Goal: Transaction & Acquisition: Purchase product/service

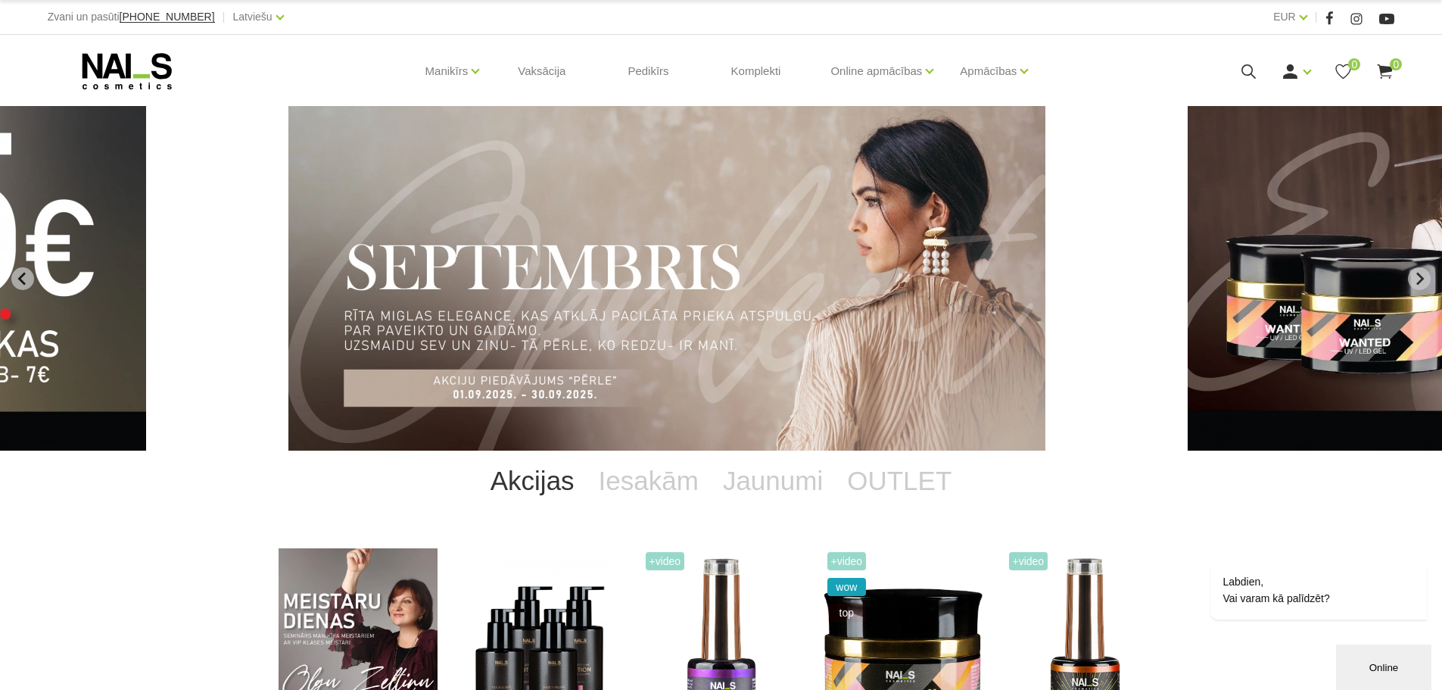
click at [1152, 15] on div "EUR EUR |" at bounding box center [1058, 17] width 674 height 19
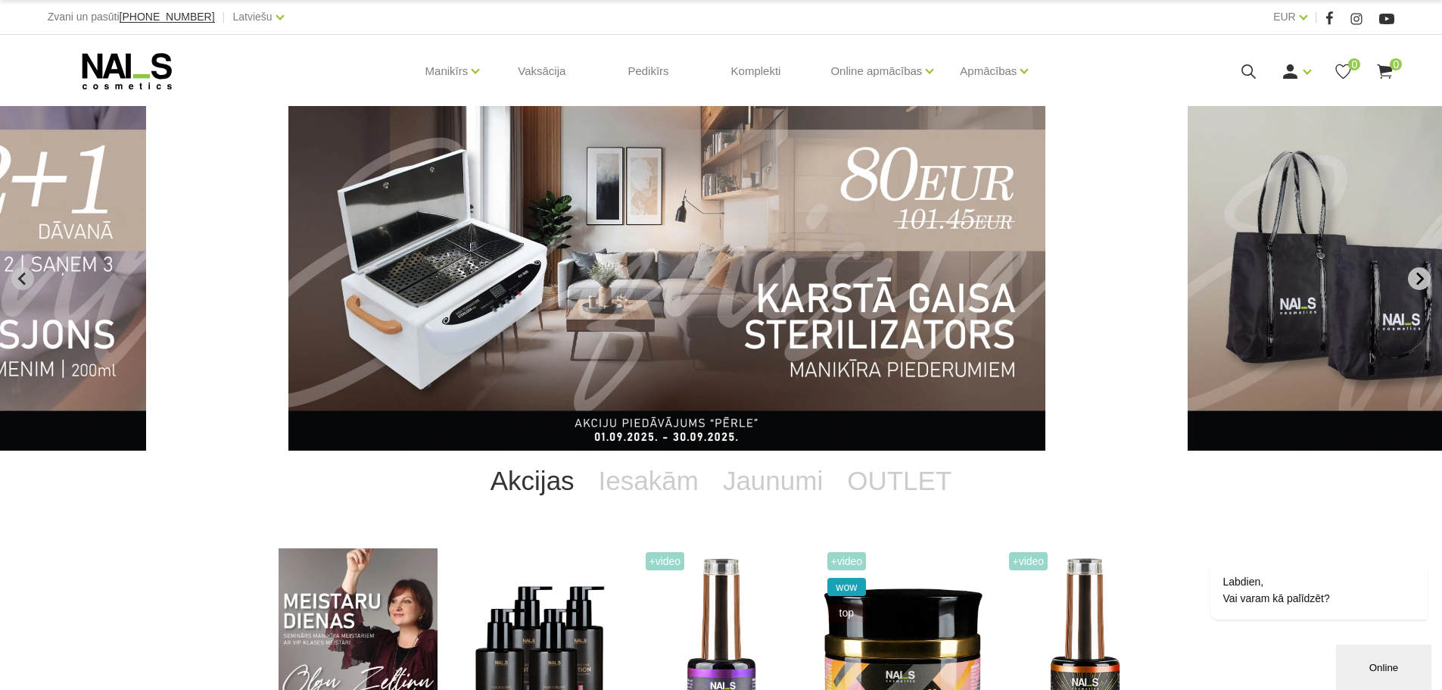
click at [1418, 280] on icon "Next slide" at bounding box center [1419, 279] width 14 height 14
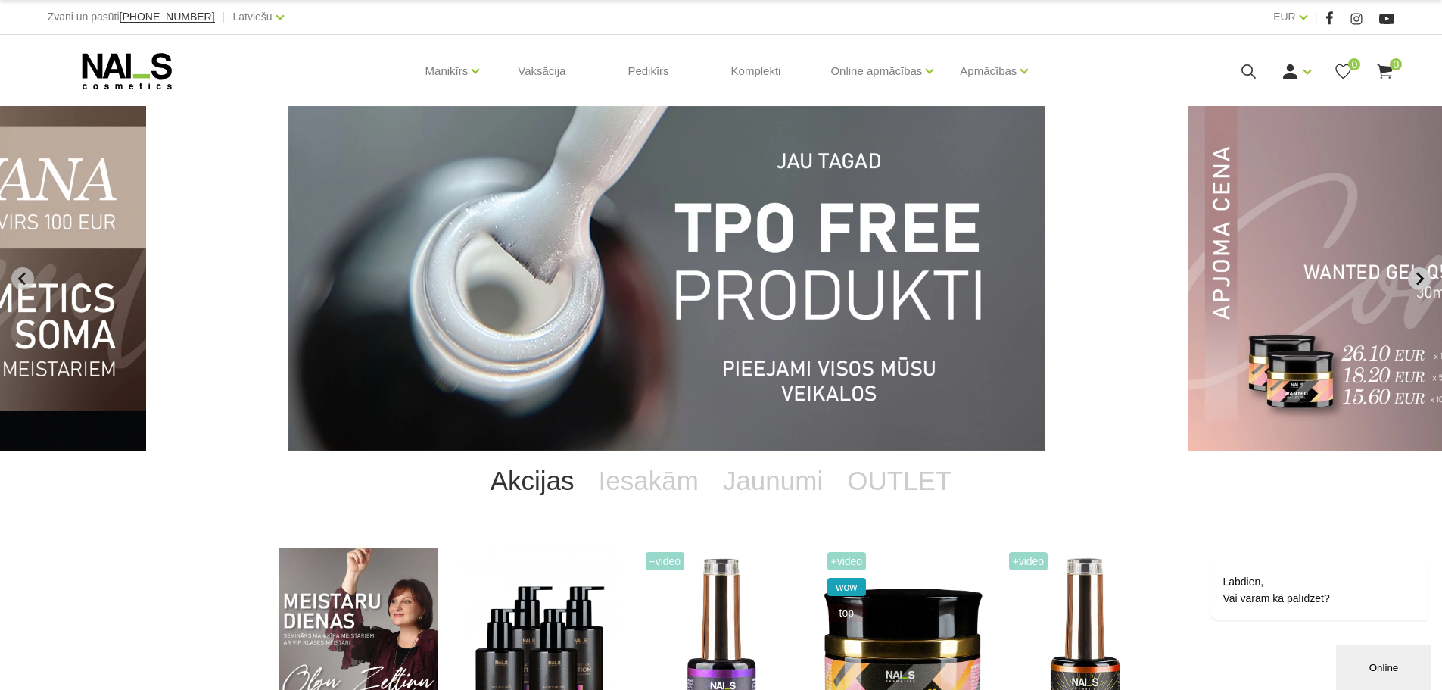
click at [1418, 280] on icon "Next slide" at bounding box center [1419, 279] width 14 height 14
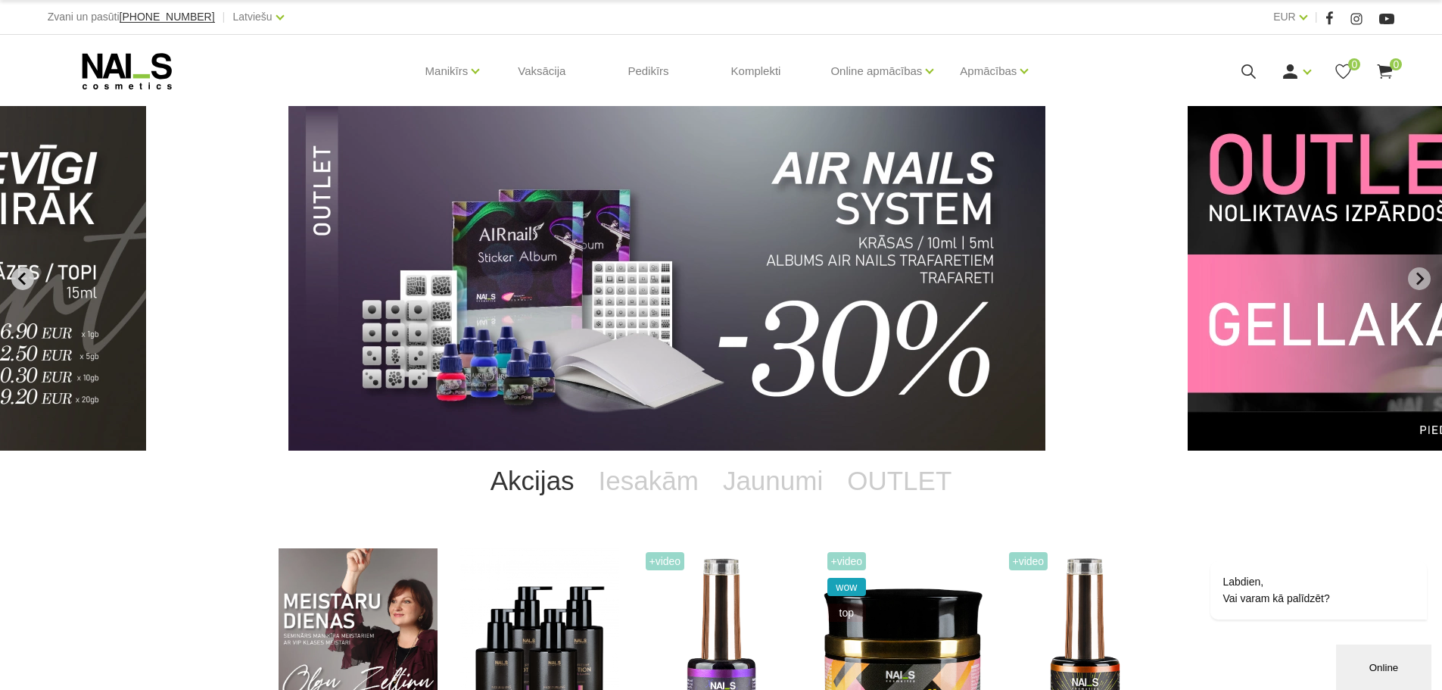
click at [20, 278] on icon "Previous slide" at bounding box center [21, 278] width 8 height 13
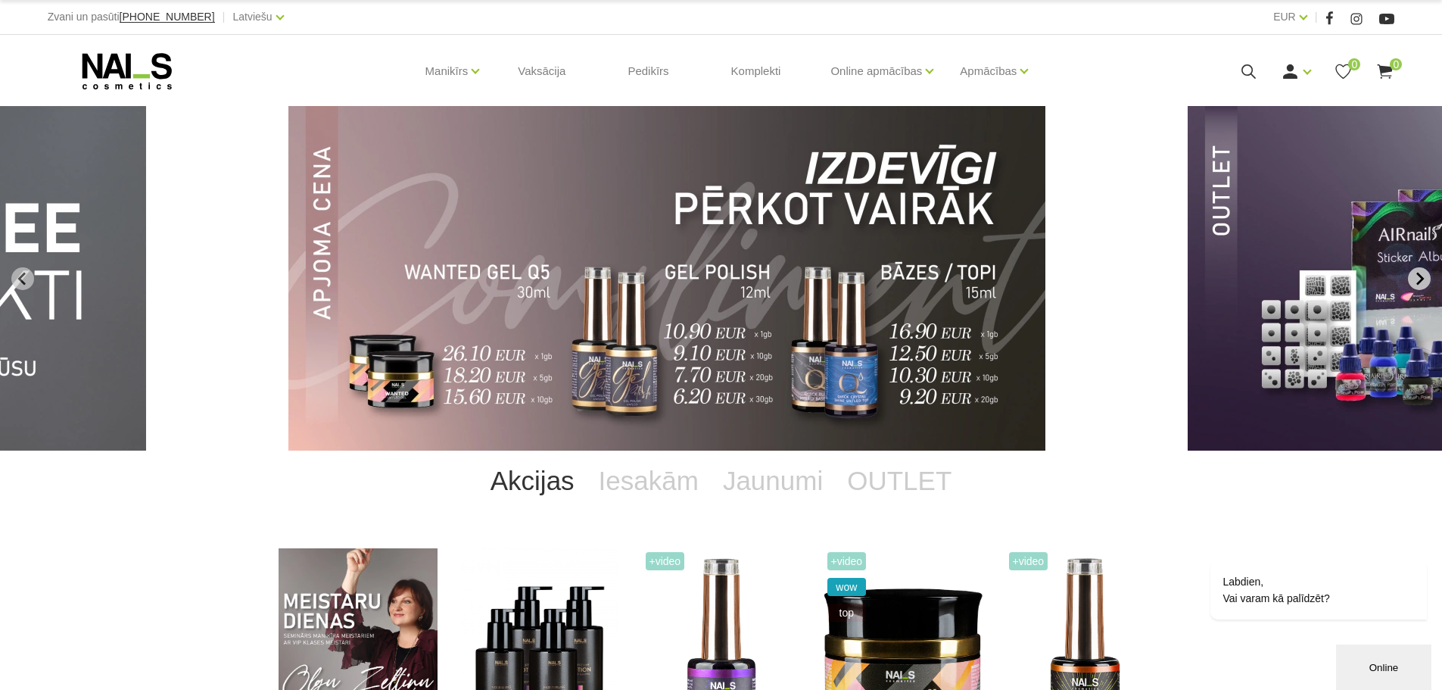
click at [1420, 275] on icon "Next slide" at bounding box center [1420, 278] width 8 height 13
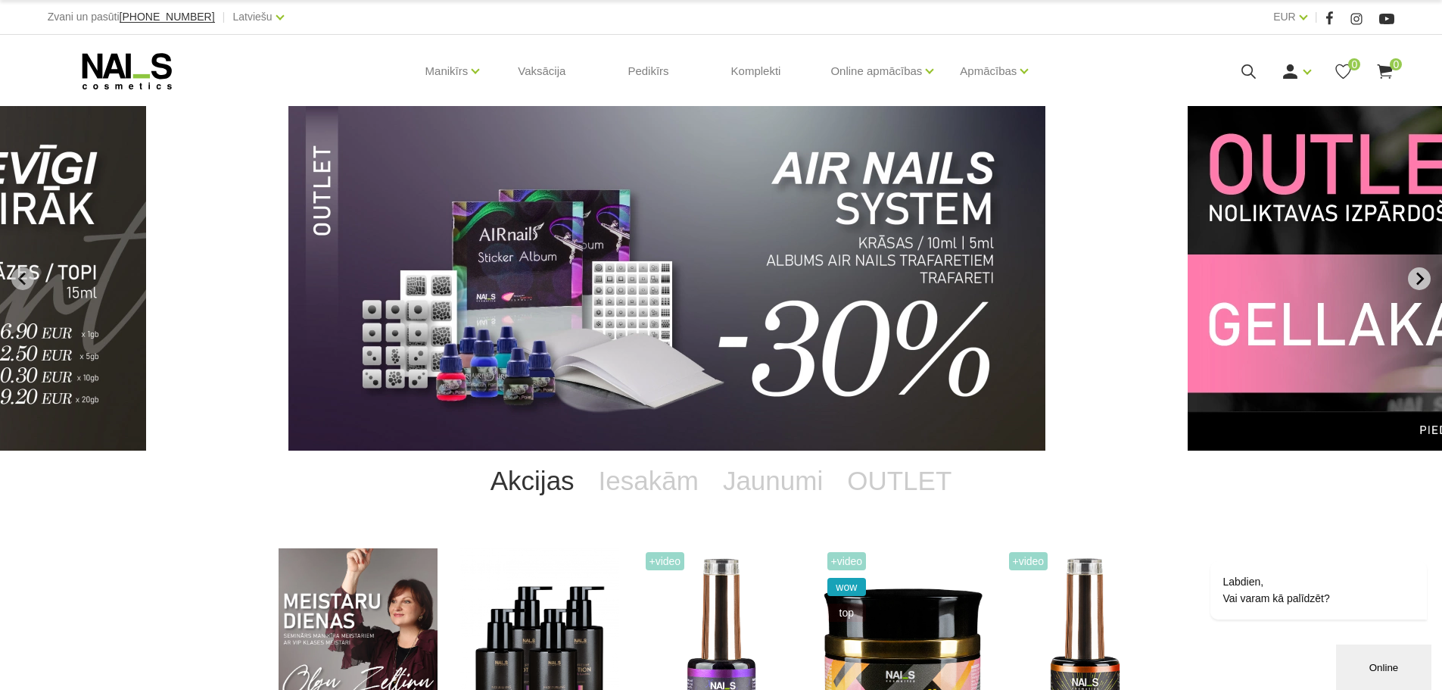
click at [1419, 275] on icon "Next slide" at bounding box center [1420, 278] width 8 height 13
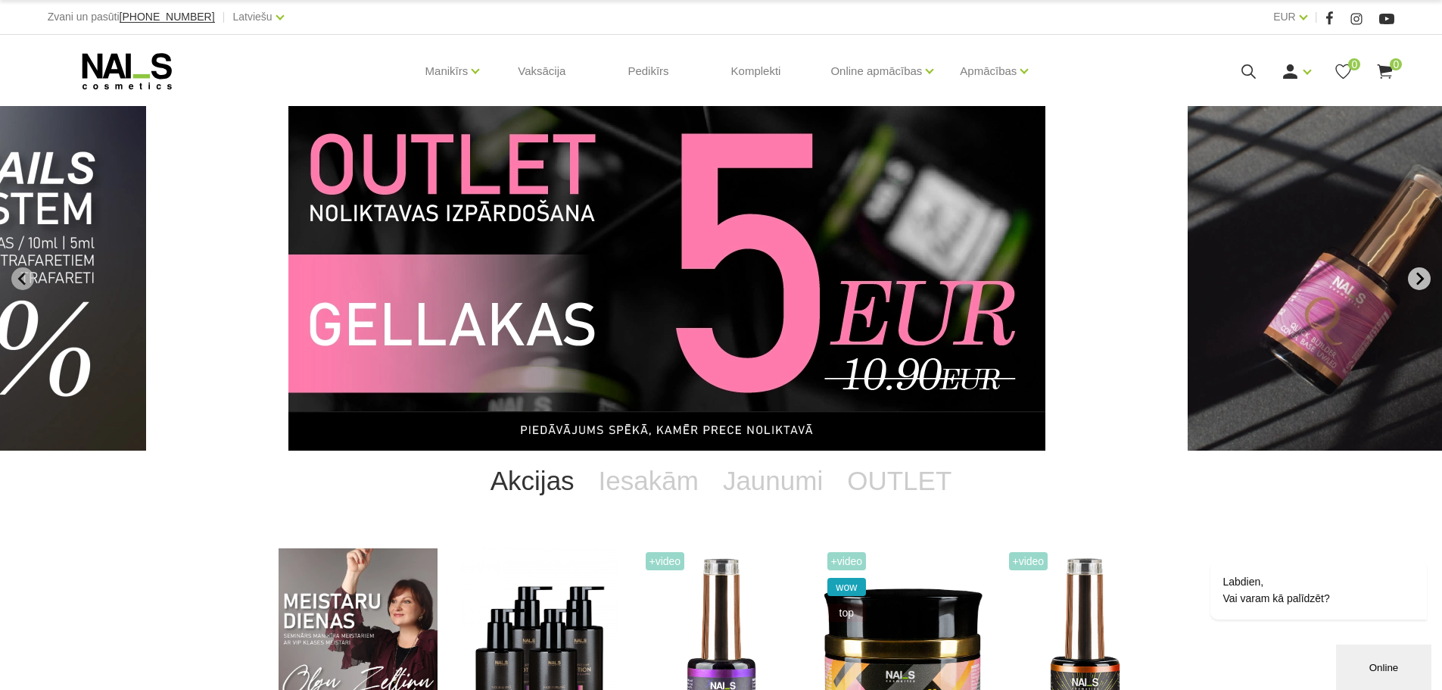
click at [1415, 278] on icon "Next slide" at bounding box center [1419, 279] width 14 height 14
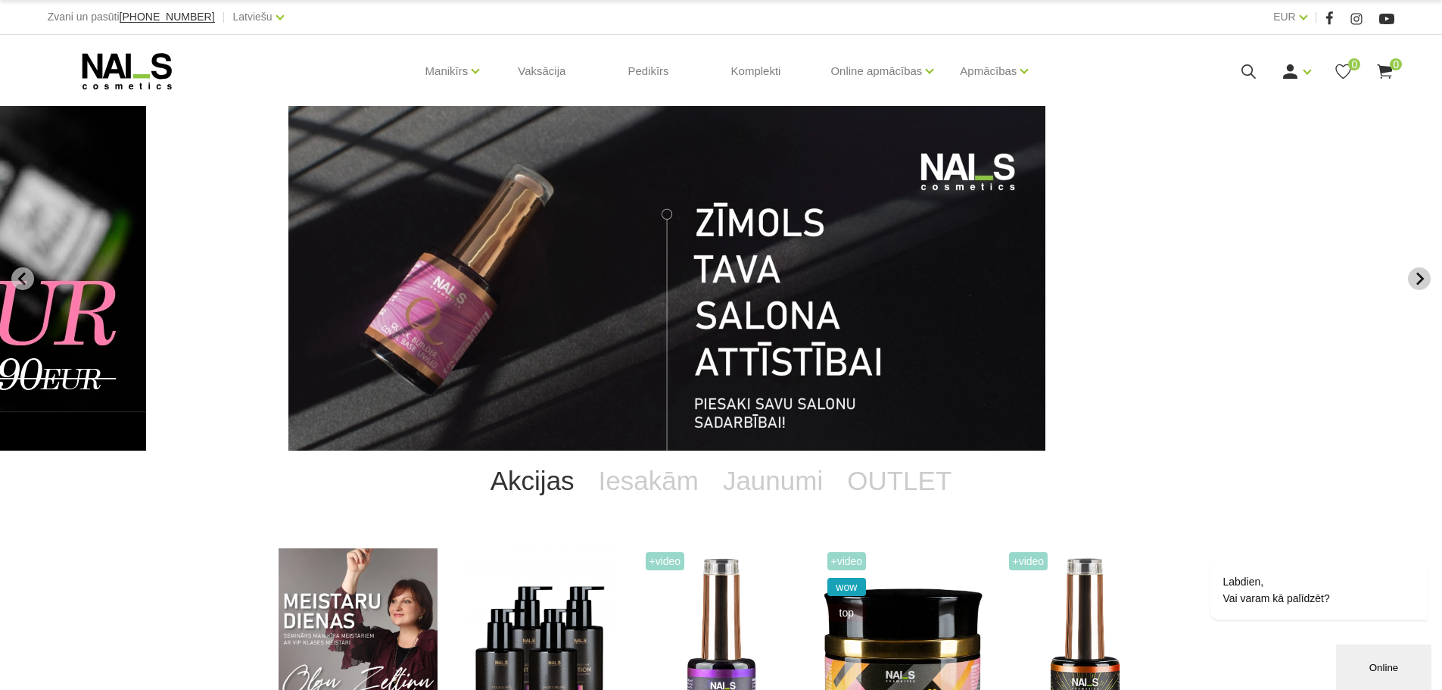
click at [1412, 278] on button "Next slide" at bounding box center [1419, 278] width 23 height 23
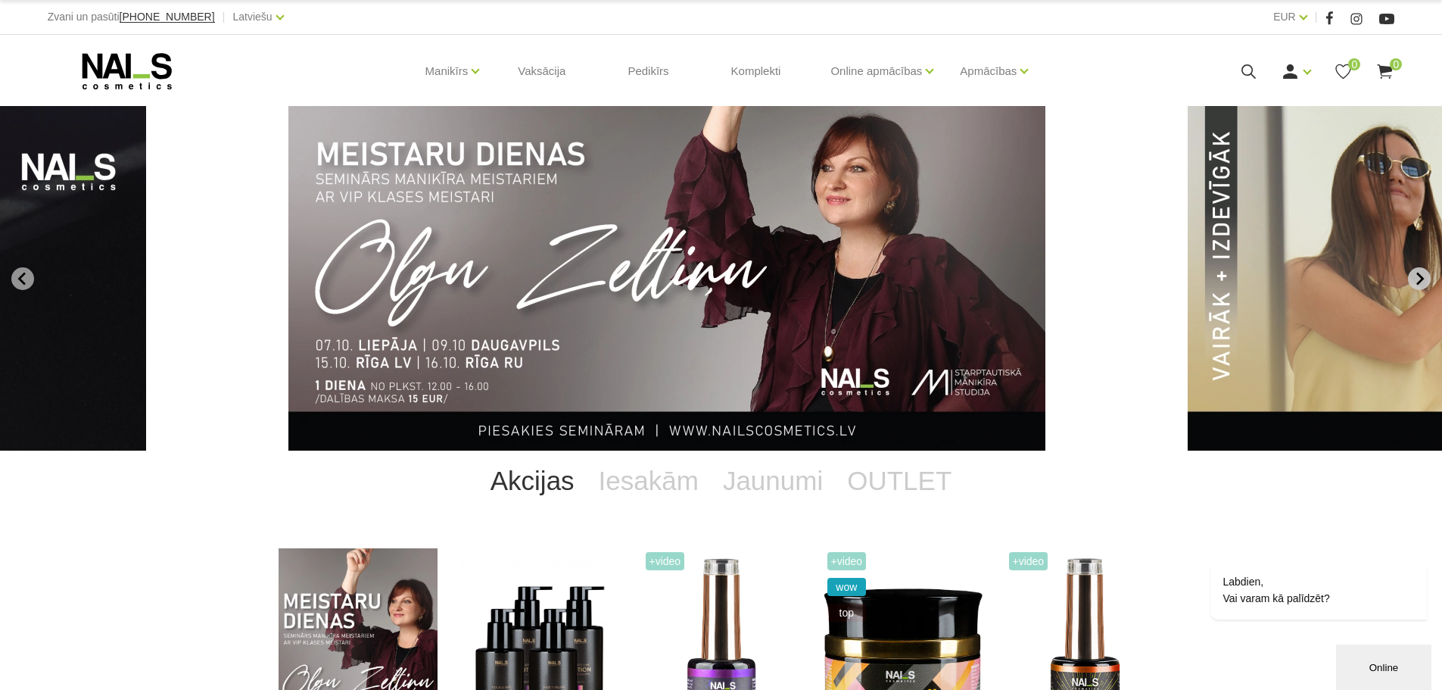
click at [1412, 278] on button "Go to first slide" at bounding box center [1419, 278] width 23 height 23
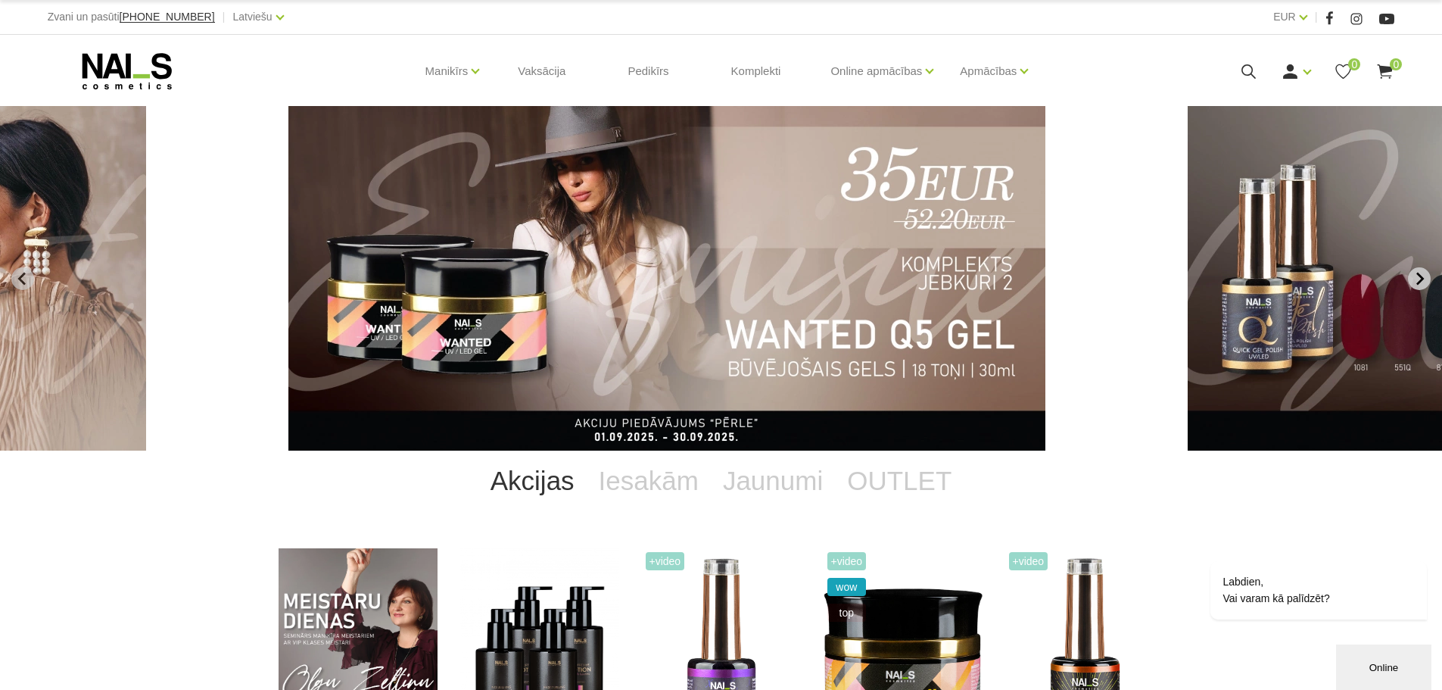
click at [1421, 273] on icon "Next slide" at bounding box center [1419, 279] width 14 height 14
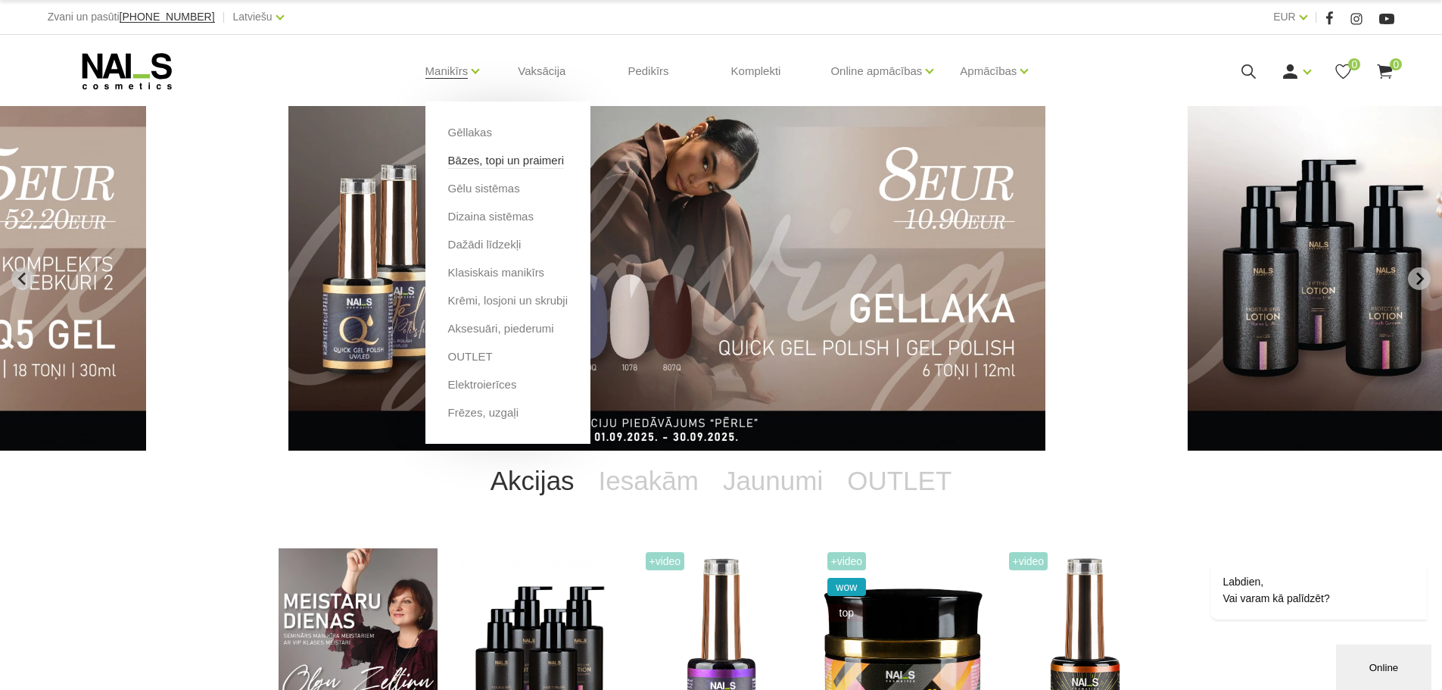
click at [494, 159] on link "Bāzes, topi un praimeri" at bounding box center [506, 160] width 116 height 17
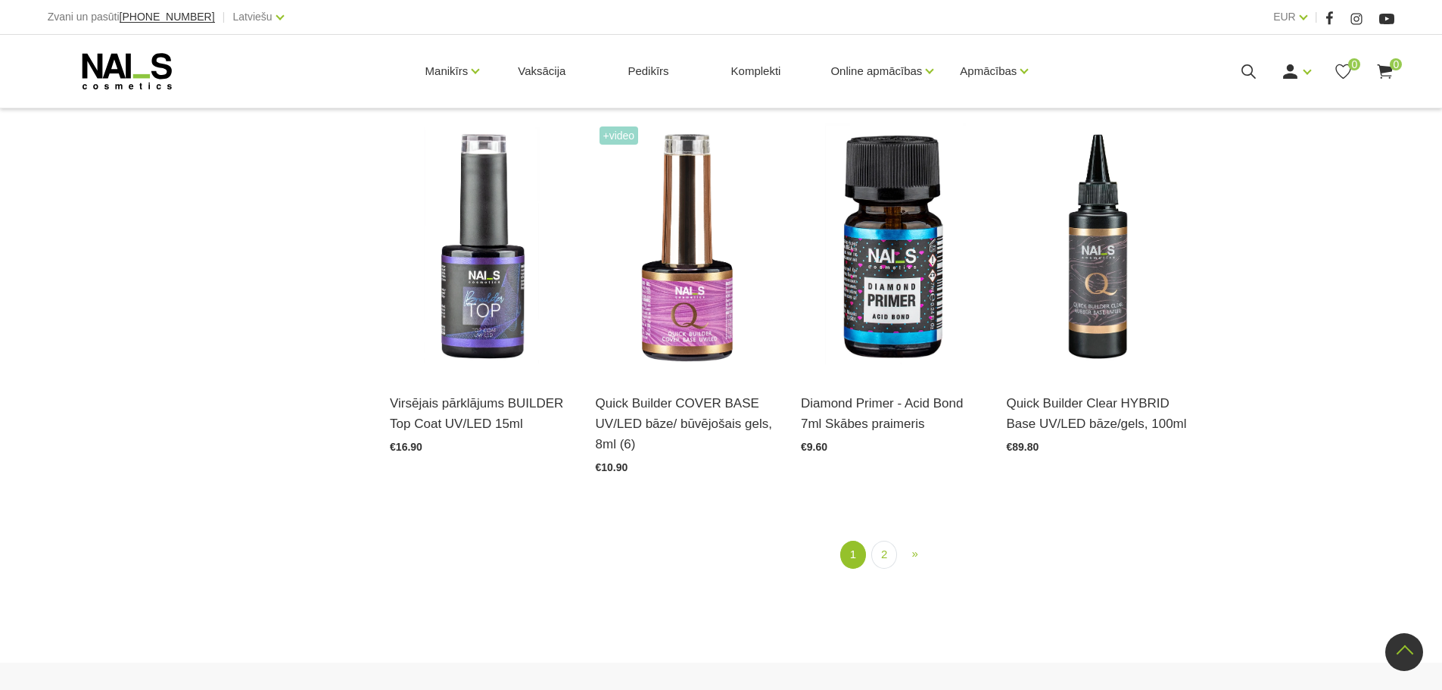
scroll to position [1867, 0]
click at [884, 555] on link "2" at bounding box center [884, 554] width 26 height 28
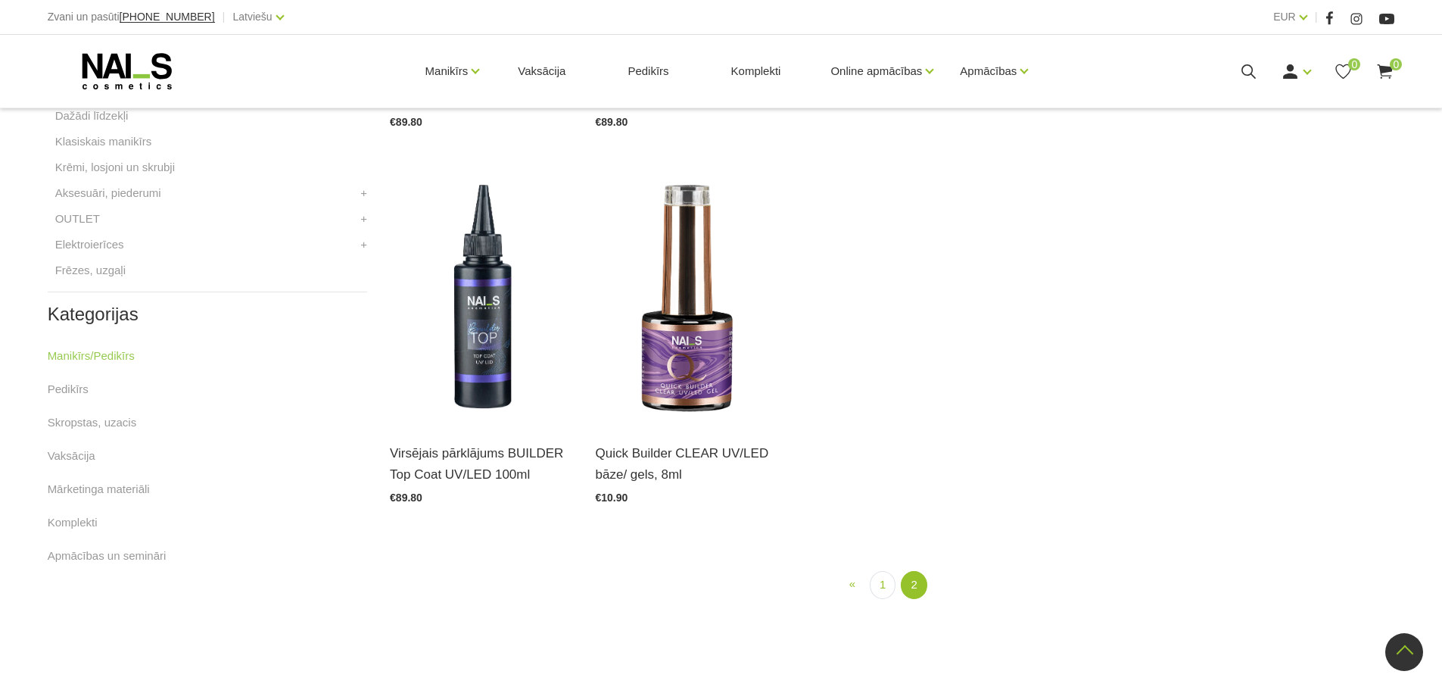
scroll to position [713, 0]
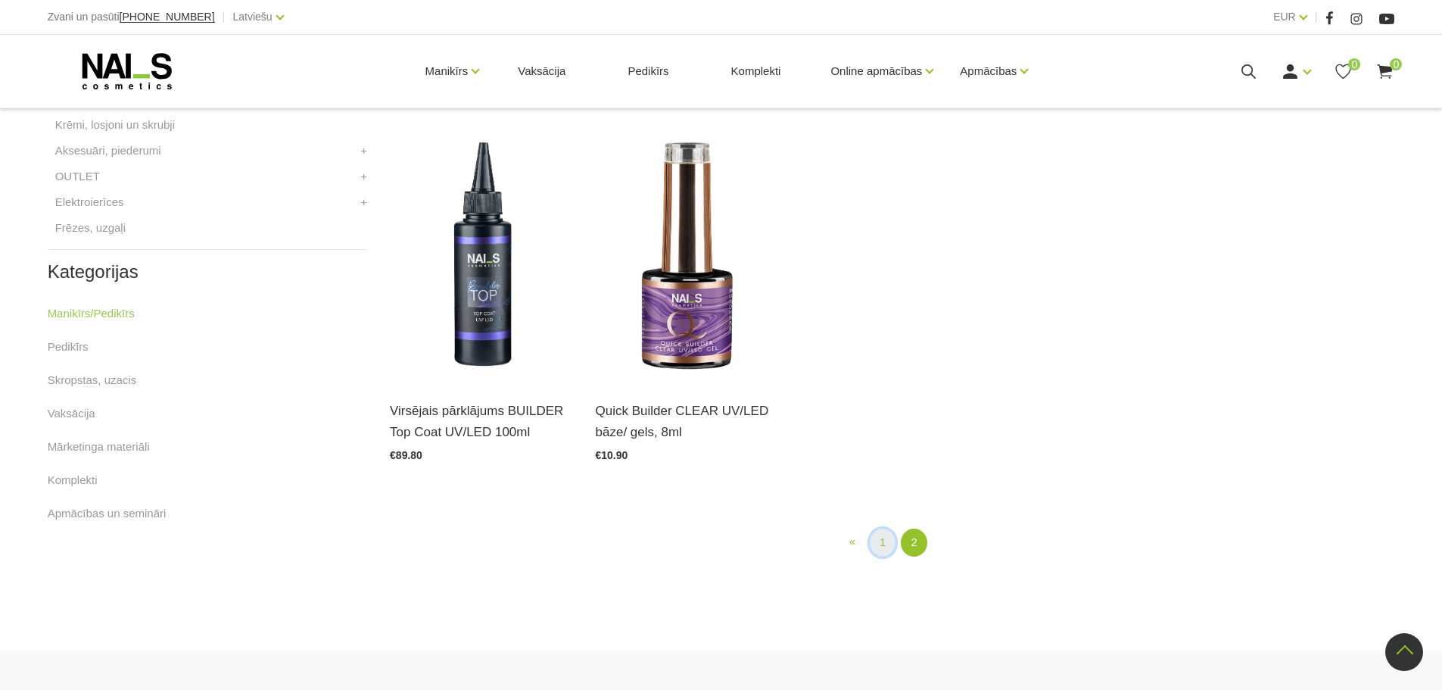
click at [884, 540] on link "1" at bounding box center [883, 542] width 26 height 28
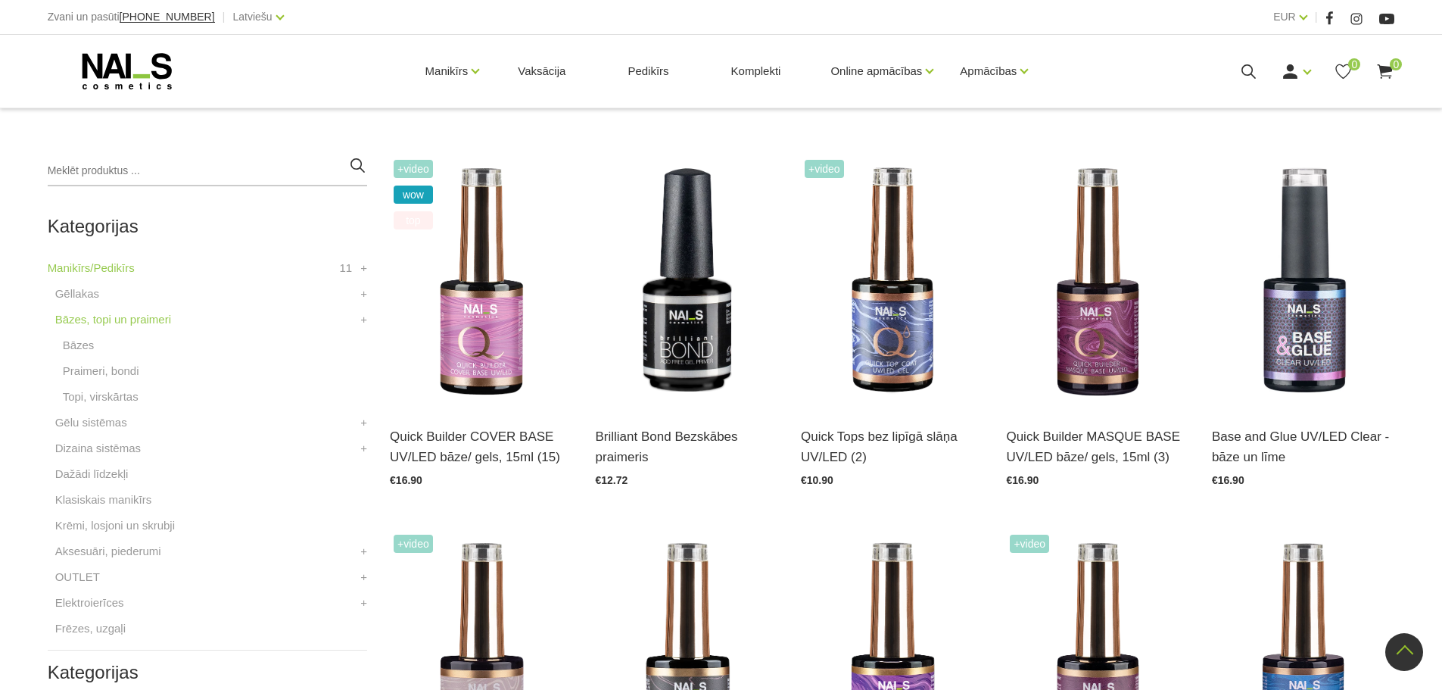
scroll to position [310, 0]
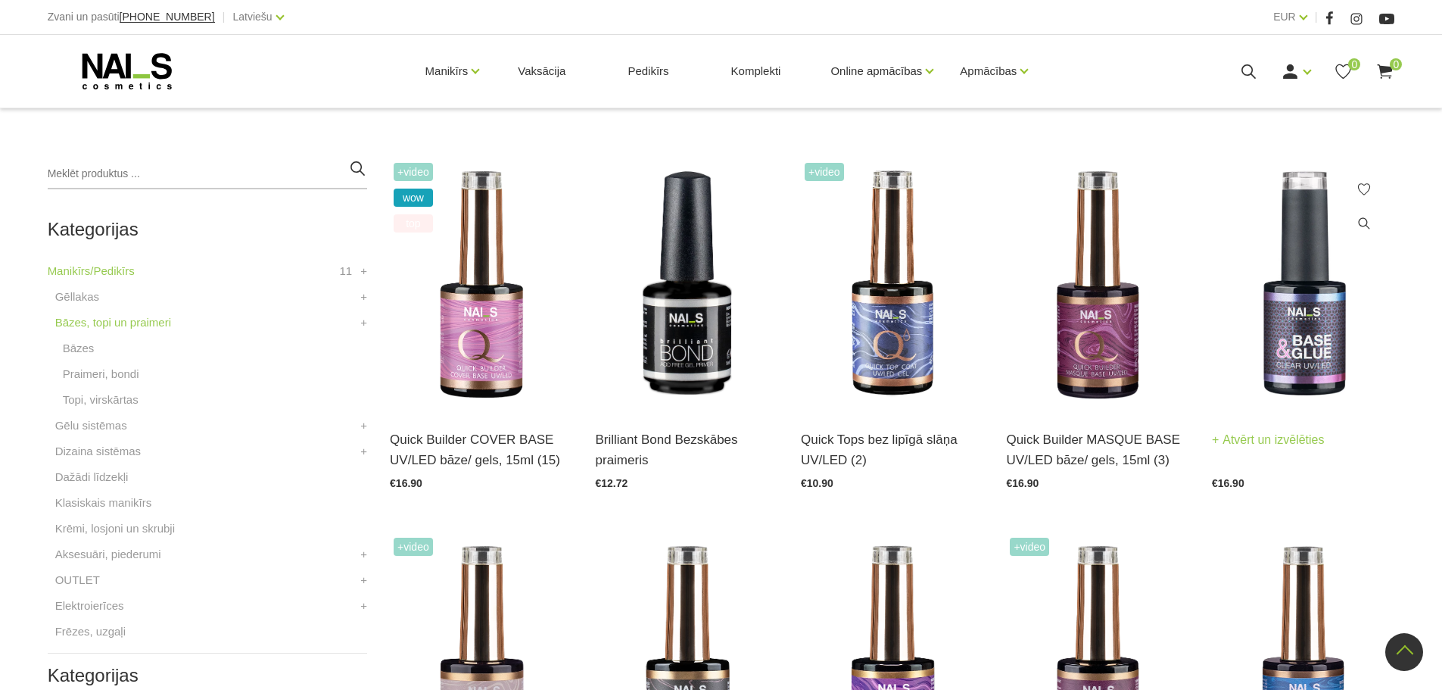
click at [1294, 332] on img at bounding box center [1303, 284] width 182 height 251
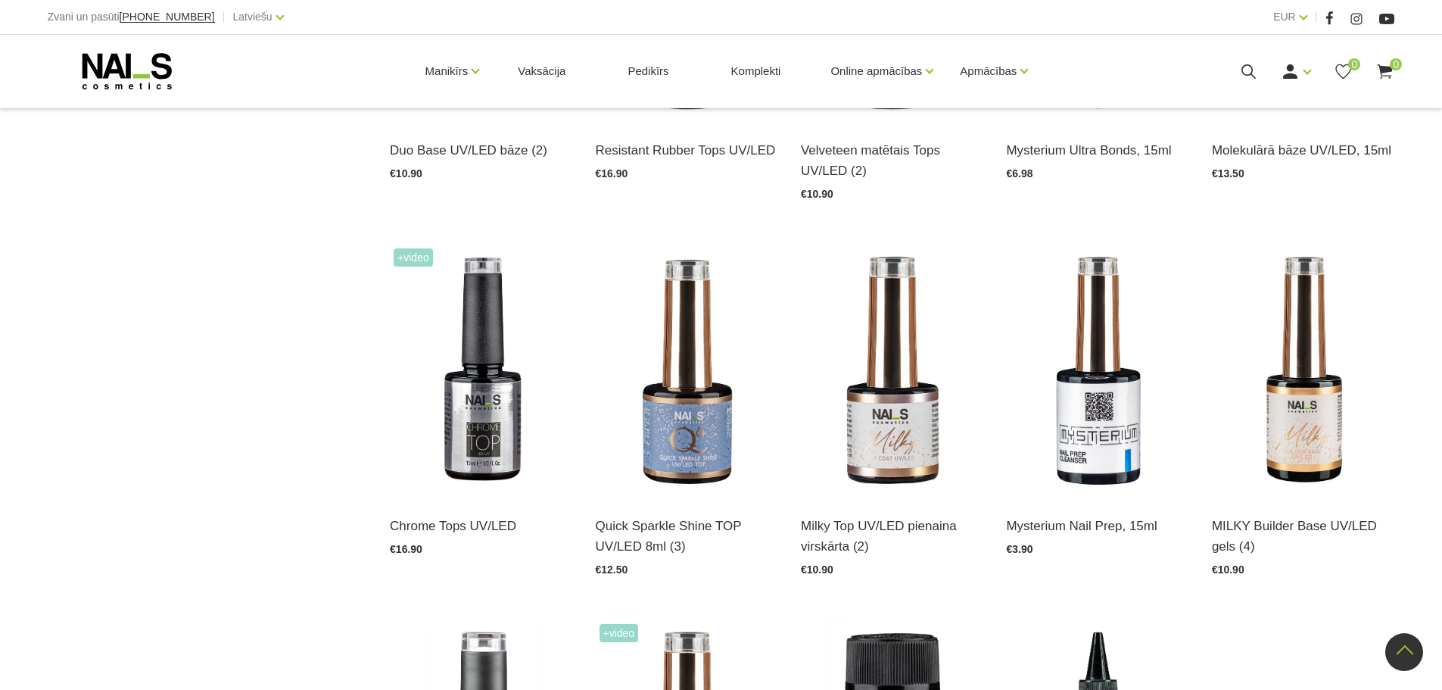
scroll to position [1672, 0]
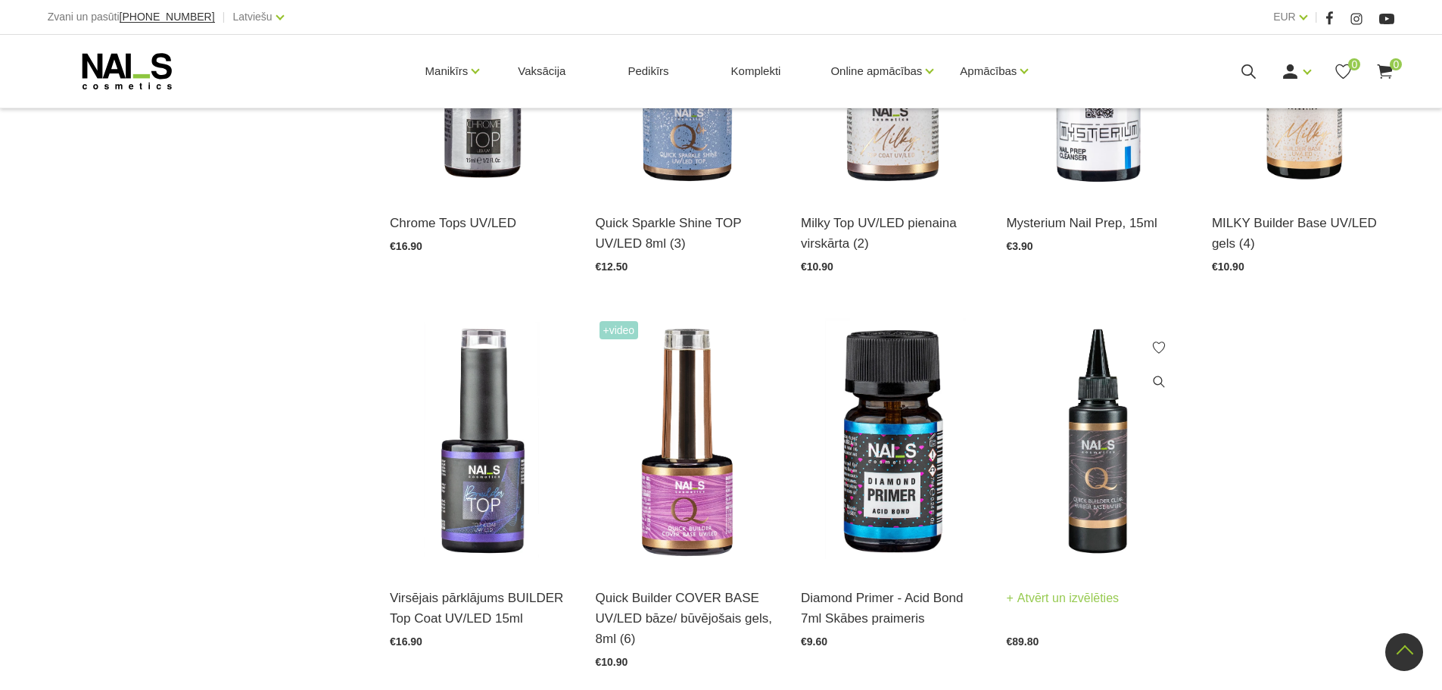
click at [1088, 484] on img at bounding box center [1097, 442] width 182 height 251
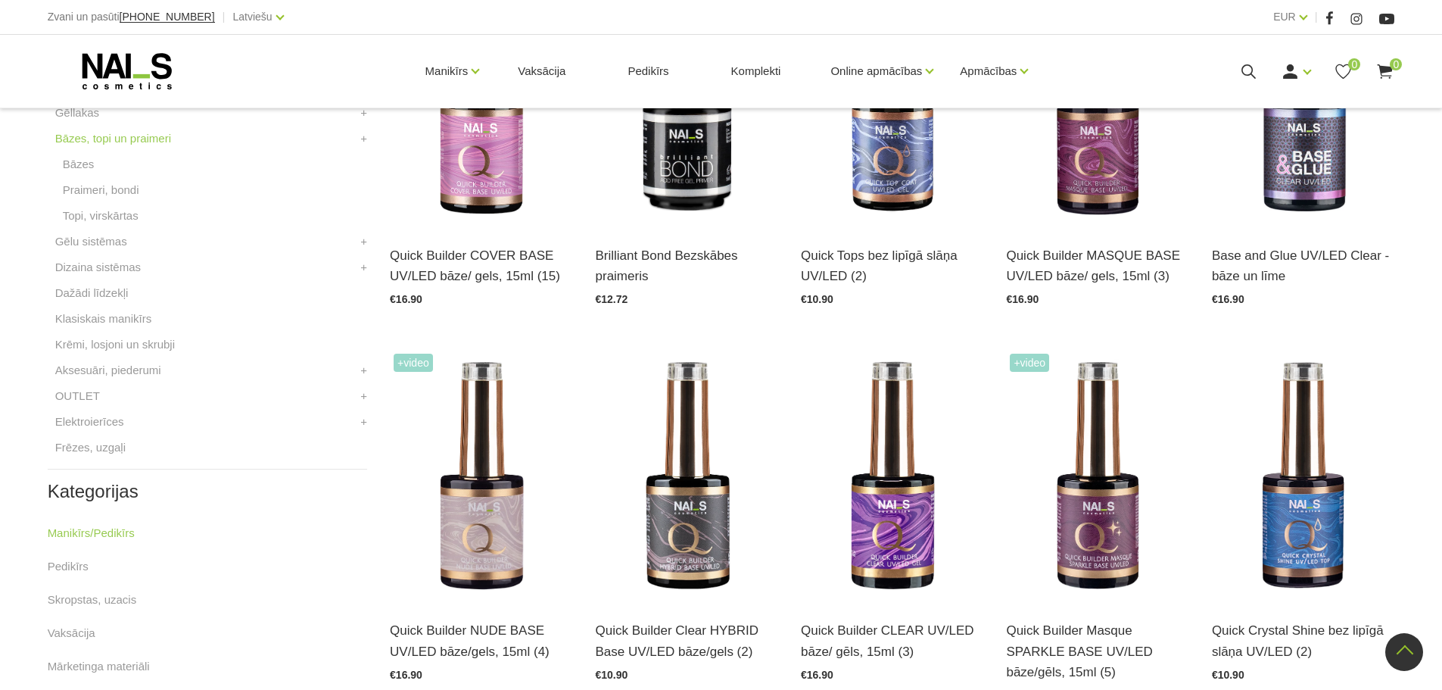
scroll to position [461, 0]
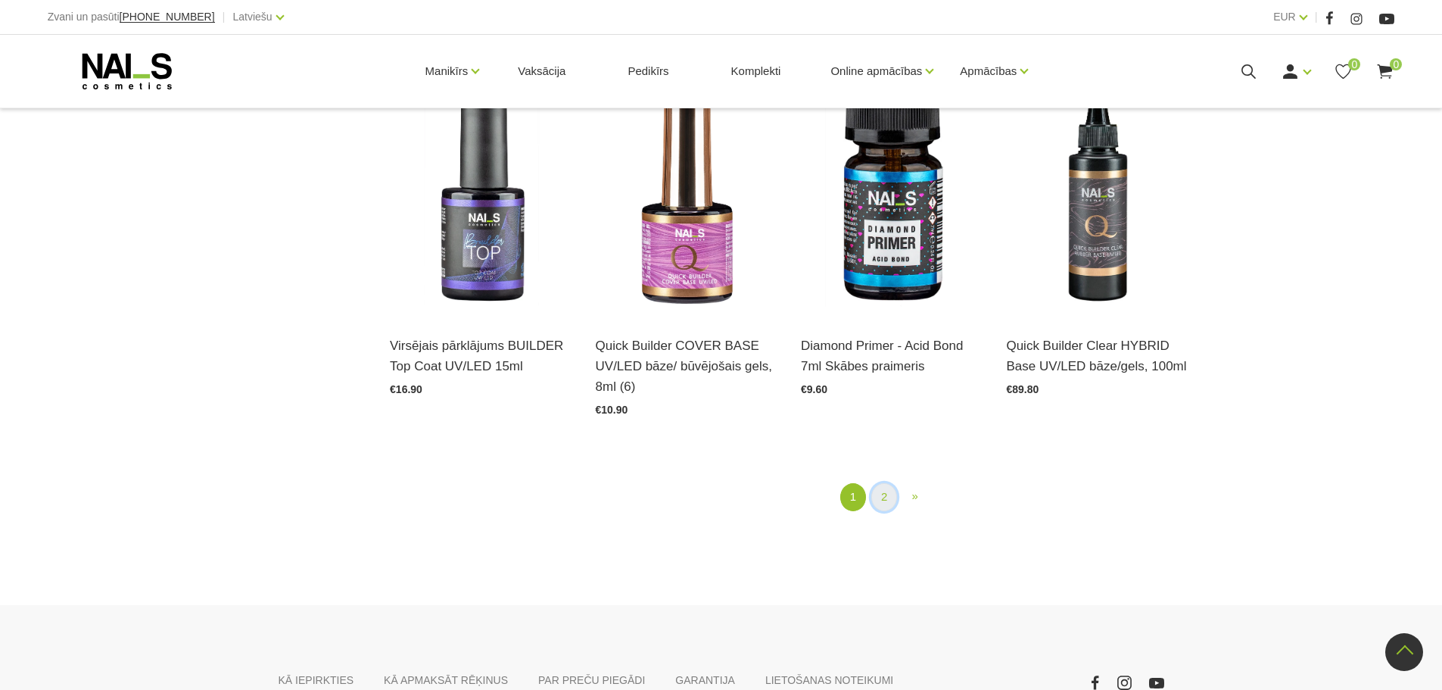
click at [880, 500] on link "2" at bounding box center [884, 497] width 26 height 28
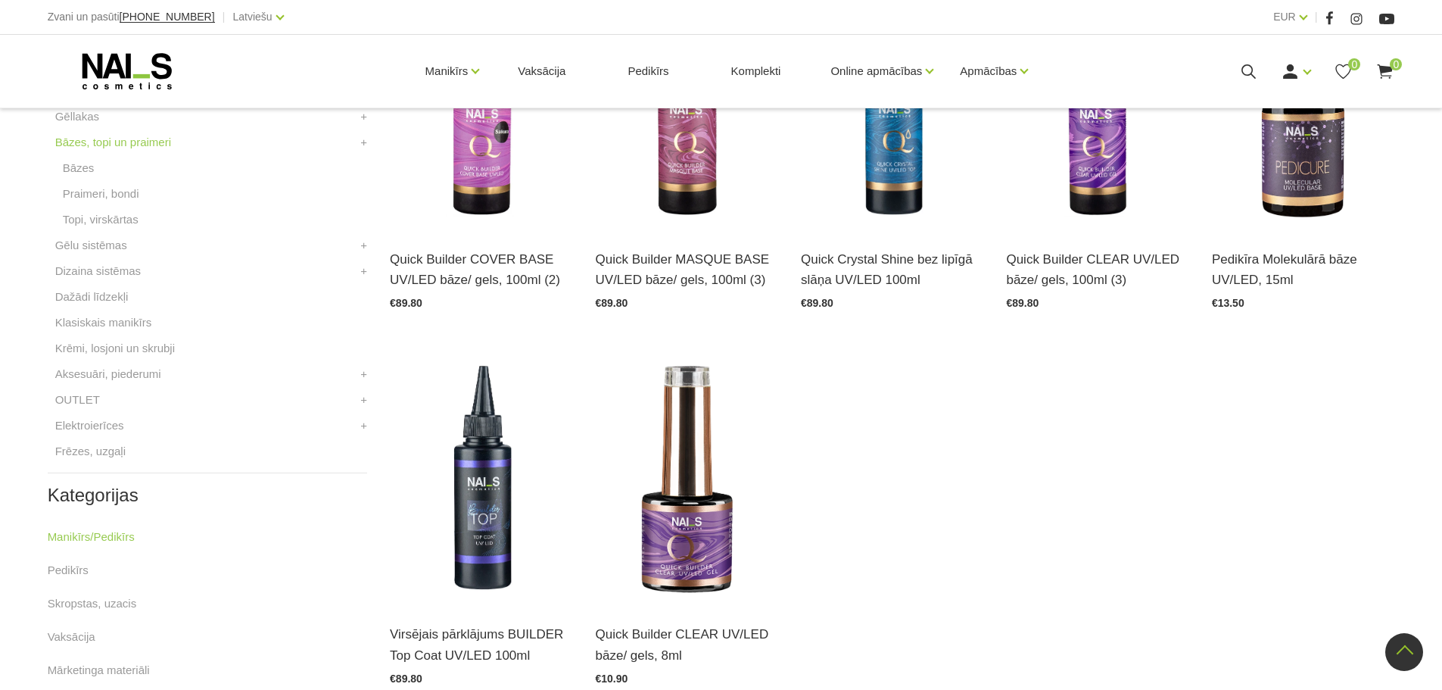
scroll to position [512, 0]
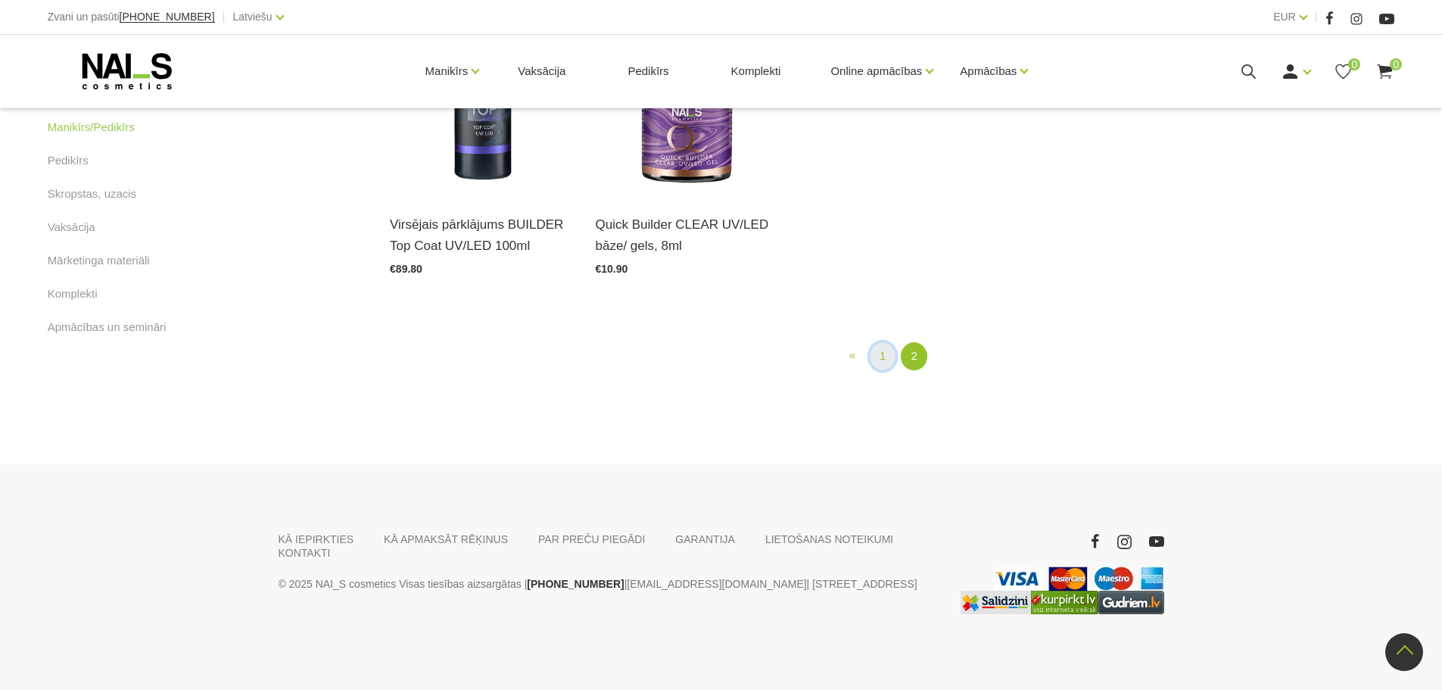
click at [883, 358] on link "1" at bounding box center [883, 356] width 26 height 28
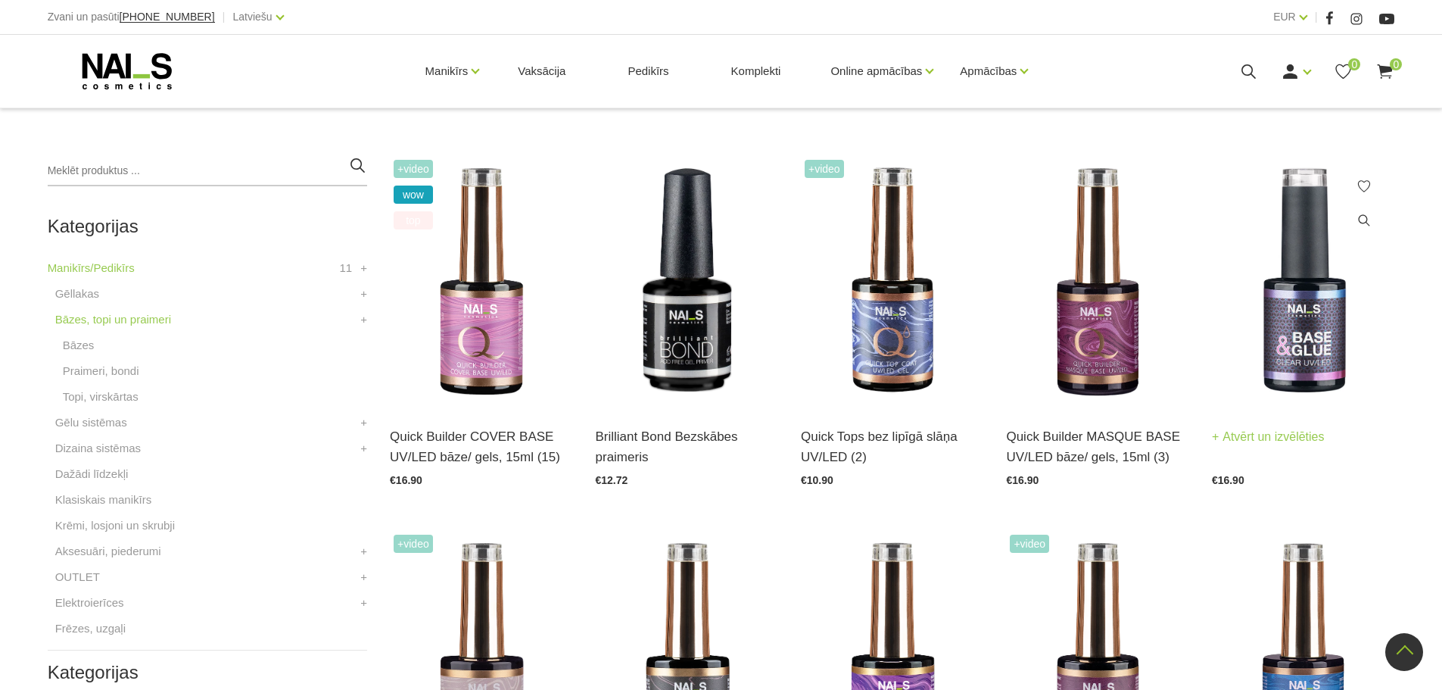
scroll to position [310, 0]
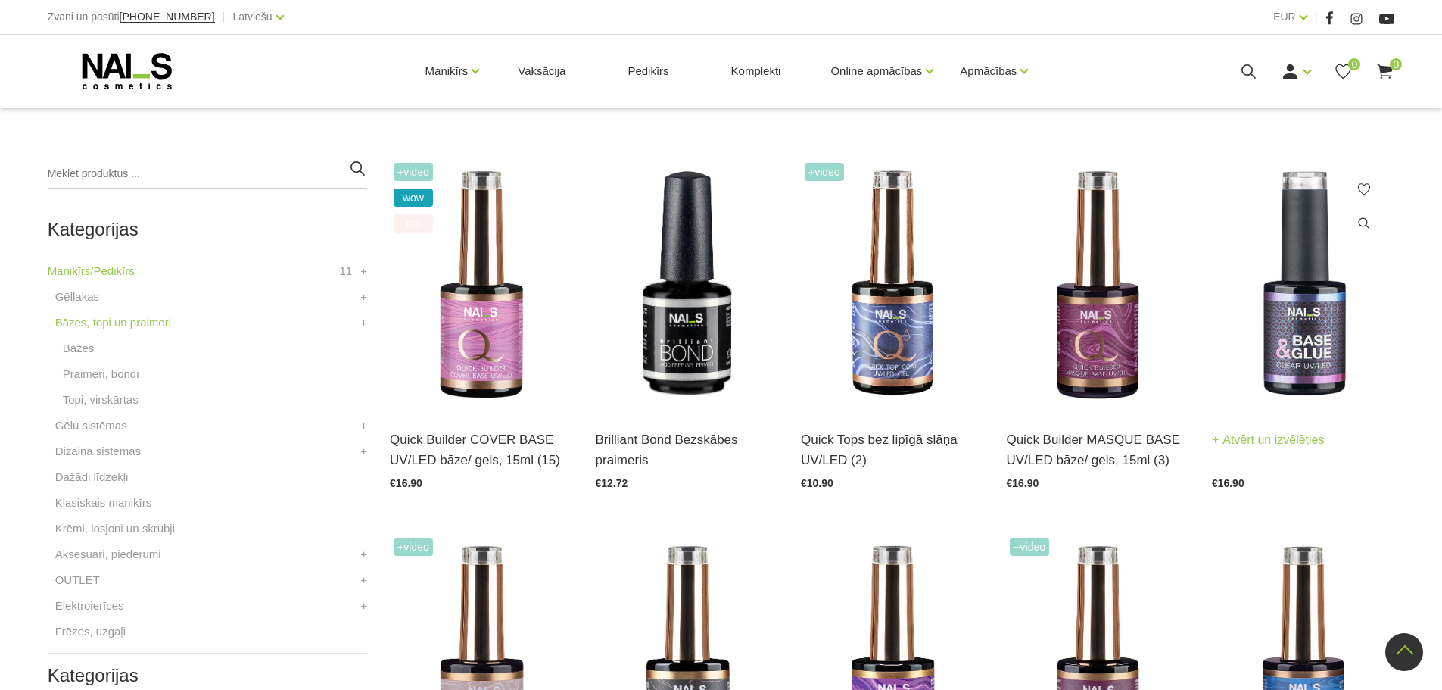
click at [1300, 337] on img at bounding box center [1303, 284] width 182 height 251
click at [887, 339] on img at bounding box center [892, 284] width 182 height 251
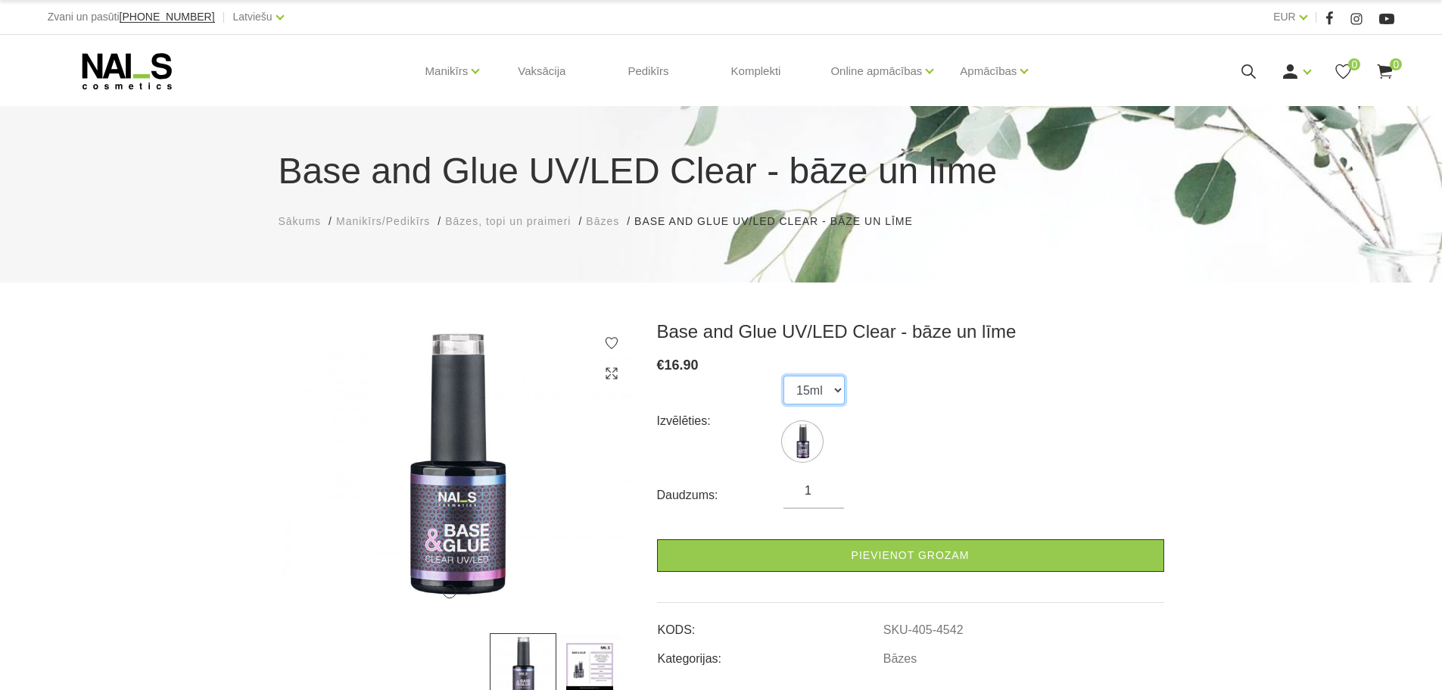
click at [825, 383] on select "15ml" at bounding box center [813, 389] width 61 height 29
click at [783, 375] on select "15ml" at bounding box center [813, 389] width 61 height 29
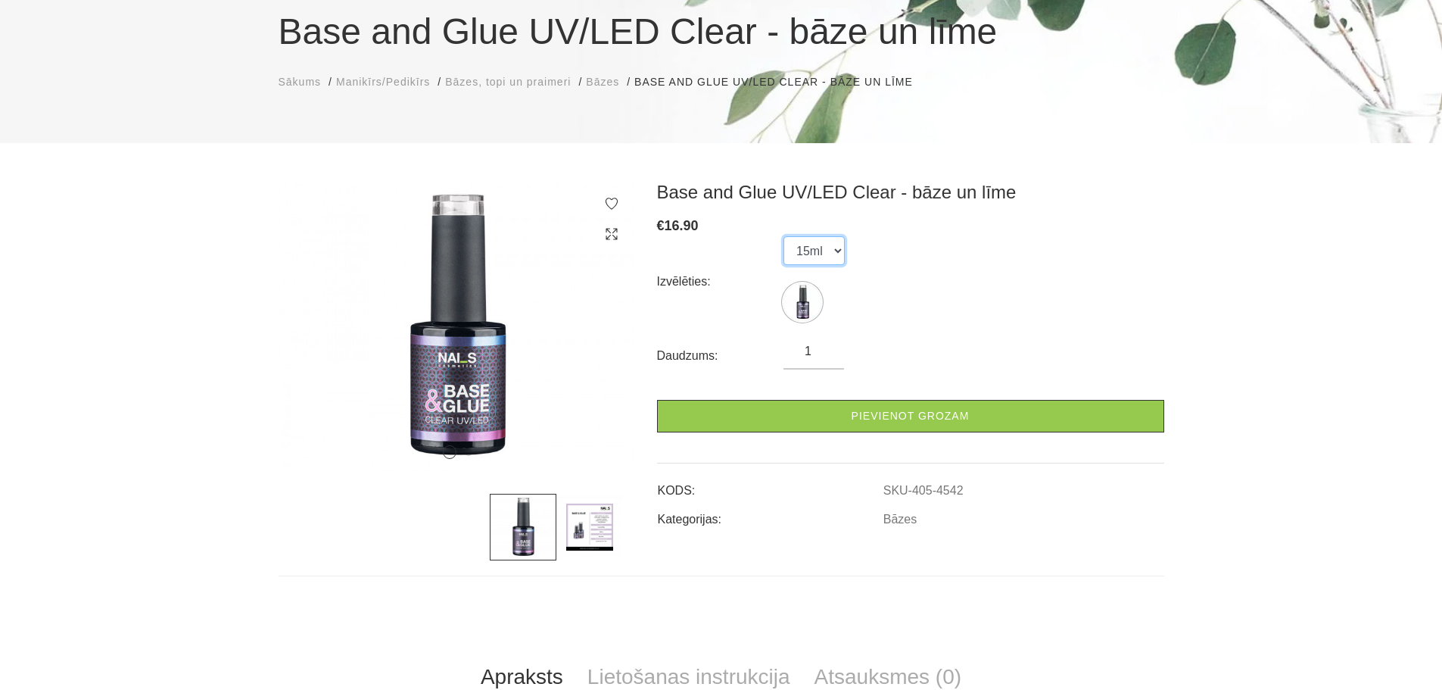
scroll to position [151, 0]
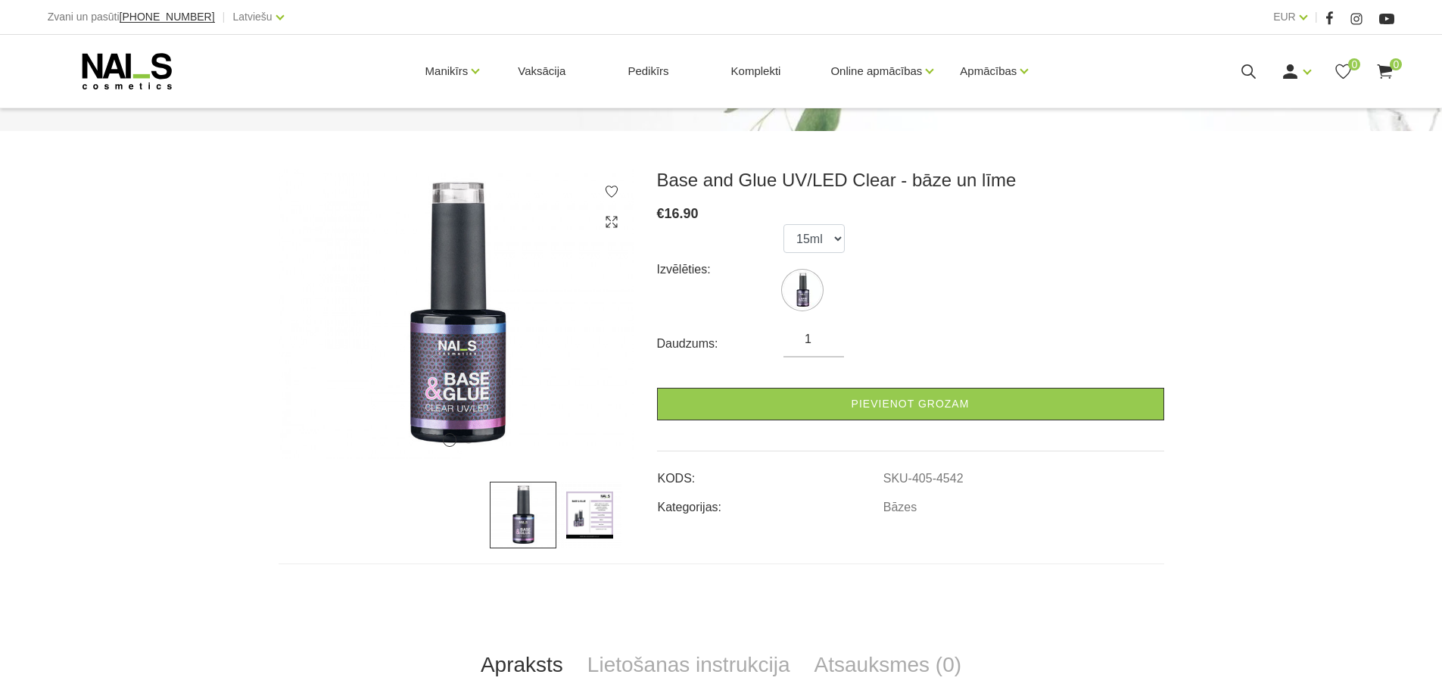
click at [593, 509] on img at bounding box center [589, 514] width 67 height 67
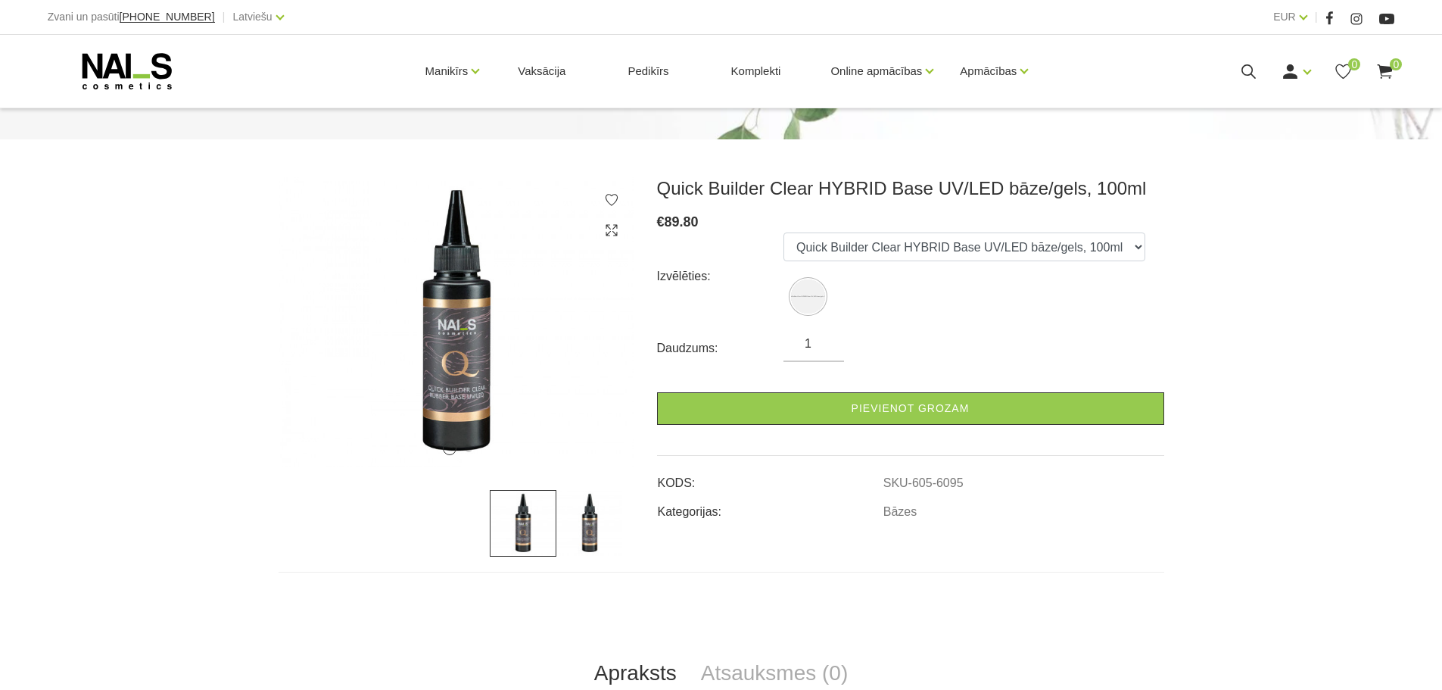
scroll to position [202, 0]
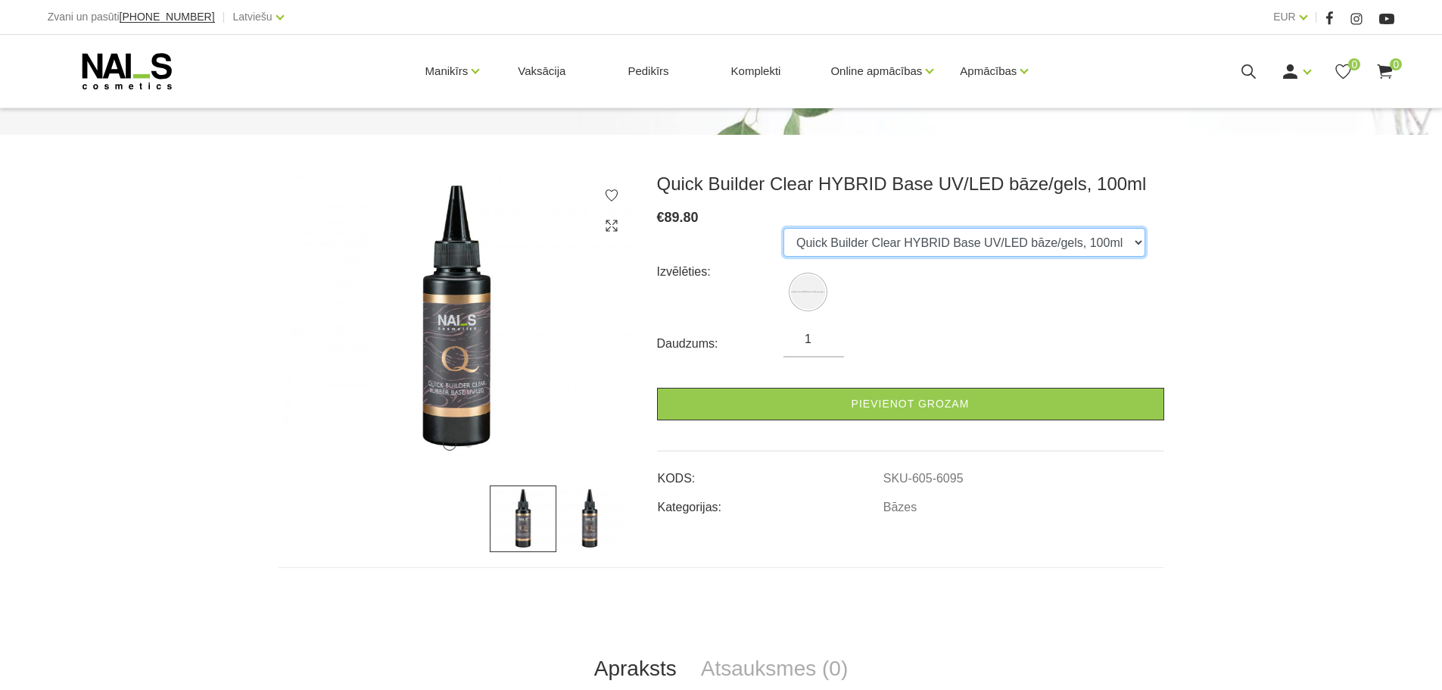
click at [964, 244] on select "Quick Builder Clear HYBRID Base UV/LED bāze/gels, 100ml" at bounding box center [964, 242] width 362 height 29
click at [590, 503] on img at bounding box center [589, 518] width 67 height 67
click at [516, 528] on img at bounding box center [523, 518] width 67 height 67
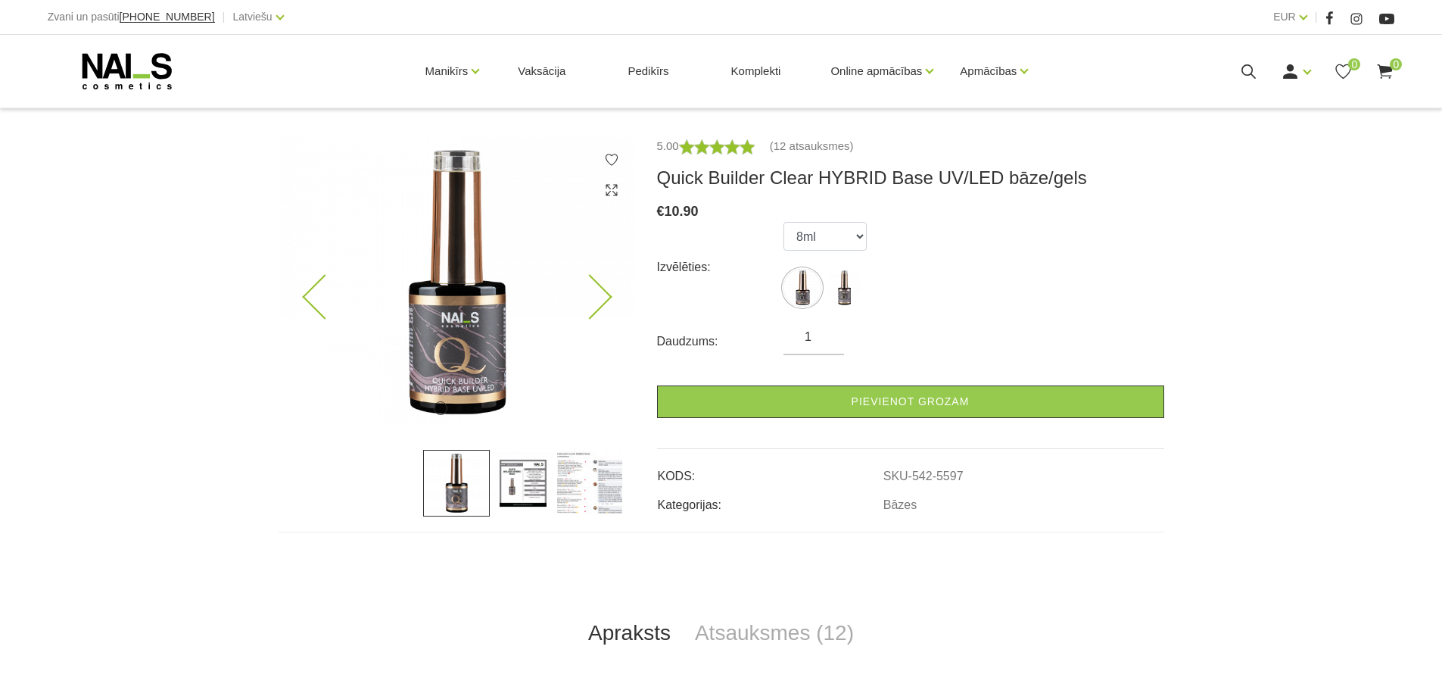
scroll to position [252, 0]
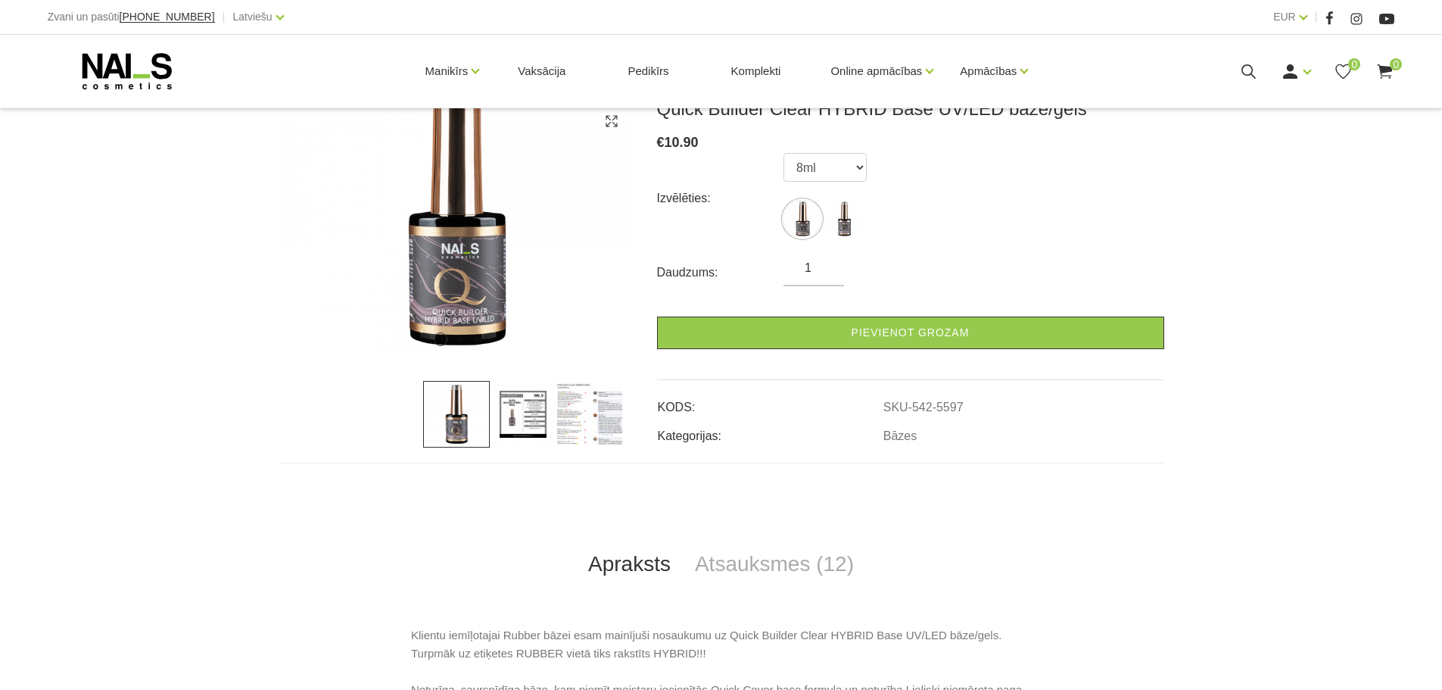
click at [540, 411] on img at bounding box center [523, 414] width 67 height 67
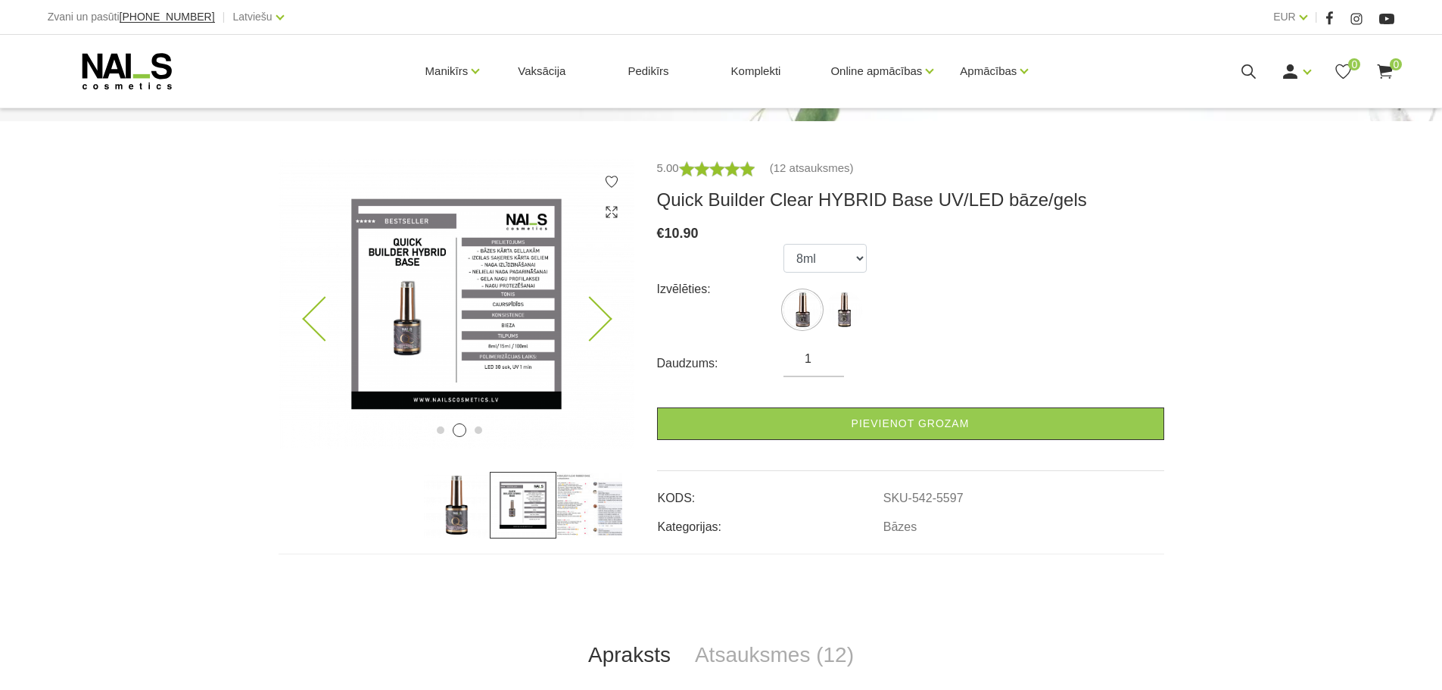
scroll to position [151, 0]
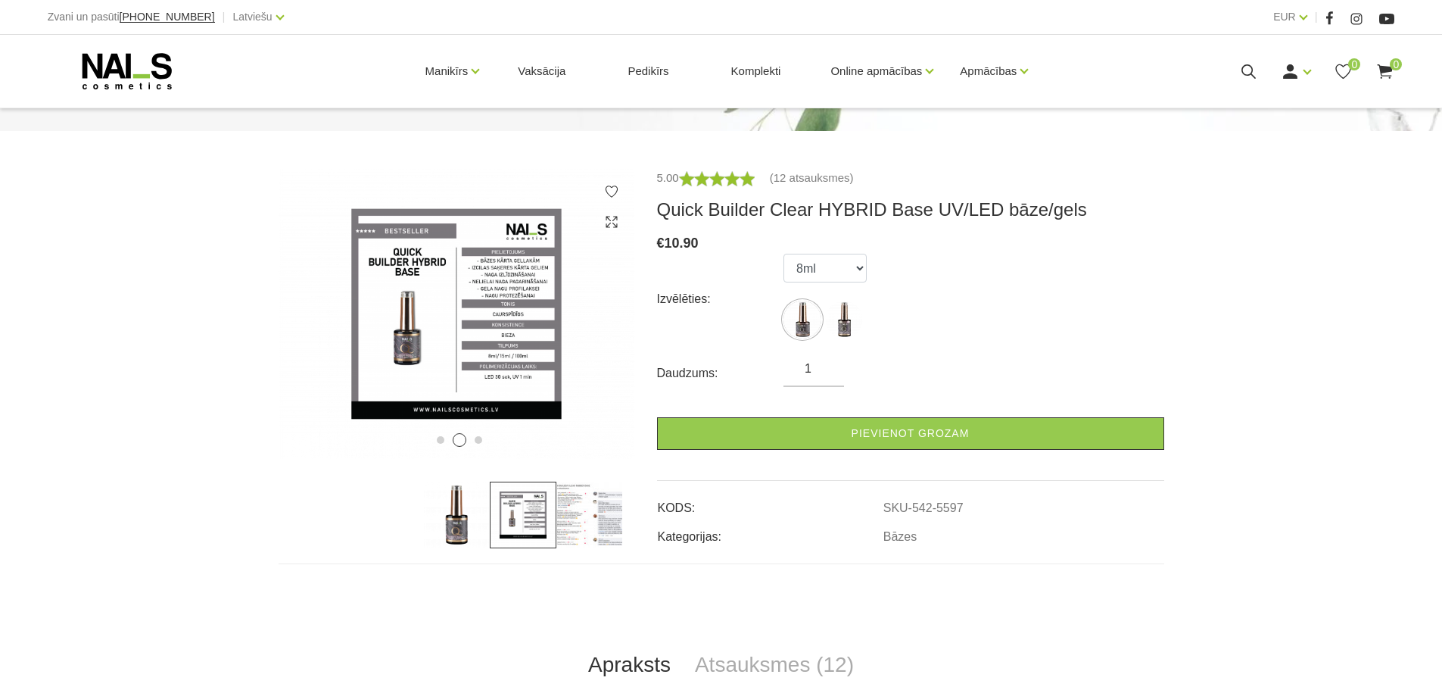
click at [614, 519] on img at bounding box center [589, 514] width 67 height 67
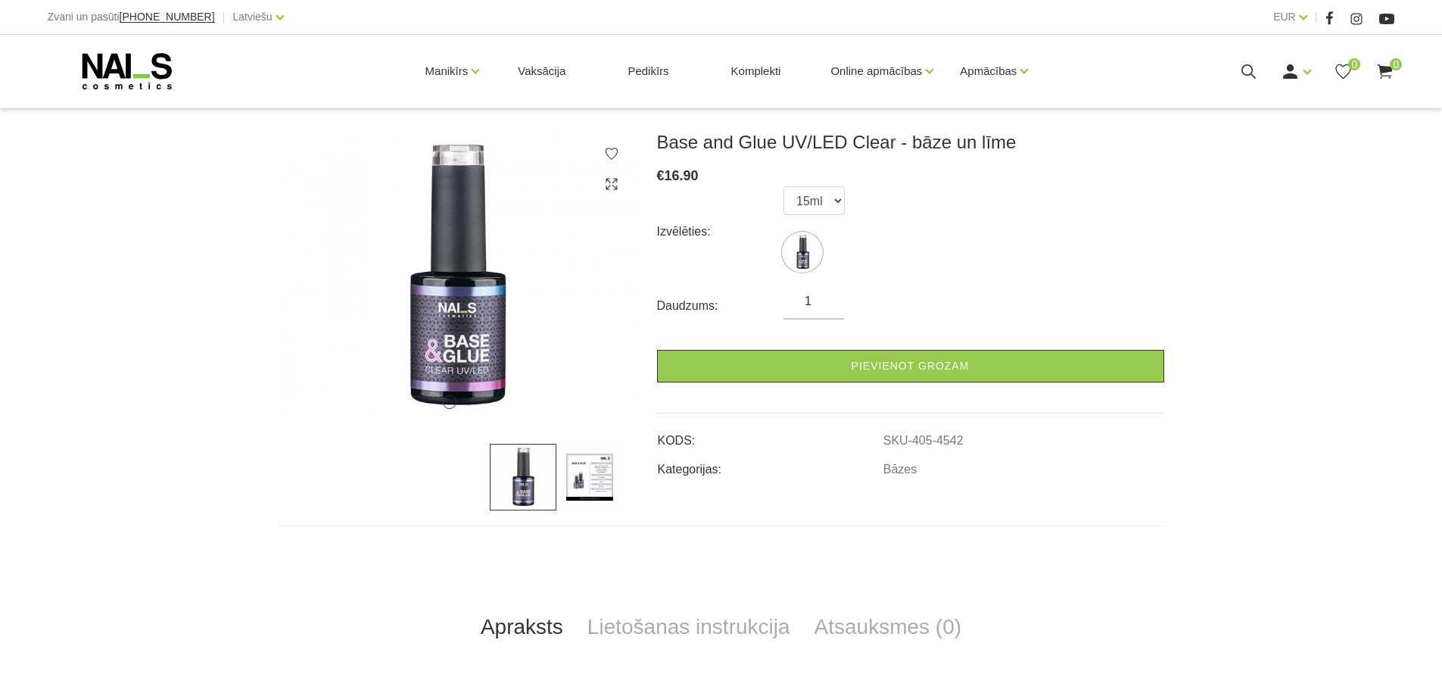
scroll to position [202, 0]
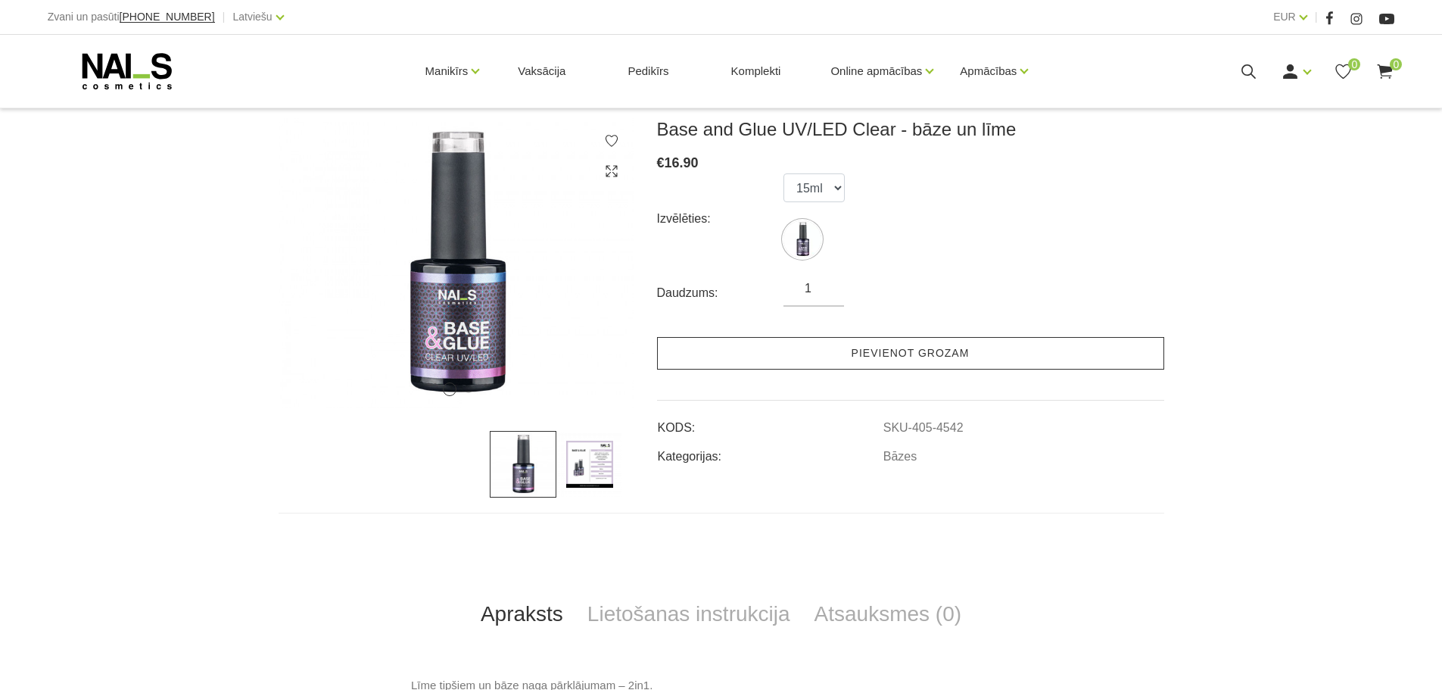
click at [901, 349] on link "Pievienot grozam" at bounding box center [910, 353] width 507 height 33
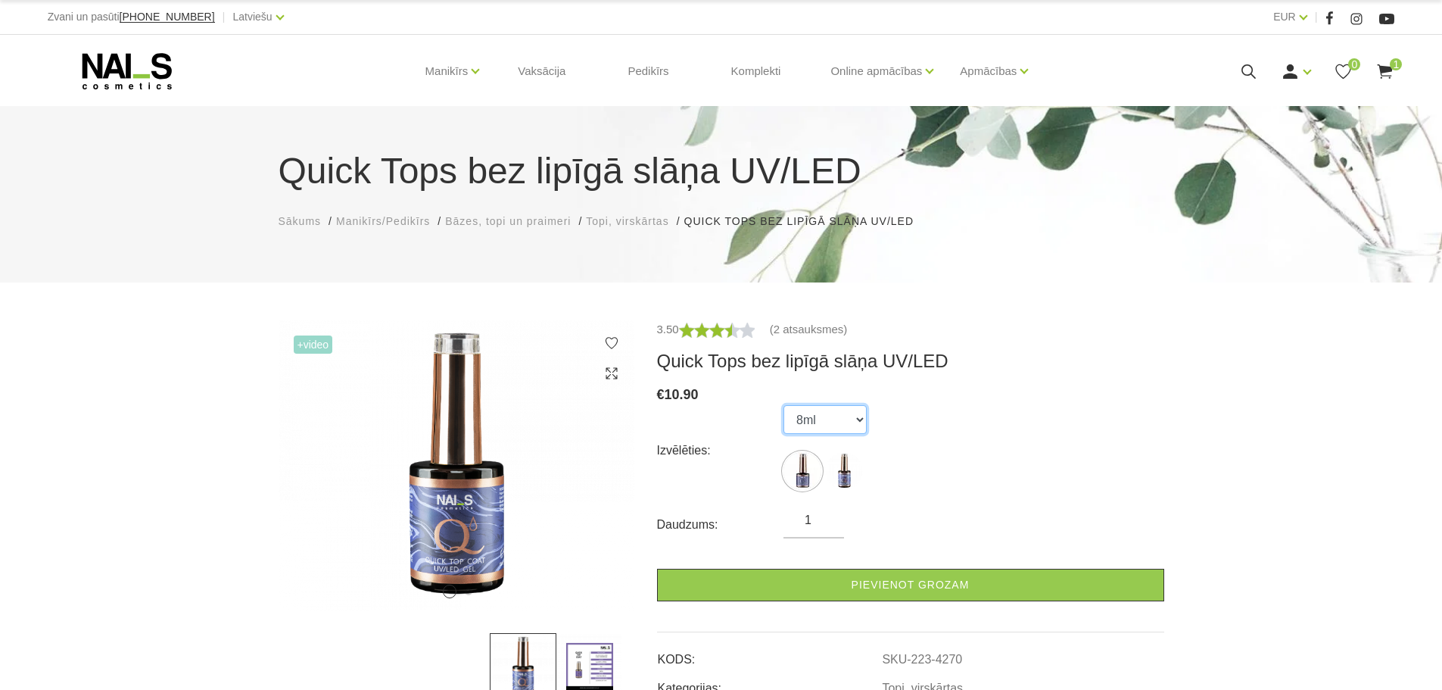
click at [843, 423] on select "8ml 15ml" at bounding box center [824, 419] width 83 height 29
click div "Izvēlēties: 8ml 15ml"
click img
select select "4269"
click select "8ml 15ml"
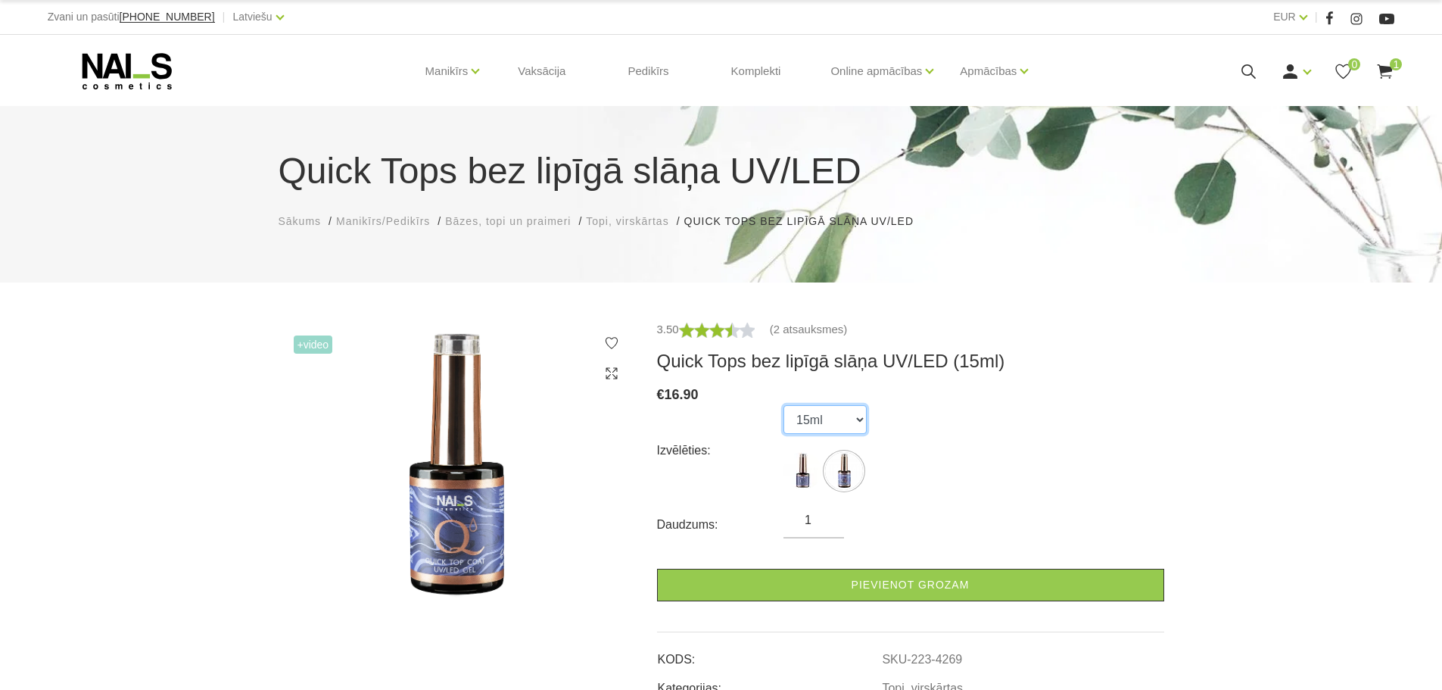
click select "8ml 15ml"
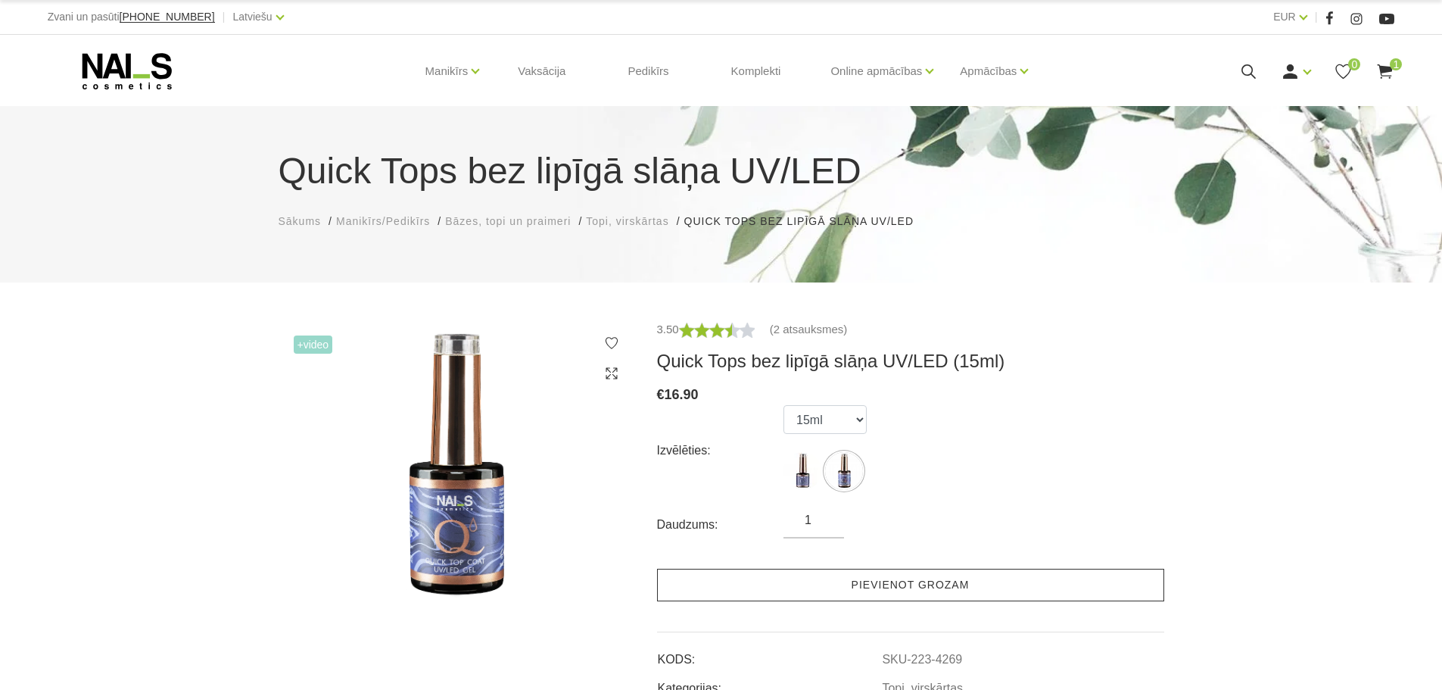
click link "Pievienot grozam"
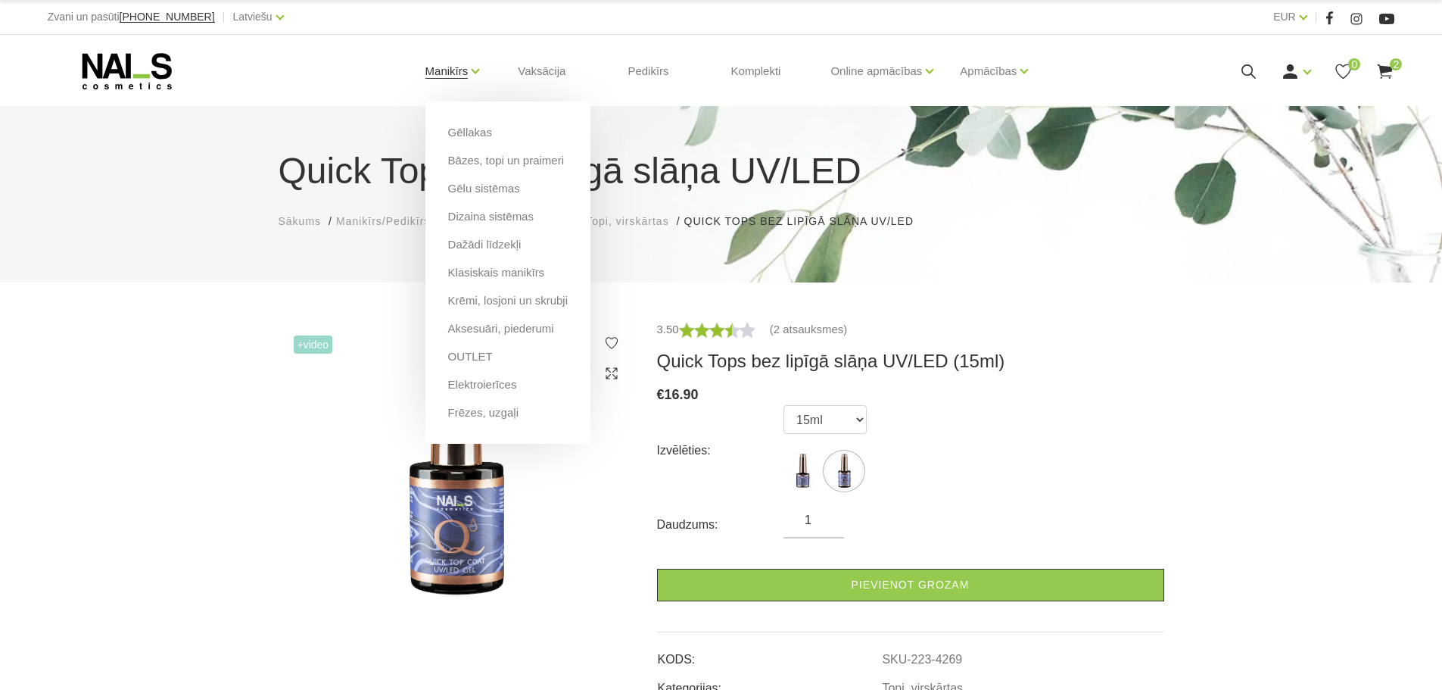
click link "Manikīrs"
click link "Dažādi līdzekļi"
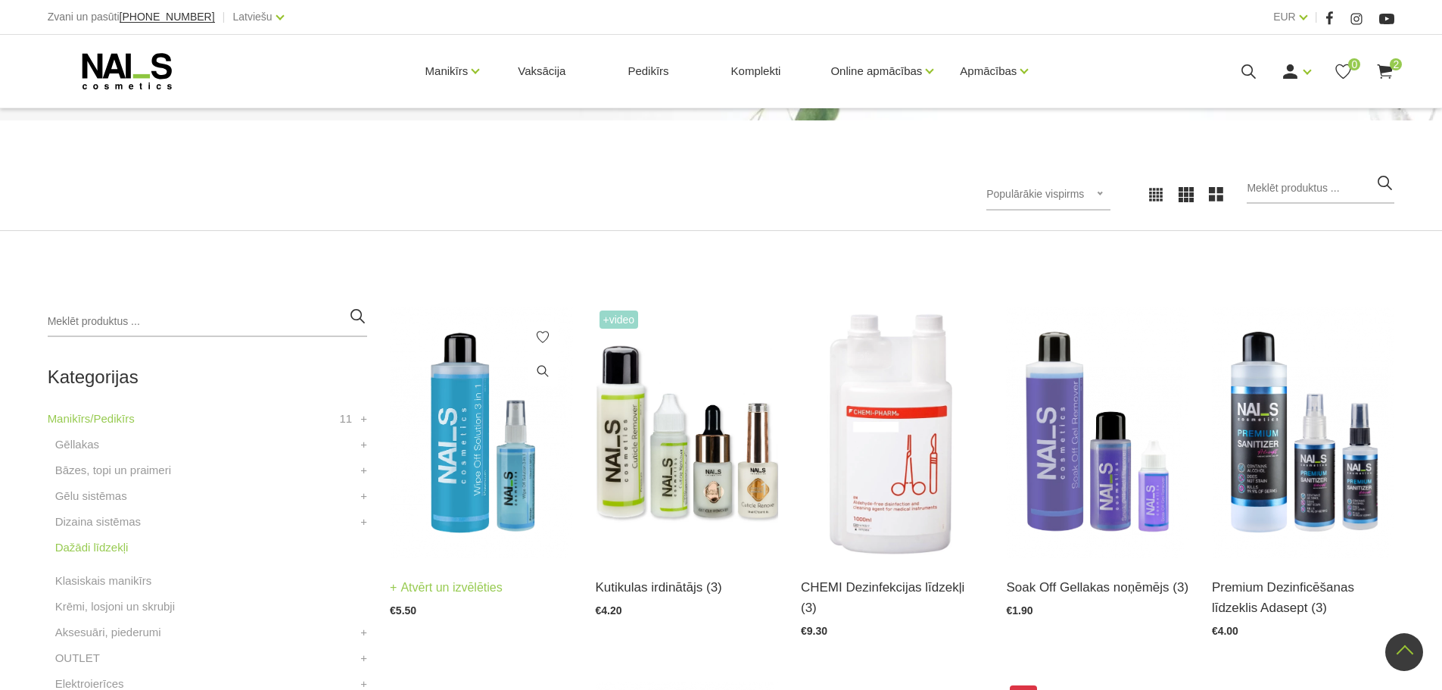
scroll to position [151, 0]
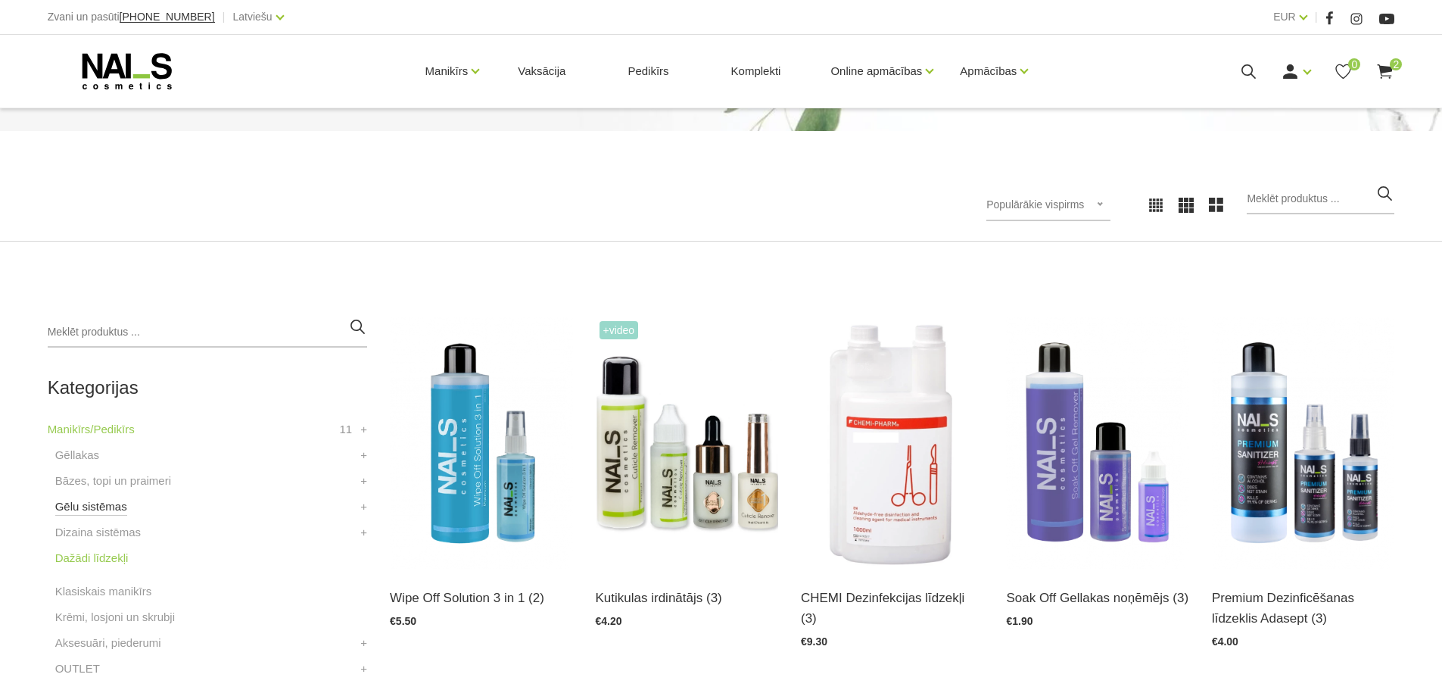
click at [102, 508] on link "Gēlu sistēmas" at bounding box center [91, 506] width 72 height 18
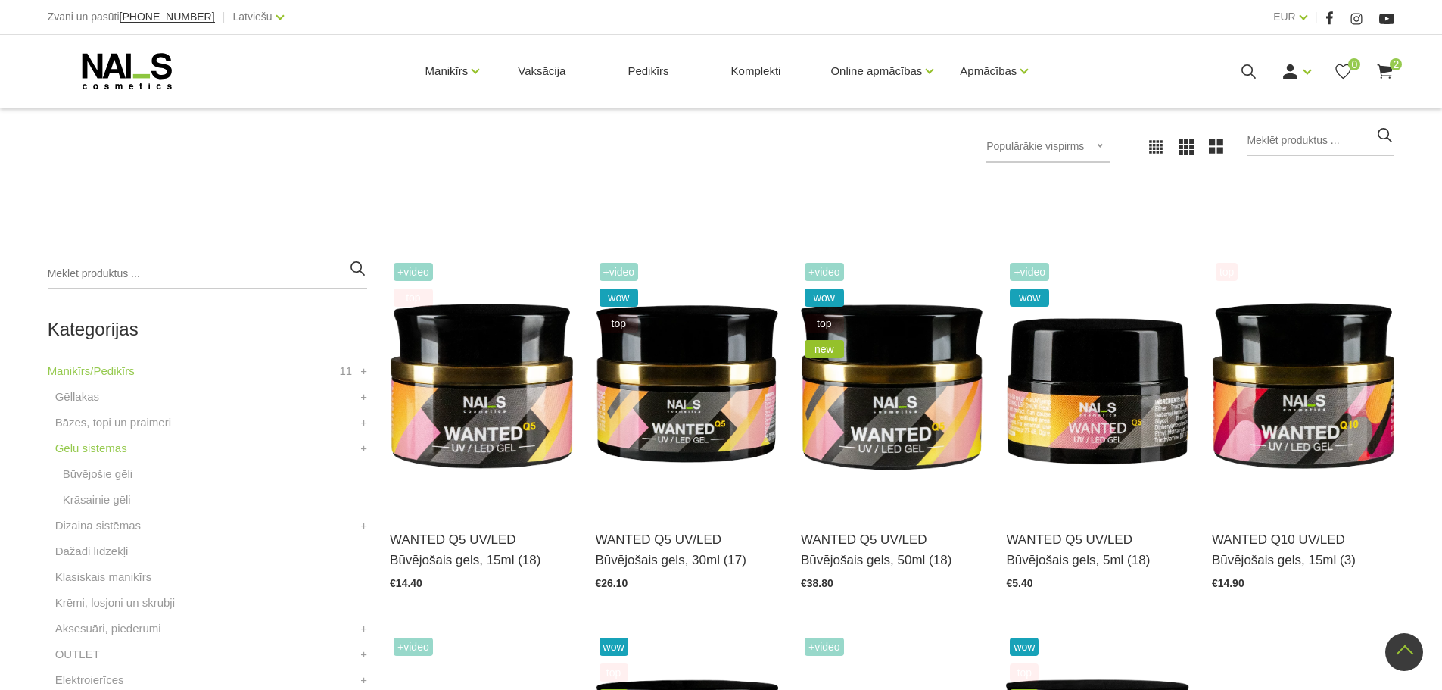
scroll to position [202, 0]
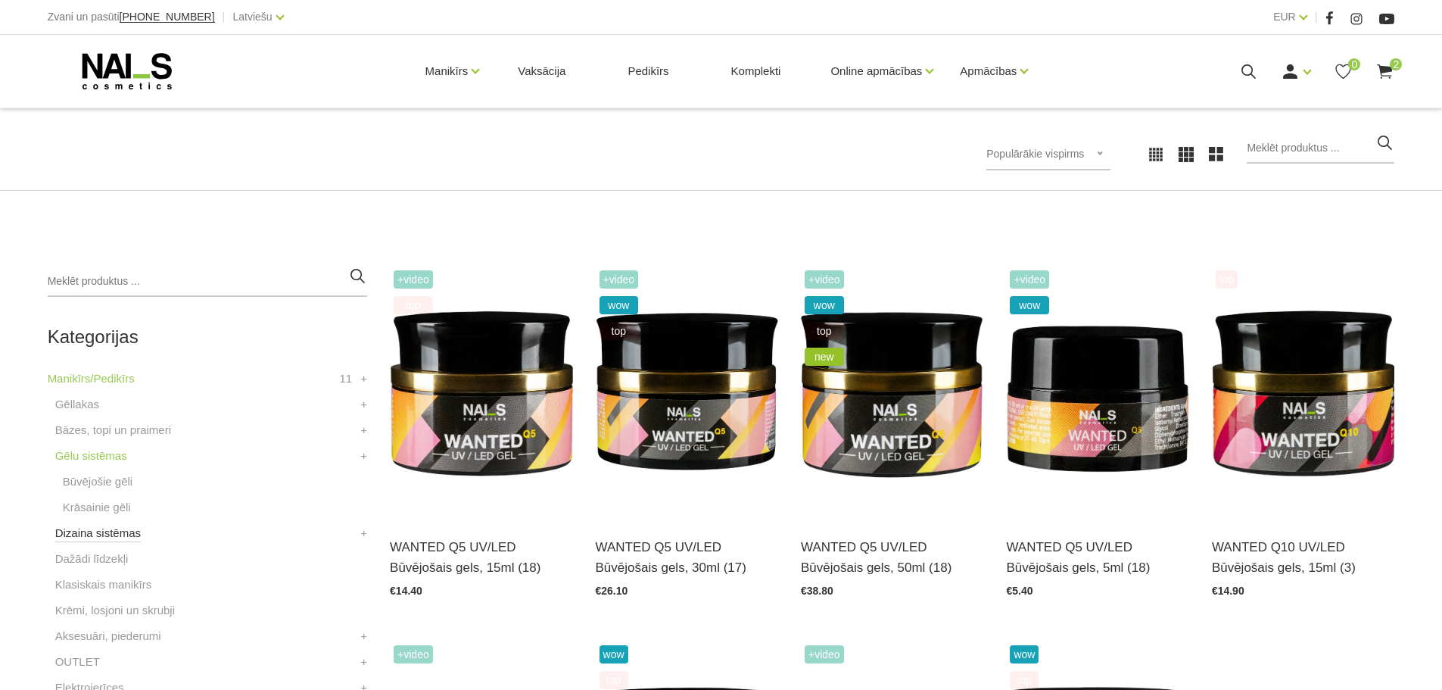
click at [85, 536] on link "Dizaina sistēmas" at bounding box center [98, 533] width 86 height 18
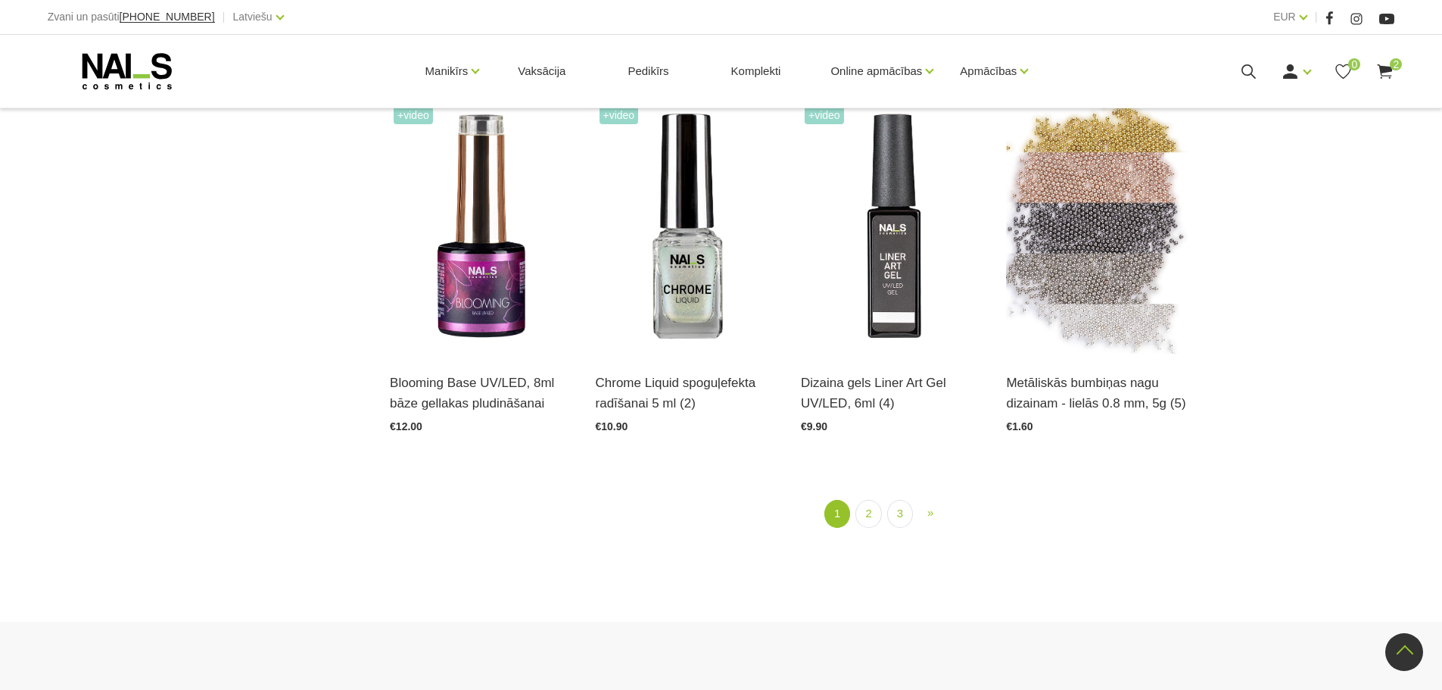
scroll to position [1867, 0]
click at [873, 508] on link "2" at bounding box center [868, 513] width 26 height 28
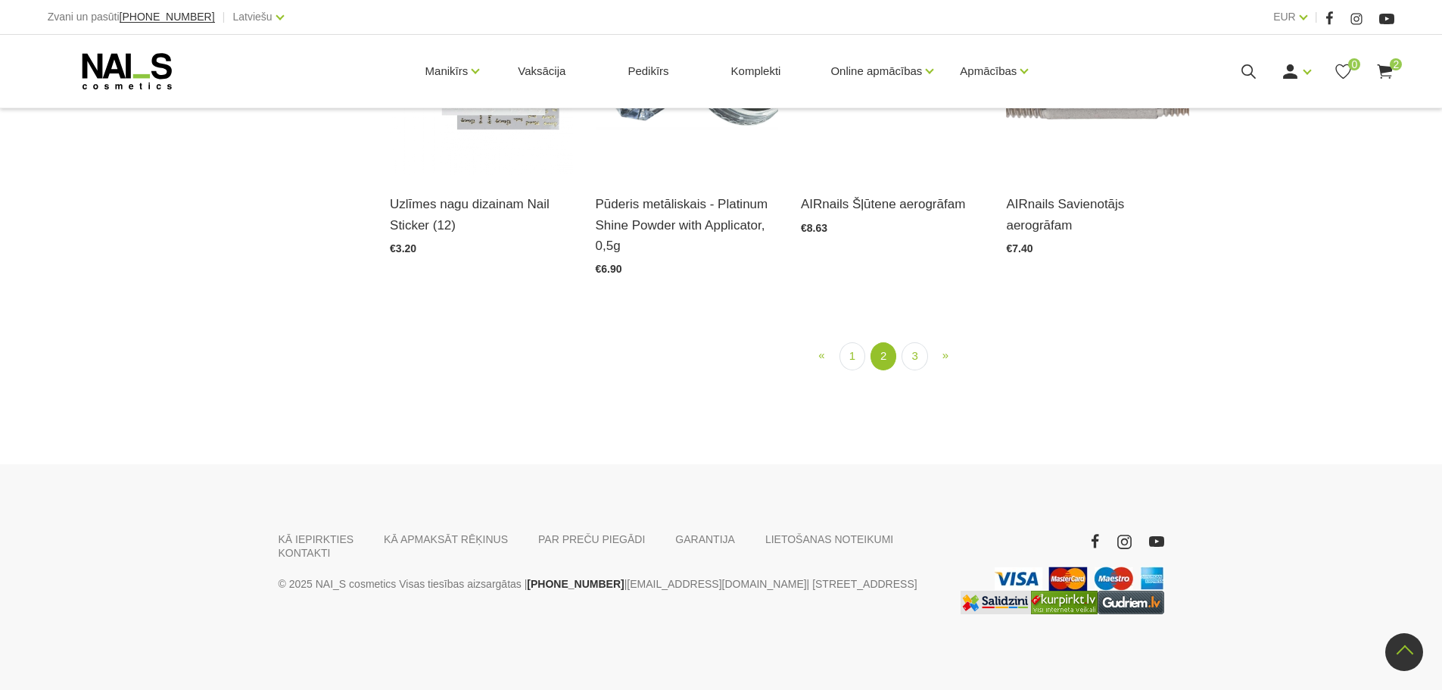
scroll to position [1773, 0]
click at [908, 370] on link "3" at bounding box center [914, 356] width 26 height 28
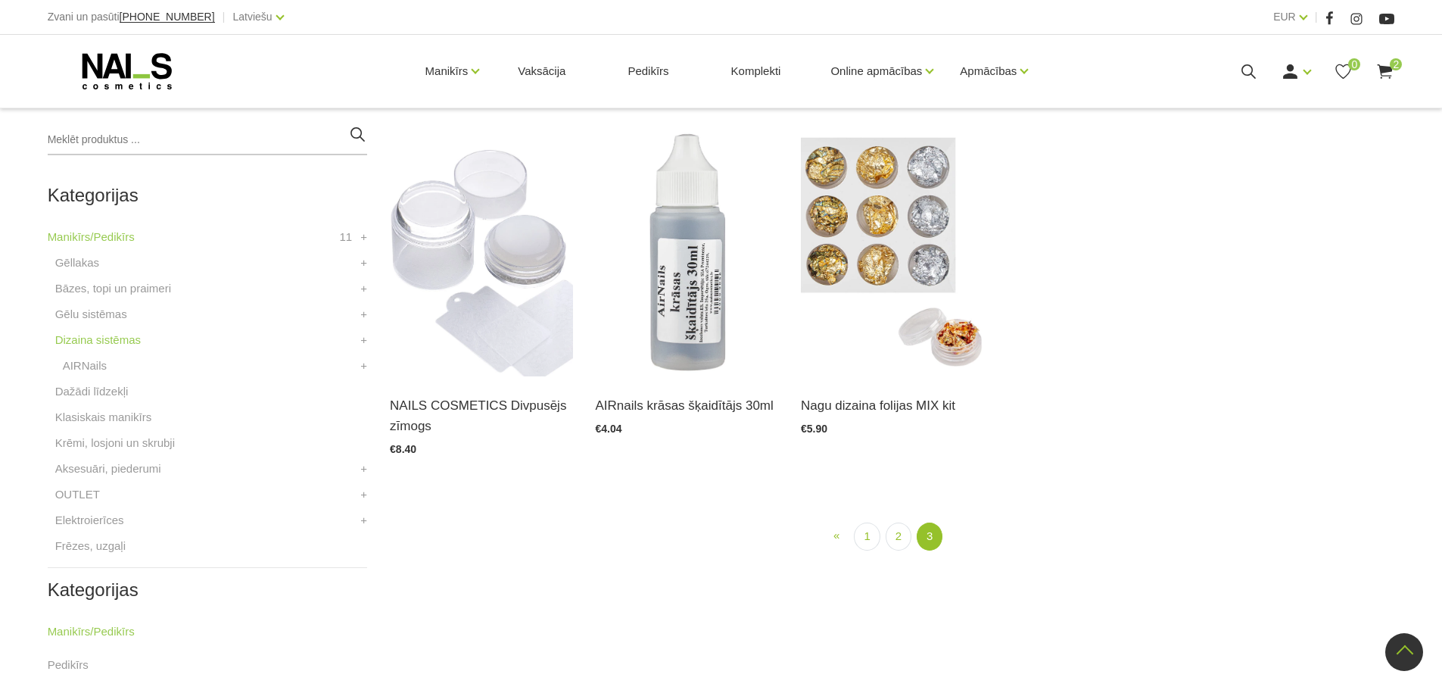
scroll to position [310, 0]
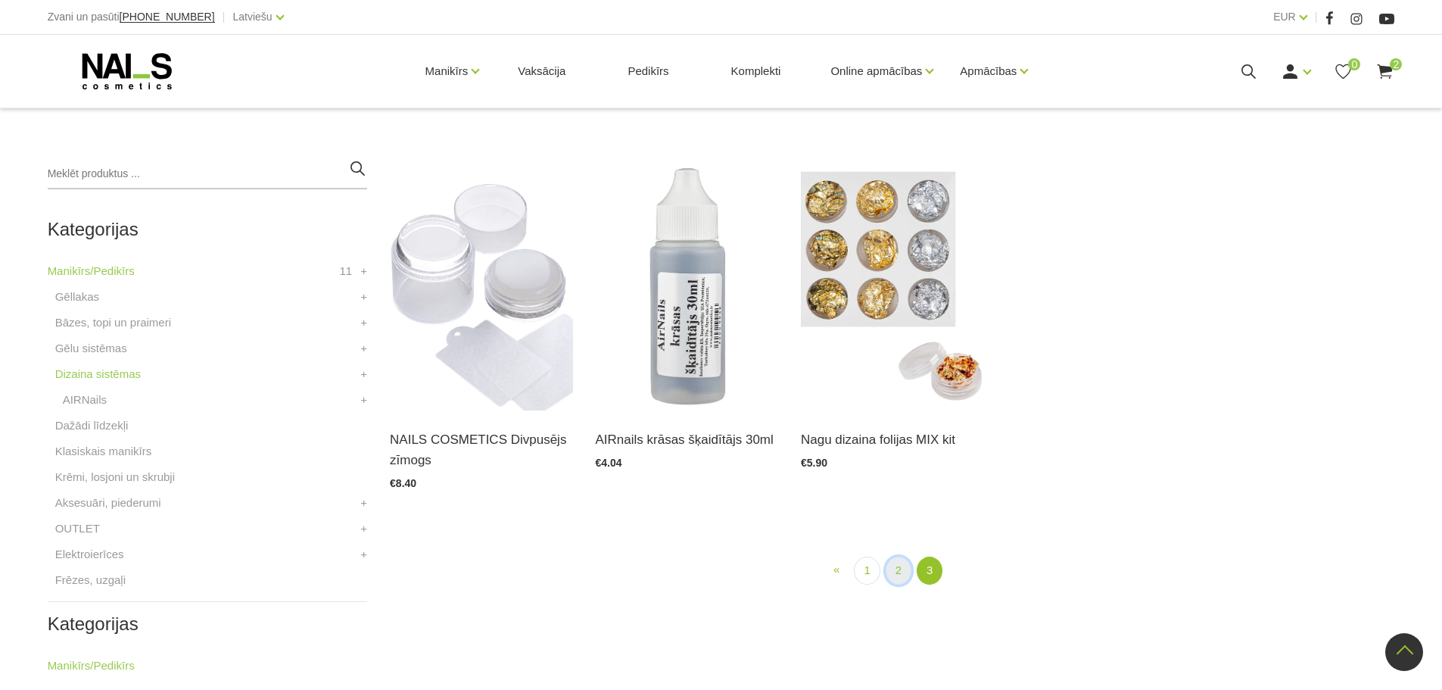
click at [901, 572] on link "2" at bounding box center [899, 570] width 26 height 28
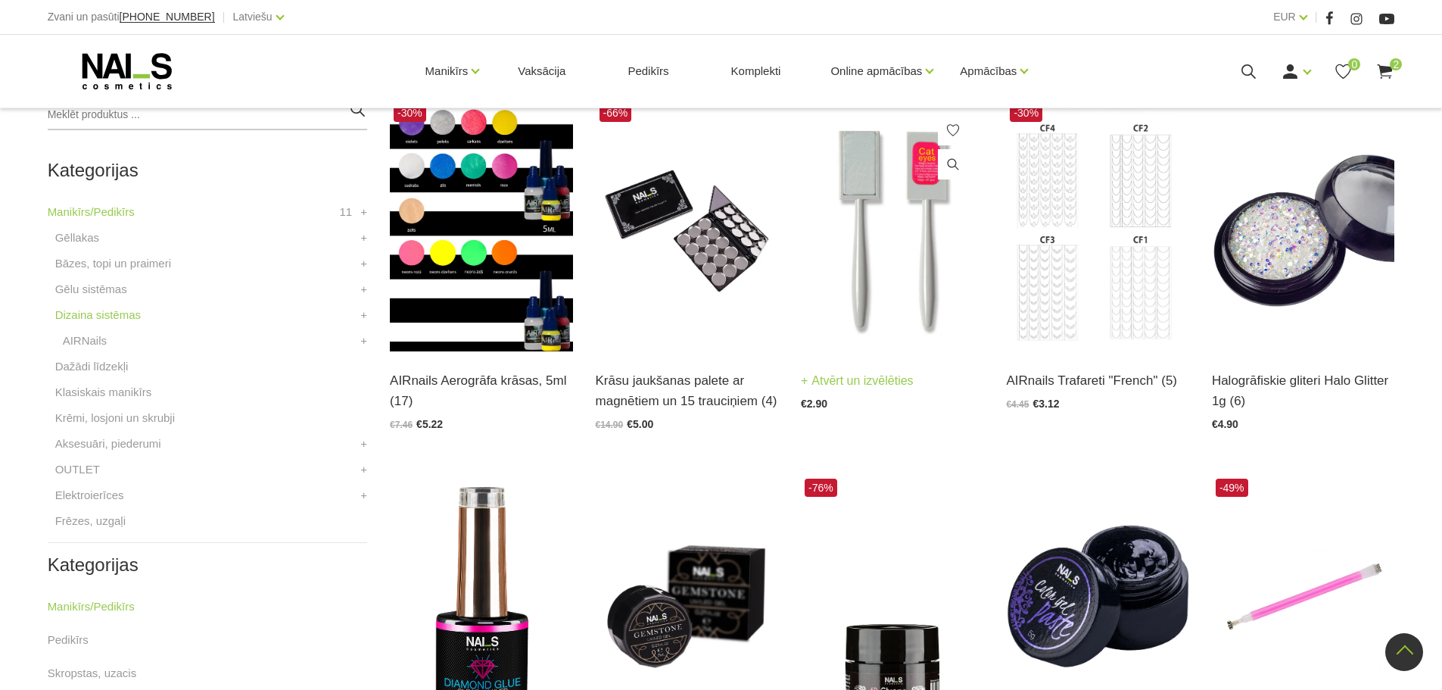
scroll to position [360, 0]
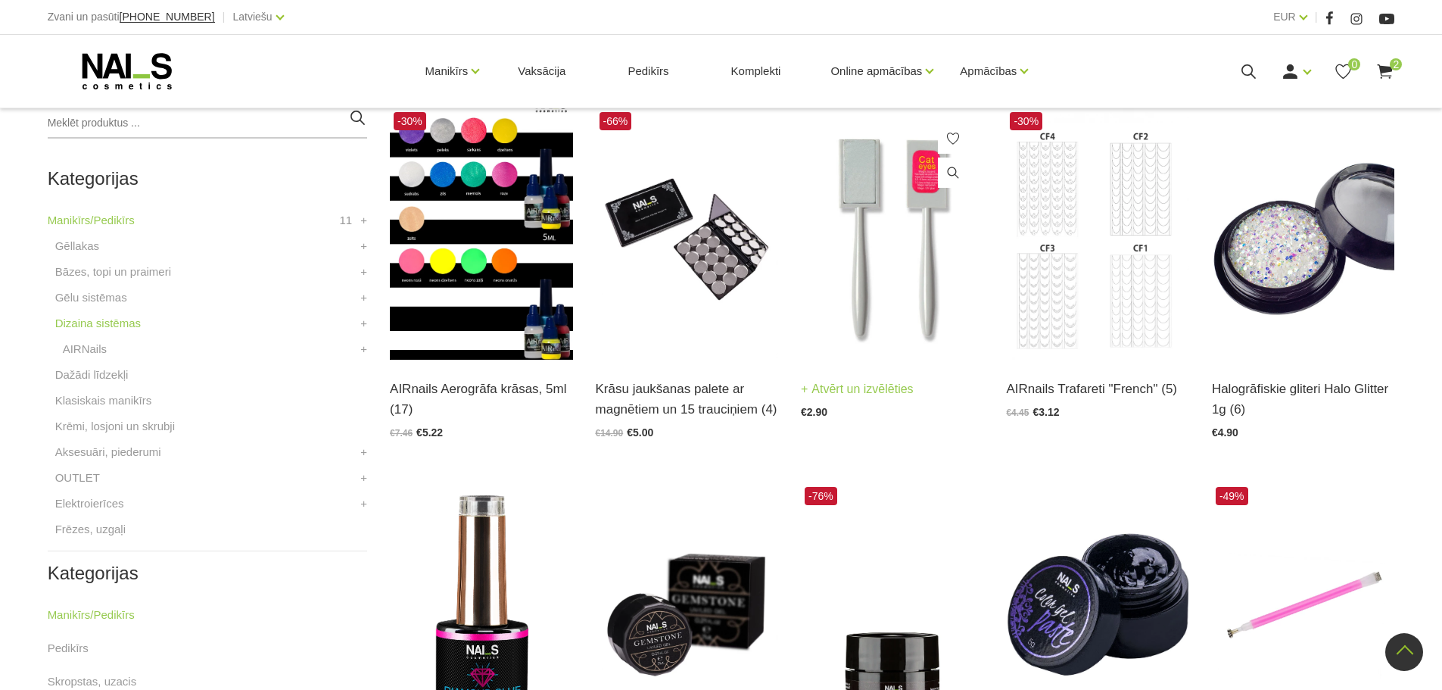
click at [889, 297] on img at bounding box center [892, 233] width 182 height 251
click at [915, 266] on img at bounding box center [892, 233] width 182 height 251
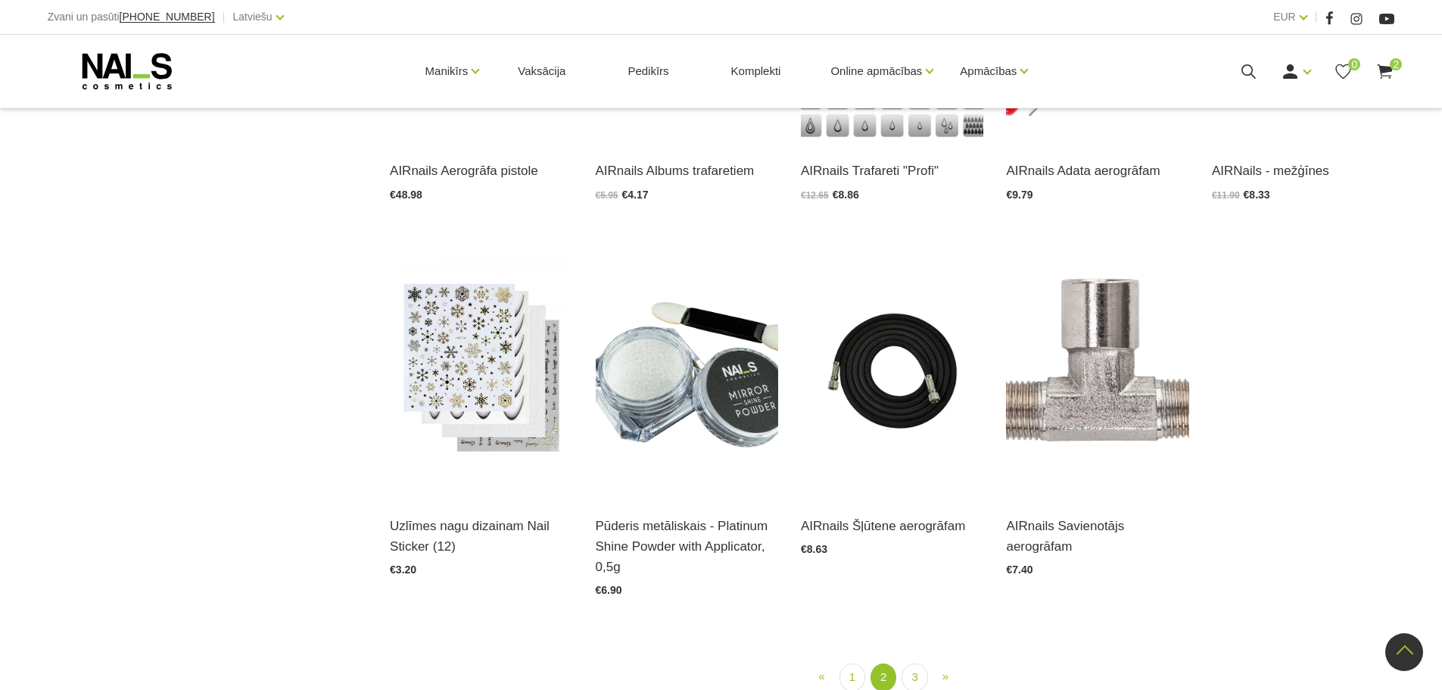
scroll to position [1723, 0]
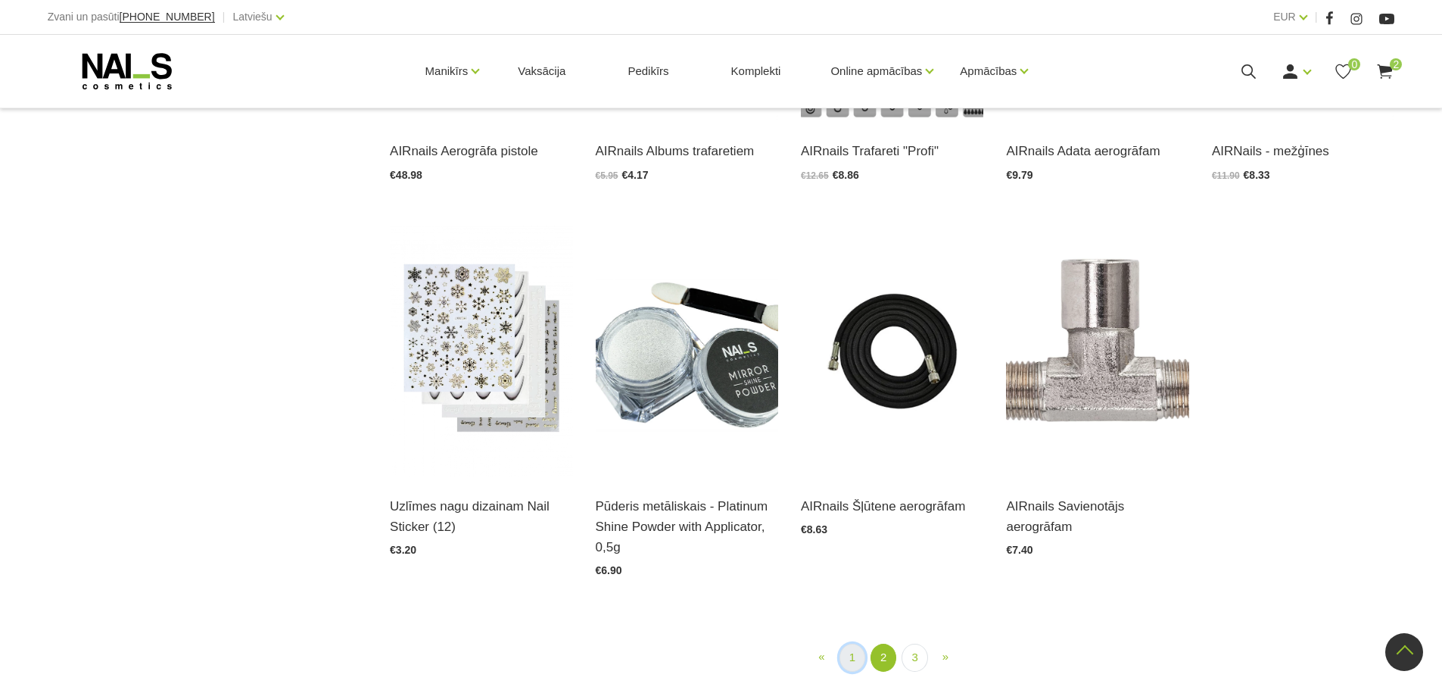
click at [852, 654] on link "1" at bounding box center [852, 657] width 26 height 28
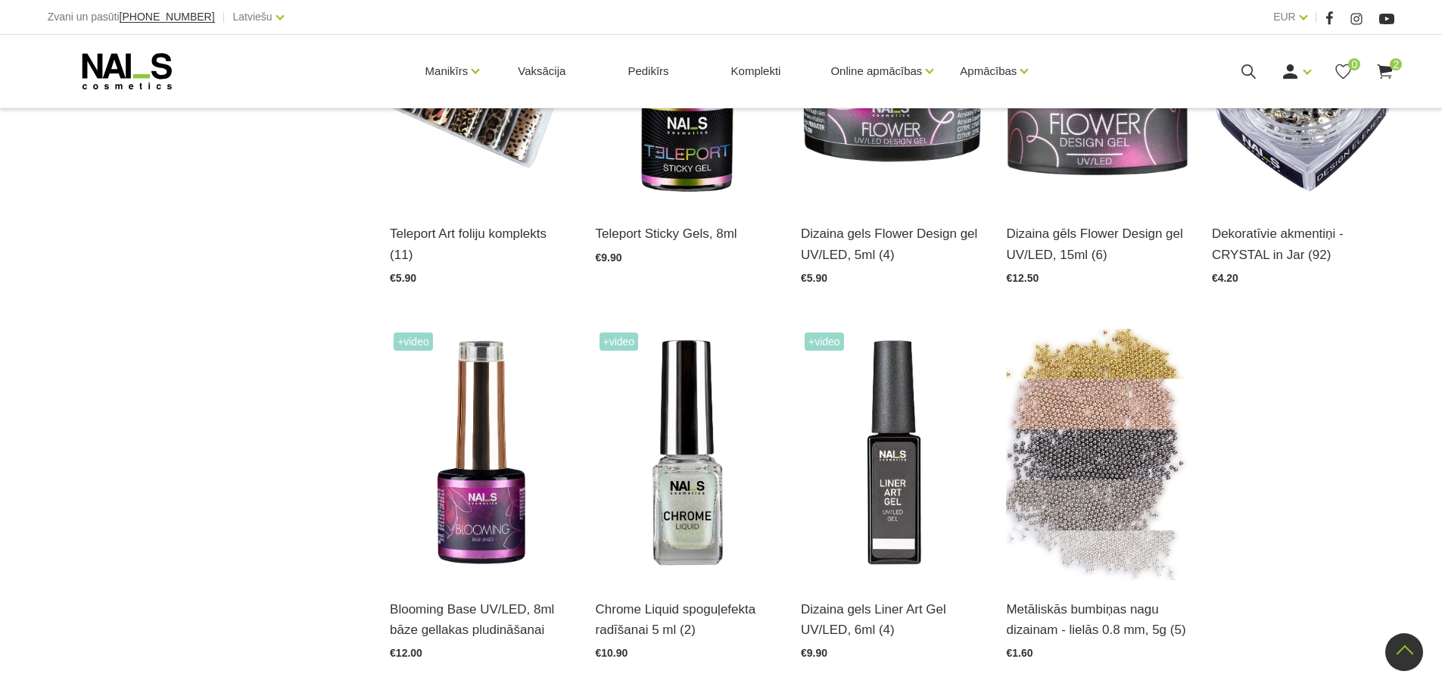
scroll to position [1672, 0]
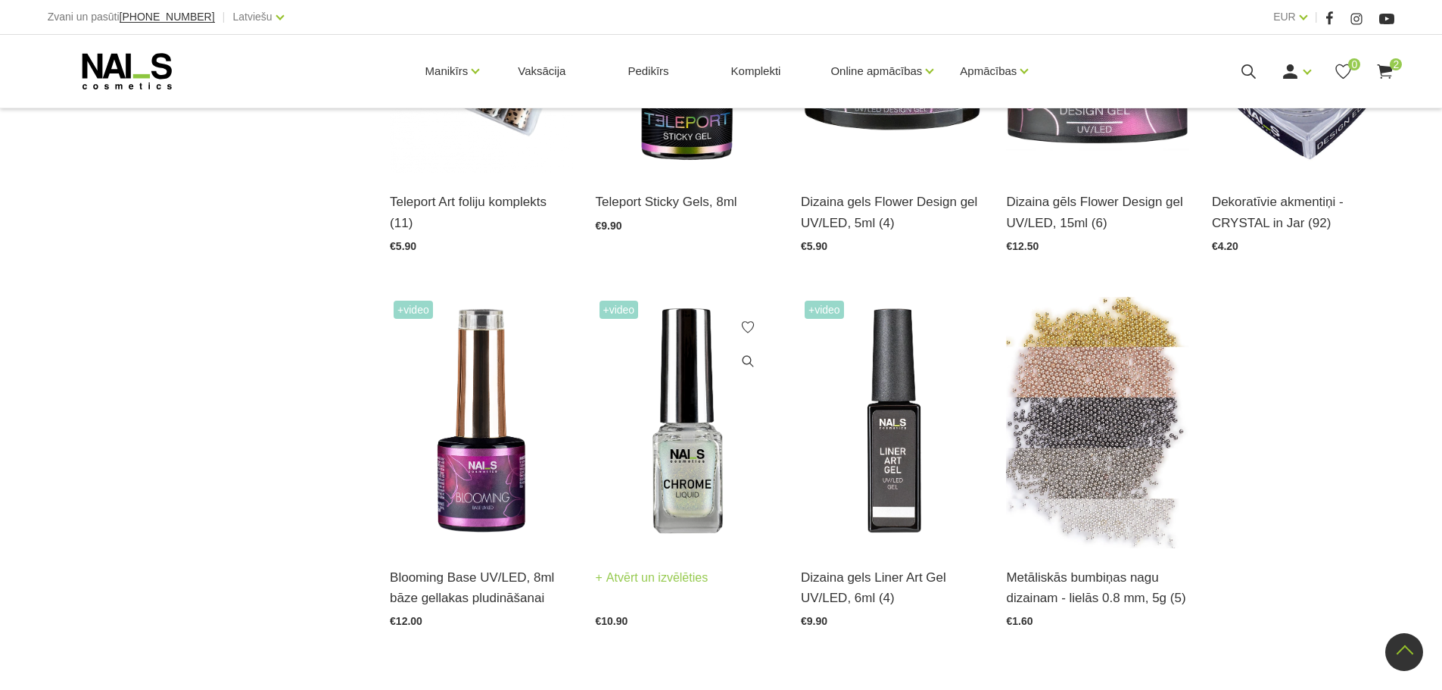
click at [681, 450] on img at bounding box center [687, 422] width 182 height 251
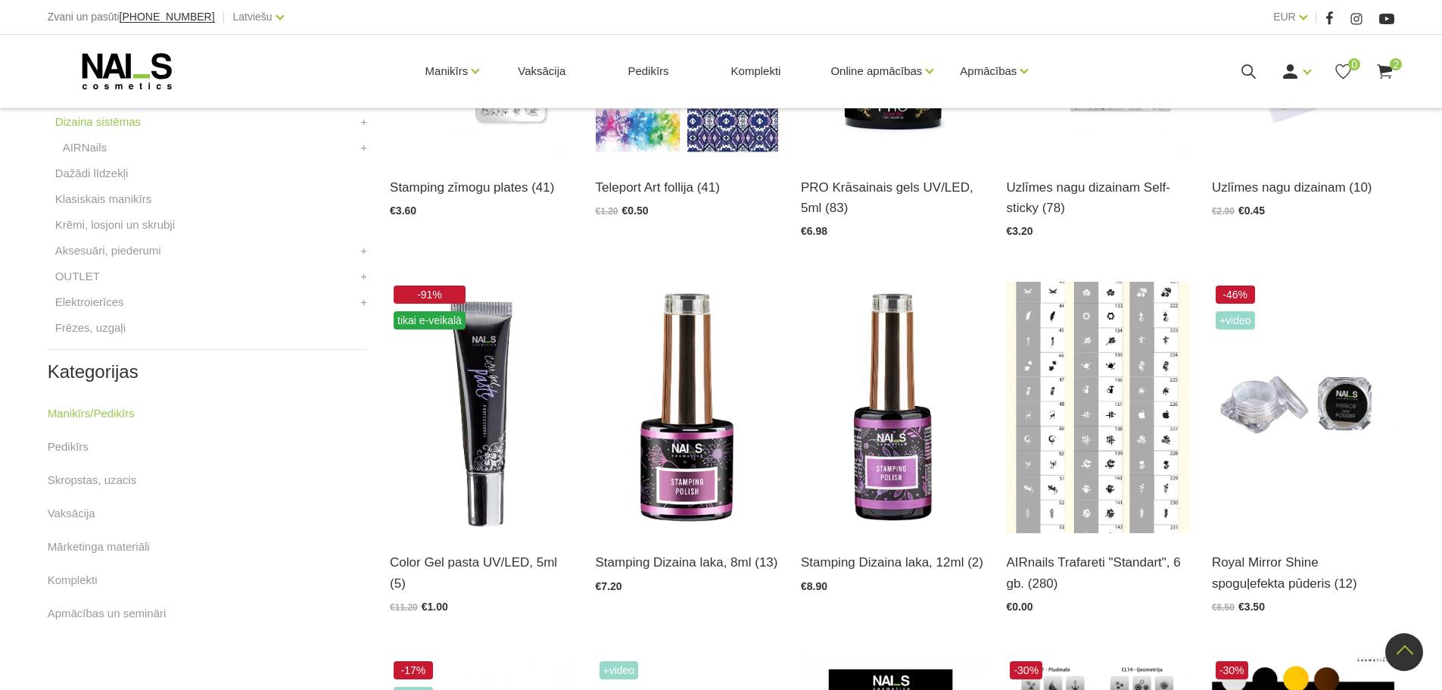
scroll to position [259, 0]
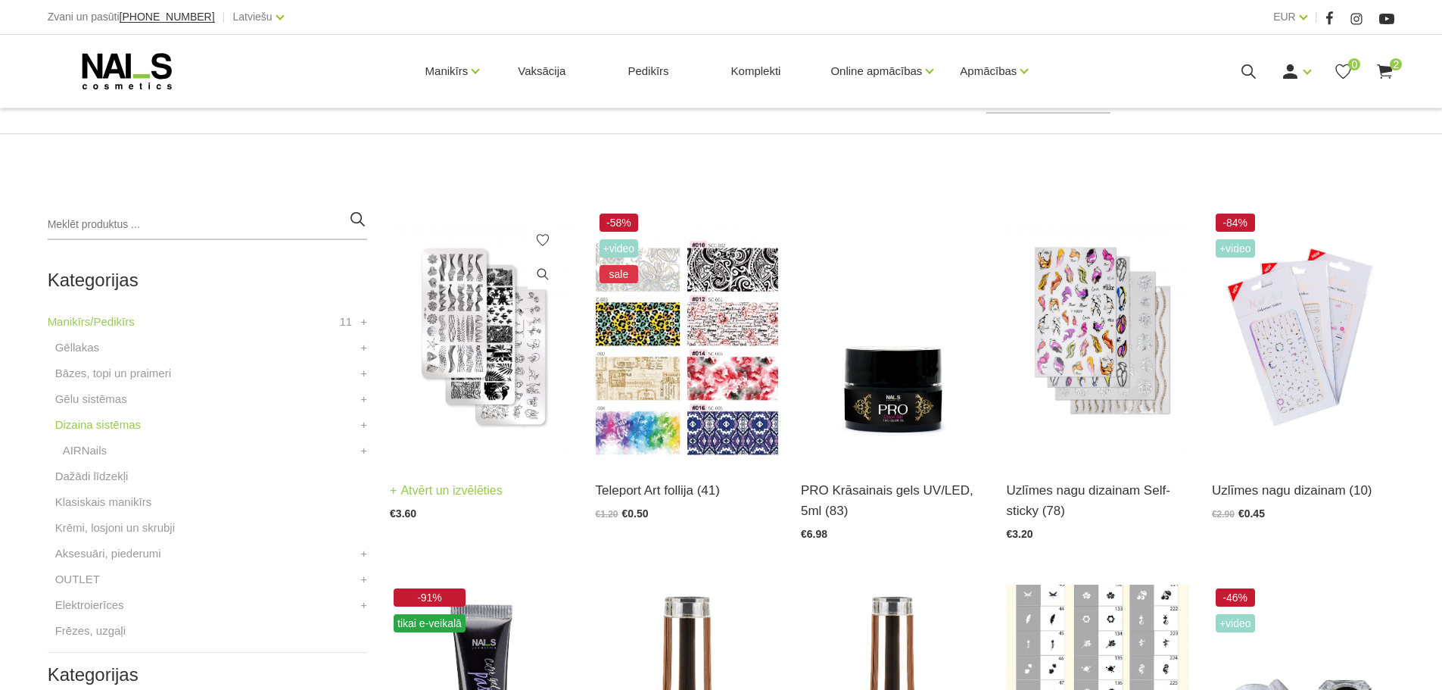
click at [527, 372] on img at bounding box center [481, 335] width 182 height 251
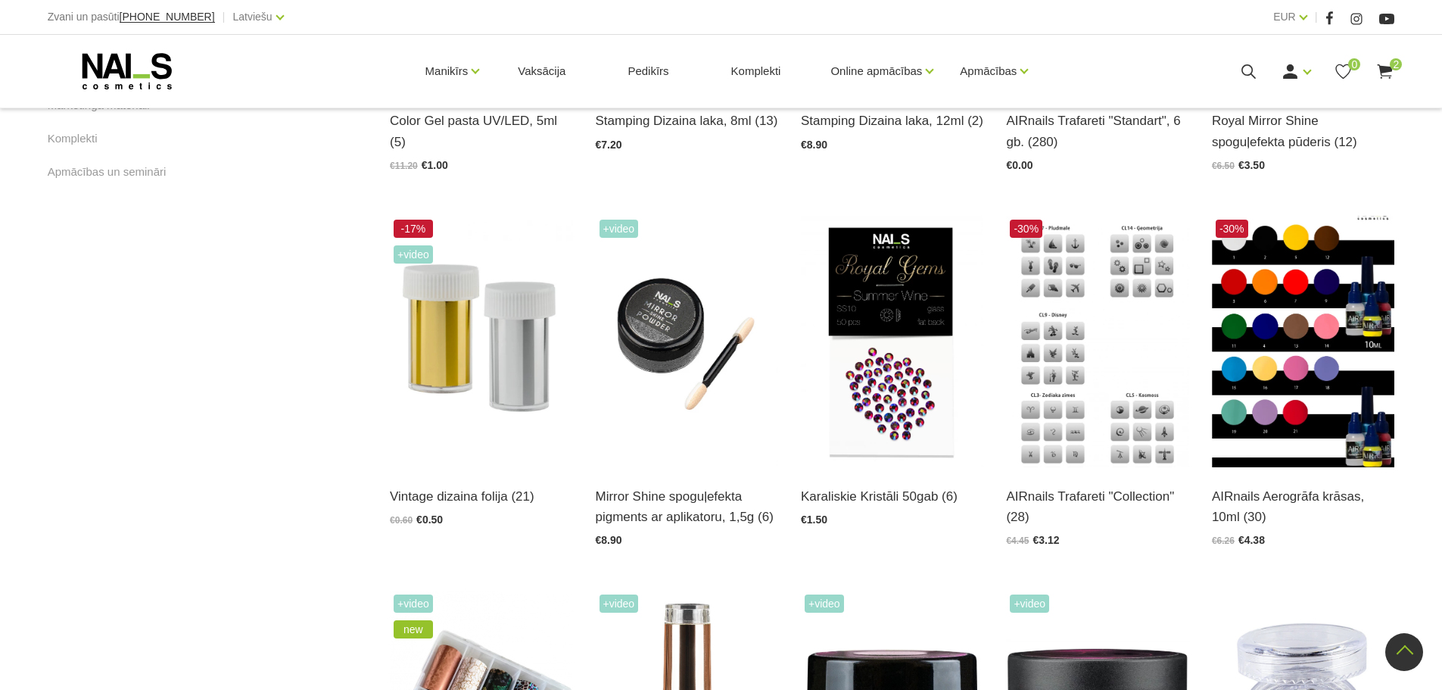
scroll to position [1016, 0]
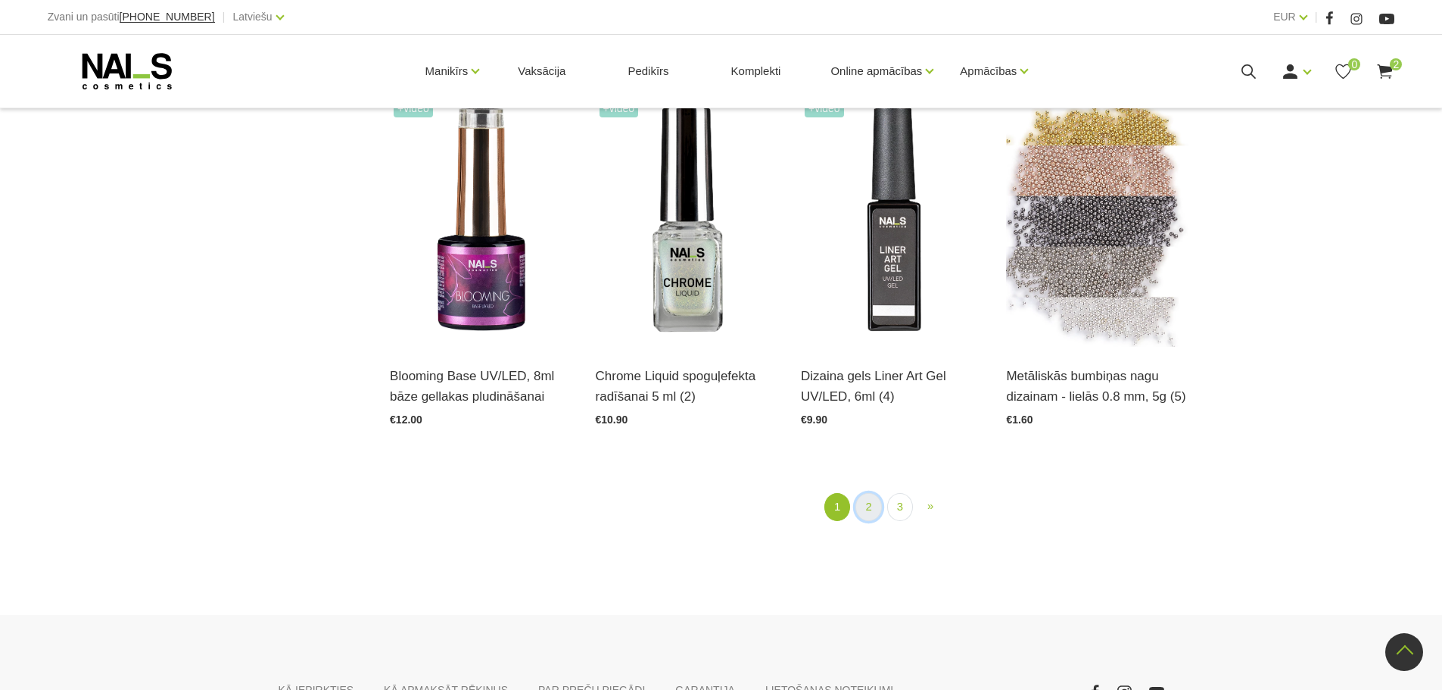
click at [875, 499] on link "2" at bounding box center [868, 507] width 26 height 28
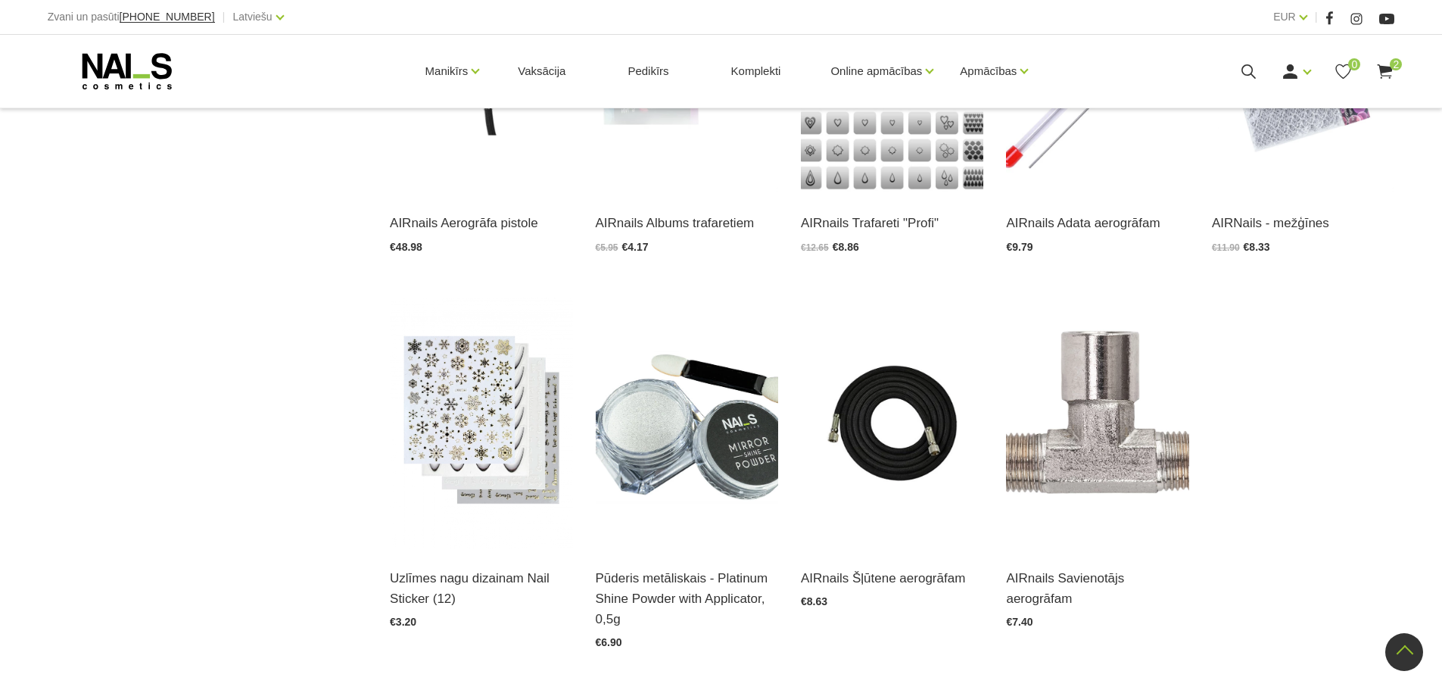
scroll to position [1672, 0]
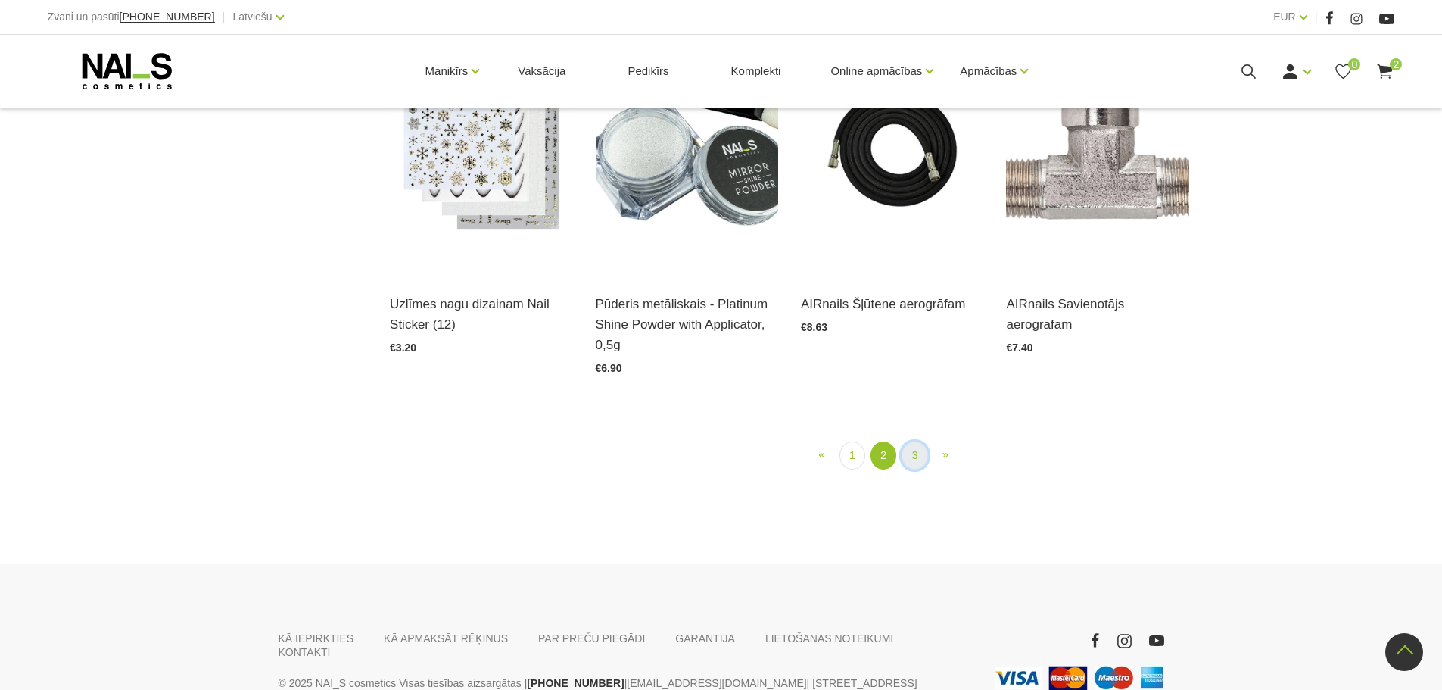
click at [914, 452] on link "3" at bounding box center [914, 455] width 26 height 28
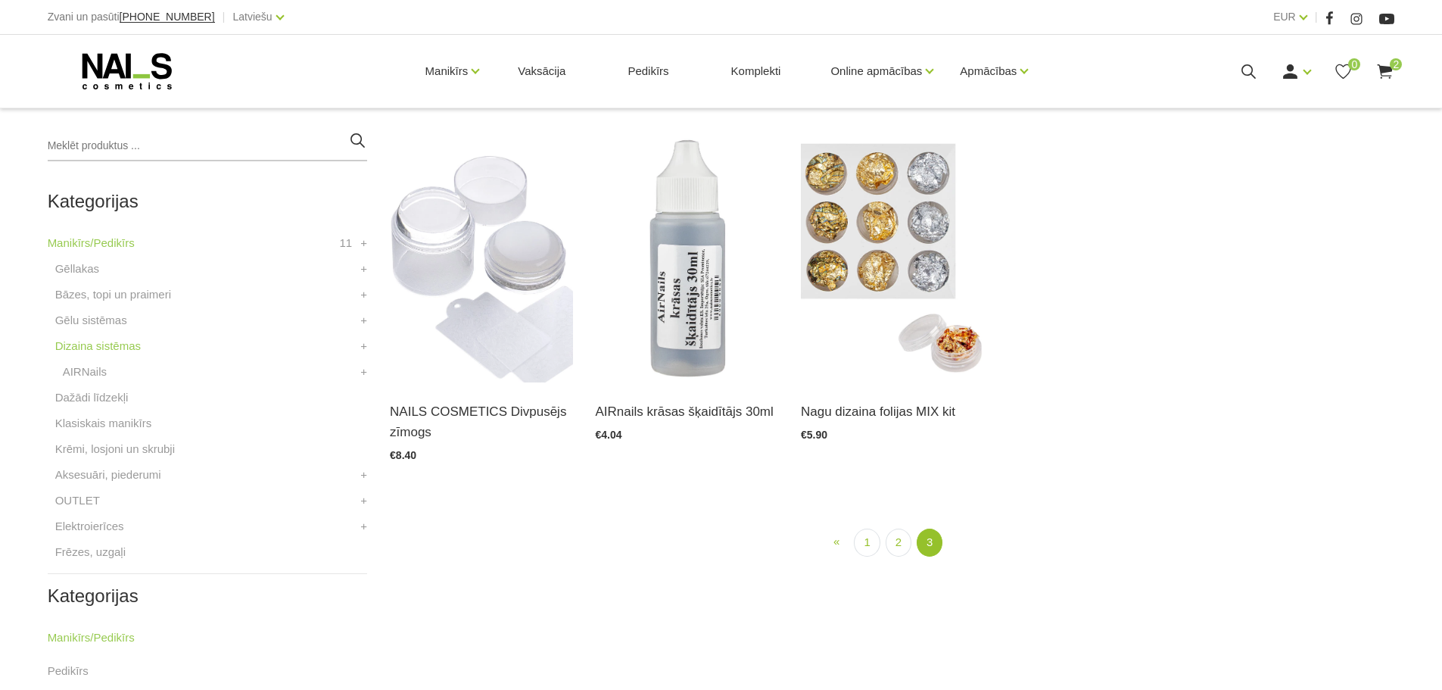
scroll to position [360, 0]
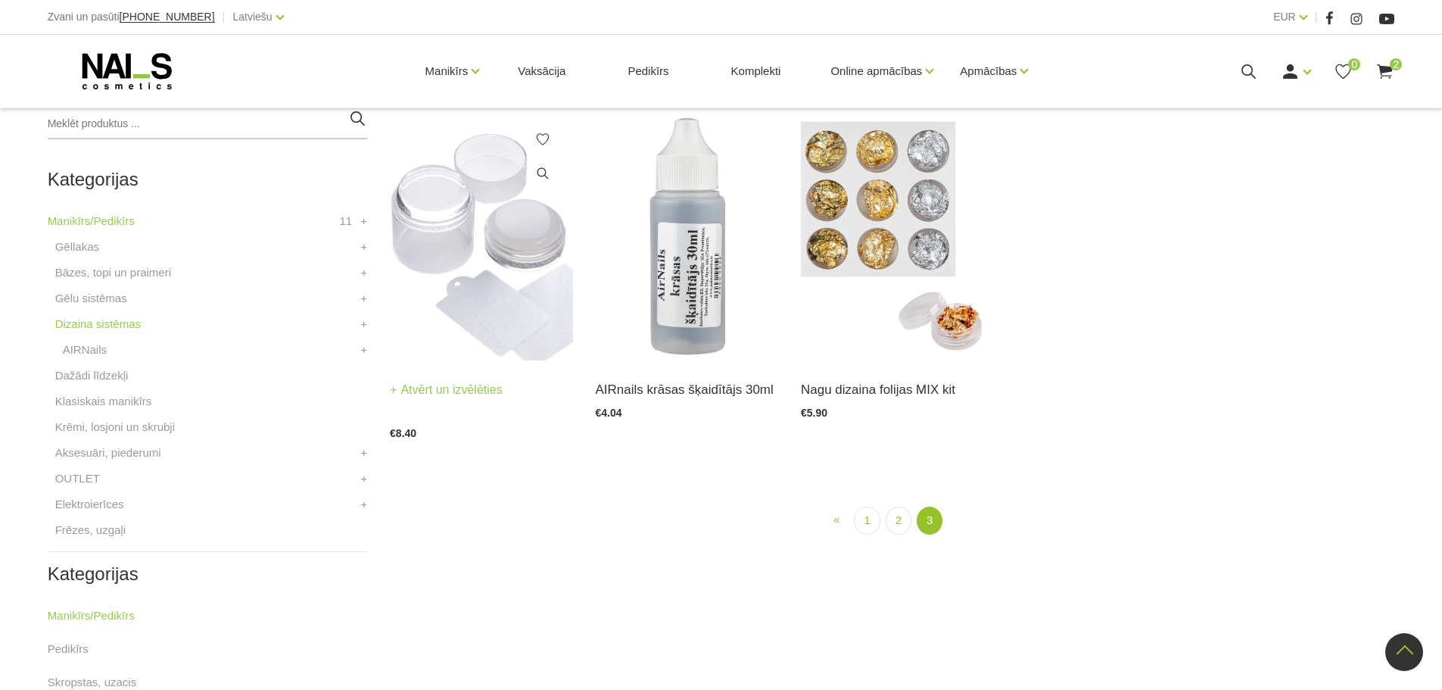
click at [509, 335] on img at bounding box center [481, 234] width 182 height 251
click at [861, 515] on link "1" at bounding box center [867, 520] width 26 height 28
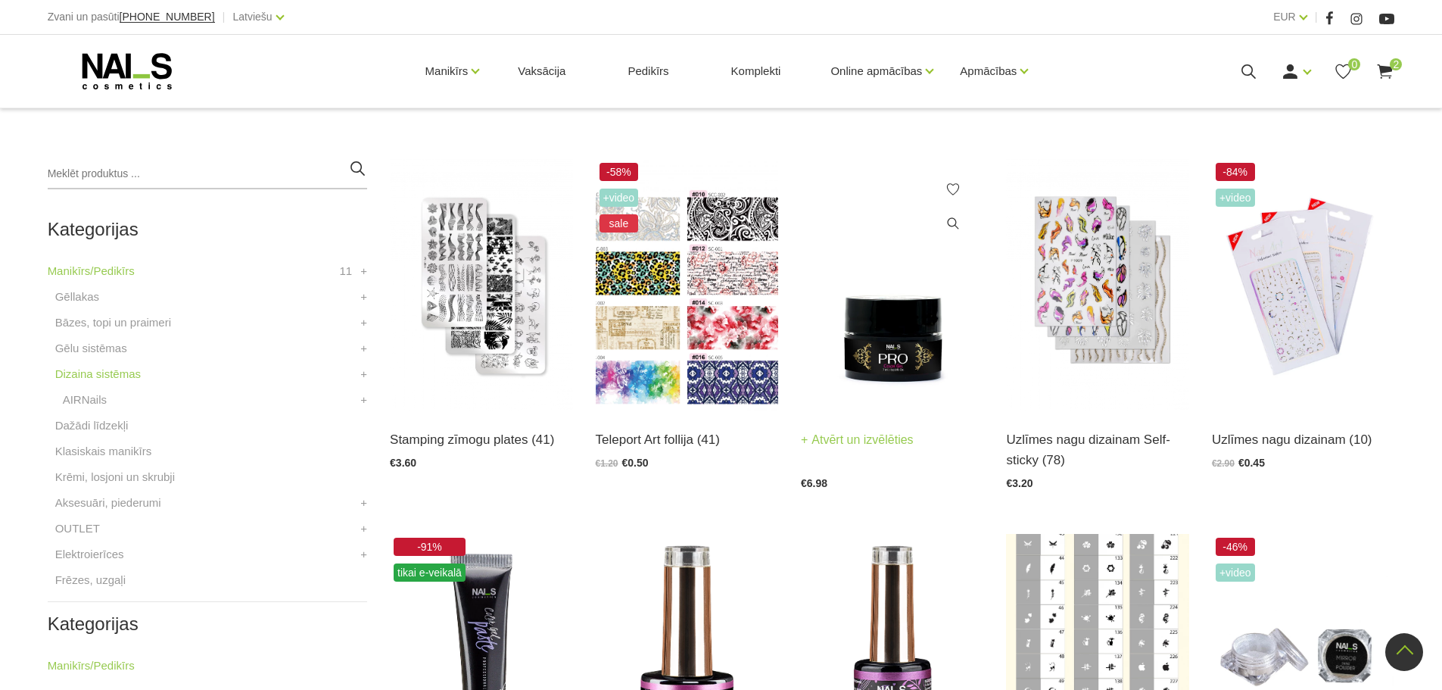
scroll to position [479, 0]
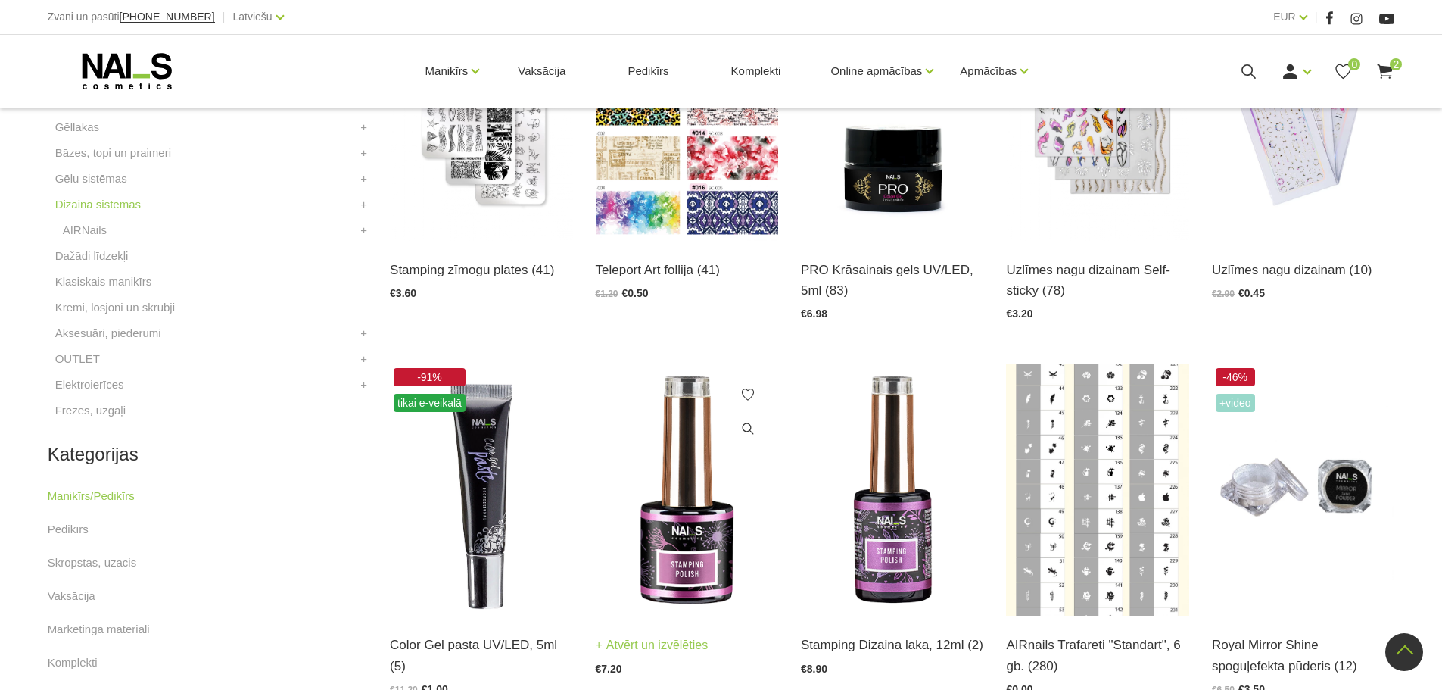
click at [696, 522] on img at bounding box center [687, 489] width 182 height 251
click at [531, 155] on img at bounding box center [481, 114] width 182 height 251
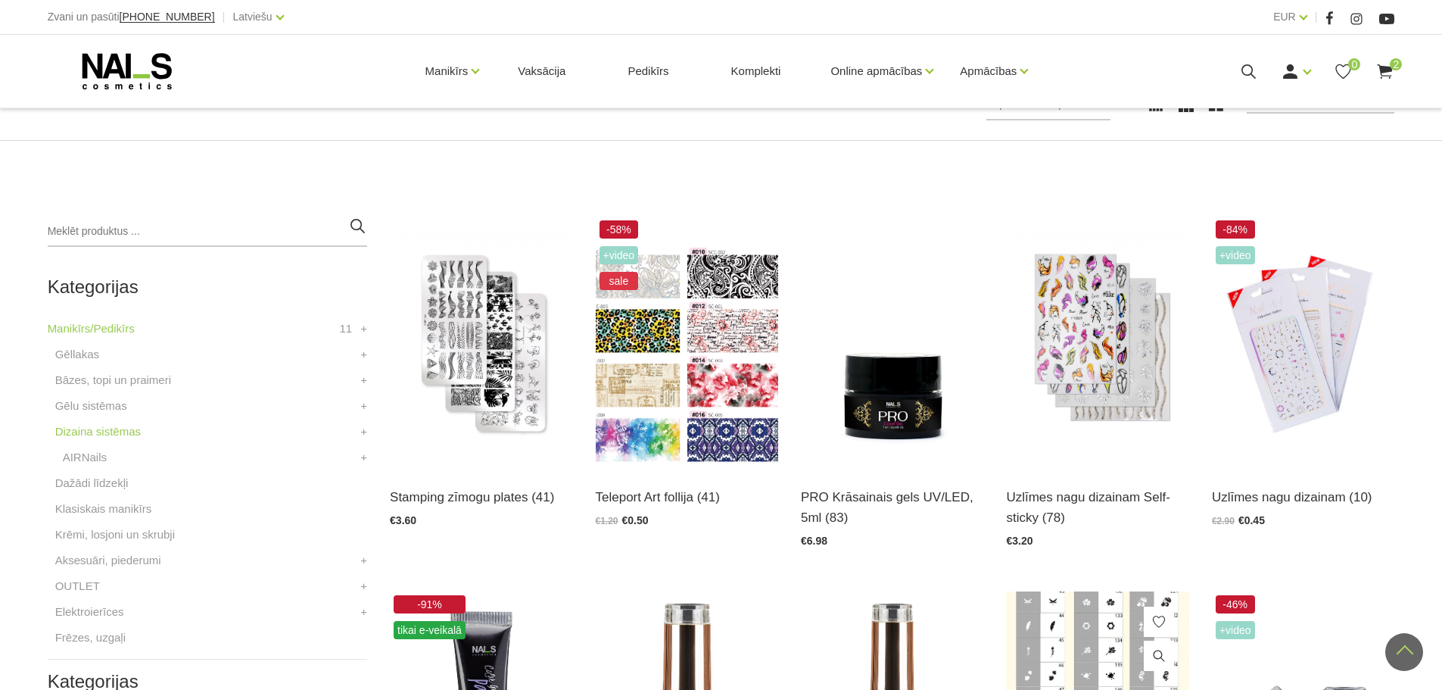
scroll to position [227, 0]
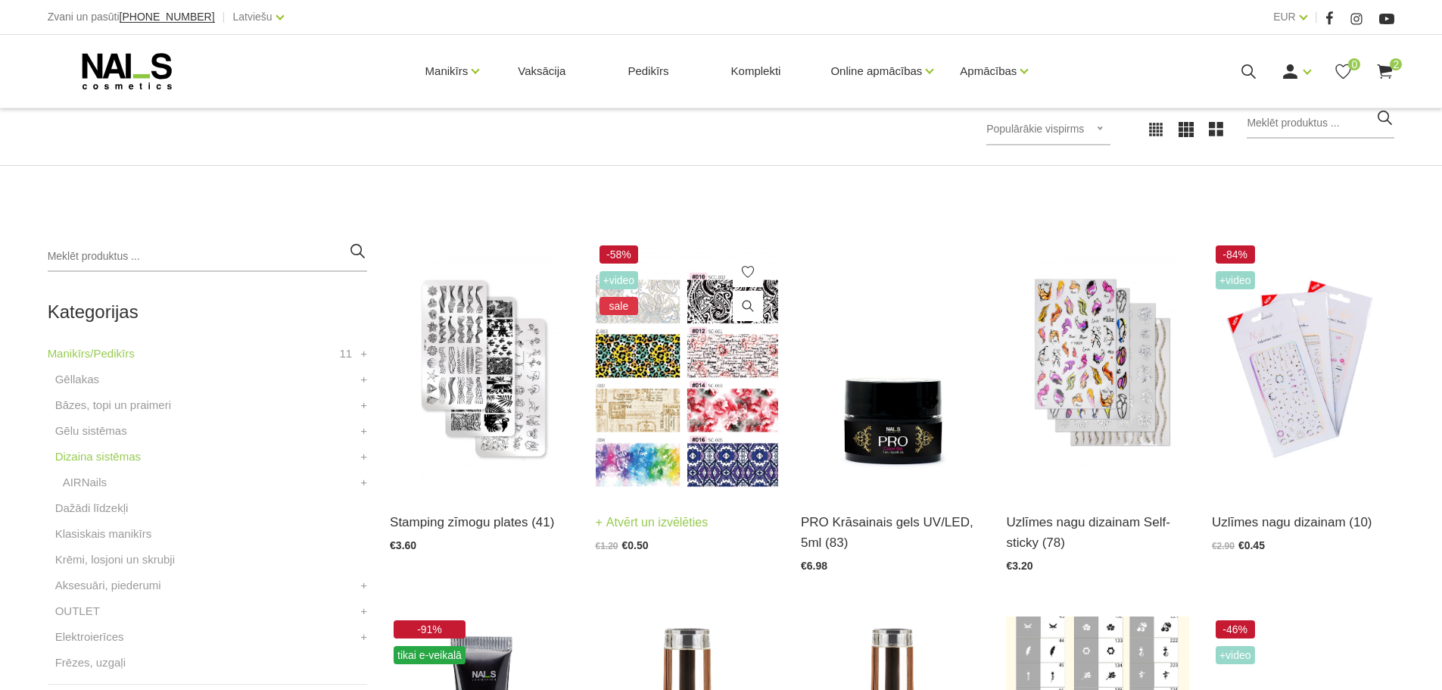
click at [707, 362] on img at bounding box center [687, 366] width 182 height 251
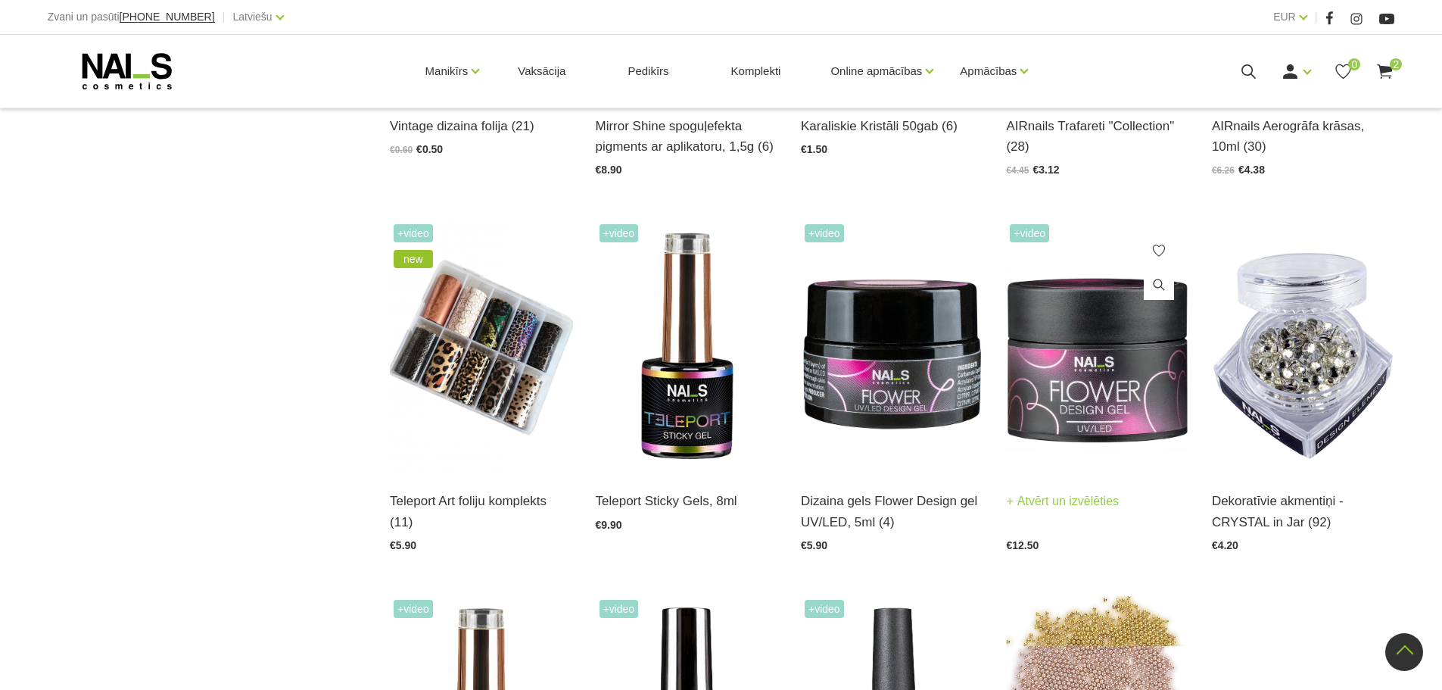
scroll to position [1387, 0]
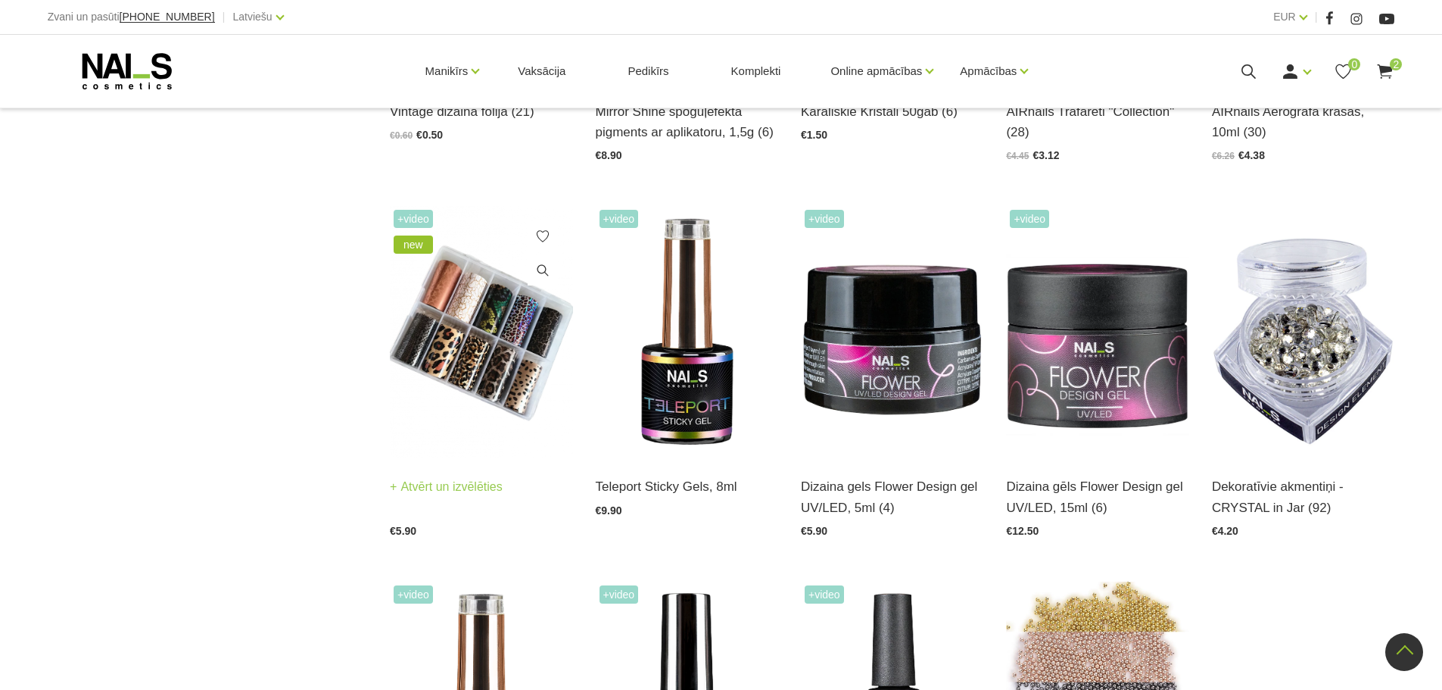
click at [470, 369] on img at bounding box center [481, 331] width 182 height 251
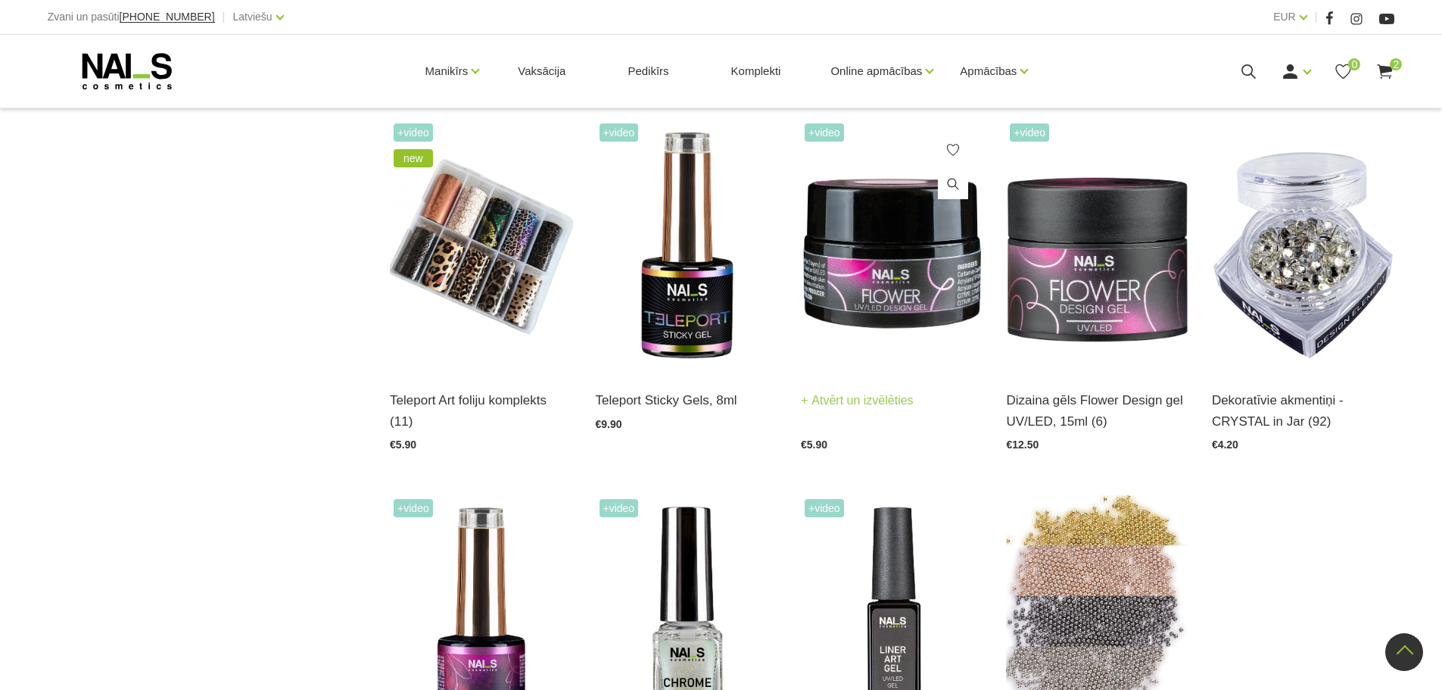
scroll to position [1690, 0]
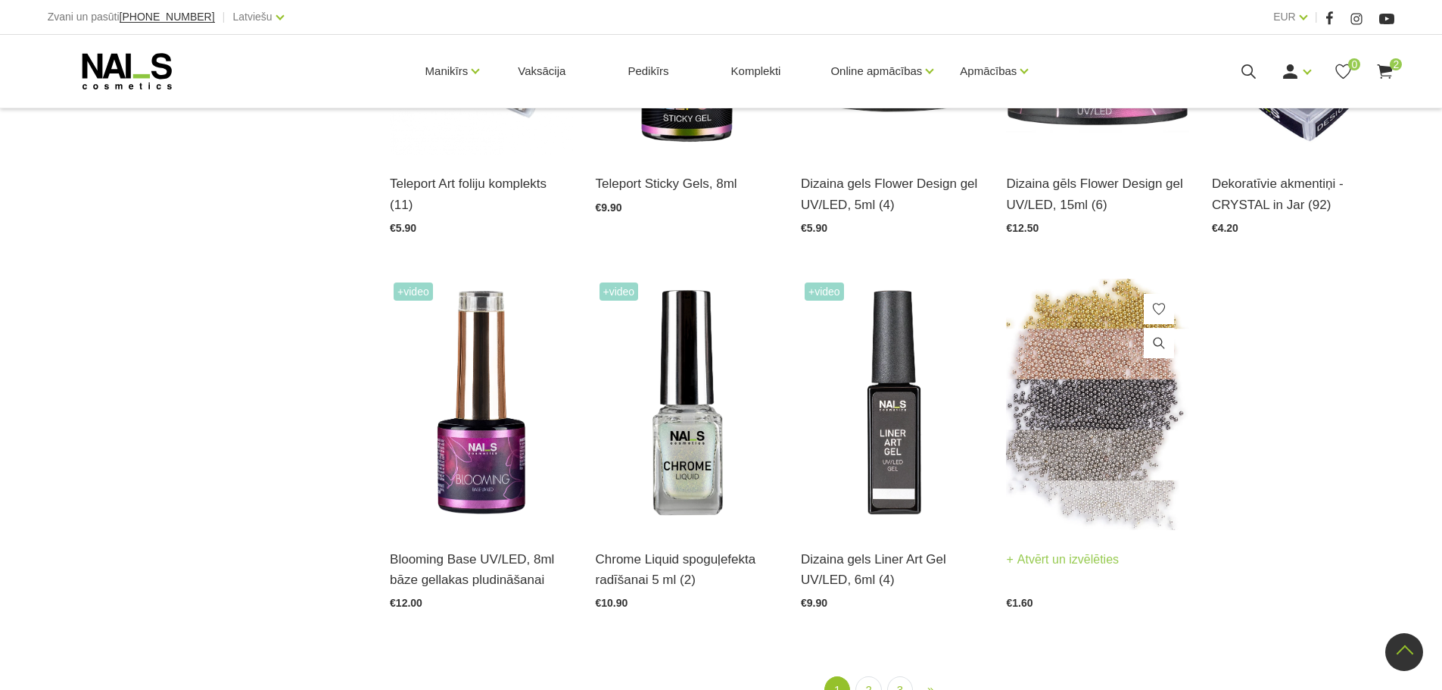
click at [1130, 483] on img at bounding box center [1097, 404] width 182 height 251
click at [698, 456] on img at bounding box center [687, 404] width 182 height 251
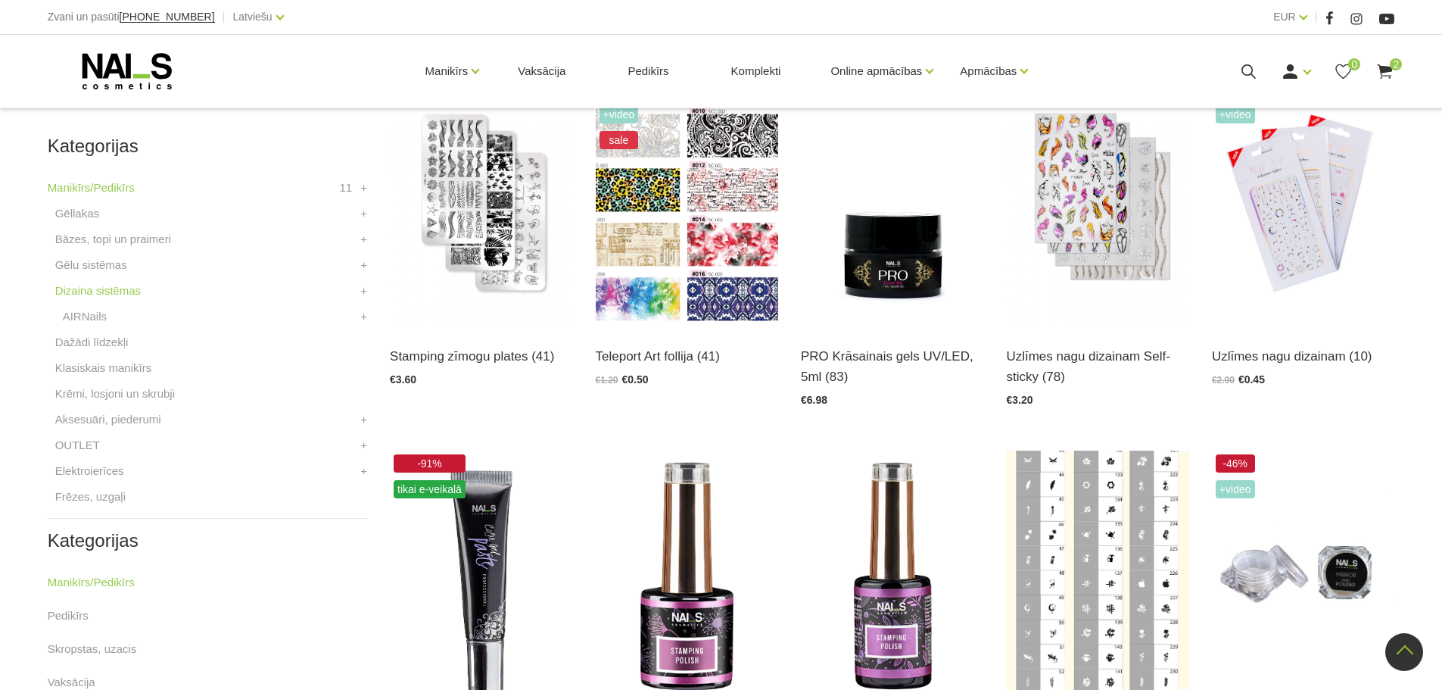
scroll to position [278, 0]
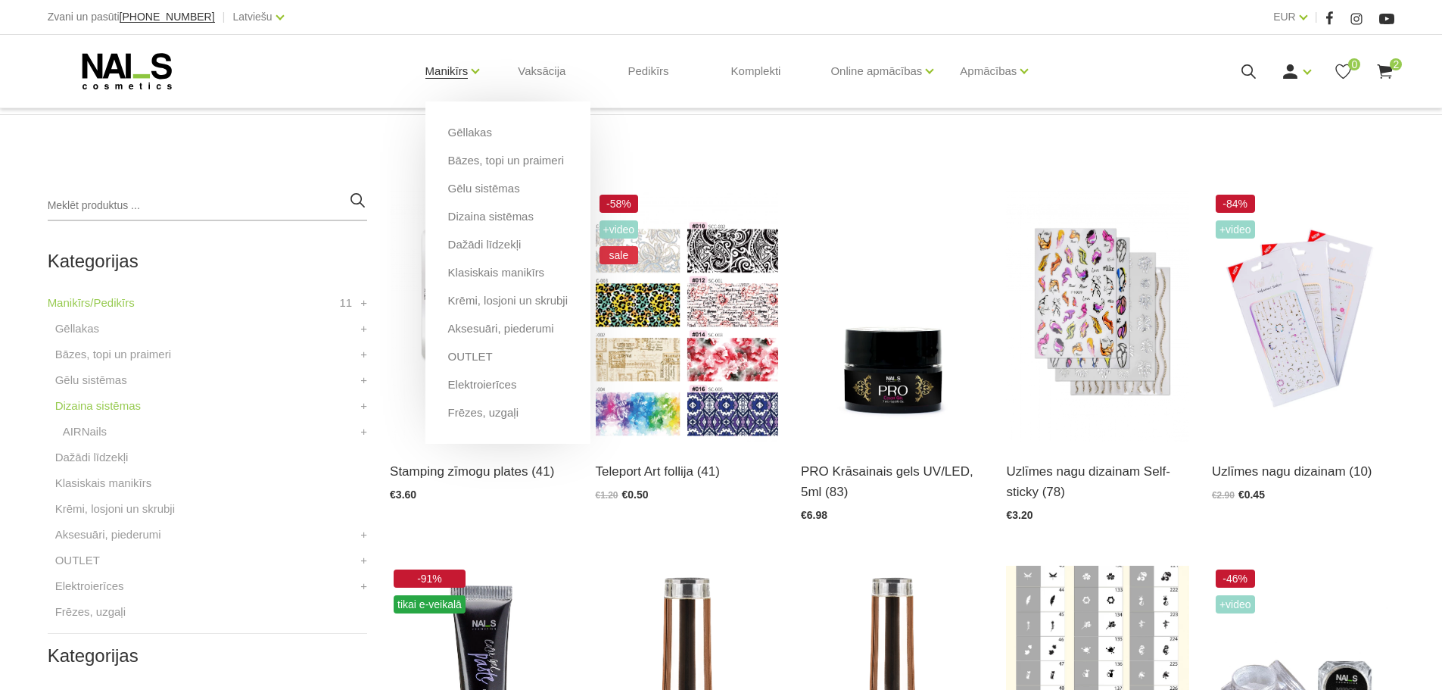
click at [463, 69] on link "Manikīrs" at bounding box center [446, 71] width 43 height 61
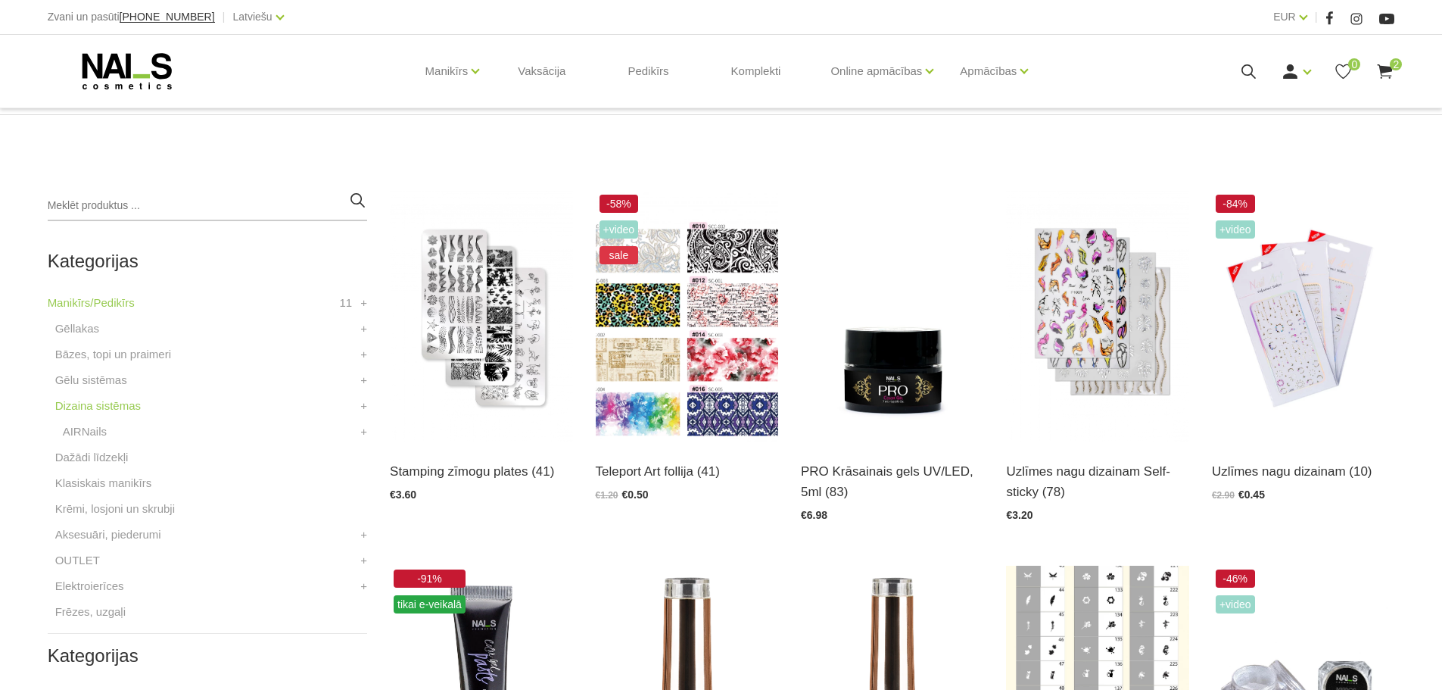
click at [160, 62] on icon at bounding box center [127, 71] width 159 height 38
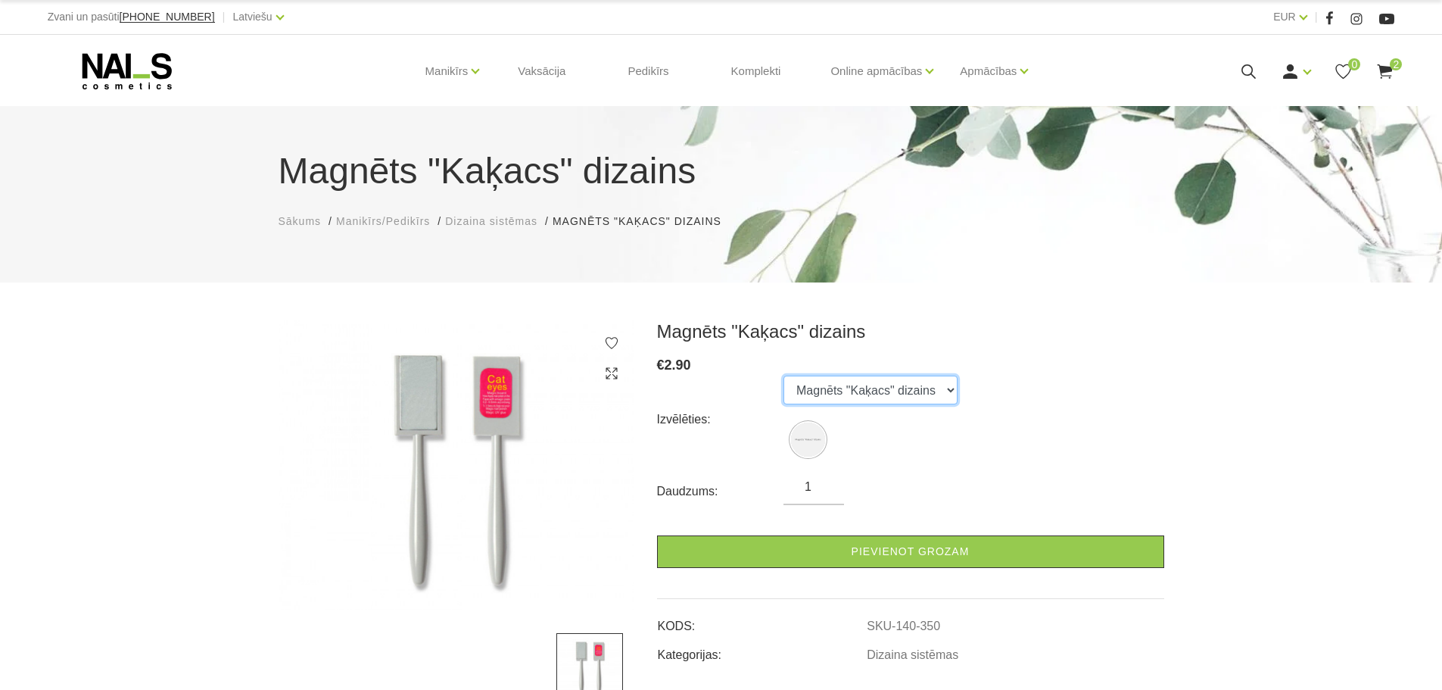
click at [830, 386] on select "Magnēts "Kaķacs" dizains" at bounding box center [870, 389] width 174 height 29
click at [783, 375] on select "Magnēts "Kaķacs" dizains" at bounding box center [870, 389] width 174 height 29
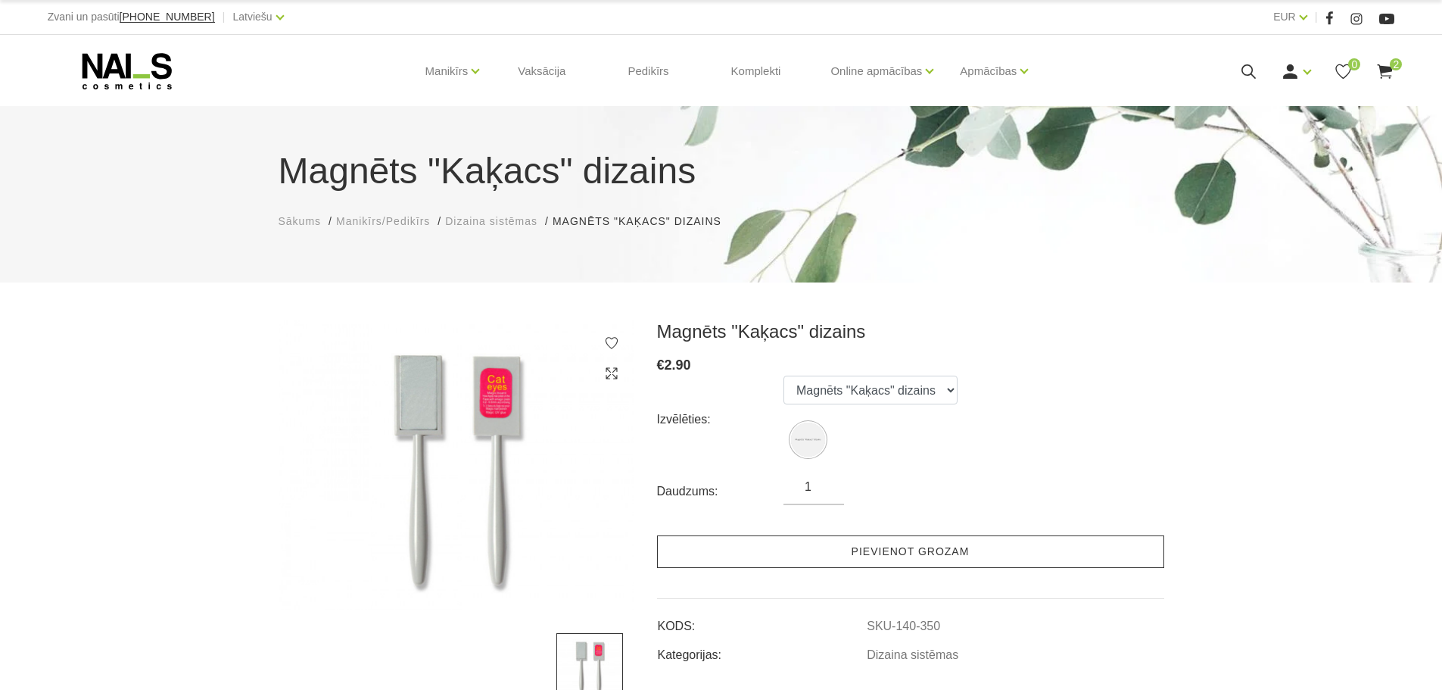
click at [852, 551] on link "Pievienot grozam" at bounding box center [910, 551] width 507 height 33
click at [892, 556] on link "Pievienot grozam" at bounding box center [910, 551] width 507 height 33
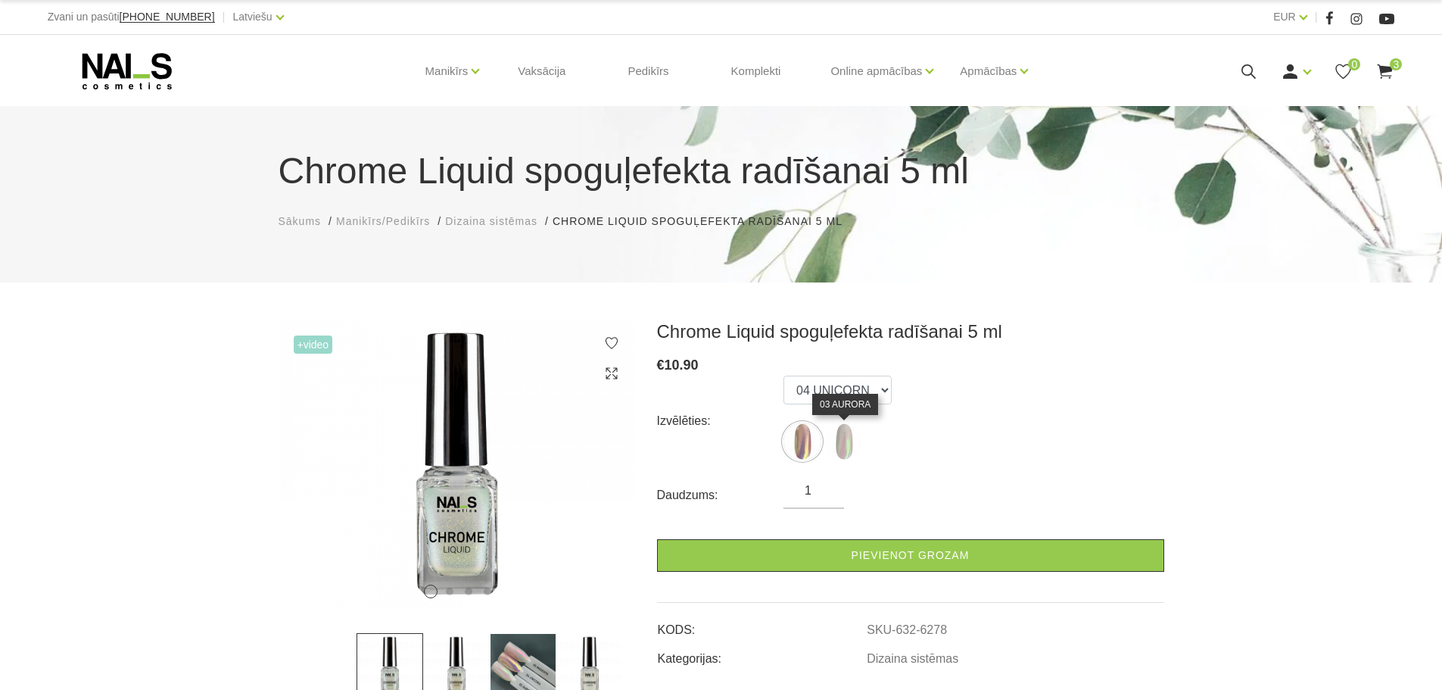
click at [848, 430] on img at bounding box center [844, 441] width 38 height 38
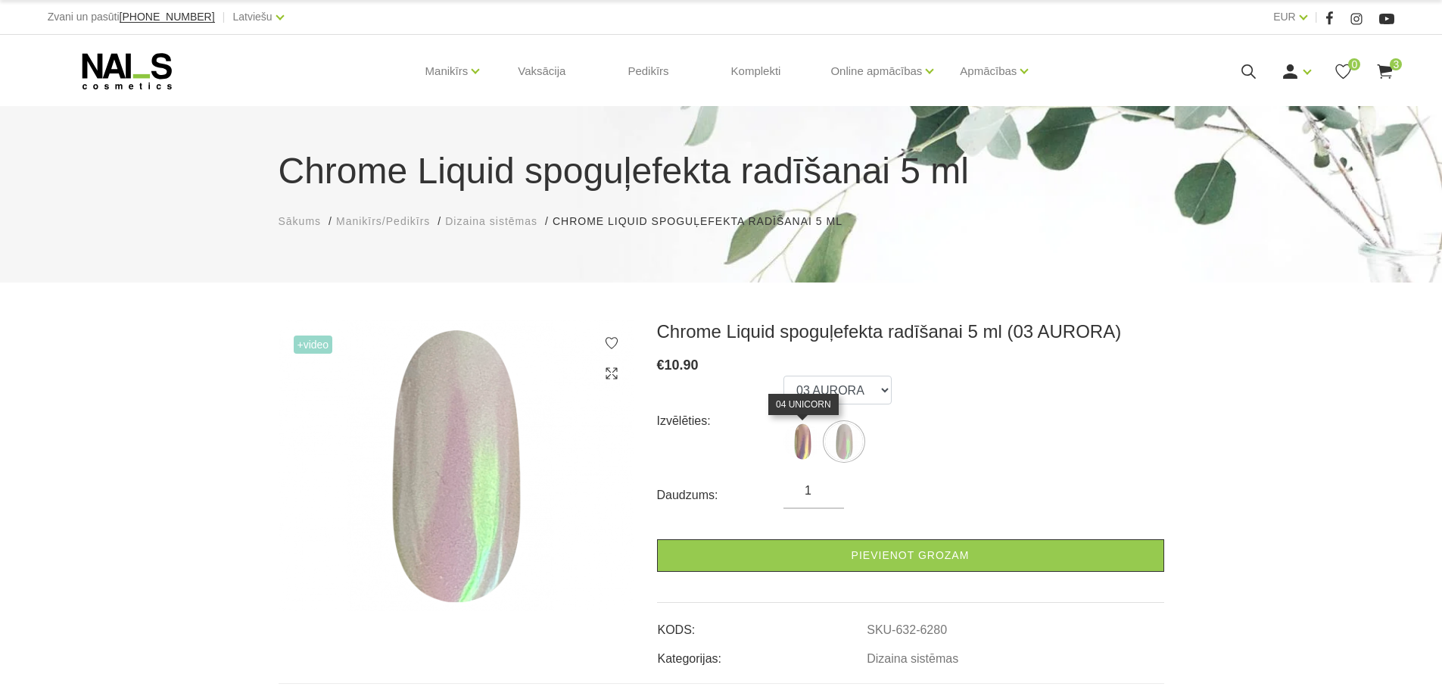
click at [807, 435] on img at bounding box center [802, 441] width 38 height 38
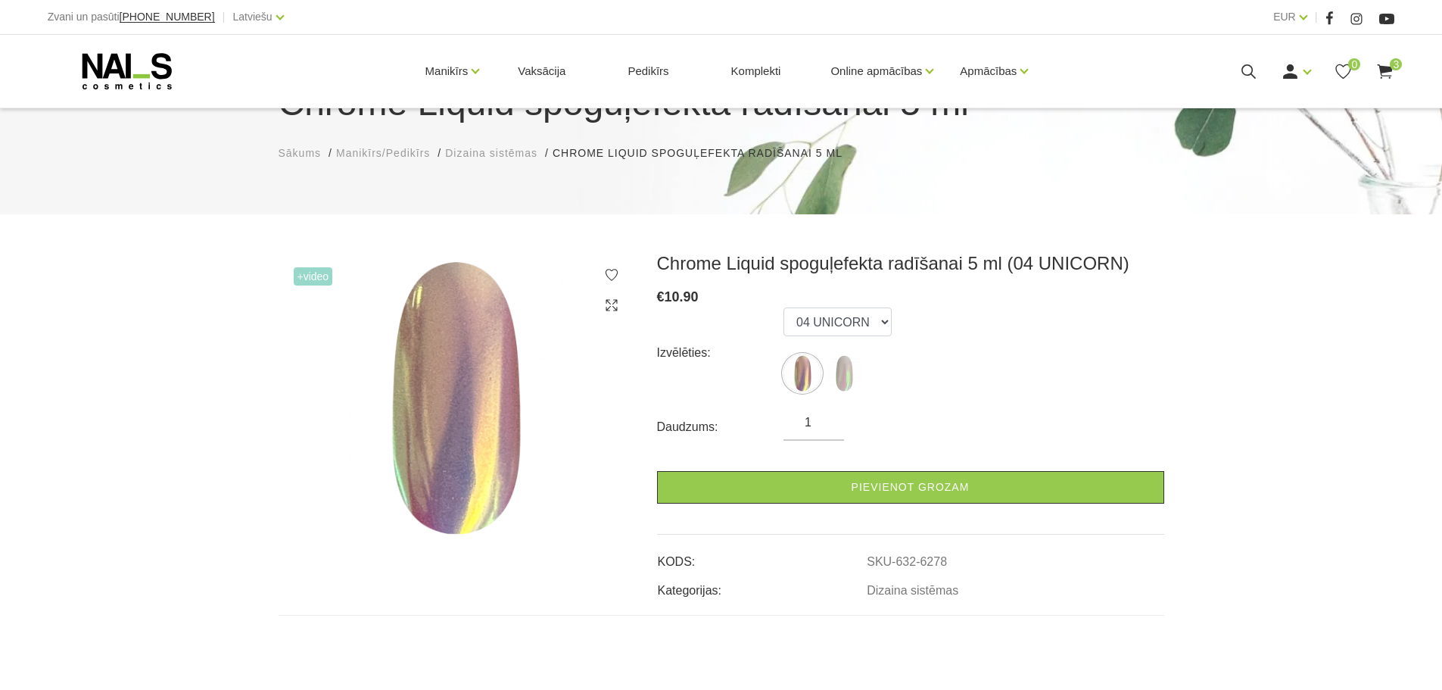
scroll to position [252, 0]
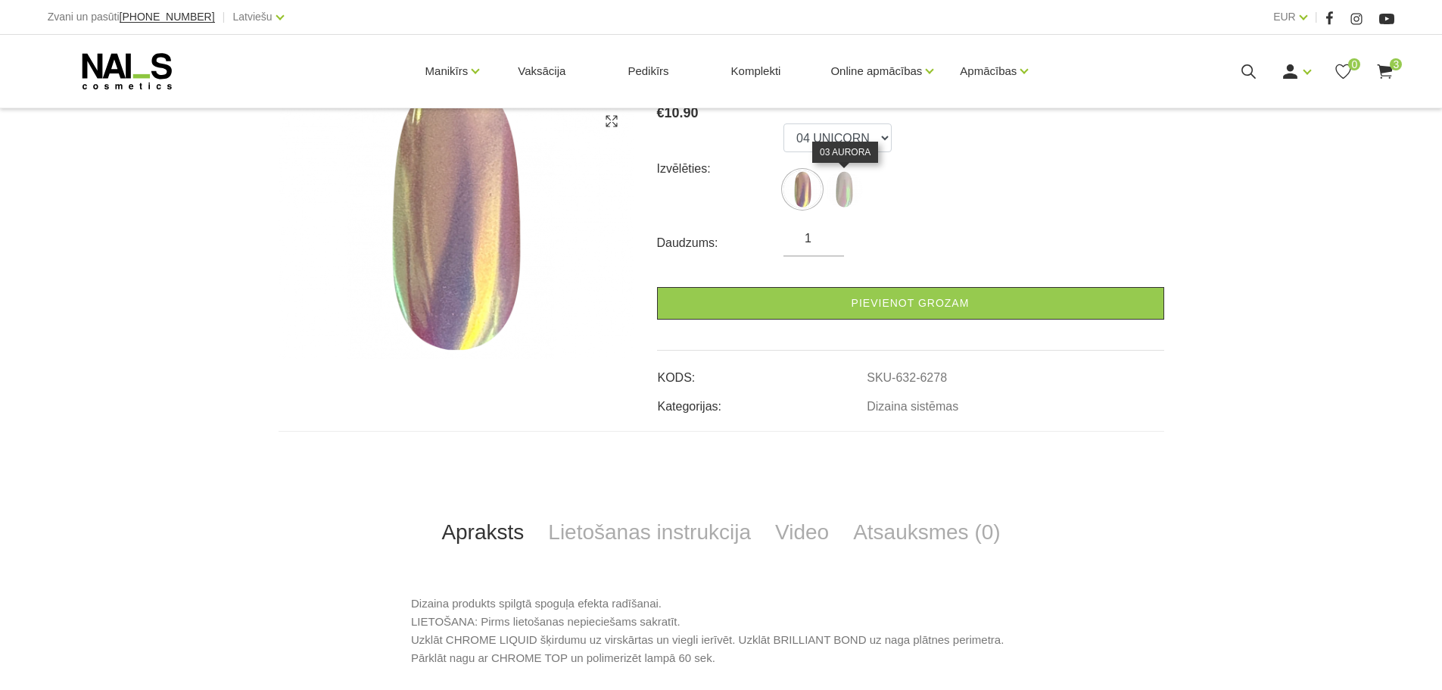
click at [846, 187] on img at bounding box center [844, 189] width 38 height 38
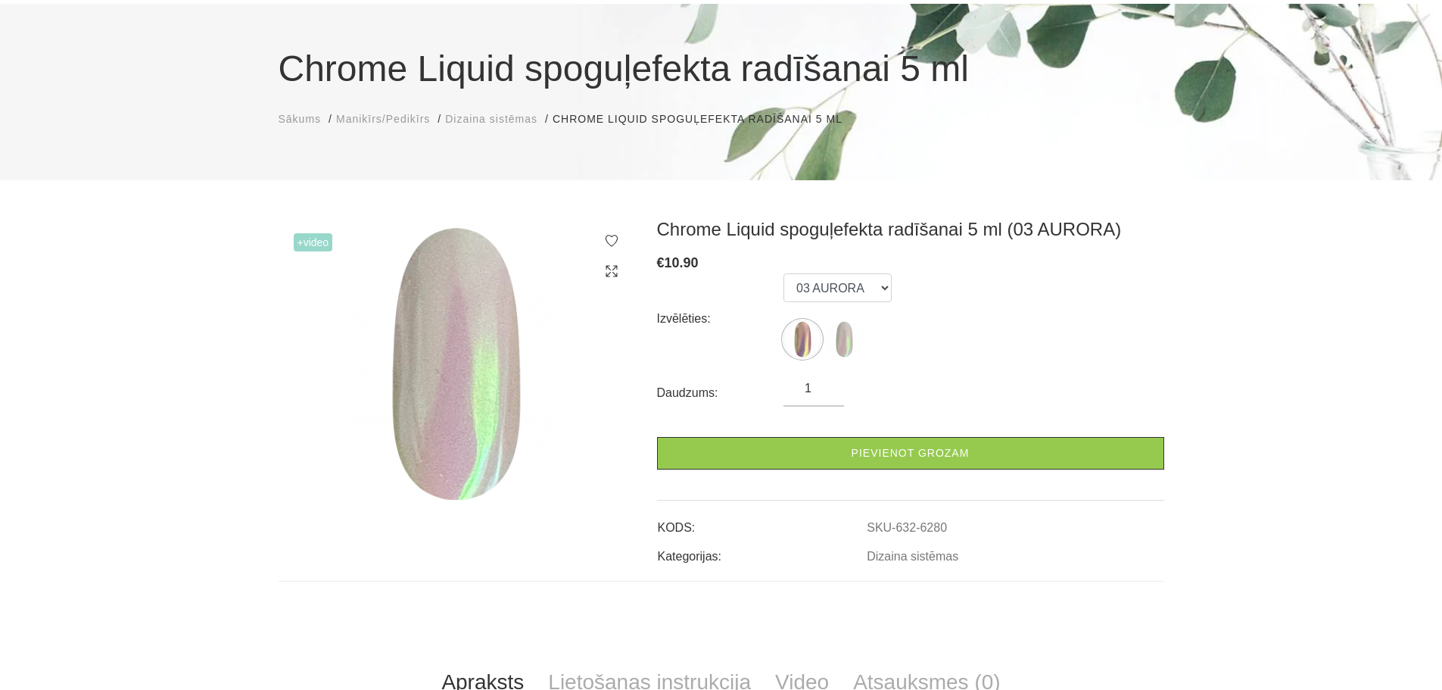
scroll to position [101, 0]
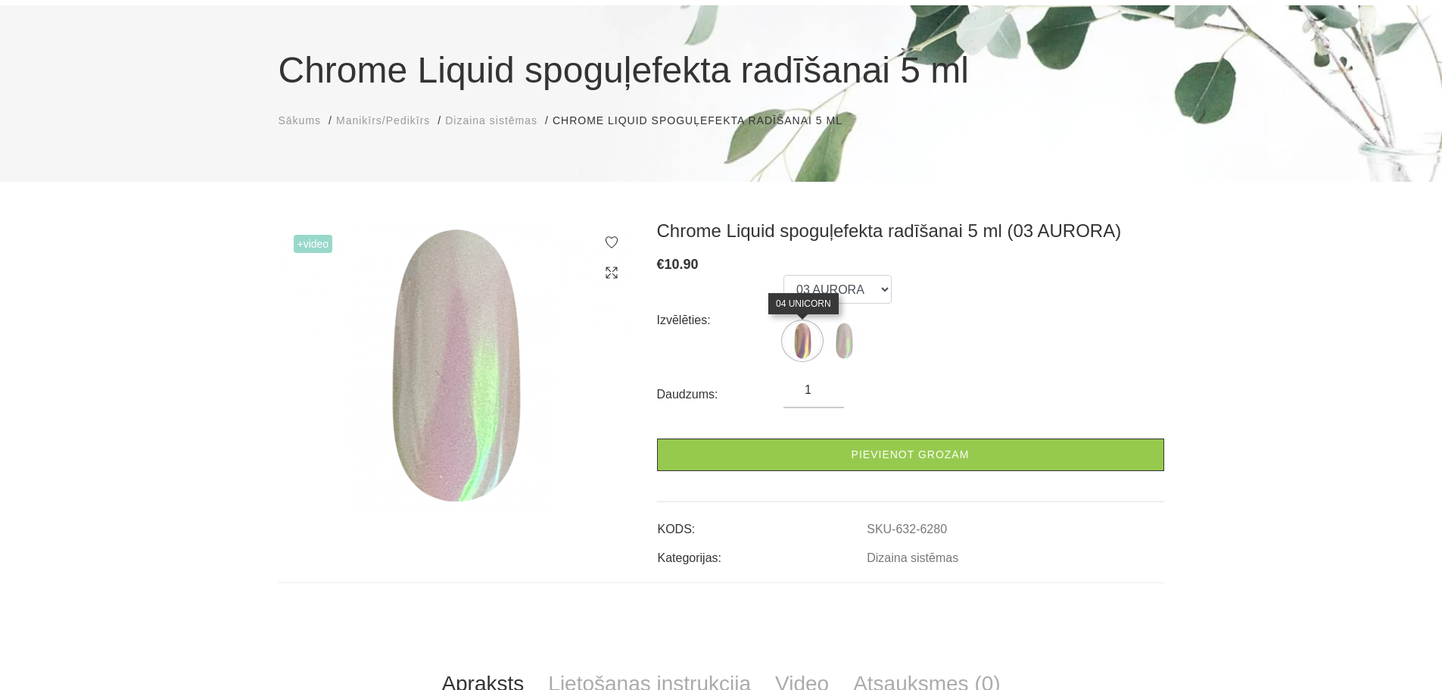
click at [796, 338] on img at bounding box center [802, 341] width 38 height 38
select select "6278"
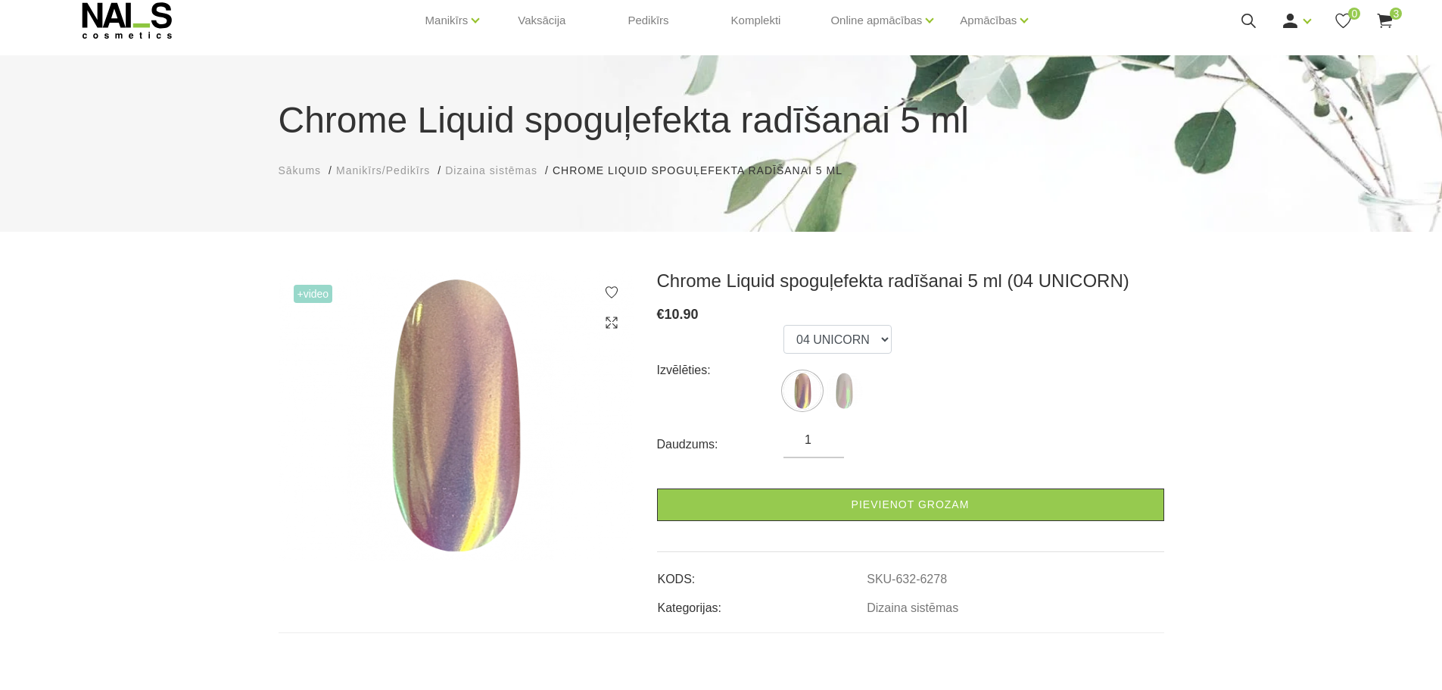
scroll to position [0, 0]
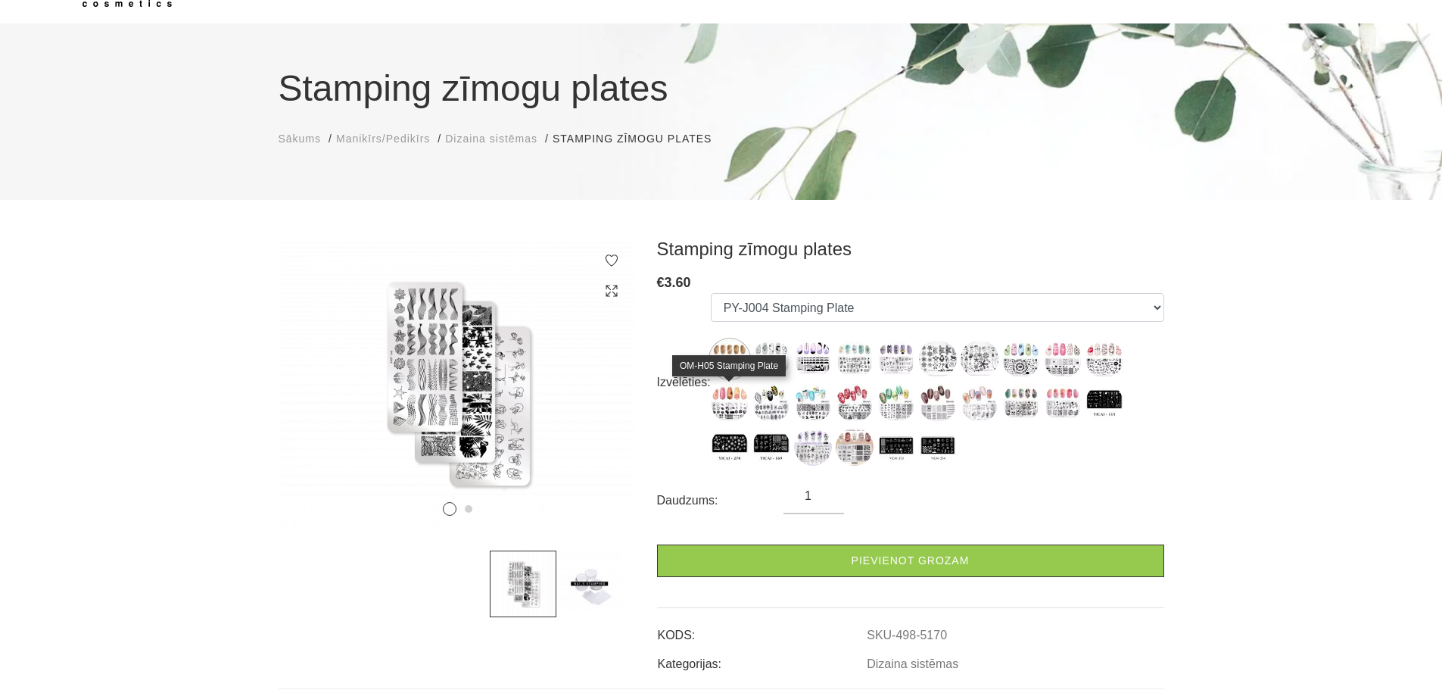
scroll to position [101, 0]
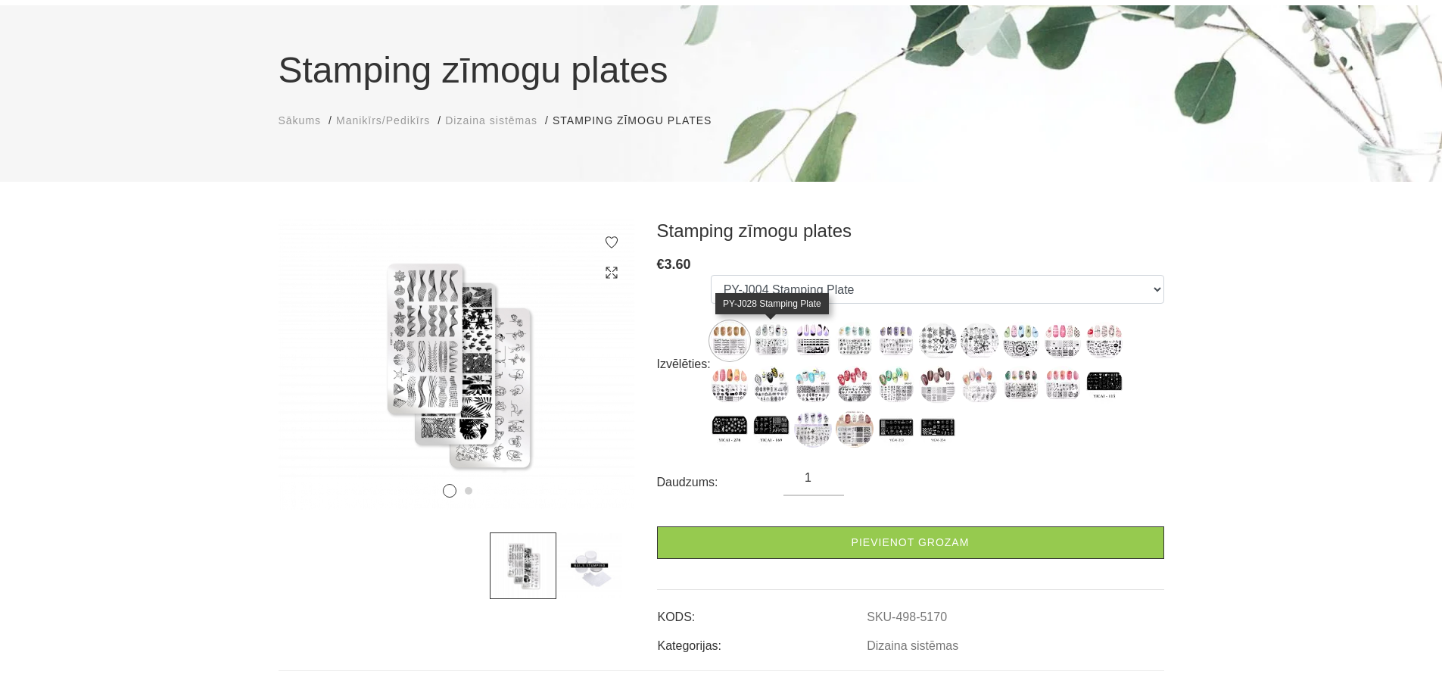
click at [771, 336] on img at bounding box center [771, 341] width 38 height 38
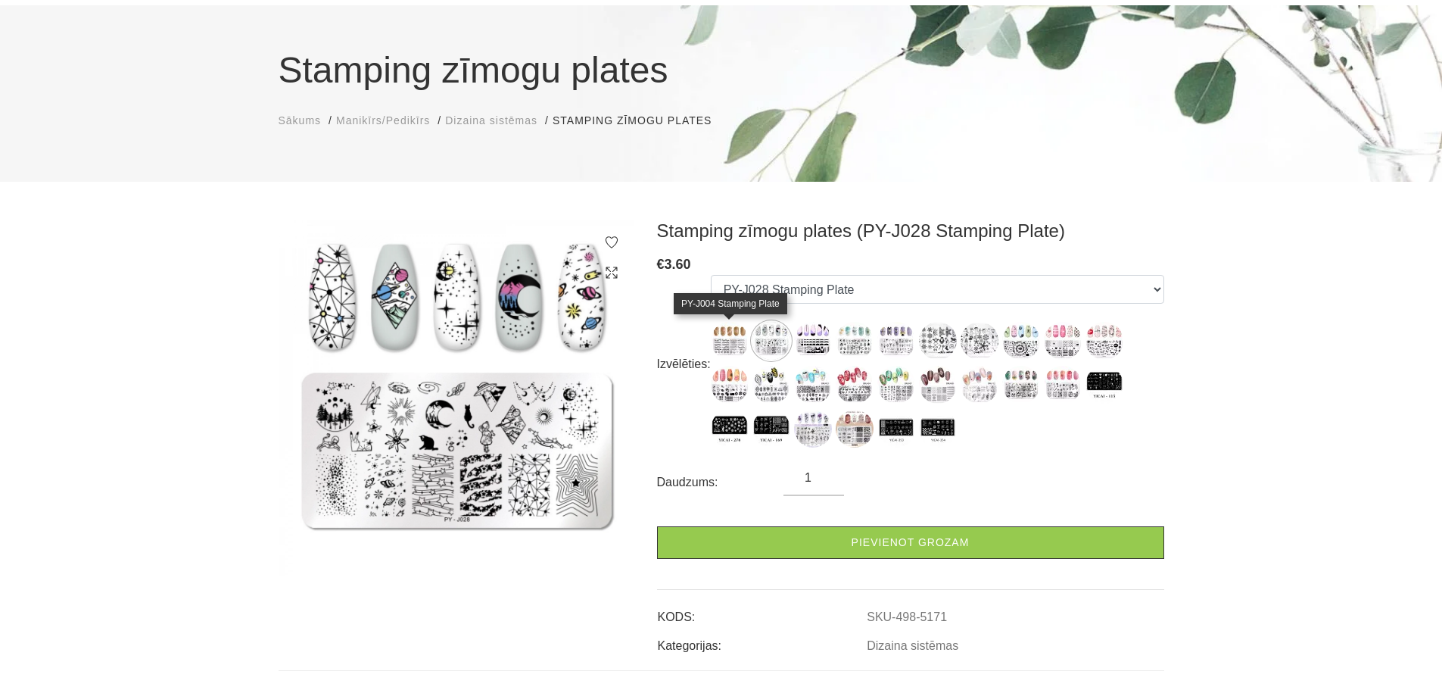
click at [723, 329] on img at bounding box center [730, 341] width 38 height 38
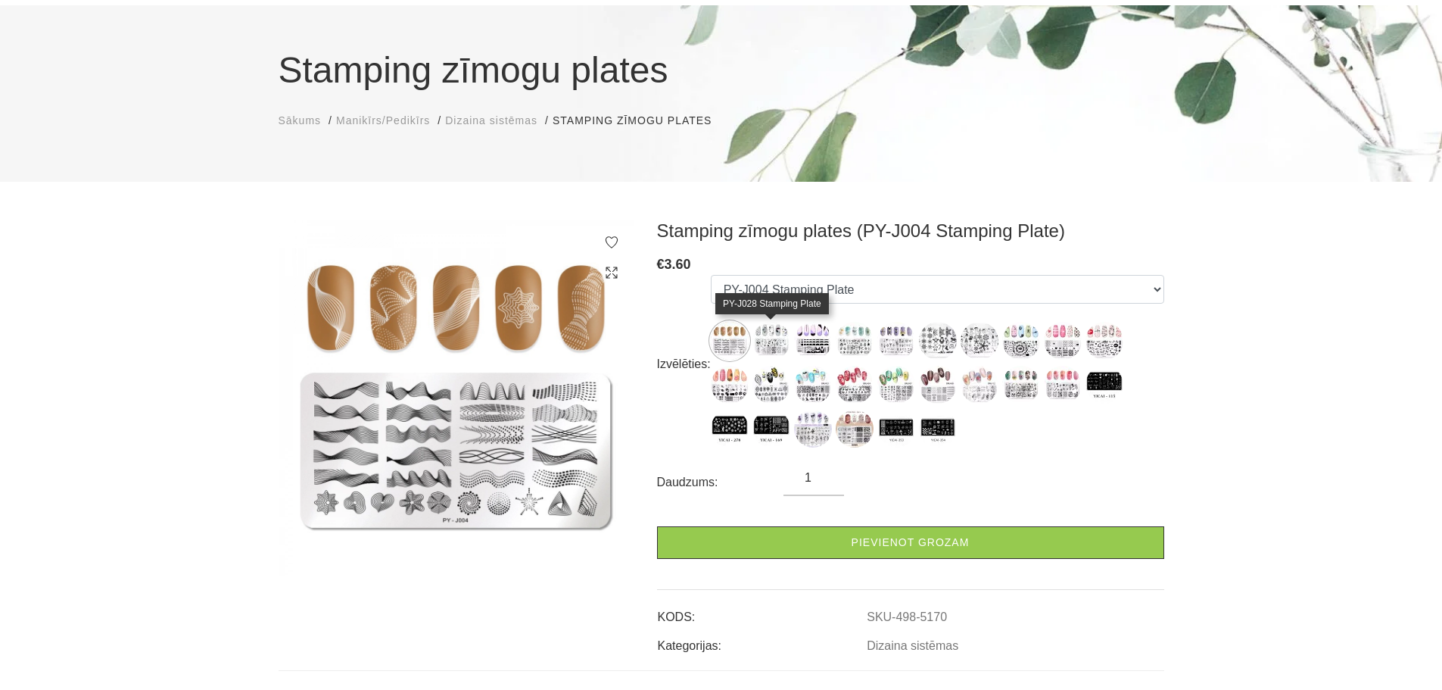
click at [781, 340] on img at bounding box center [771, 341] width 38 height 38
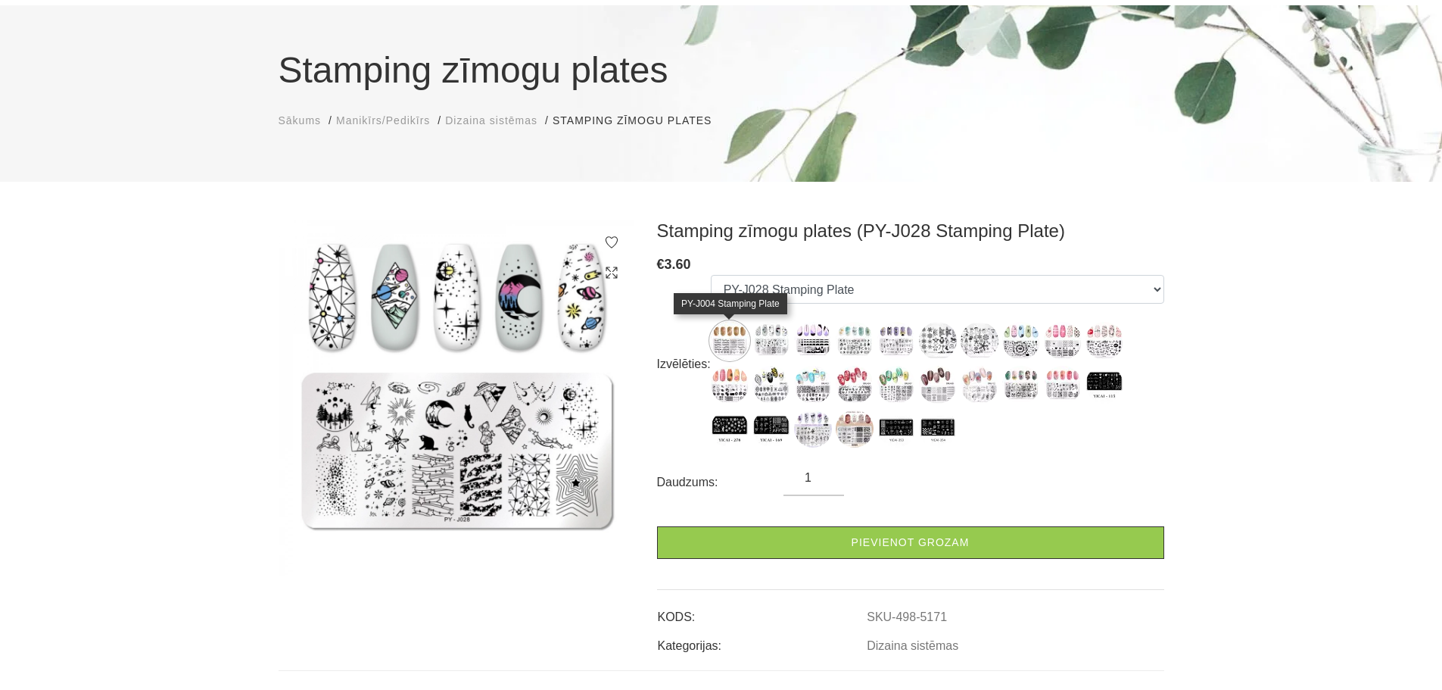
click at [731, 339] on img at bounding box center [730, 341] width 38 height 38
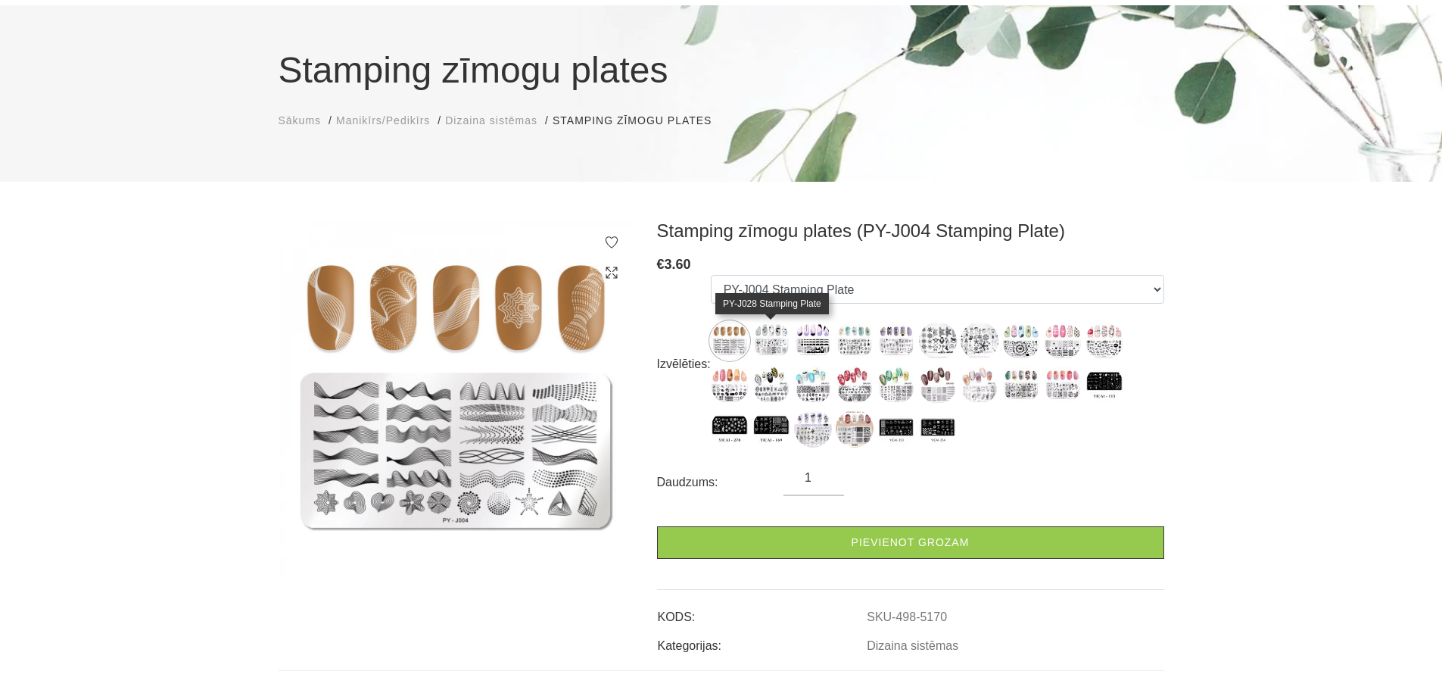
click at [774, 337] on img at bounding box center [771, 341] width 38 height 38
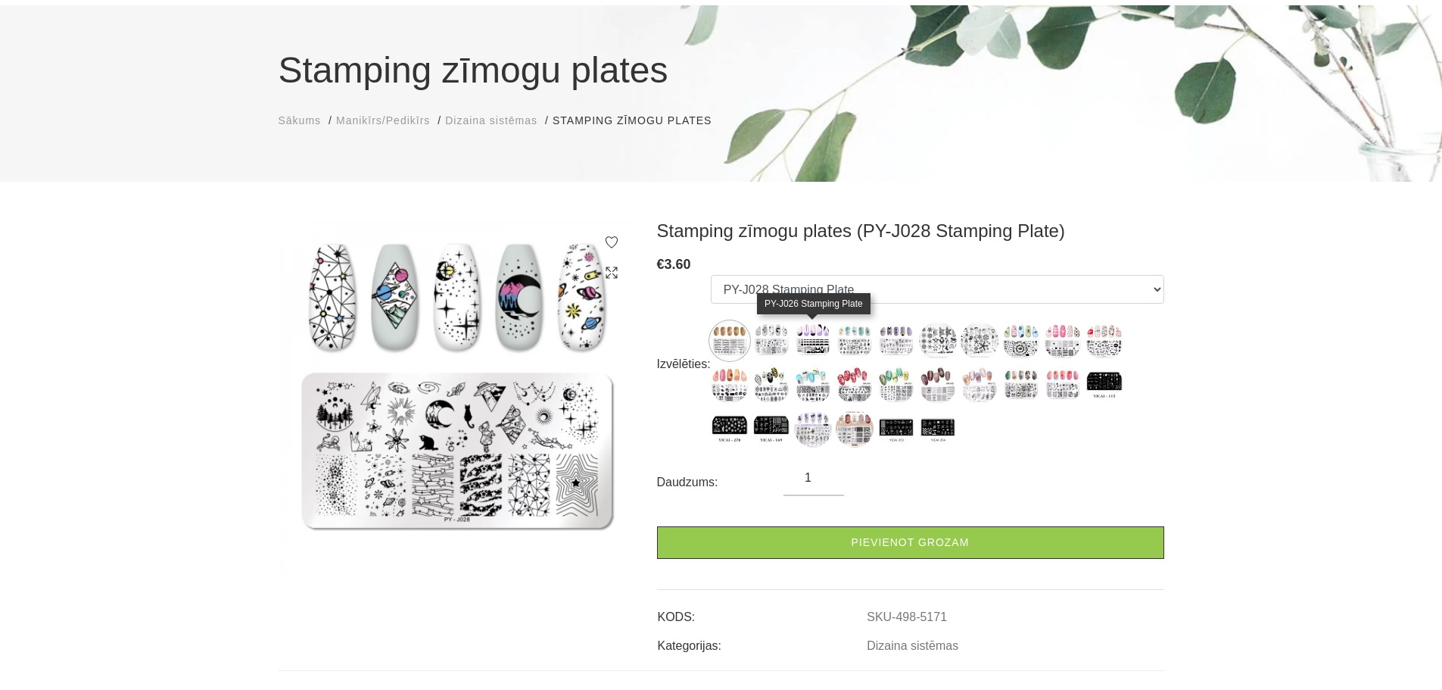
click at [812, 334] on img at bounding box center [813, 341] width 38 height 38
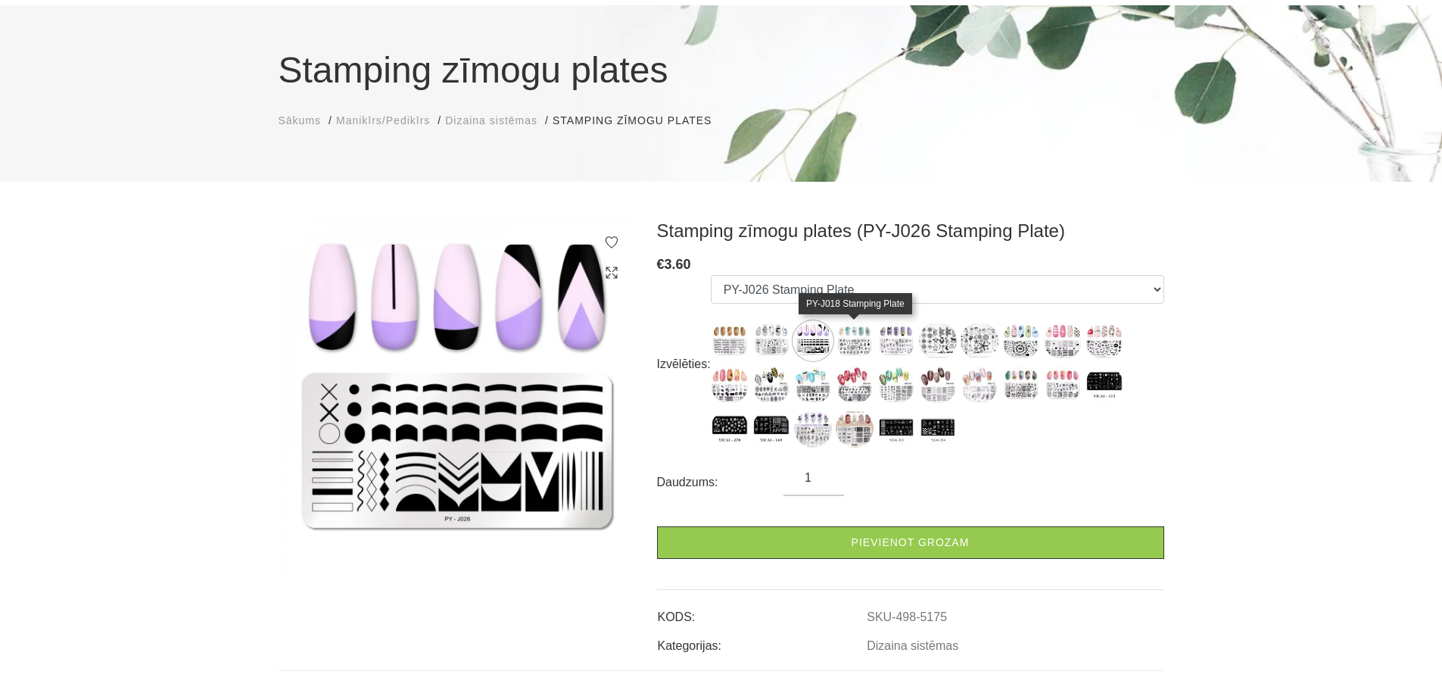
click at [852, 341] on img at bounding box center [855, 341] width 38 height 38
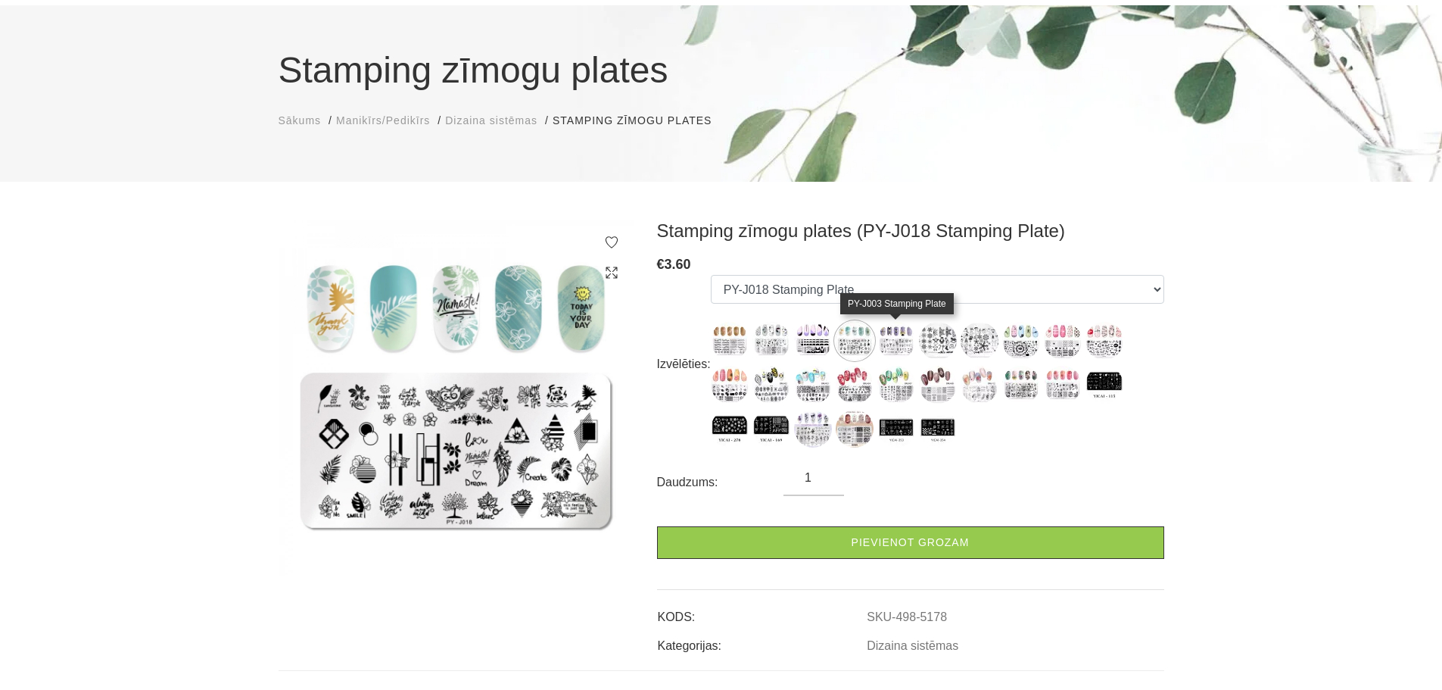
click at [892, 340] on img at bounding box center [896, 341] width 38 height 38
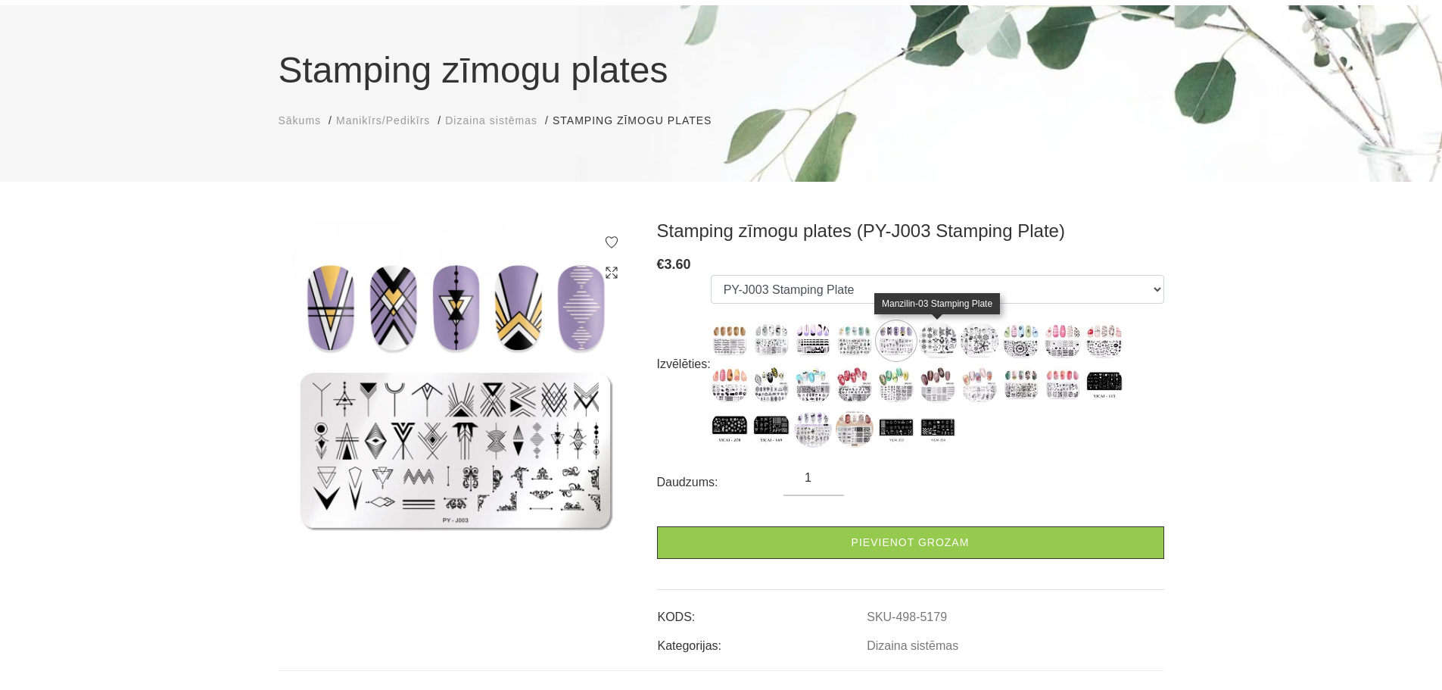
click at [940, 337] on img at bounding box center [938, 341] width 38 height 38
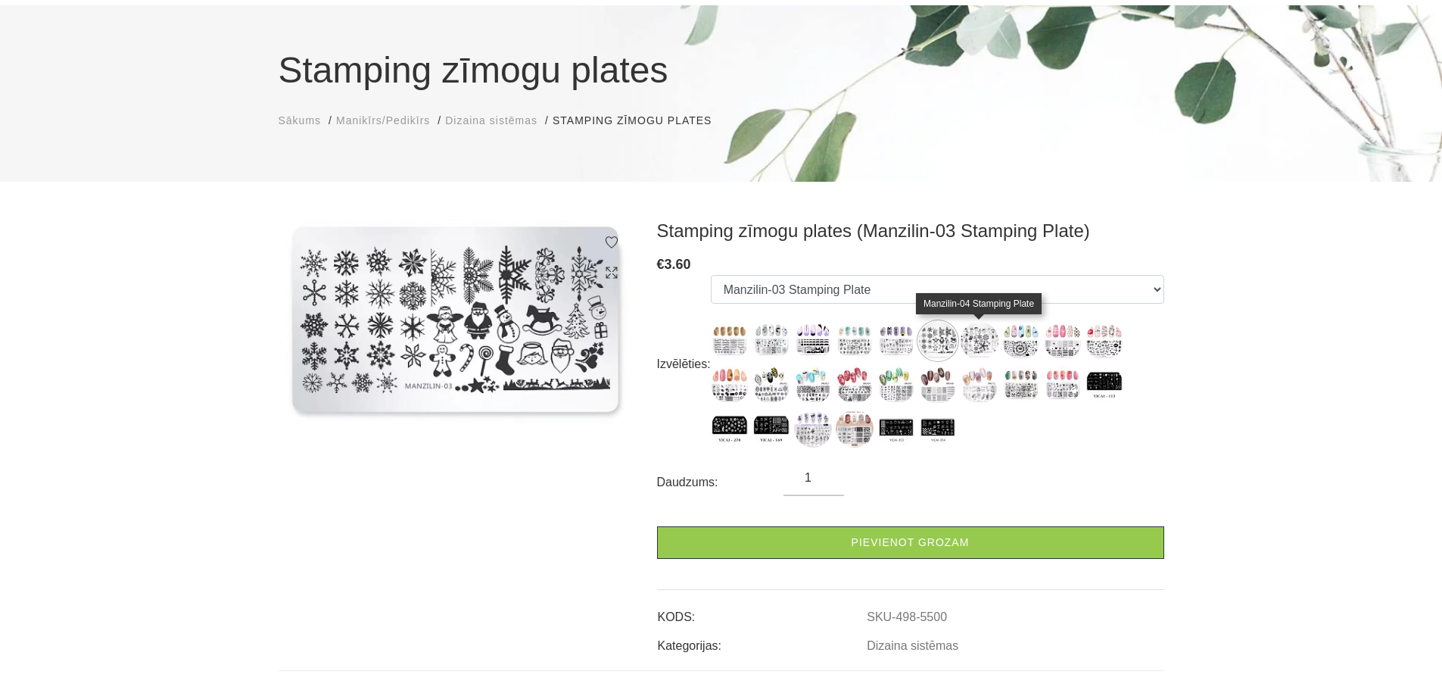
click at [974, 338] on img at bounding box center [980, 341] width 38 height 38
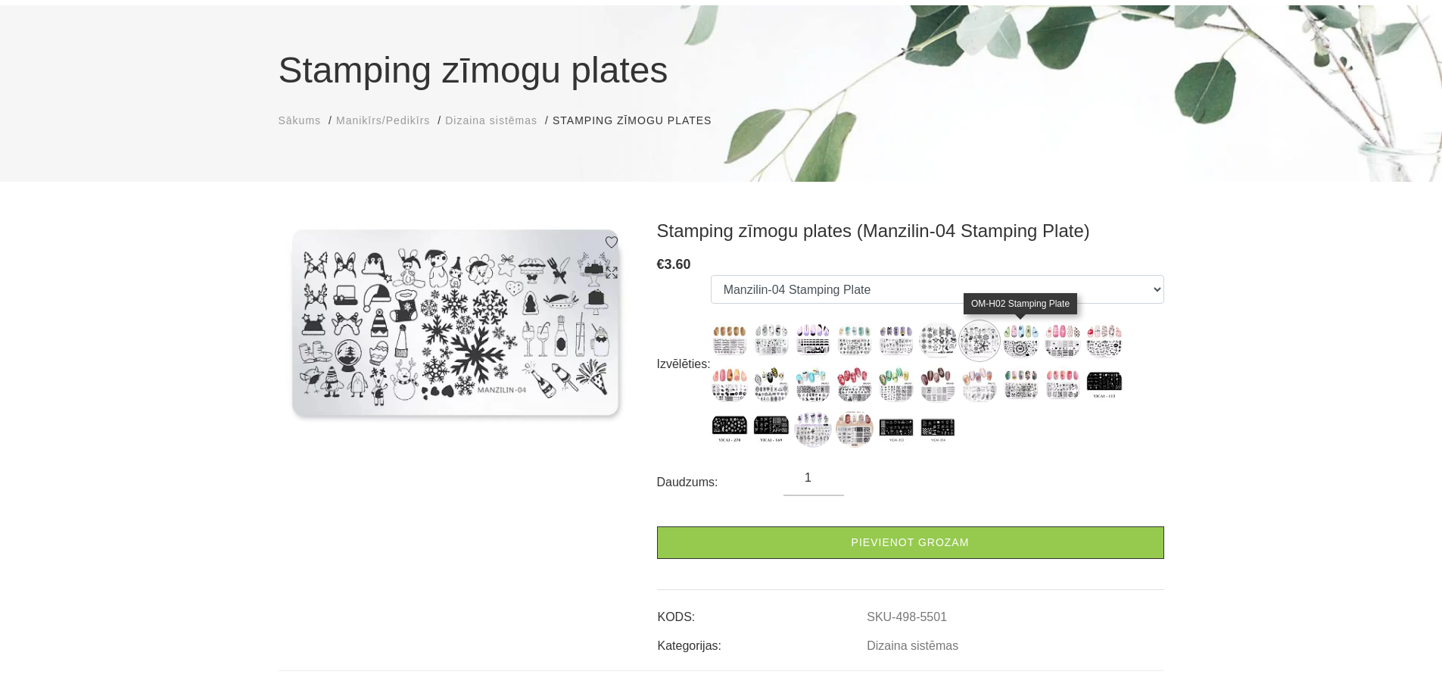
click at [1029, 340] on img at bounding box center [1021, 341] width 38 height 38
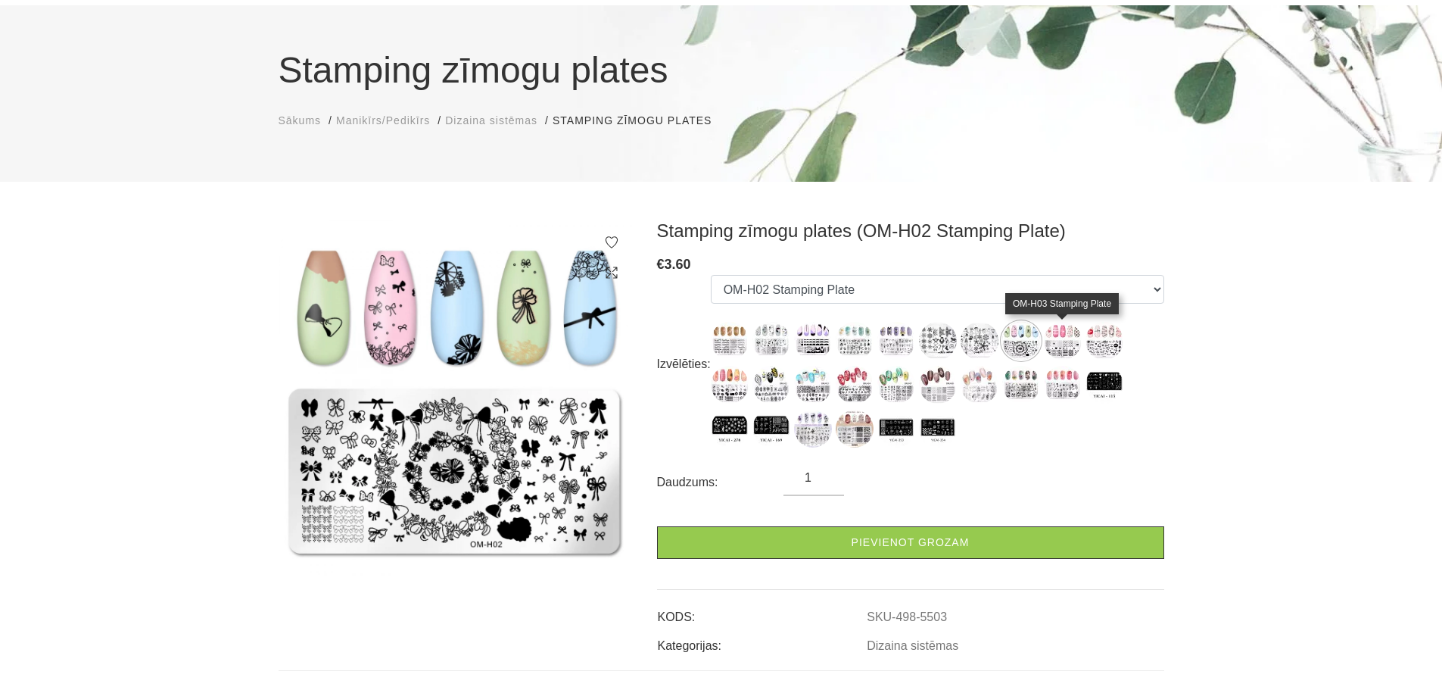
click at [1056, 337] on img at bounding box center [1063, 341] width 38 height 38
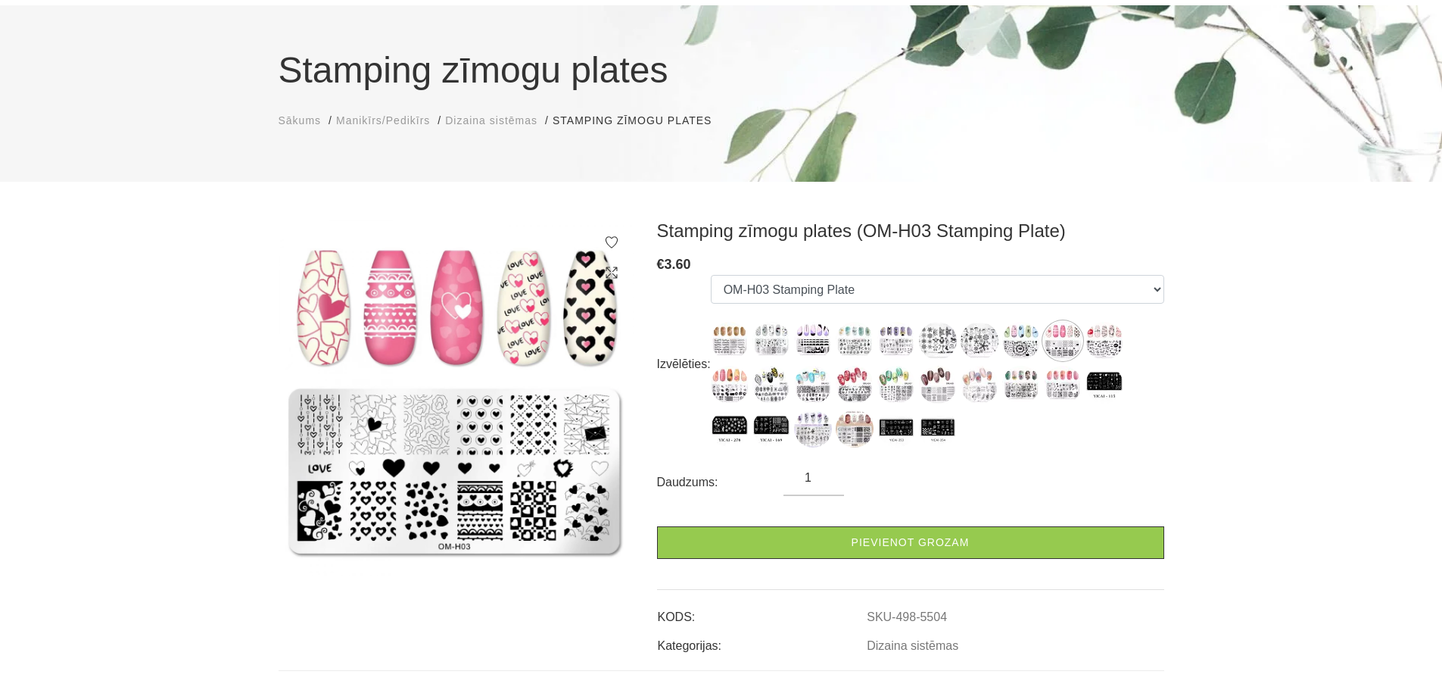
click at [1003, 329] on label at bounding box center [1021, 341] width 38 height 38
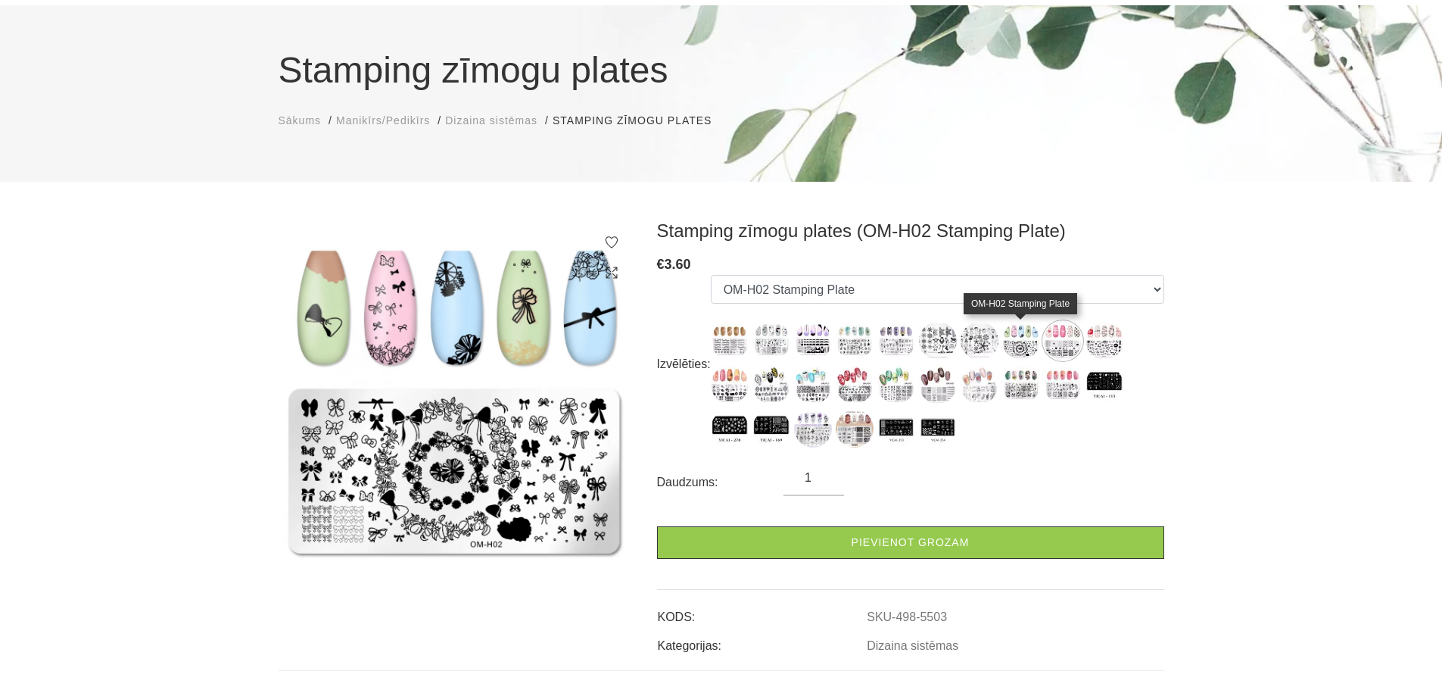
click at [1020, 334] on img at bounding box center [1021, 341] width 38 height 38
click at [1073, 339] on img at bounding box center [1063, 341] width 38 height 38
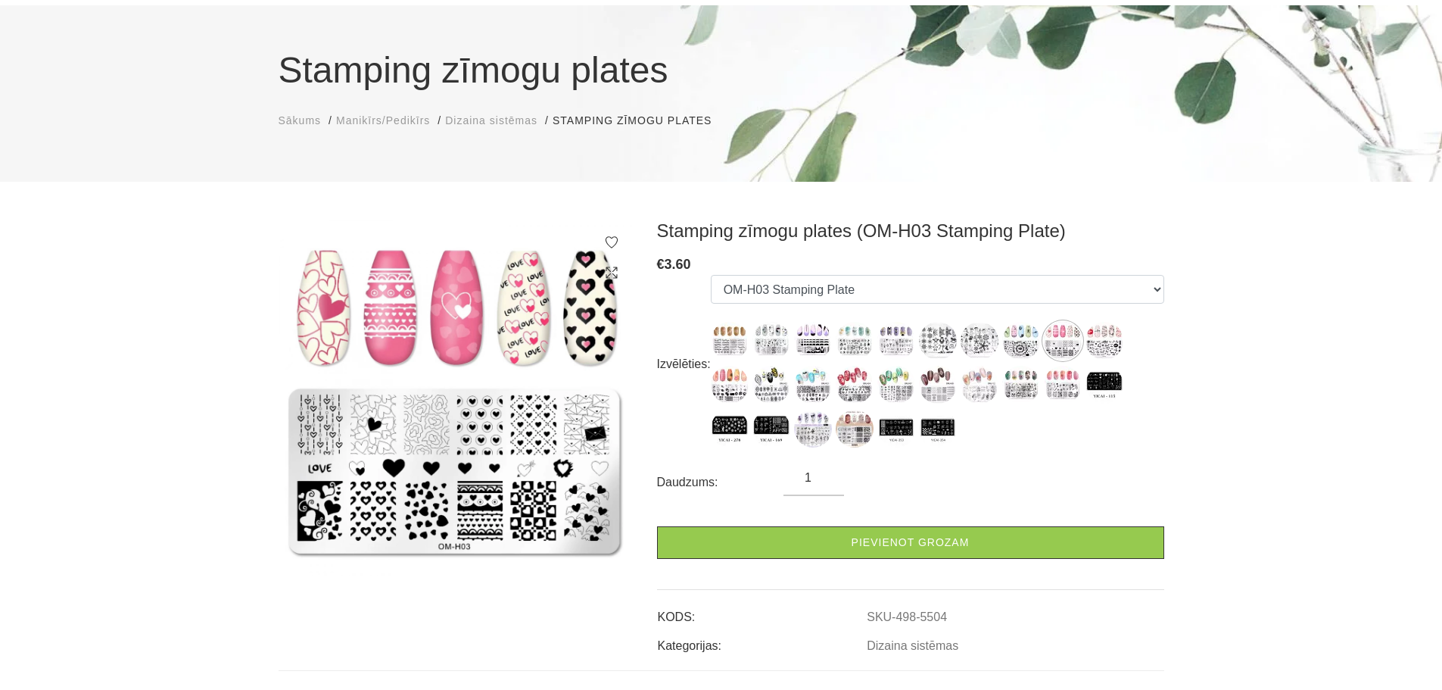
click at [1073, 339] on img at bounding box center [1063, 341] width 38 height 38
click at [1101, 338] on img at bounding box center [1104, 341] width 38 height 38
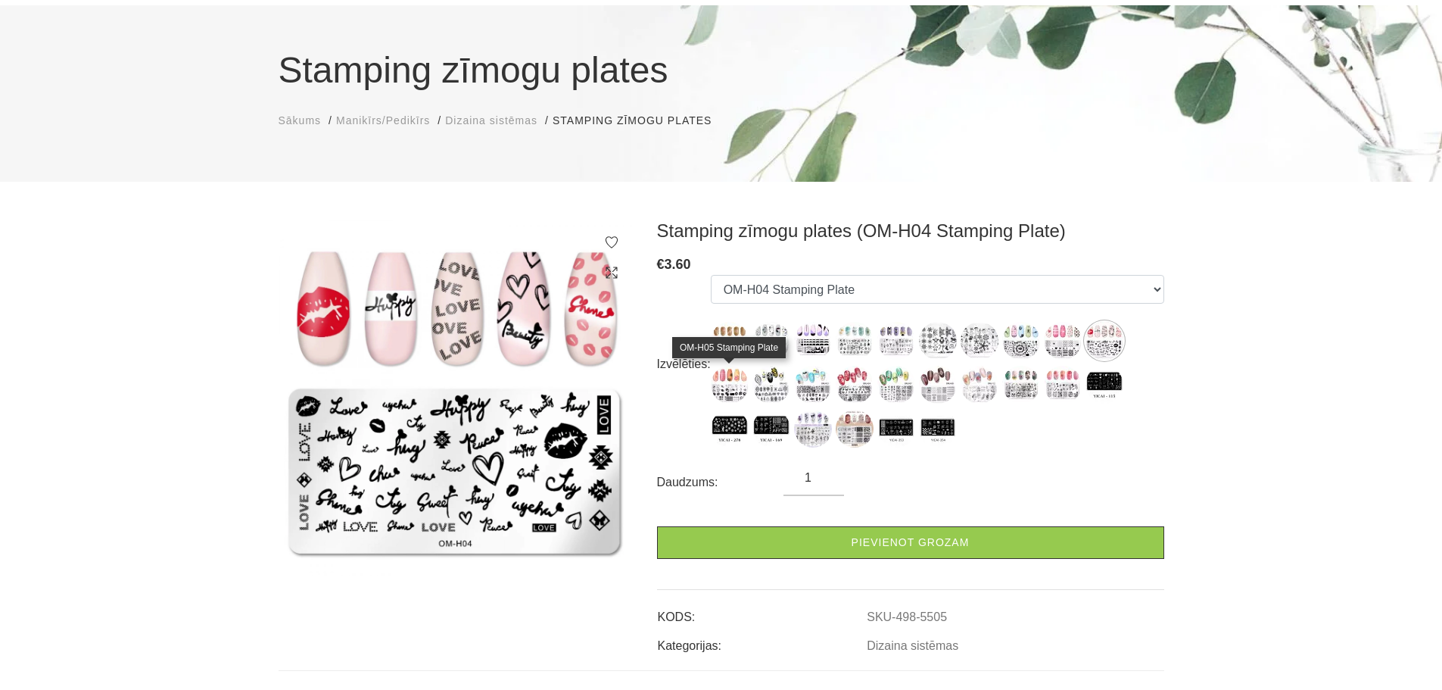
click at [730, 381] on img at bounding box center [730, 385] width 38 height 38
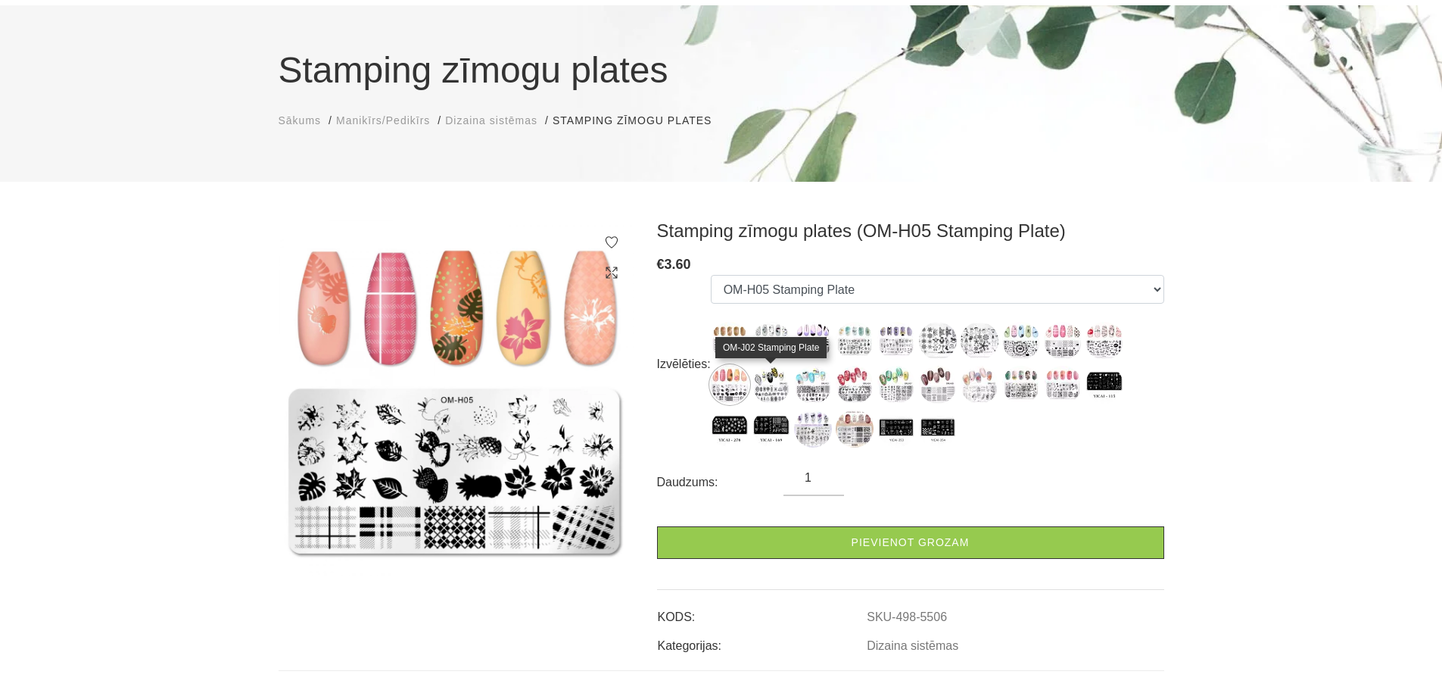
click at [775, 380] on img at bounding box center [771, 385] width 38 height 38
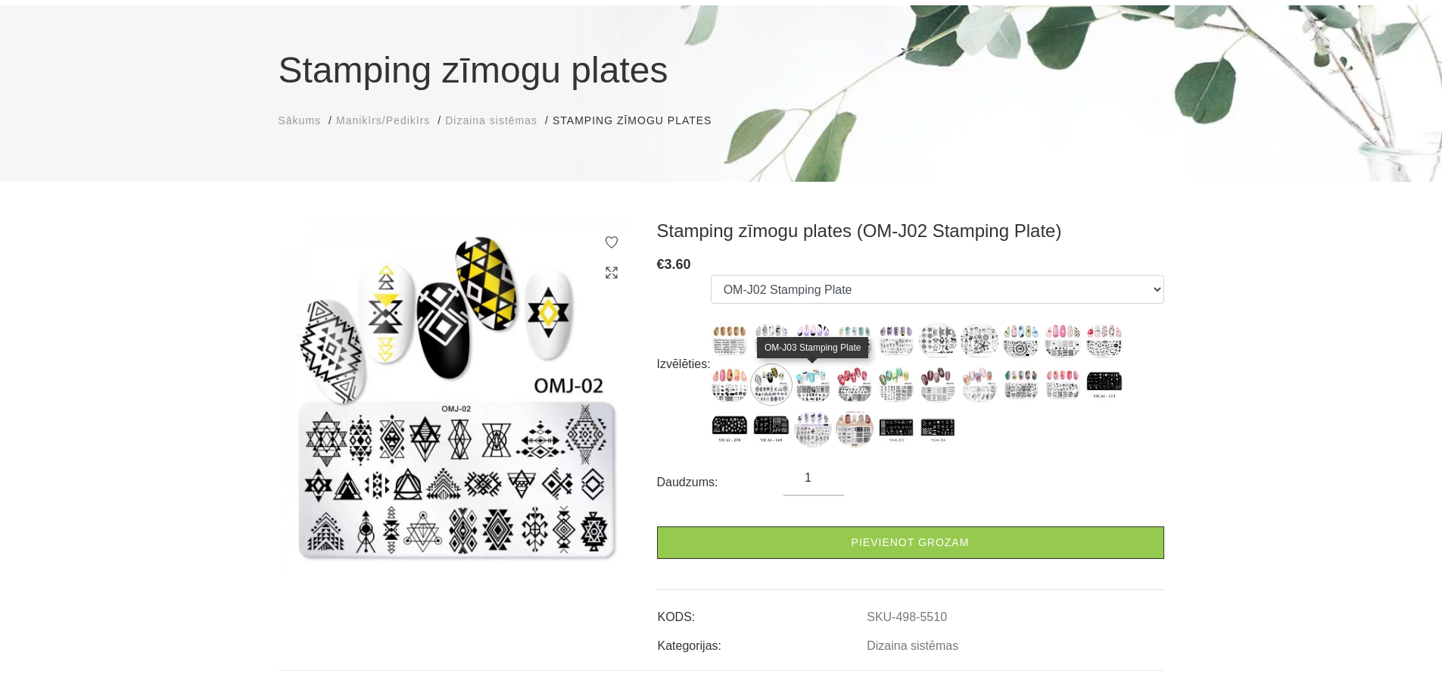
click at [816, 378] on img at bounding box center [813, 385] width 38 height 38
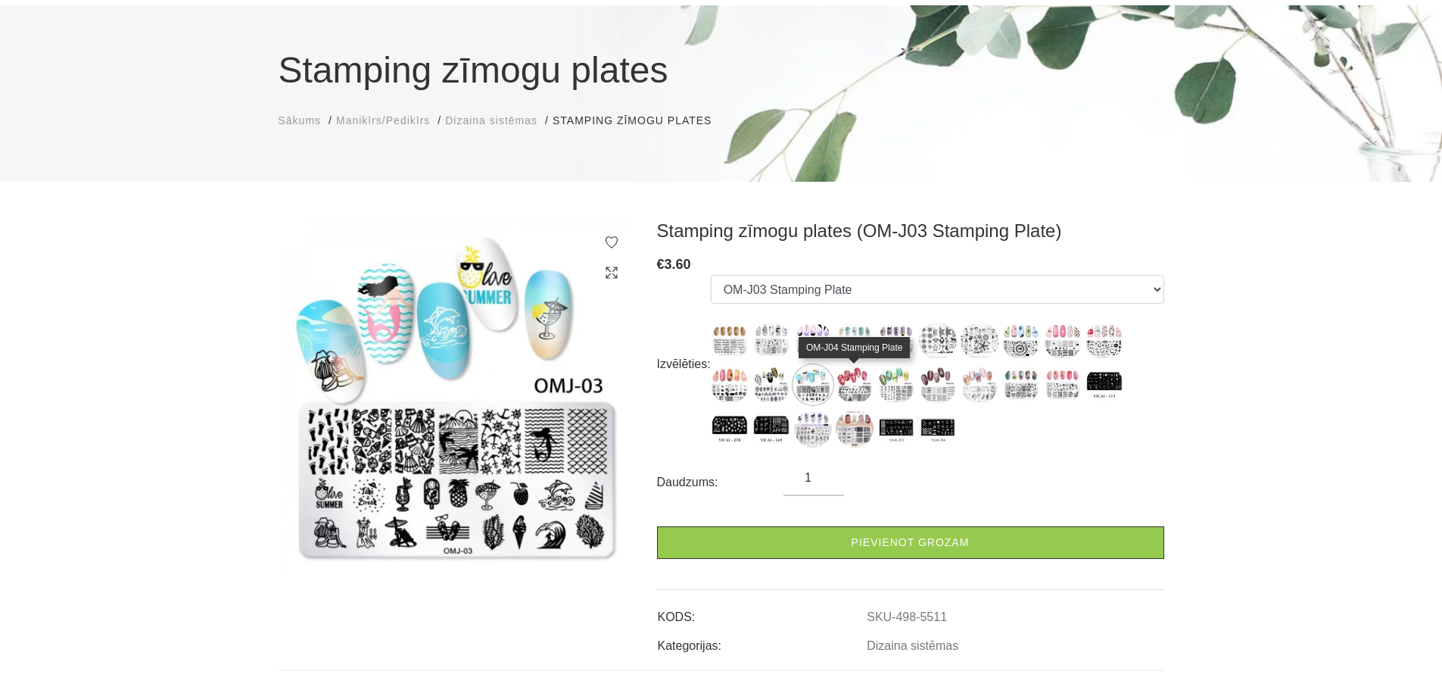
click at [852, 380] on img at bounding box center [855, 385] width 38 height 38
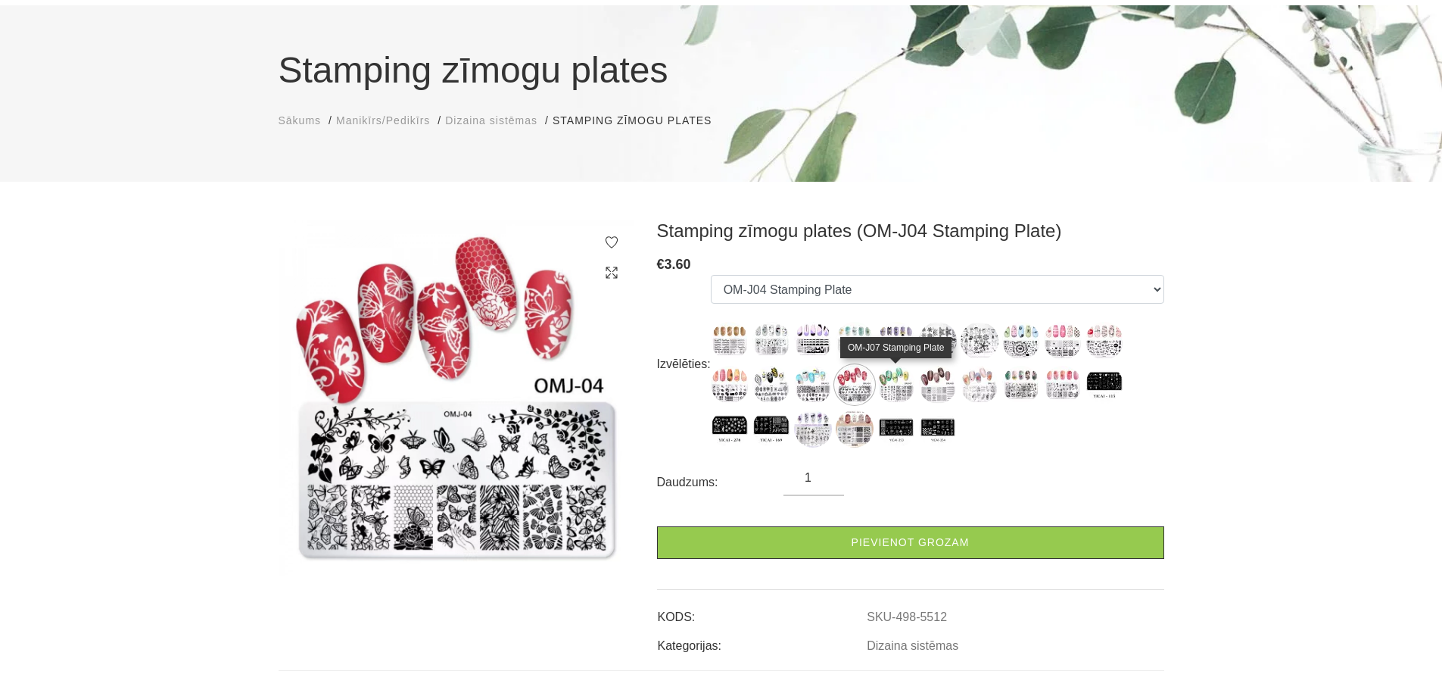
click at [901, 375] on img at bounding box center [896, 385] width 38 height 38
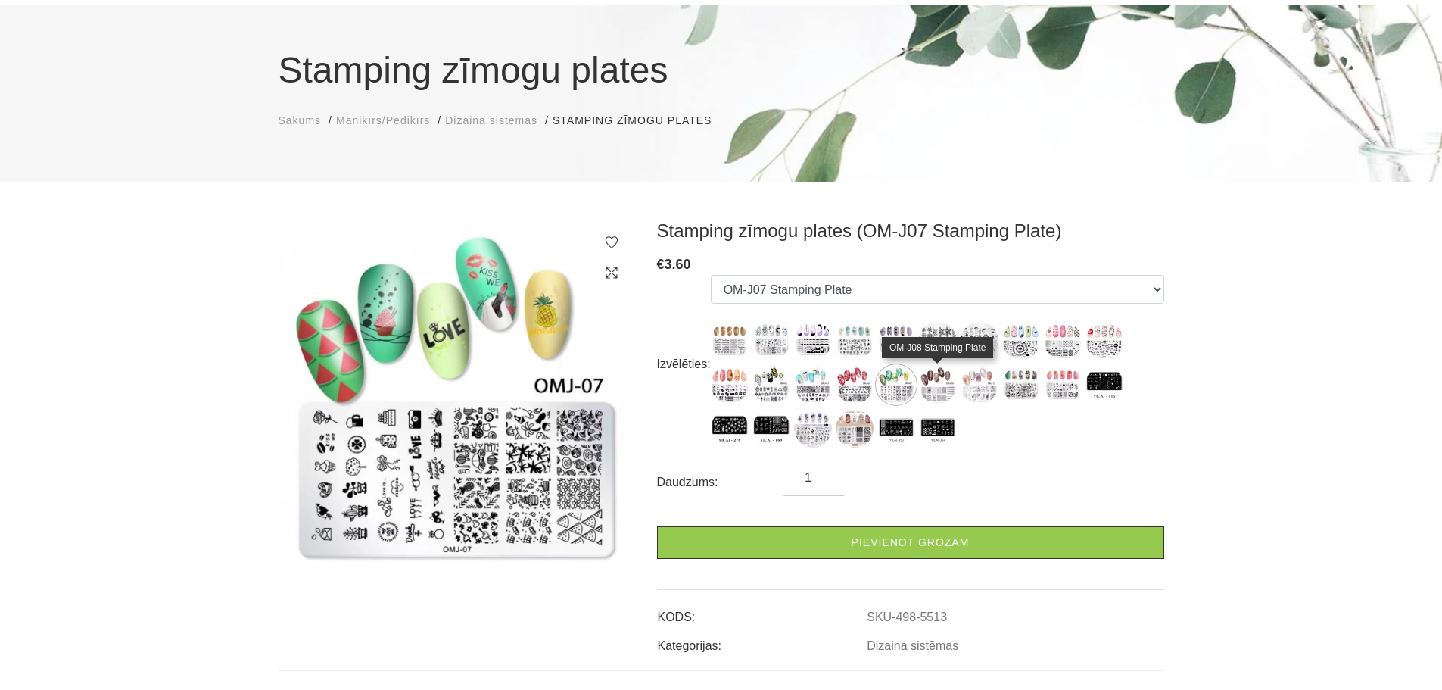
click at [941, 383] on img at bounding box center [938, 385] width 38 height 38
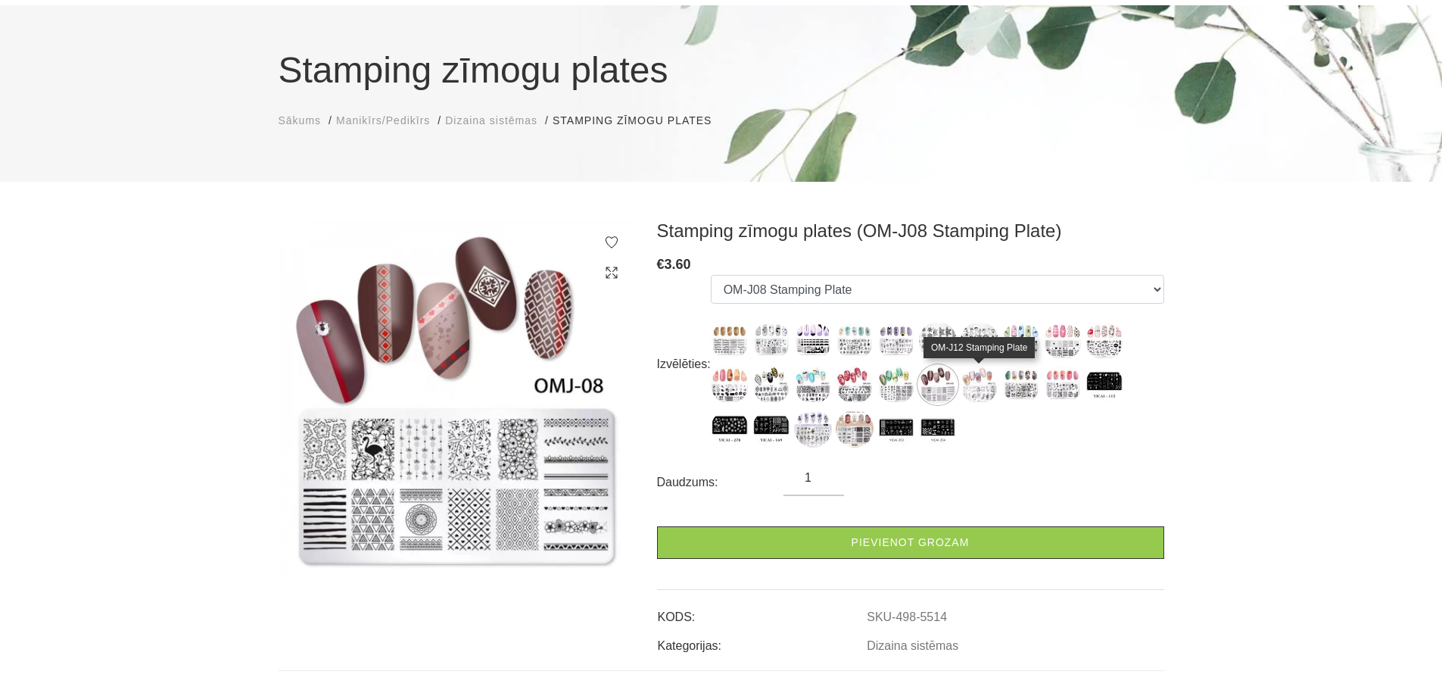
click at [986, 378] on img at bounding box center [980, 385] width 38 height 38
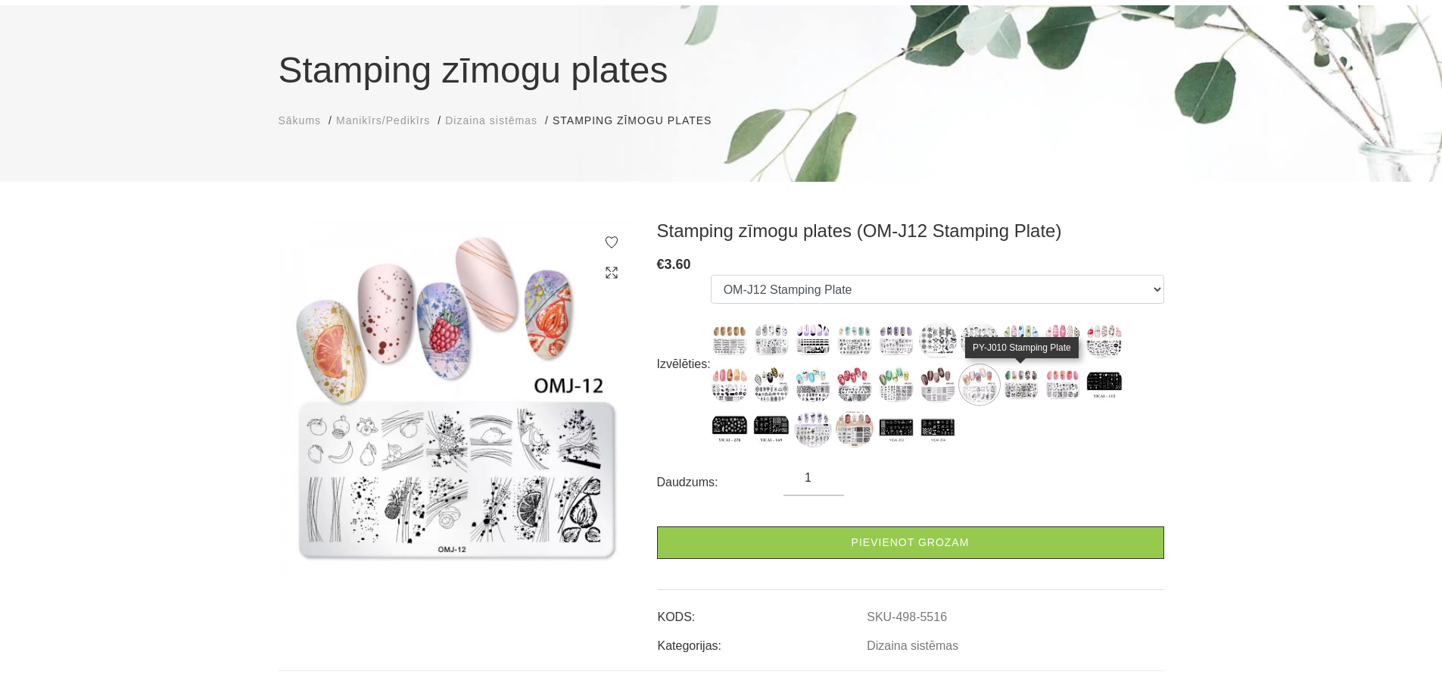
click at [1026, 376] on img at bounding box center [1021, 385] width 38 height 38
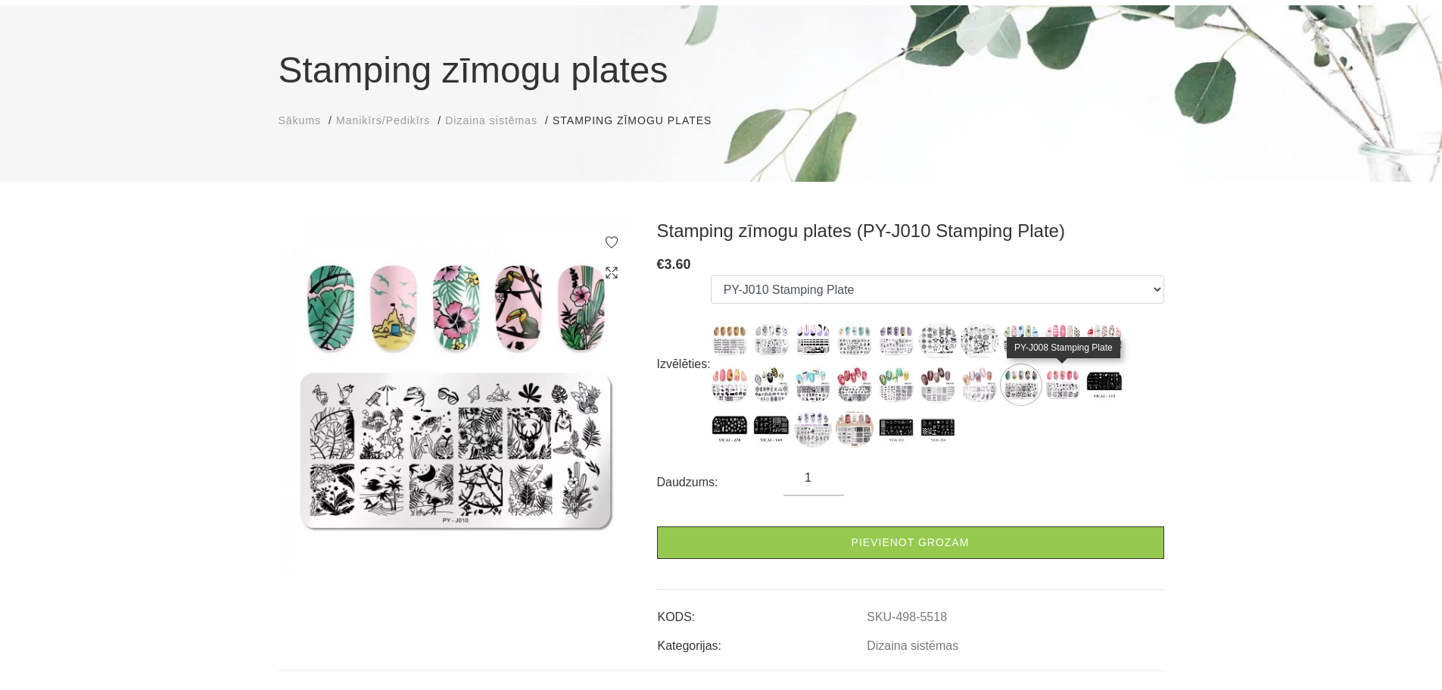
click at [1066, 385] on img at bounding box center [1063, 385] width 38 height 38
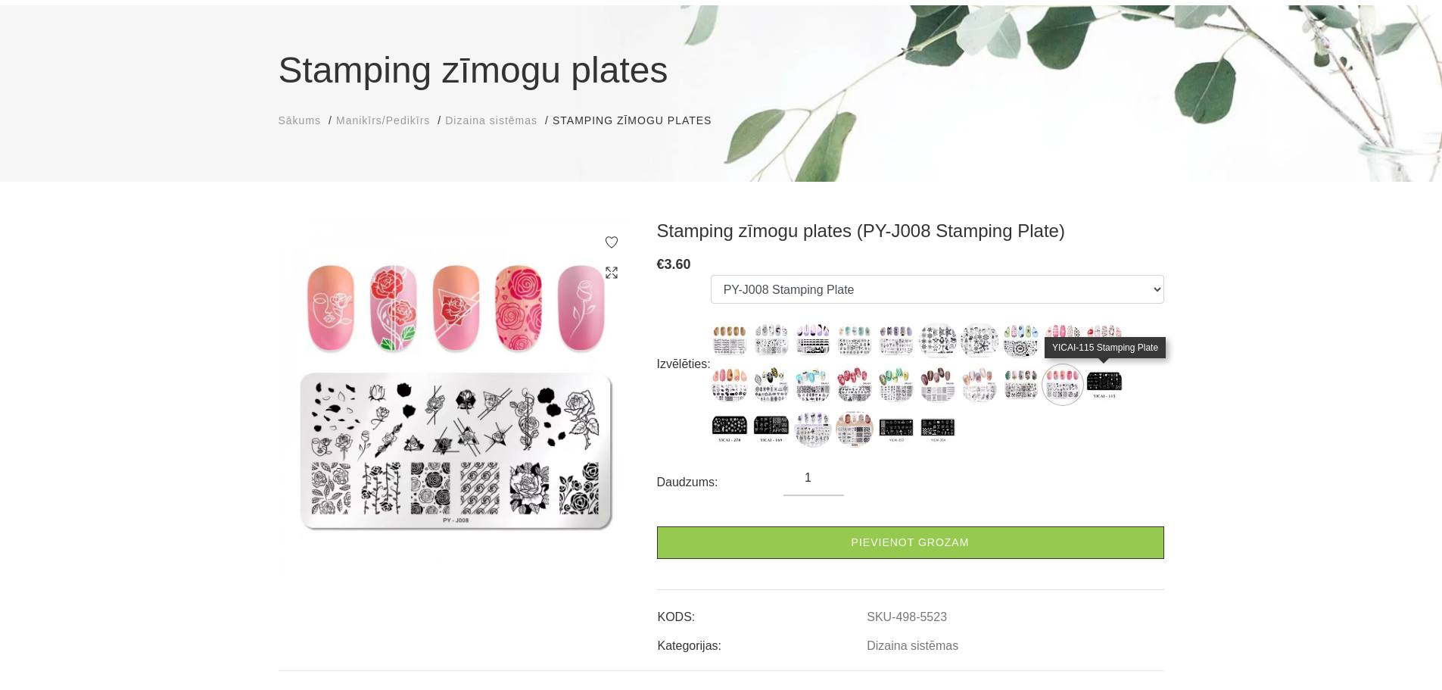
click at [1105, 381] on img at bounding box center [1104, 385] width 38 height 38
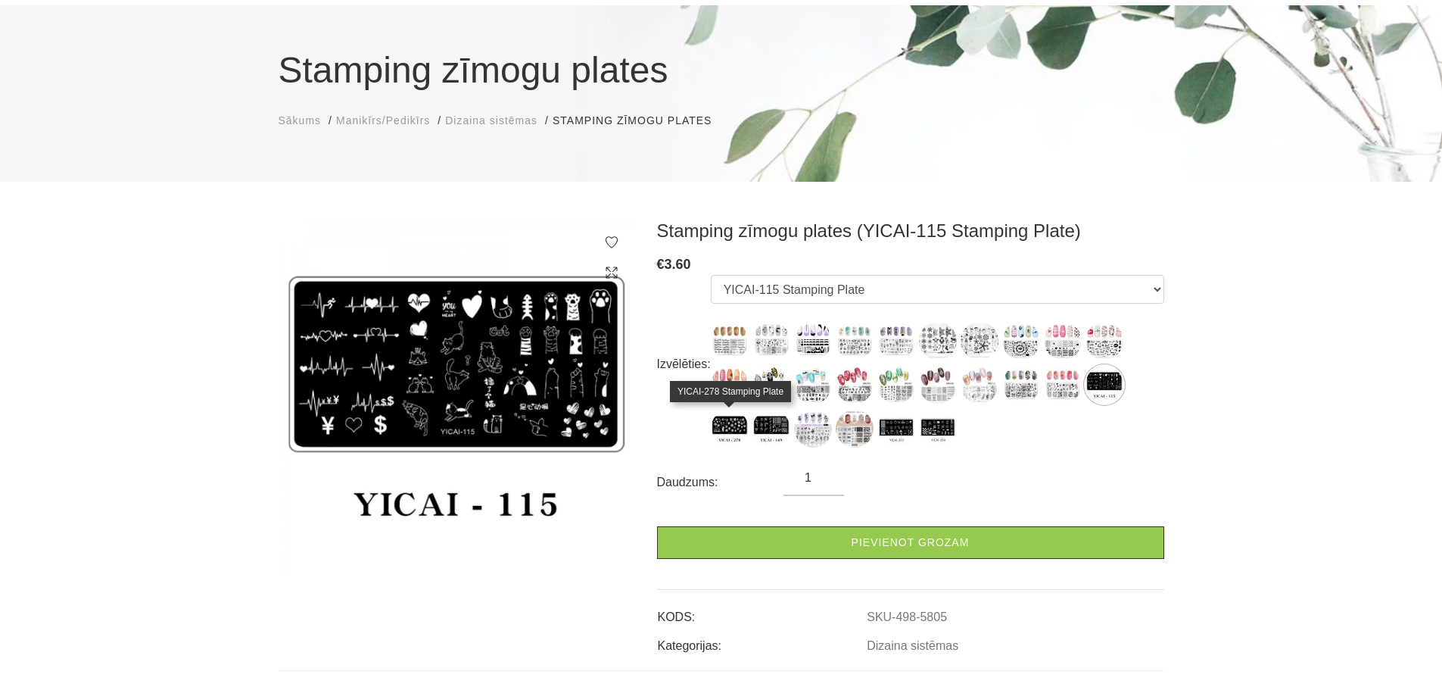
click at [723, 419] on img at bounding box center [730, 428] width 38 height 38
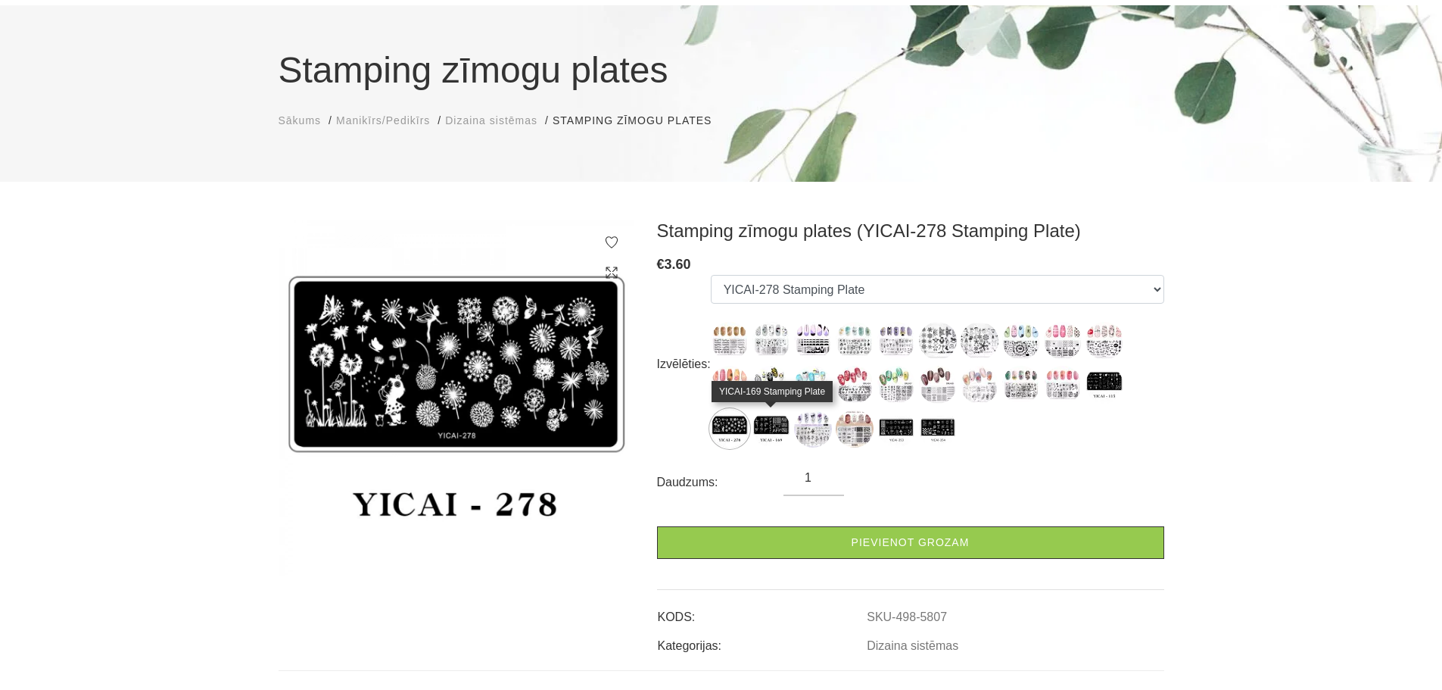
click at [781, 422] on img at bounding box center [771, 428] width 38 height 38
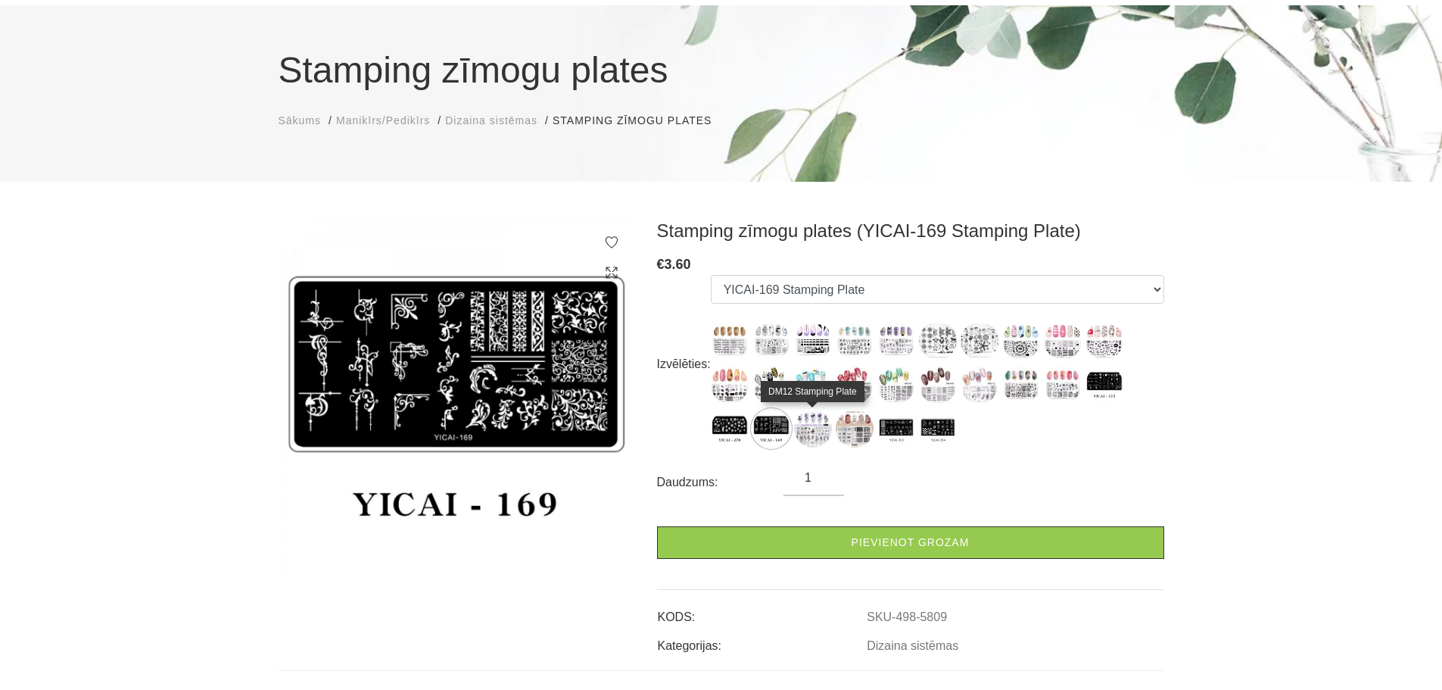
click at [814, 422] on img at bounding box center [813, 428] width 38 height 38
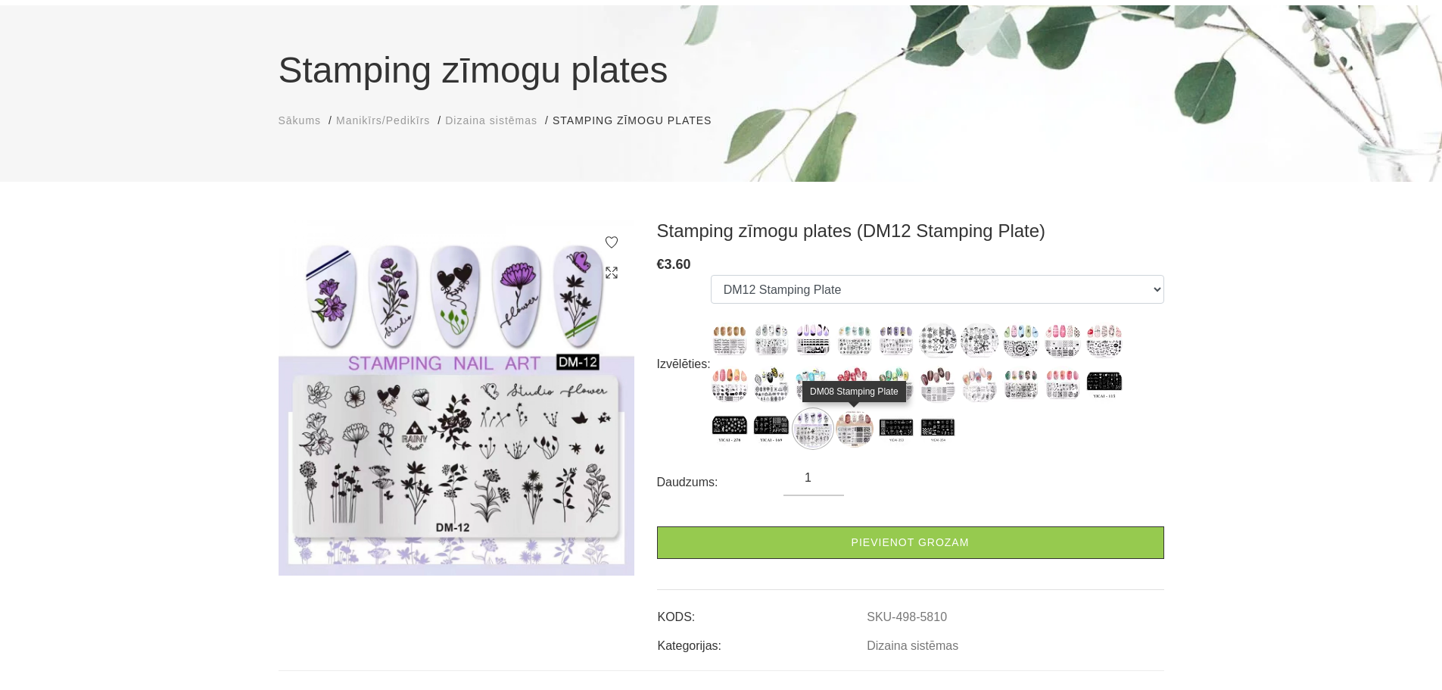
click at [859, 424] on img at bounding box center [855, 428] width 38 height 38
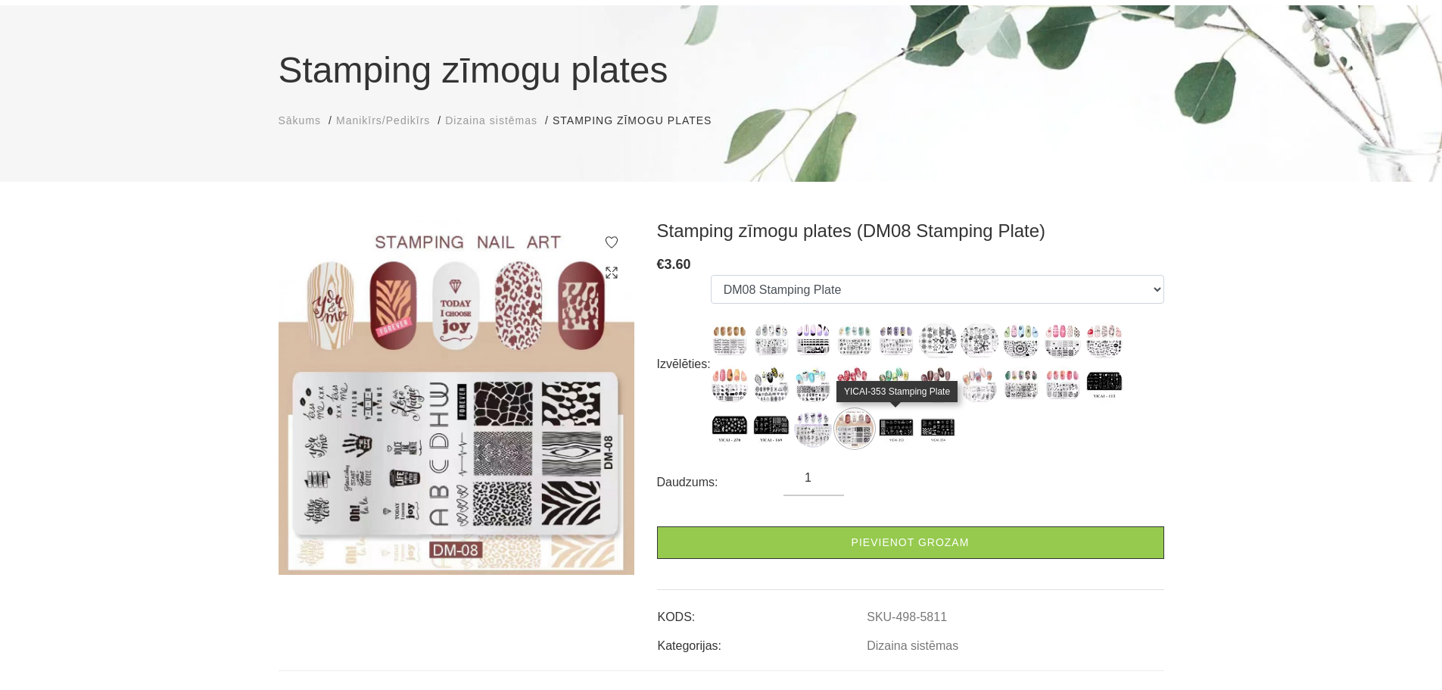
click at [905, 422] on img at bounding box center [896, 428] width 38 height 38
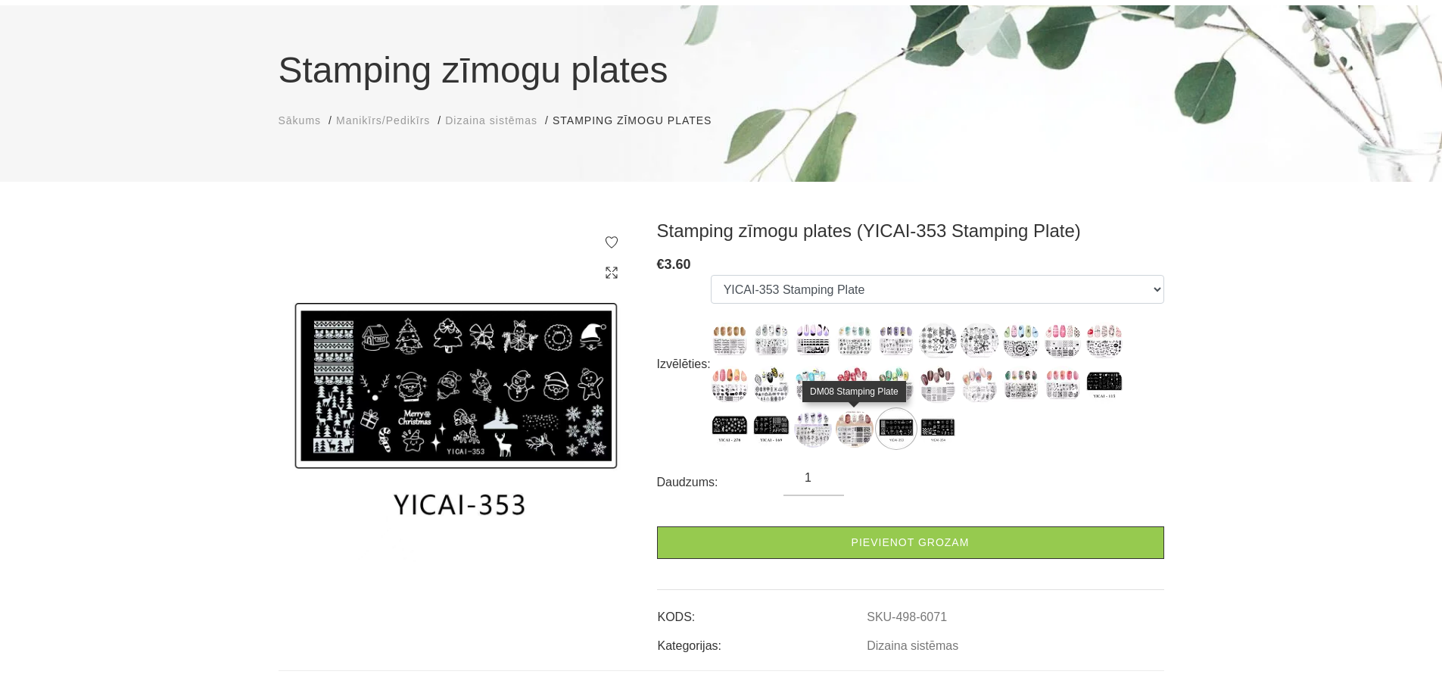
click at [861, 425] on img at bounding box center [855, 428] width 38 height 38
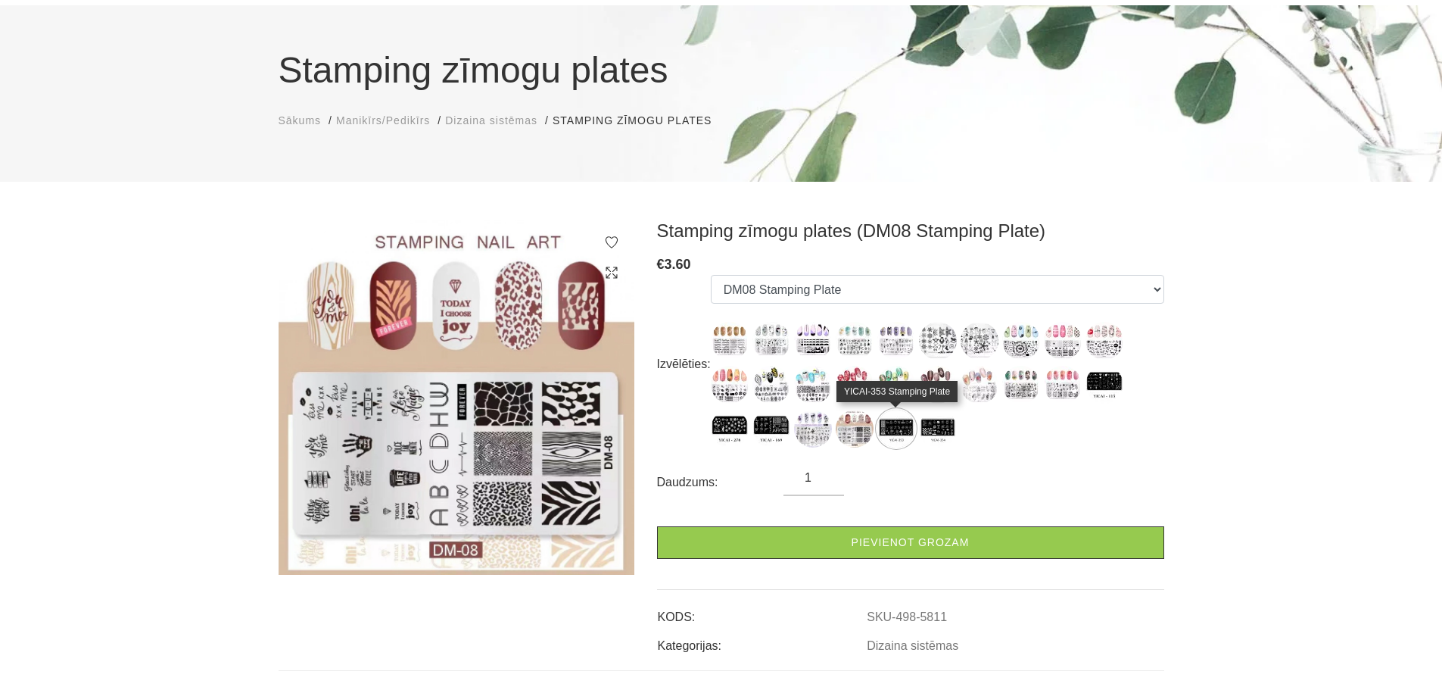
click at [900, 425] on img at bounding box center [896, 428] width 38 height 38
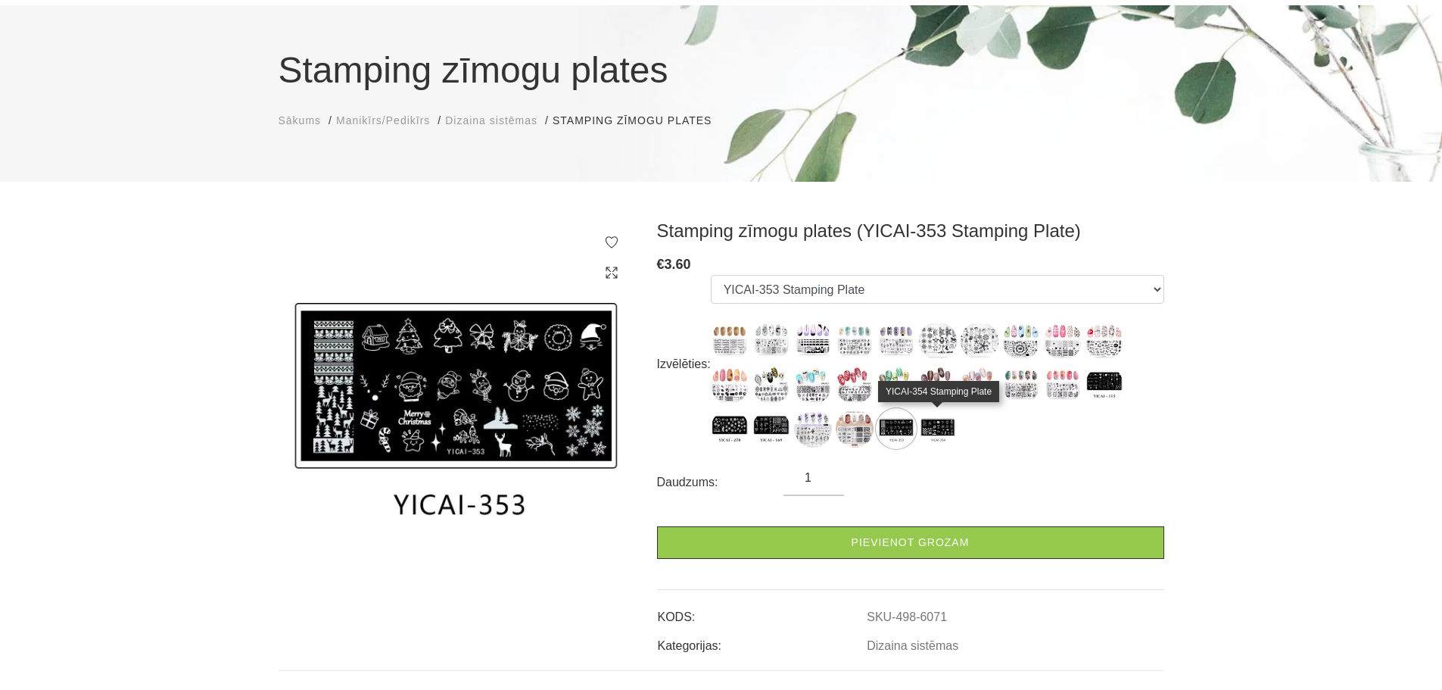
click at [944, 426] on img at bounding box center [938, 428] width 38 height 38
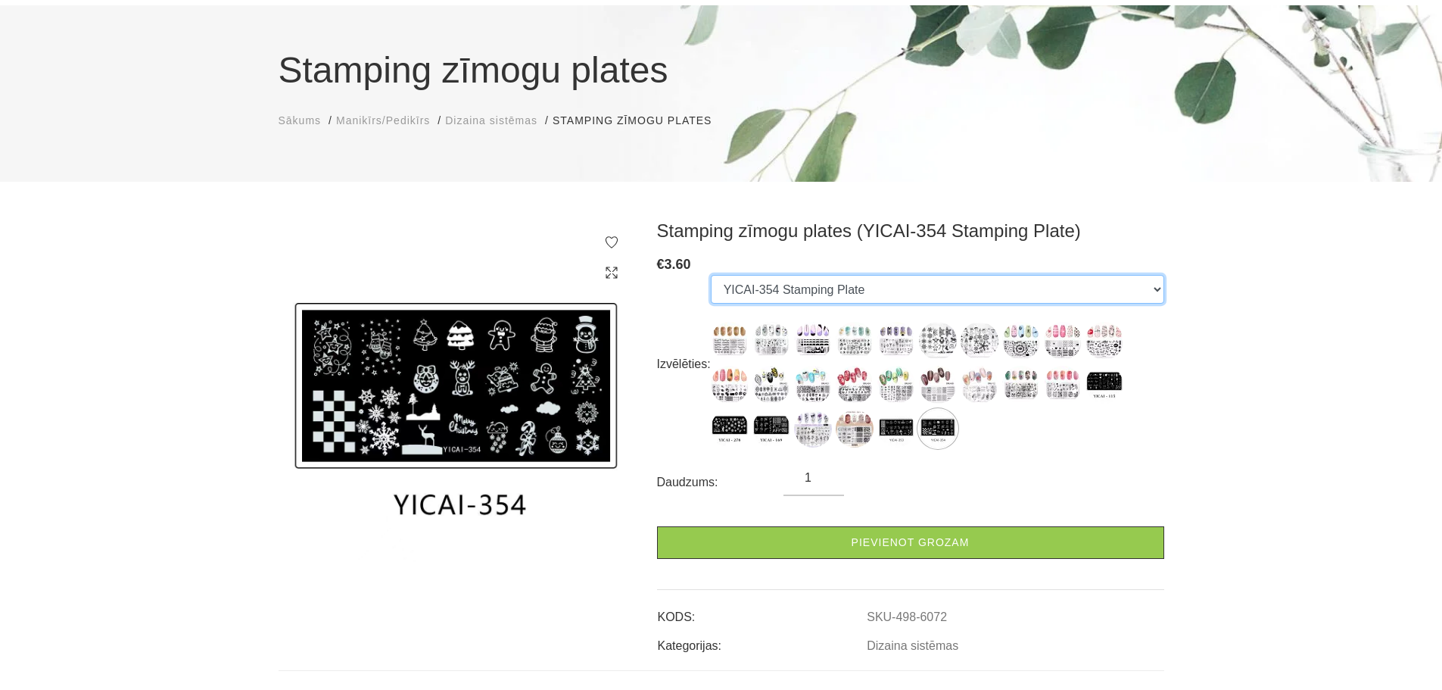
click at [879, 294] on select "PY-J004 Stamping Plate PY-J028 Stamping Plate PY-J026 Stamping Plate PY-J018 St…" at bounding box center [937, 289] width 453 height 29
click at [1290, 361] on div "Stamping zīmogu plates (YICAI-354 Stamping Plate) € 3.60 Izvēlēties: PY-J004 St…" at bounding box center [721, 556] width 1442 height 673
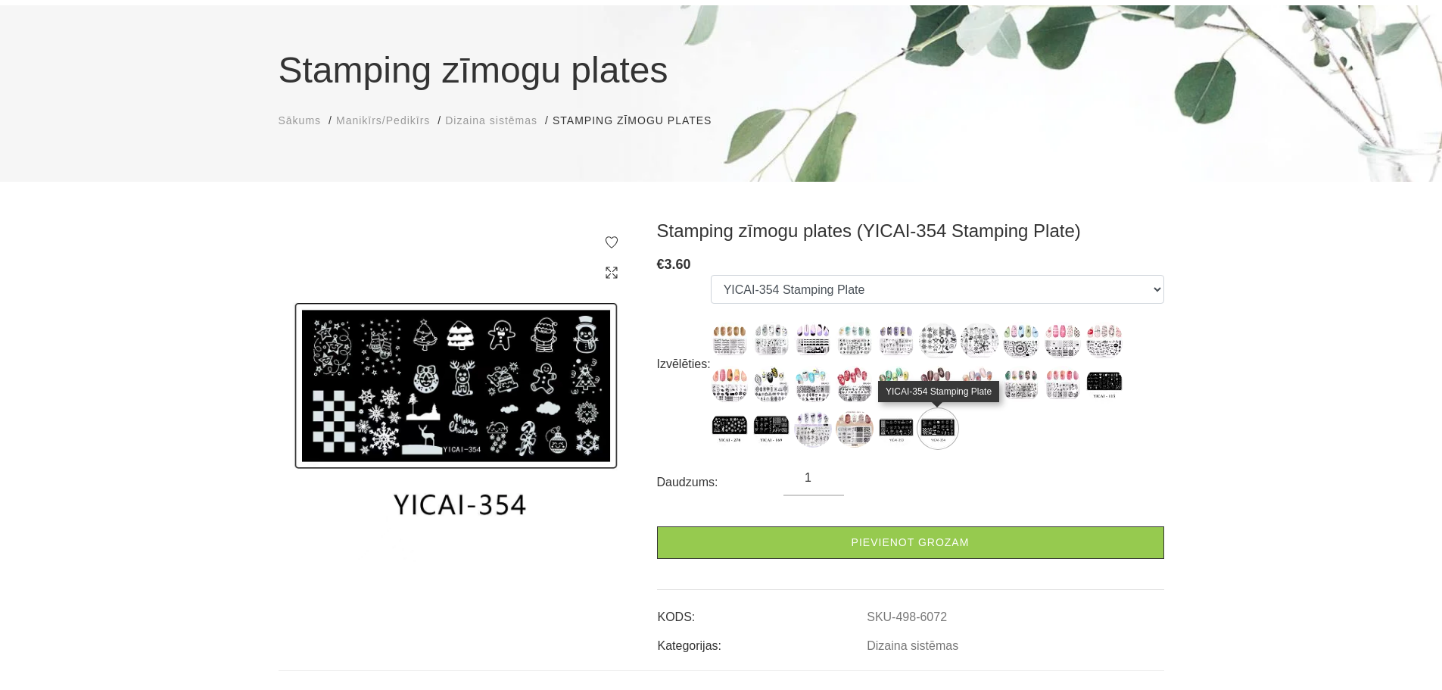
click at [944, 426] on img at bounding box center [938, 428] width 38 height 38
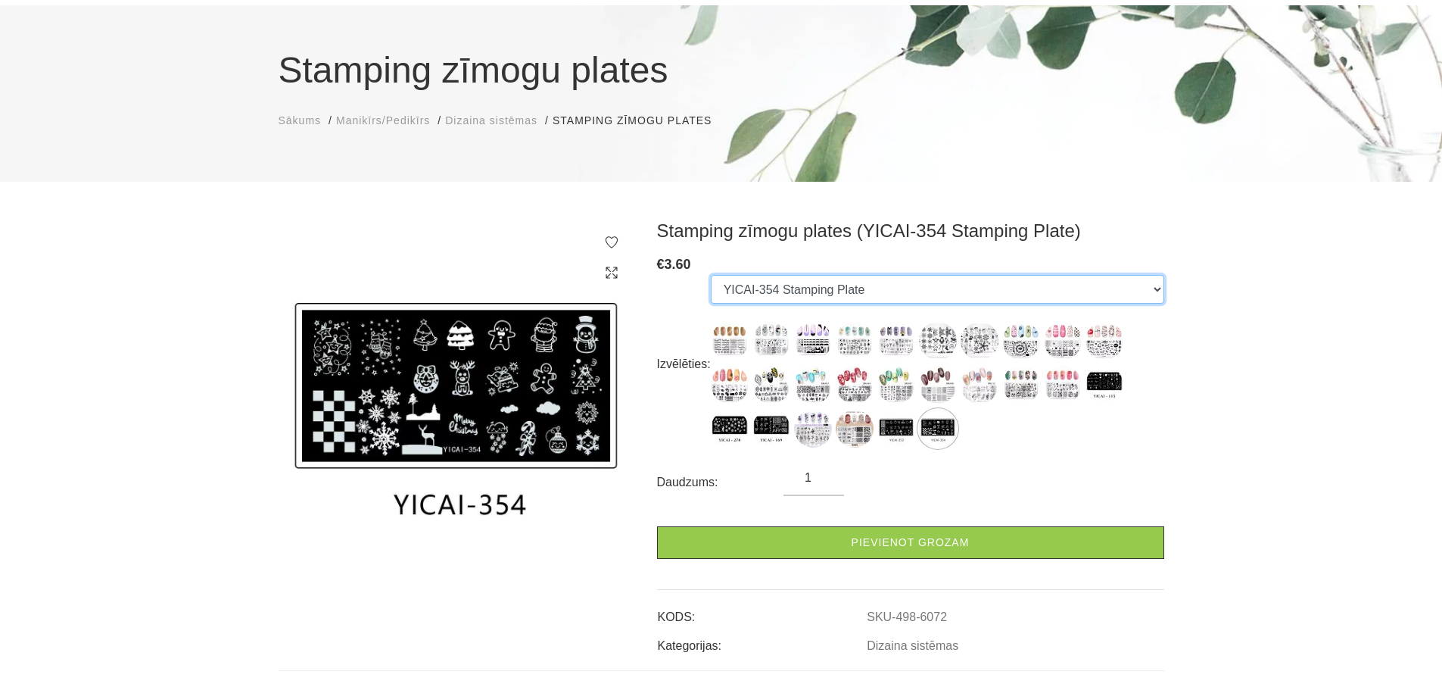
click at [930, 292] on select "PY-J004 Stamping Plate PY-J028 Stamping Plate PY-J026 Stamping Plate PY-J018 St…" at bounding box center [937, 289] width 453 height 29
select select "5170"
click at [711, 275] on select "PY-J004 Stamping Plate PY-J028 Stamping Plate PY-J026 Stamping Plate PY-J018 St…" at bounding box center [937, 289] width 453 height 29
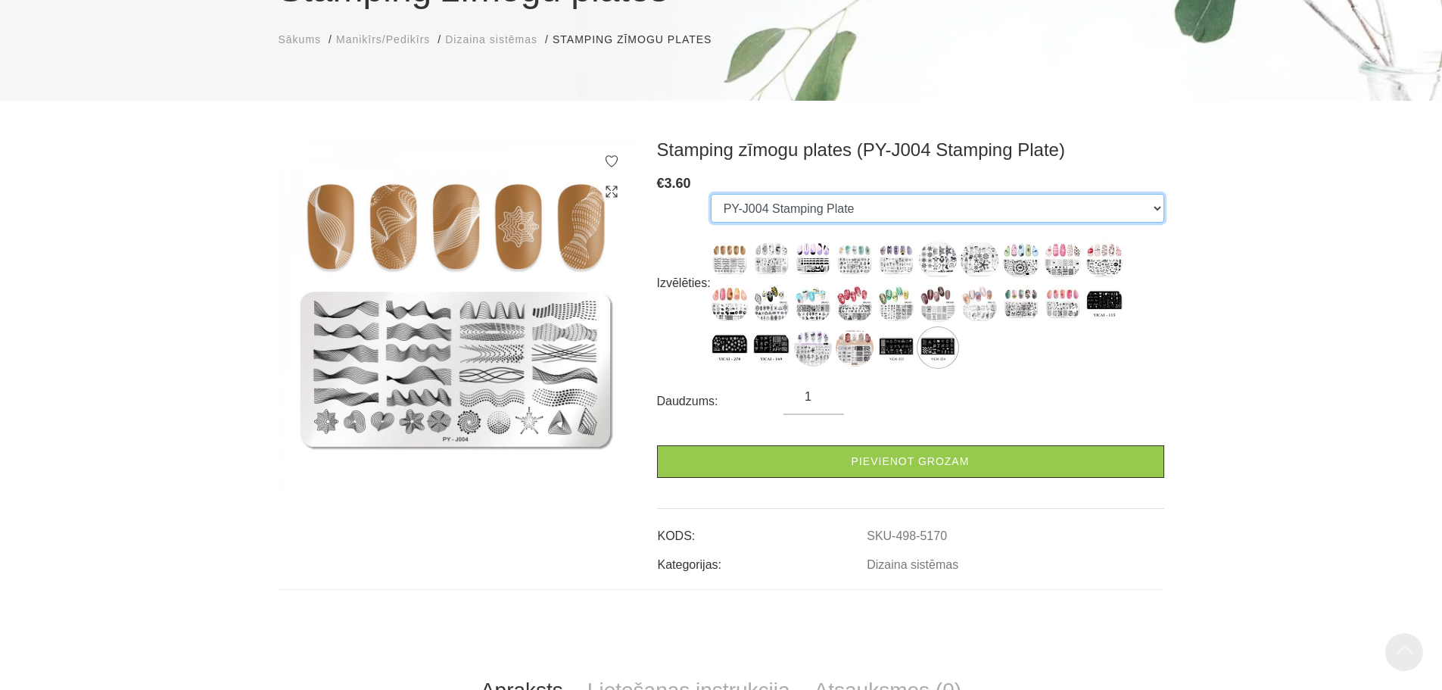
scroll to position [0, 0]
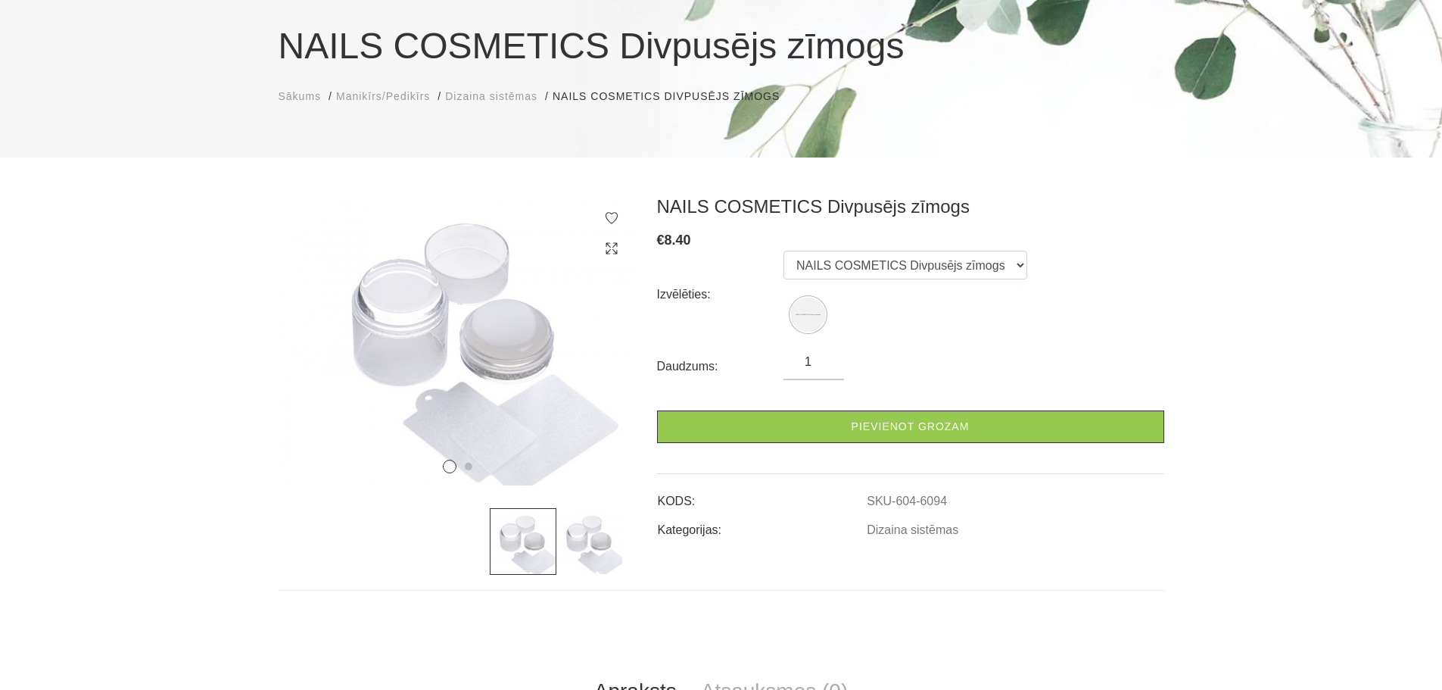
scroll to position [151, 0]
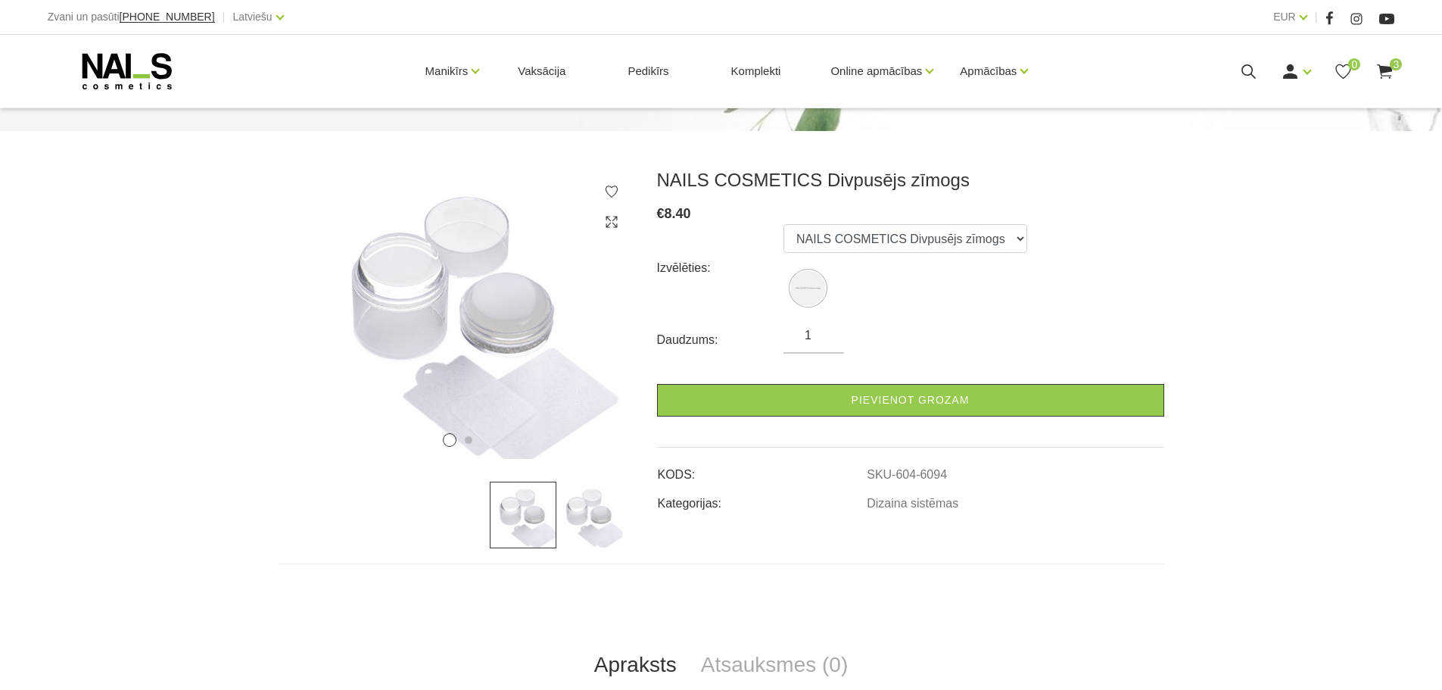
click at [599, 529] on img at bounding box center [589, 514] width 67 height 67
click at [503, 522] on img at bounding box center [523, 514] width 67 height 67
click at [890, 245] on select "NAILS COSMETICS Divpusējs zīmogs" at bounding box center [905, 238] width 244 height 29
click at [897, 347] on div "Daudzums: 1" at bounding box center [910, 339] width 507 height 27
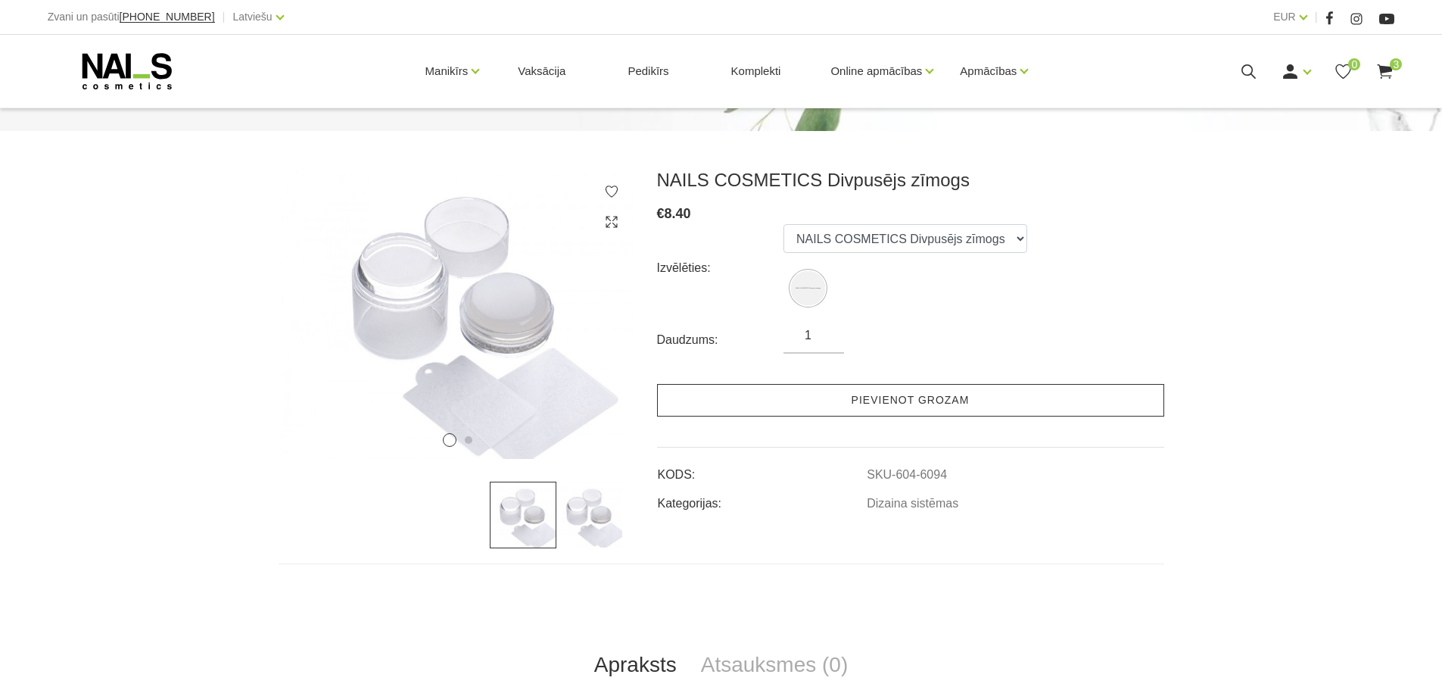
click at [911, 400] on link "Pievienot grozam" at bounding box center [910, 400] width 507 height 33
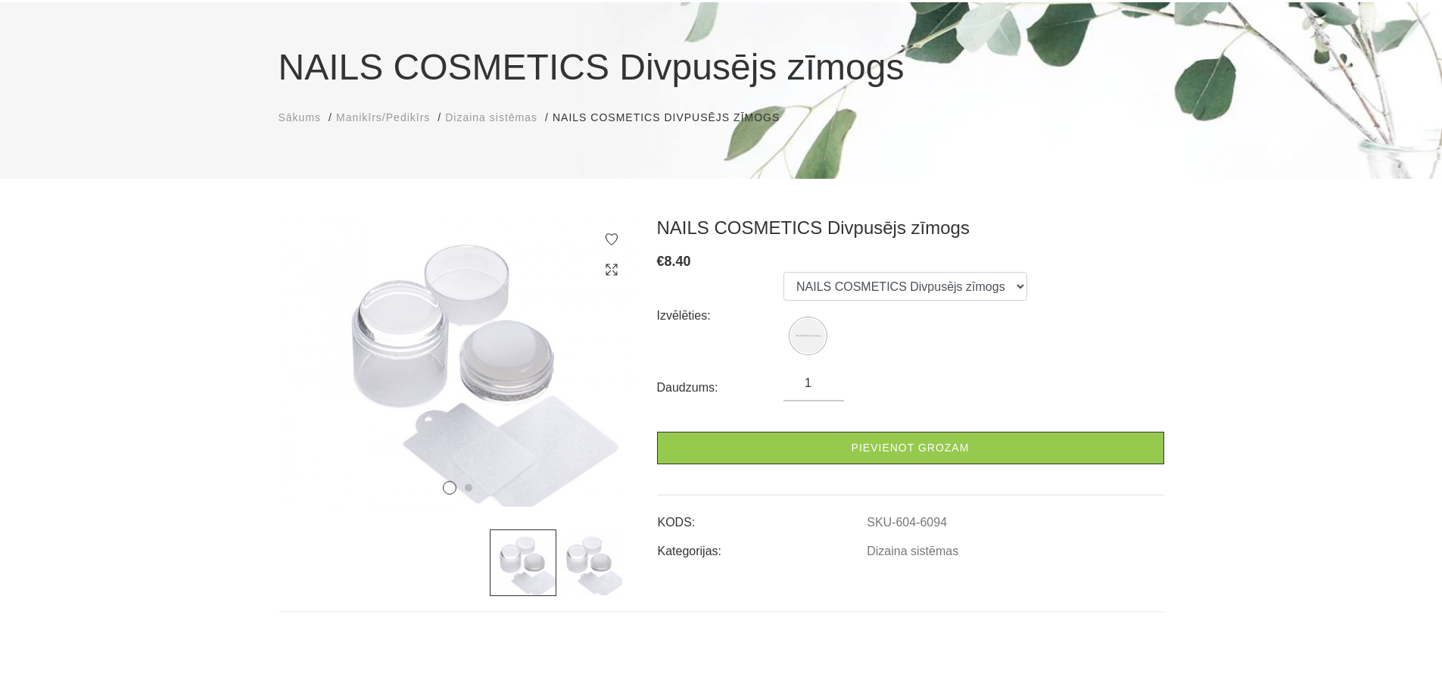
scroll to position [0, 0]
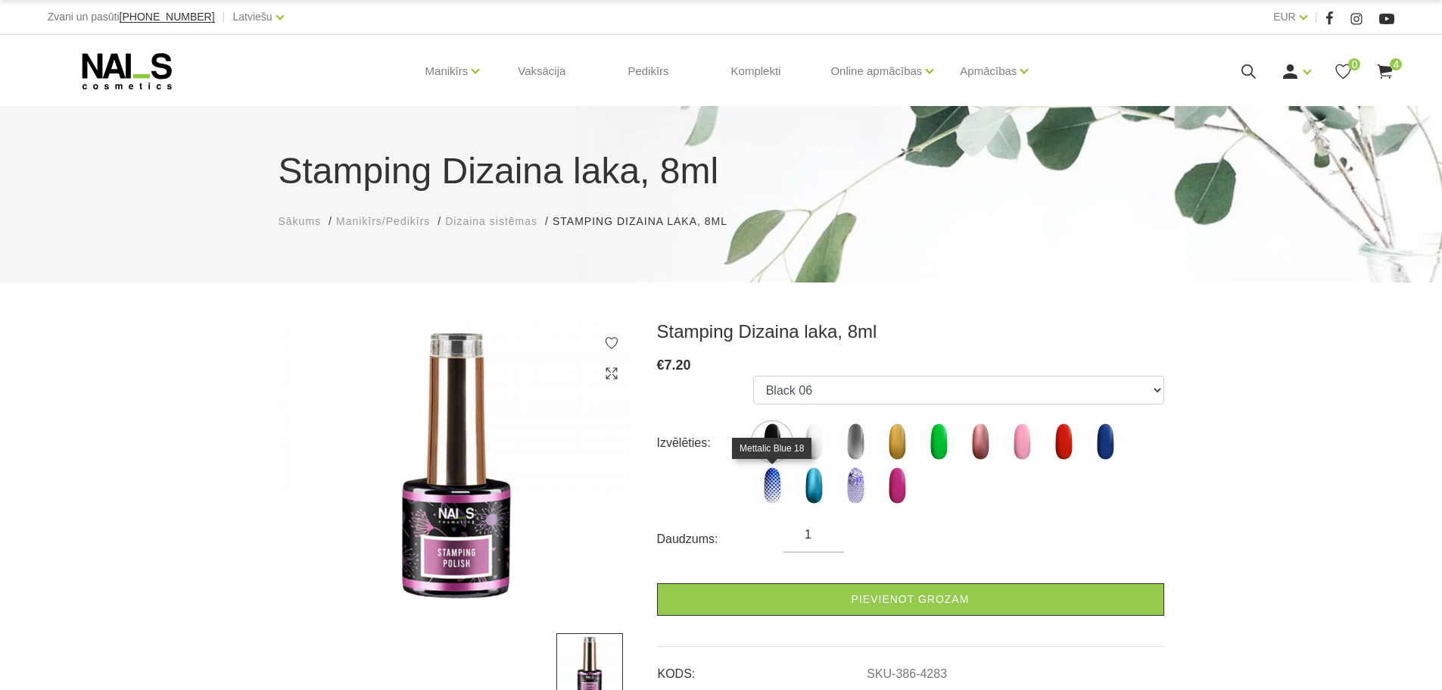
click at [768, 478] on img at bounding box center [772, 485] width 38 height 38
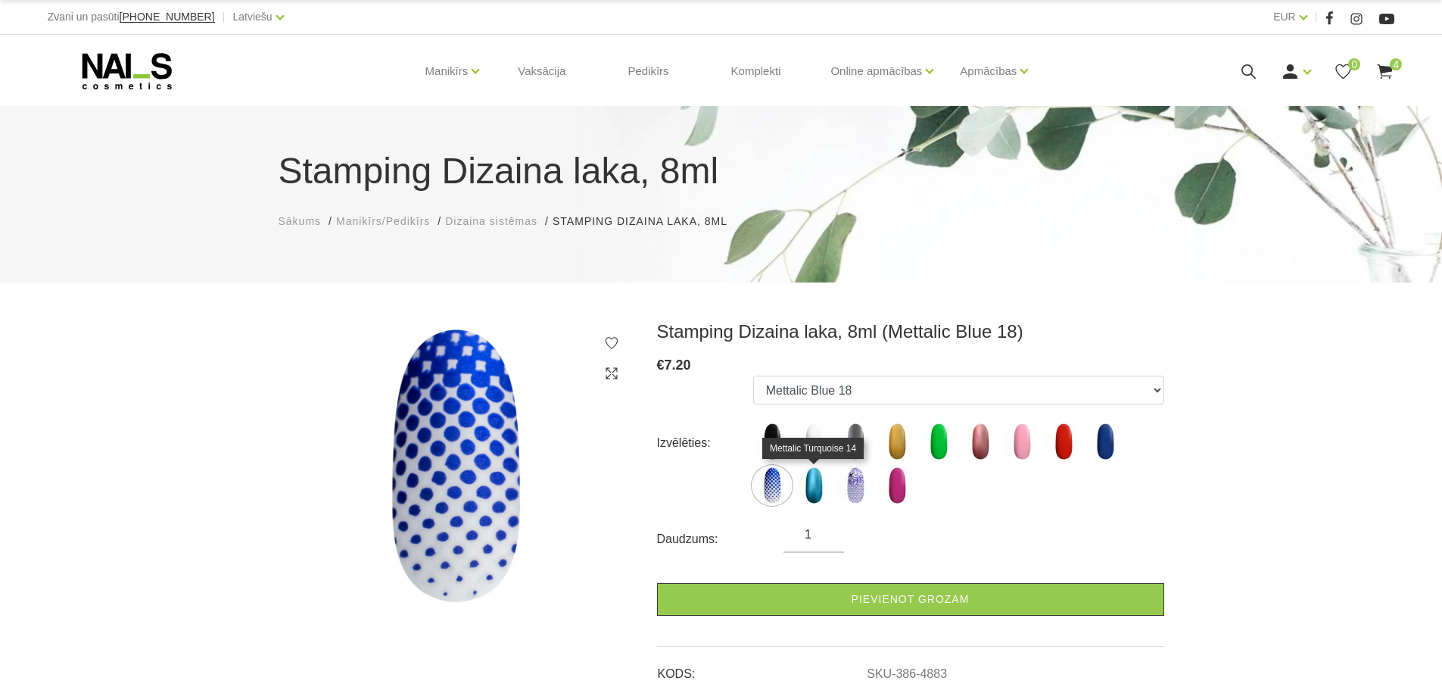
click at [814, 483] on img at bounding box center [814, 485] width 38 height 38
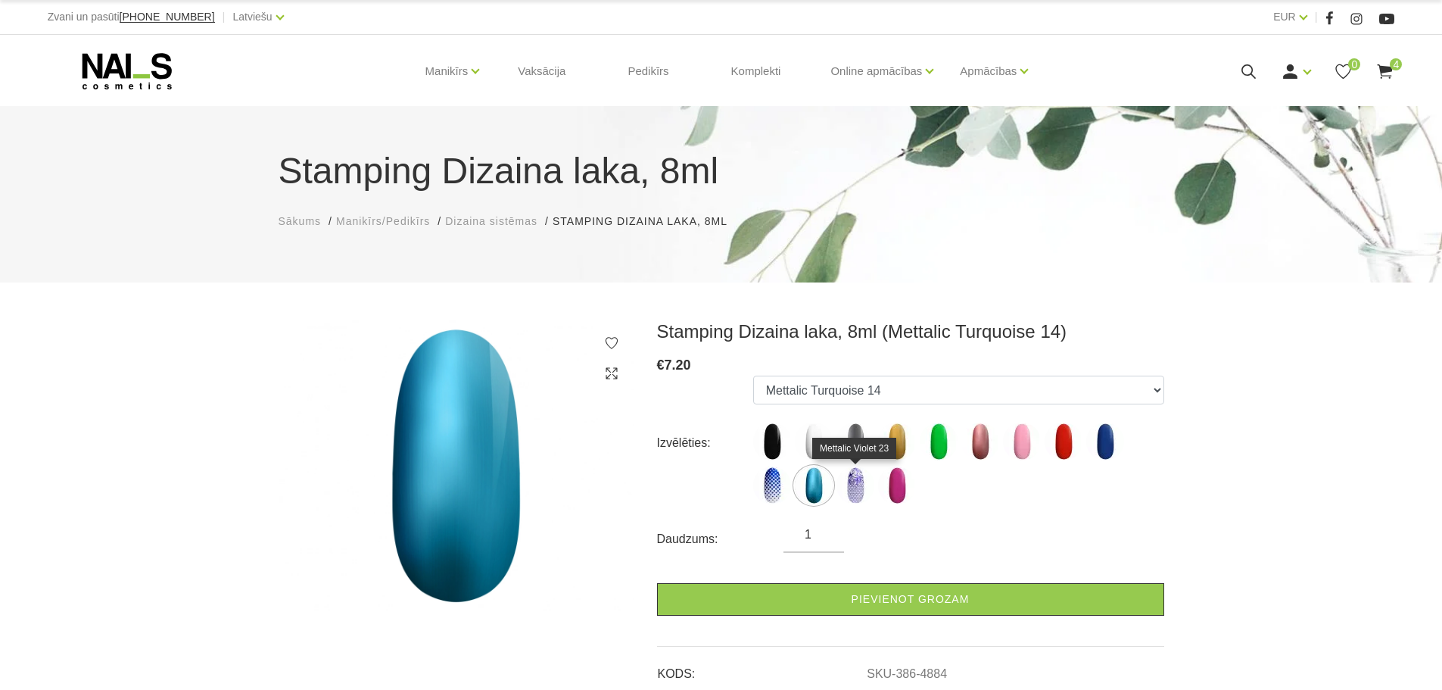
click at [853, 487] on img at bounding box center [855, 485] width 38 height 38
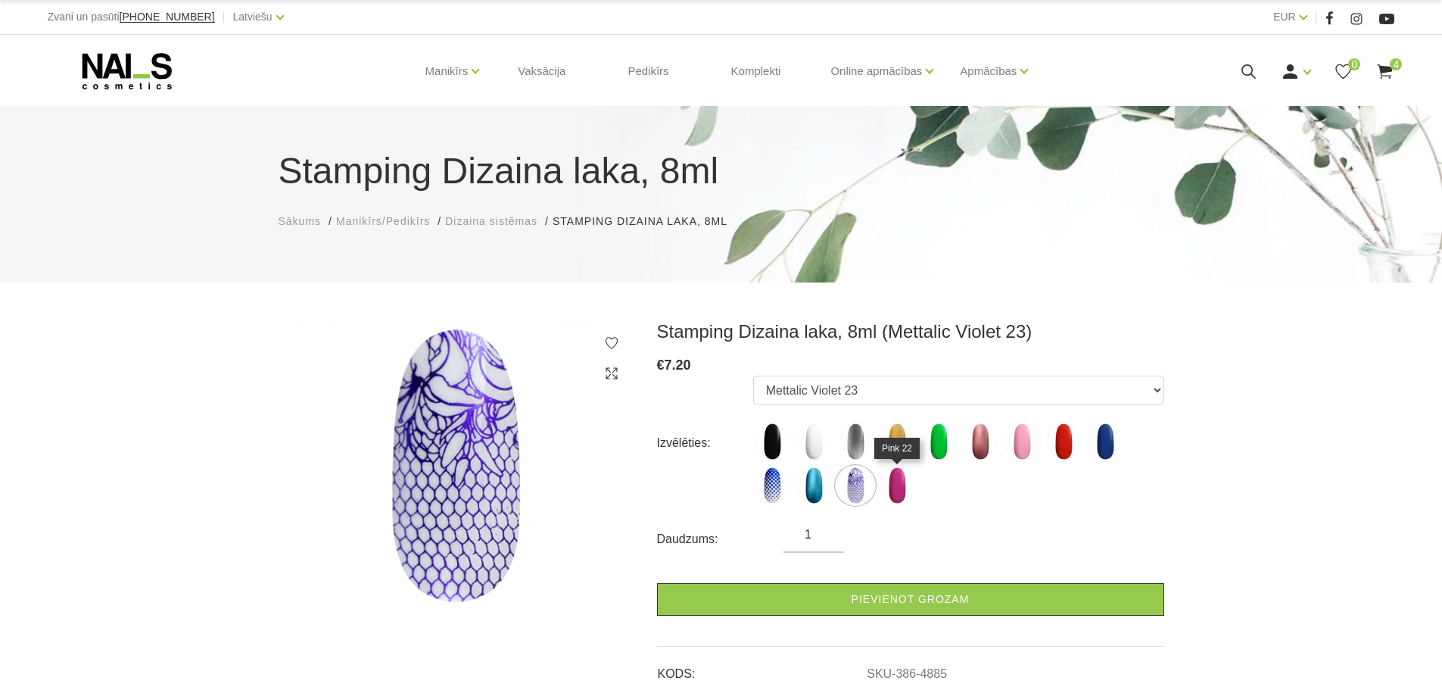
click at [896, 481] on img at bounding box center [897, 485] width 38 height 38
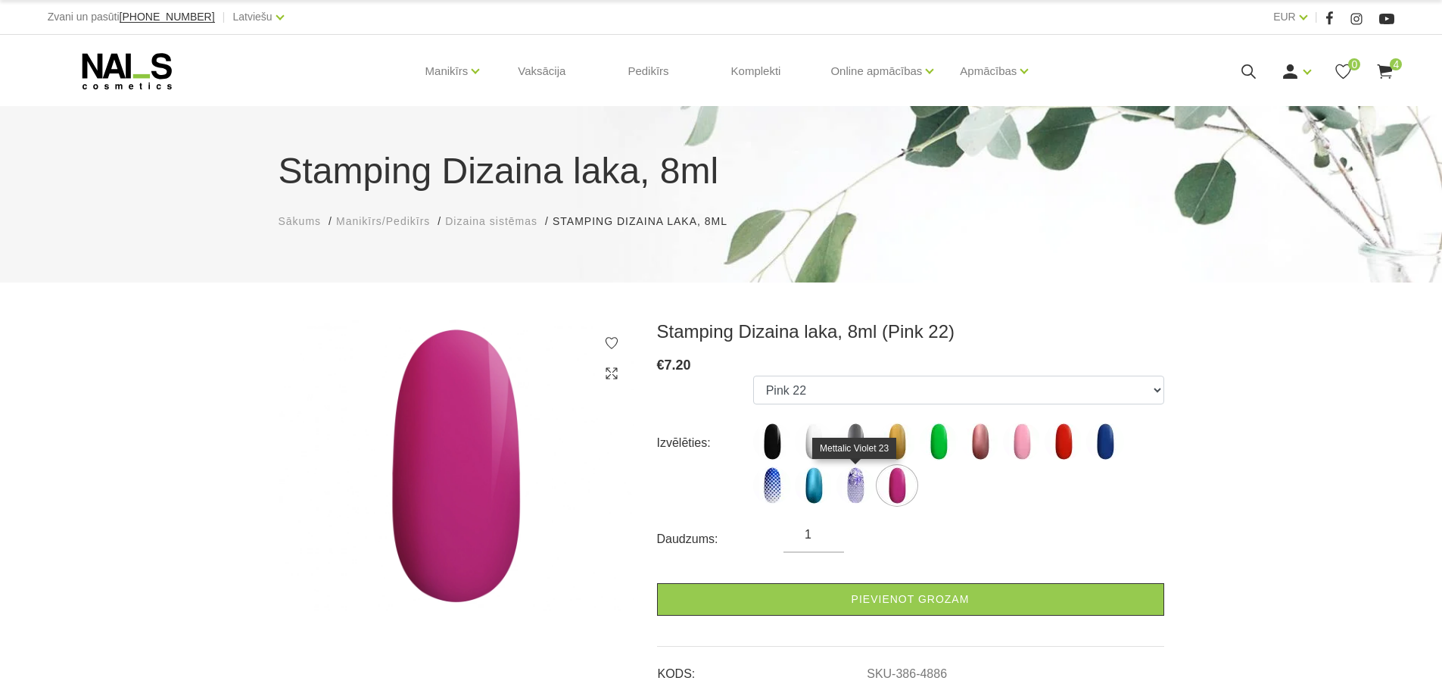
click at [861, 479] on img at bounding box center [855, 485] width 38 height 38
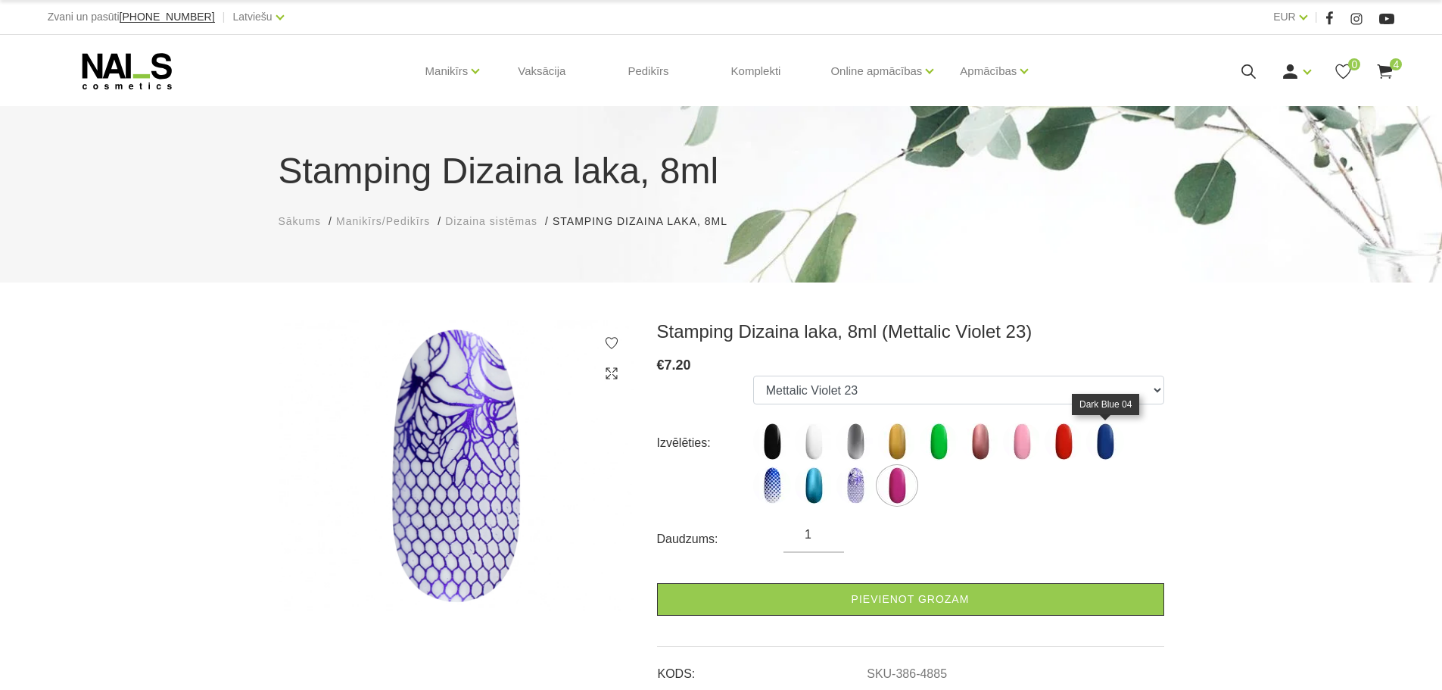
click at [1101, 425] on img at bounding box center [1105, 441] width 38 height 38
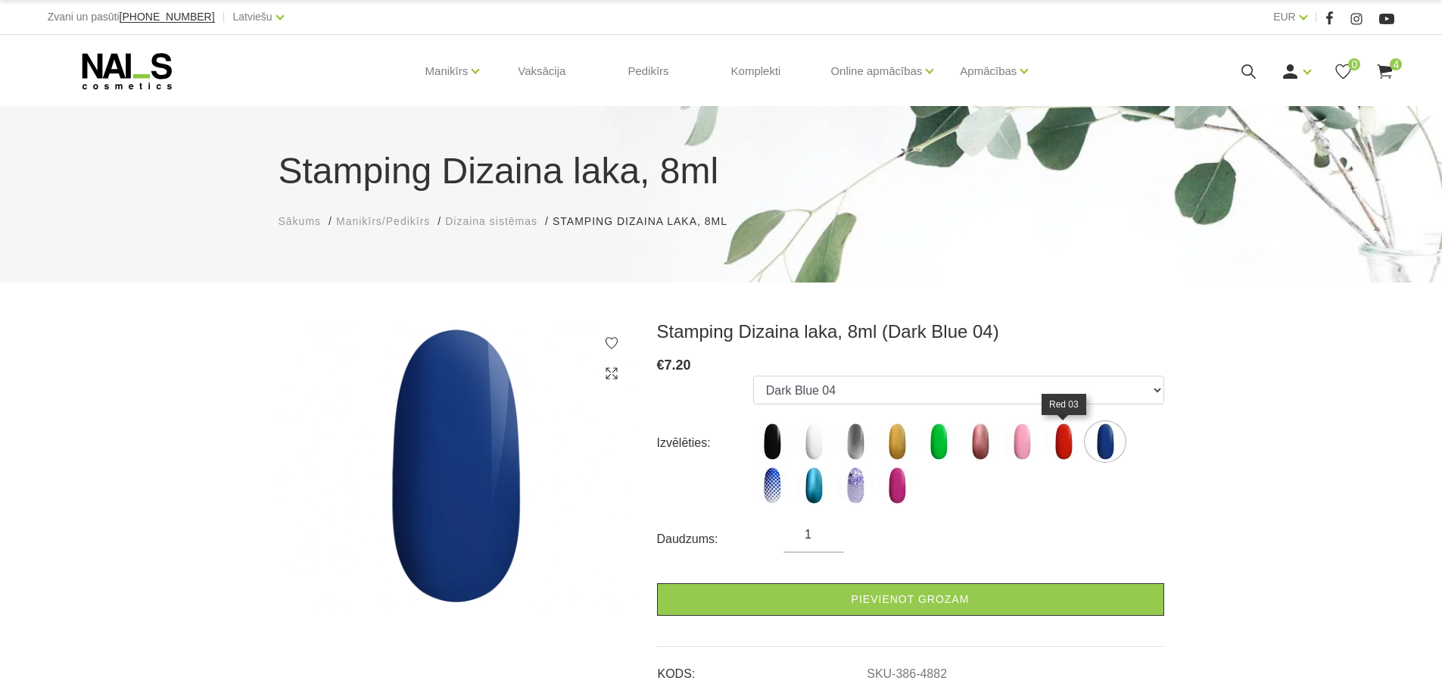
click at [1063, 443] on img at bounding box center [1064, 441] width 38 height 38
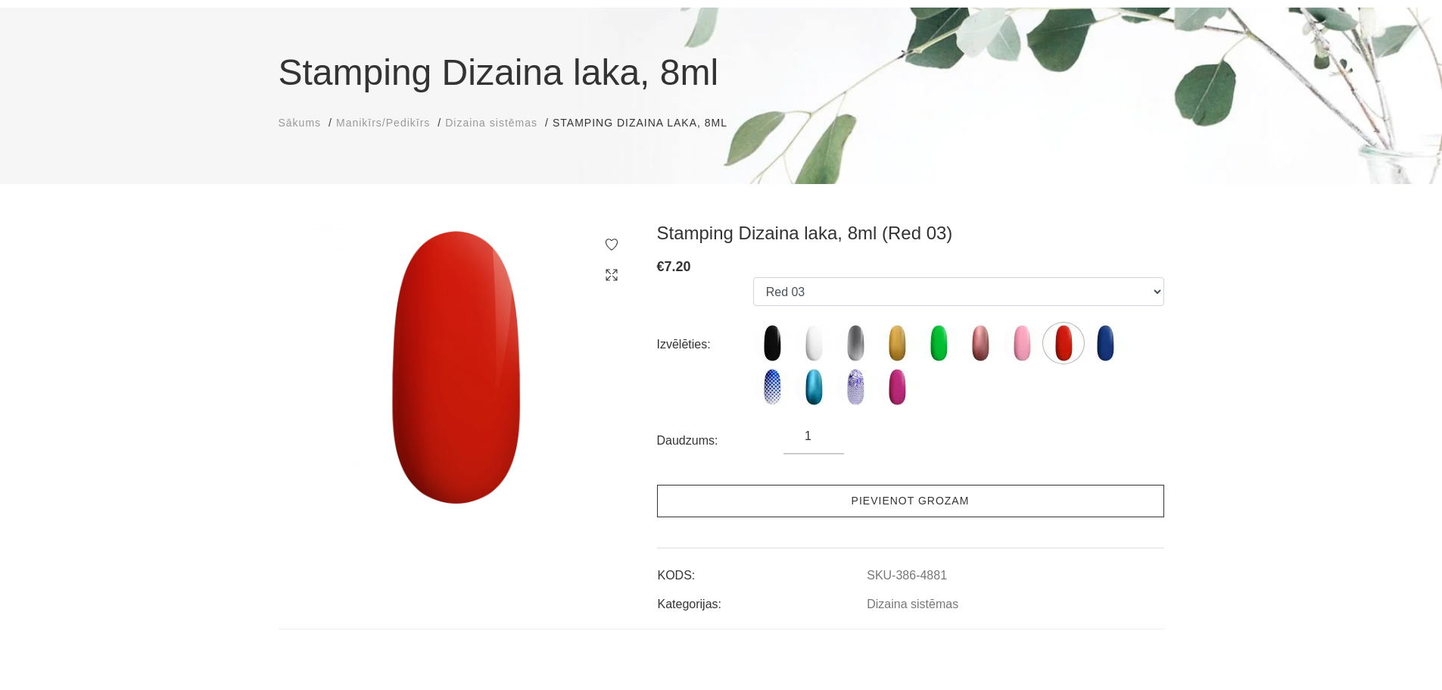
scroll to position [151, 0]
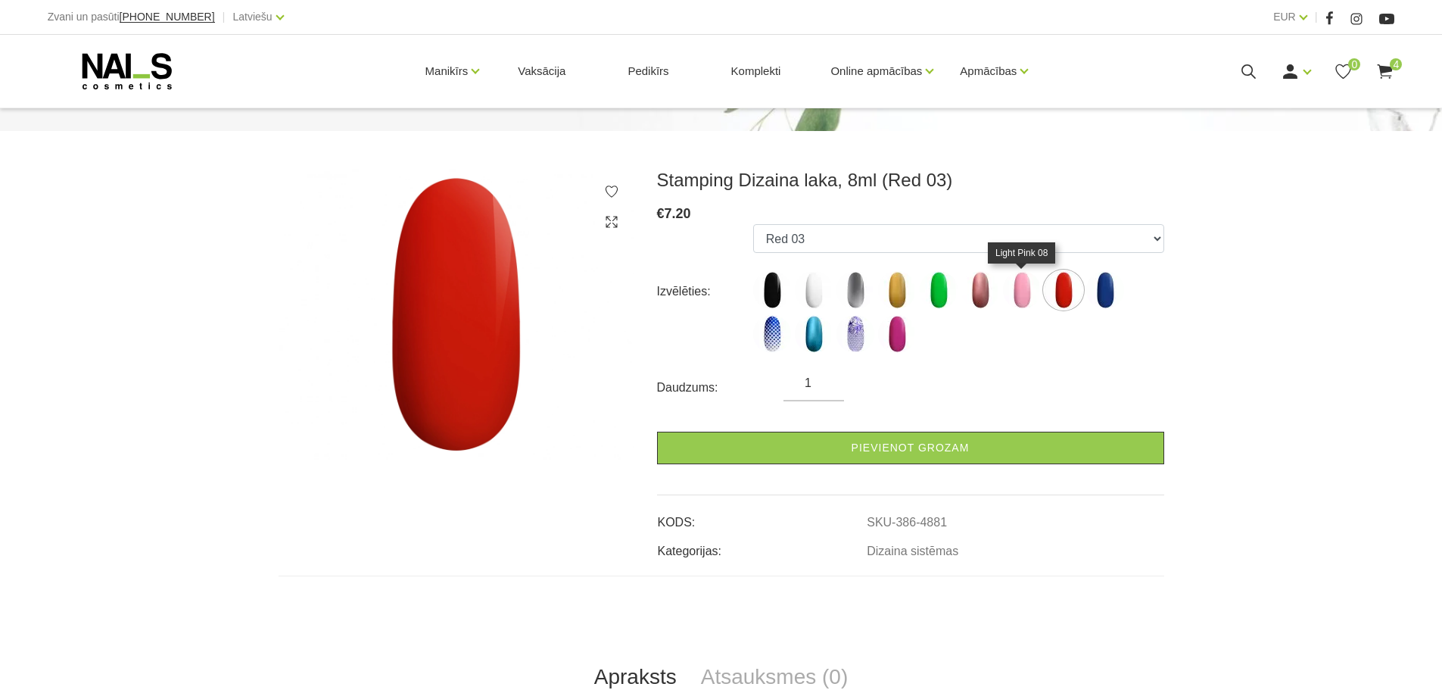
click at [1013, 293] on img at bounding box center [1022, 290] width 38 height 38
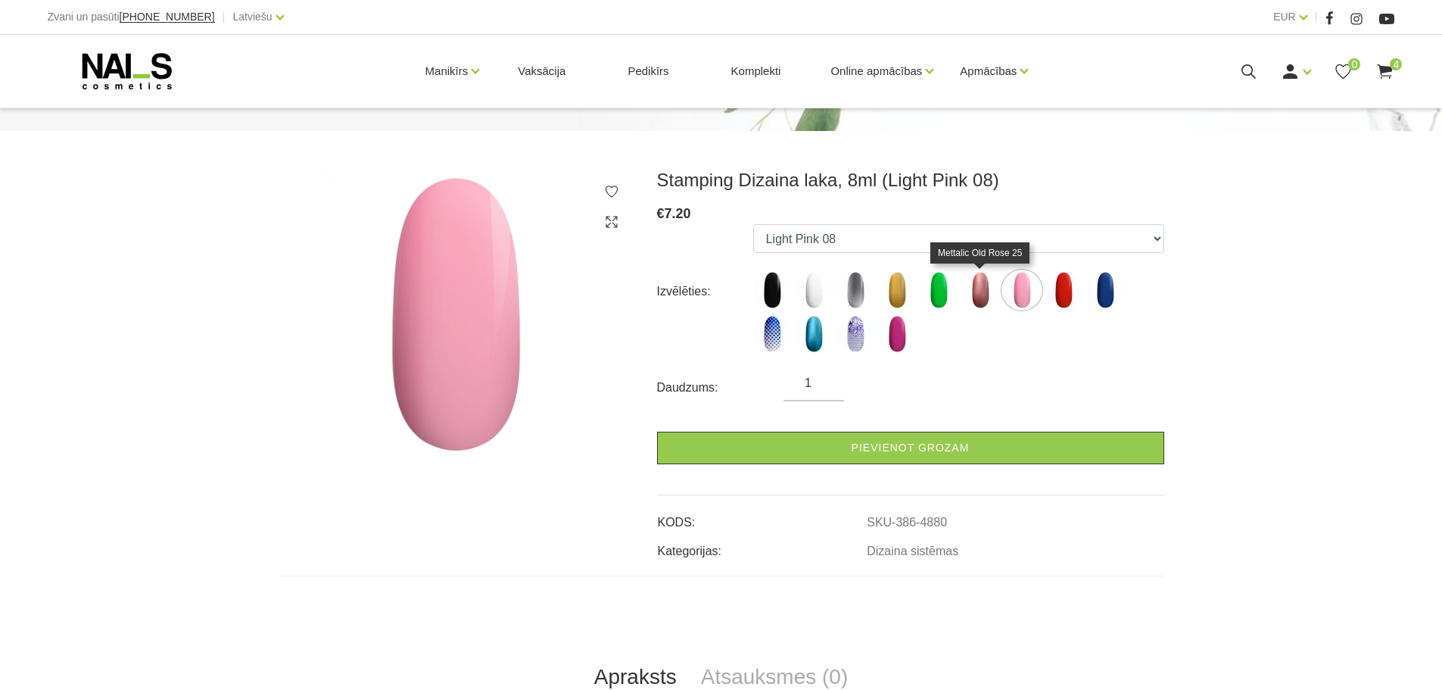
click at [982, 288] on img at bounding box center [980, 290] width 38 height 38
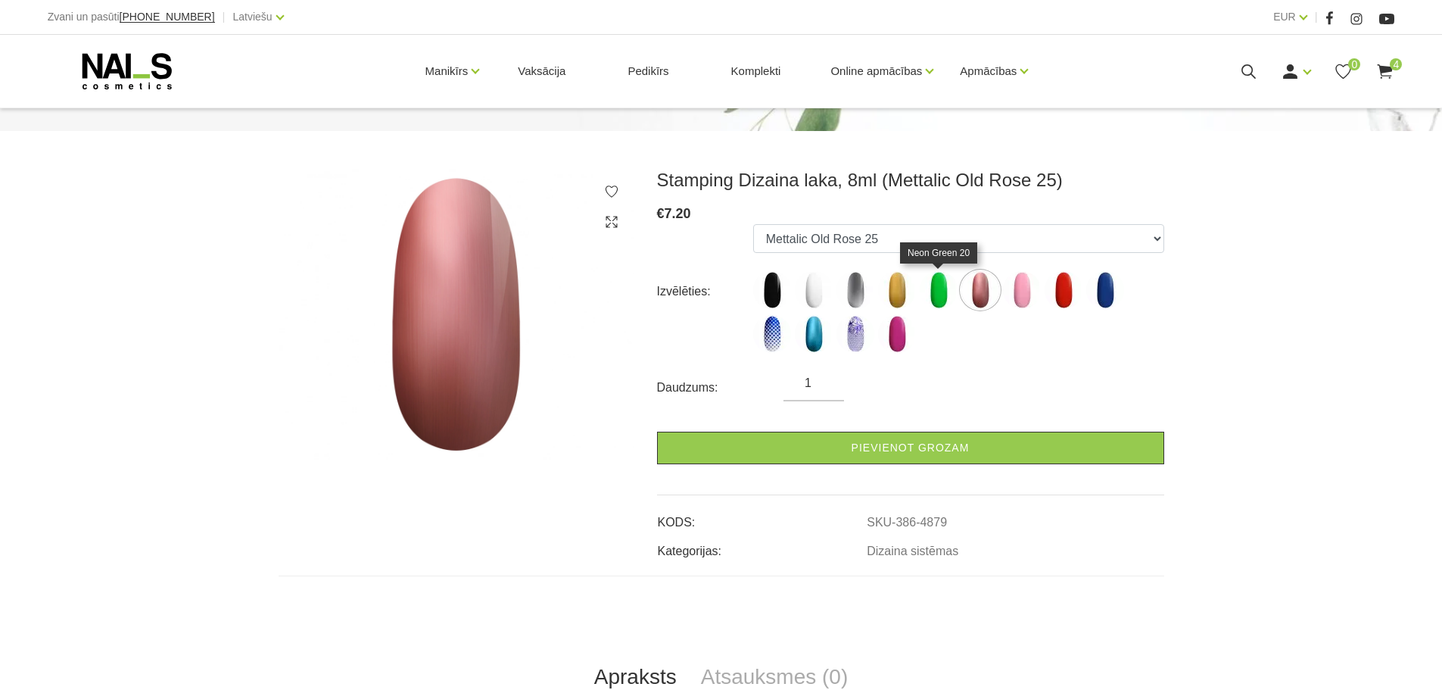
click at [939, 279] on img at bounding box center [939, 290] width 38 height 38
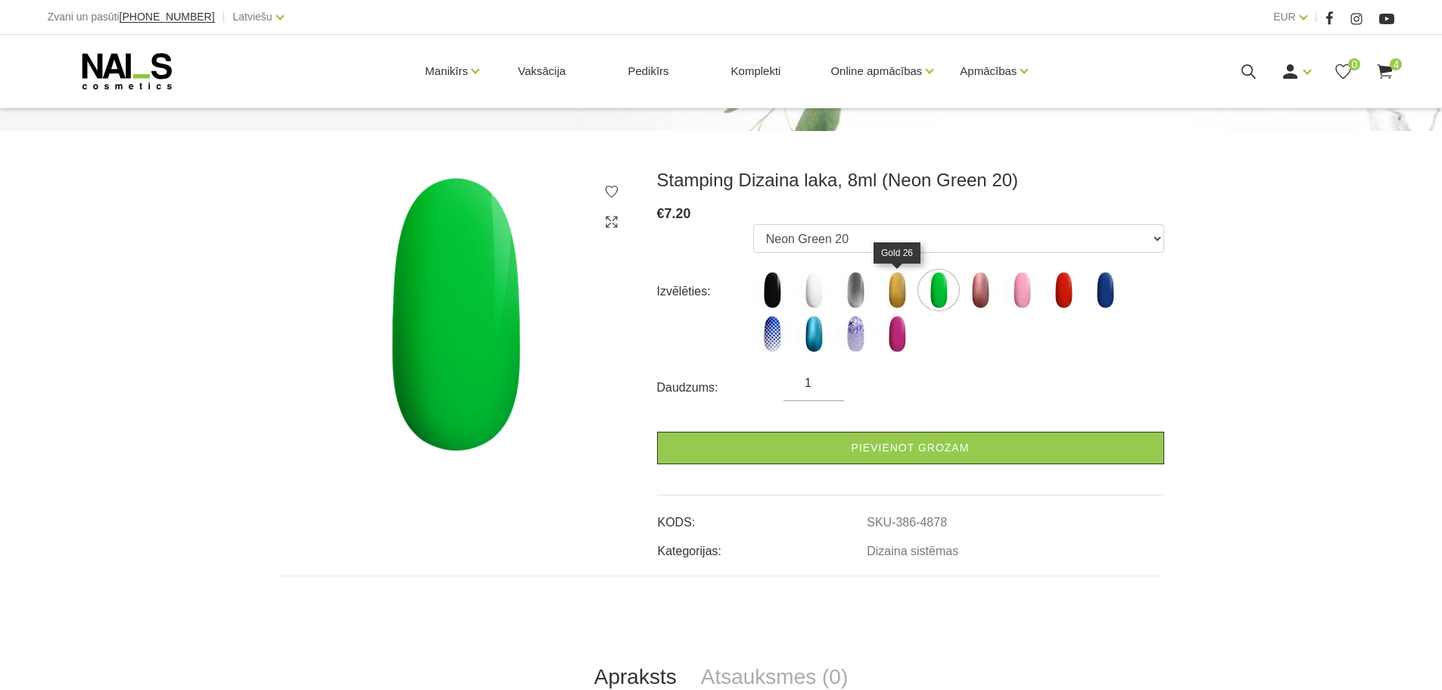
click at [904, 282] on img at bounding box center [897, 290] width 38 height 38
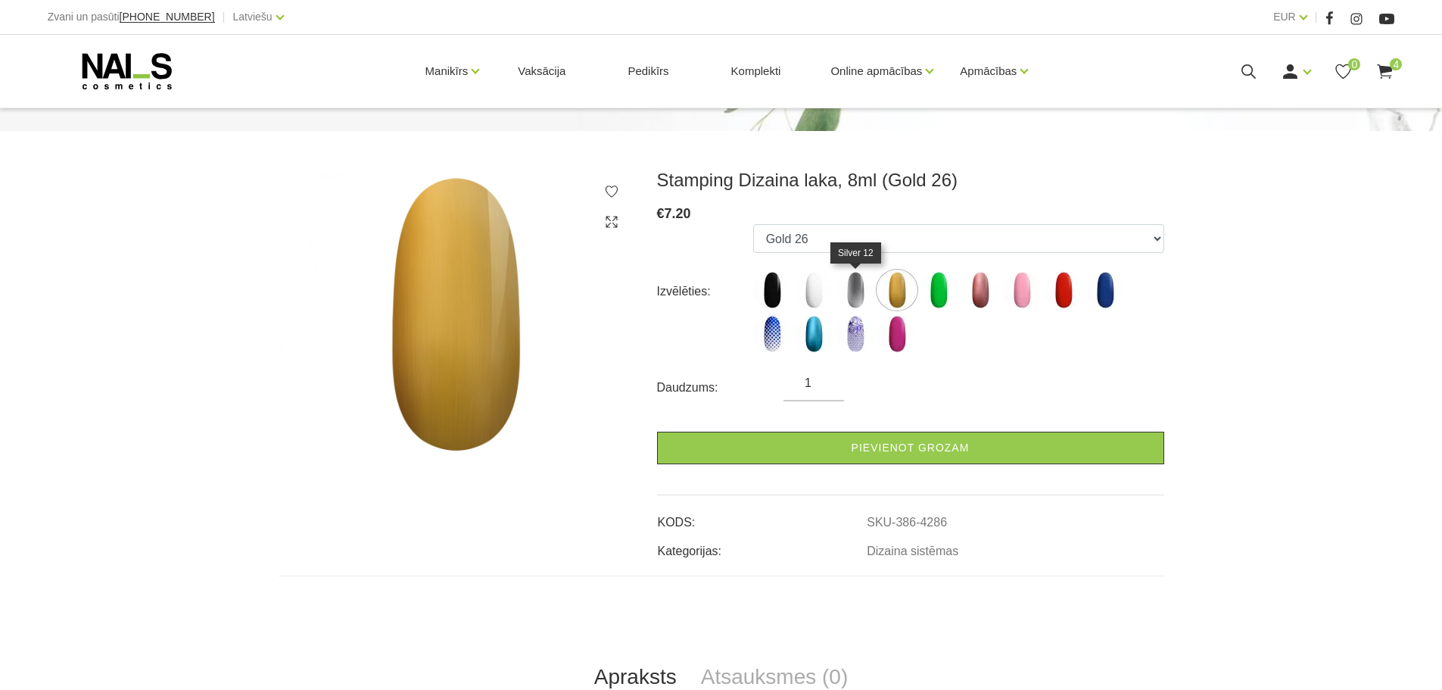
click at [856, 286] on img at bounding box center [855, 290] width 38 height 38
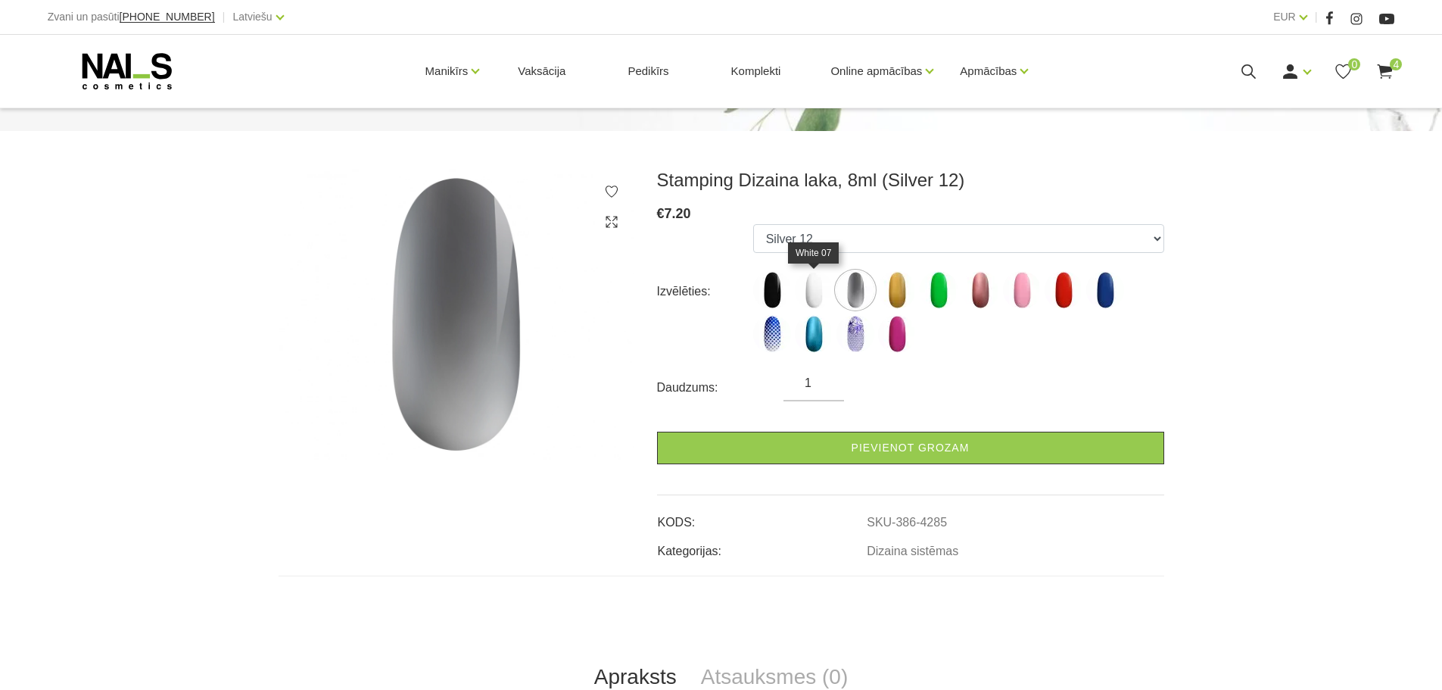
click at [813, 292] on img at bounding box center [814, 290] width 38 height 38
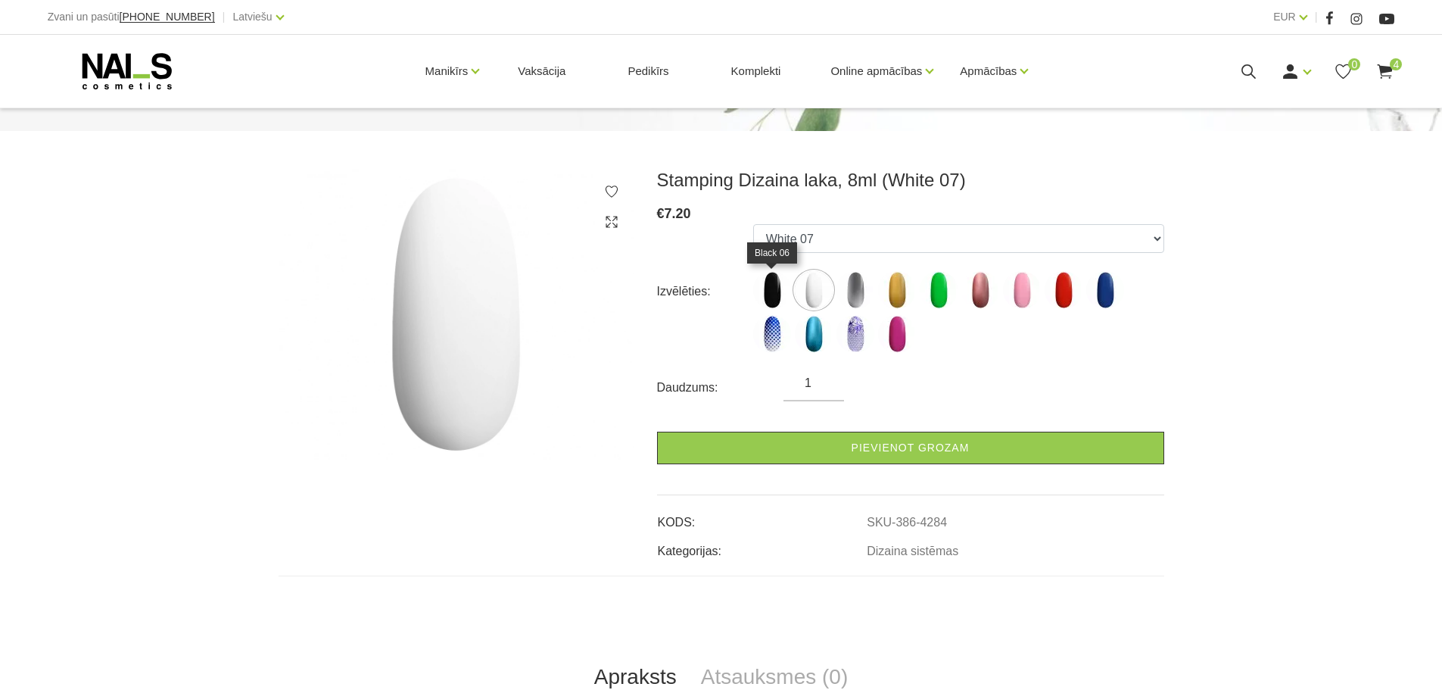
click at [771, 285] on img at bounding box center [772, 290] width 38 height 38
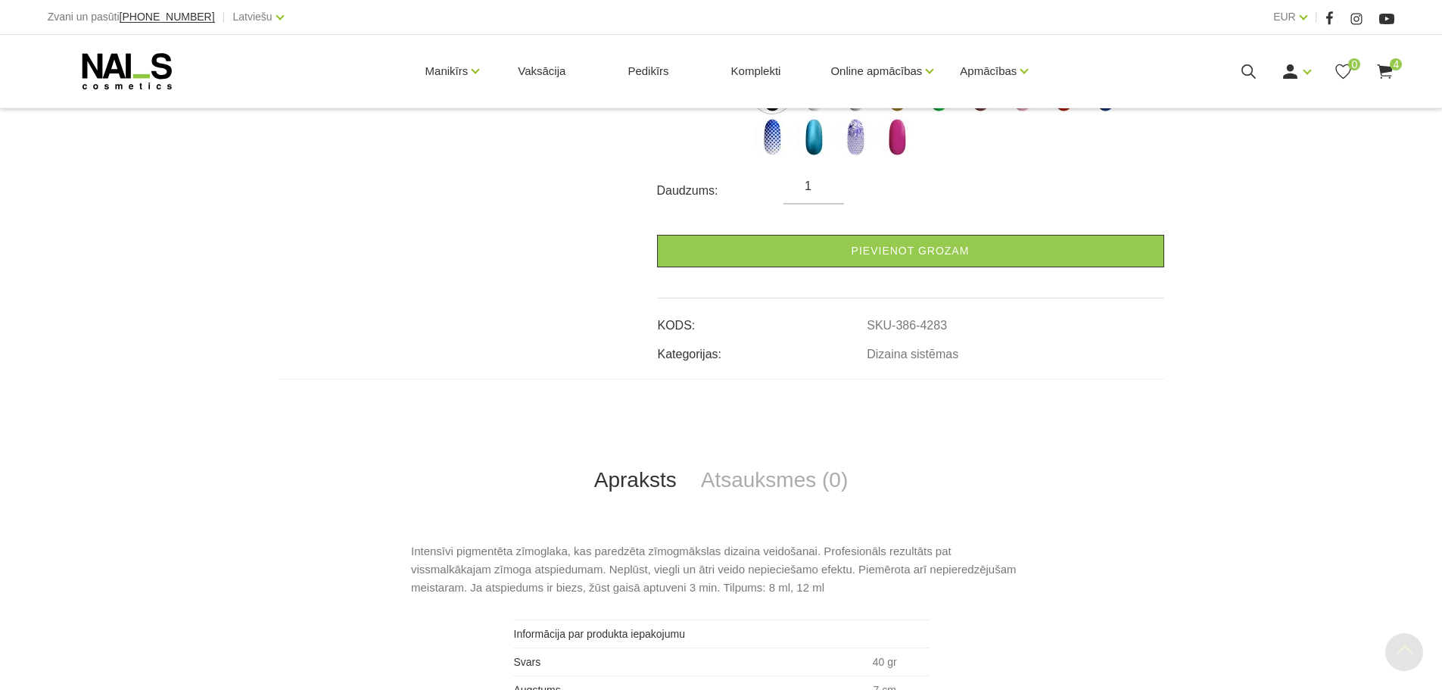
scroll to position [353, 0]
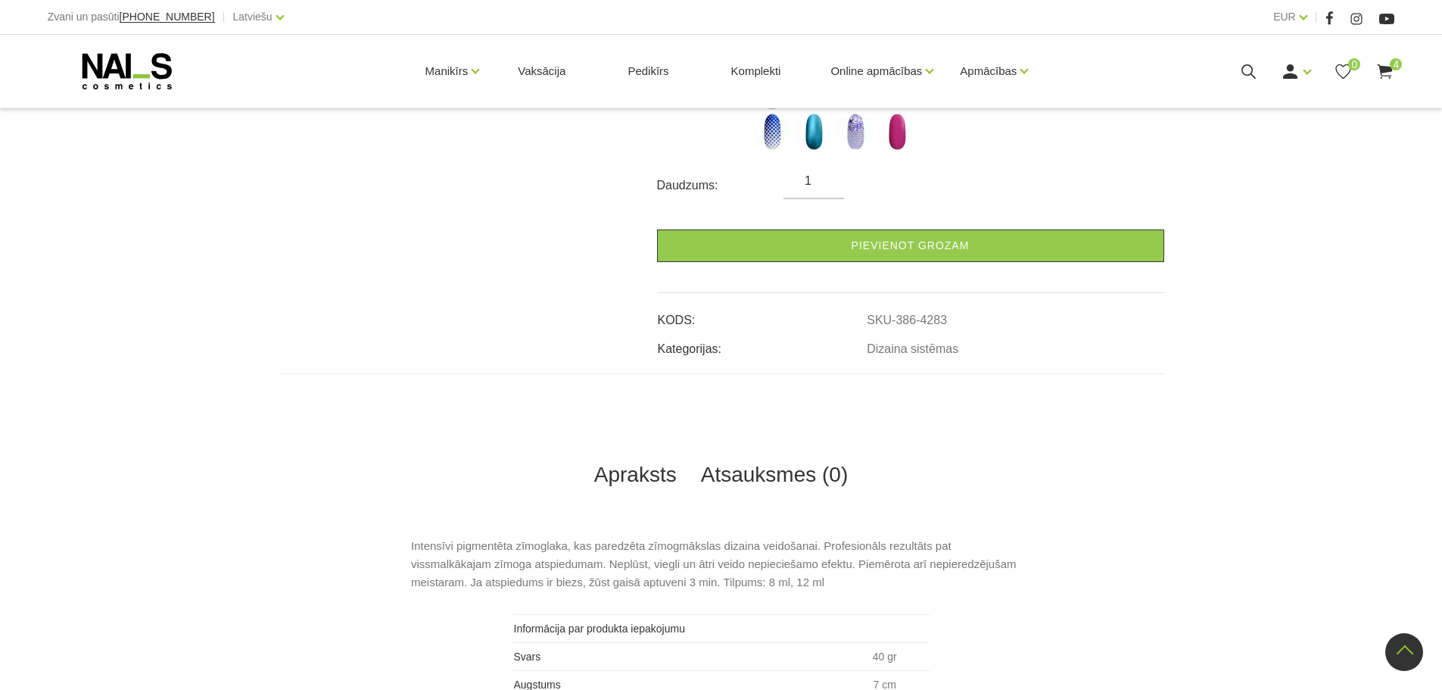
click at [752, 478] on link "Atsauksmes (0)" at bounding box center [775, 475] width 172 height 50
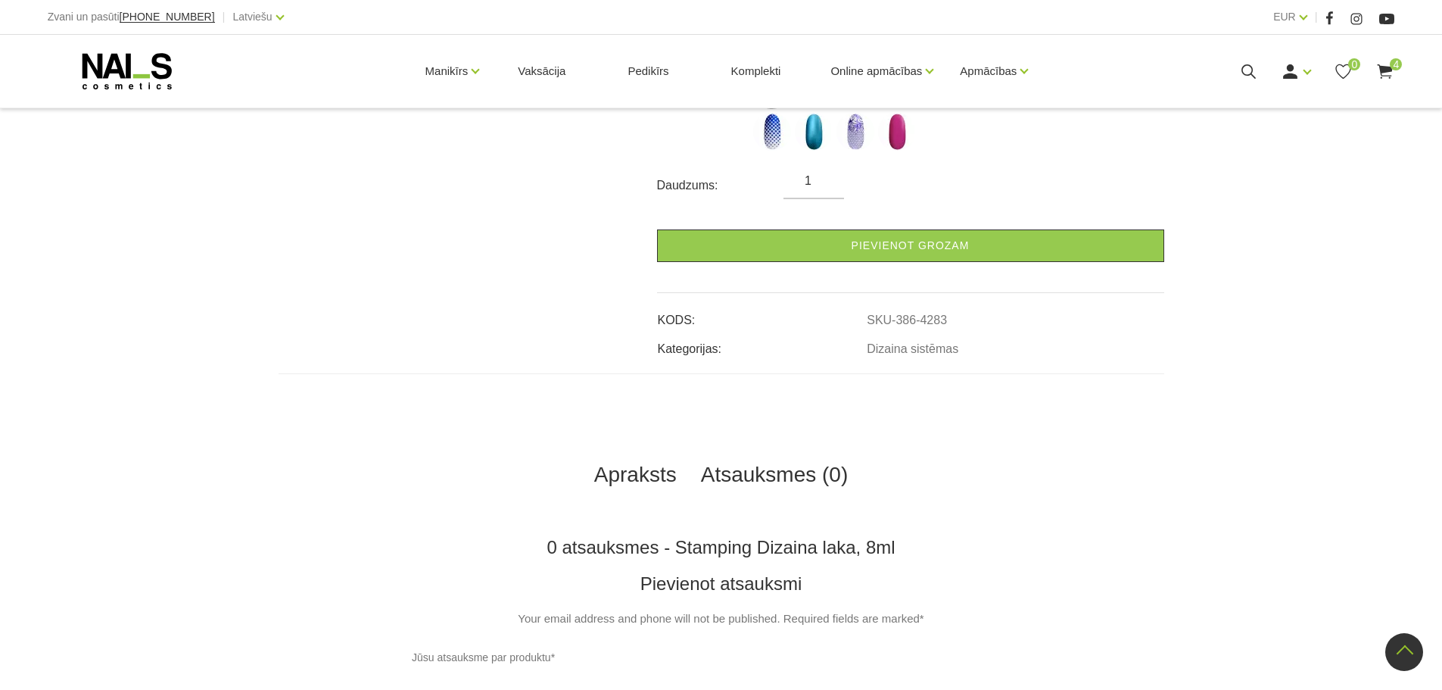
click at [655, 478] on link "Apraksts" at bounding box center [635, 475] width 107 height 50
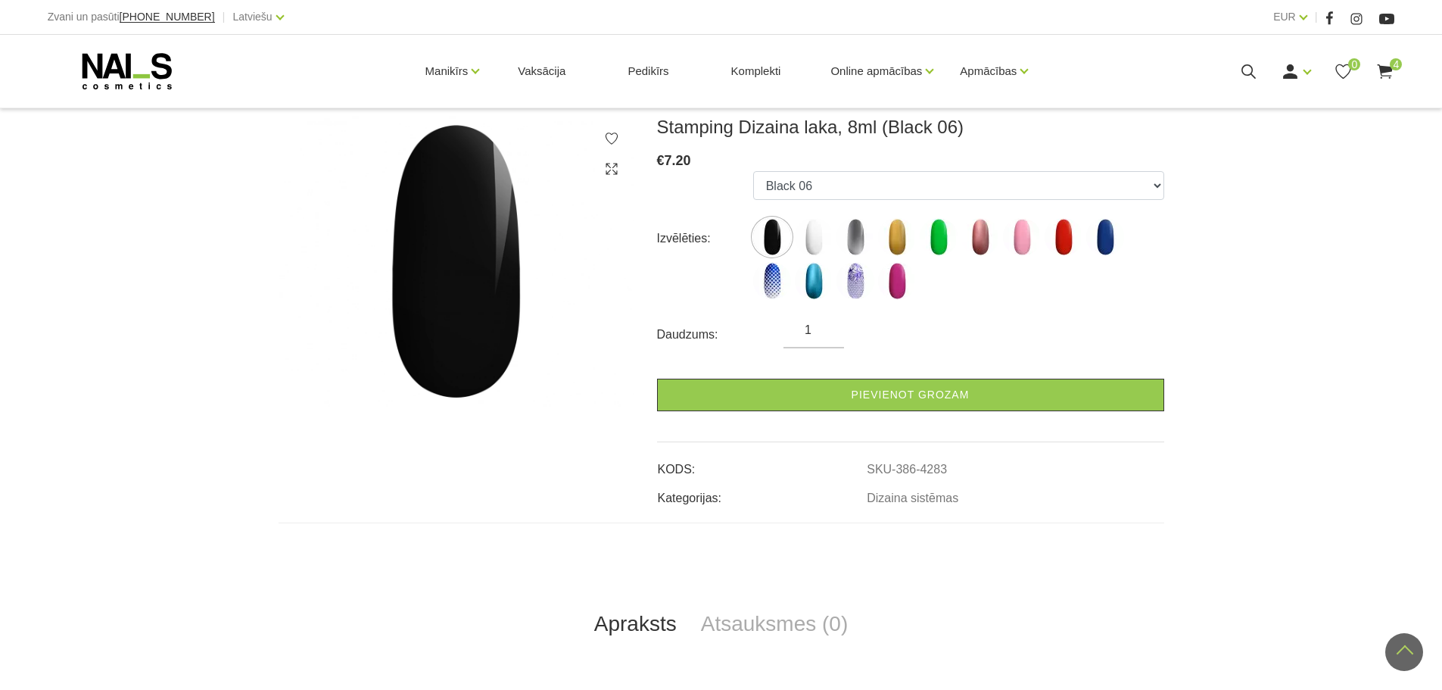
scroll to position [202, 0]
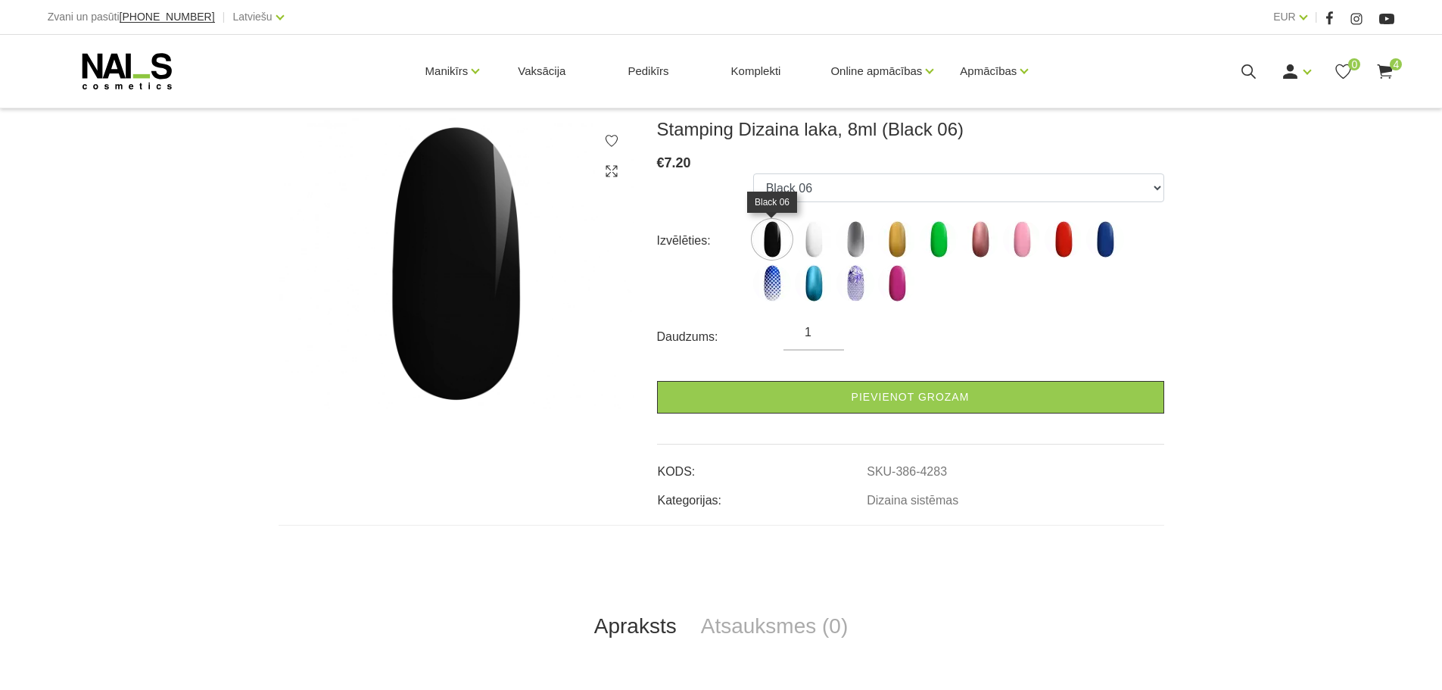
click at [772, 220] on img at bounding box center [772, 239] width 38 height 38
click at [777, 237] on img at bounding box center [772, 239] width 38 height 38
click at [872, 232] on img at bounding box center [855, 239] width 38 height 38
click at [861, 233] on img at bounding box center [855, 239] width 38 height 38
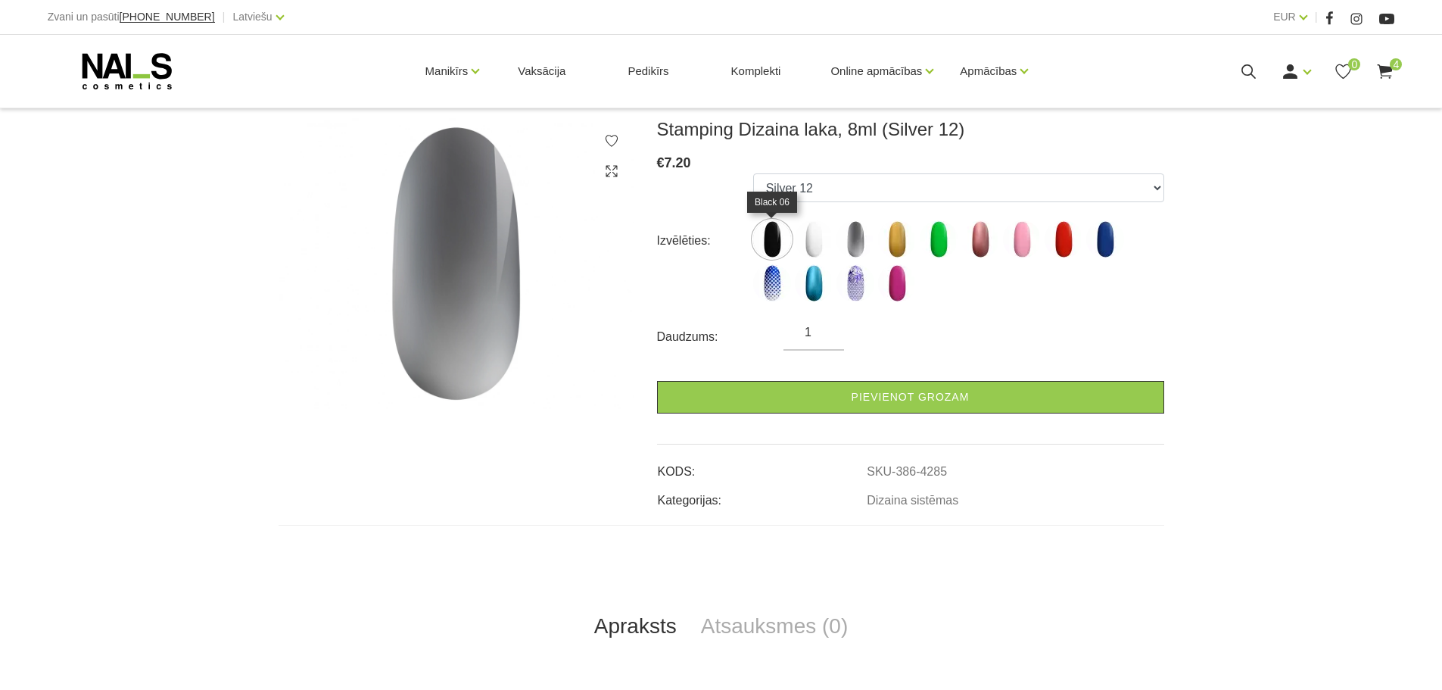
click at [762, 234] on img at bounding box center [772, 239] width 38 height 38
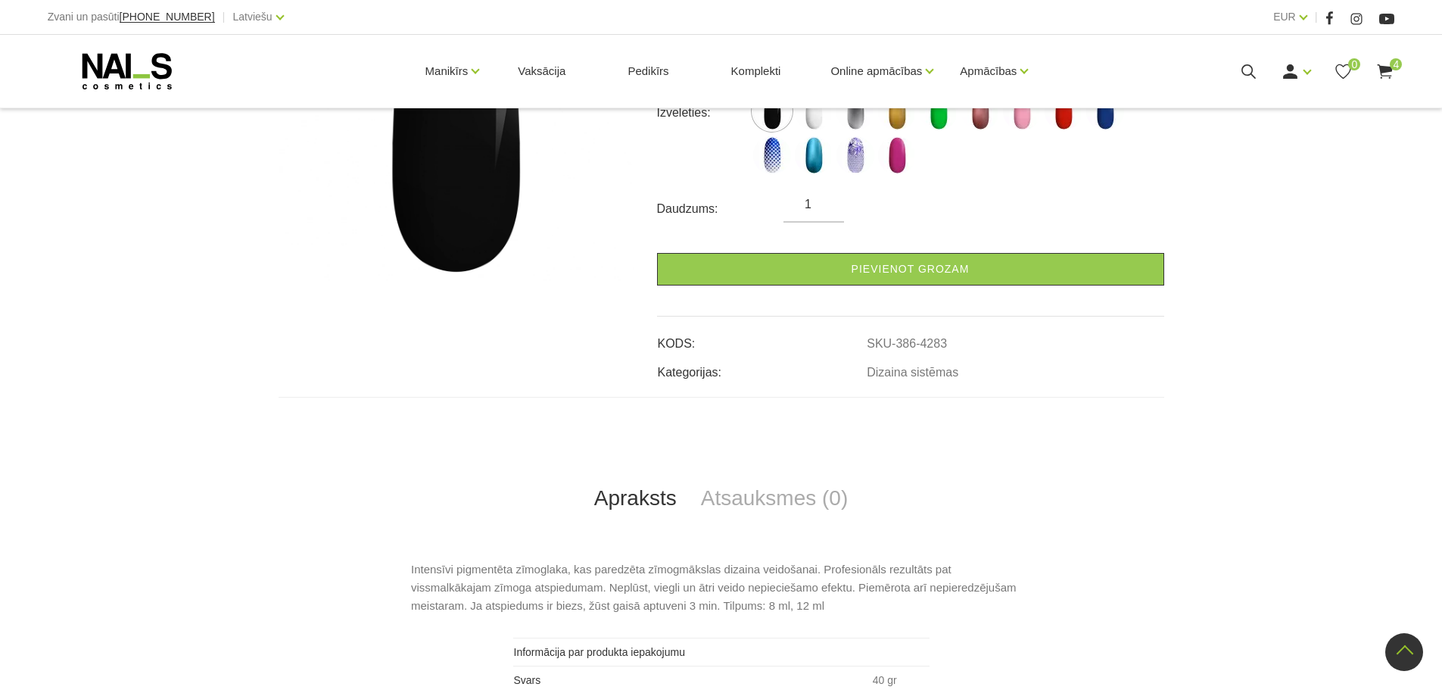
scroll to position [303, 0]
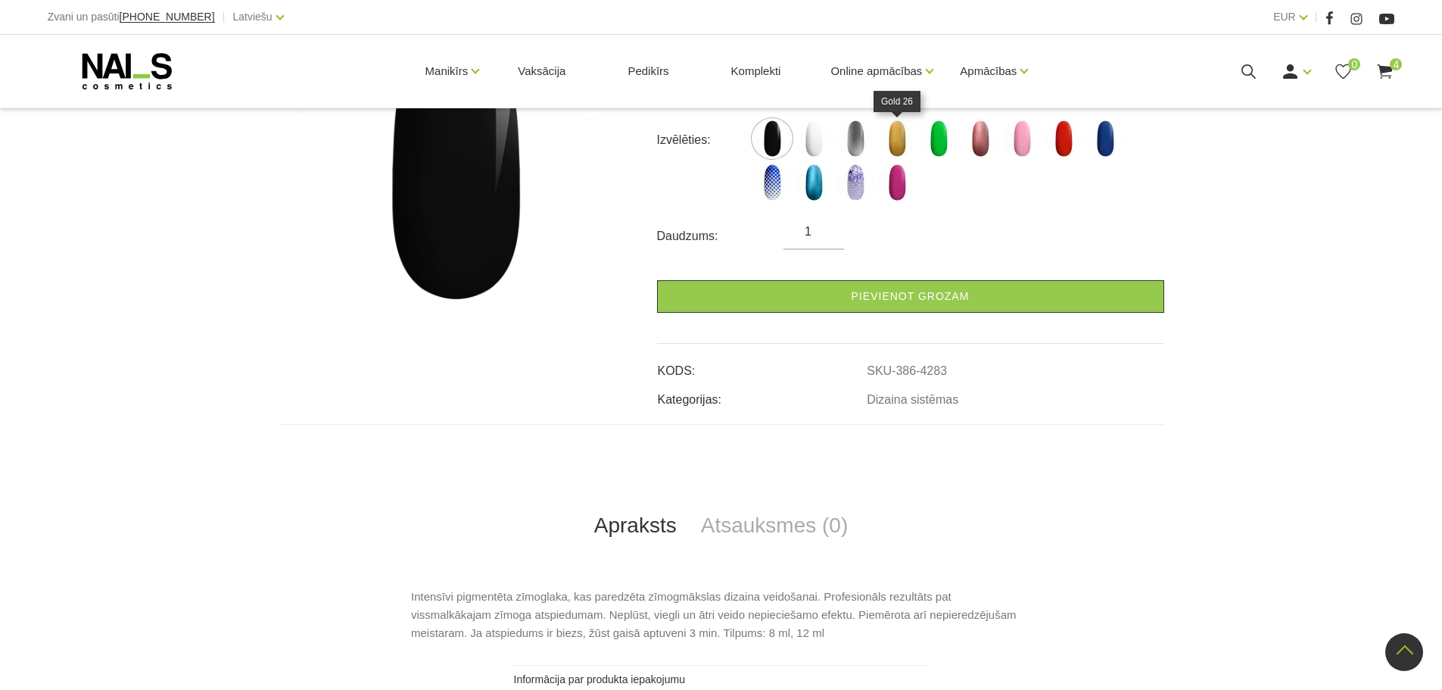
click at [903, 141] on img at bounding box center [897, 139] width 38 height 38
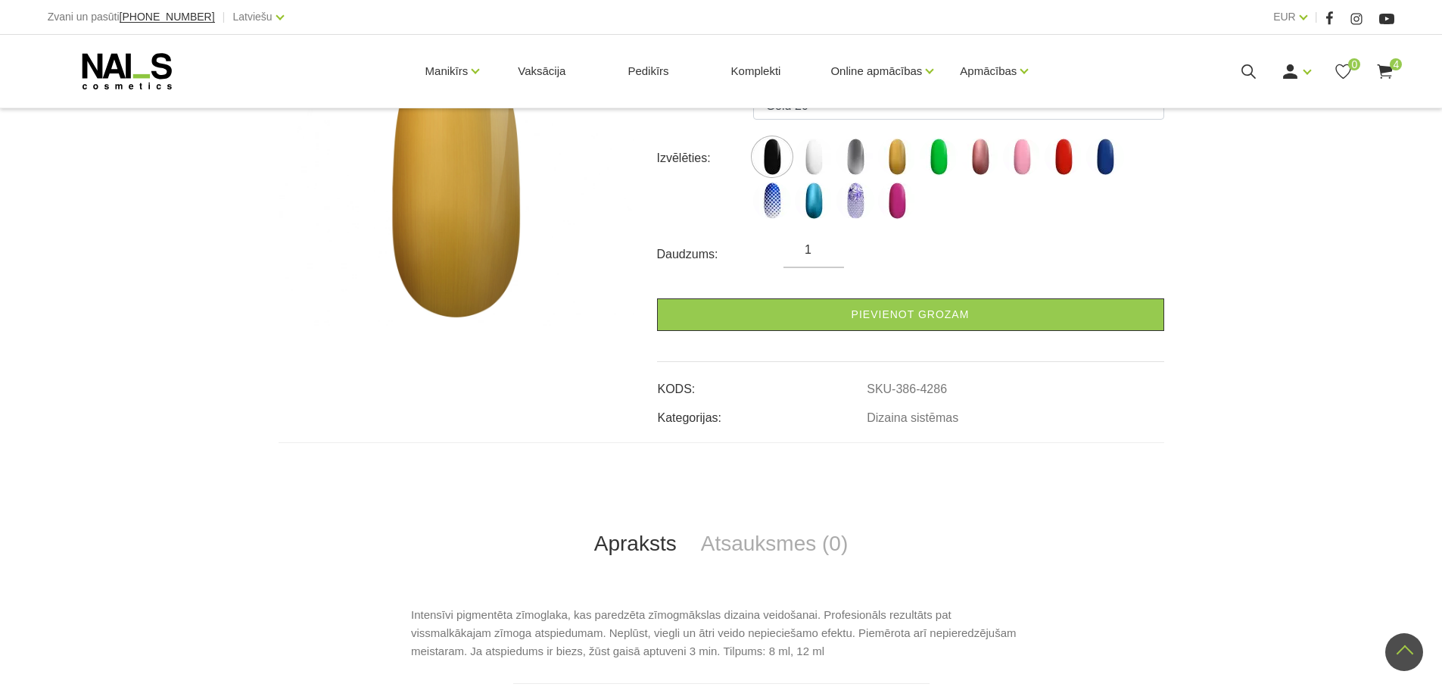
scroll to position [252, 0]
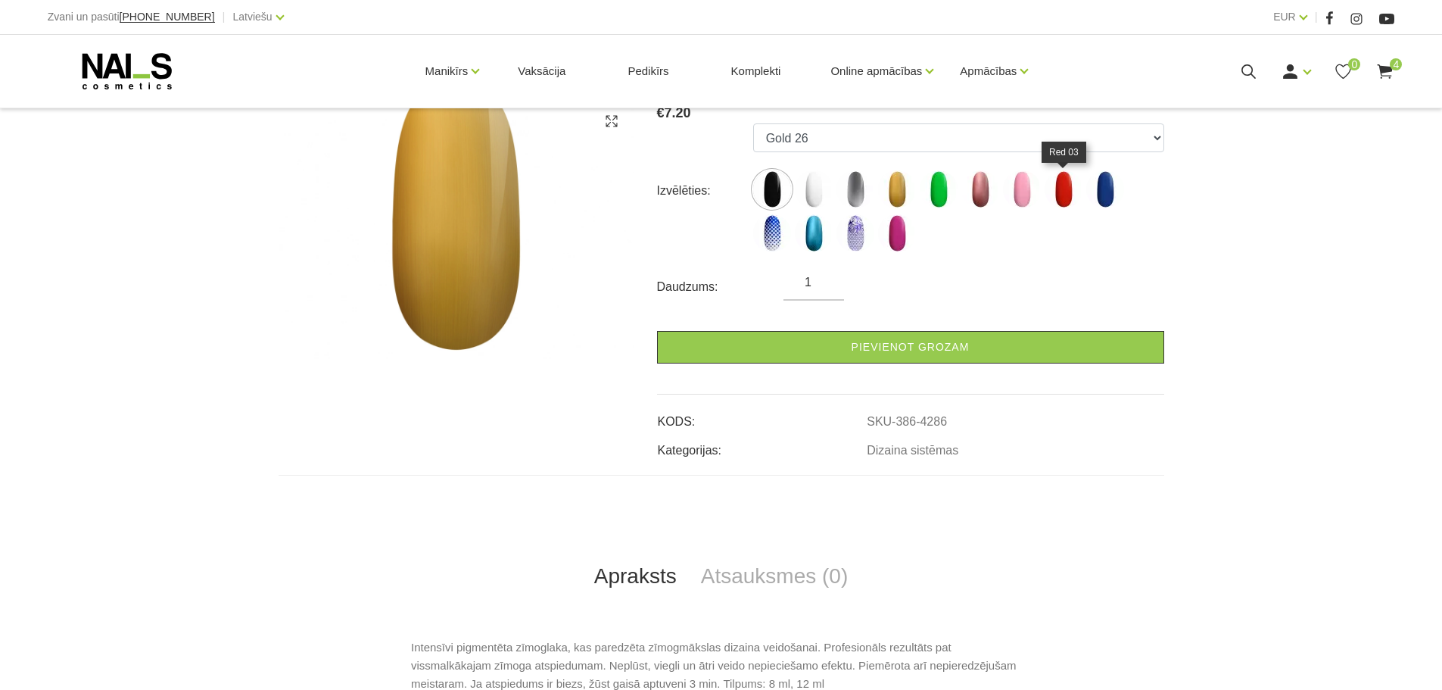
click at [1061, 190] on img at bounding box center [1064, 189] width 38 height 38
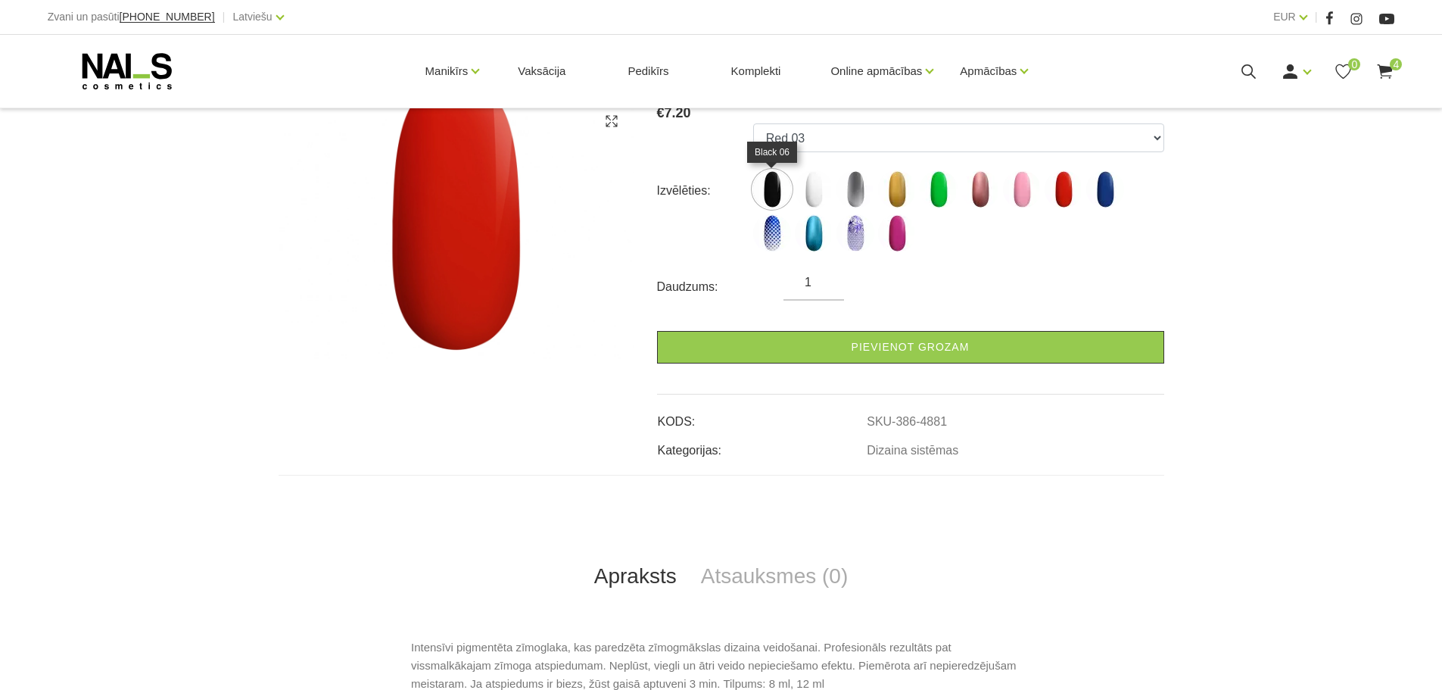
click at [770, 184] on img at bounding box center [772, 189] width 38 height 38
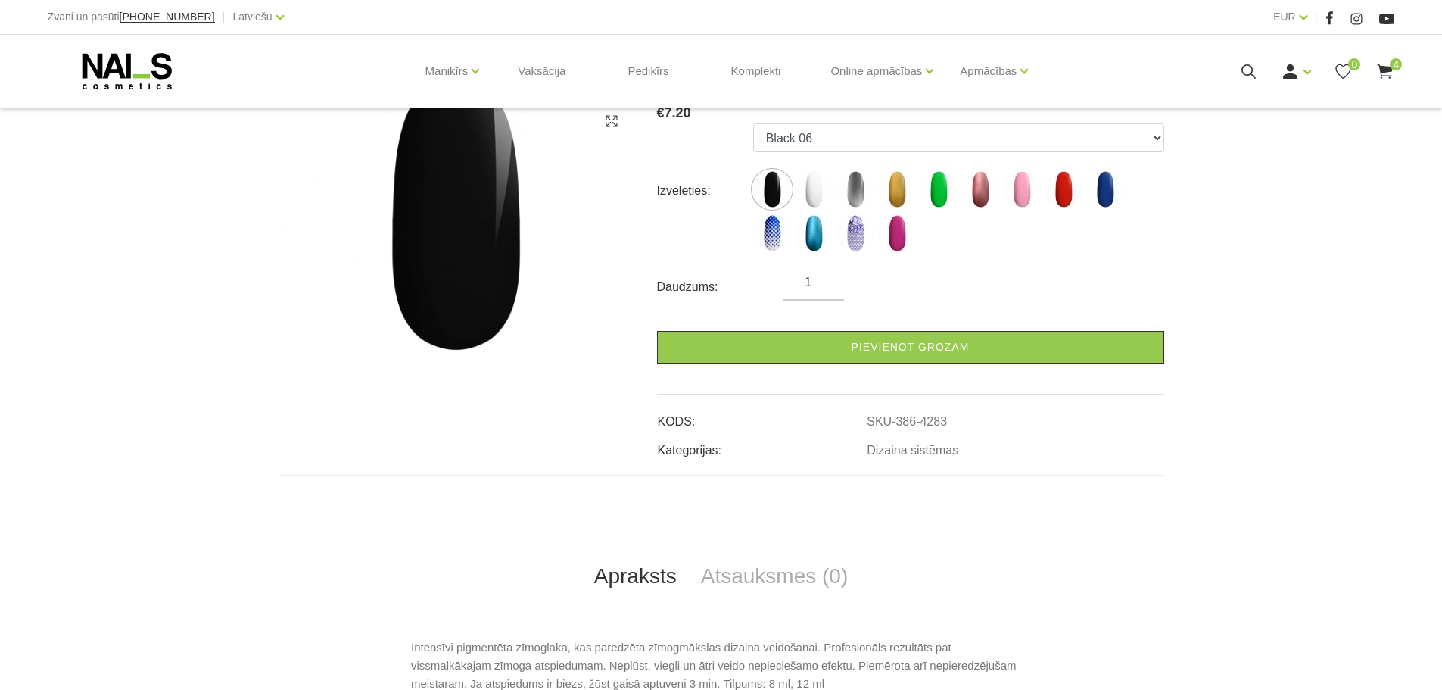
click at [1390, 70] on use at bounding box center [1385, 71] width 15 height 14
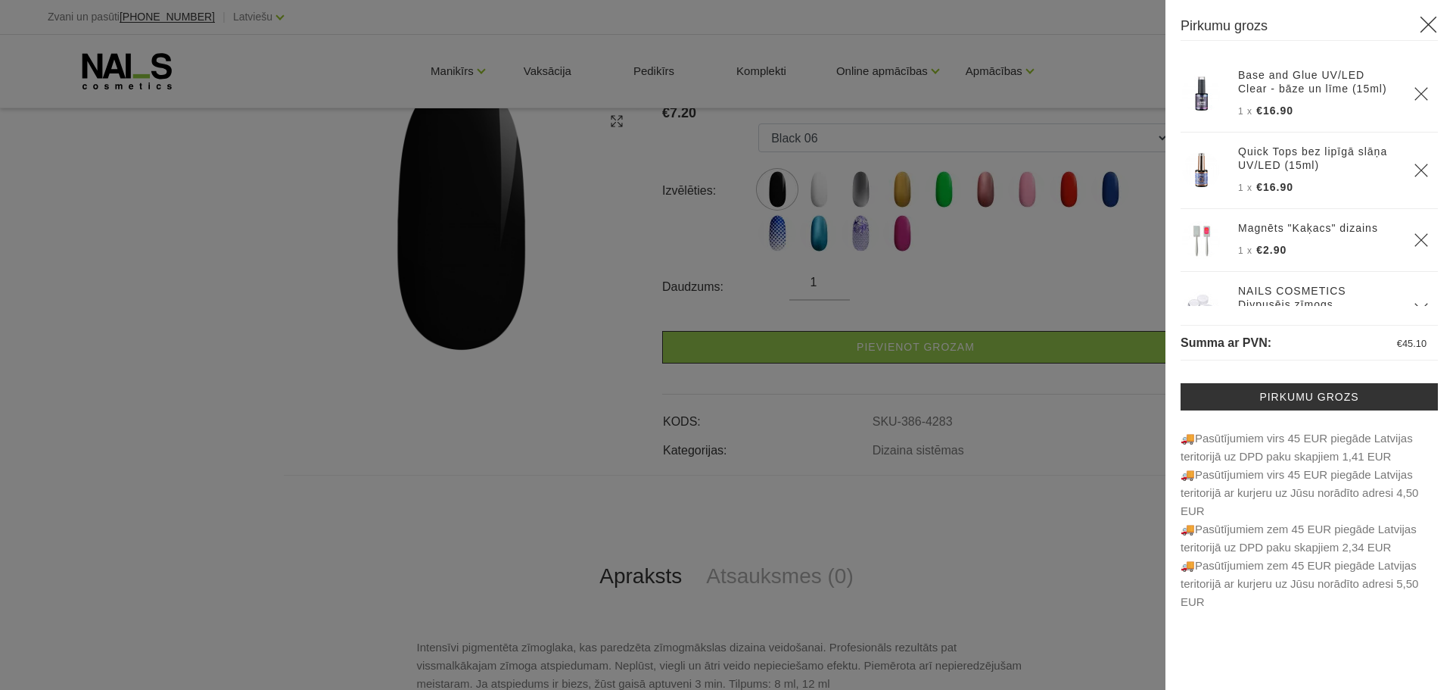
click at [1082, 425] on div at bounding box center [726, 345] width 1453 height 690
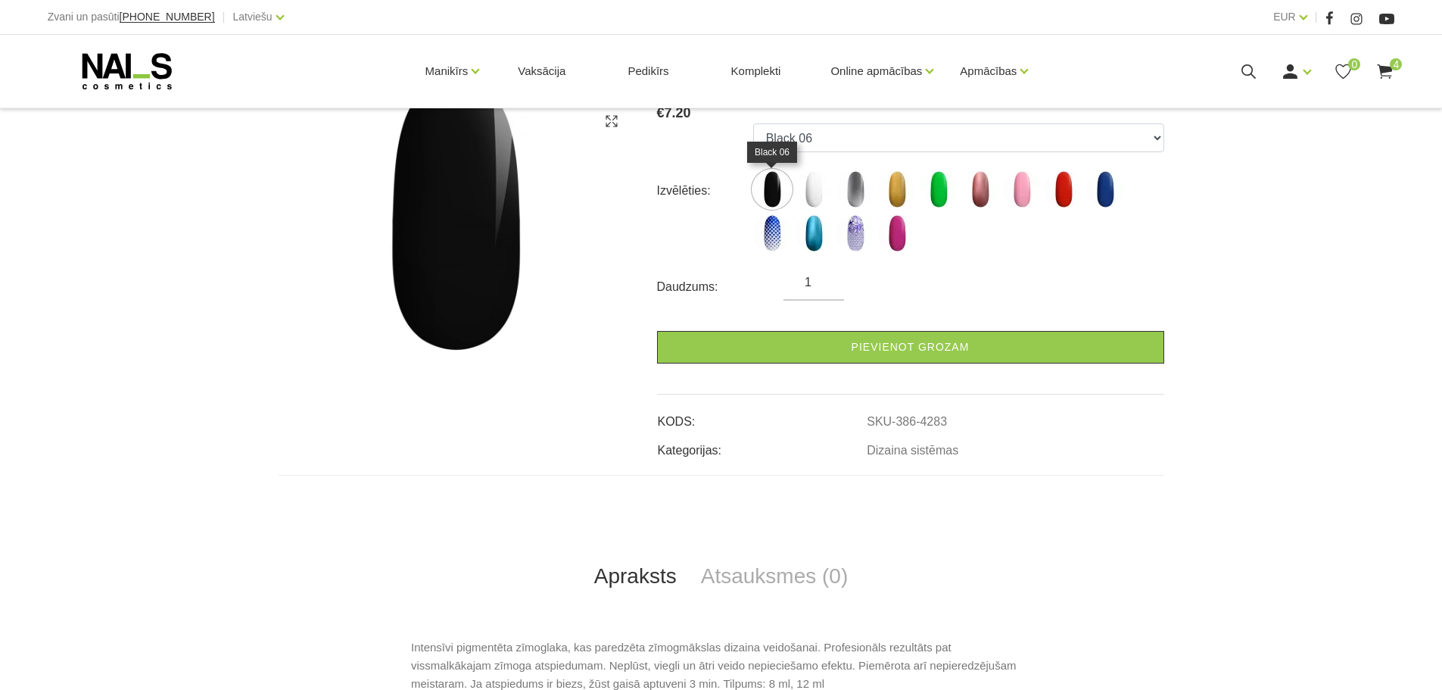
click at [774, 183] on img at bounding box center [772, 189] width 38 height 38
click at [773, 188] on img at bounding box center [772, 189] width 38 height 38
click at [768, 187] on img at bounding box center [772, 189] width 38 height 38
click at [868, 183] on img at bounding box center [855, 189] width 38 height 38
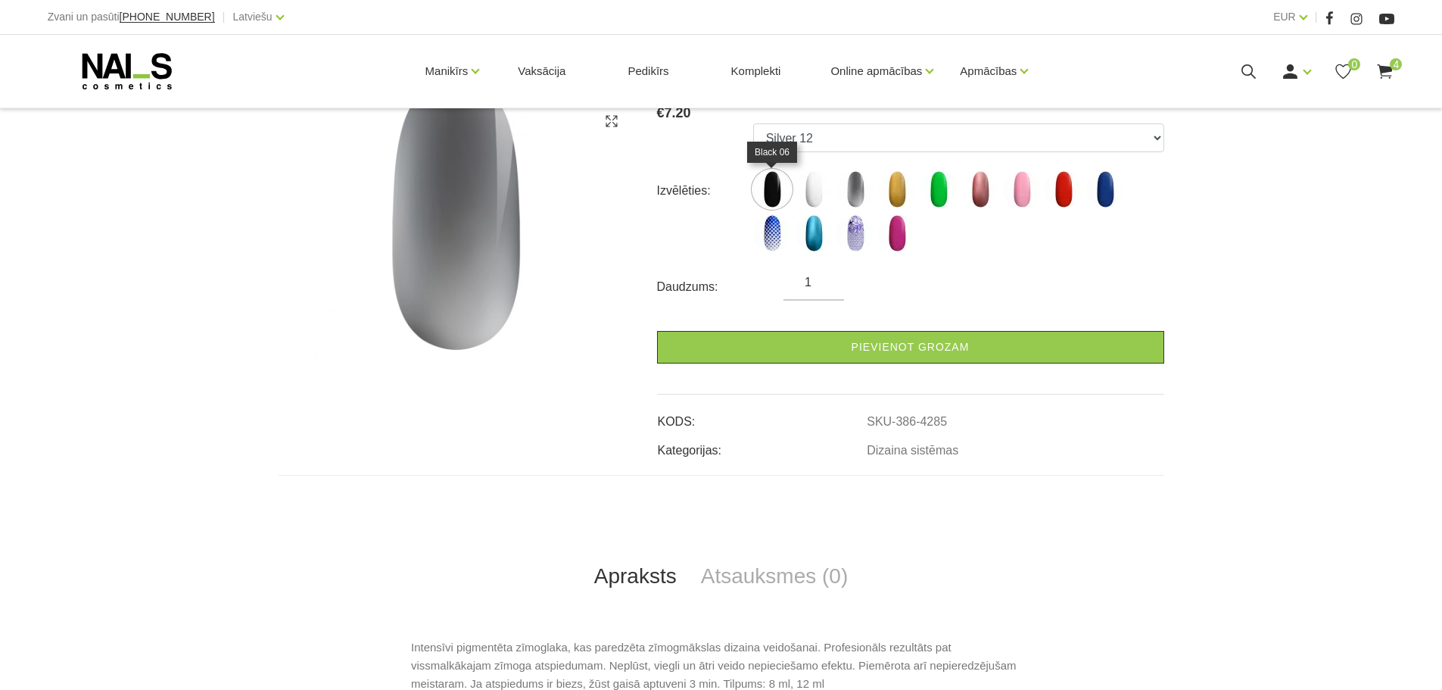
click at [774, 184] on img at bounding box center [772, 189] width 38 height 38
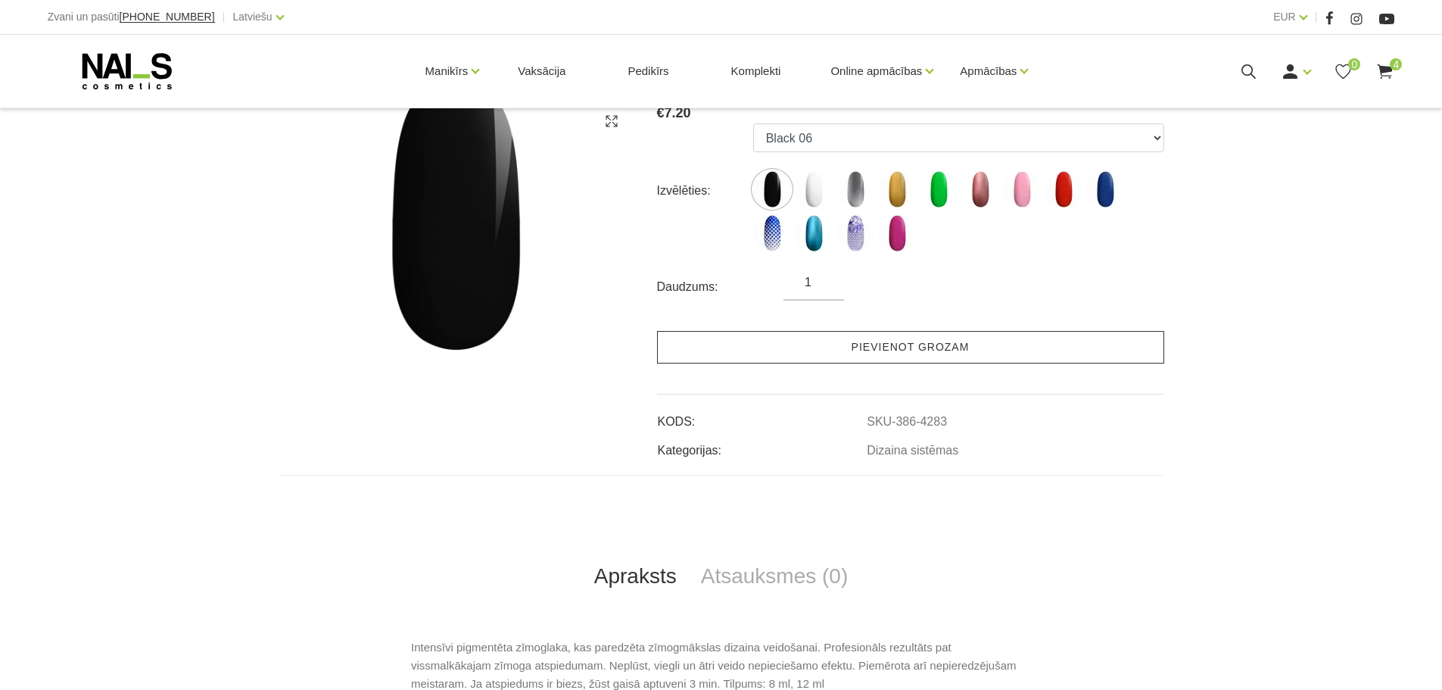
click at [887, 334] on link "Pievienot grozam" at bounding box center [910, 347] width 507 height 33
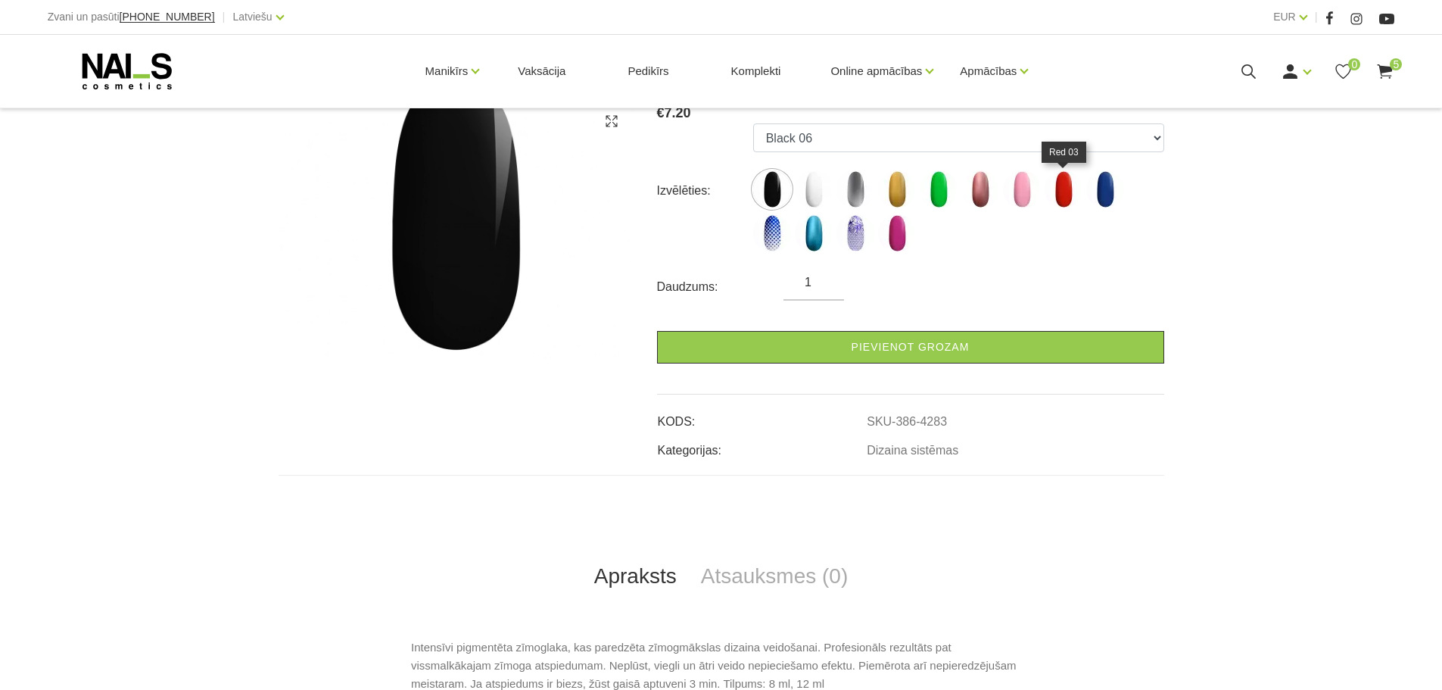
click at [1067, 187] on img at bounding box center [1064, 189] width 38 height 38
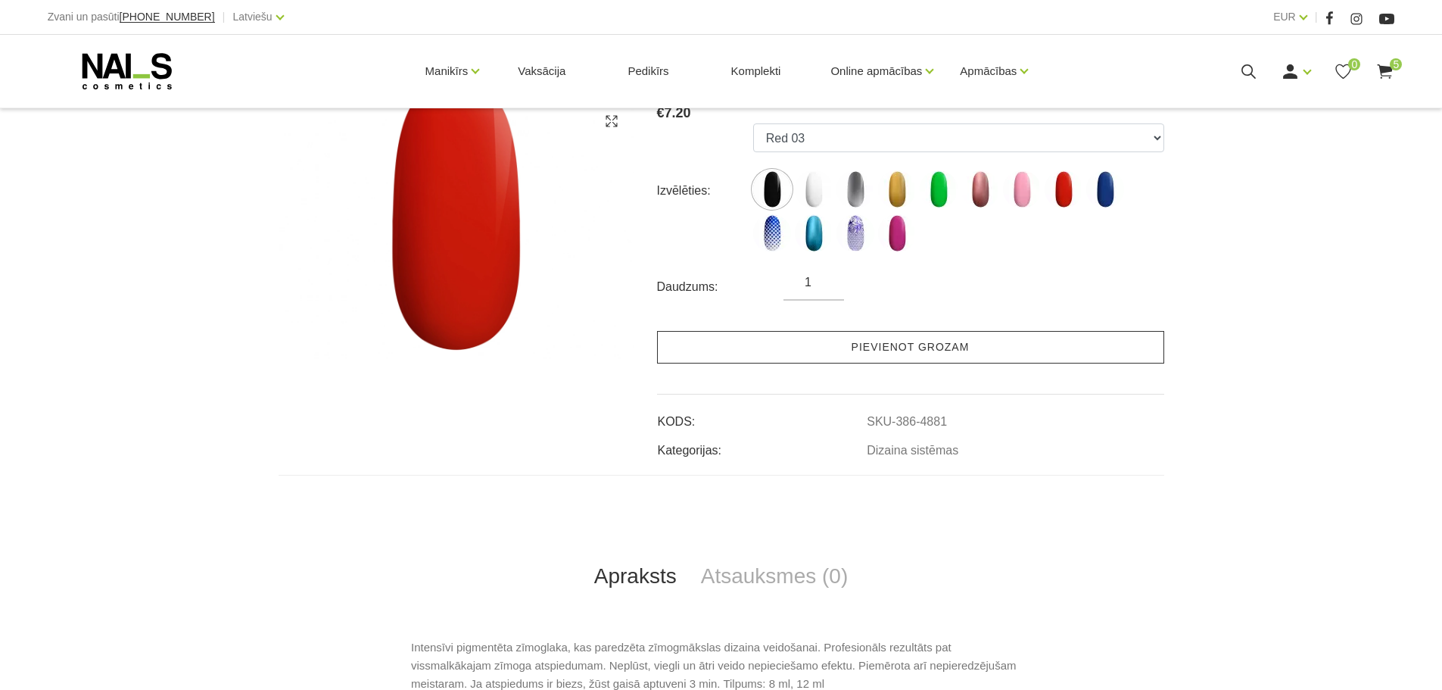
click at [947, 347] on link "Pievienot grozam" at bounding box center [910, 347] width 507 height 33
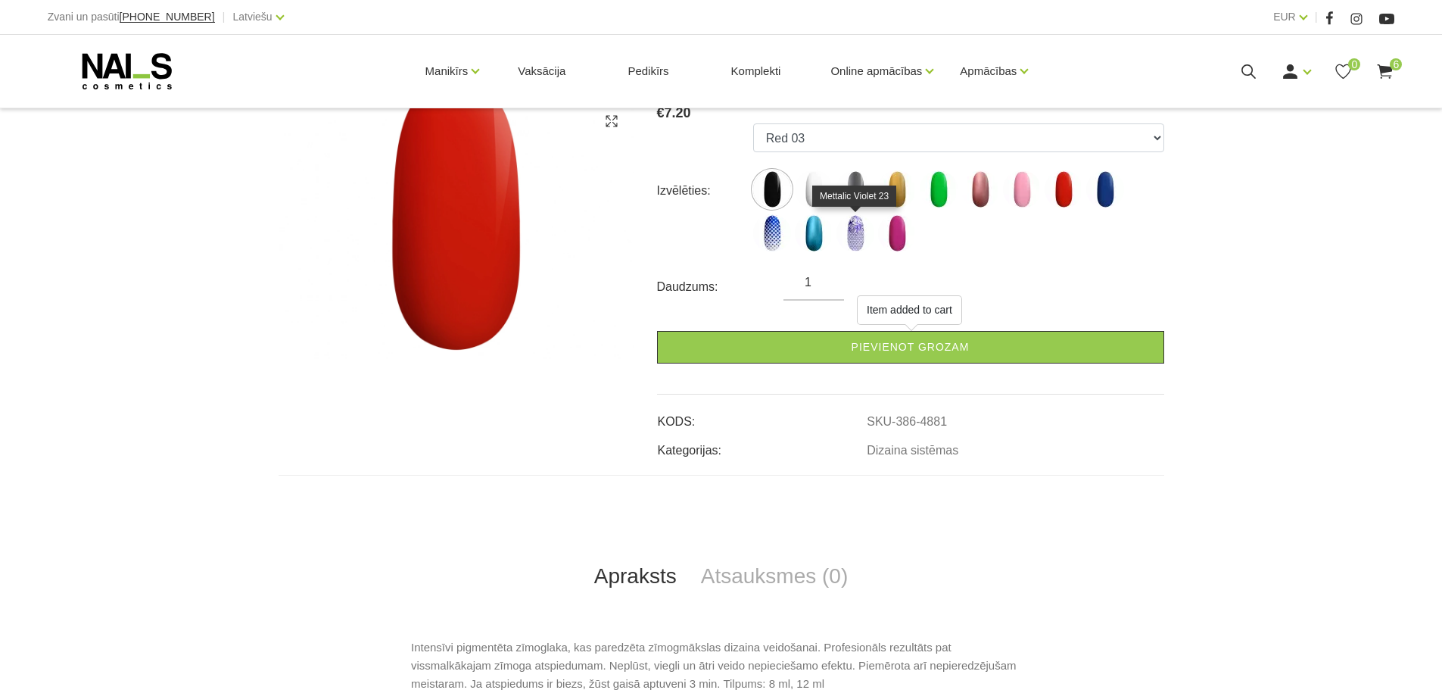
click at [858, 236] on img at bounding box center [855, 233] width 38 height 38
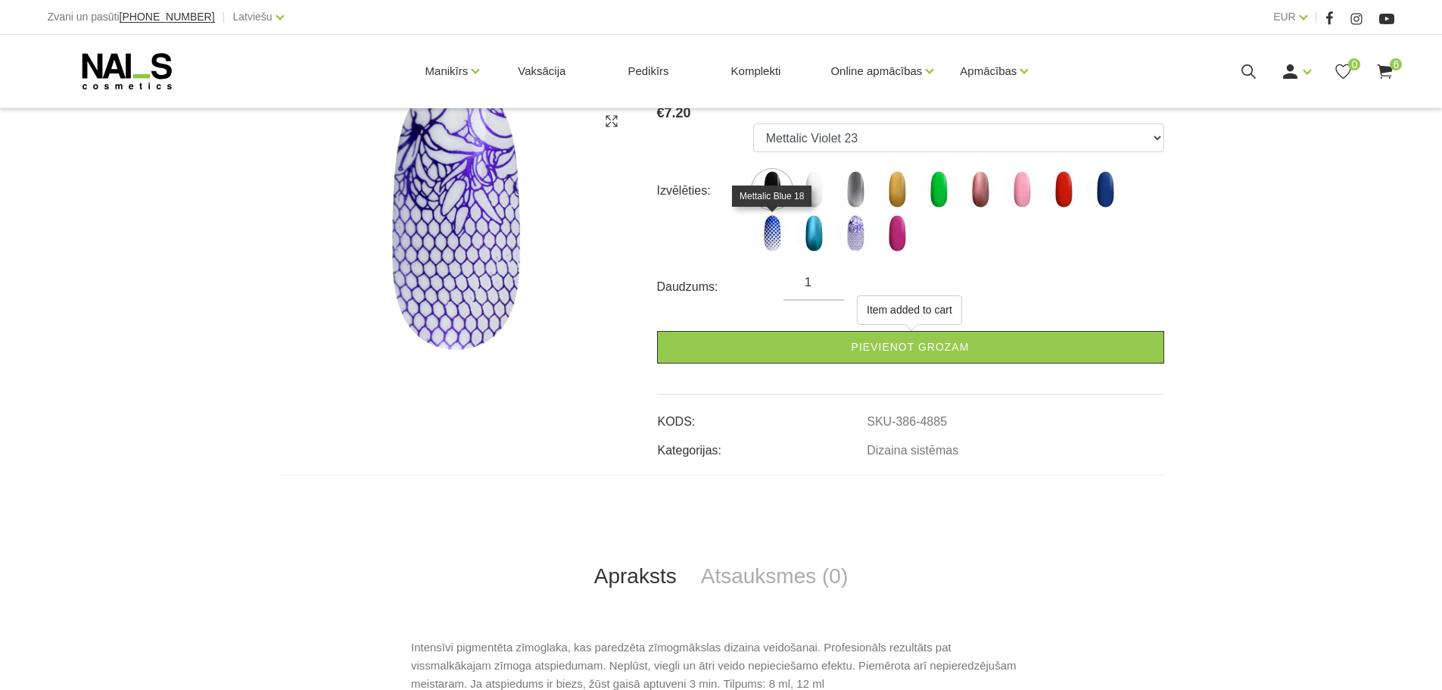
click at [776, 229] on img at bounding box center [772, 233] width 38 height 38
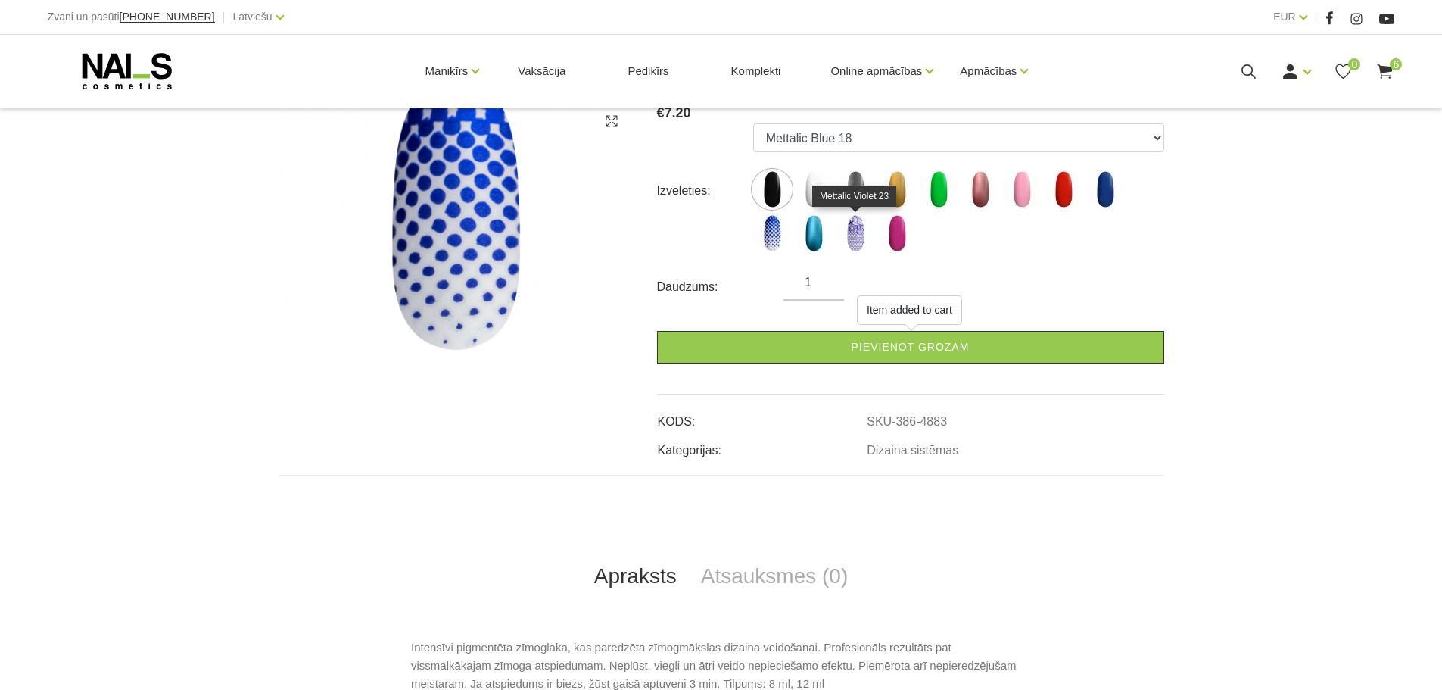
click at [854, 235] on img at bounding box center [855, 233] width 38 height 38
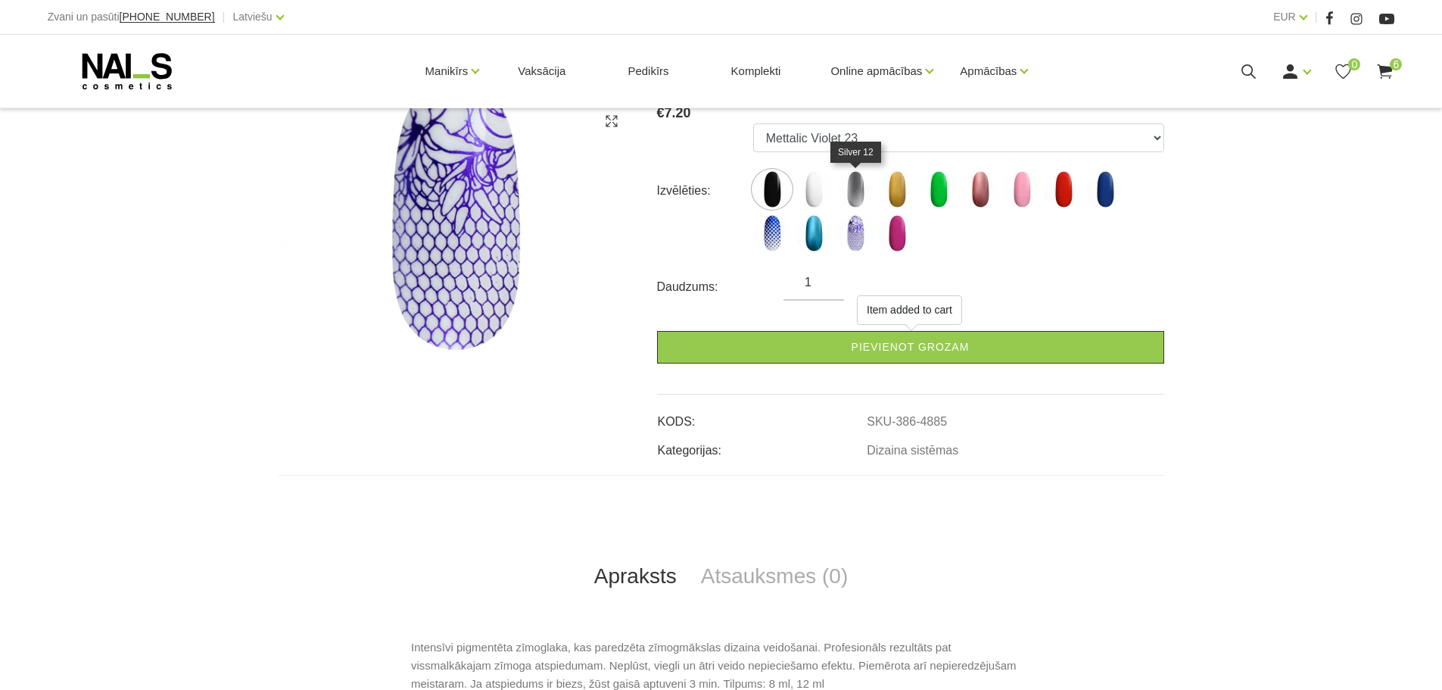
click at [866, 191] on img at bounding box center [855, 189] width 38 height 38
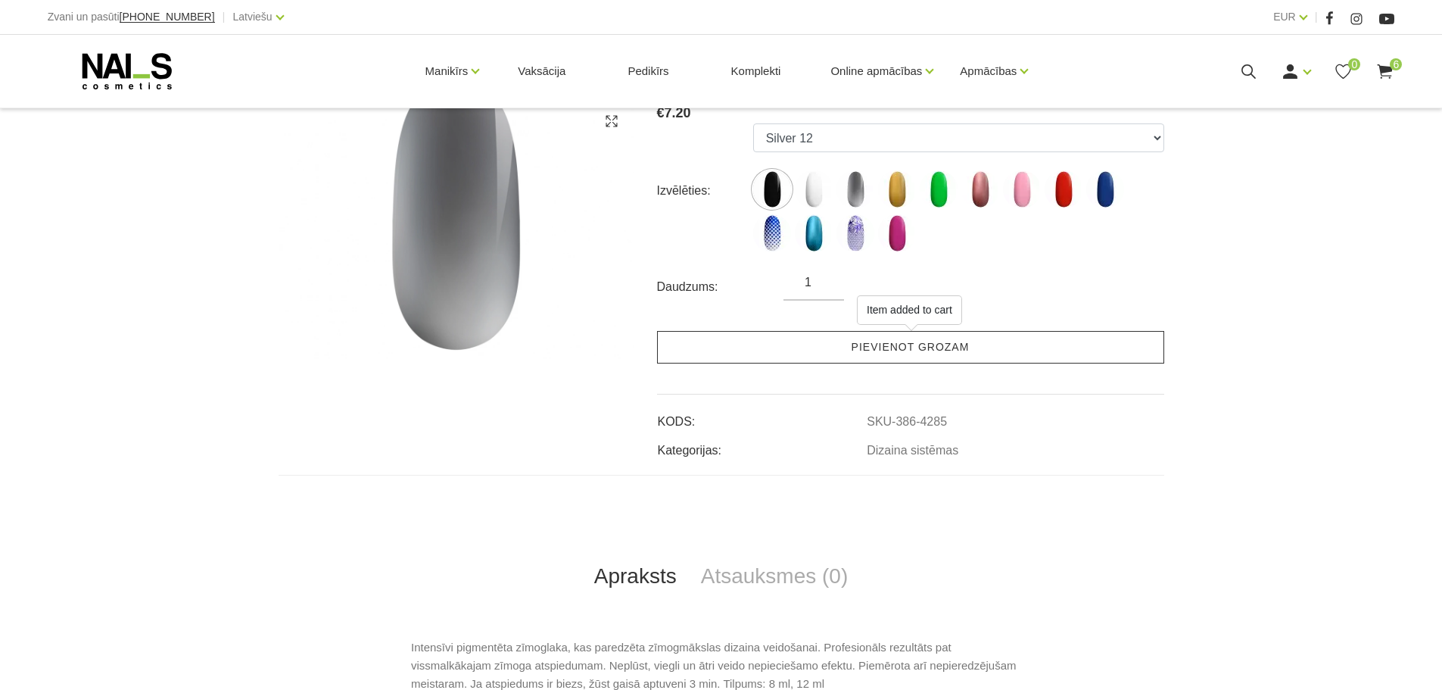
click at [945, 347] on link "Pievienot grozam" at bounding box center [910, 347] width 507 height 33
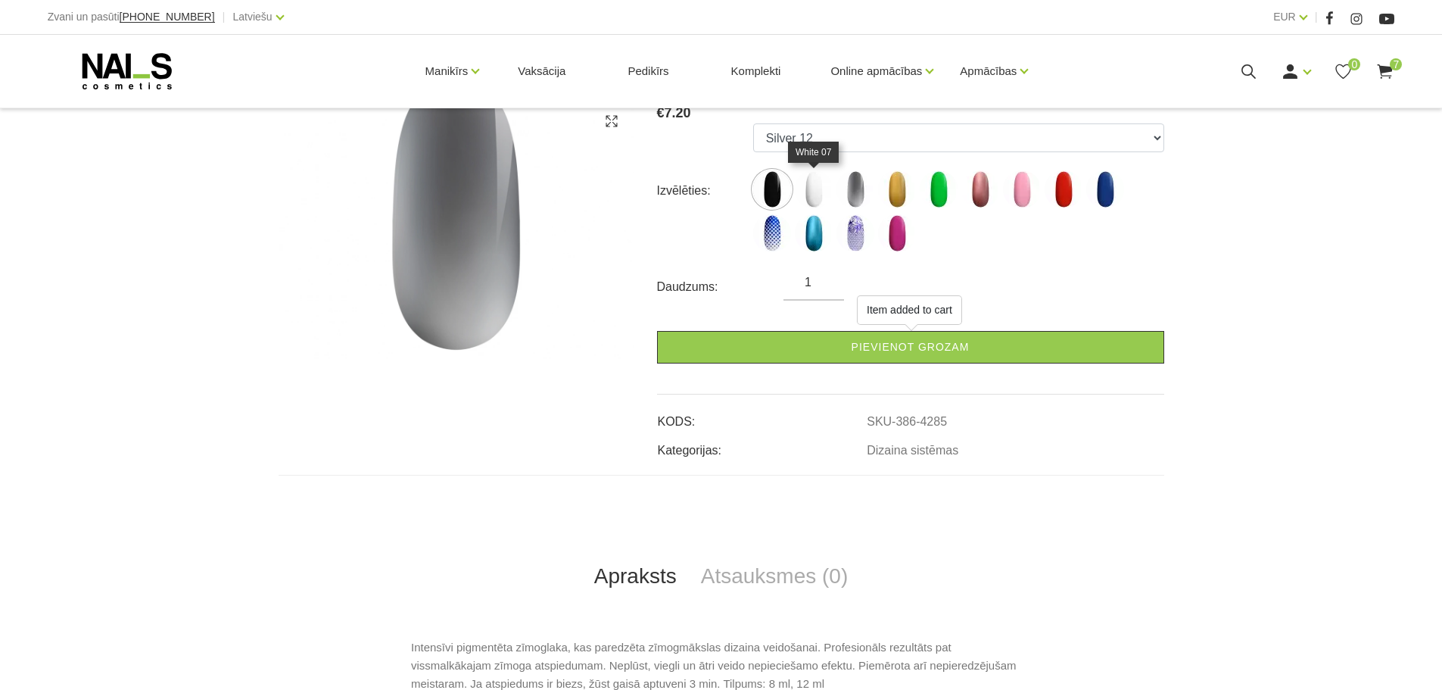
click at [815, 176] on img at bounding box center [814, 189] width 38 height 38
select select "4284"
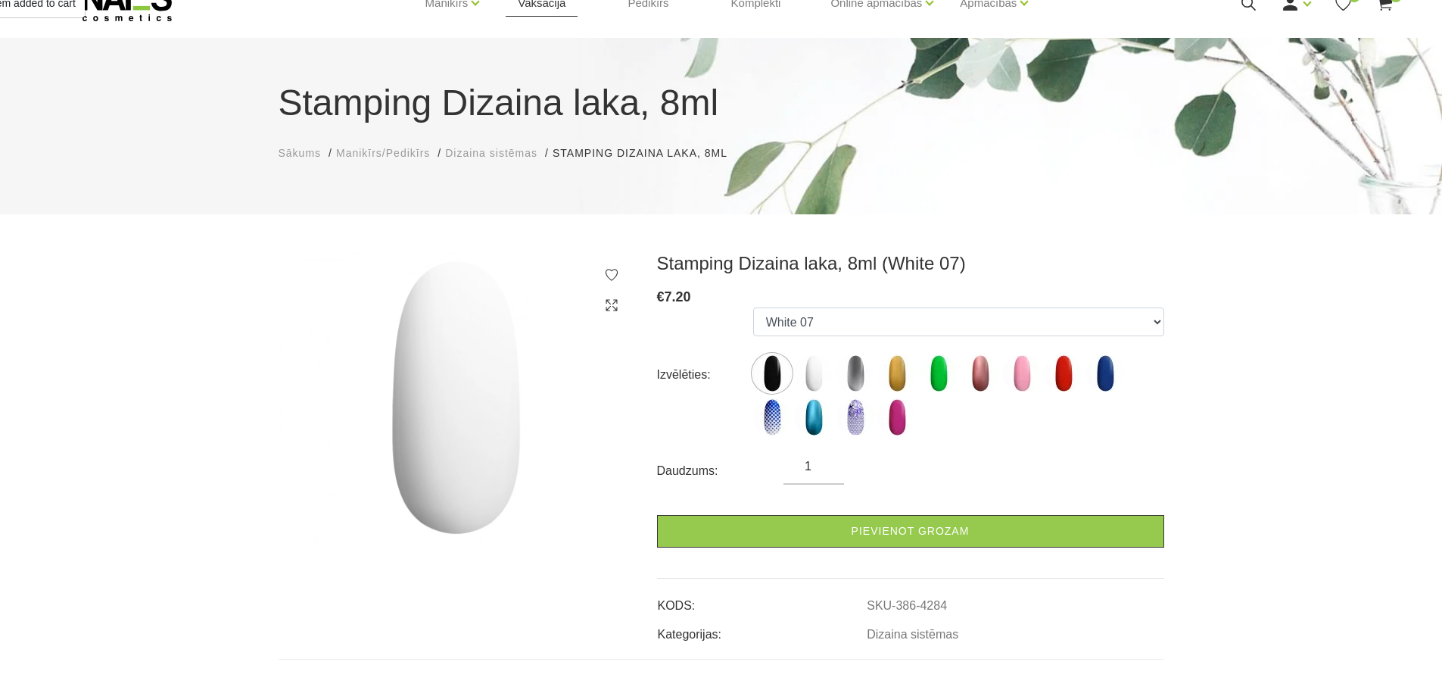
scroll to position [51, 0]
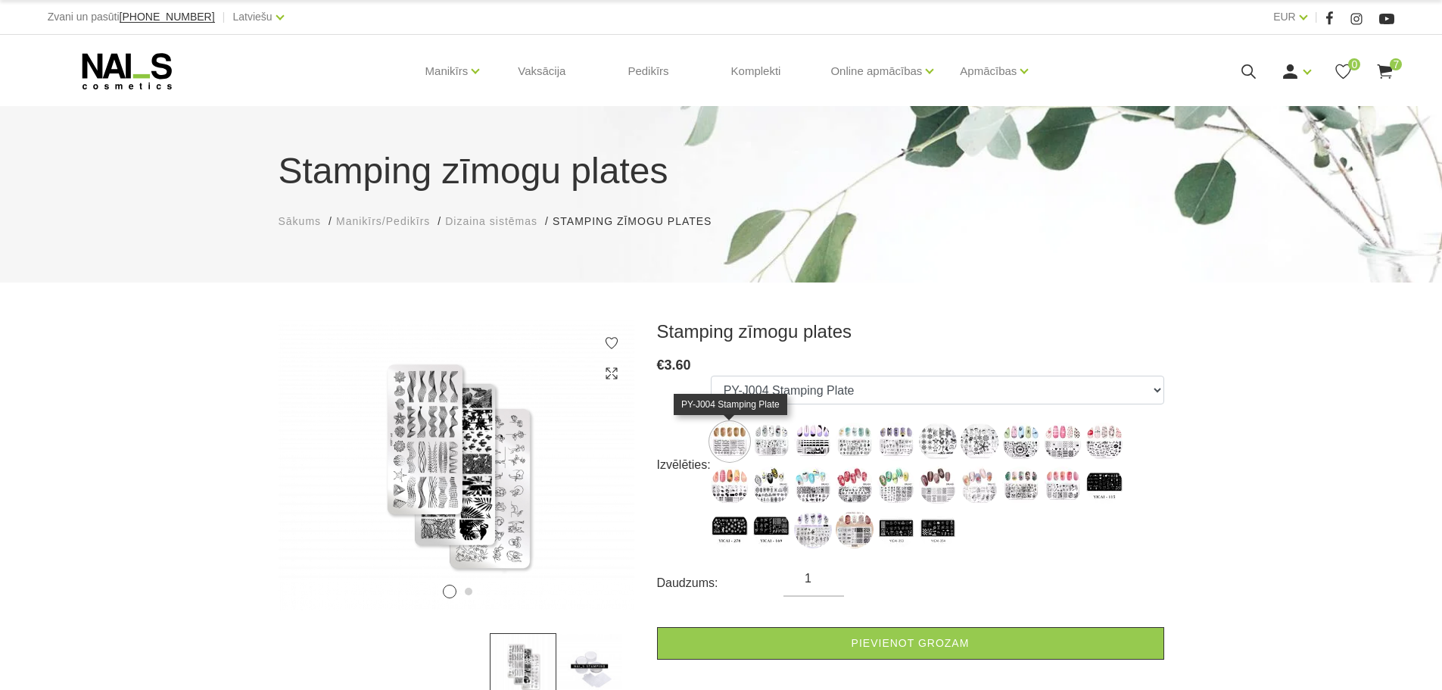
click at [727, 431] on img at bounding box center [730, 441] width 38 height 38
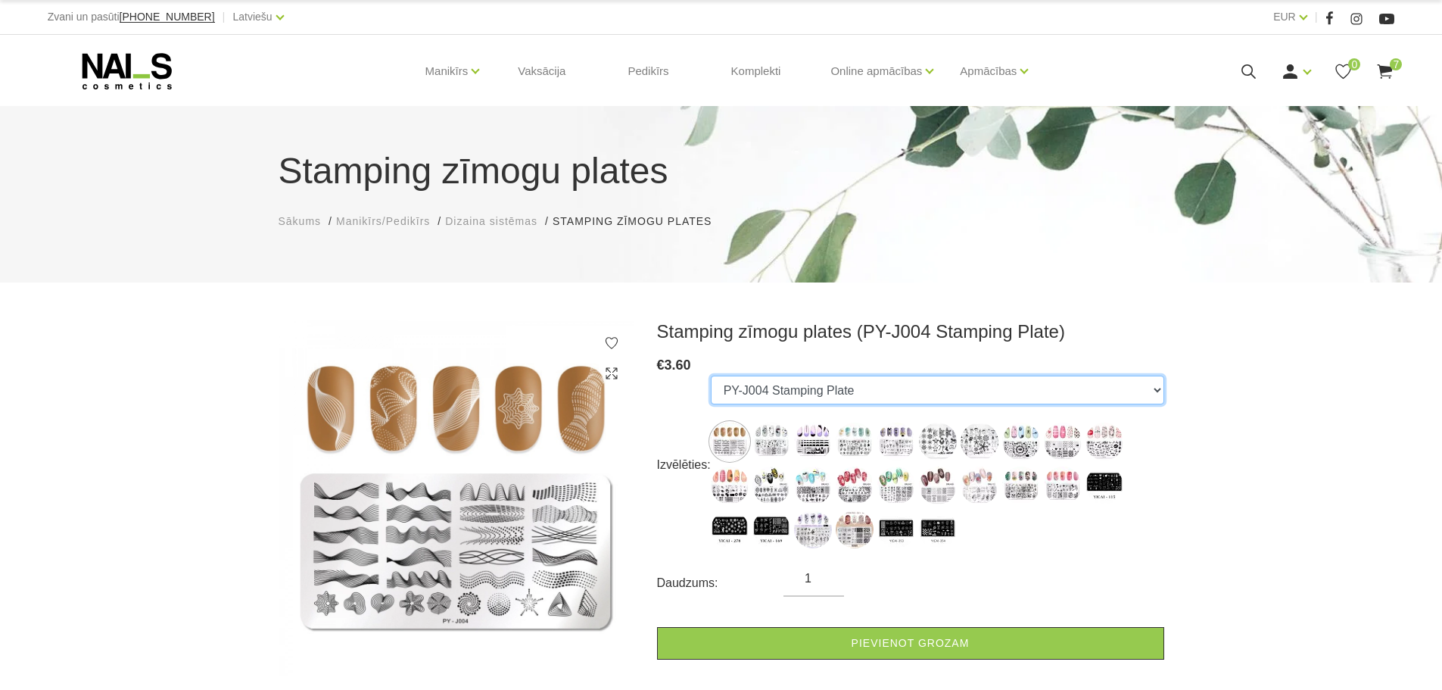
click at [798, 380] on select "PY-J004 Stamping Plate PY-J028 Stamping Plate PY-J026 Stamping Plate PY-J018 St…" at bounding box center [937, 389] width 453 height 29
click at [836, 388] on select "PY-J004 Stamping Plate PY-J028 Stamping Plate PY-J026 Stamping Plate PY-J018 St…" at bounding box center [937, 389] width 453 height 29
click at [677, 341] on h3 "Stamping zīmogu plates (PY-J004 Stamping Plate)" at bounding box center [910, 331] width 507 height 23
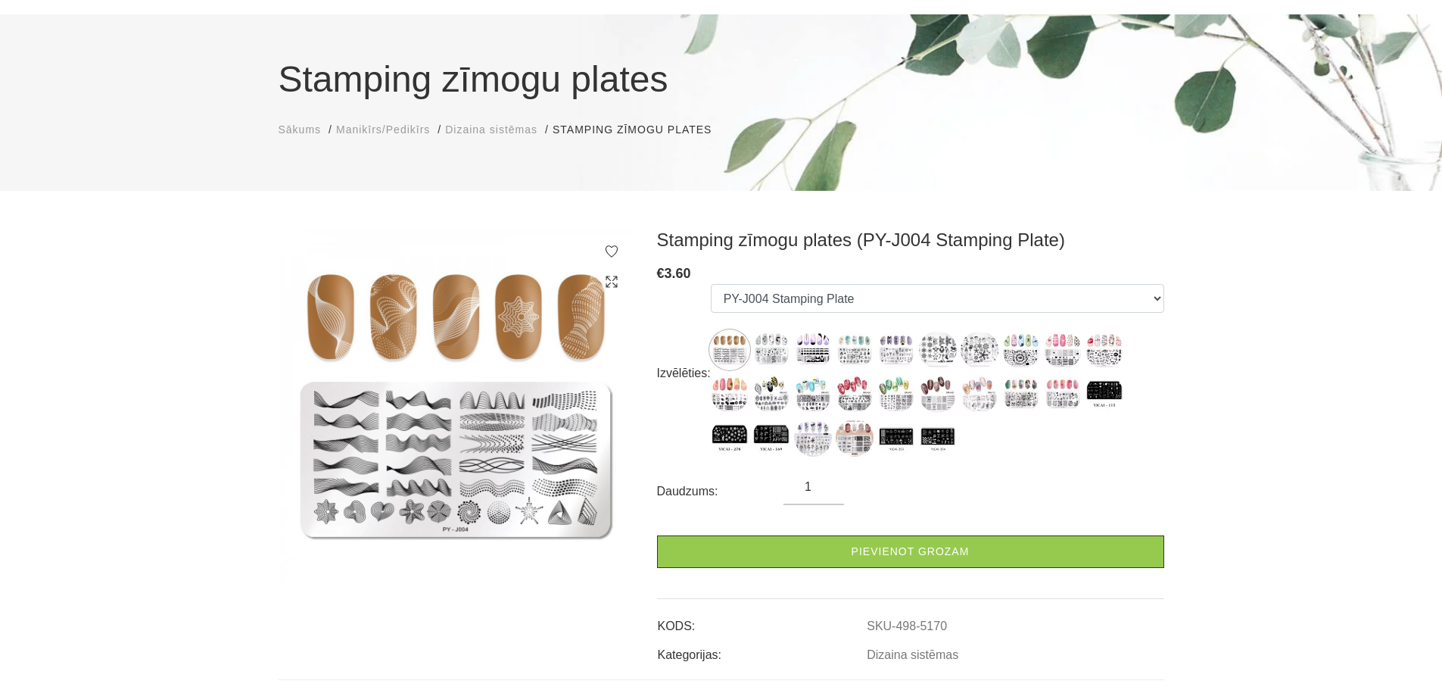
scroll to position [101, 0]
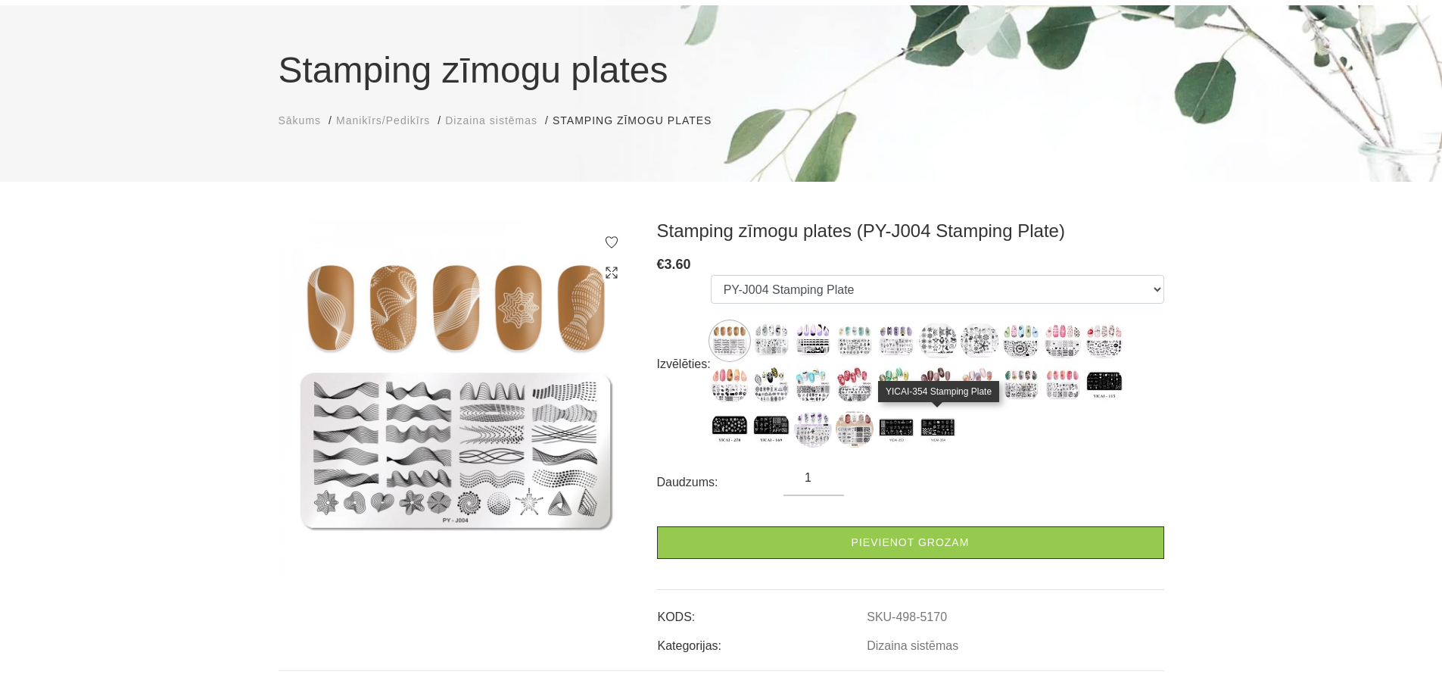
click at [923, 427] on img at bounding box center [938, 428] width 38 height 38
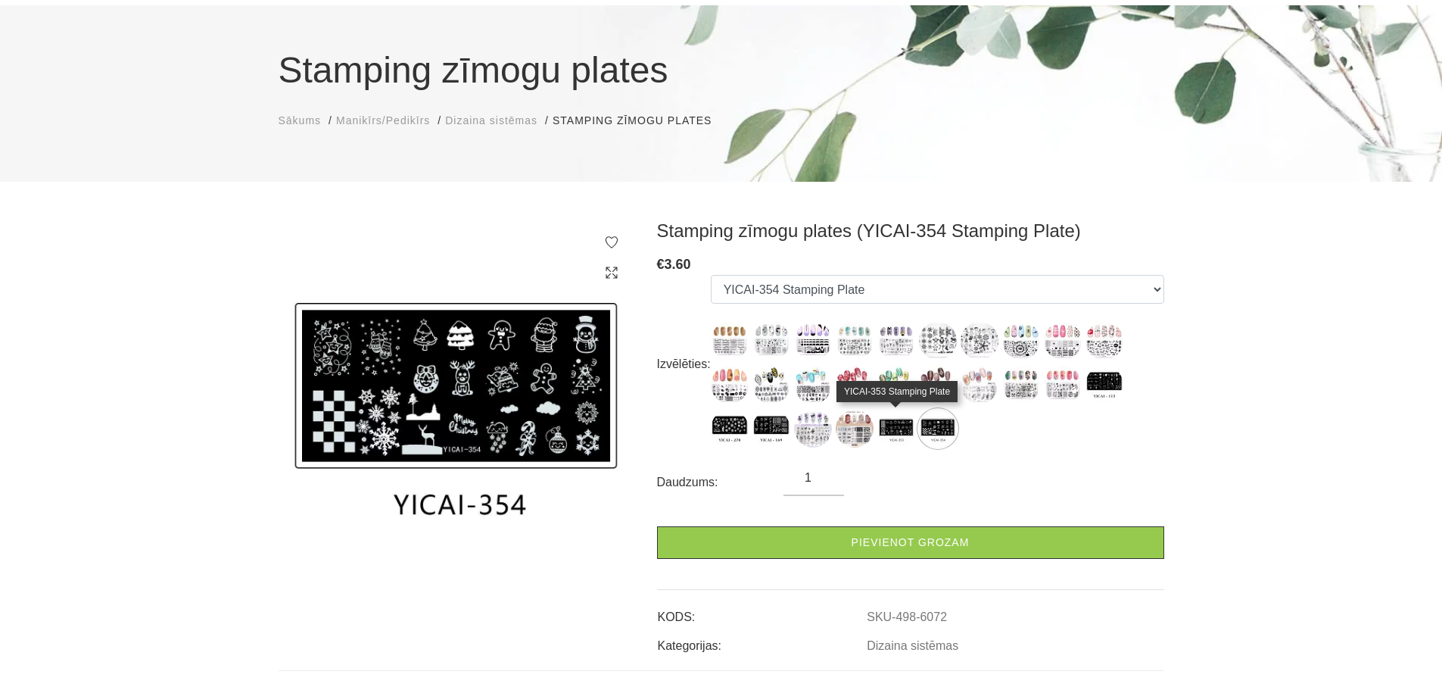
click at [896, 426] on img at bounding box center [896, 428] width 38 height 38
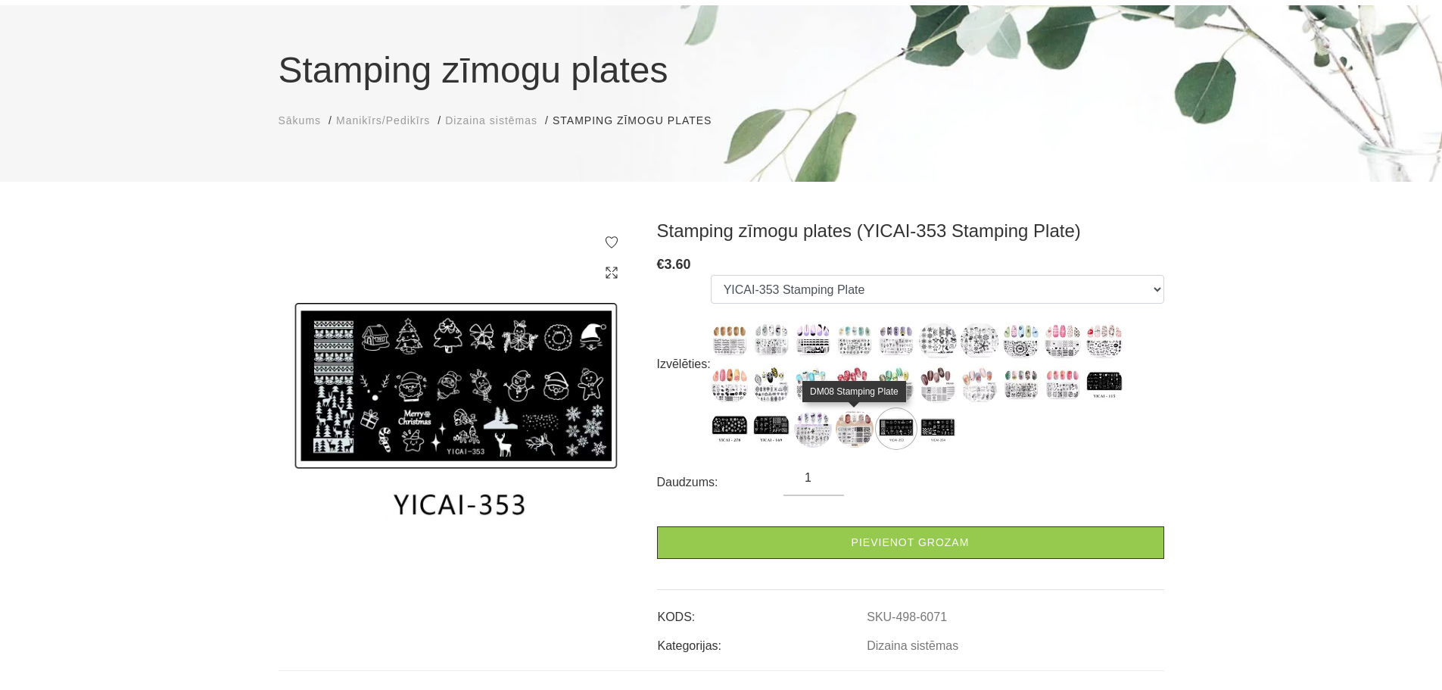
click at [855, 428] on img at bounding box center [855, 428] width 38 height 38
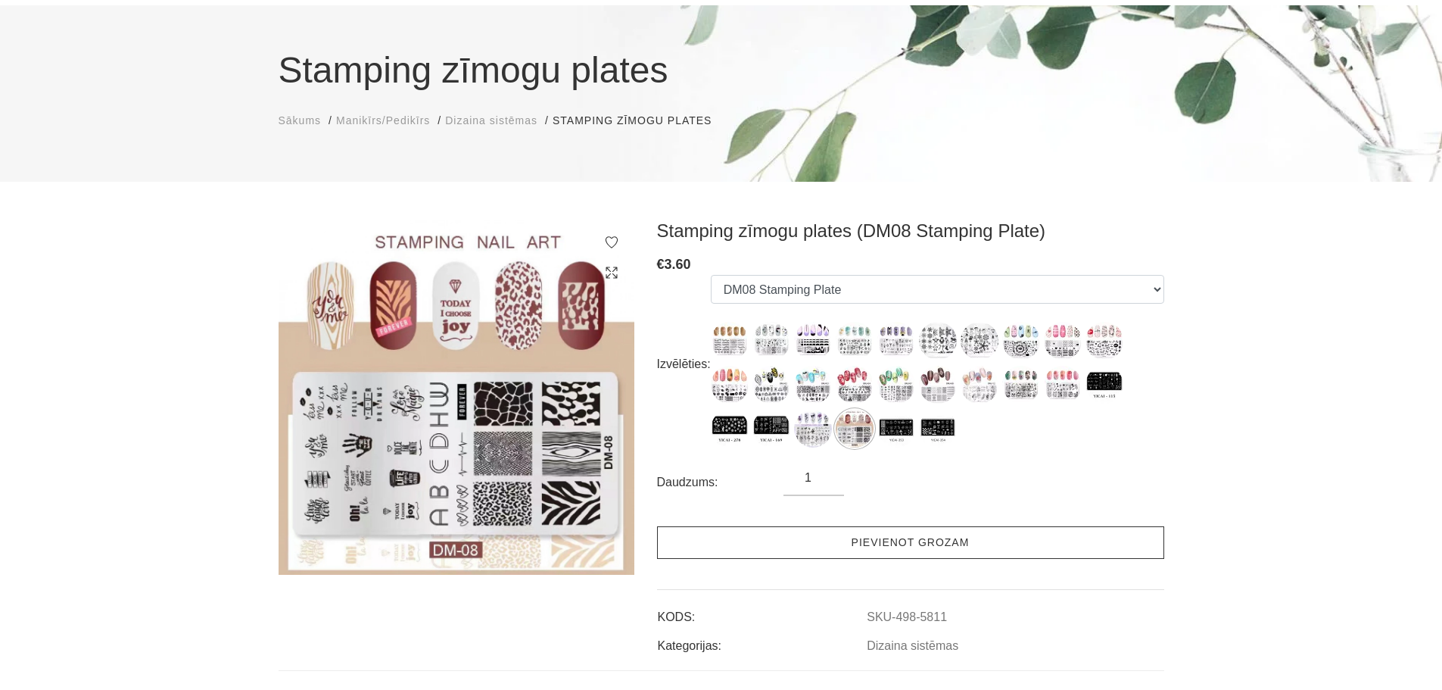
click at [895, 537] on link "Pievienot grozam" at bounding box center [910, 542] width 507 height 33
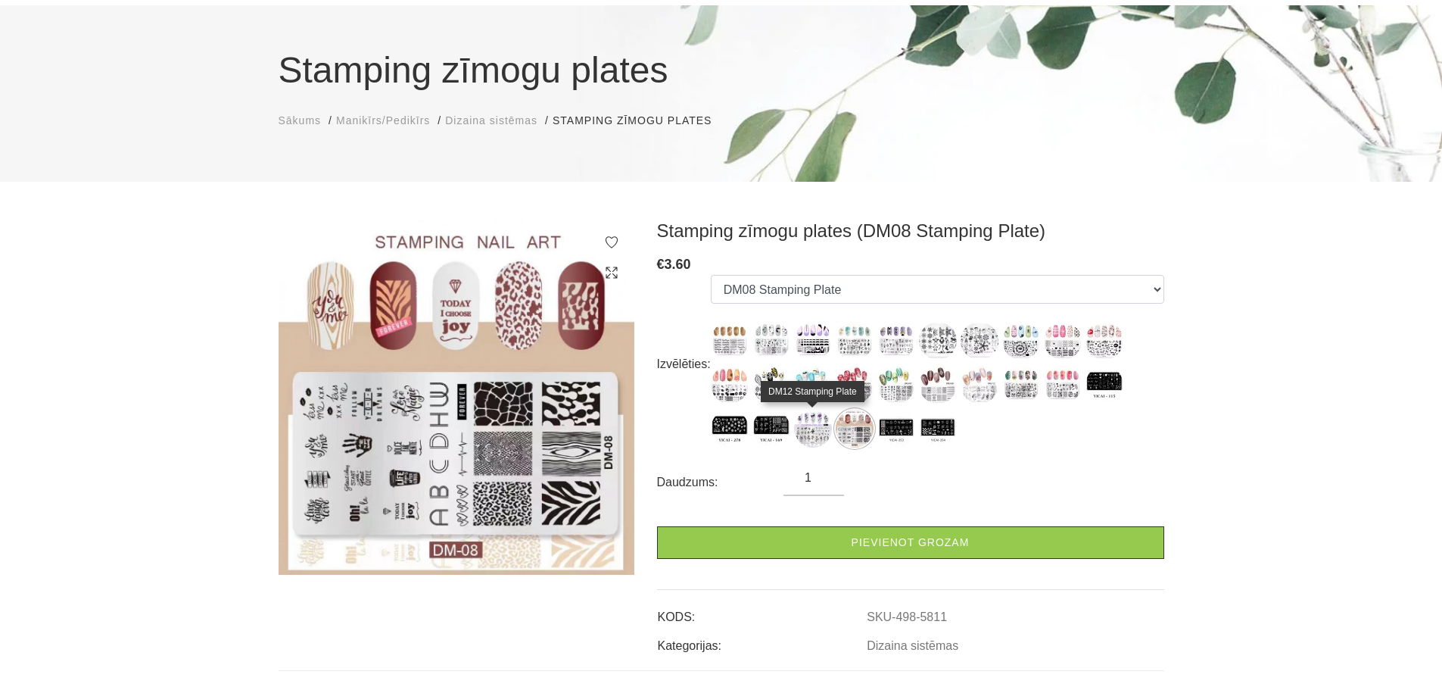
click at [808, 421] on img at bounding box center [813, 428] width 38 height 38
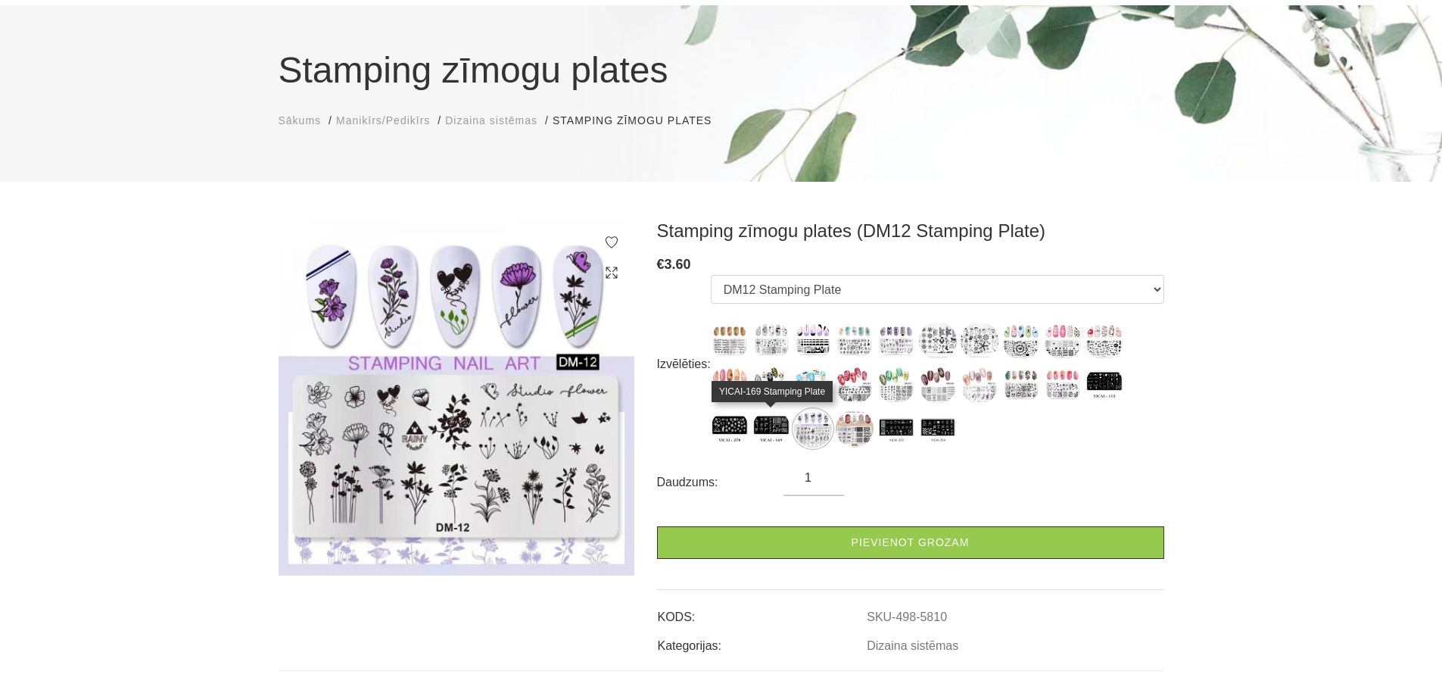
click at [770, 430] on img at bounding box center [771, 428] width 38 height 38
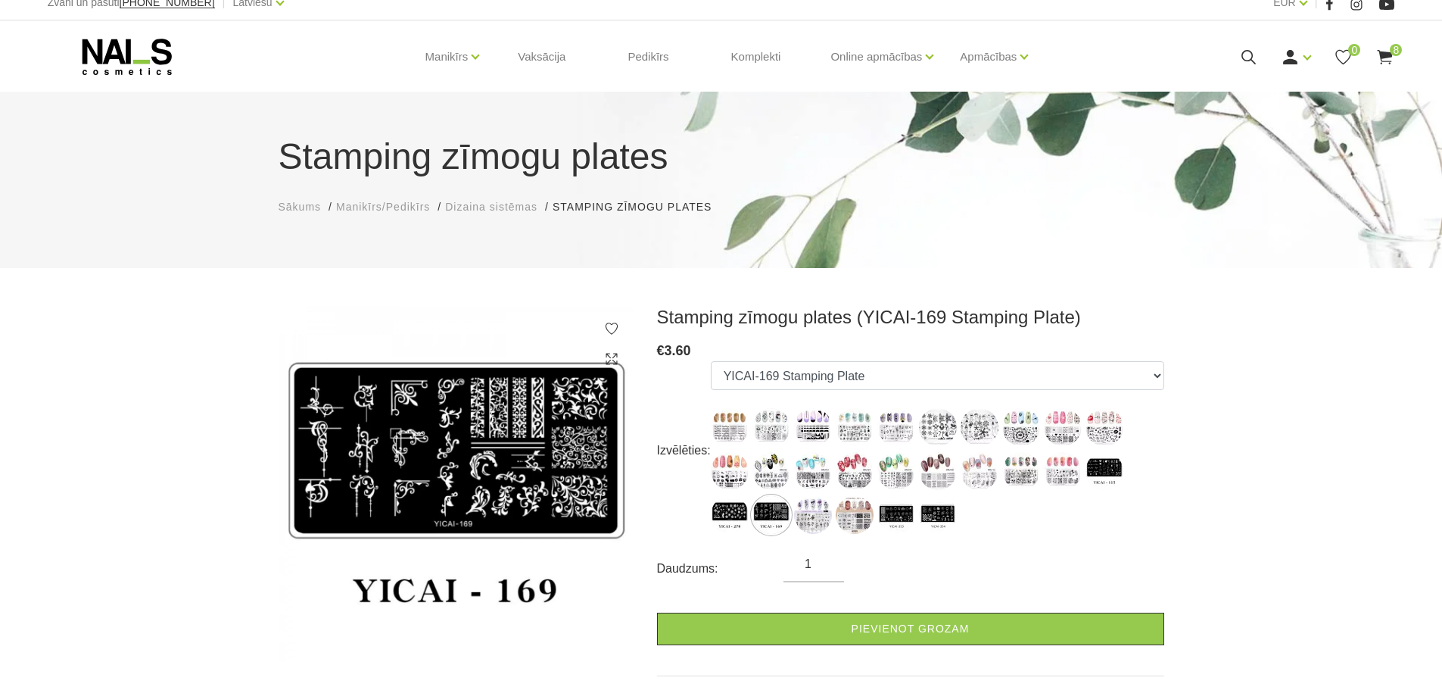
scroll to position [0, 0]
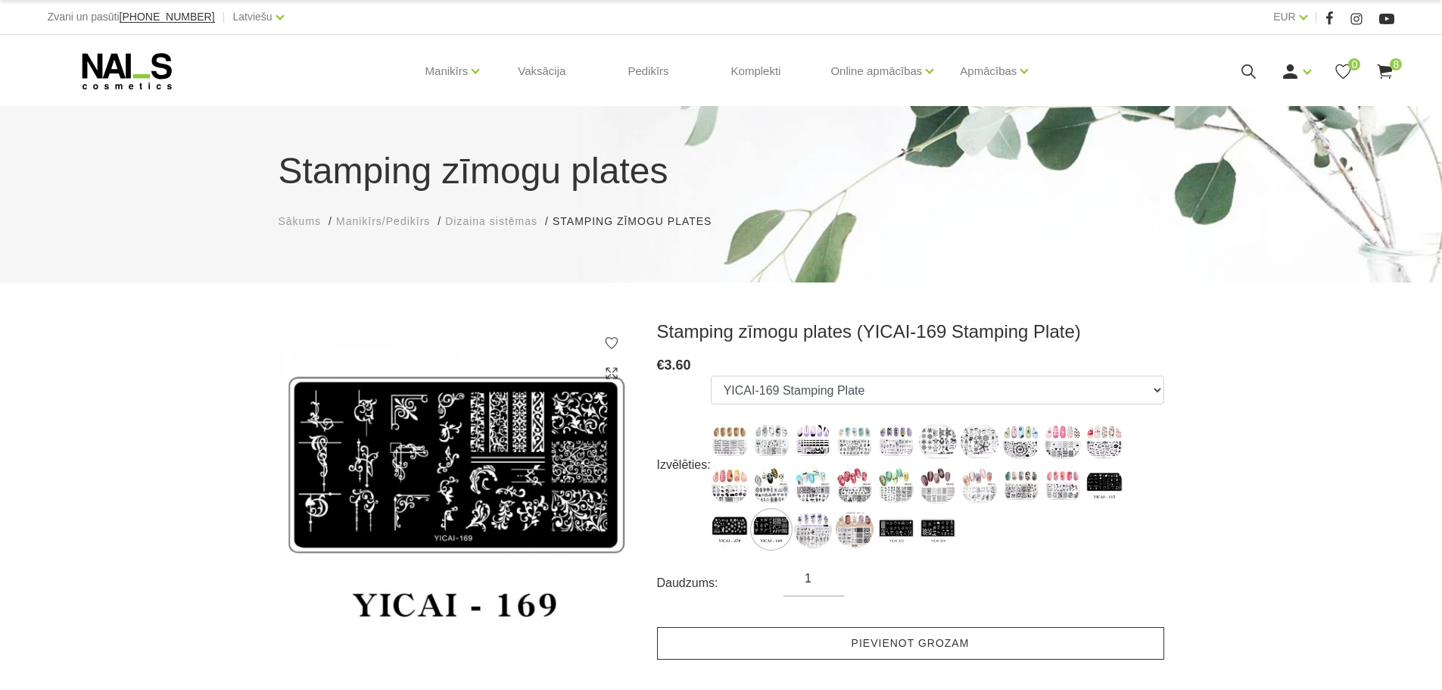
click at [920, 639] on link "Pievienot grozam" at bounding box center [910, 643] width 507 height 33
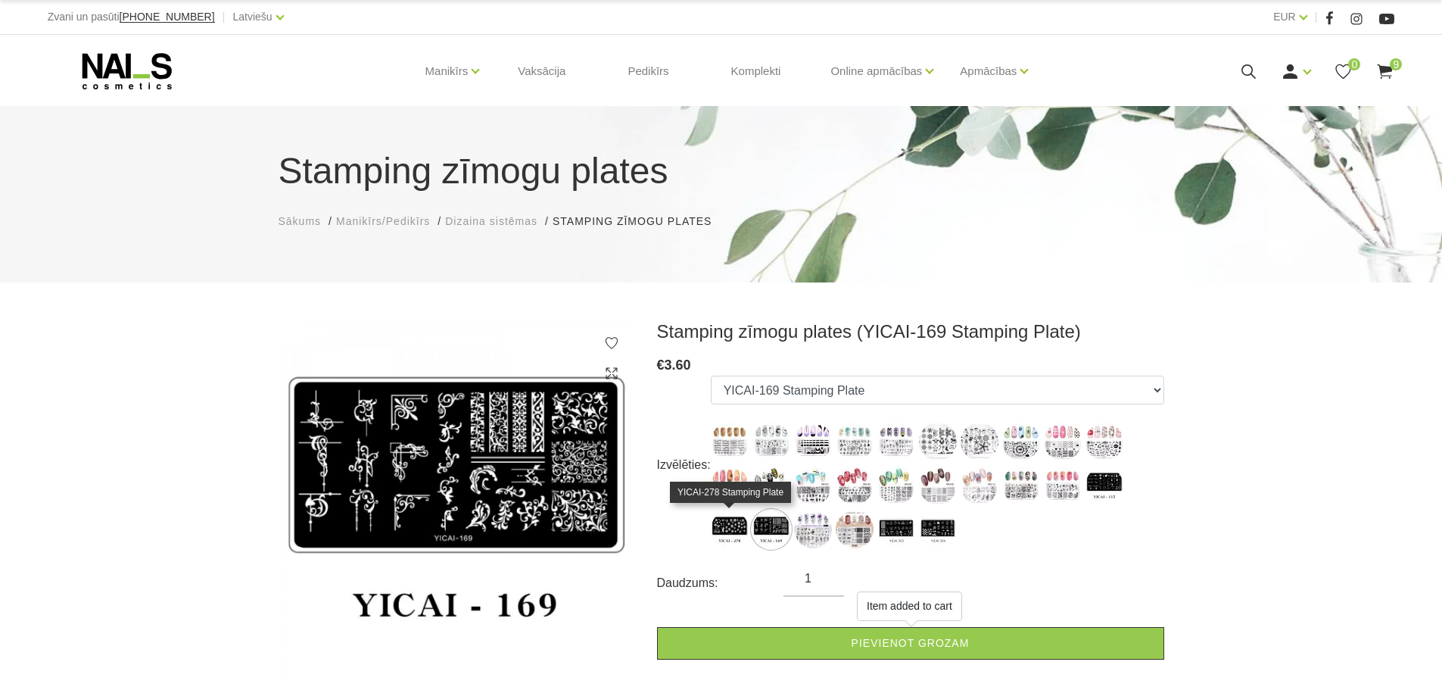
click at [727, 515] on img at bounding box center [730, 529] width 38 height 38
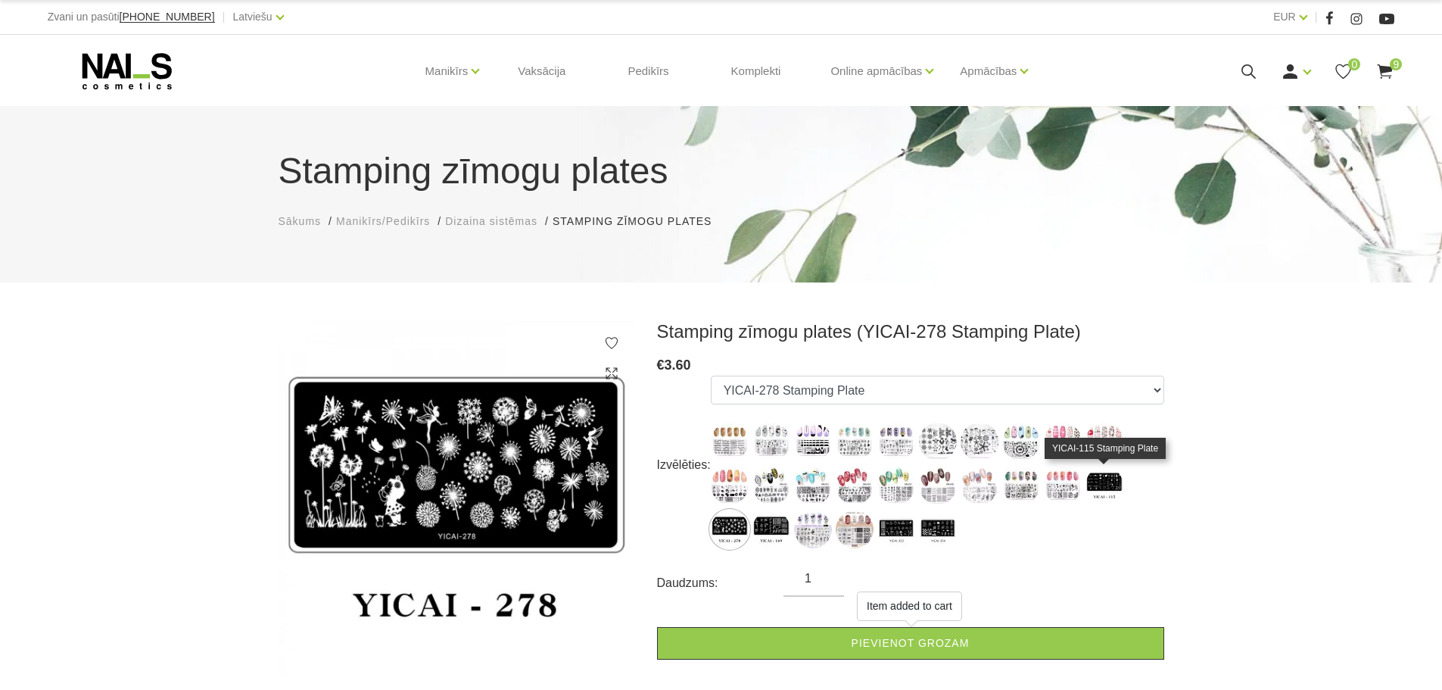
click at [1117, 482] on img at bounding box center [1104, 485] width 38 height 38
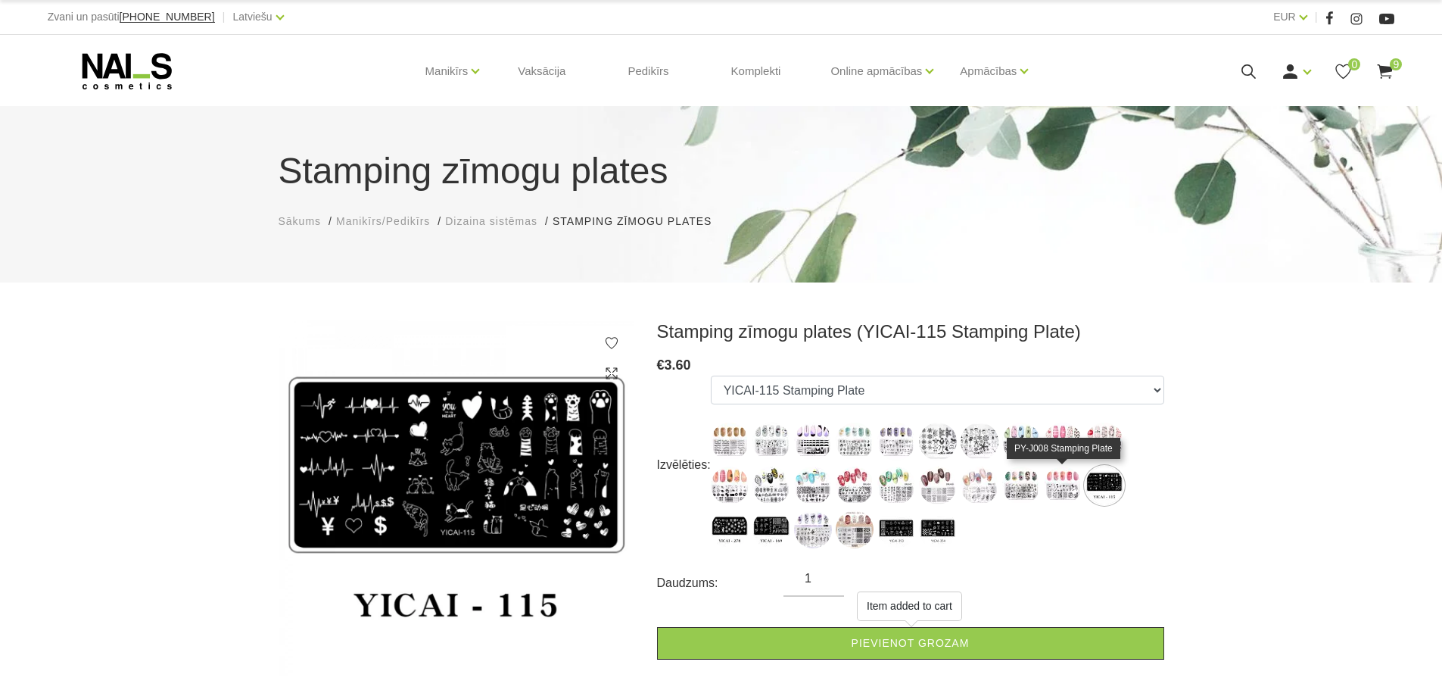
click at [1057, 484] on img at bounding box center [1063, 485] width 38 height 38
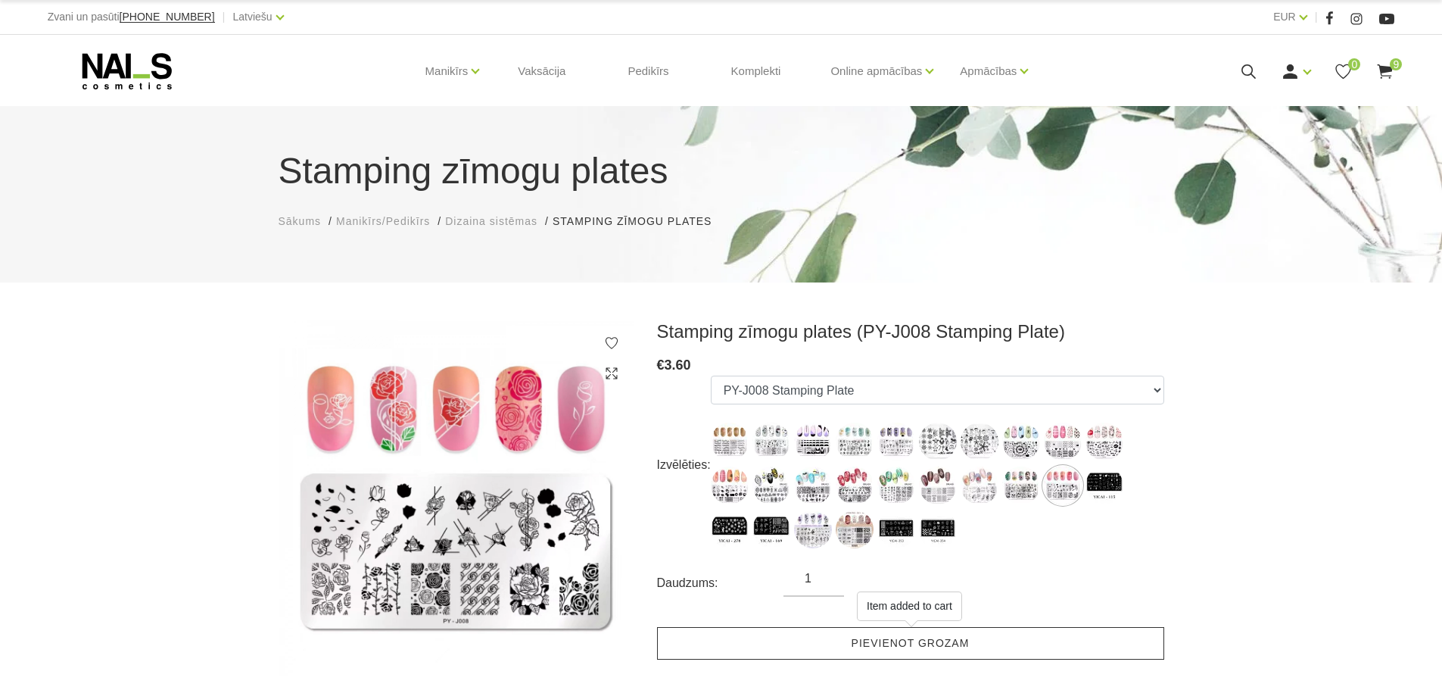
click at [978, 645] on link "Pievienot grozam" at bounding box center [910, 643] width 507 height 33
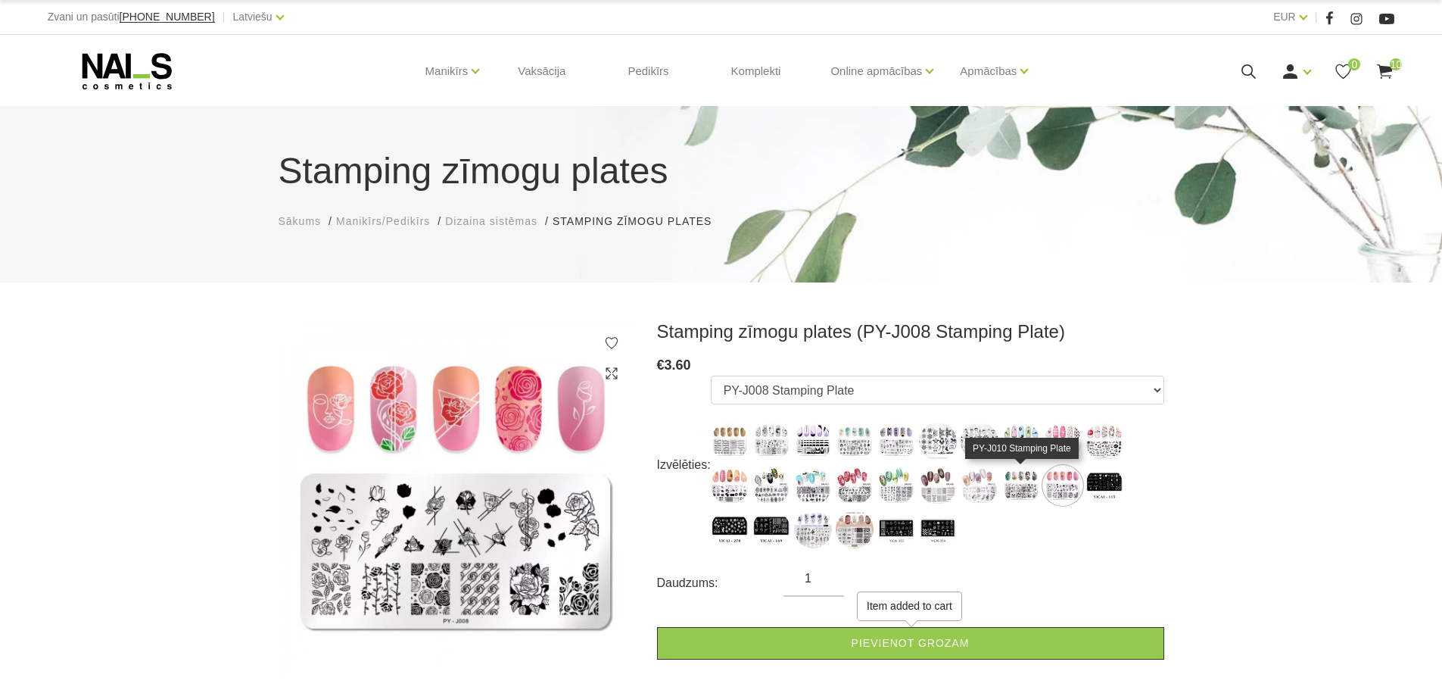
click at [1023, 486] on img at bounding box center [1021, 485] width 38 height 38
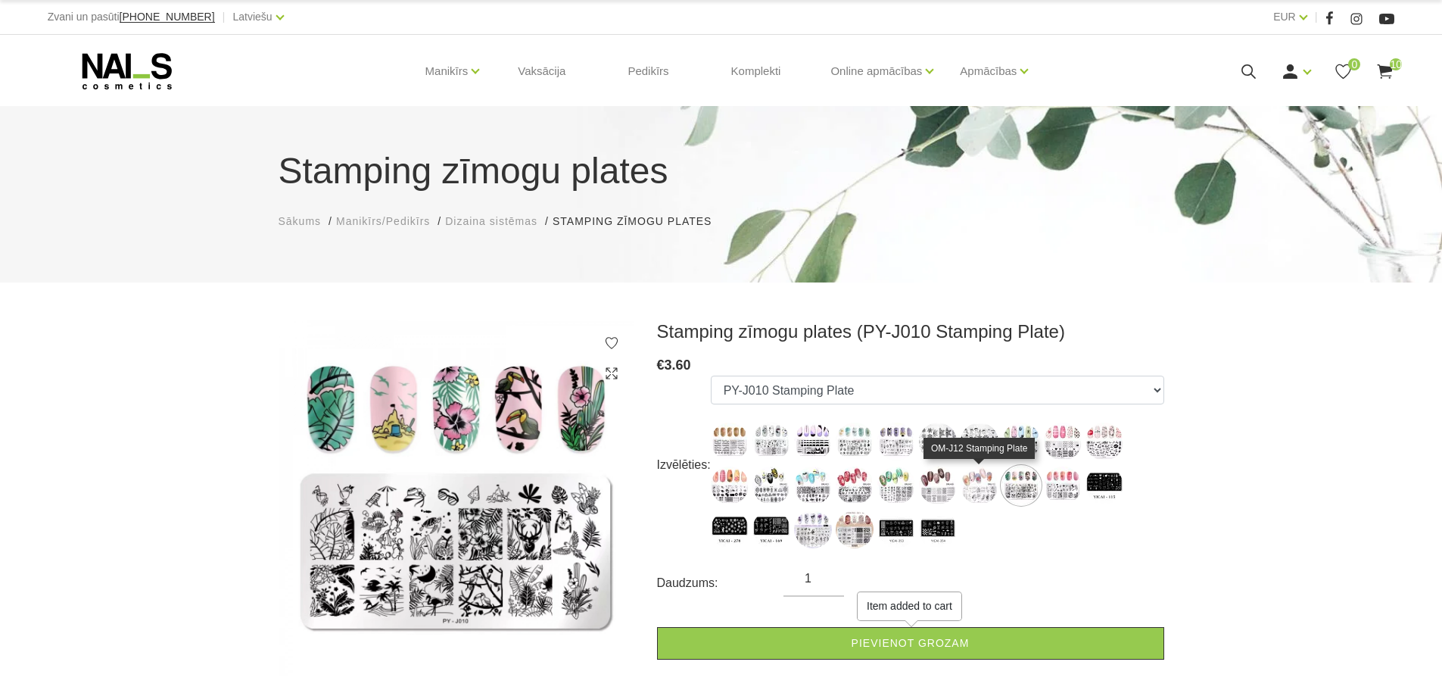
click at [975, 483] on img at bounding box center [980, 485] width 38 height 38
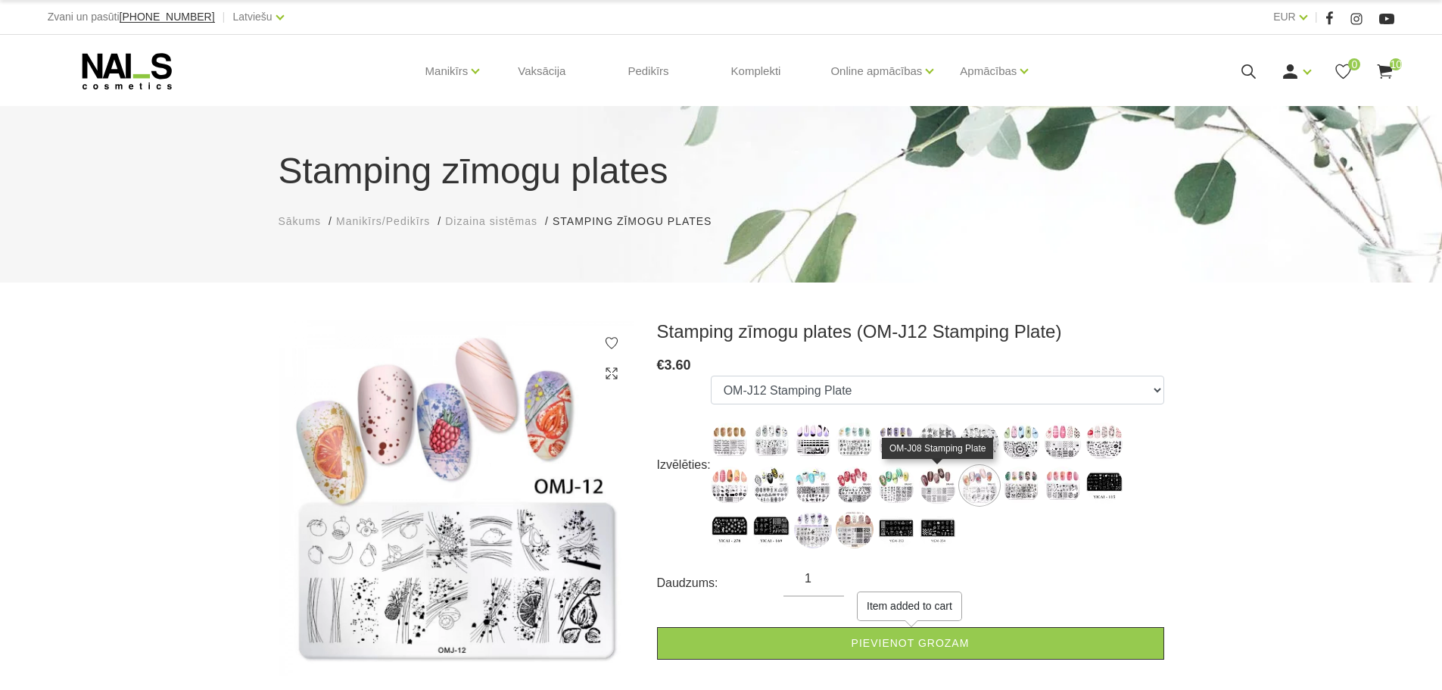
click at [946, 484] on img at bounding box center [938, 485] width 38 height 38
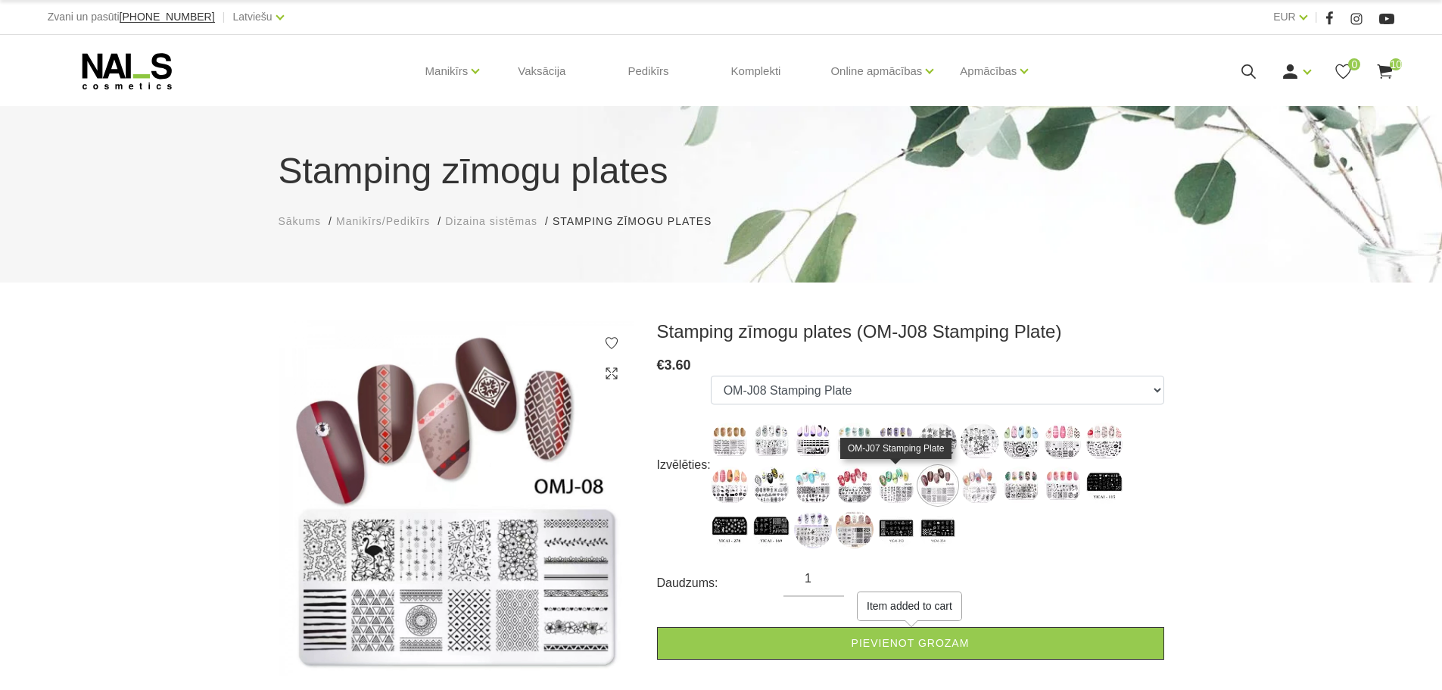
click at [898, 481] on img at bounding box center [896, 485] width 38 height 38
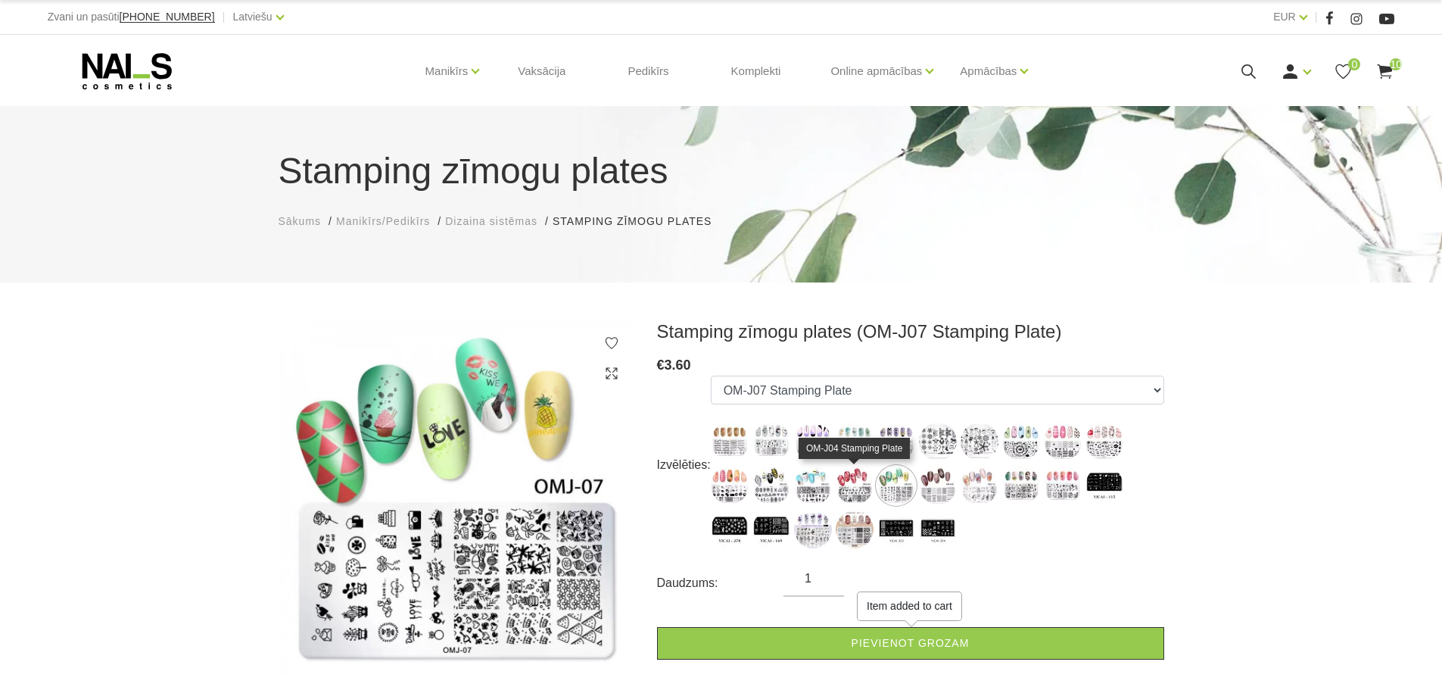
click at [858, 484] on img at bounding box center [855, 485] width 38 height 38
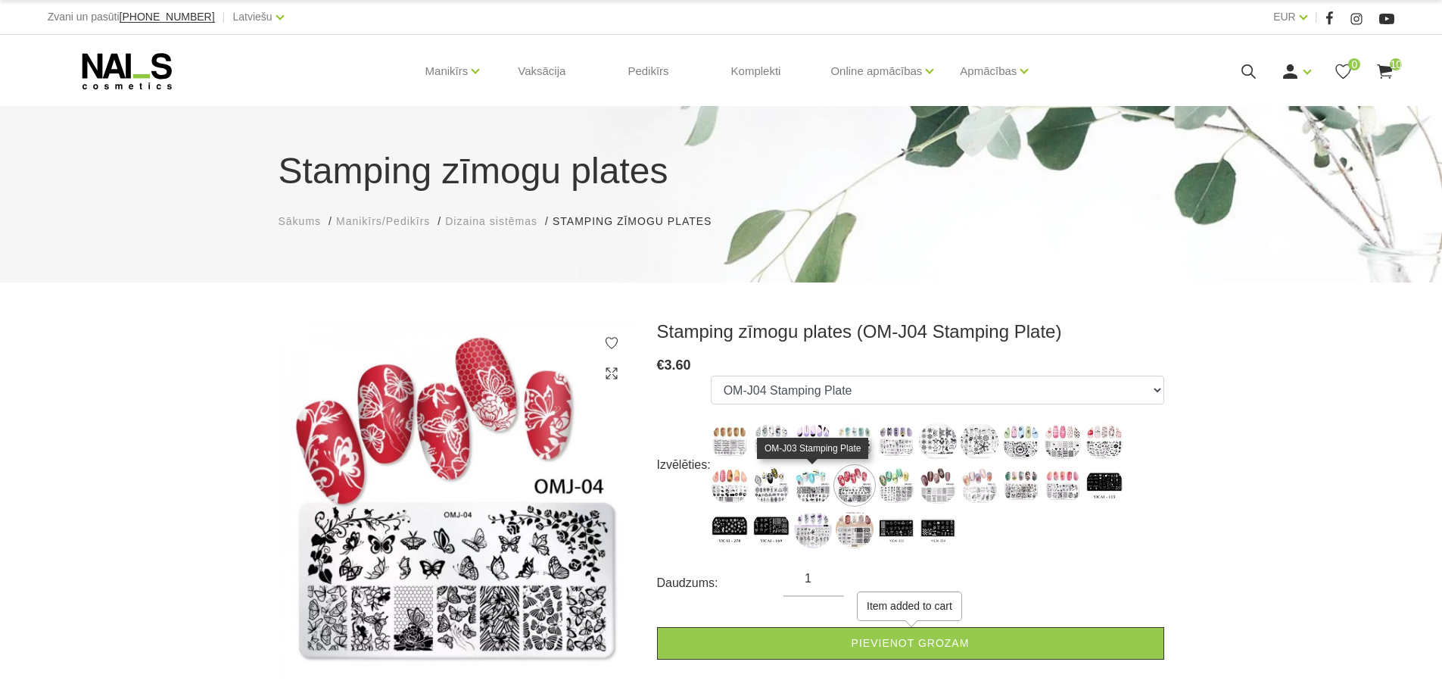
click at [818, 484] on img at bounding box center [813, 485] width 38 height 38
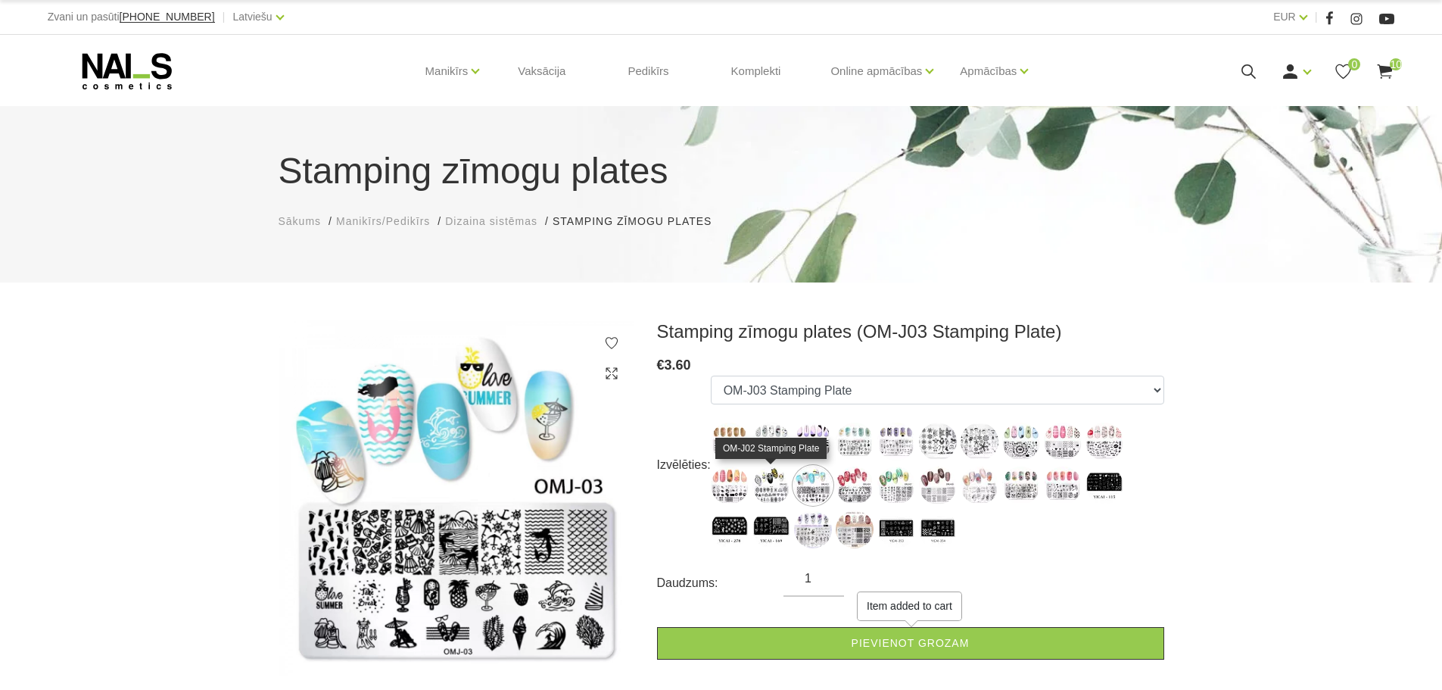
click at [771, 486] on img at bounding box center [771, 485] width 38 height 38
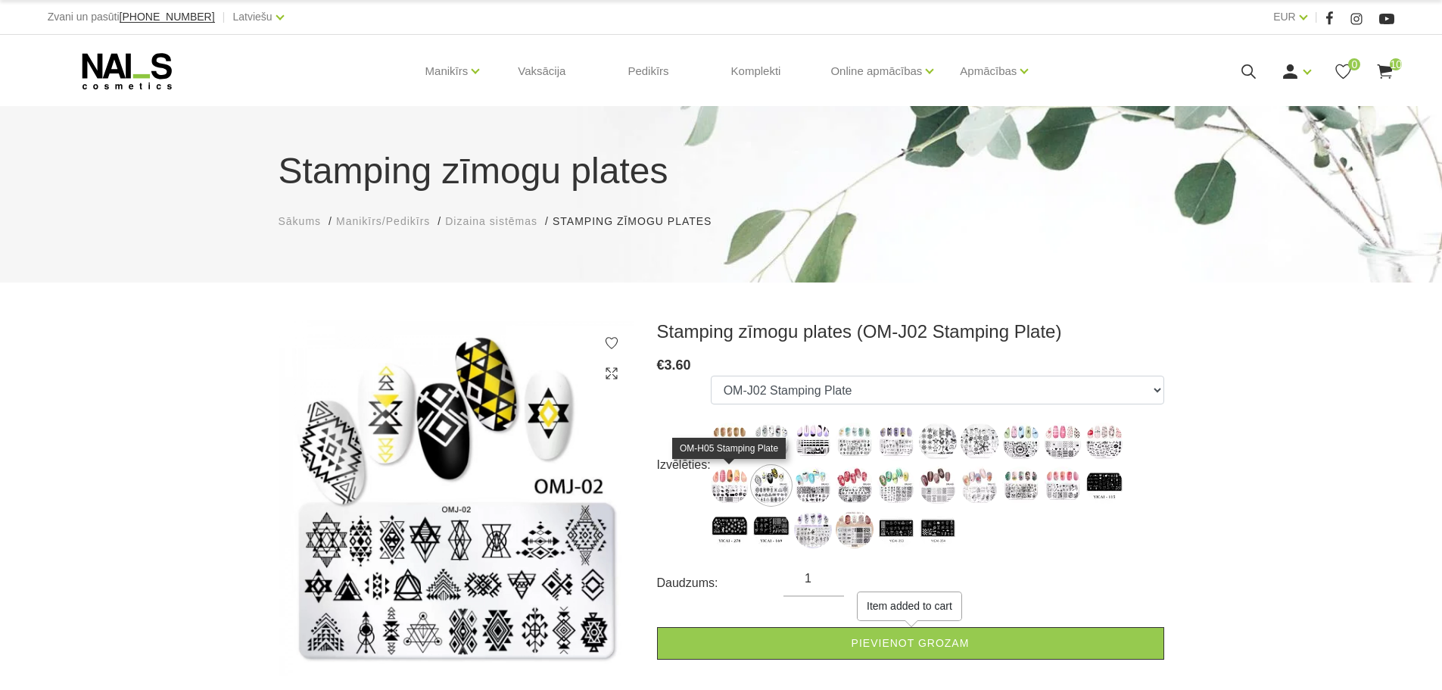
click at [730, 484] on img at bounding box center [730, 485] width 38 height 38
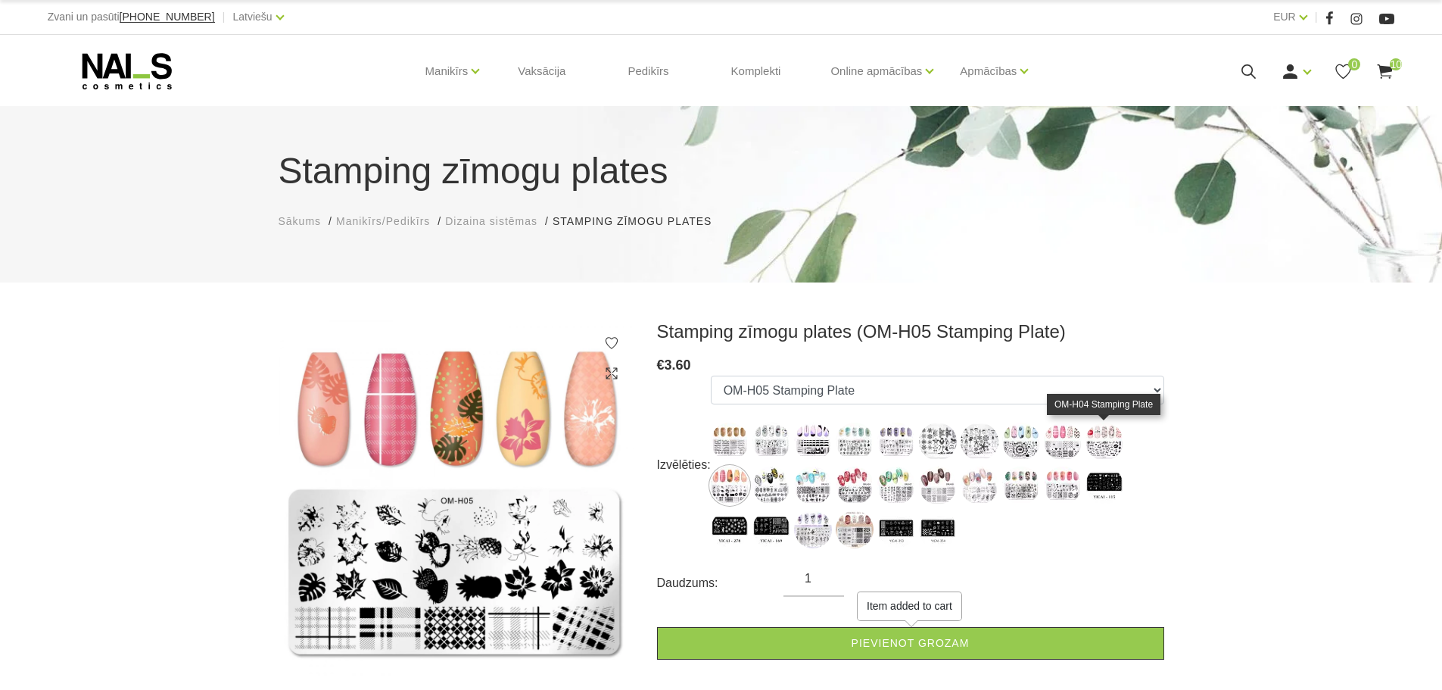
click at [1108, 445] on img at bounding box center [1104, 441] width 38 height 38
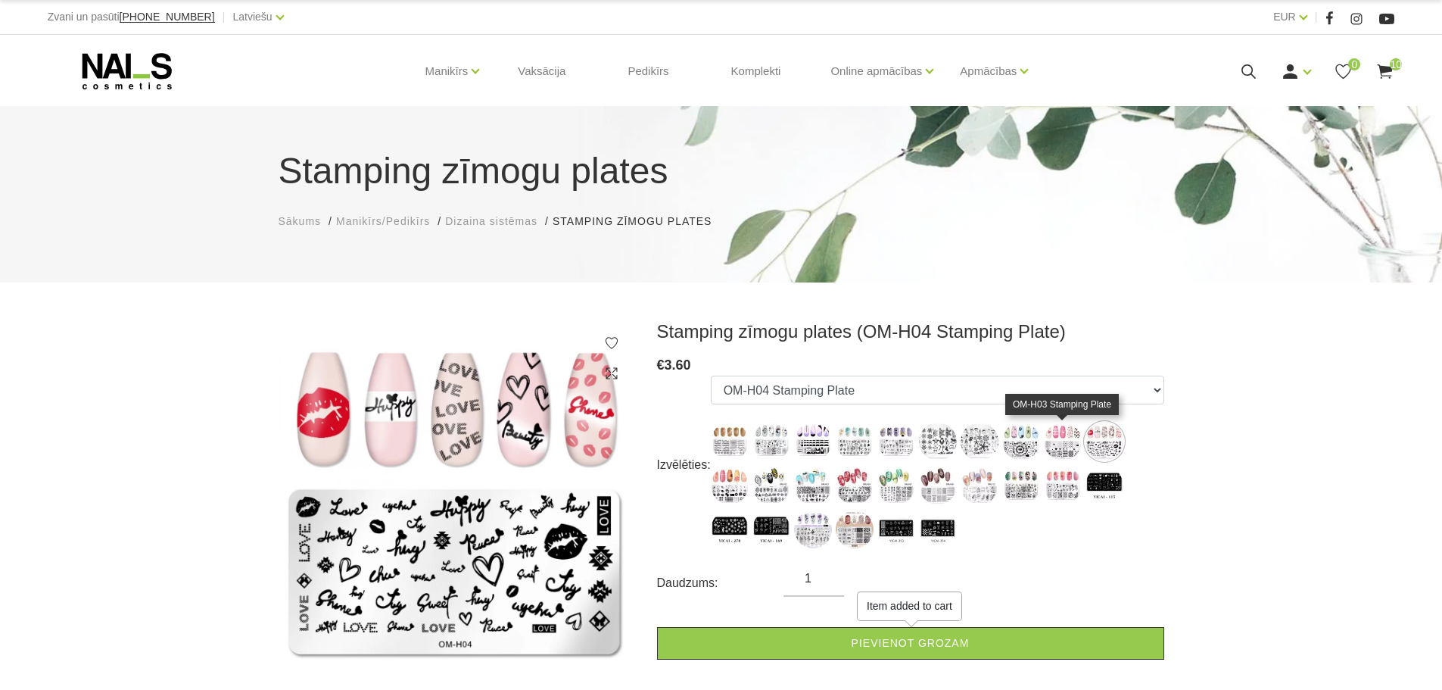
click at [1066, 442] on img at bounding box center [1063, 441] width 38 height 38
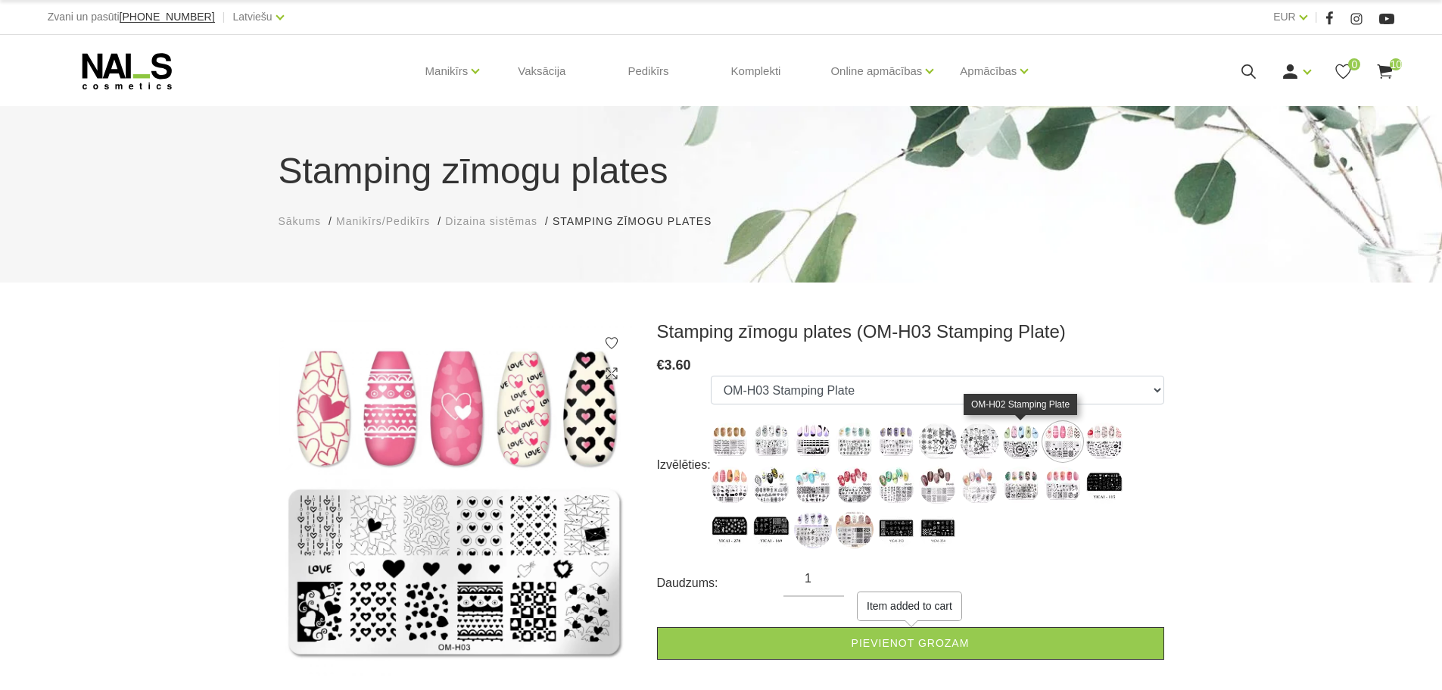
click at [1032, 438] on img at bounding box center [1021, 441] width 38 height 38
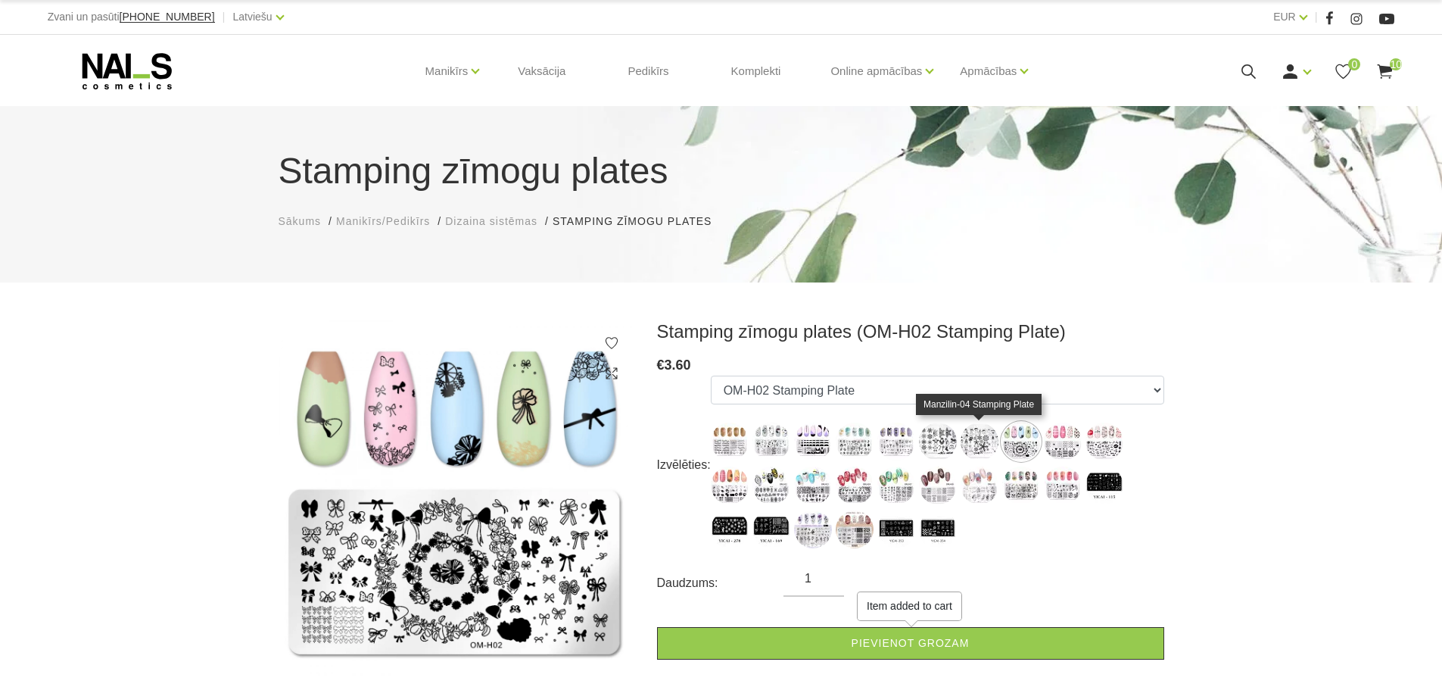
click at [978, 438] on img at bounding box center [980, 441] width 38 height 38
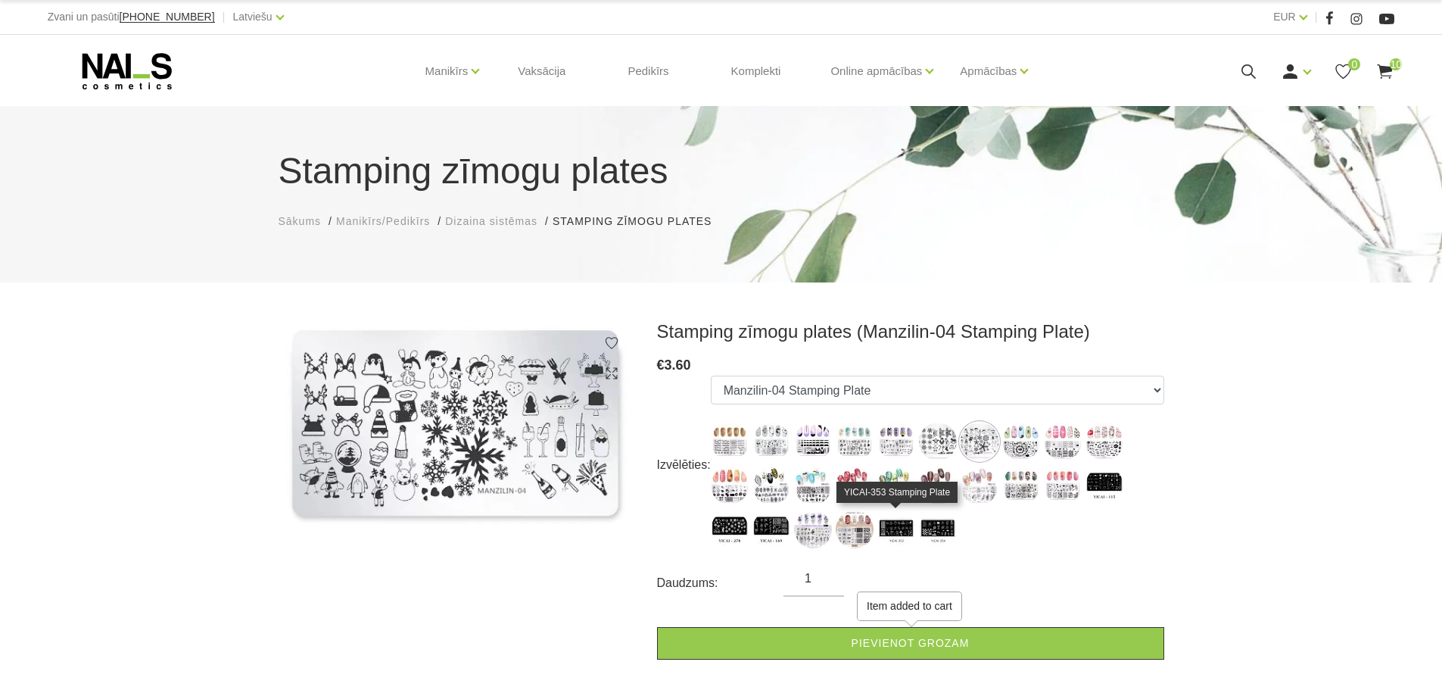
click at [904, 522] on img at bounding box center [896, 529] width 38 height 38
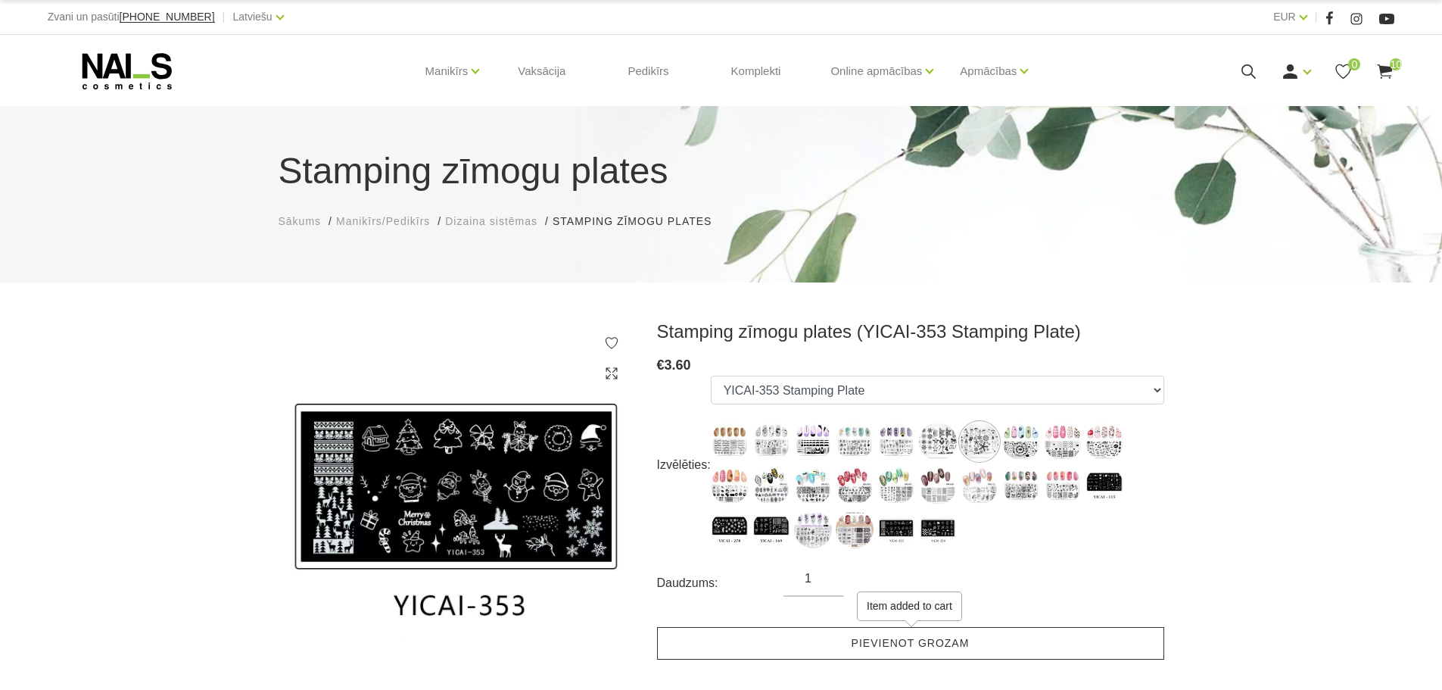
click at [939, 639] on link "Pievienot grozam" at bounding box center [910, 643] width 507 height 33
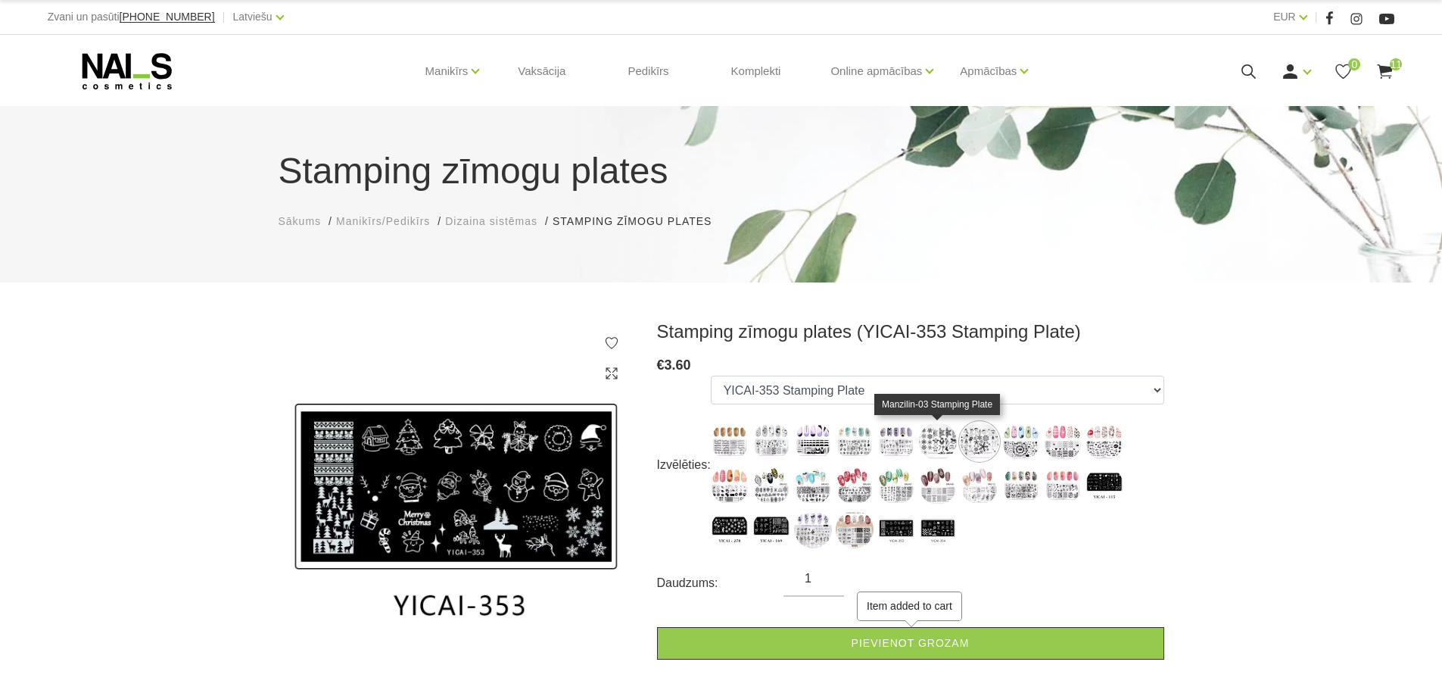
click at [938, 426] on img at bounding box center [938, 441] width 38 height 38
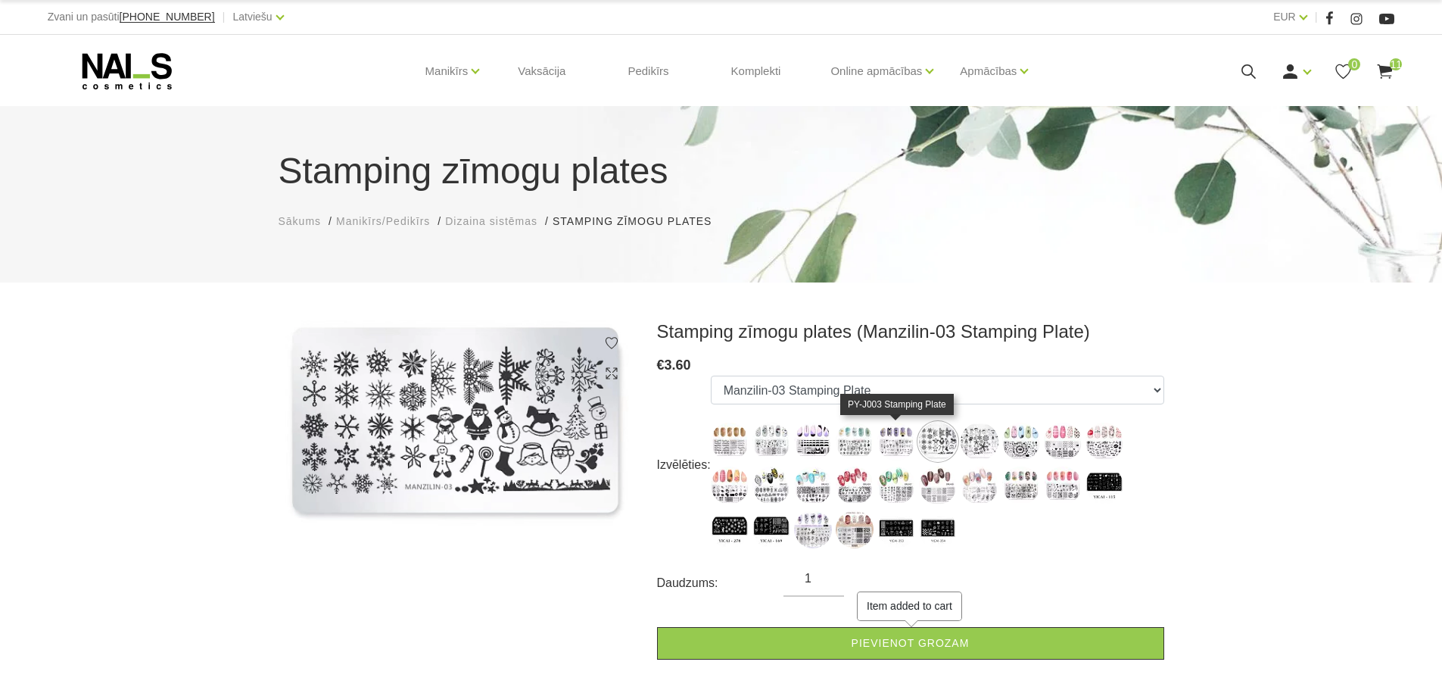
click at [897, 436] on img at bounding box center [896, 441] width 38 height 38
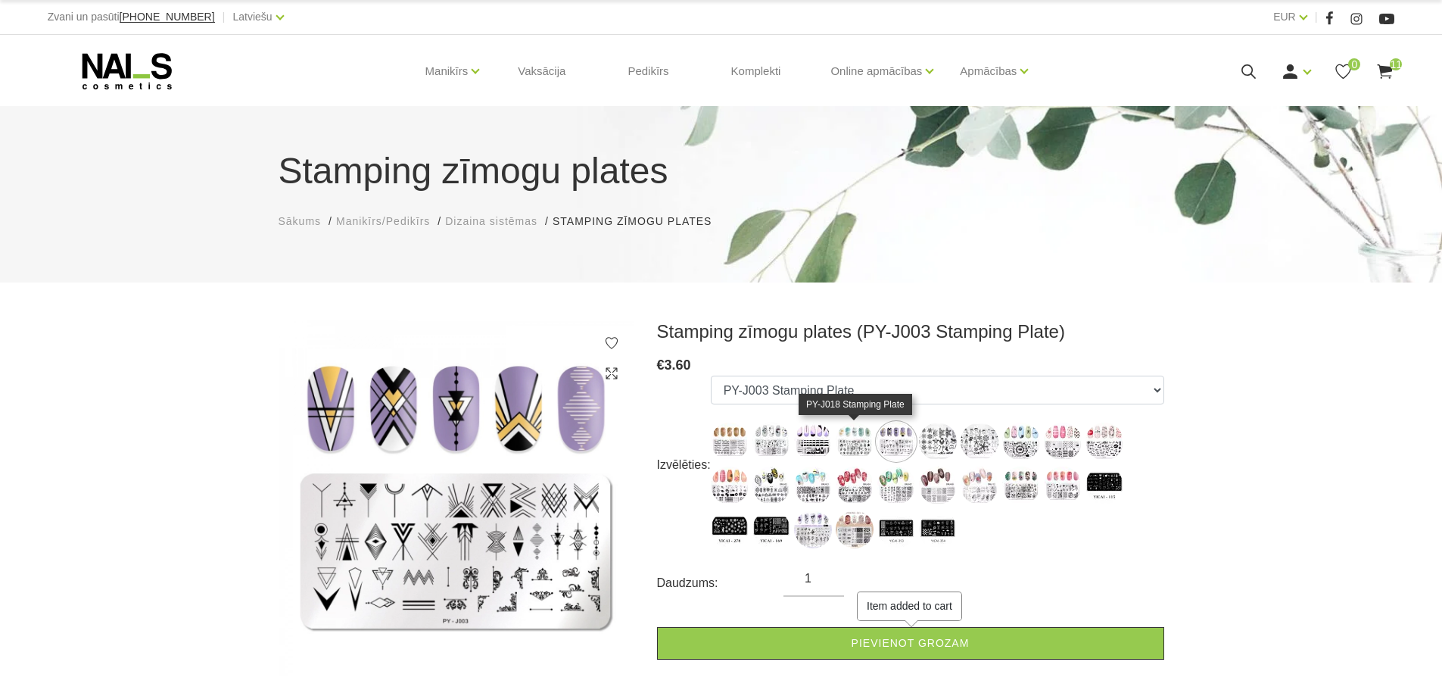
click at [861, 437] on img at bounding box center [855, 441] width 38 height 38
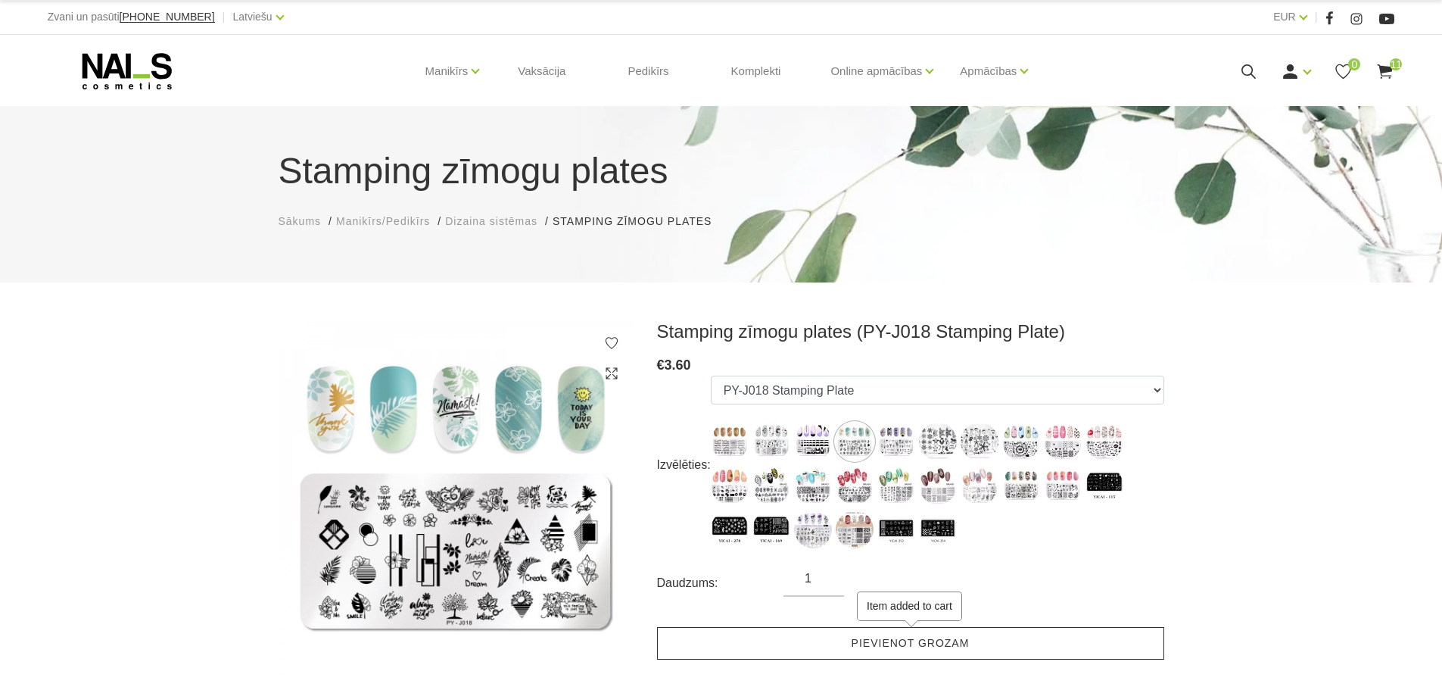
click at [914, 641] on link "Pievienot grozam" at bounding box center [910, 643] width 507 height 33
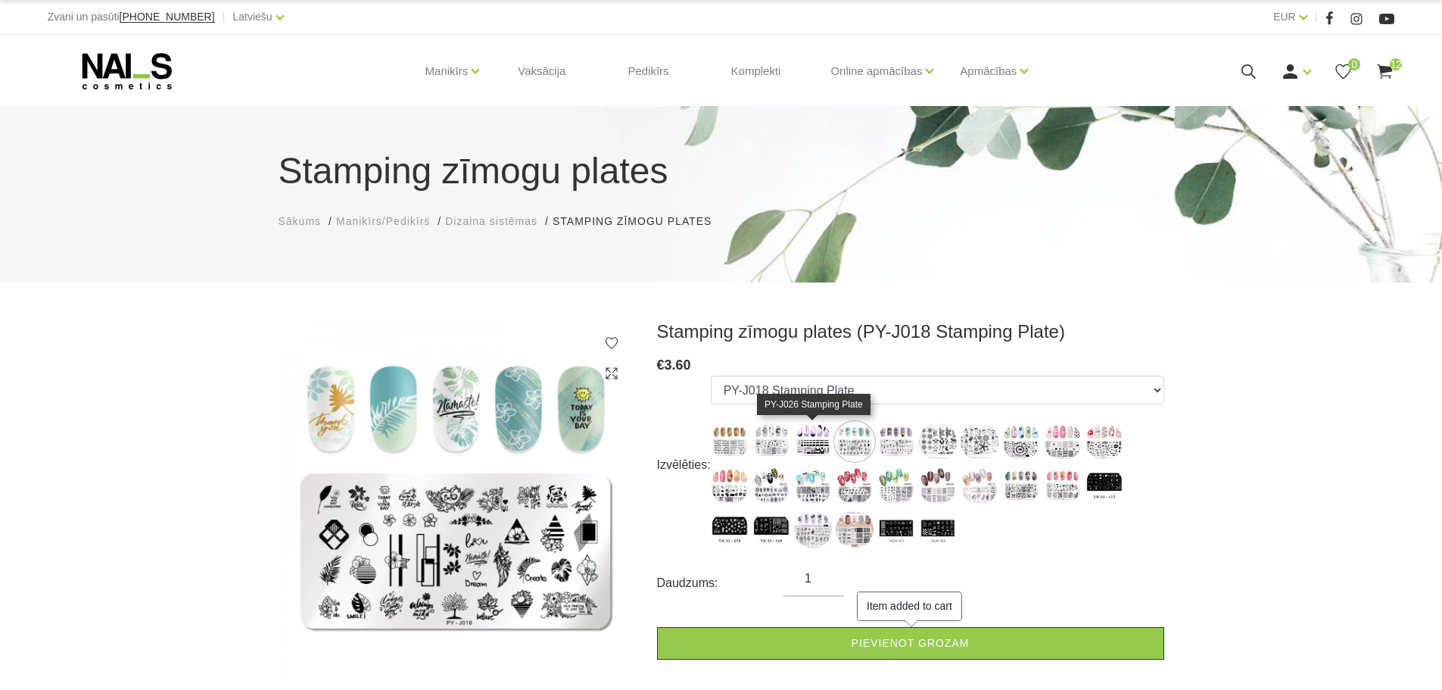
click at [811, 434] on img at bounding box center [813, 441] width 38 height 38
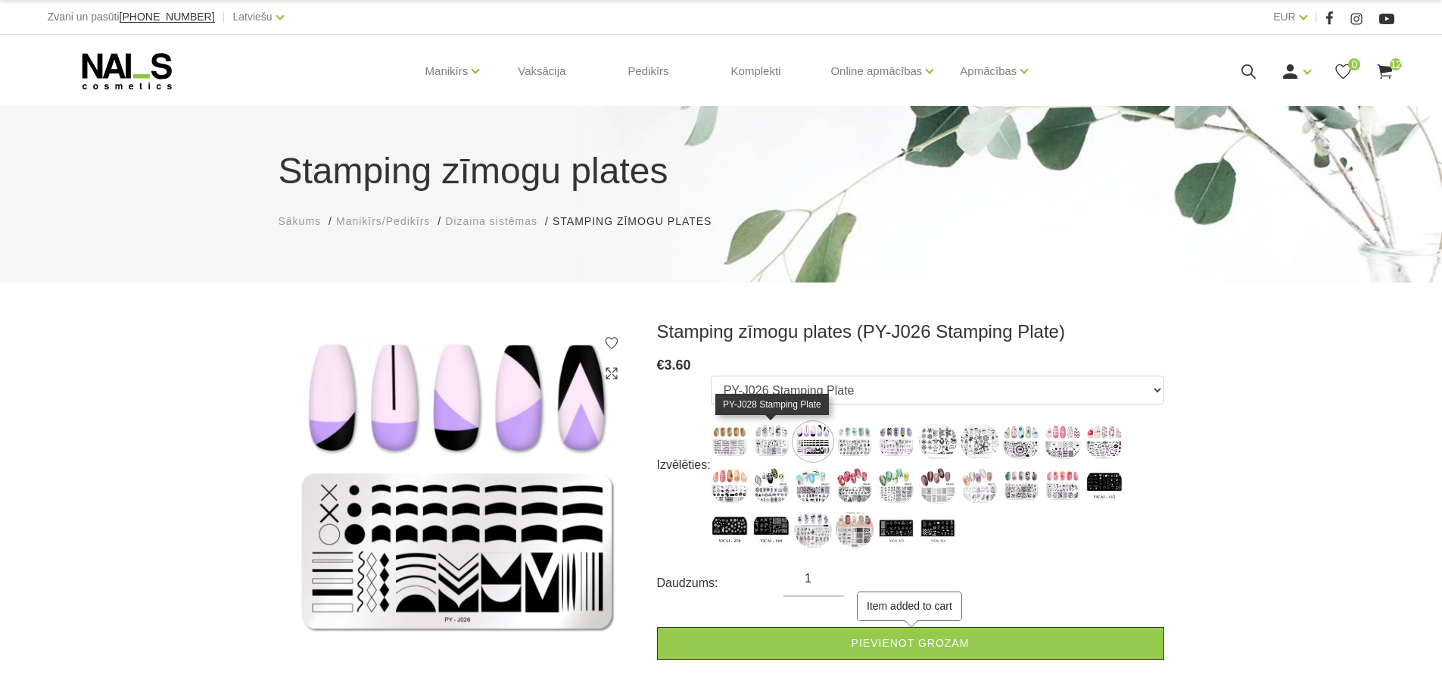
click at [777, 437] on img at bounding box center [771, 441] width 38 height 38
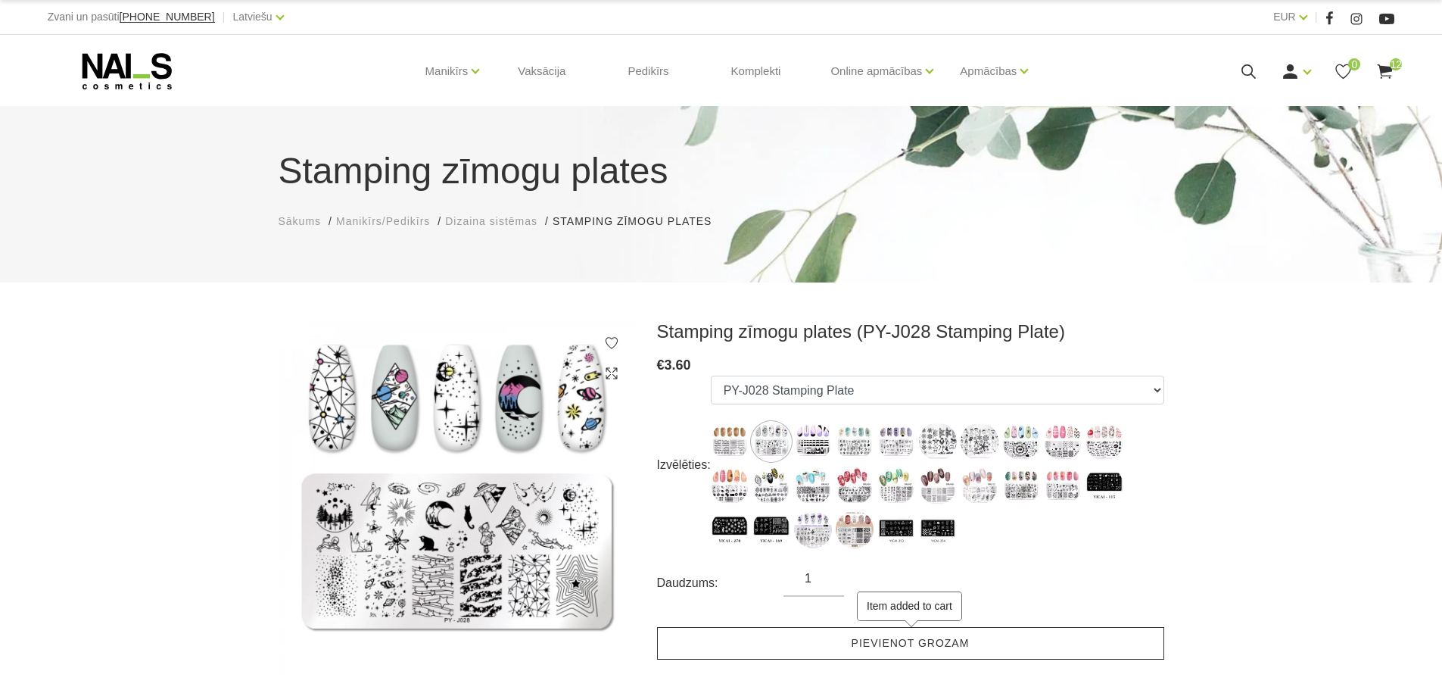
click at [912, 641] on link "Pievienot grozam" at bounding box center [910, 643] width 507 height 33
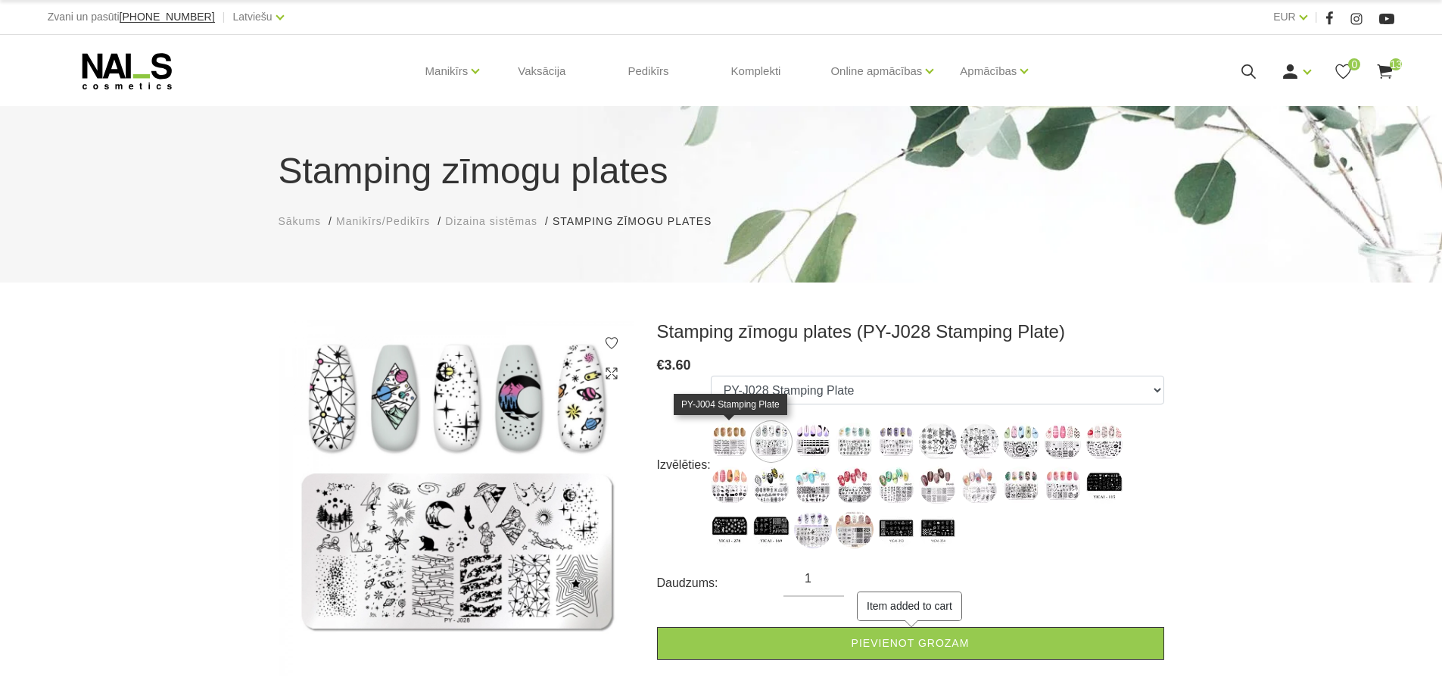
click at [725, 432] on img at bounding box center [730, 441] width 38 height 38
select select "5170"
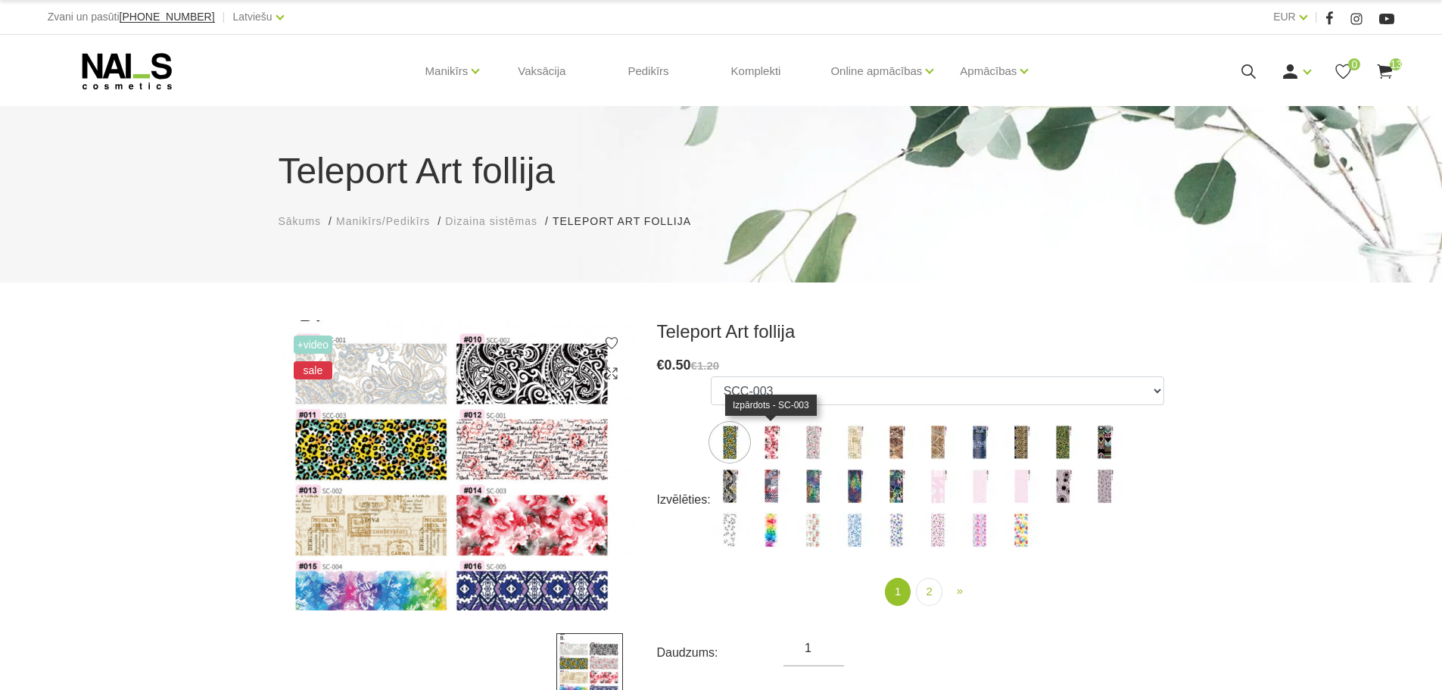
click at [774, 440] on img at bounding box center [771, 442] width 38 height 38
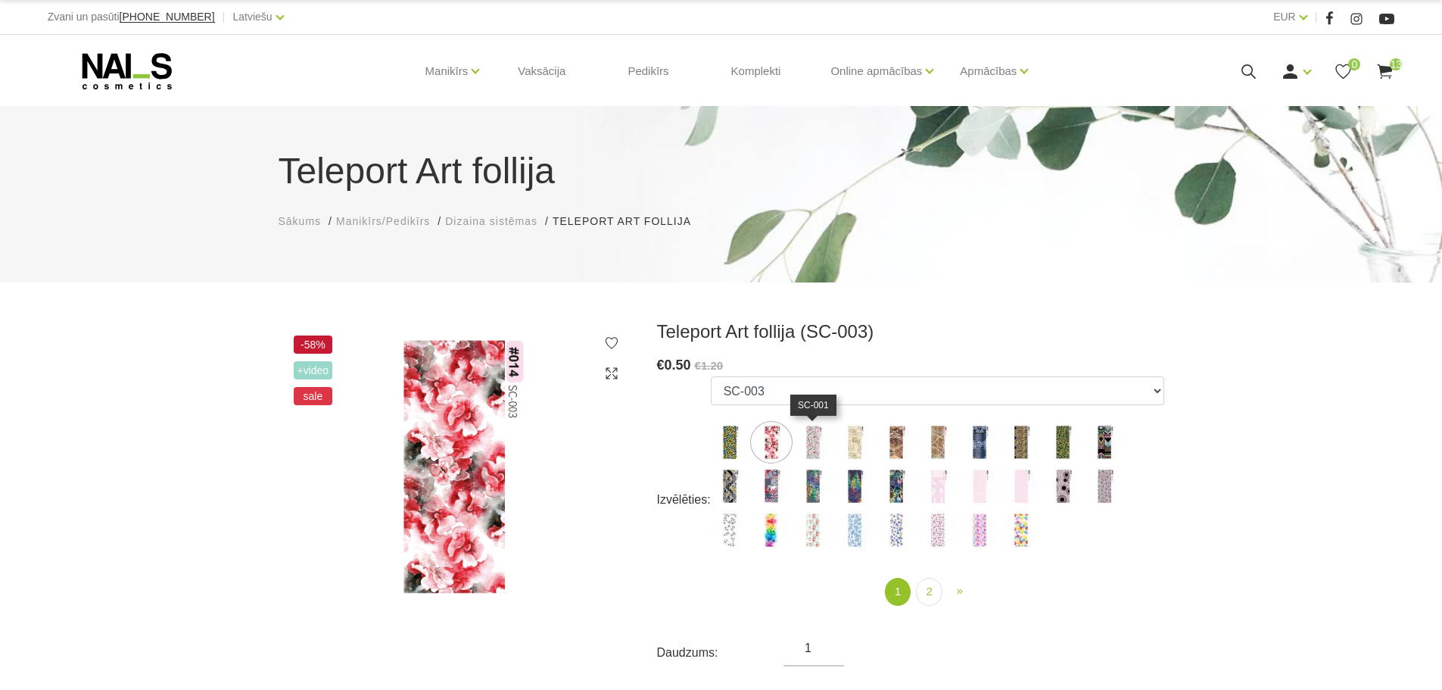
click at [817, 436] on img at bounding box center [813, 442] width 38 height 38
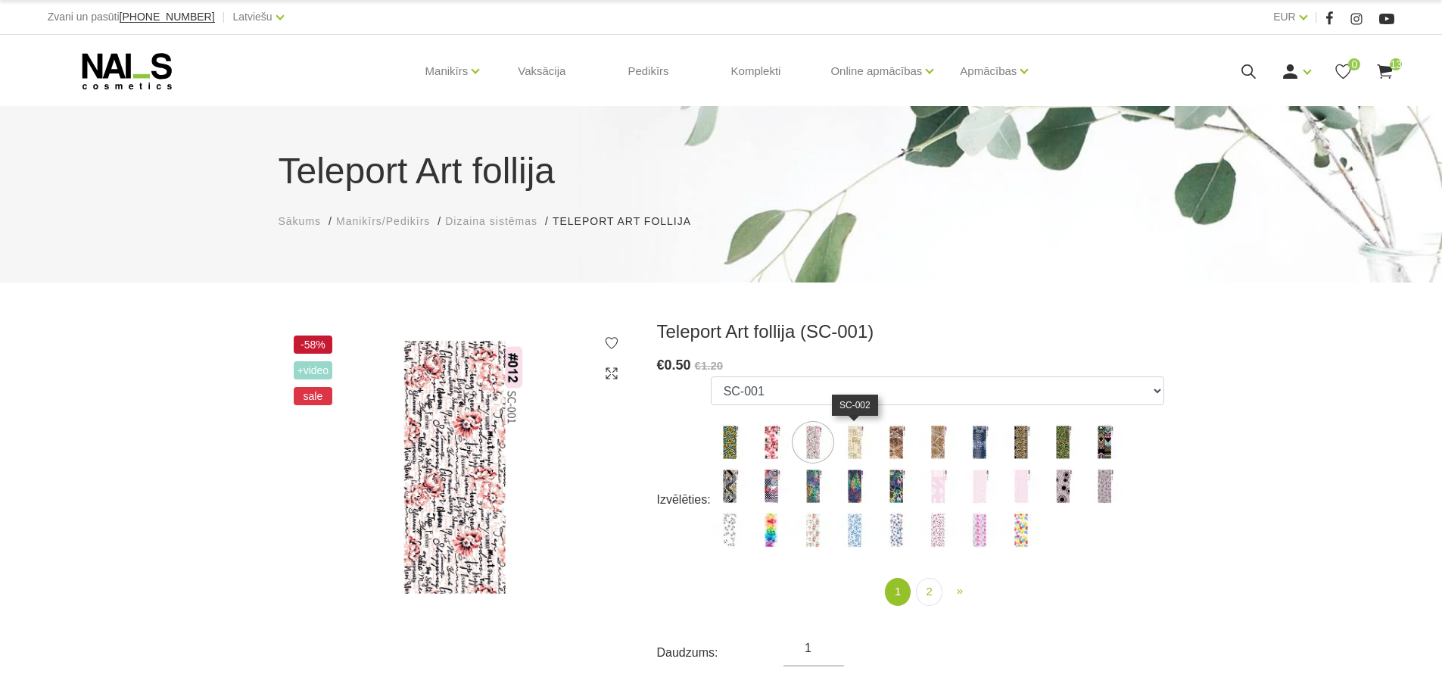
click at [852, 437] on img at bounding box center [855, 442] width 38 height 38
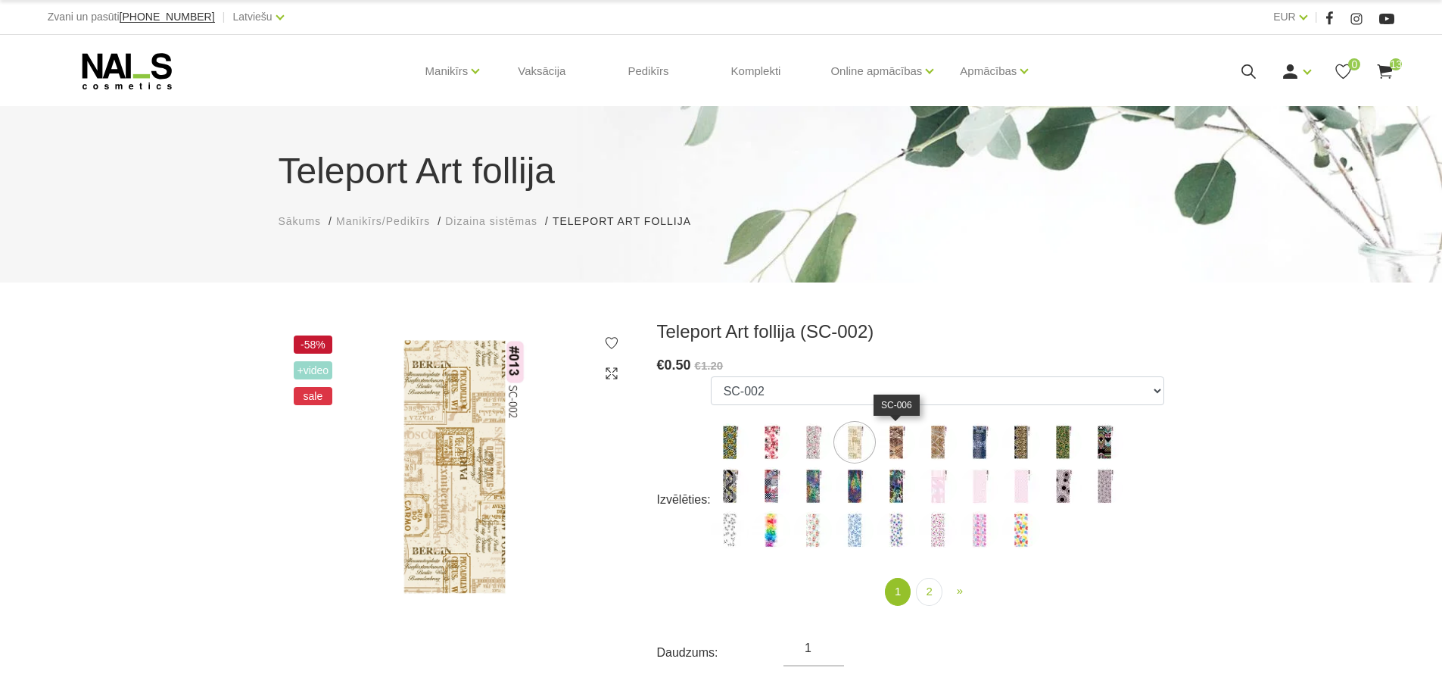
click at [896, 439] on img at bounding box center [896, 442] width 38 height 38
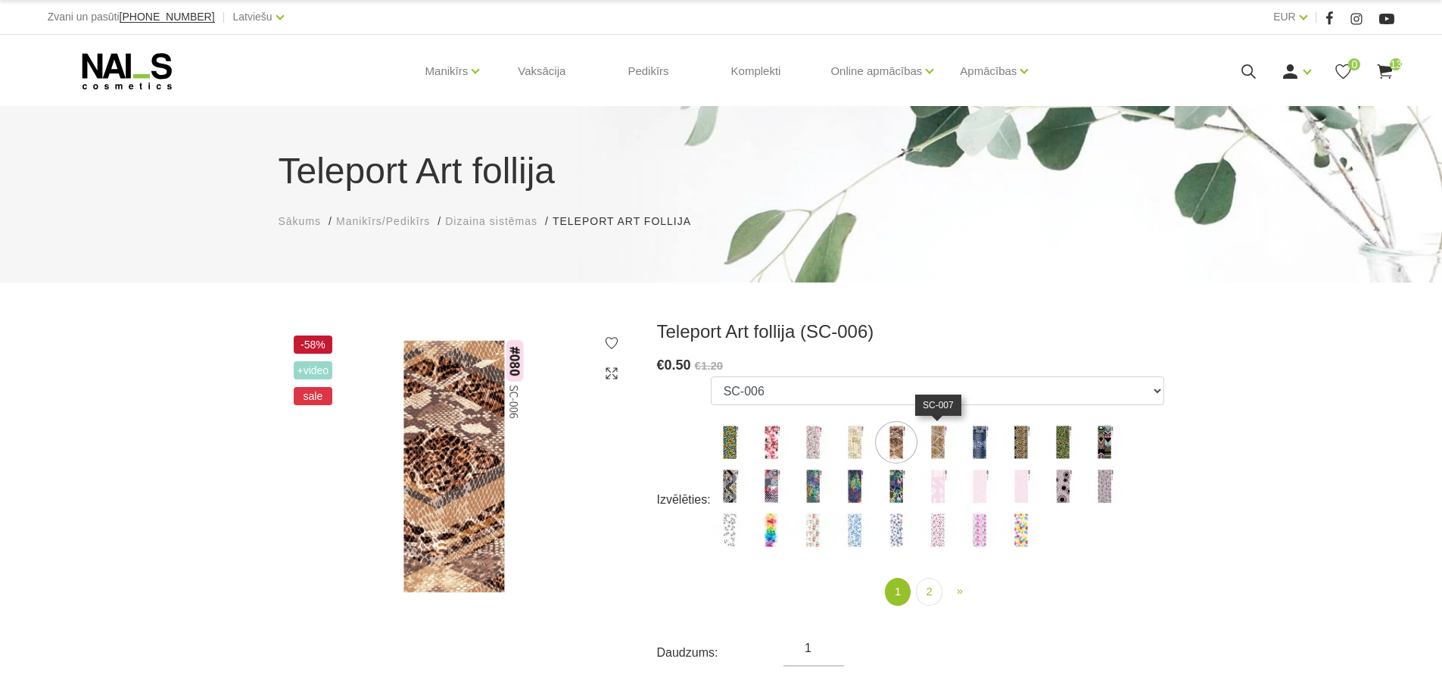
click at [934, 441] on img at bounding box center [938, 442] width 38 height 38
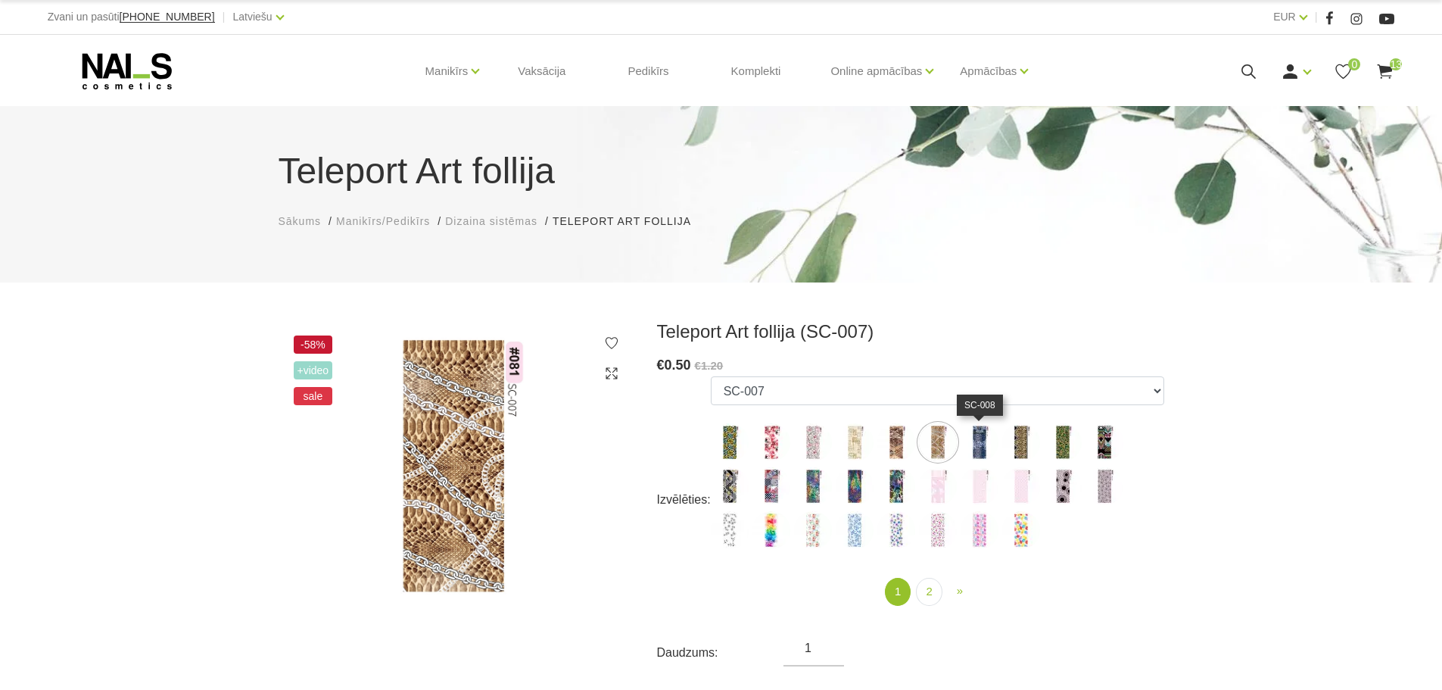
click at [976, 442] on img at bounding box center [980, 442] width 38 height 38
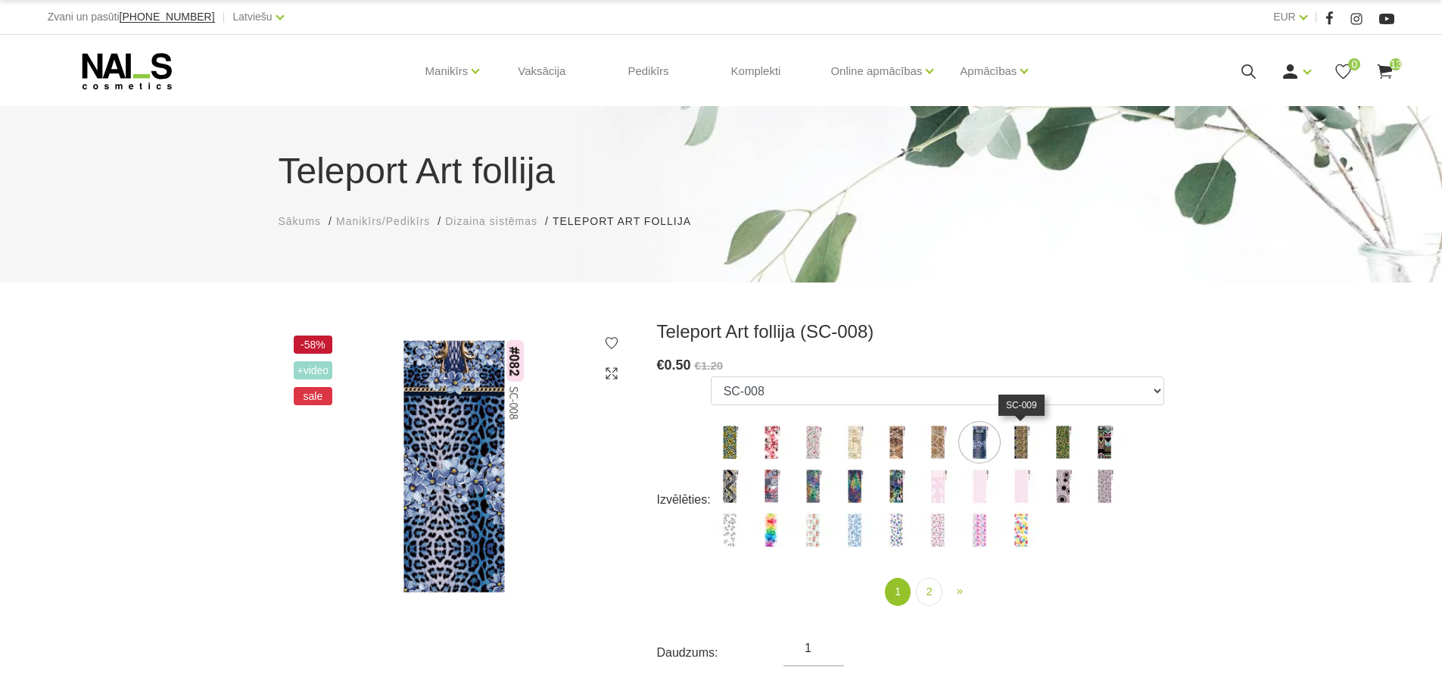
click at [1020, 444] on img at bounding box center [1021, 442] width 38 height 38
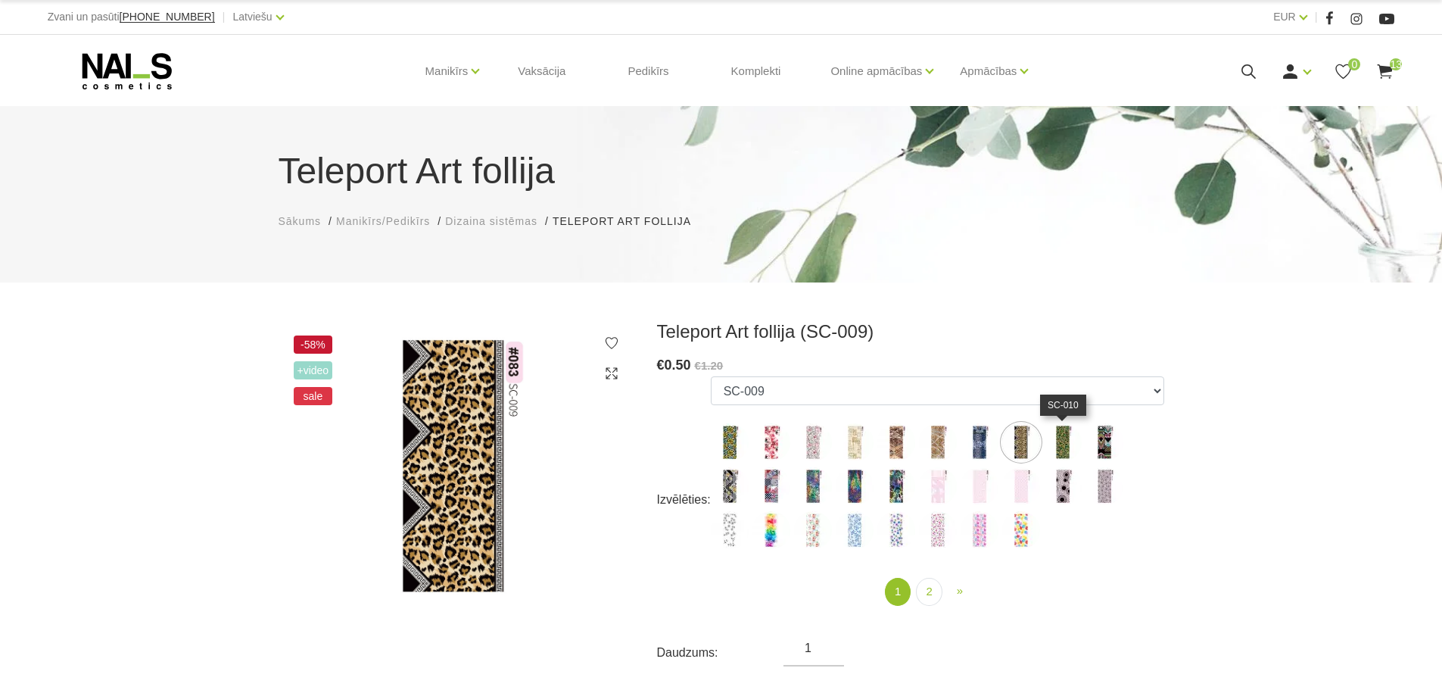
click at [1062, 443] on img at bounding box center [1063, 442] width 38 height 38
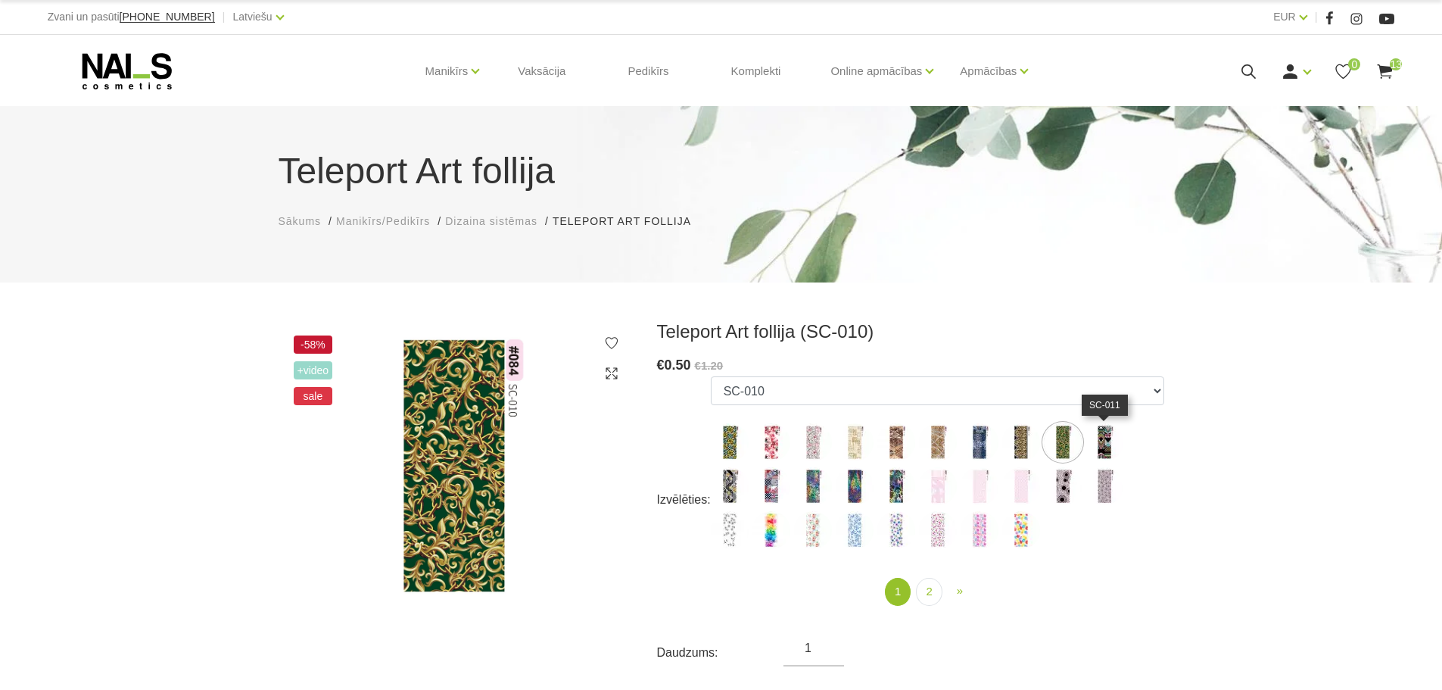
click at [1104, 444] on img at bounding box center [1104, 442] width 38 height 38
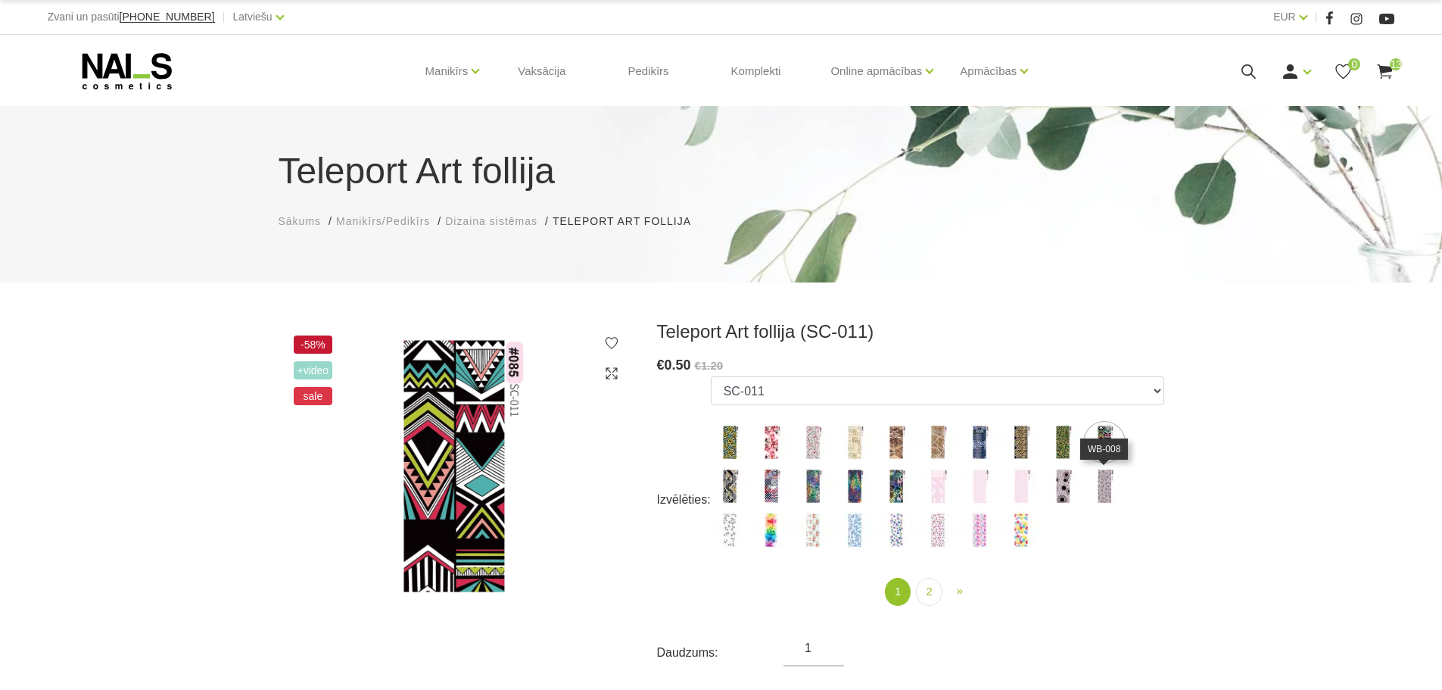
drag, startPoint x: 1106, startPoint y: 481, endPoint x: 1098, endPoint y: 484, distance: 8.9
click at [1107, 481] on img at bounding box center [1104, 486] width 38 height 38
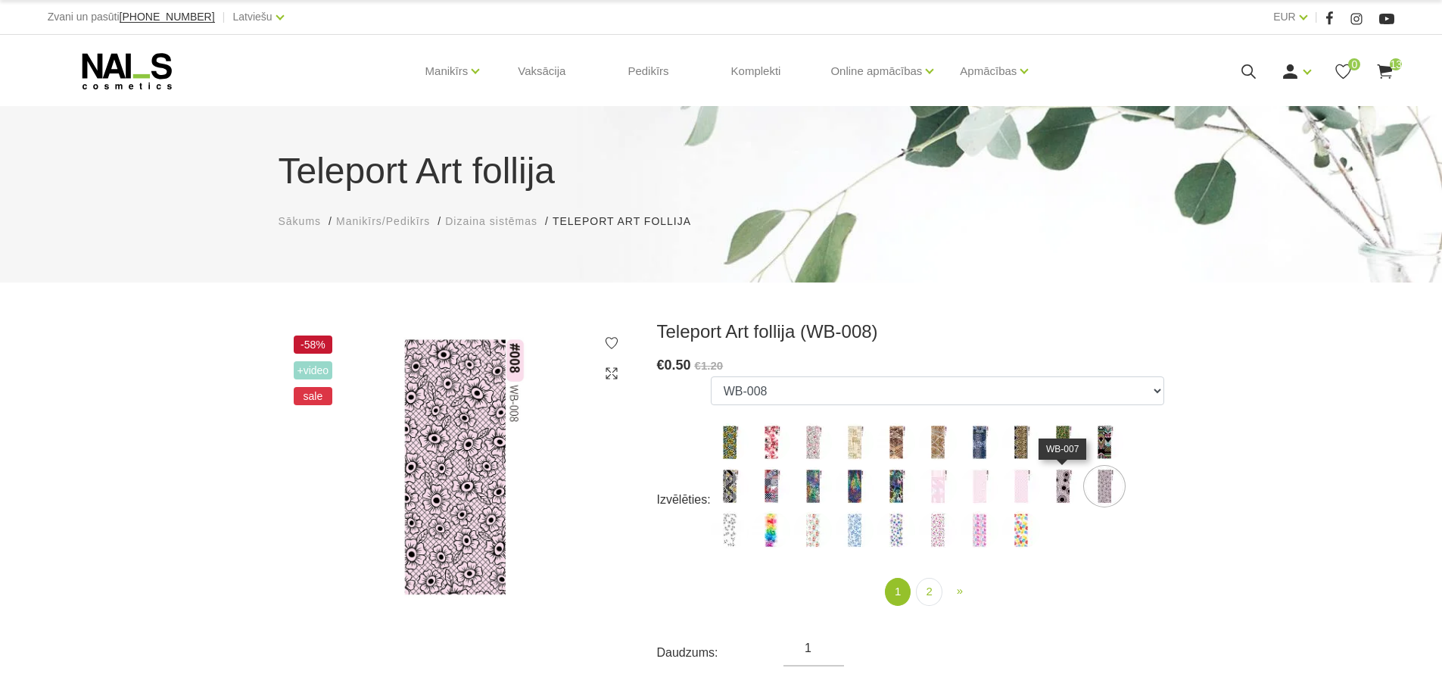
click at [1060, 484] on img at bounding box center [1063, 486] width 38 height 38
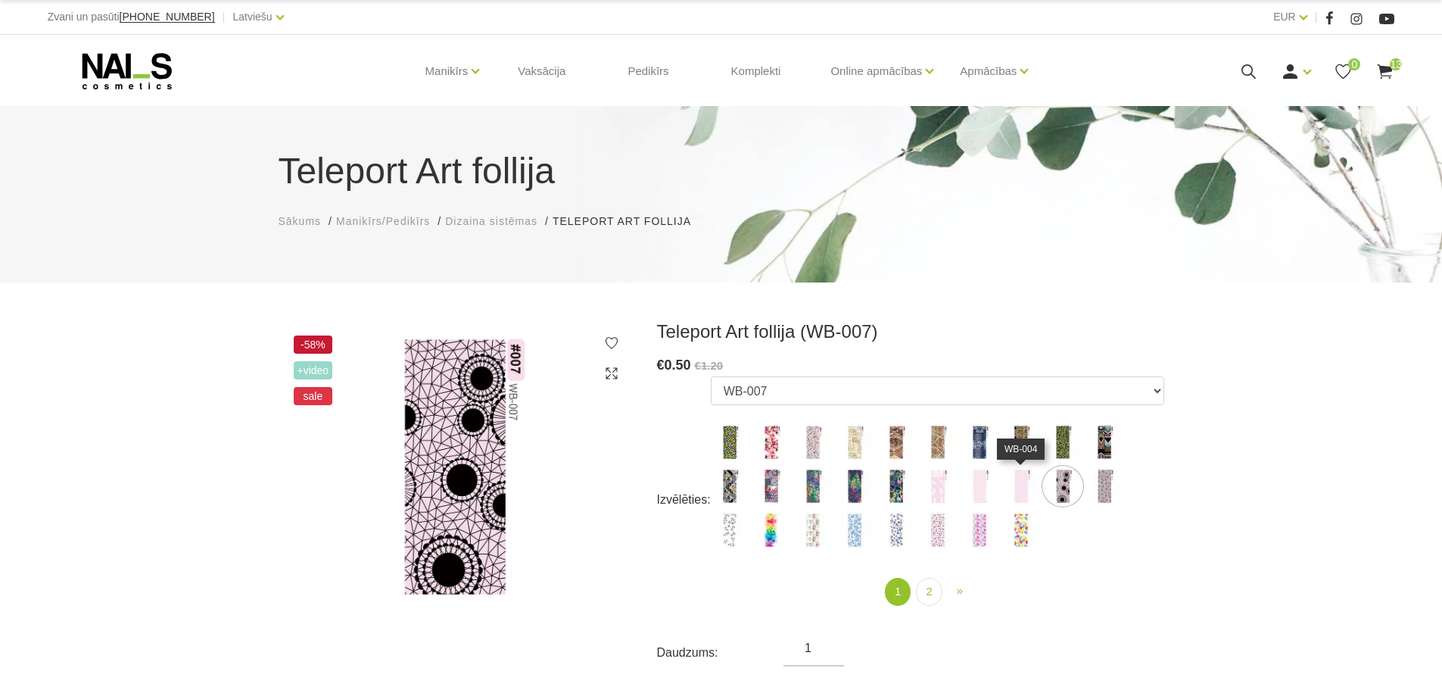
click at [1016, 486] on img at bounding box center [1021, 486] width 38 height 38
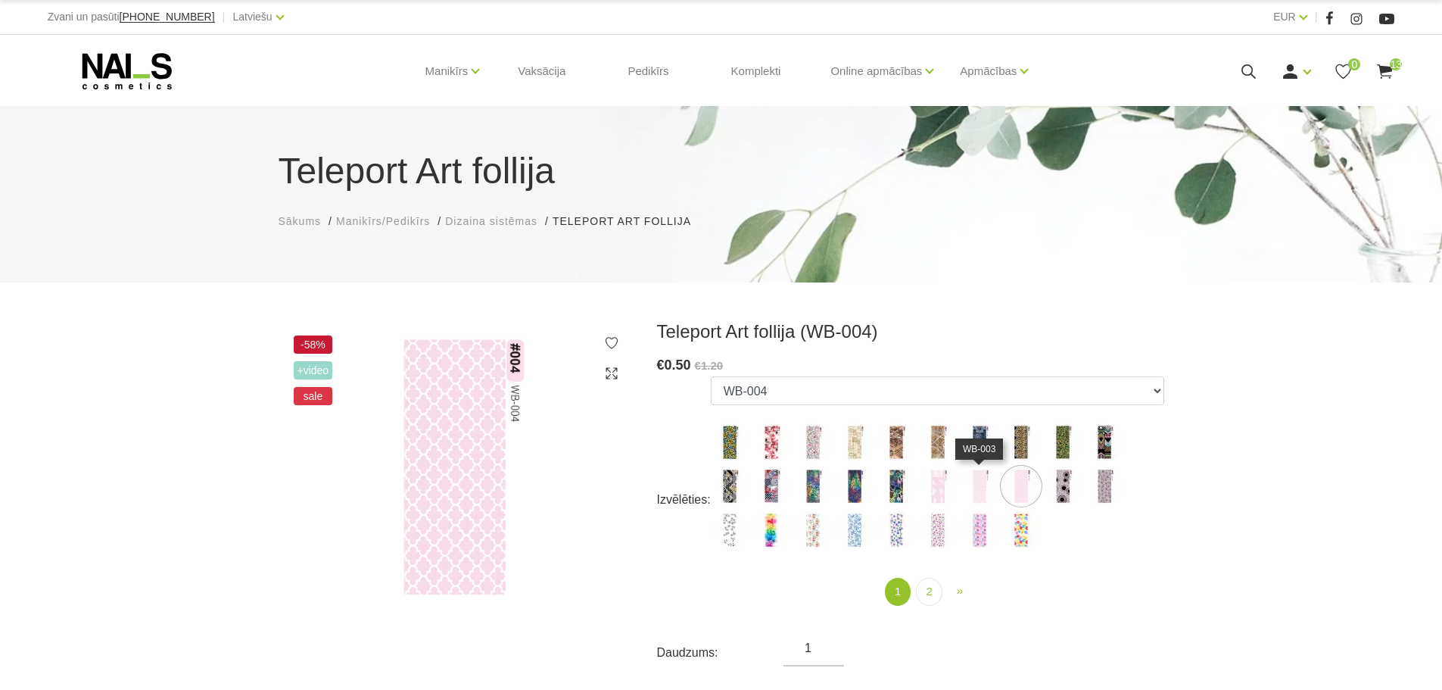
click at [982, 482] on img at bounding box center [980, 486] width 38 height 38
click at [942, 484] on img at bounding box center [938, 486] width 38 height 38
click at [893, 484] on img at bounding box center [896, 486] width 38 height 38
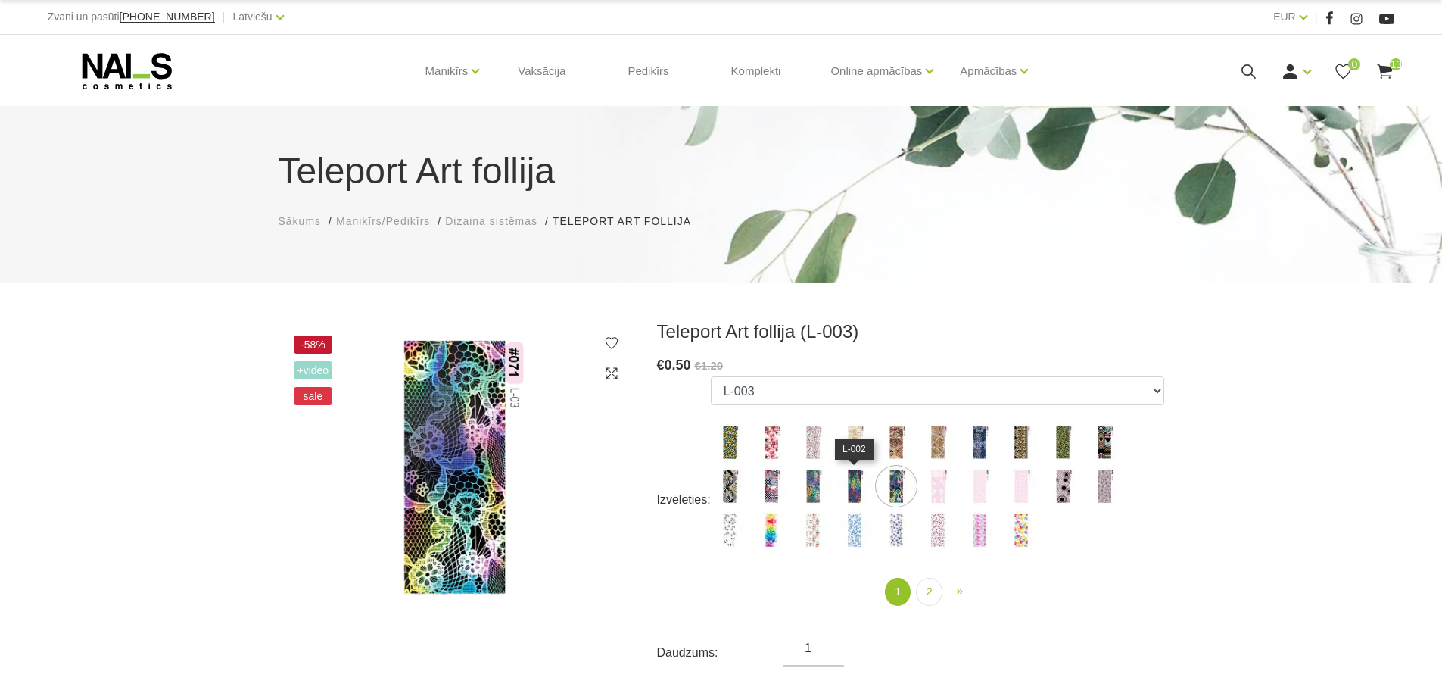
click at [858, 483] on img at bounding box center [855, 486] width 38 height 38
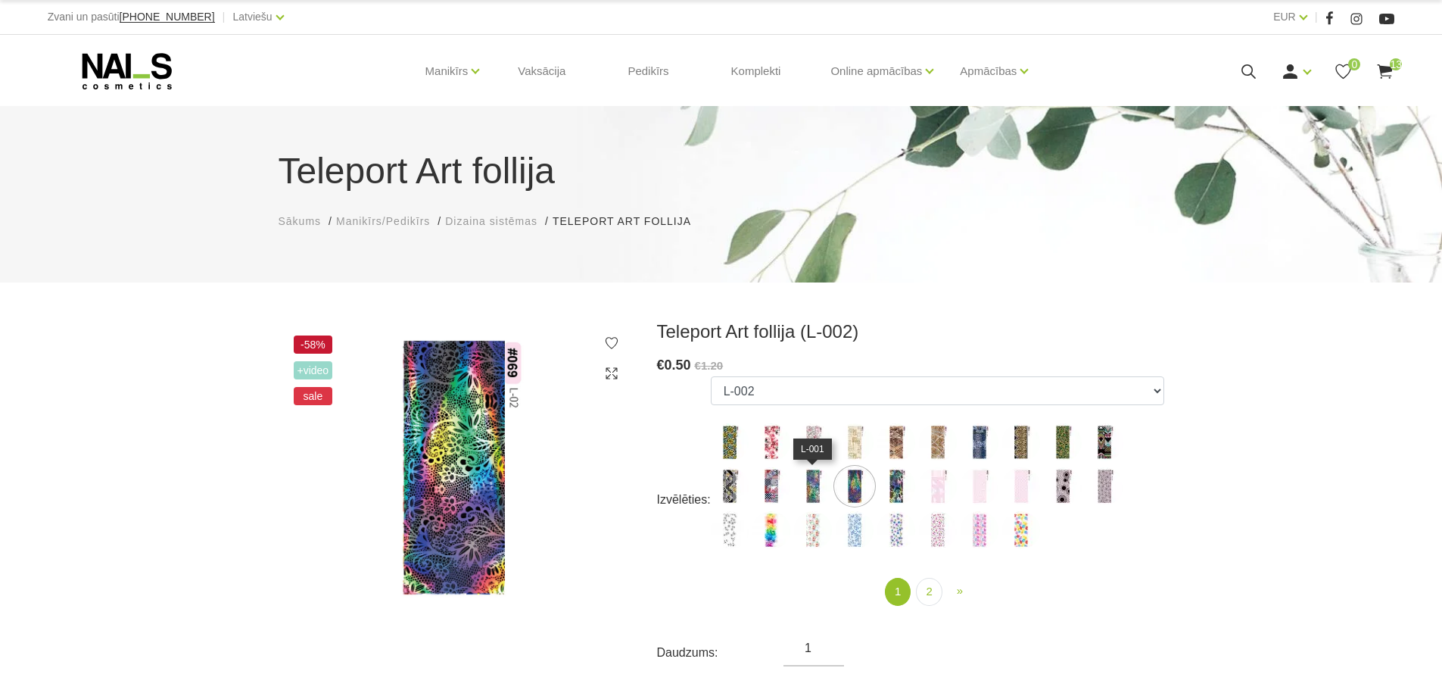
click at [808, 483] on img at bounding box center [813, 486] width 38 height 38
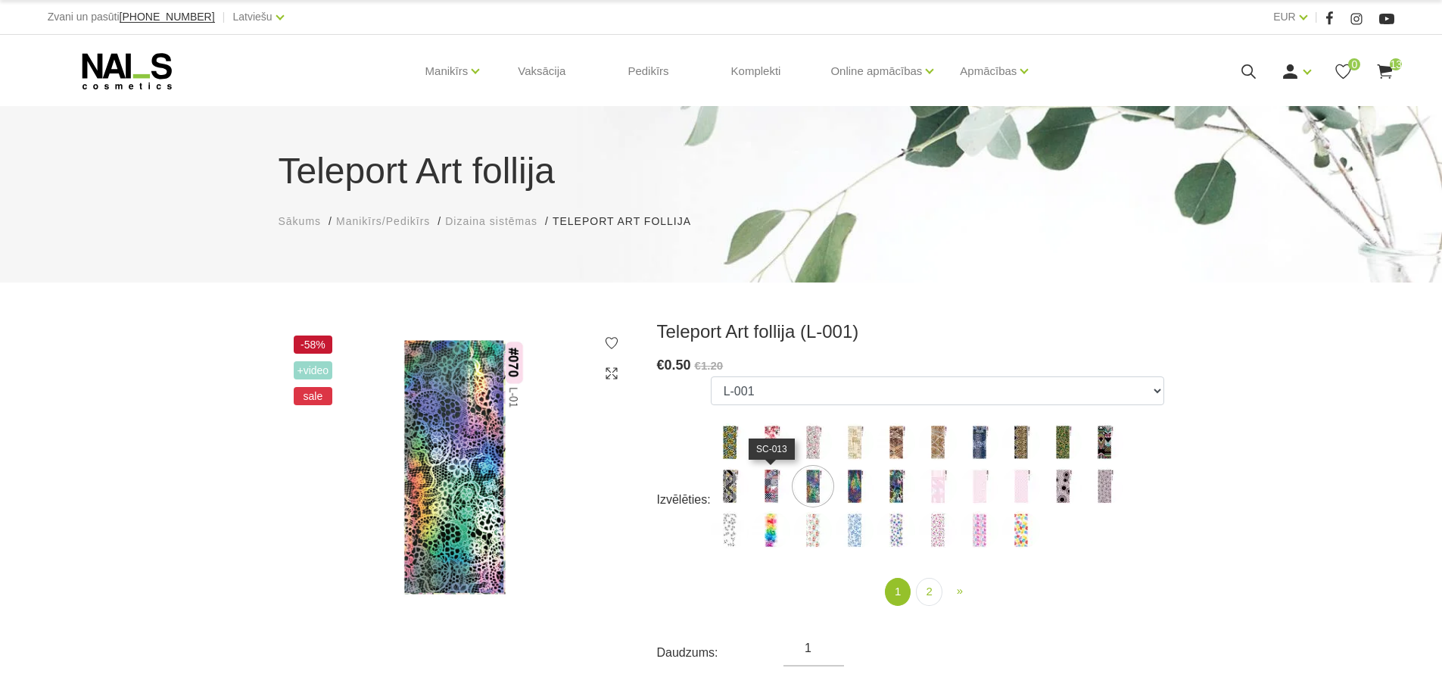
click at [774, 481] on img at bounding box center [771, 486] width 38 height 38
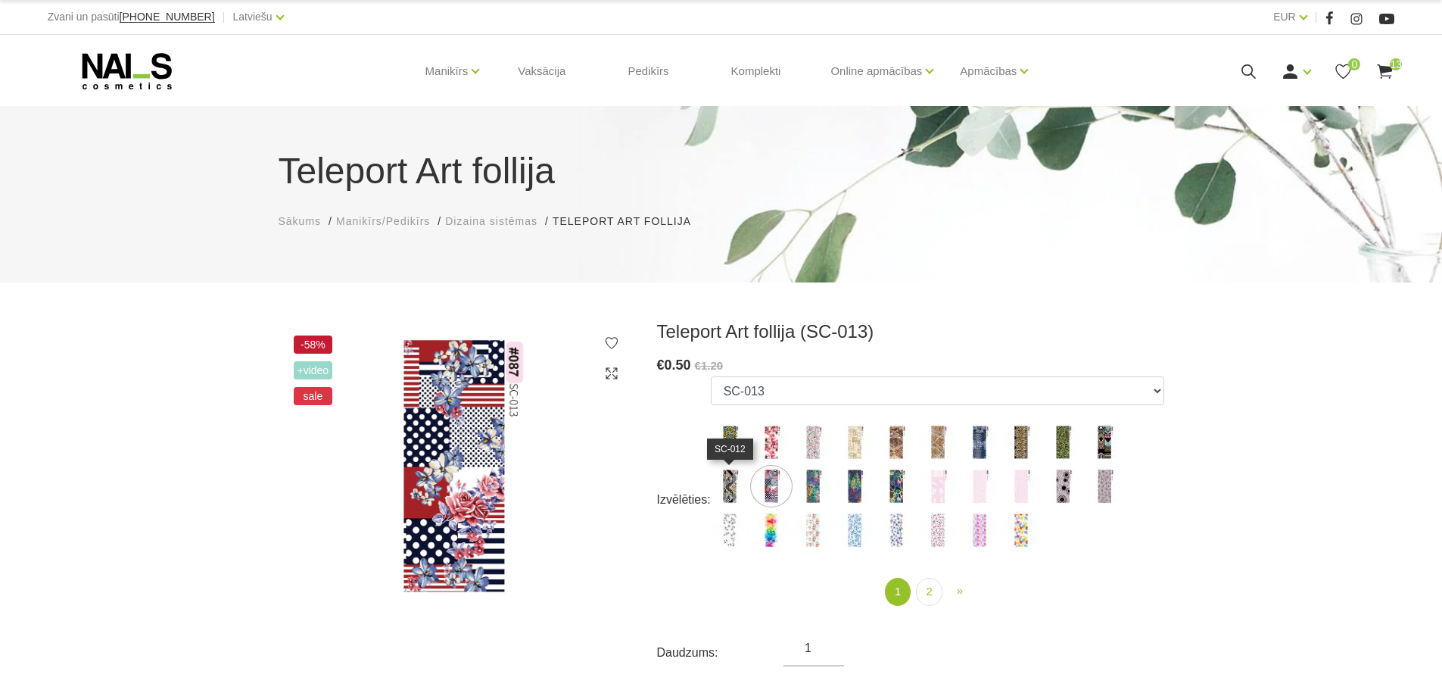
click at [736, 481] on img at bounding box center [730, 486] width 38 height 38
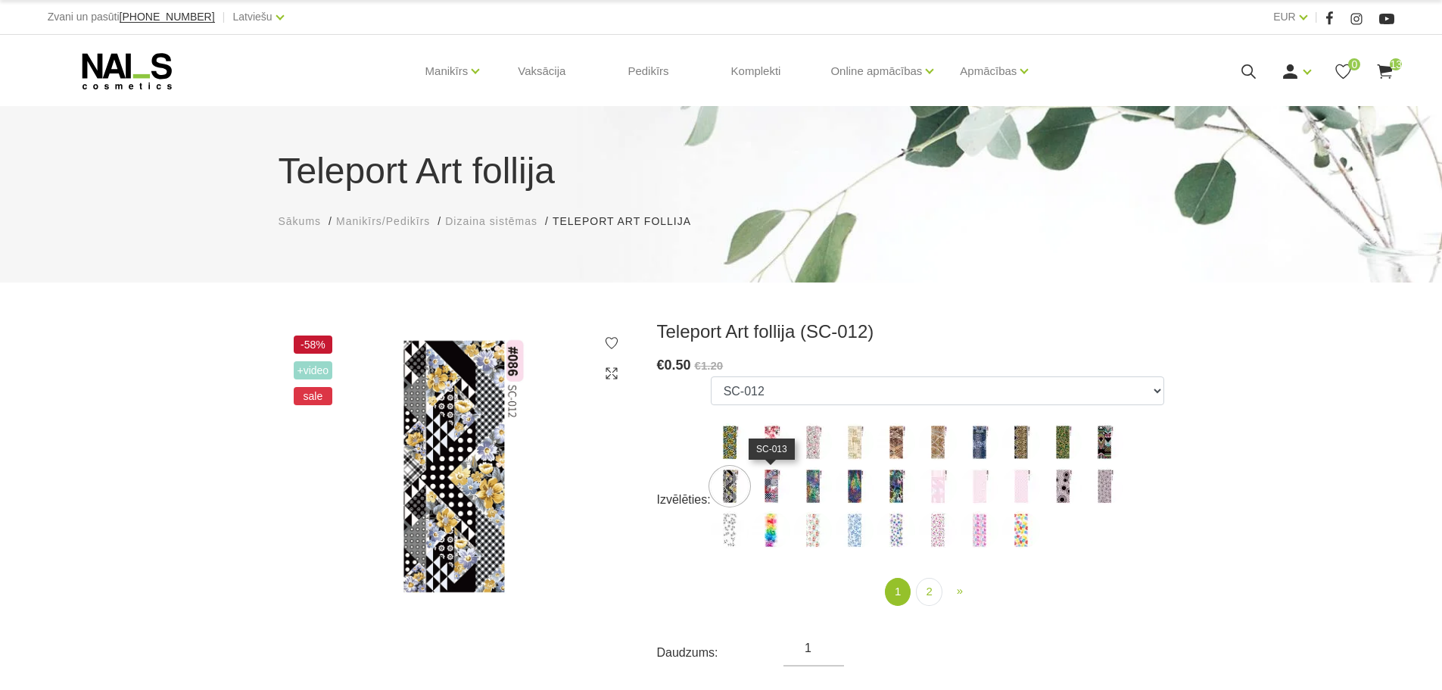
click at [774, 480] on img at bounding box center [771, 486] width 38 height 38
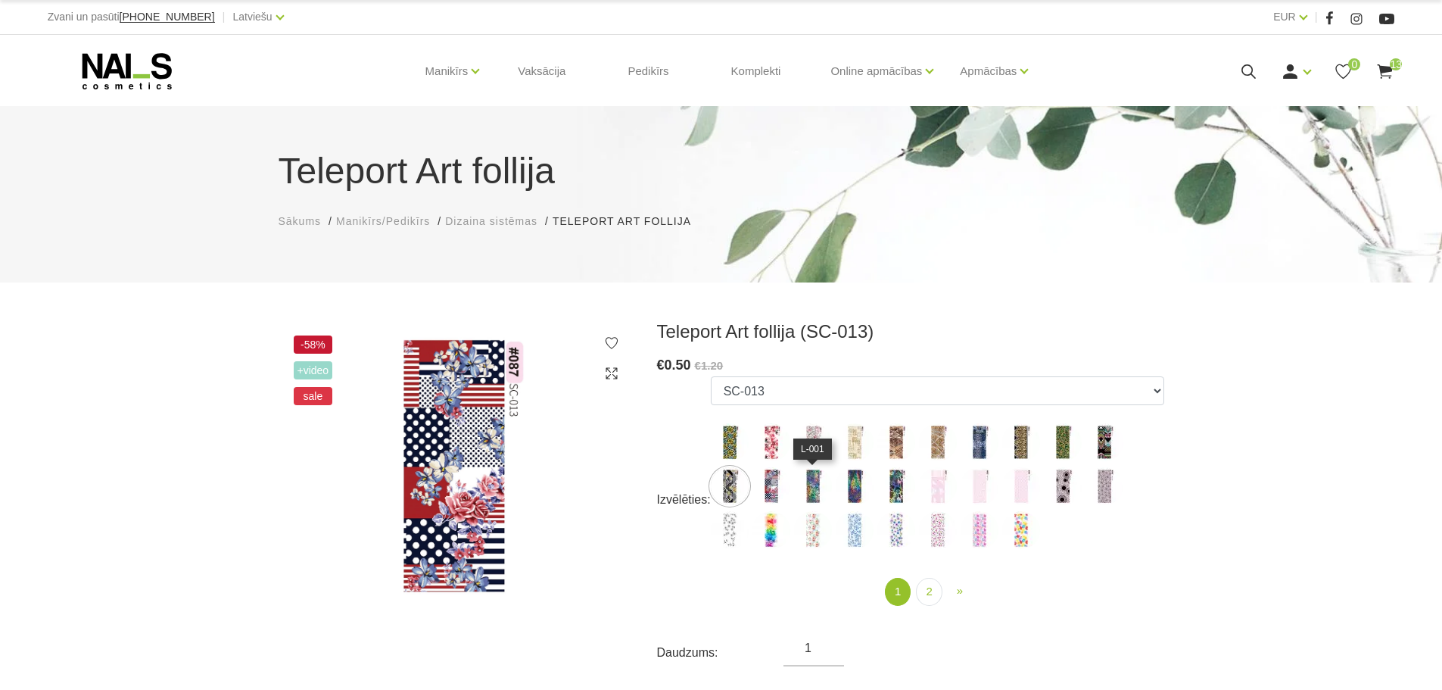
click at [822, 481] on img at bounding box center [813, 486] width 38 height 38
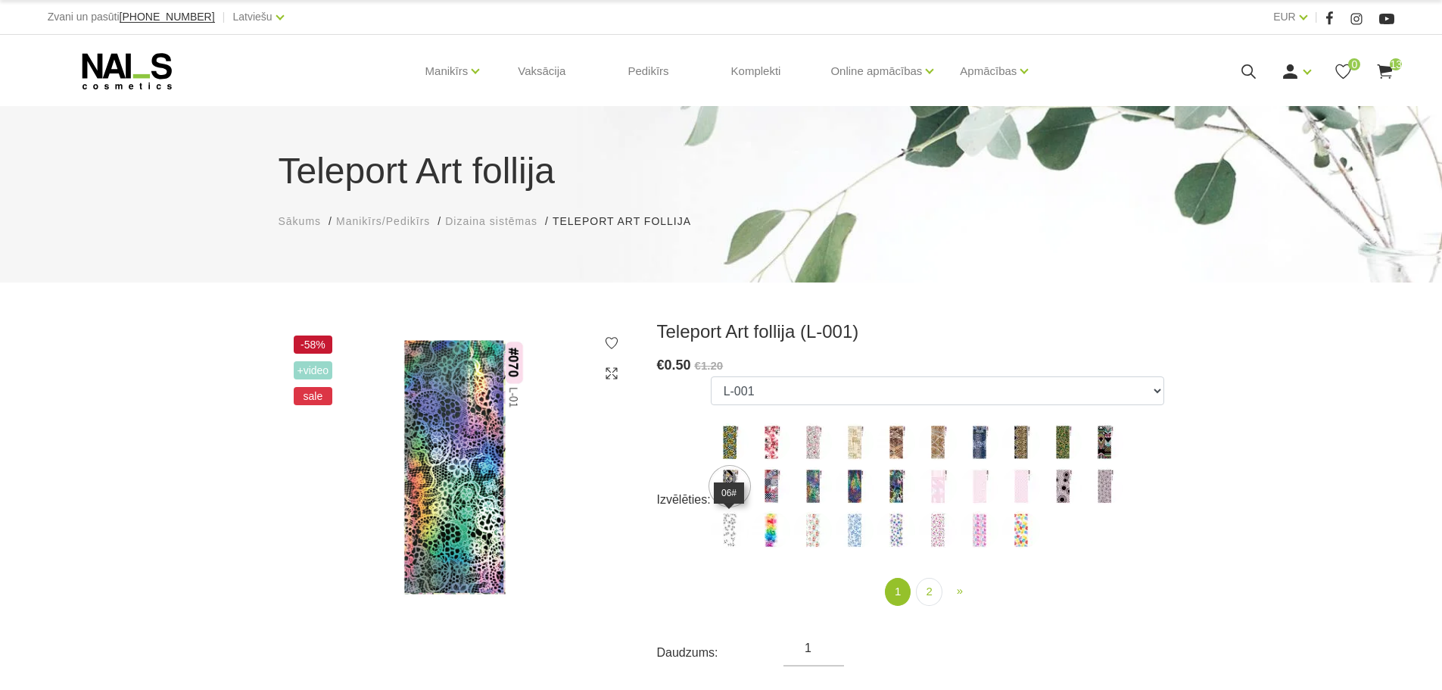
click at [723, 530] on img at bounding box center [730, 530] width 38 height 38
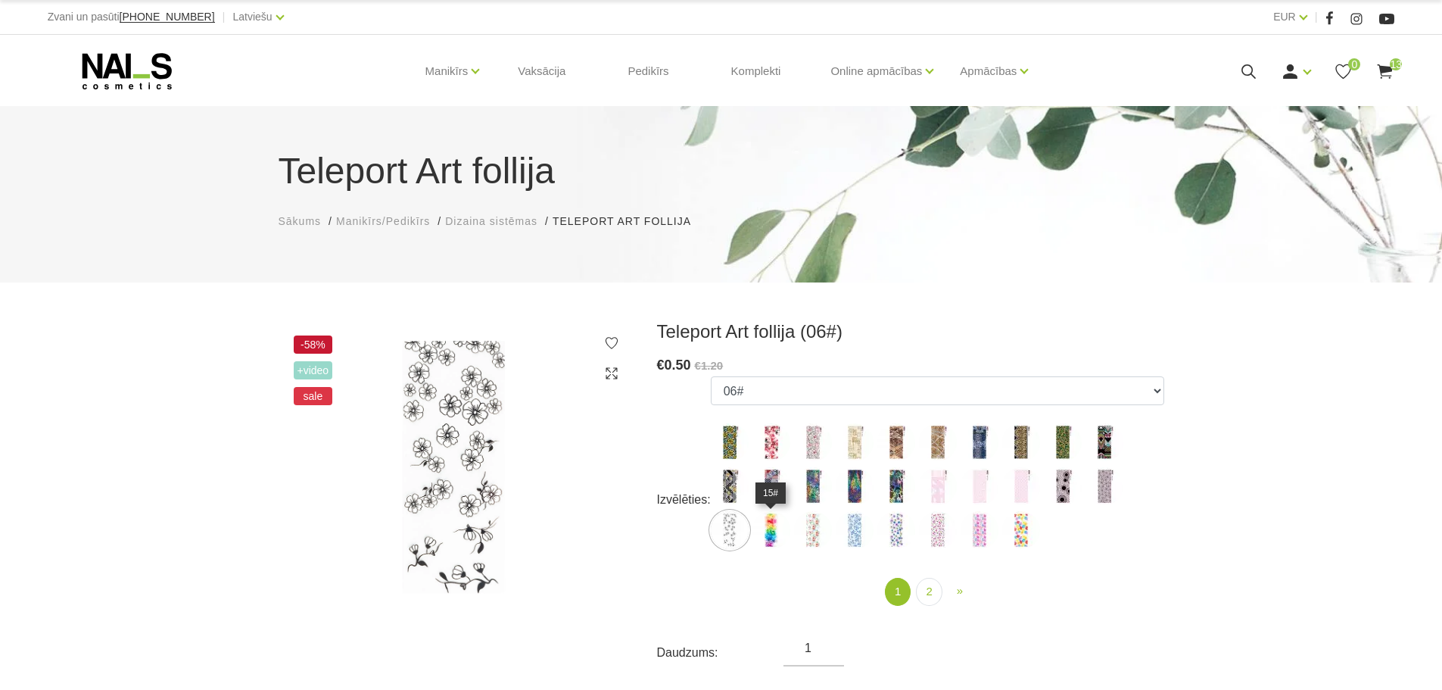
click at [773, 528] on img at bounding box center [771, 530] width 38 height 38
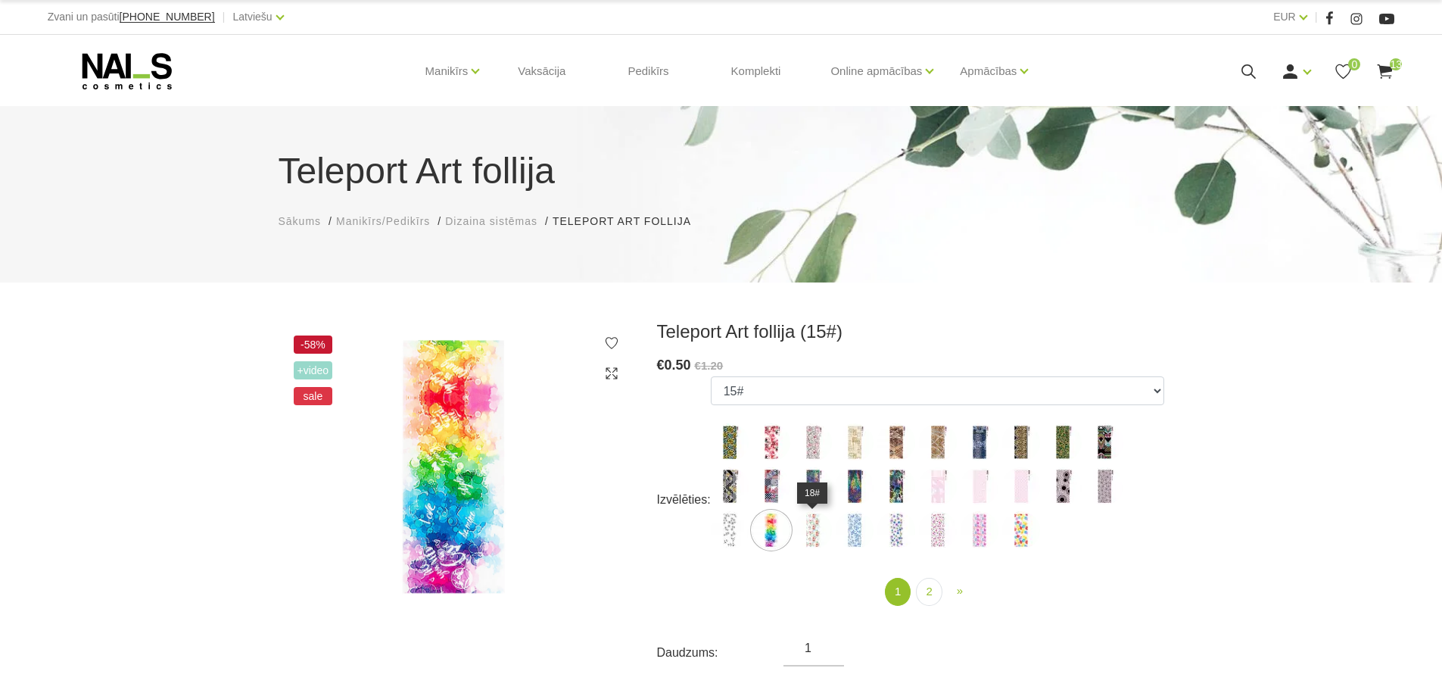
click at [802, 527] on img at bounding box center [813, 530] width 38 height 38
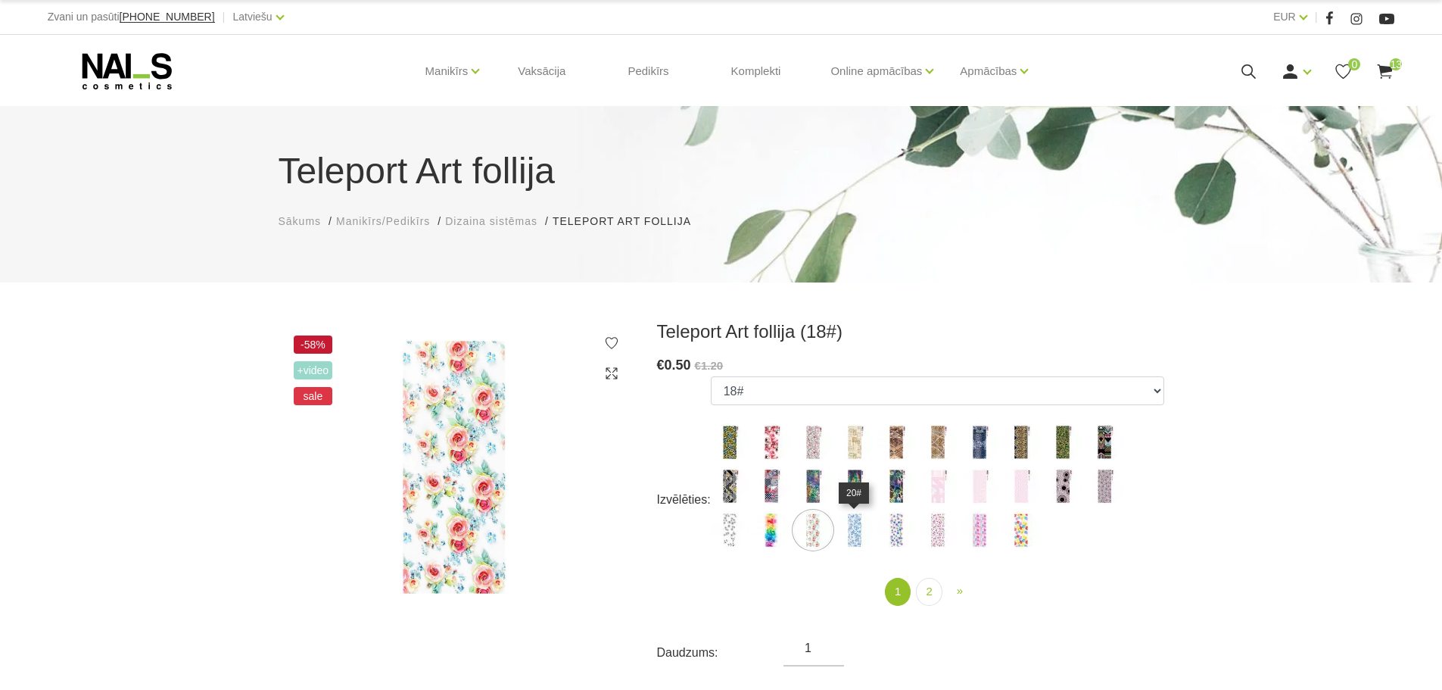
click at [845, 527] on img at bounding box center [855, 530] width 38 height 38
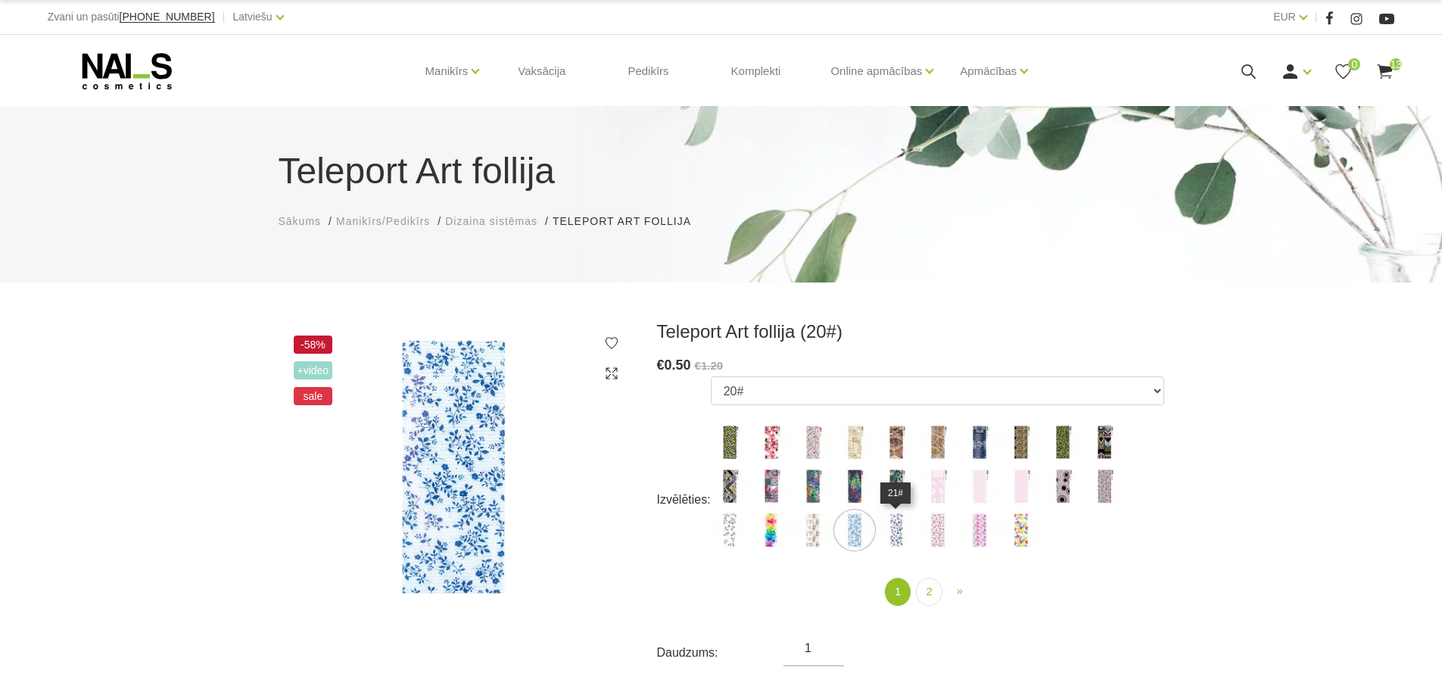
click at [889, 528] on img at bounding box center [896, 530] width 38 height 38
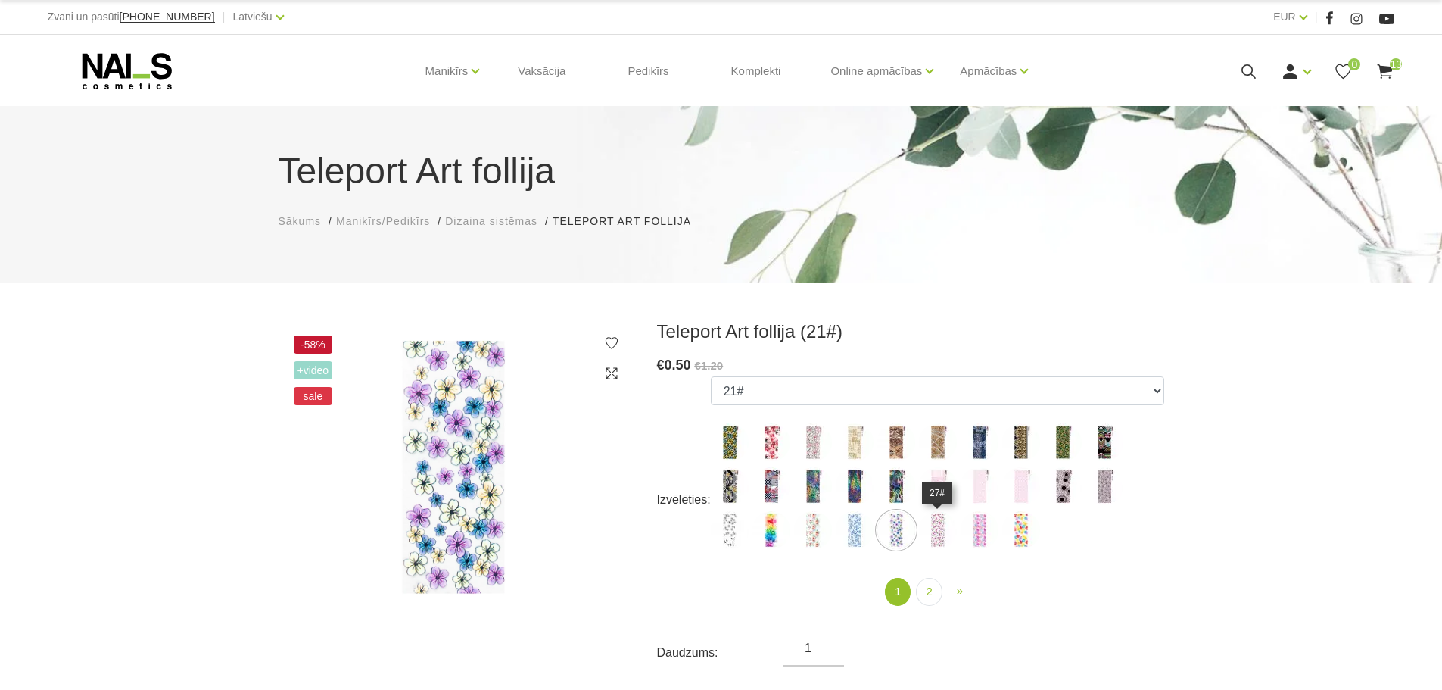
click at [934, 529] on img at bounding box center [938, 530] width 38 height 38
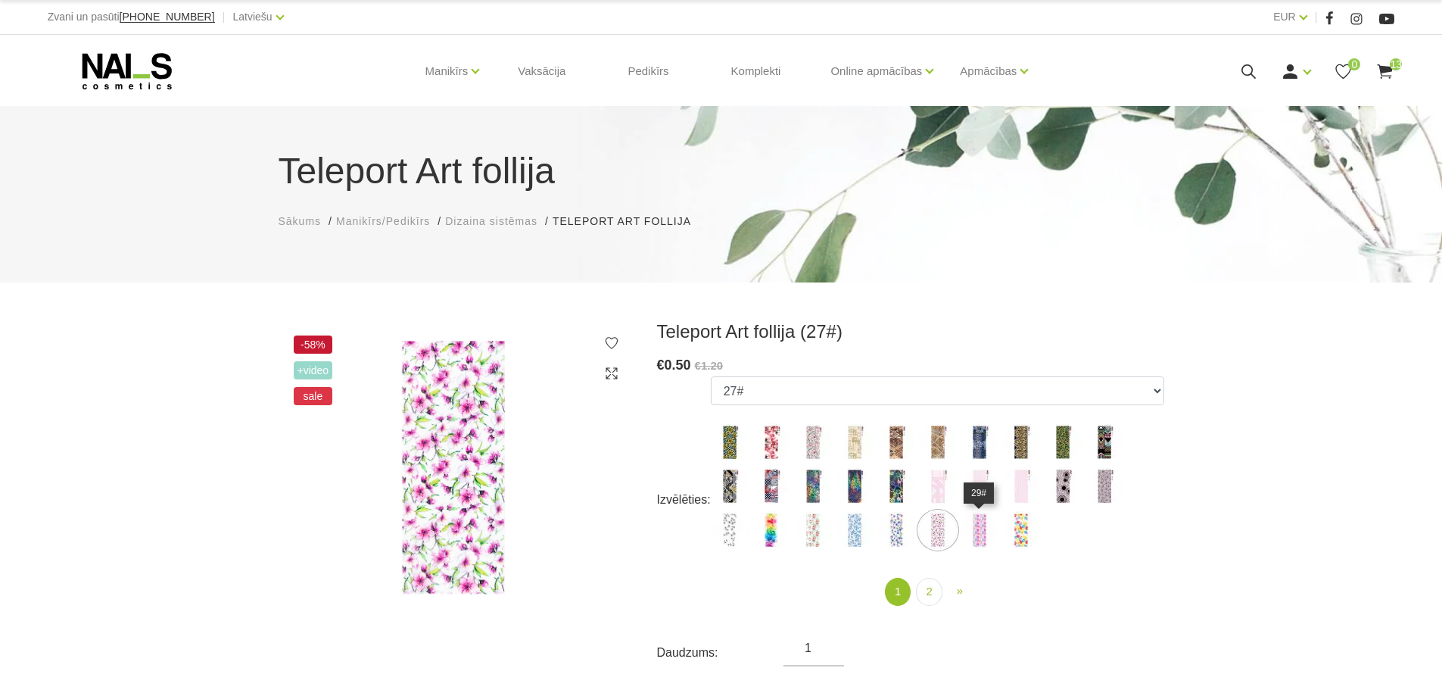
click at [981, 531] on img at bounding box center [980, 530] width 38 height 38
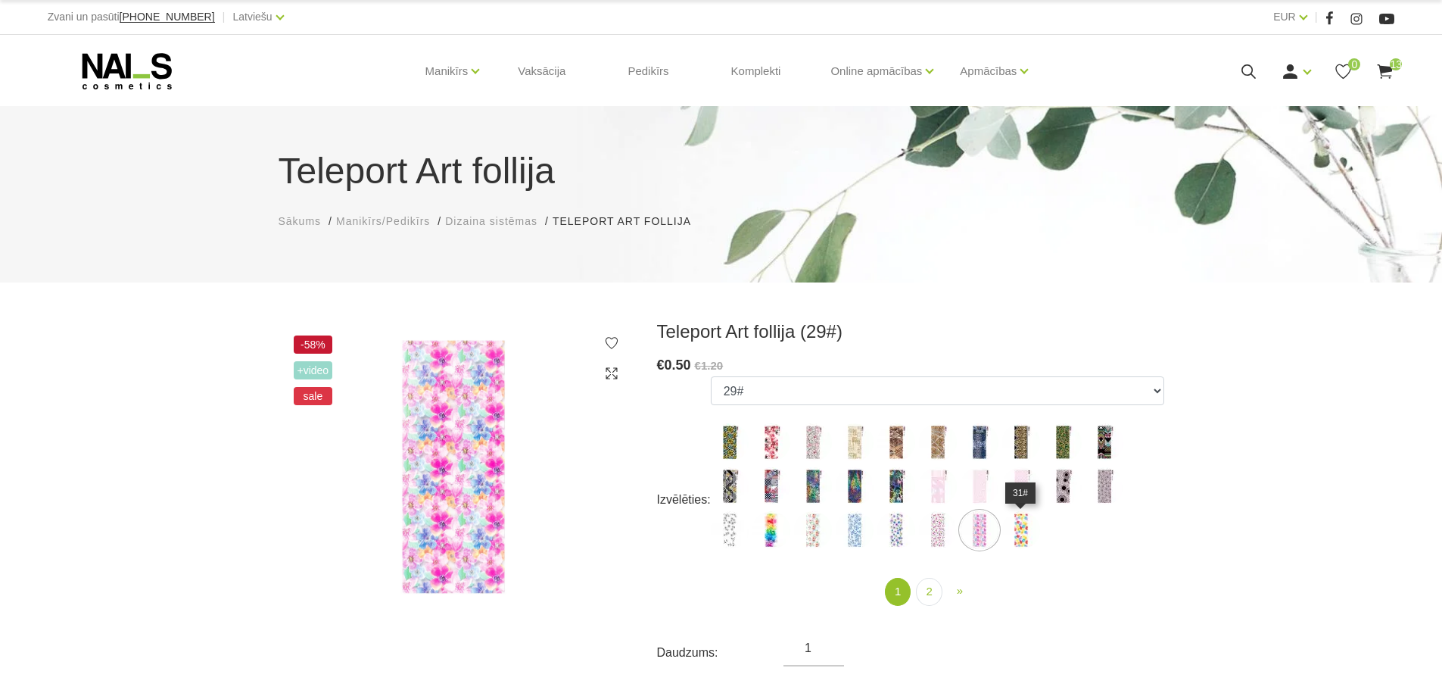
click at [1023, 531] on img at bounding box center [1021, 530] width 38 height 38
select select "1652"
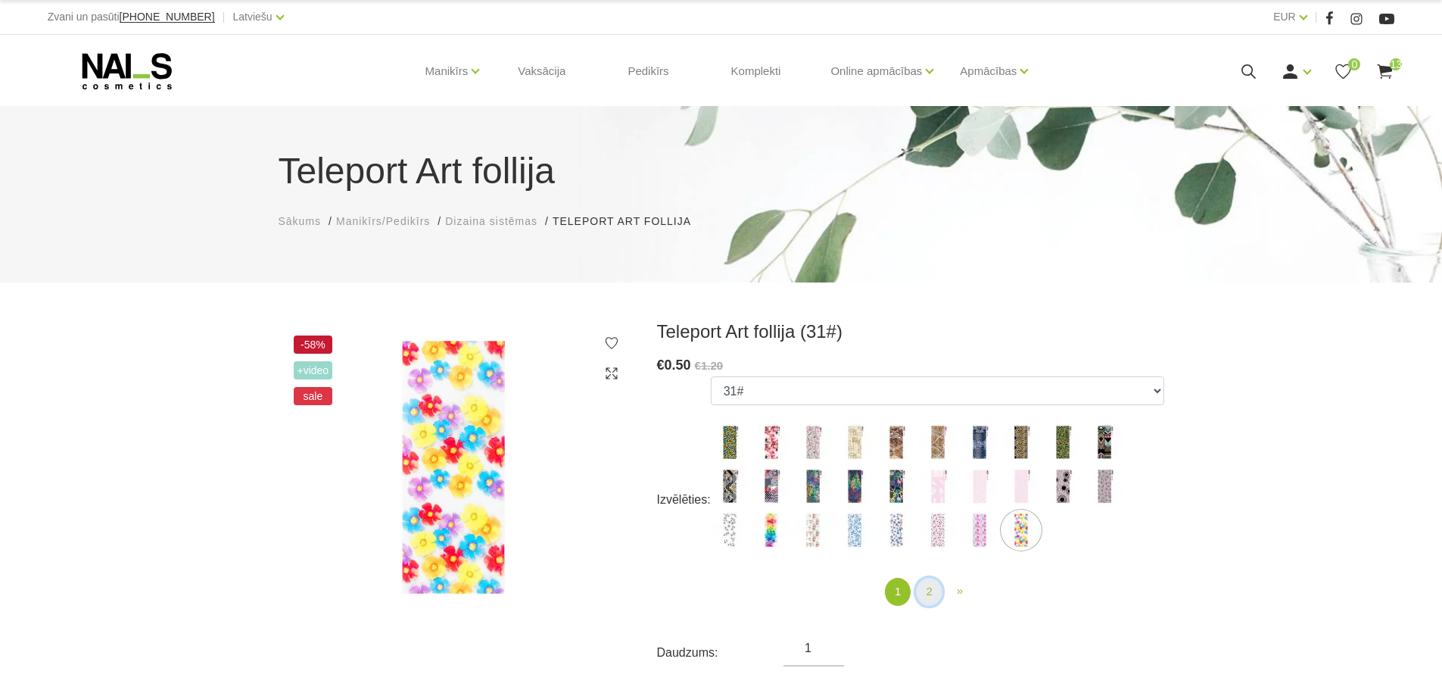
click at [926, 586] on link "2" at bounding box center [929, 592] width 26 height 28
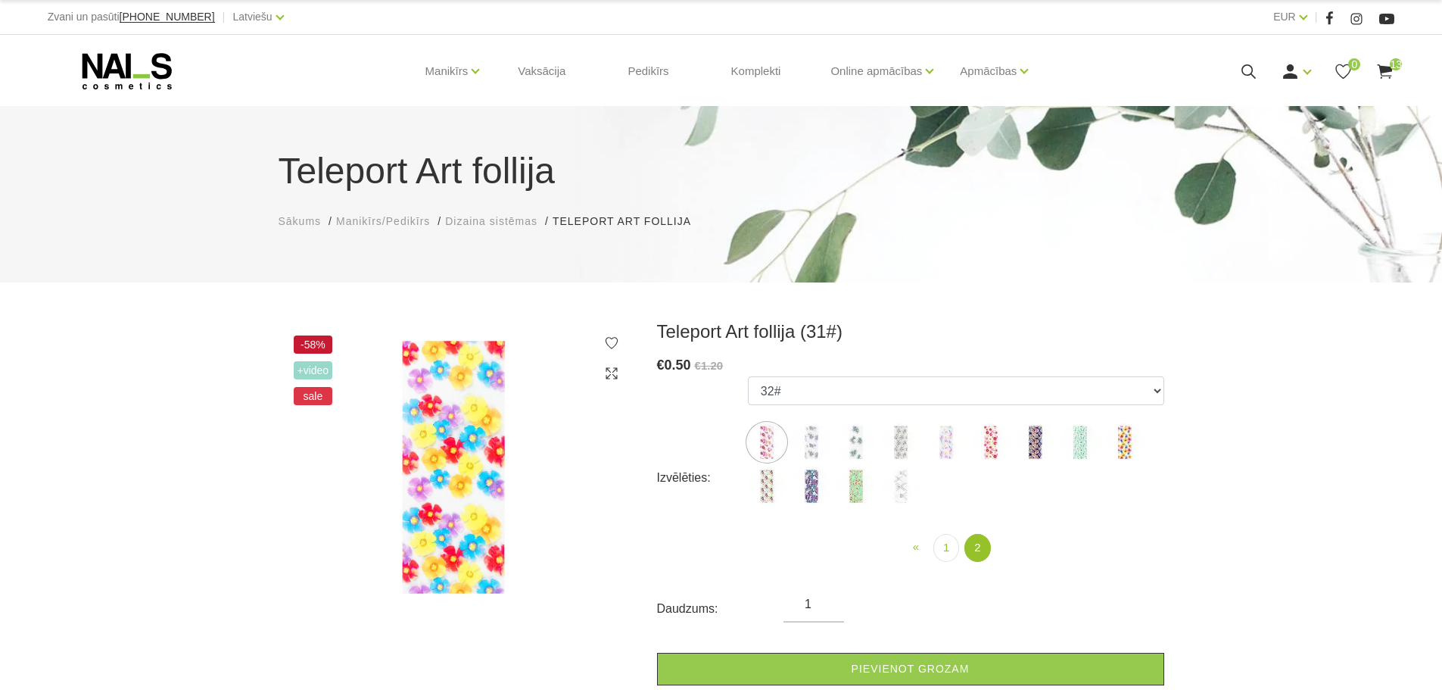
click at [776, 438] on img at bounding box center [767, 442] width 38 height 38
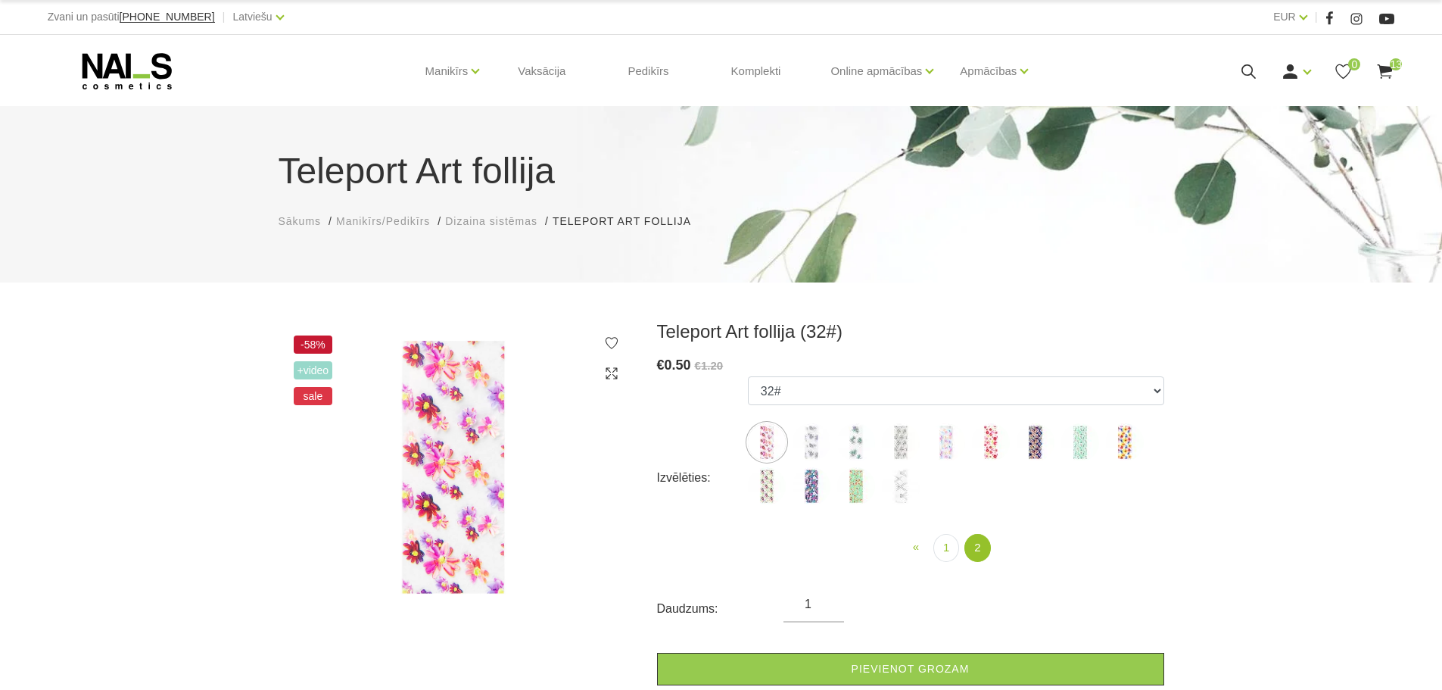
click at [810, 438] on img at bounding box center [811, 442] width 38 height 38
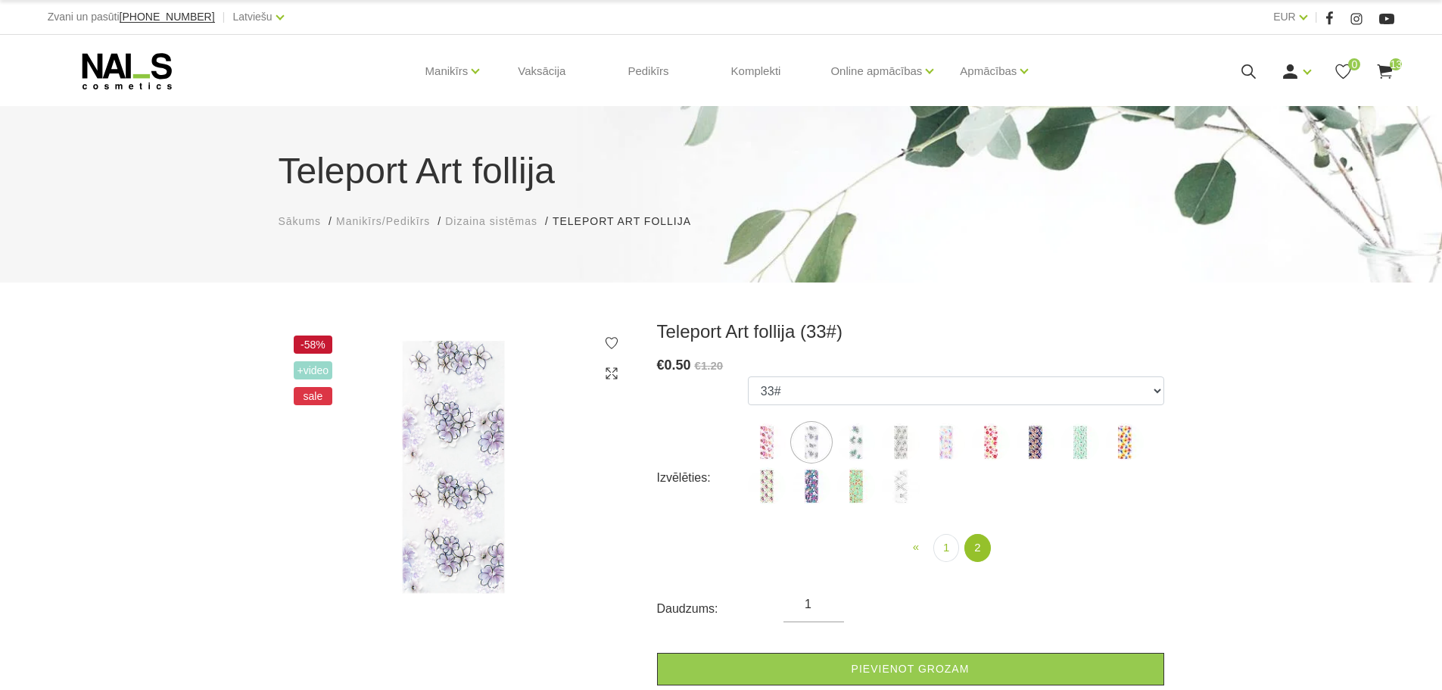
click at [859, 437] on img at bounding box center [856, 442] width 38 height 38
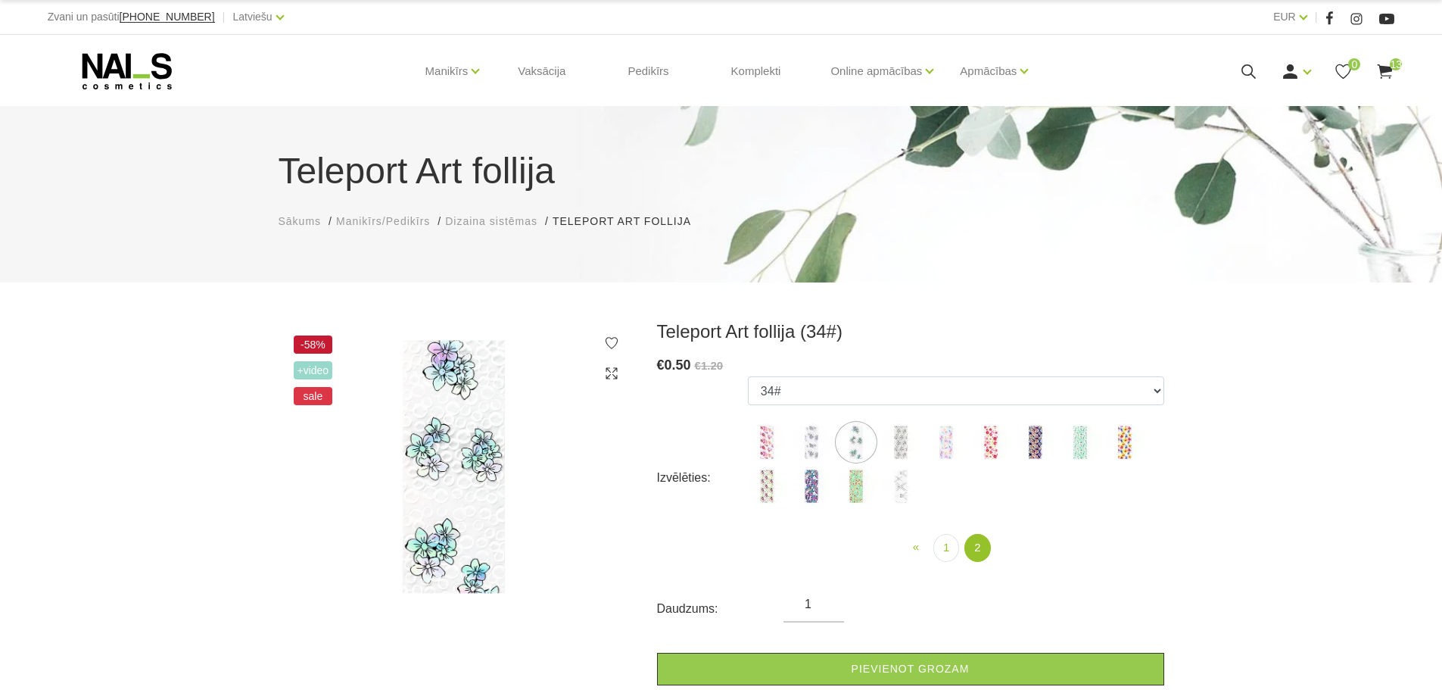
click at [923, 441] on ul "SCC-003 SC-003 SC-001 SC-002 SC-006 SC-007 SC-008 SC-009 SC-010 SC-011 SC-012 S…" at bounding box center [956, 443] width 416 height 135
click at [909, 440] on img at bounding box center [901, 442] width 38 height 38
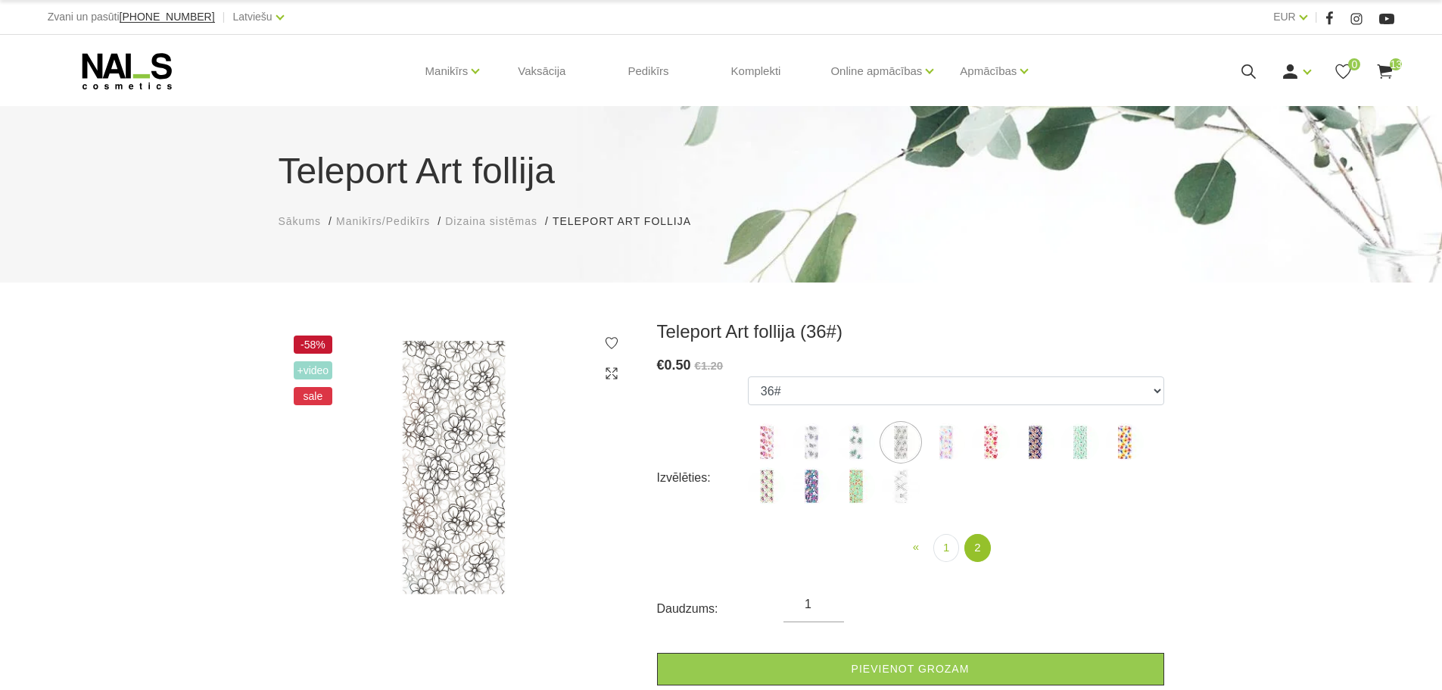
click at [952, 438] on img at bounding box center [946, 442] width 38 height 38
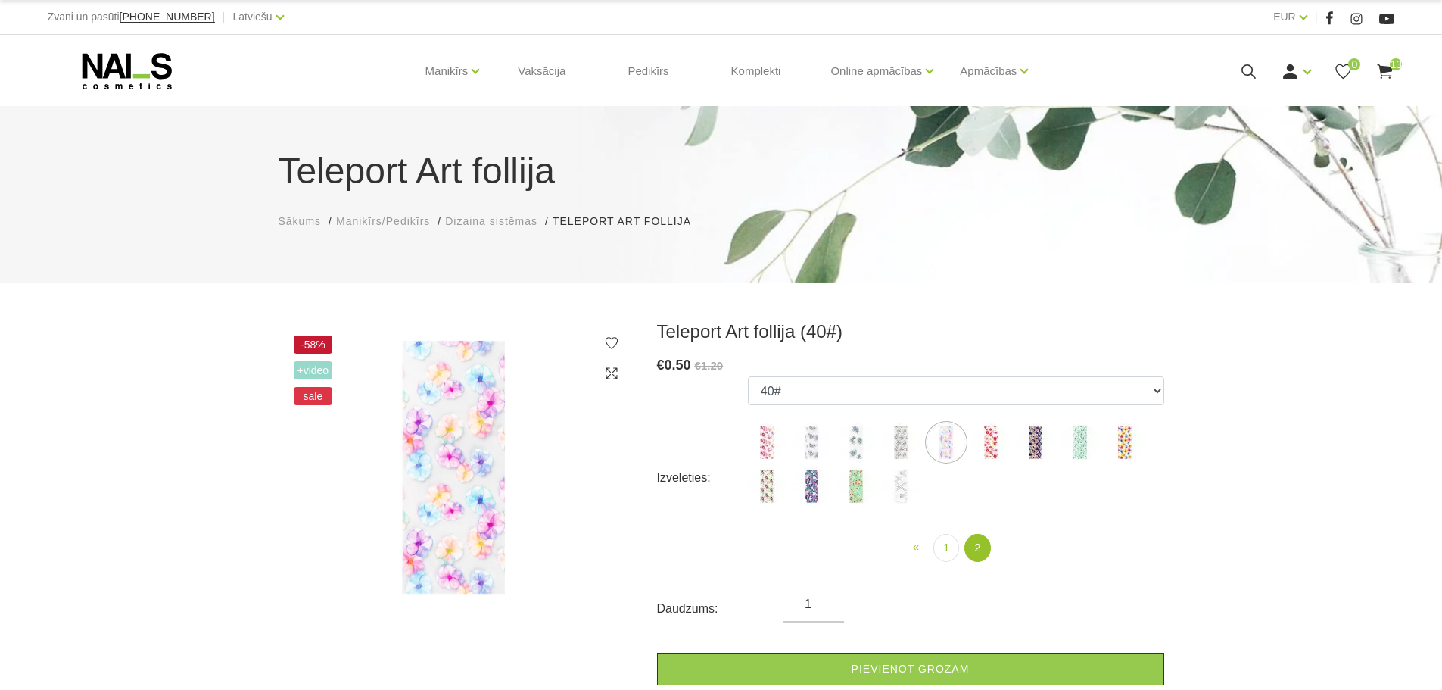
click at [1002, 439] on img at bounding box center [991, 442] width 38 height 38
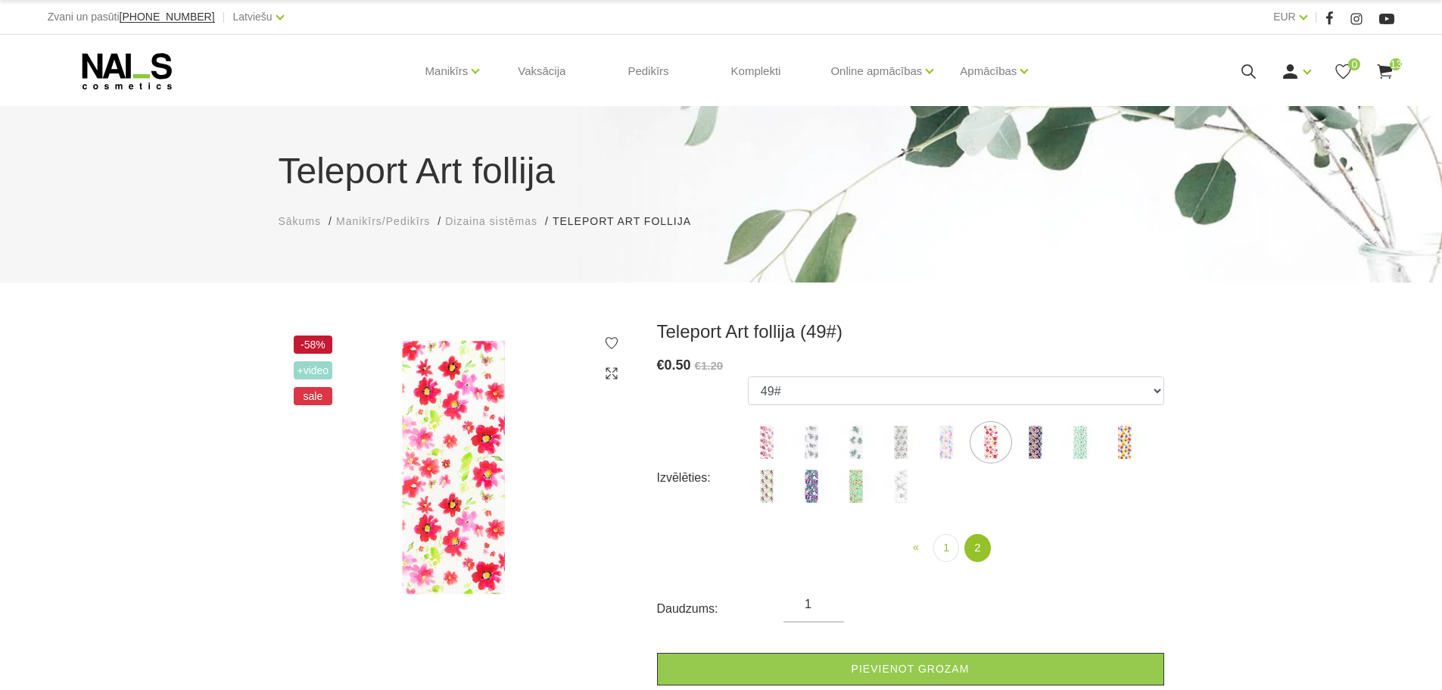
click at [1038, 440] on img at bounding box center [1036, 442] width 38 height 38
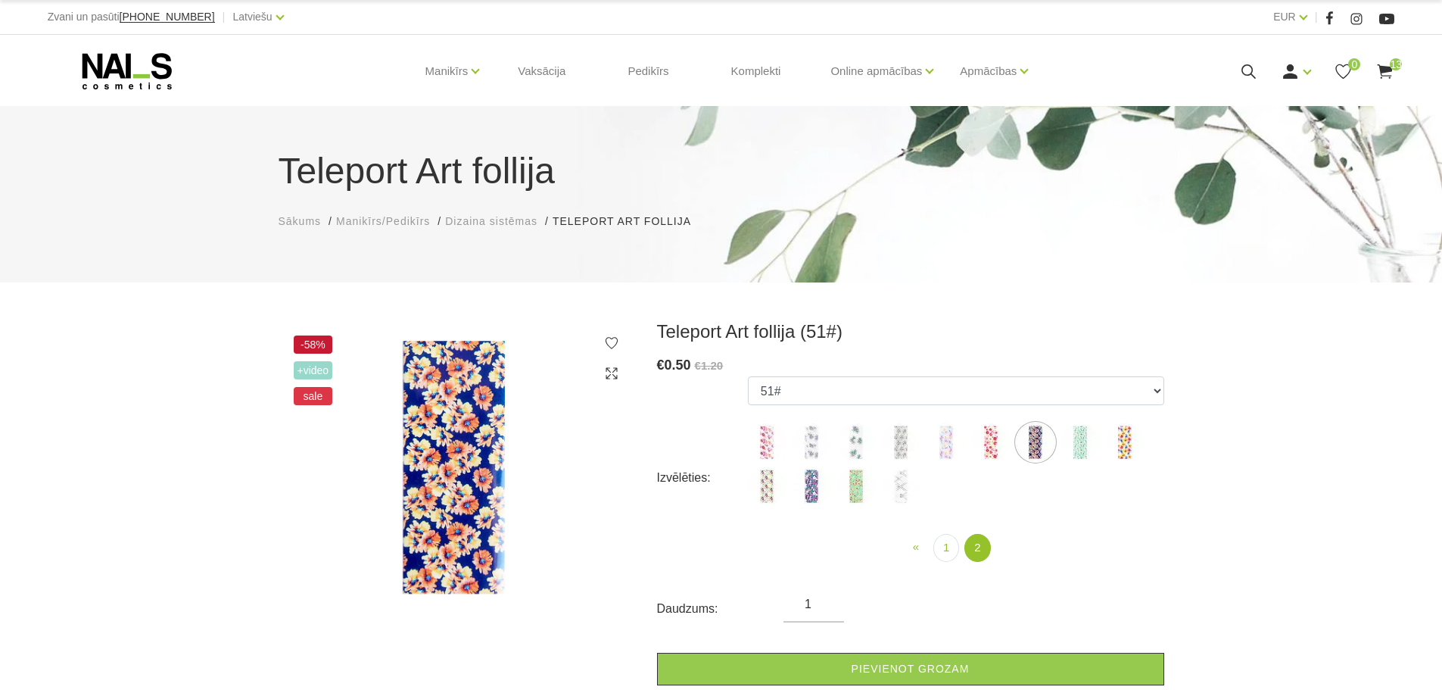
click at [1084, 438] on img at bounding box center [1080, 442] width 38 height 38
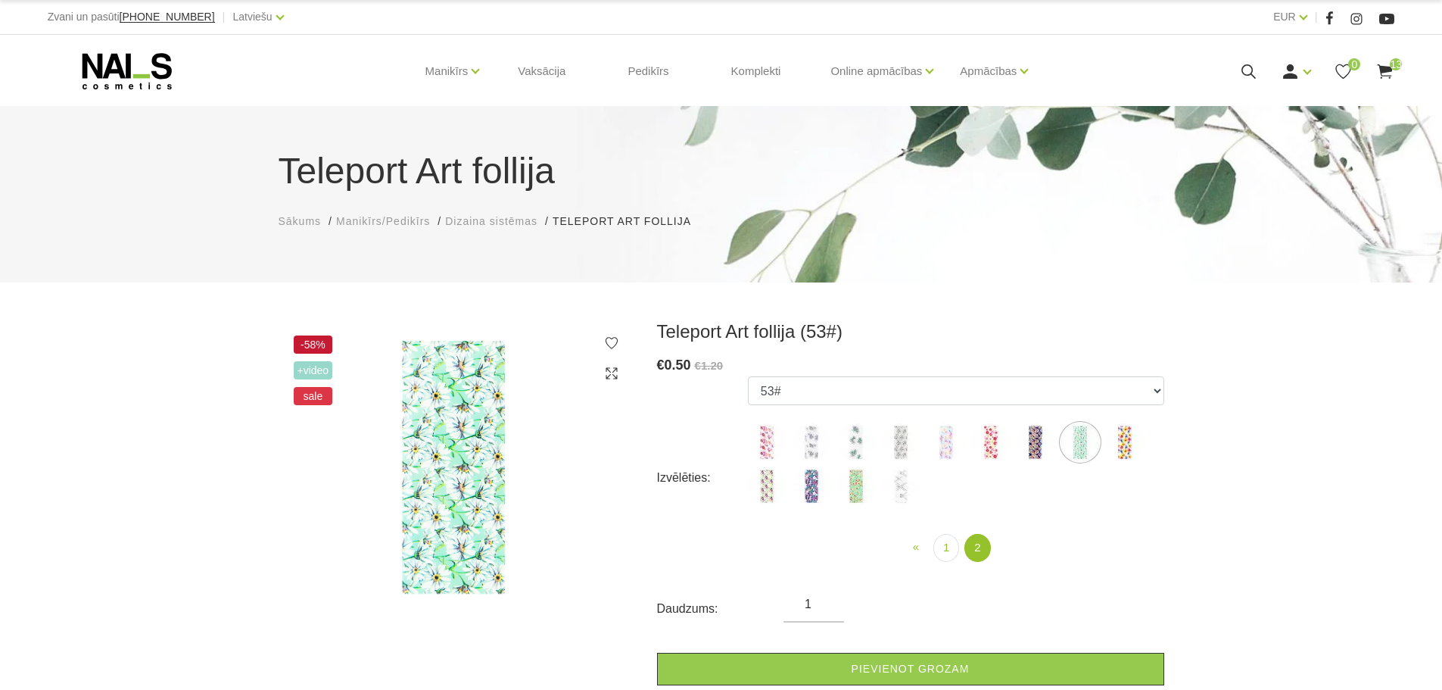
click at [1126, 441] on img at bounding box center [1125, 442] width 38 height 38
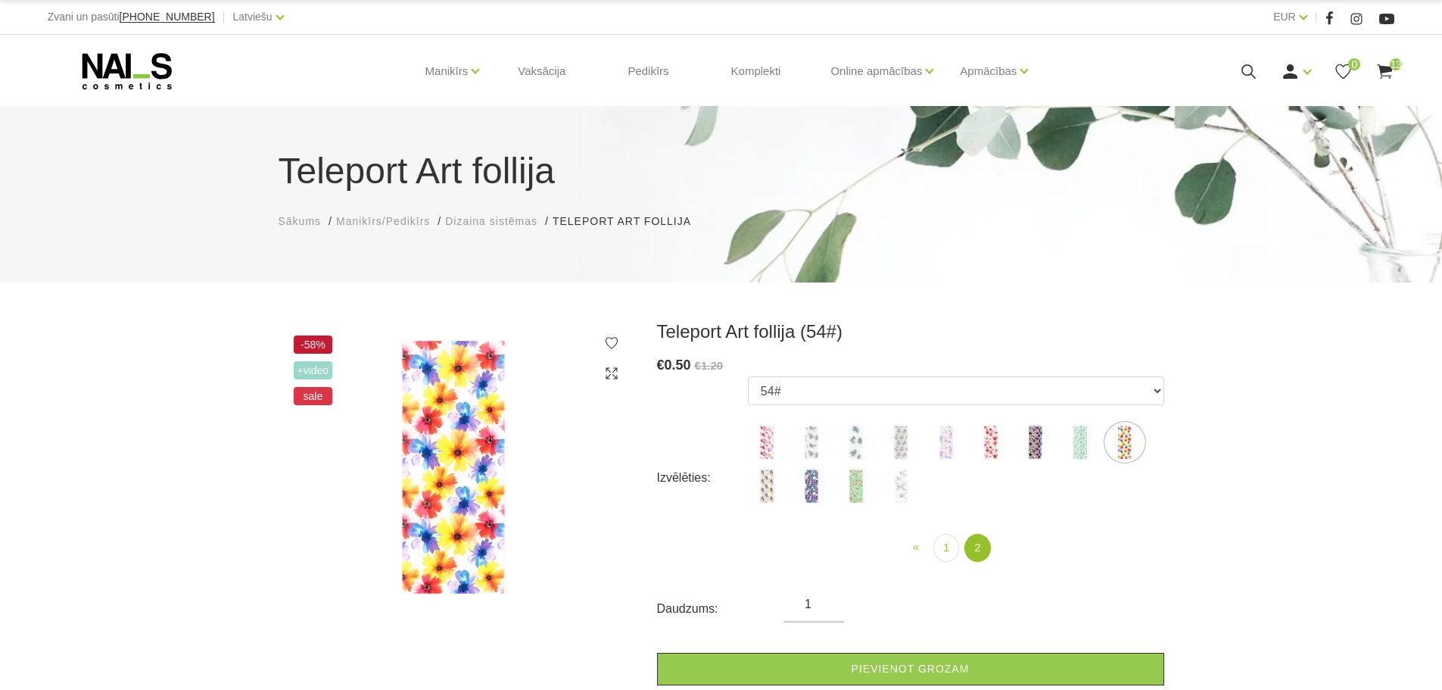
click at [910, 484] on img at bounding box center [901, 486] width 38 height 38
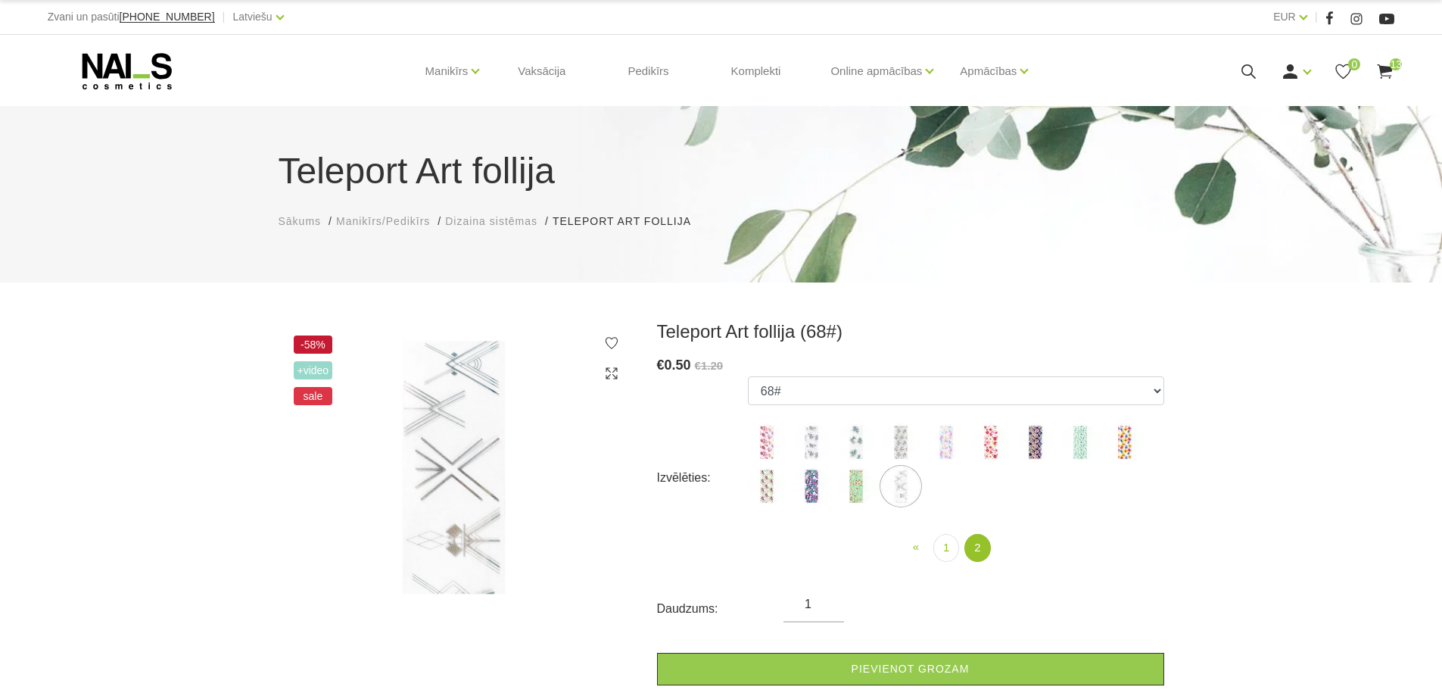
click at [859, 487] on img at bounding box center [856, 486] width 38 height 38
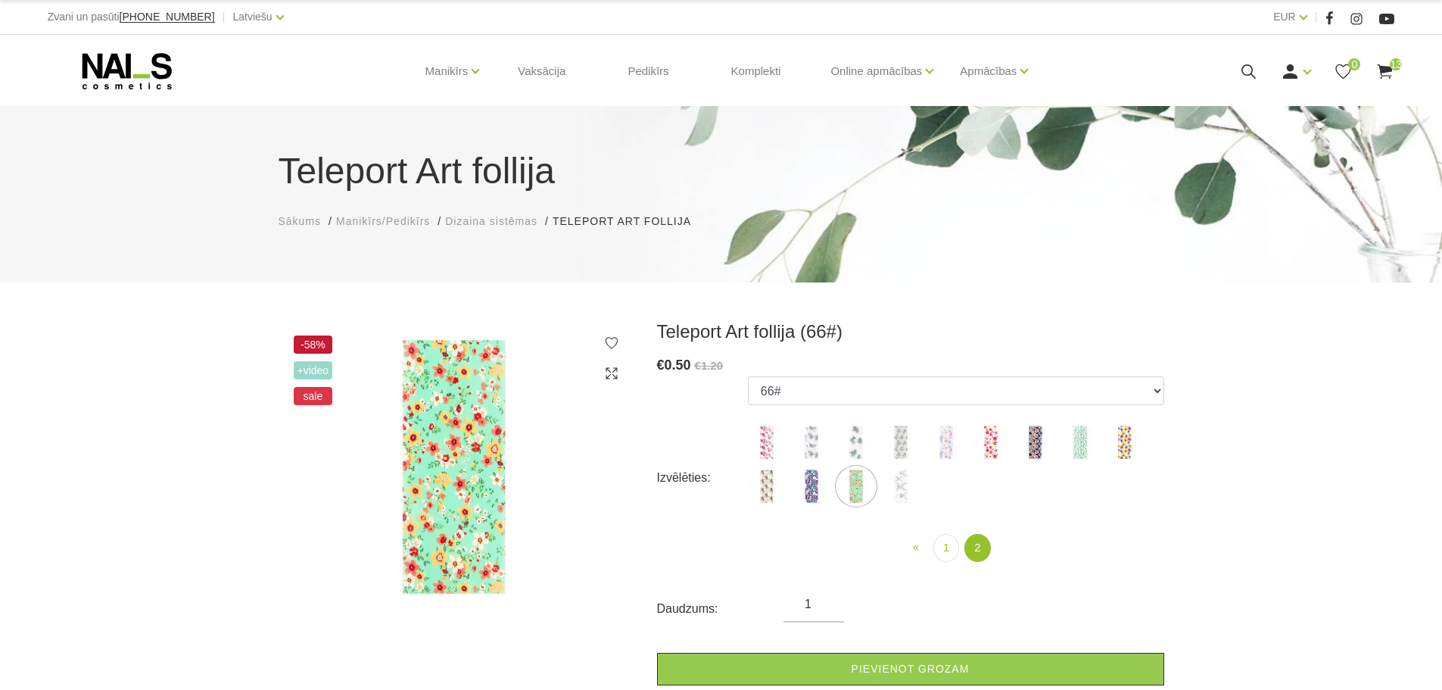
click at [807, 484] on img at bounding box center [811, 486] width 38 height 38
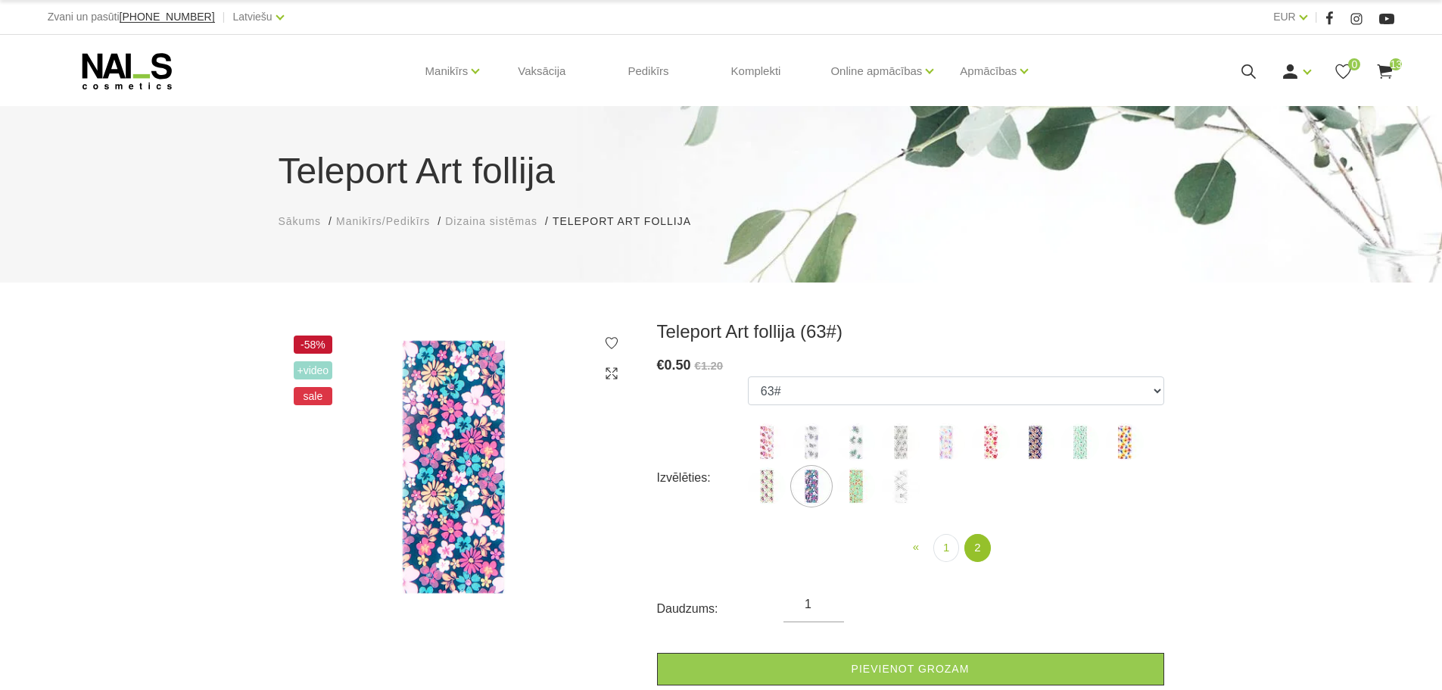
click at [776, 487] on img at bounding box center [767, 486] width 38 height 38
select select "1662"
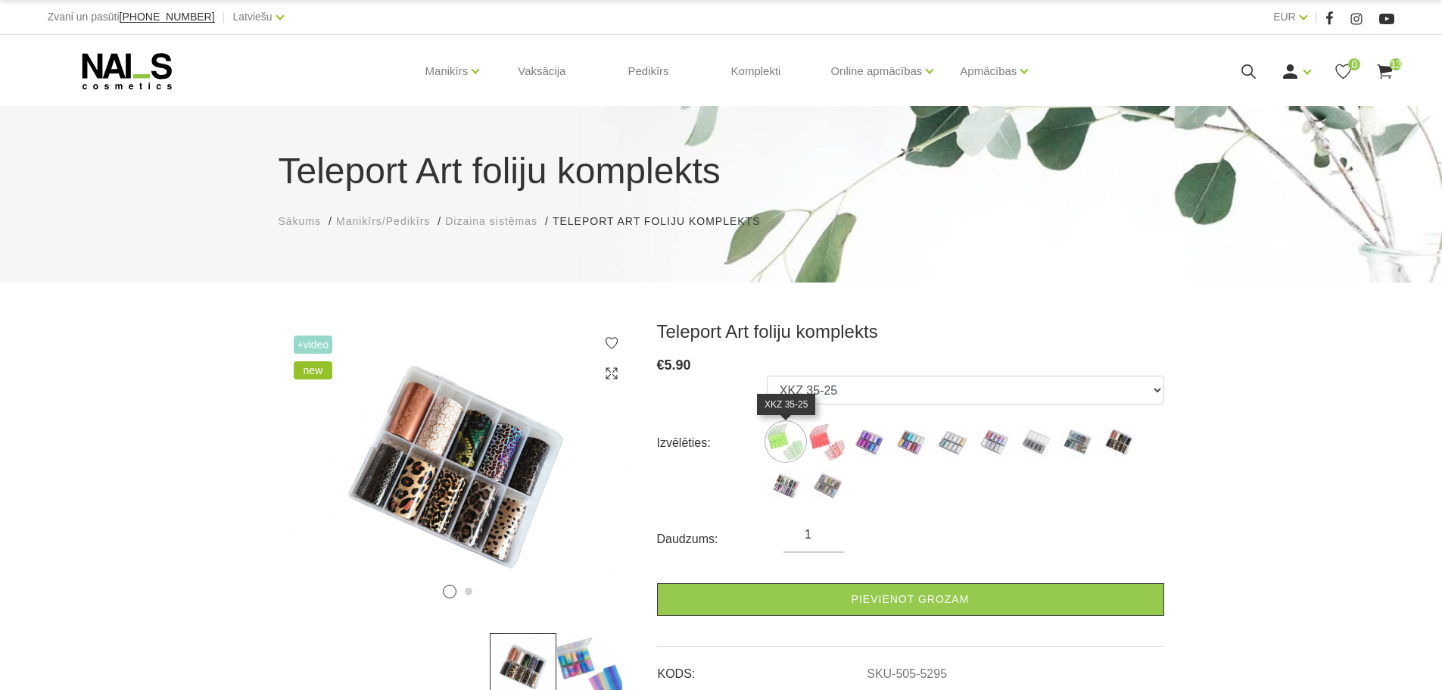
click at [789, 437] on img at bounding box center [786, 441] width 38 height 38
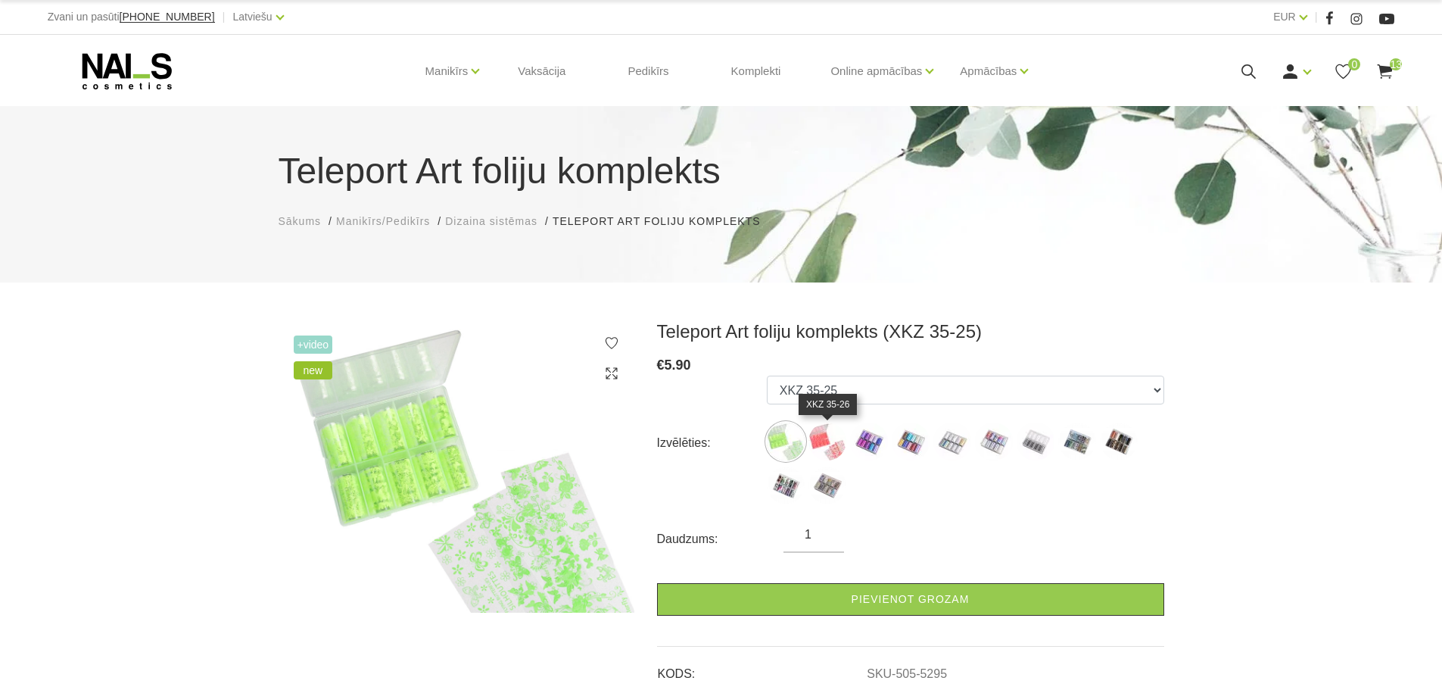
click at [831, 444] on img at bounding box center [827, 441] width 38 height 38
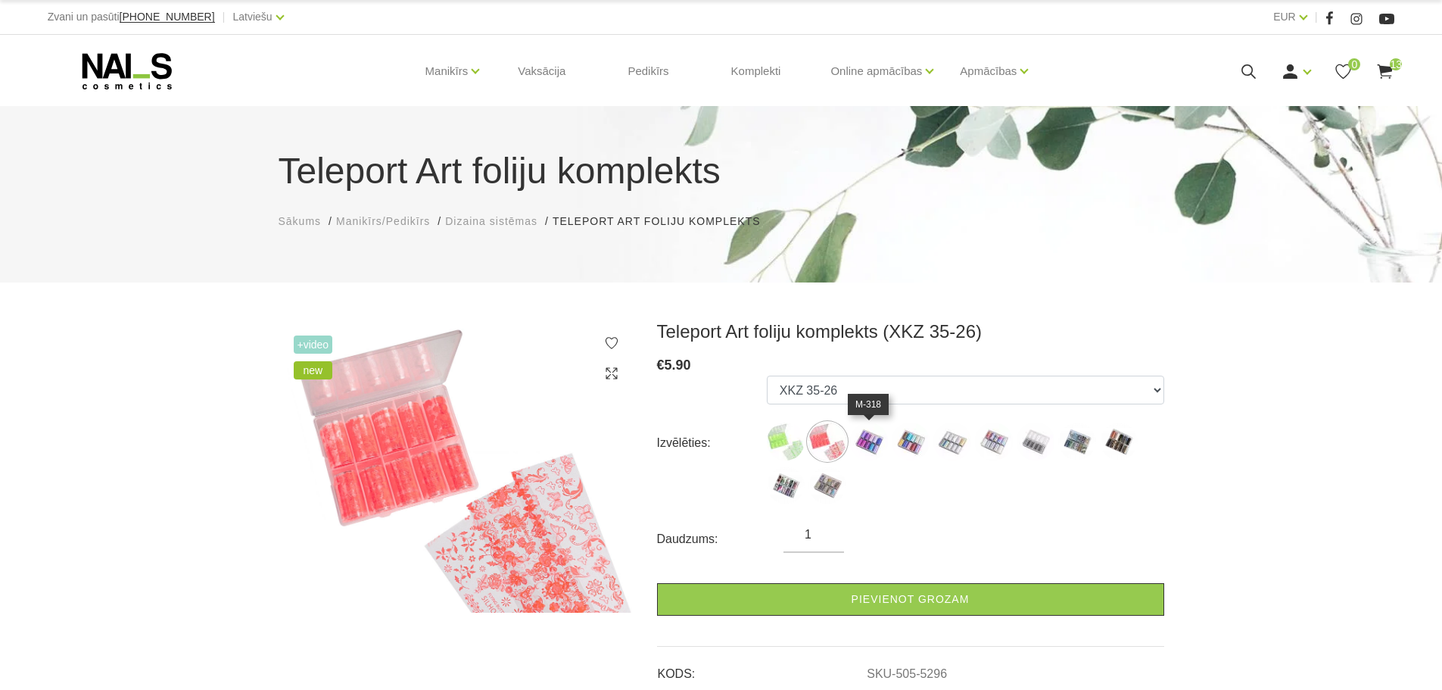
click at [879, 437] on img at bounding box center [869, 441] width 38 height 38
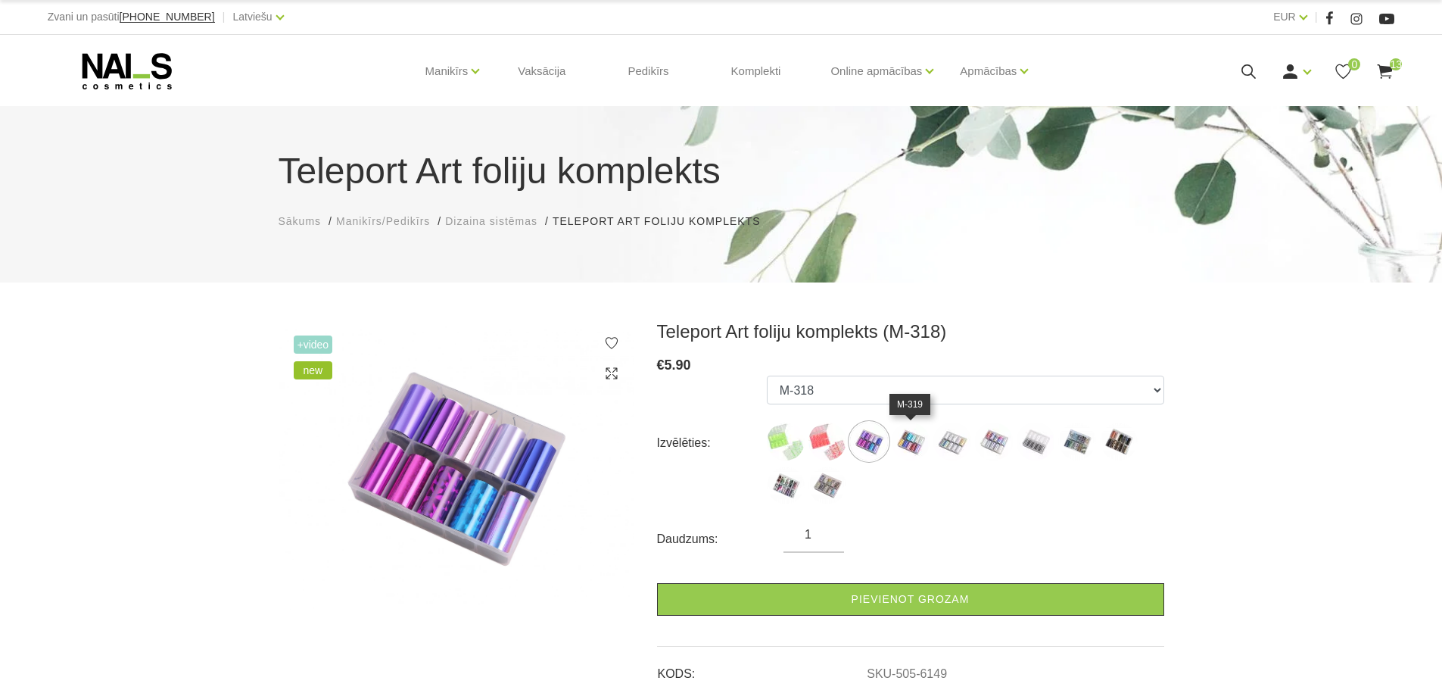
click at [915, 439] on img at bounding box center [911, 441] width 38 height 38
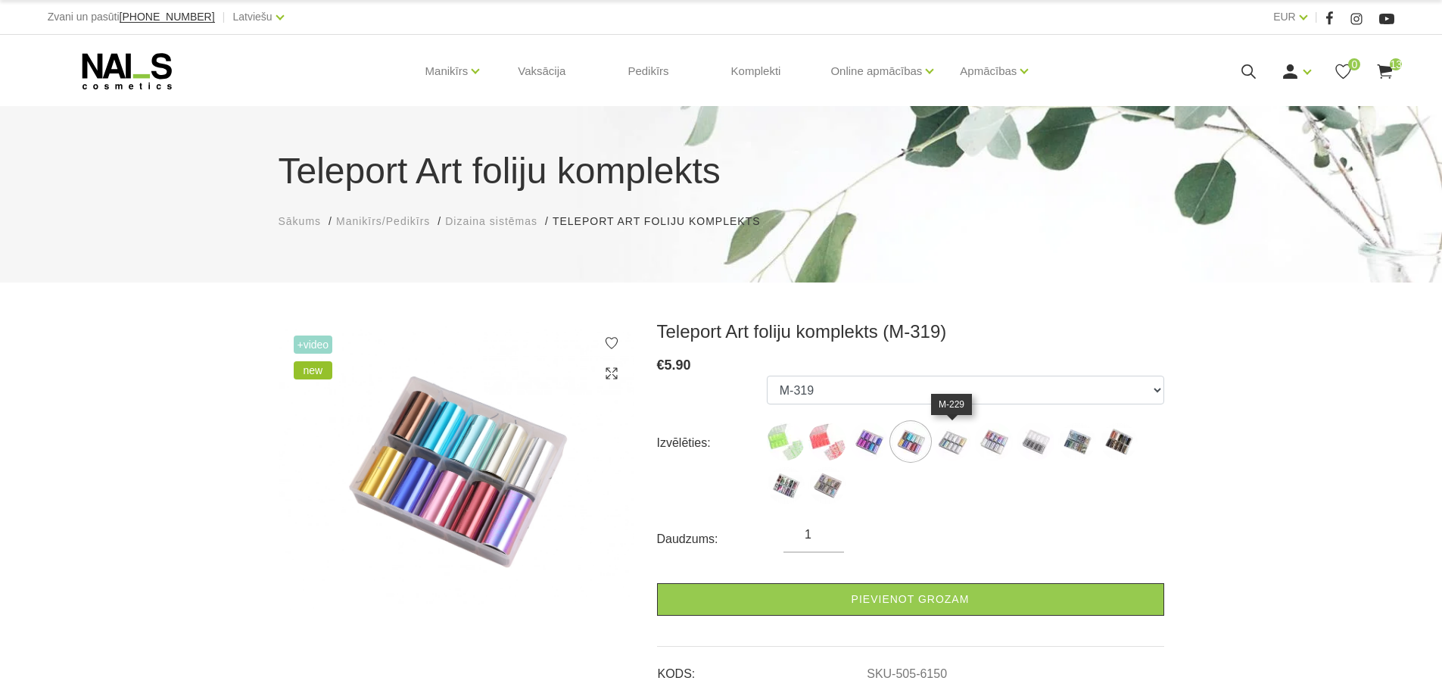
click at [954, 441] on img at bounding box center [952, 441] width 38 height 38
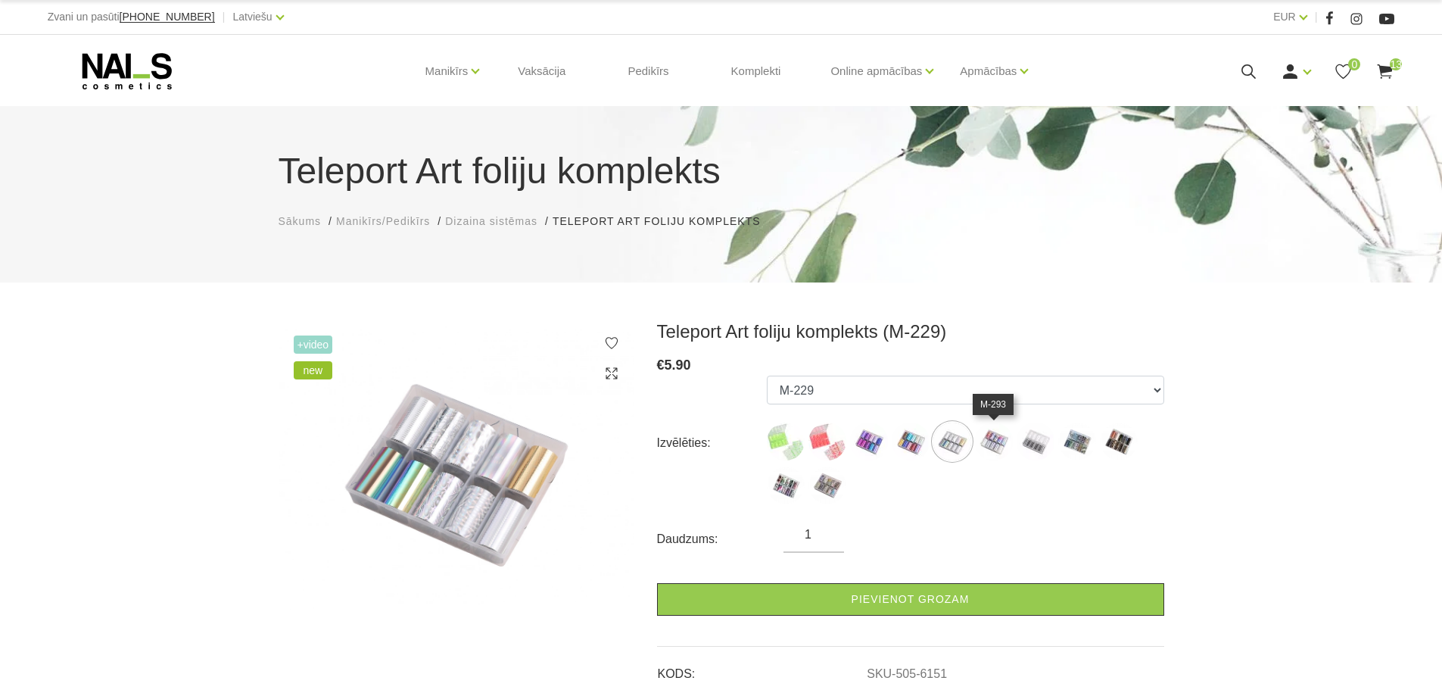
click at [994, 443] on img at bounding box center [994, 441] width 38 height 38
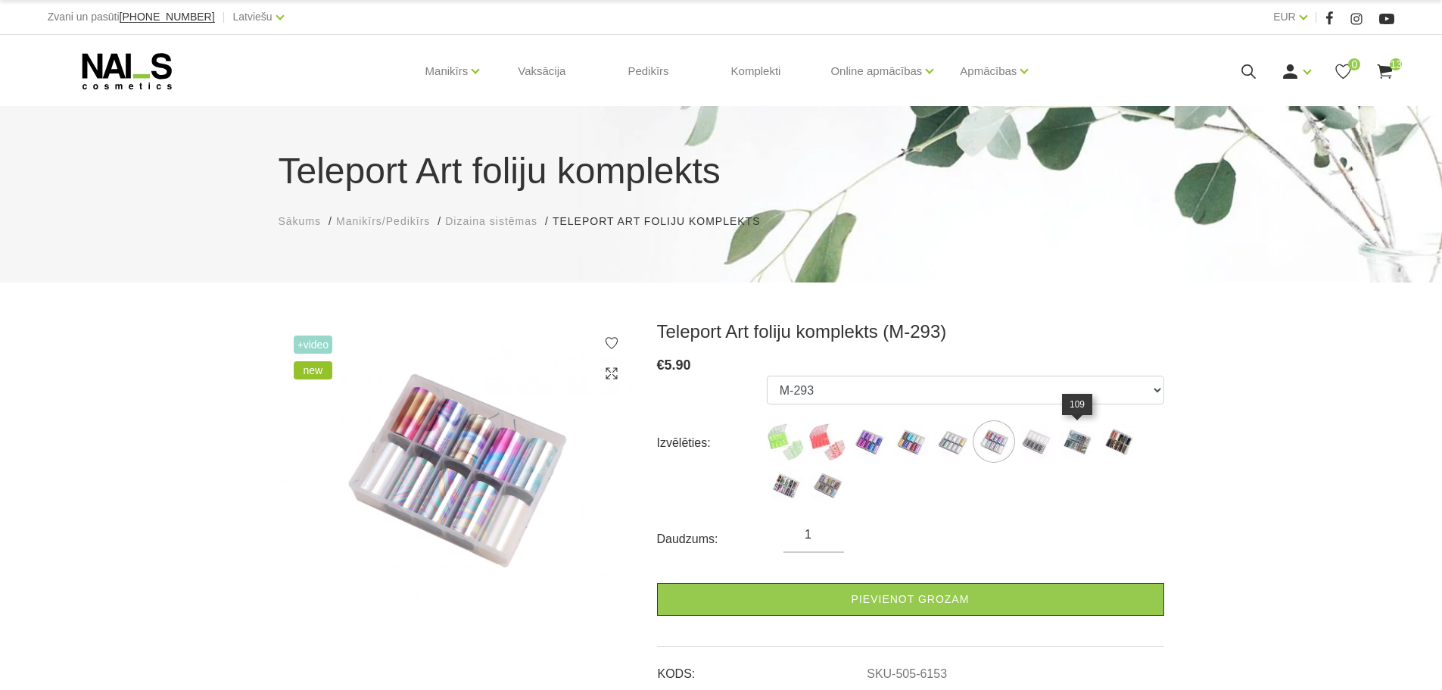
click at [1058, 442] on img at bounding box center [1077, 441] width 38 height 38
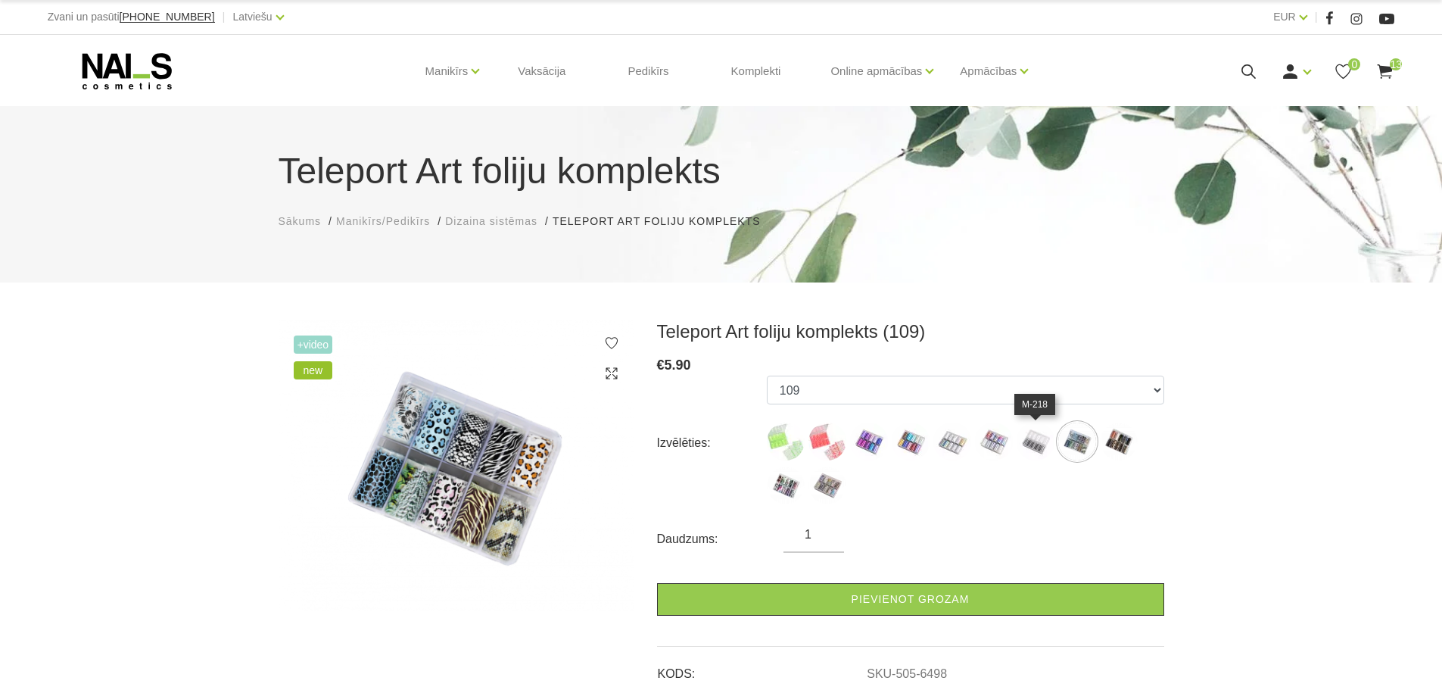
click at [1032, 438] on img at bounding box center [1036, 441] width 38 height 38
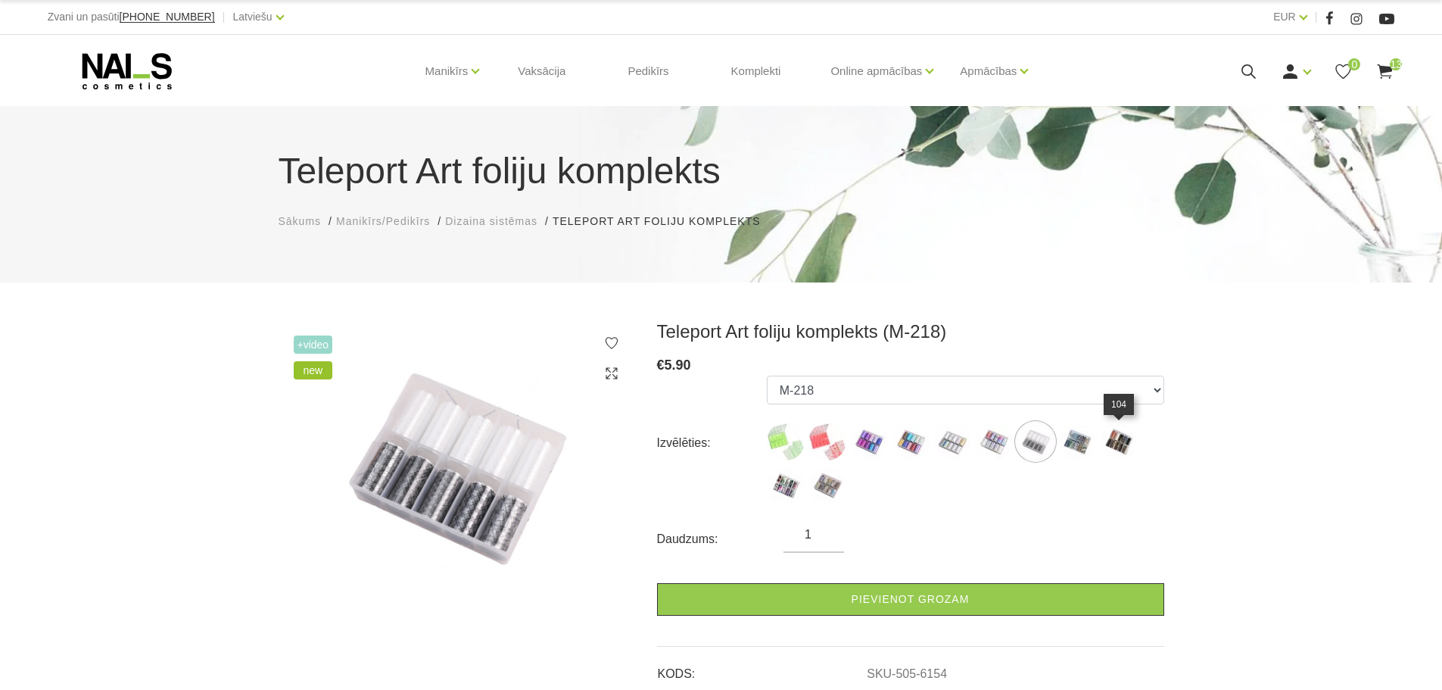
click at [1120, 442] on img at bounding box center [1119, 441] width 38 height 38
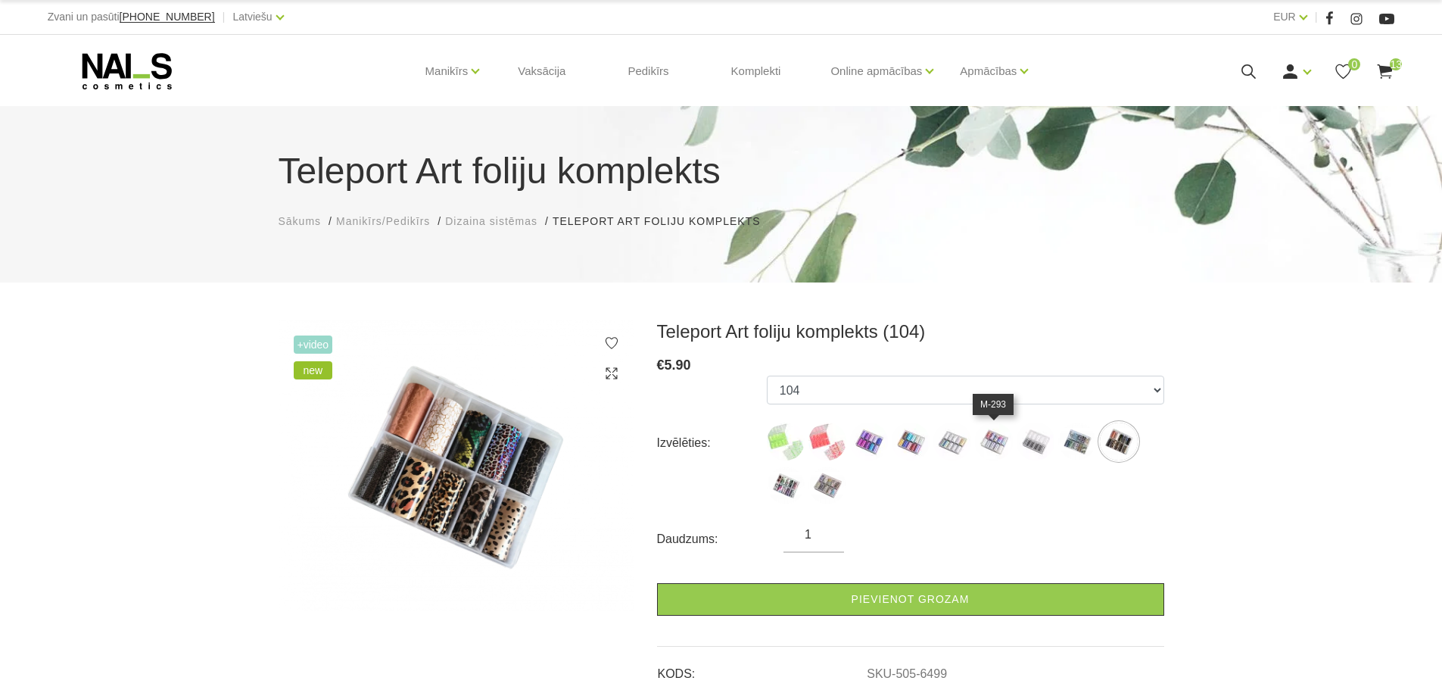
click at [995, 436] on img at bounding box center [994, 441] width 38 height 38
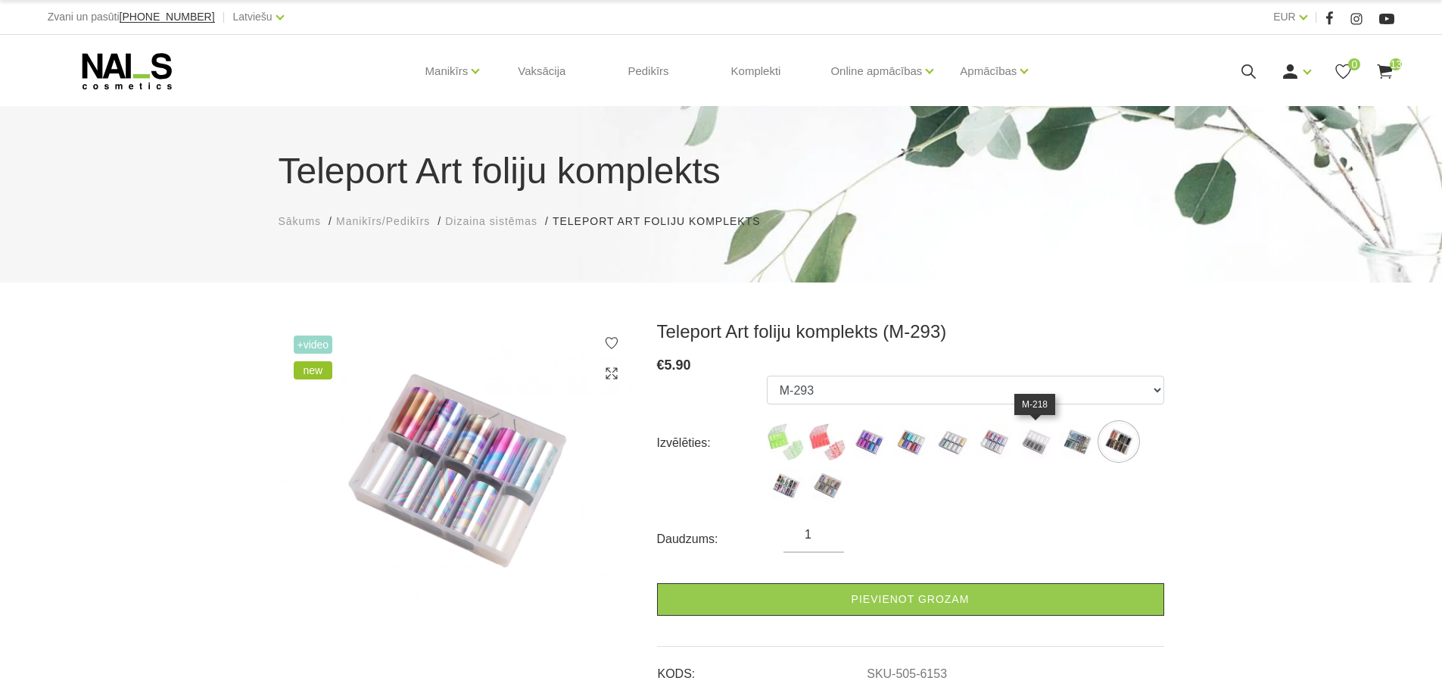
click at [1050, 441] on img at bounding box center [1036, 441] width 38 height 38
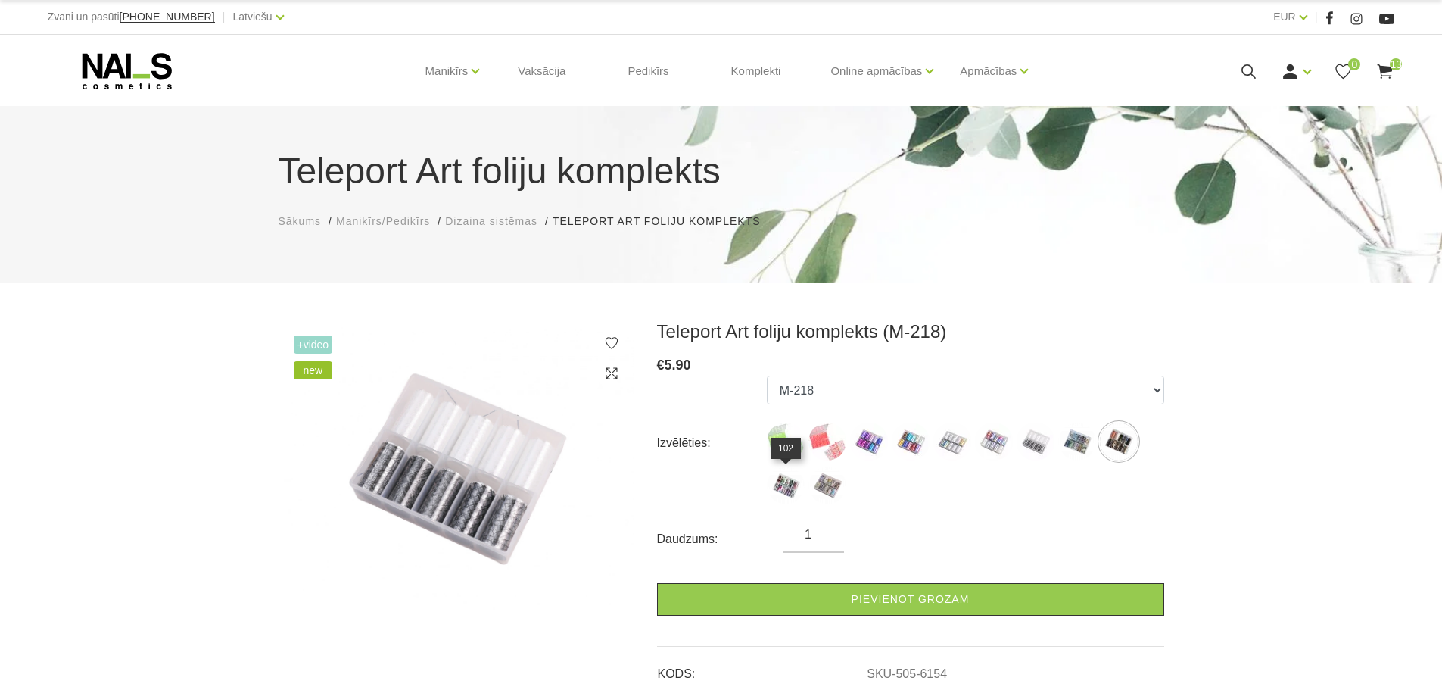
click at [777, 484] on img at bounding box center [786, 485] width 38 height 38
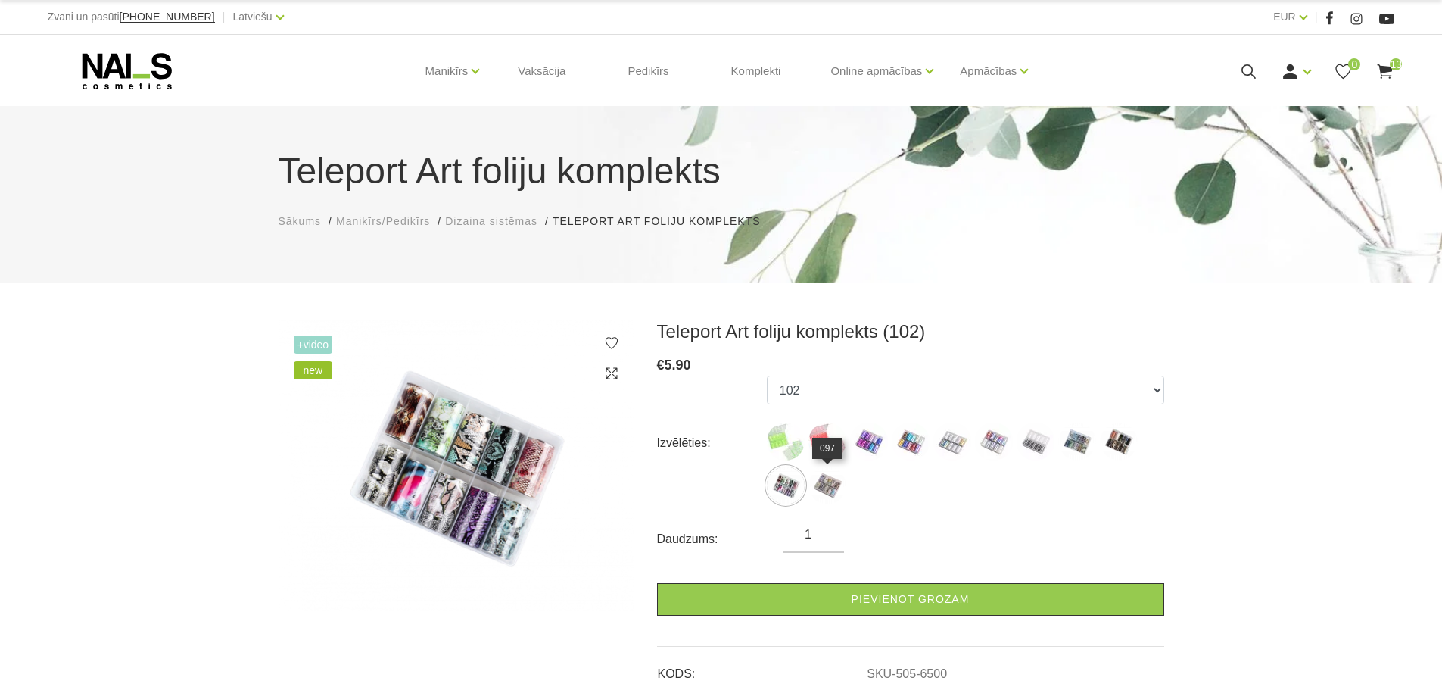
click at [833, 479] on img at bounding box center [827, 485] width 38 height 38
select select "6501"
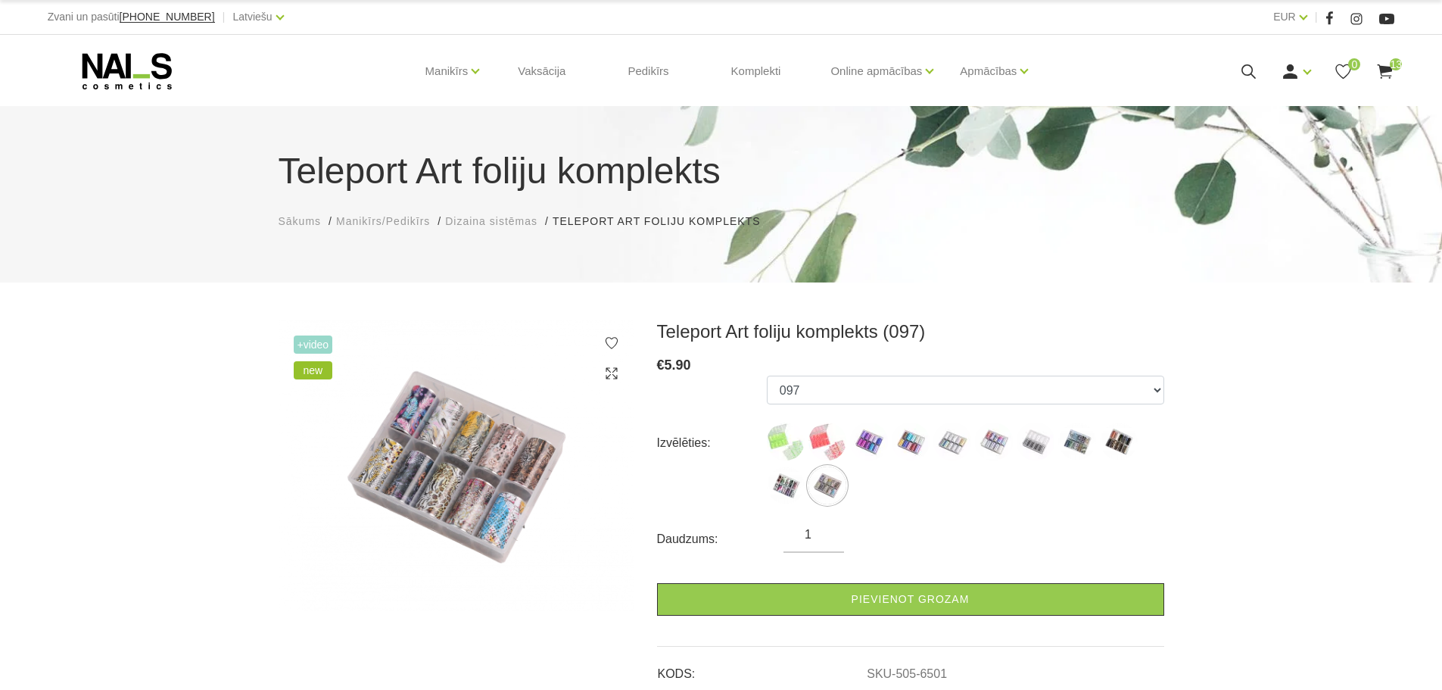
click at [438, 474] on img at bounding box center [457, 465] width 356 height 291
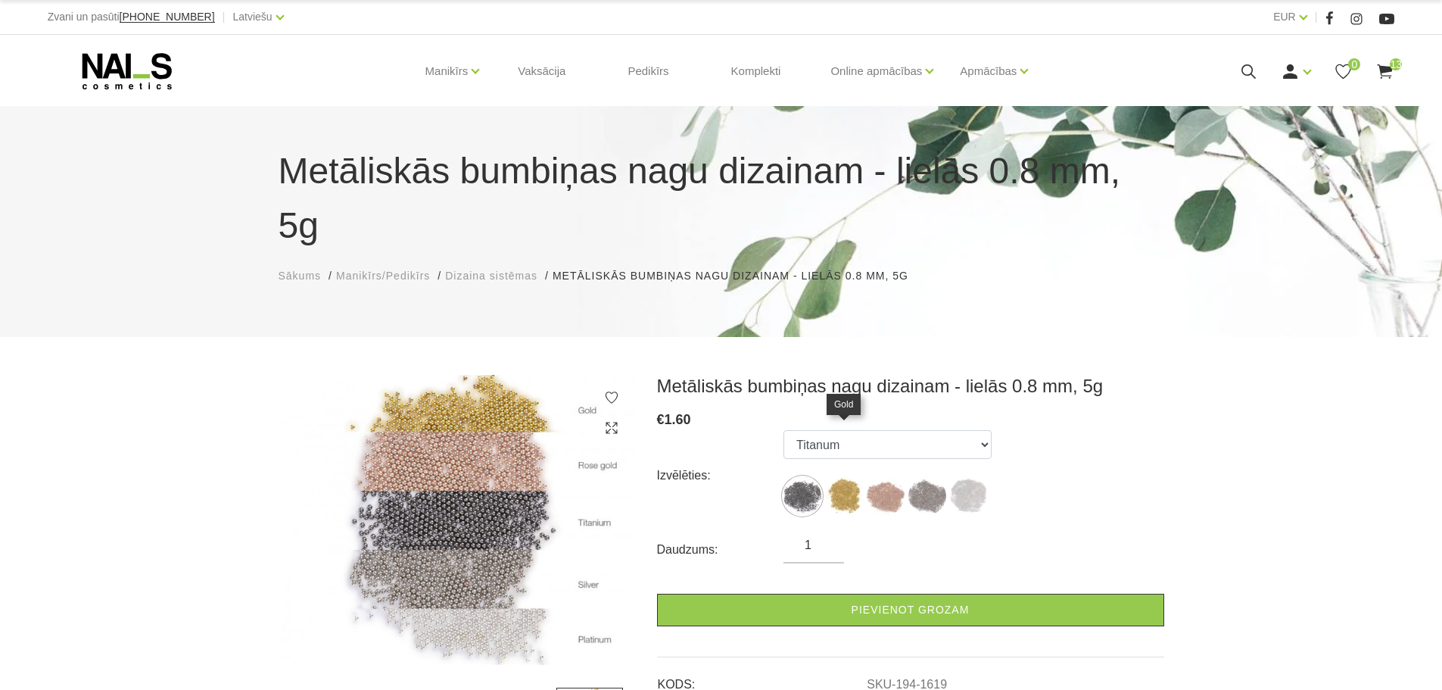
click at [852, 477] on img at bounding box center [844, 496] width 38 height 38
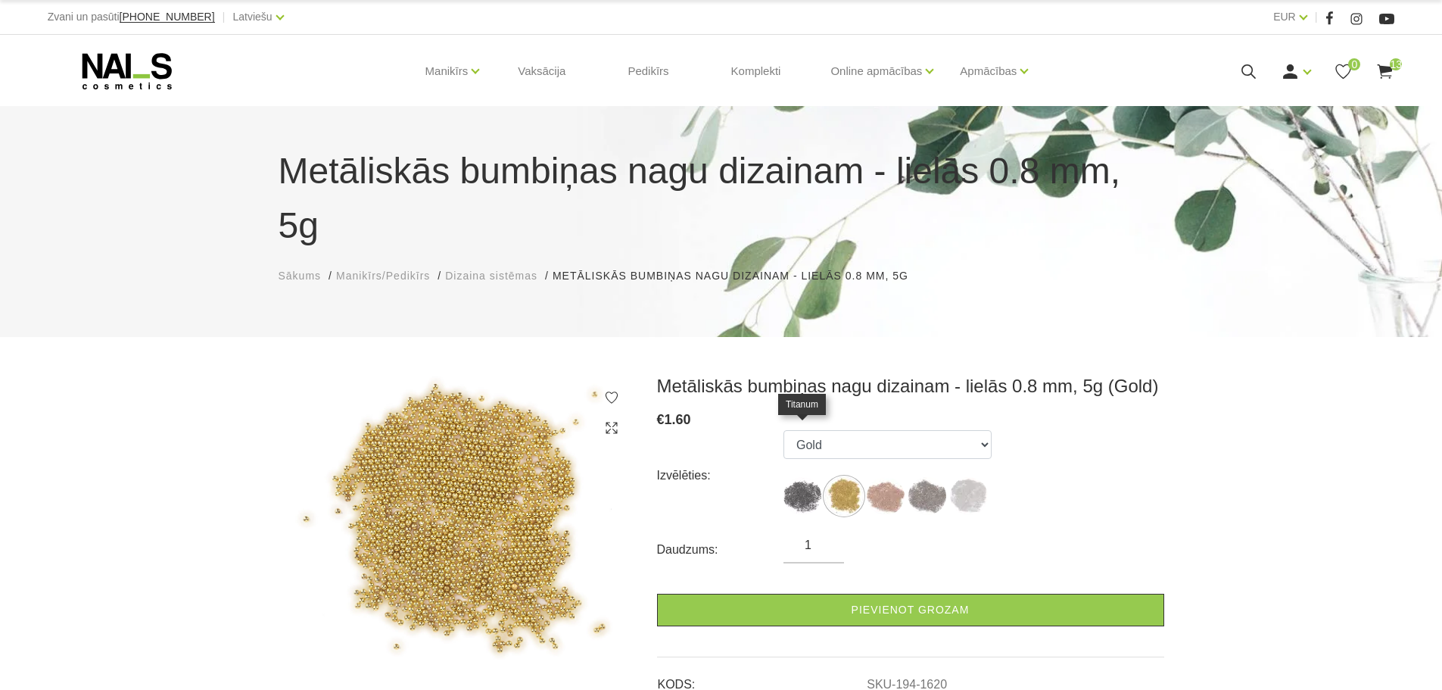
click at [810, 477] on img at bounding box center [802, 496] width 38 height 38
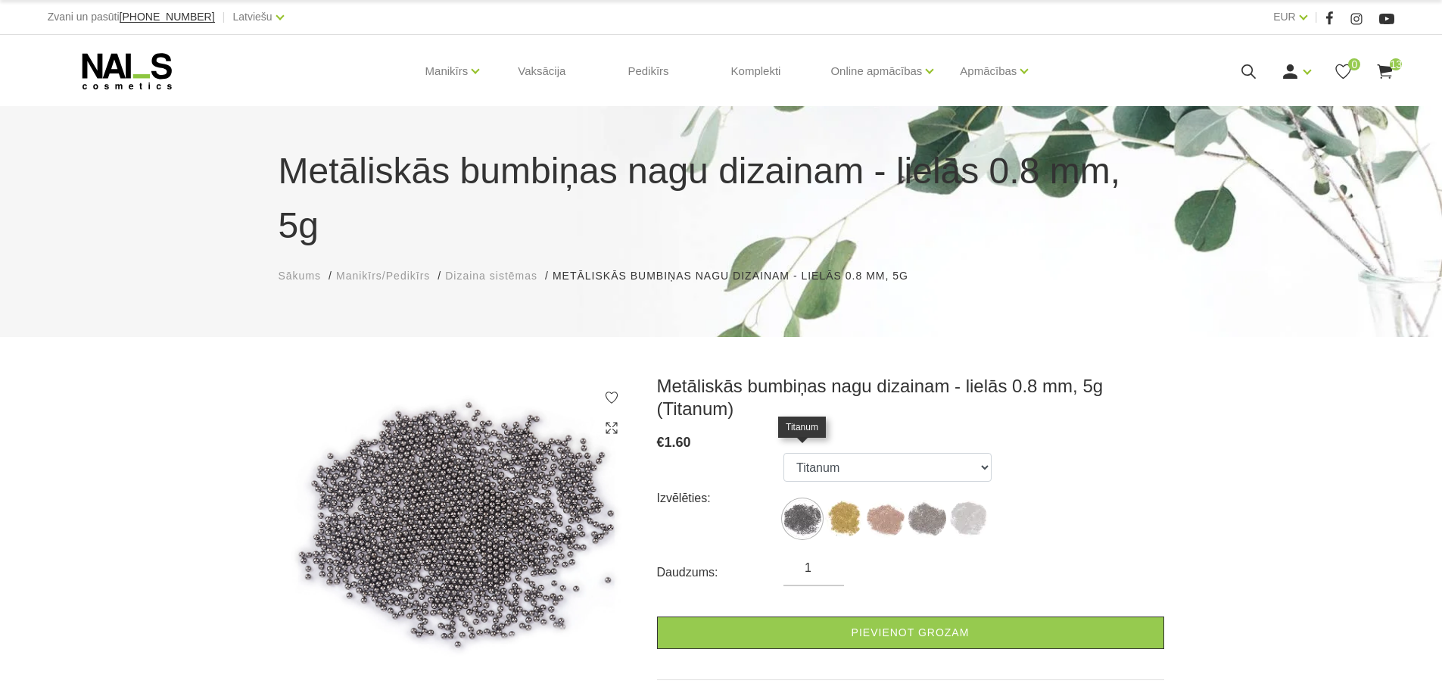
click at [801, 500] on img at bounding box center [802, 519] width 38 height 38
click at [889, 500] on img at bounding box center [886, 519] width 38 height 38
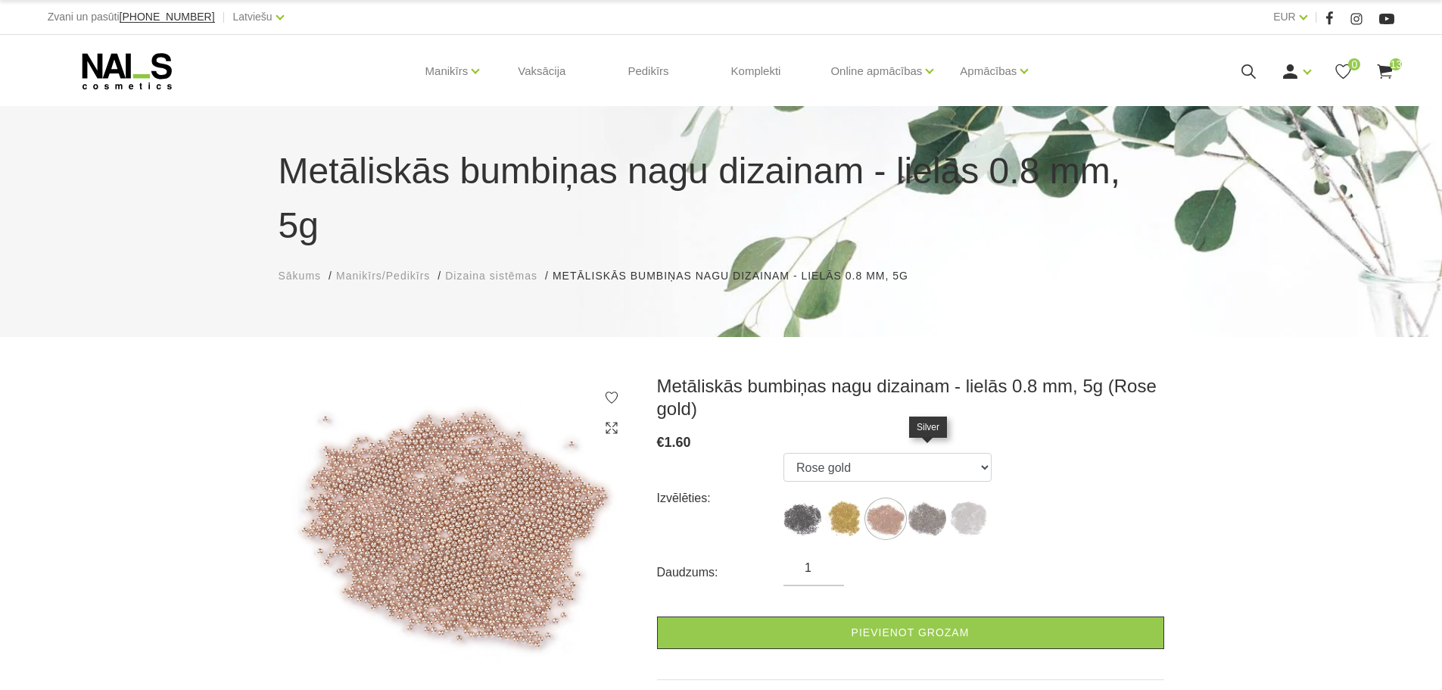
click at [931, 500] on img at bounding box center [927, 519] width 38 height 38
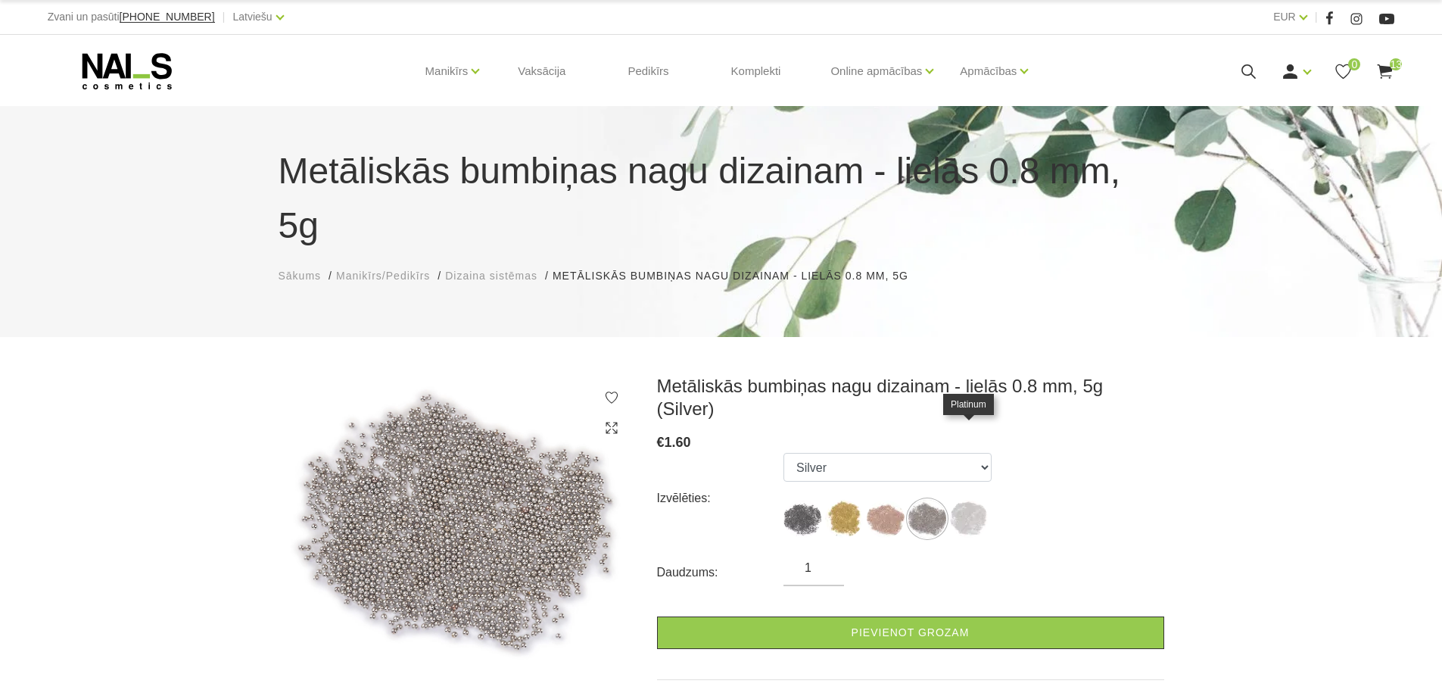
click at [980, 500] on img at bounding box center [969, 519] width 38 height 38
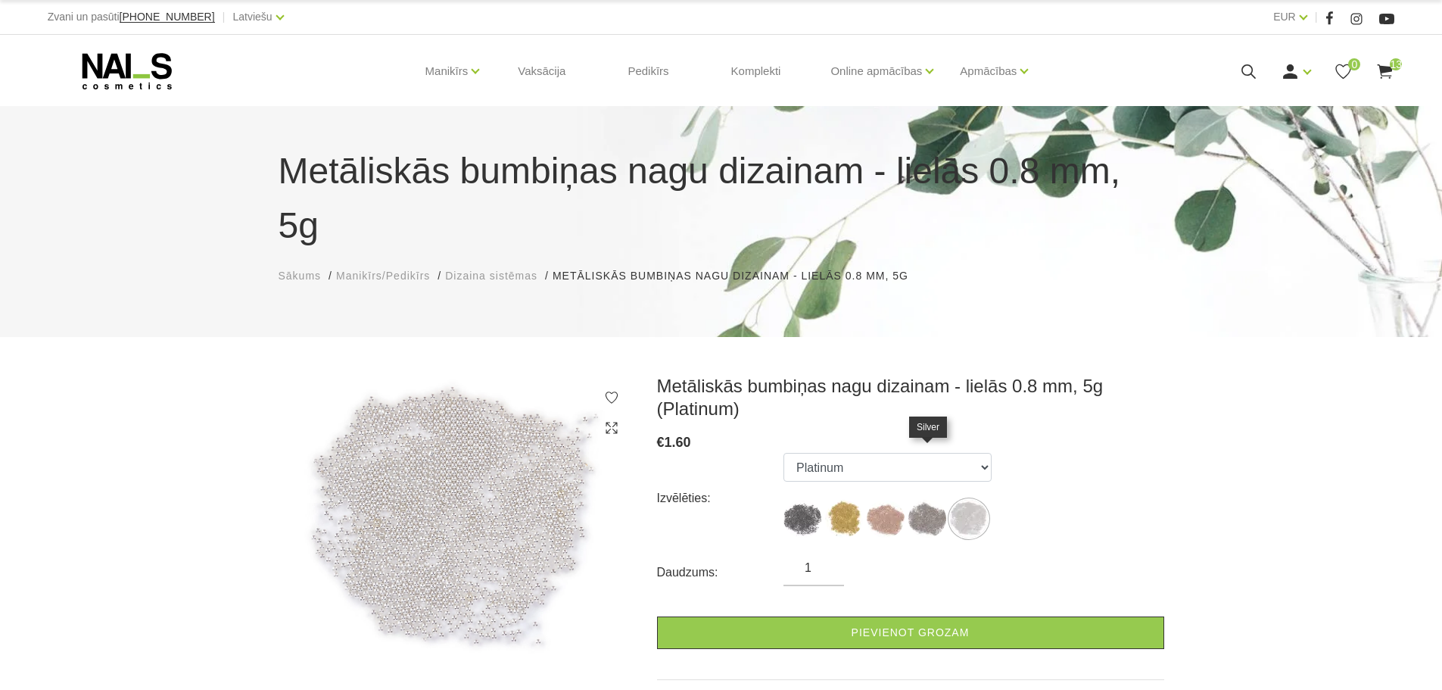
click at [927, 500] on img at bounding box center [927, 519] width 38 height 38
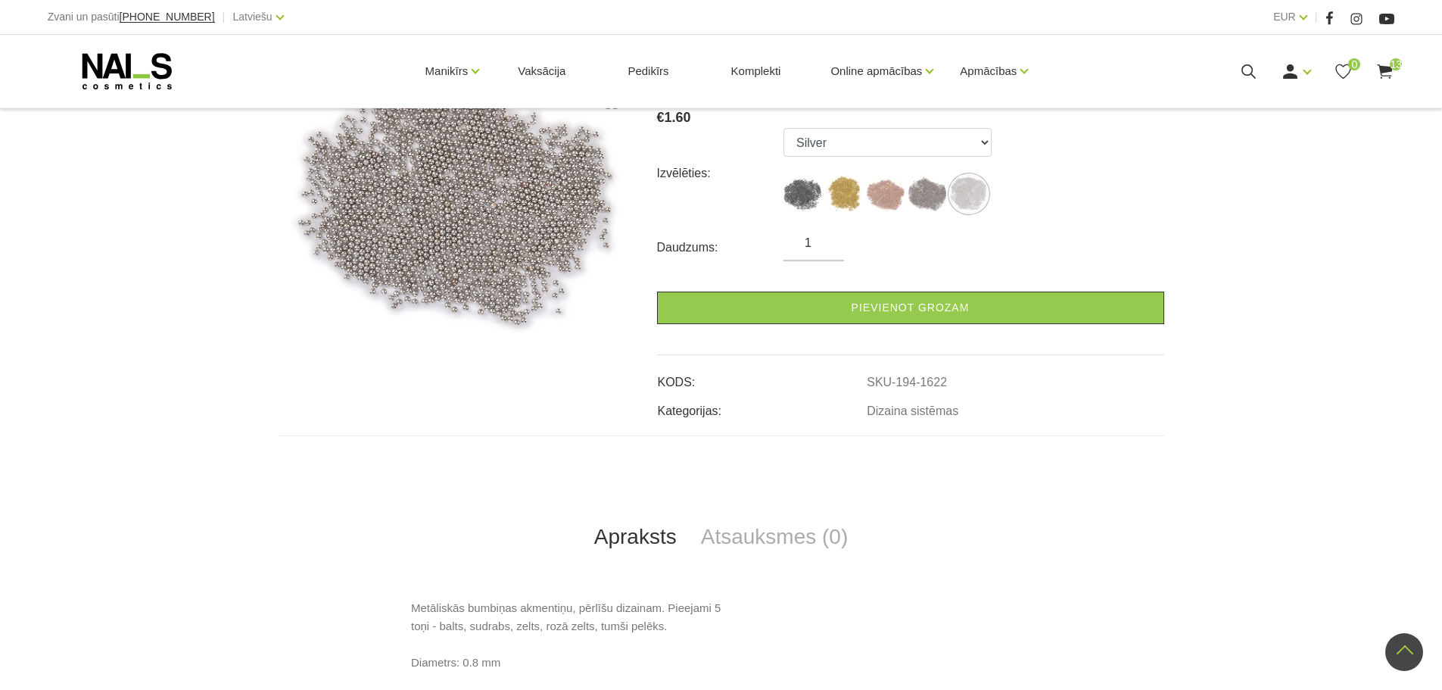
scroll to position [151, 0]
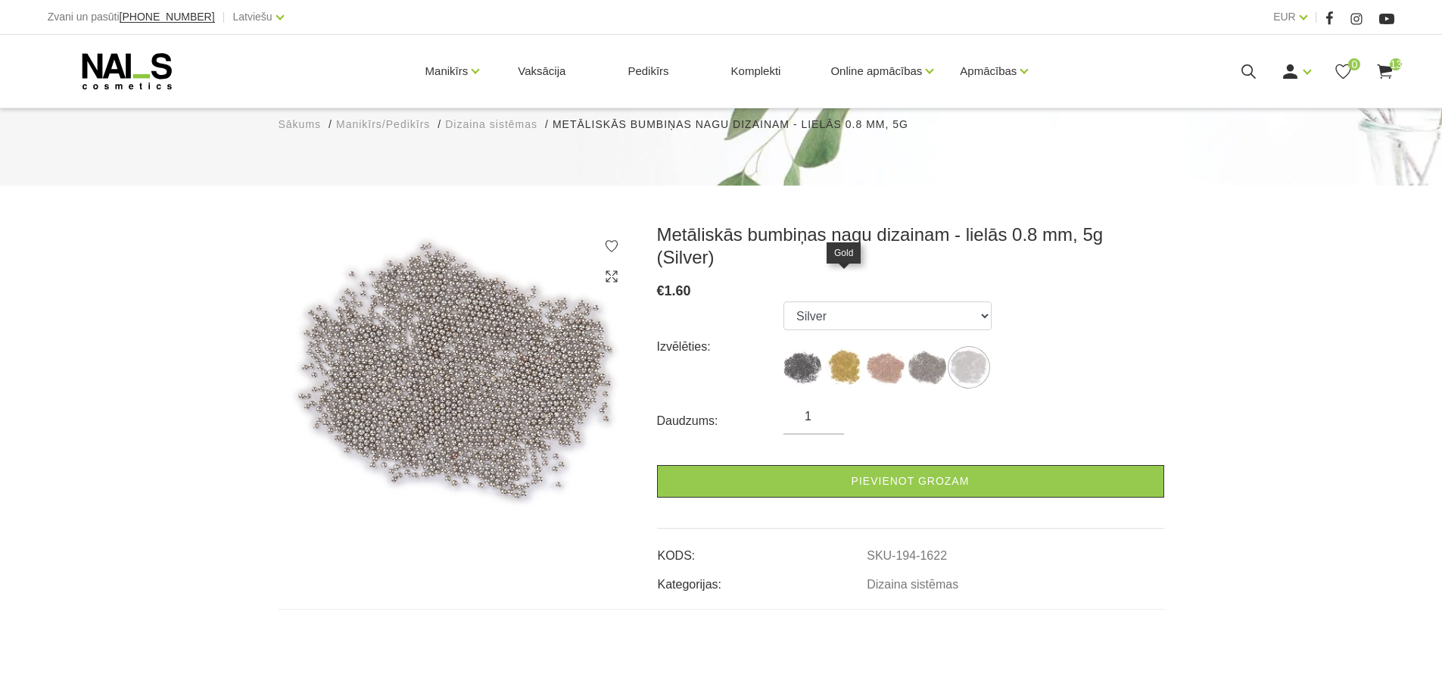
click at [855, 348] on img at bounding box center [844, 367] width 38 height 38
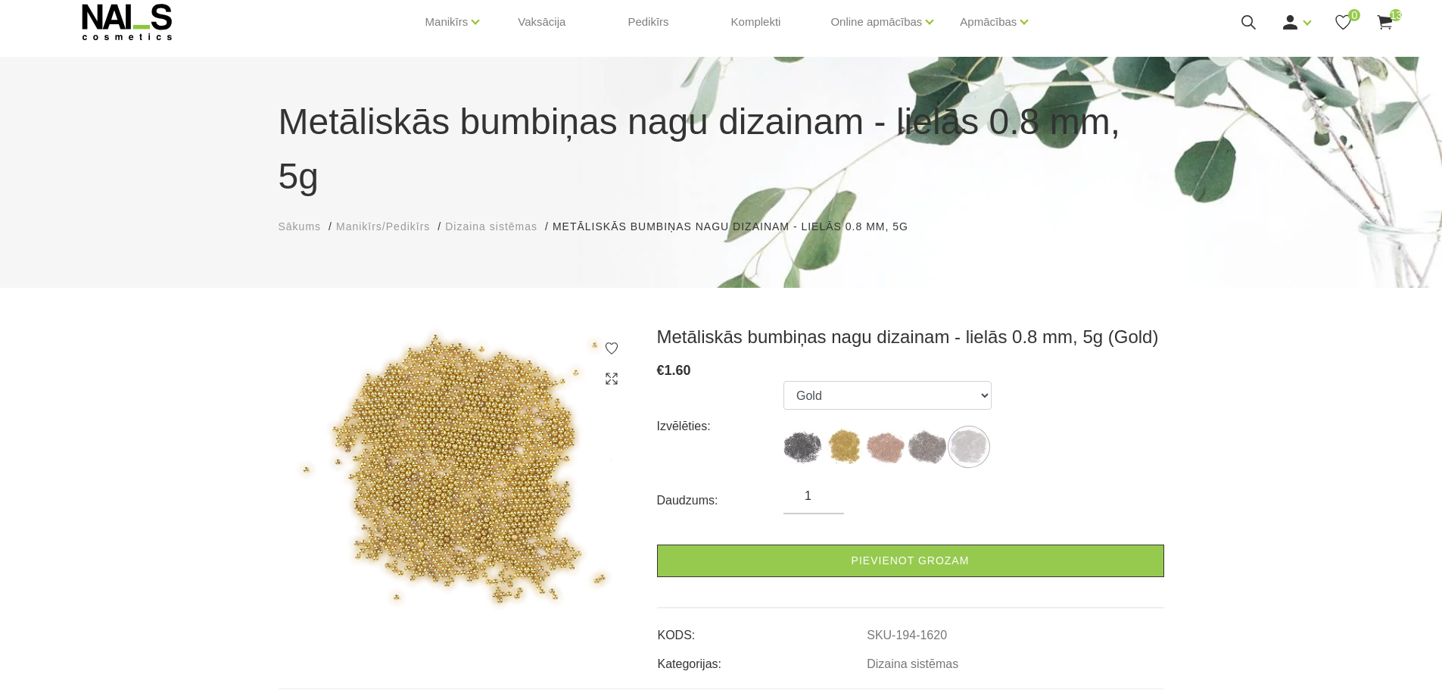
scroll to position [0, 0]
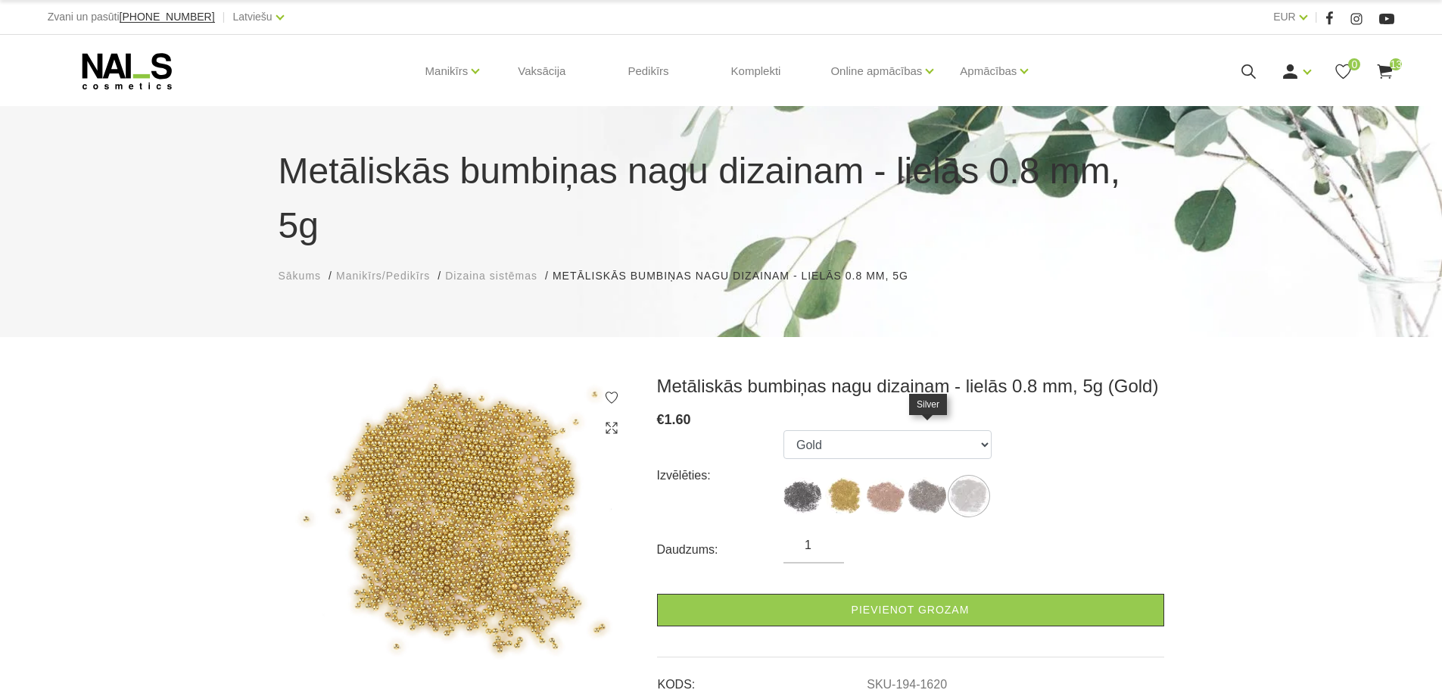
click at [925, 477] on img at bounding box center [927, 496] width 38 height 38
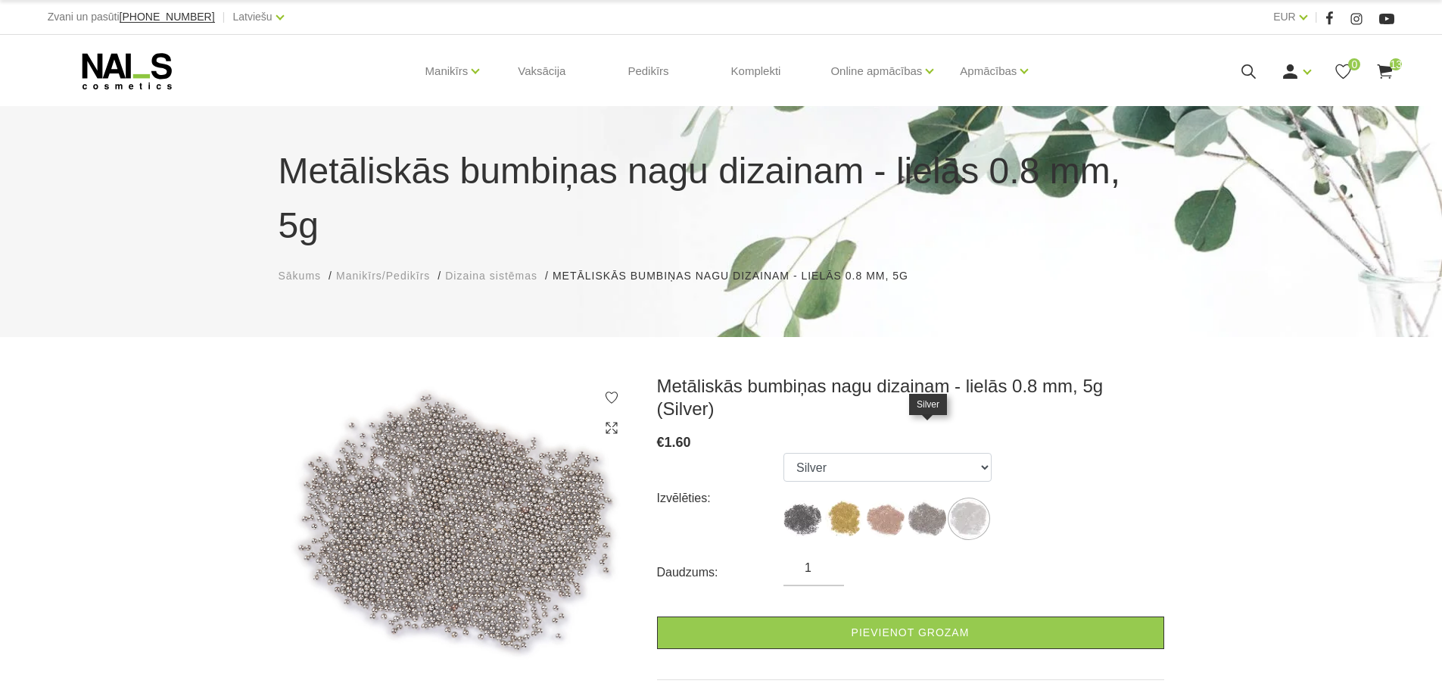
click at [925, 500] on img at bounding box center [927, 519] width 38 height 38
click at [970, 500] on img at bounding box center [969, 519] width 38 height 38
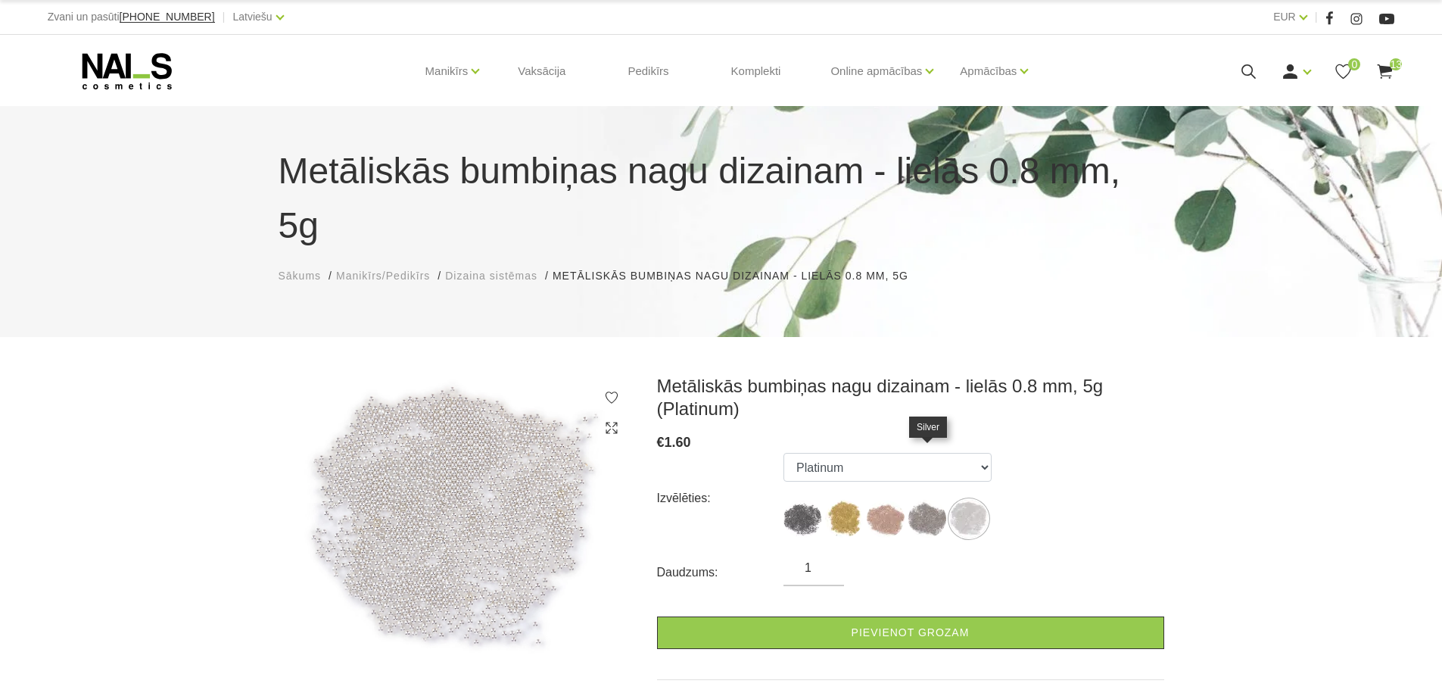
click at [931, 500] on img at bounding box center [927, 519] width 38 height 38
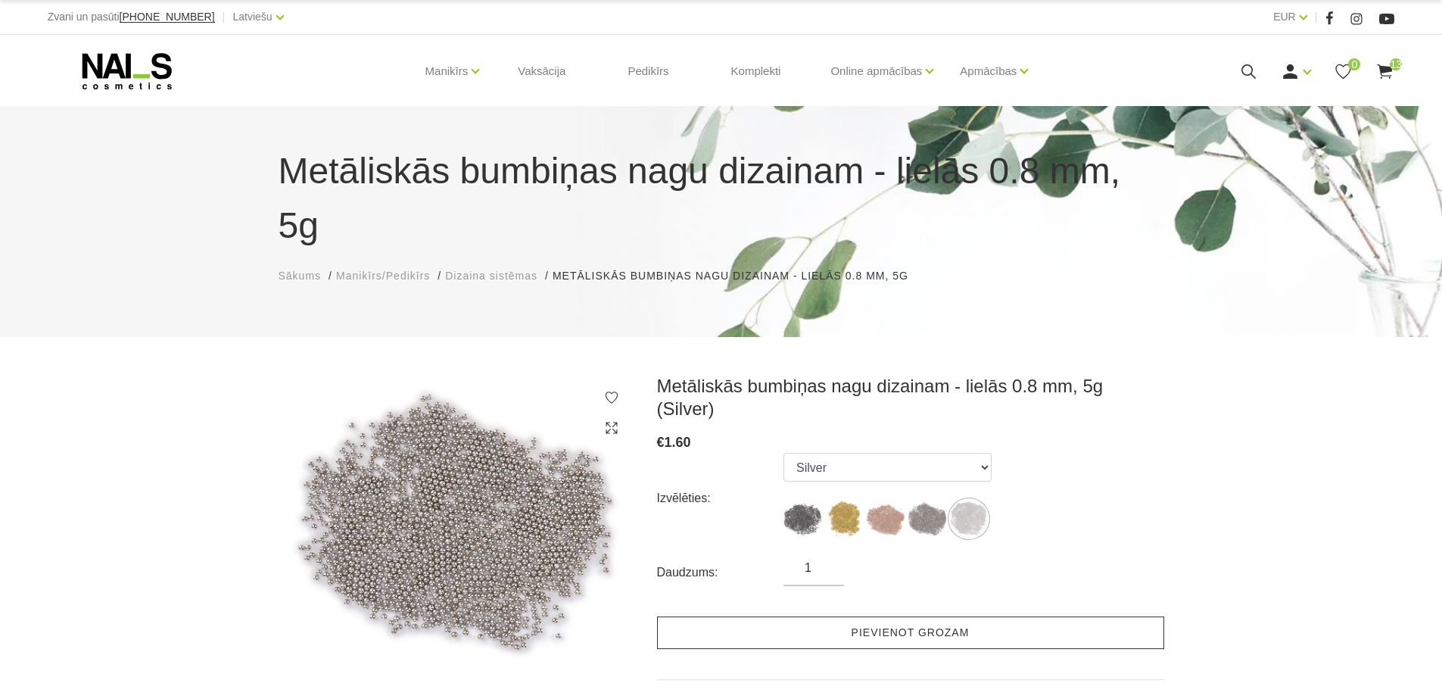
click at [897, 616] on link "Pievienot grozam" at bounding box center [910, 632] width 507 height 33
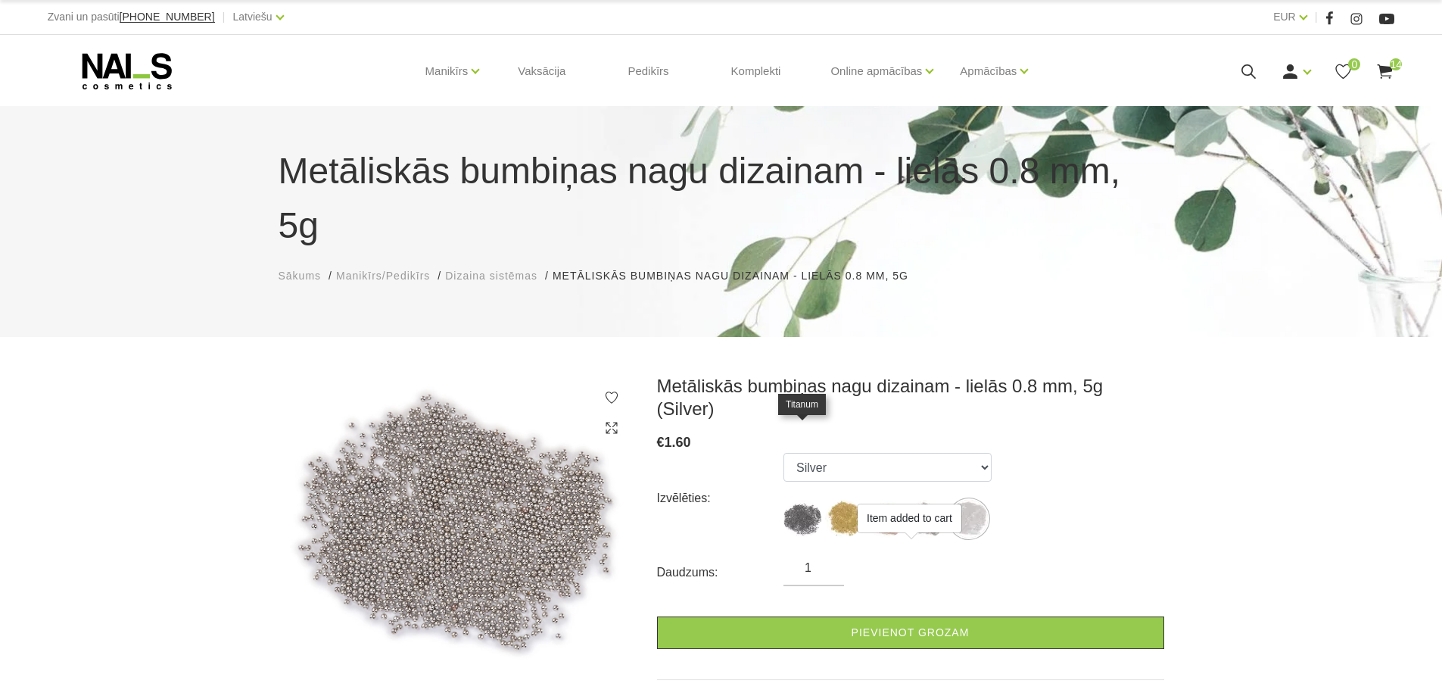
click at [793, 500] on img at bounding box center [802, 519] width 38 height 38
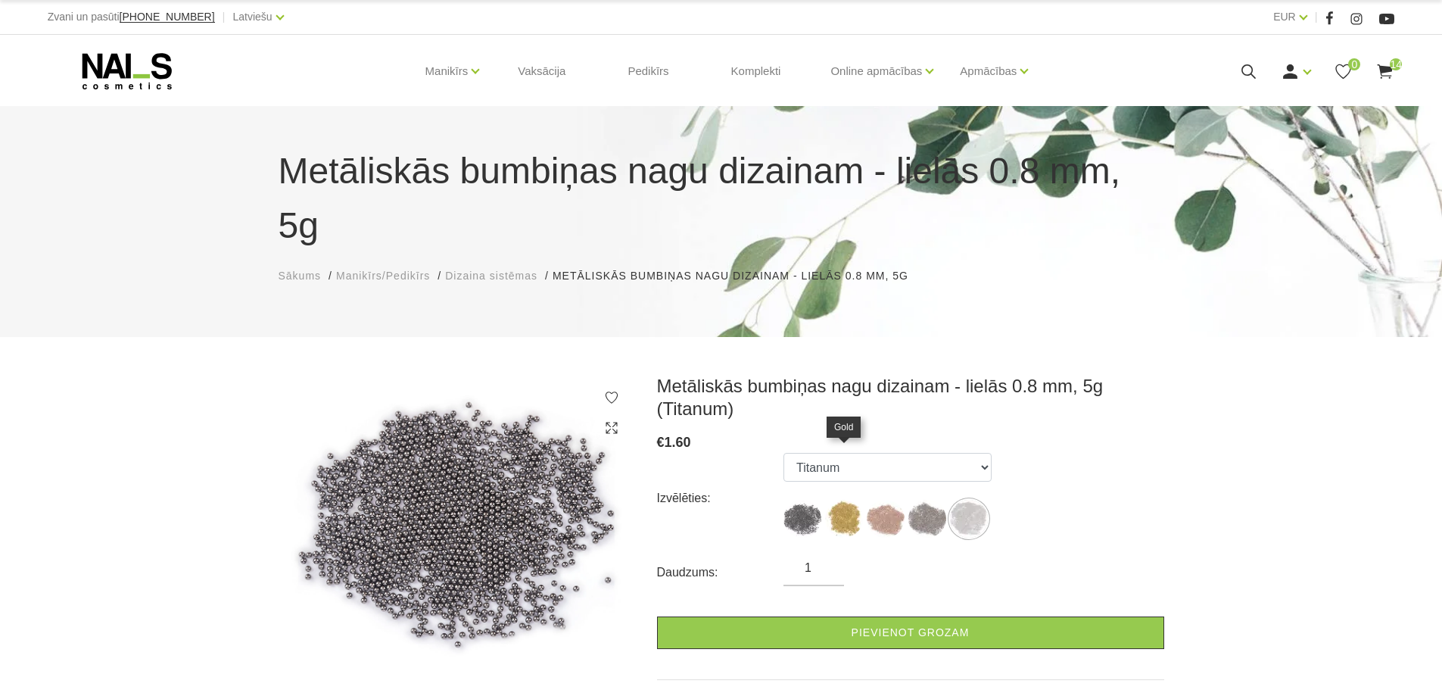
click at [845, 500] on img at bounding box center [844, 519] width 38 height 38
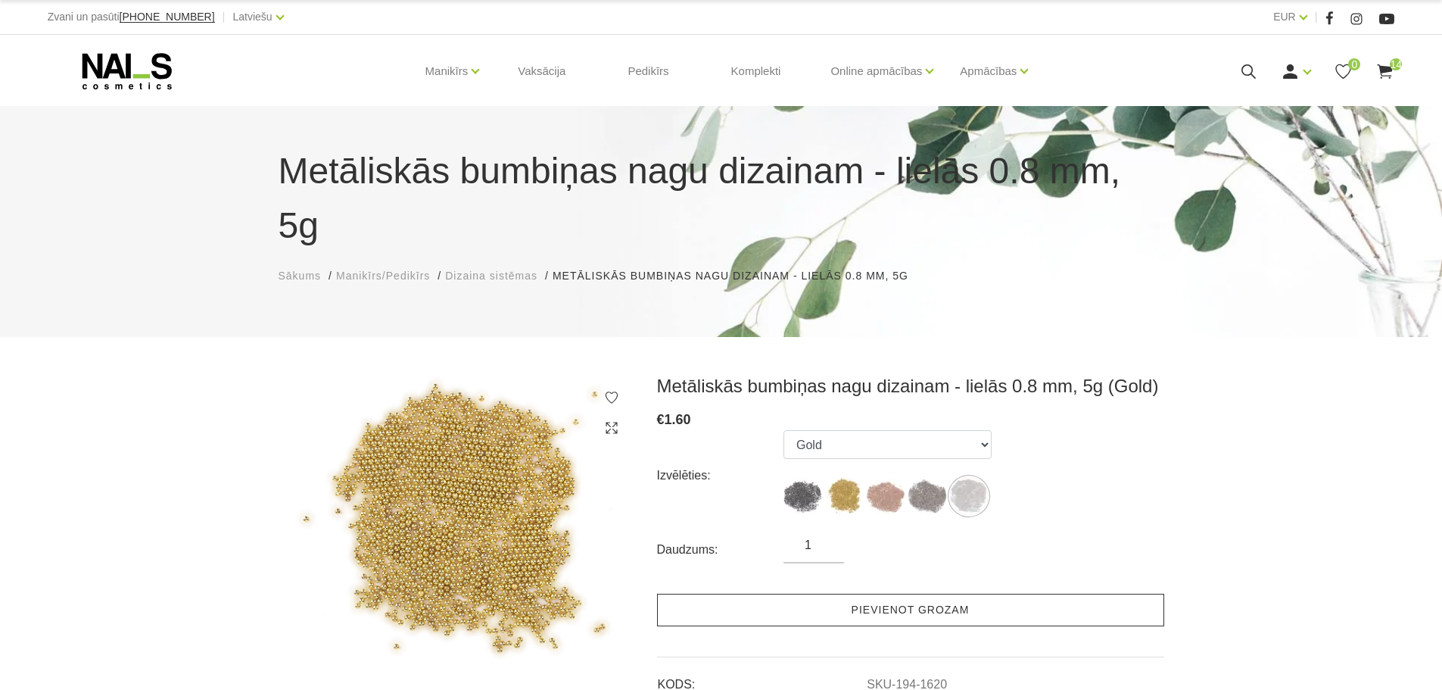
click at [908, 593] on link "Pievienot grozam" at bounding box center [910, 609] width 507 height 33
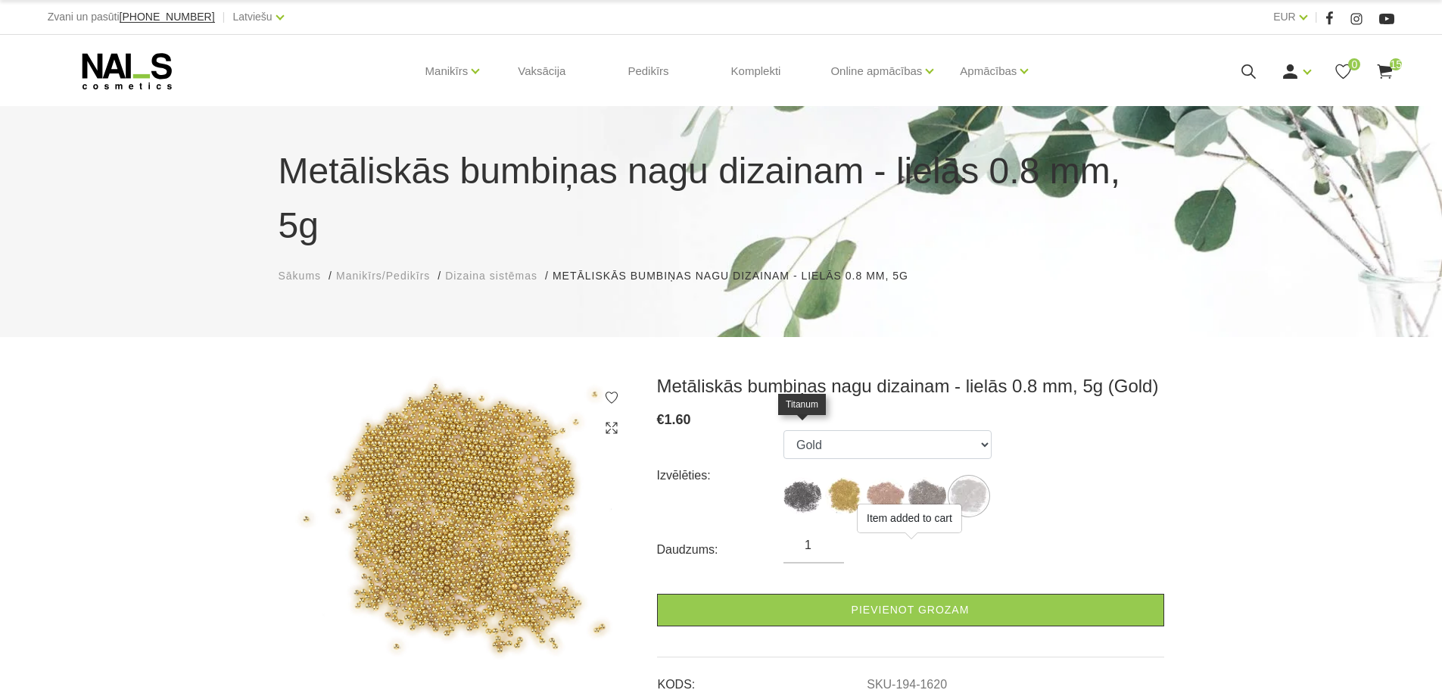
click at [808, 477] on img at bounding box center [802, 496] width 38 height 38
select select "1619"
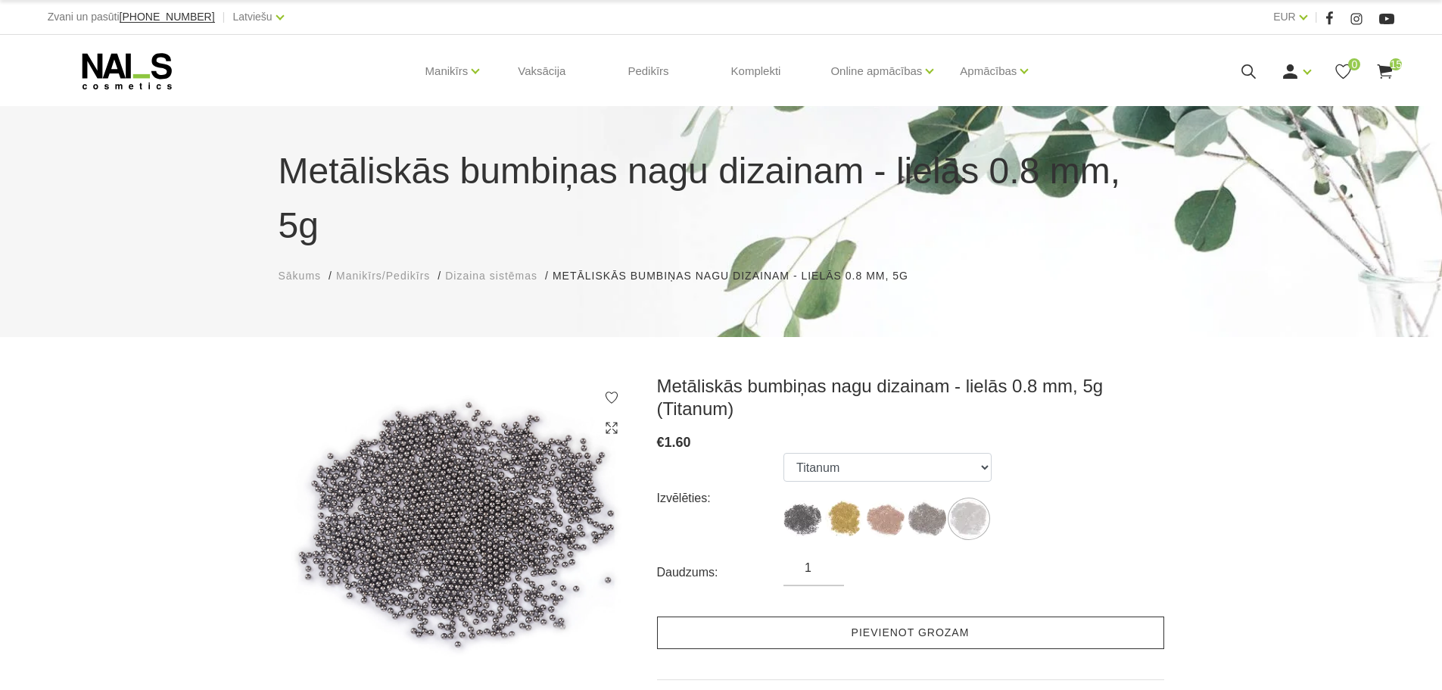
click at [909, 616] on link "Pievienot grozam" at bounding box center [910, 632] width 507 height 33
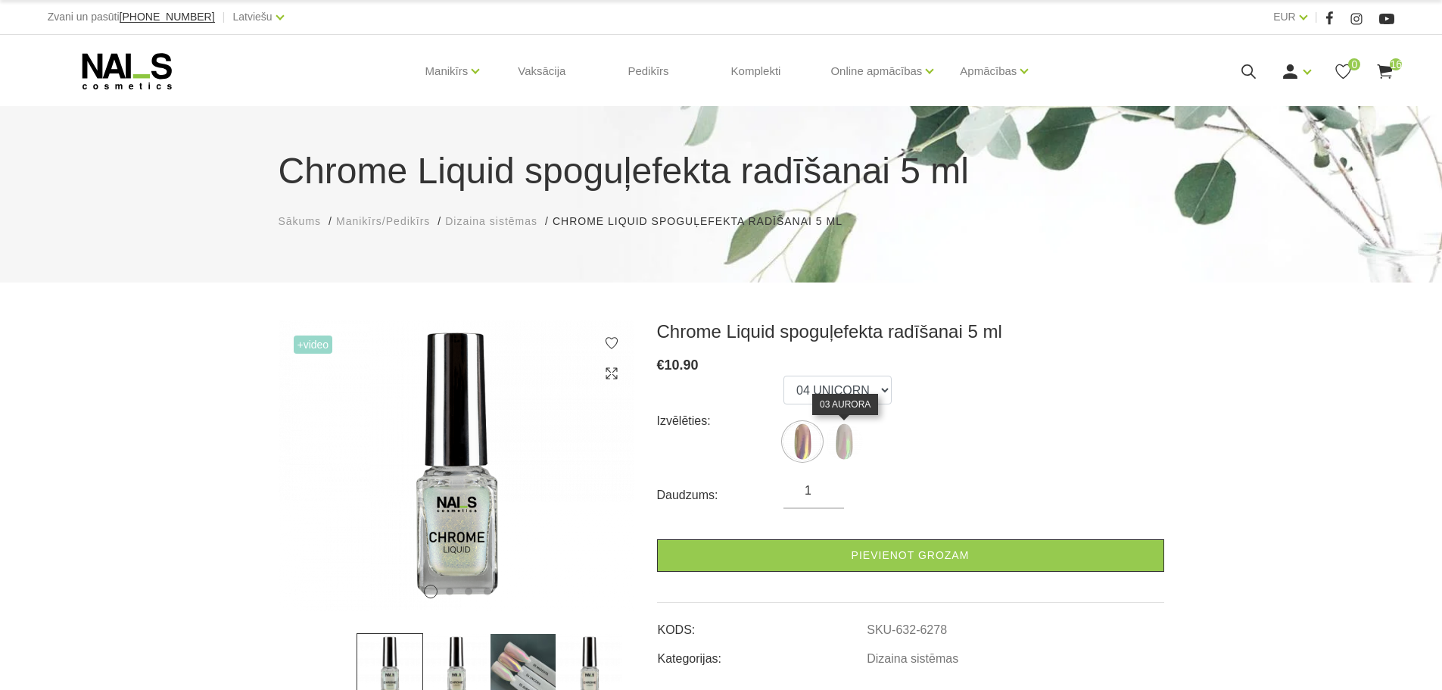
click at [843, 444] on img at bounding box center [844, 441] width 38 height 38
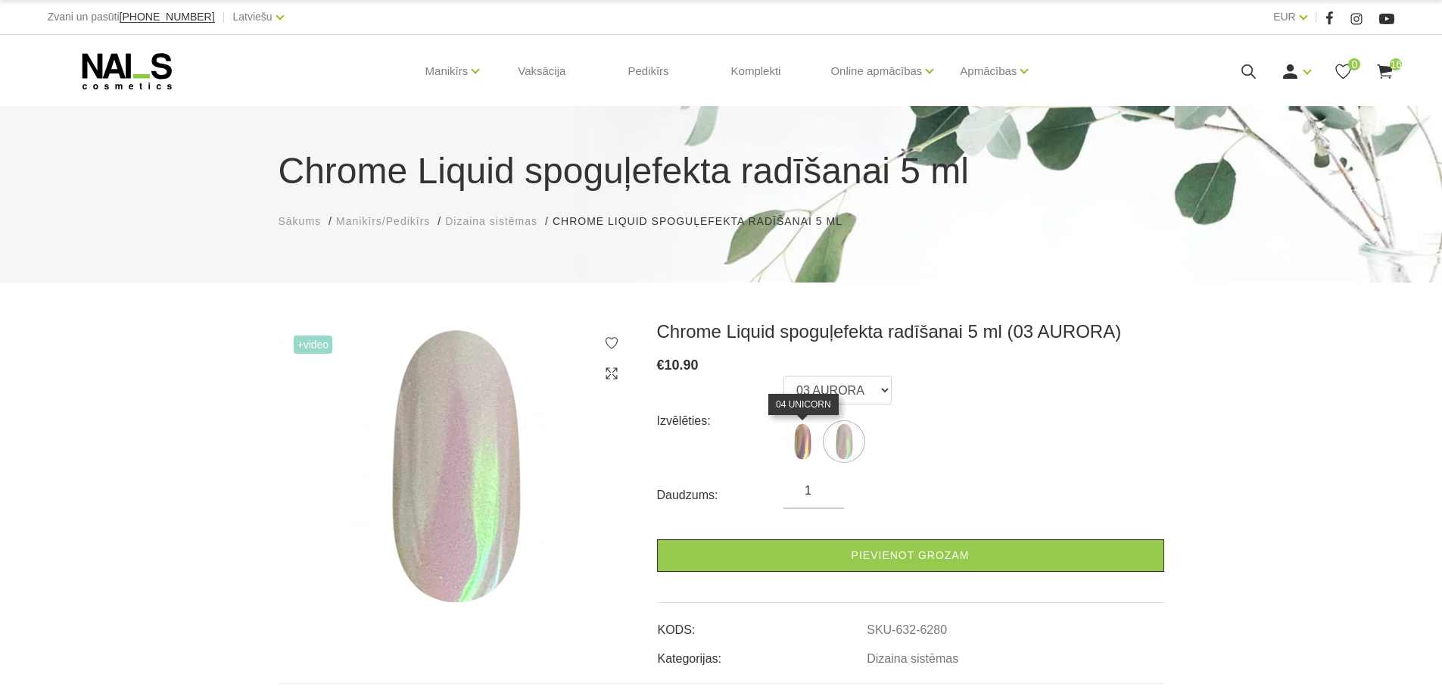
click at [805, 443] on img at bounding box center [802, 441] width 38 height 38
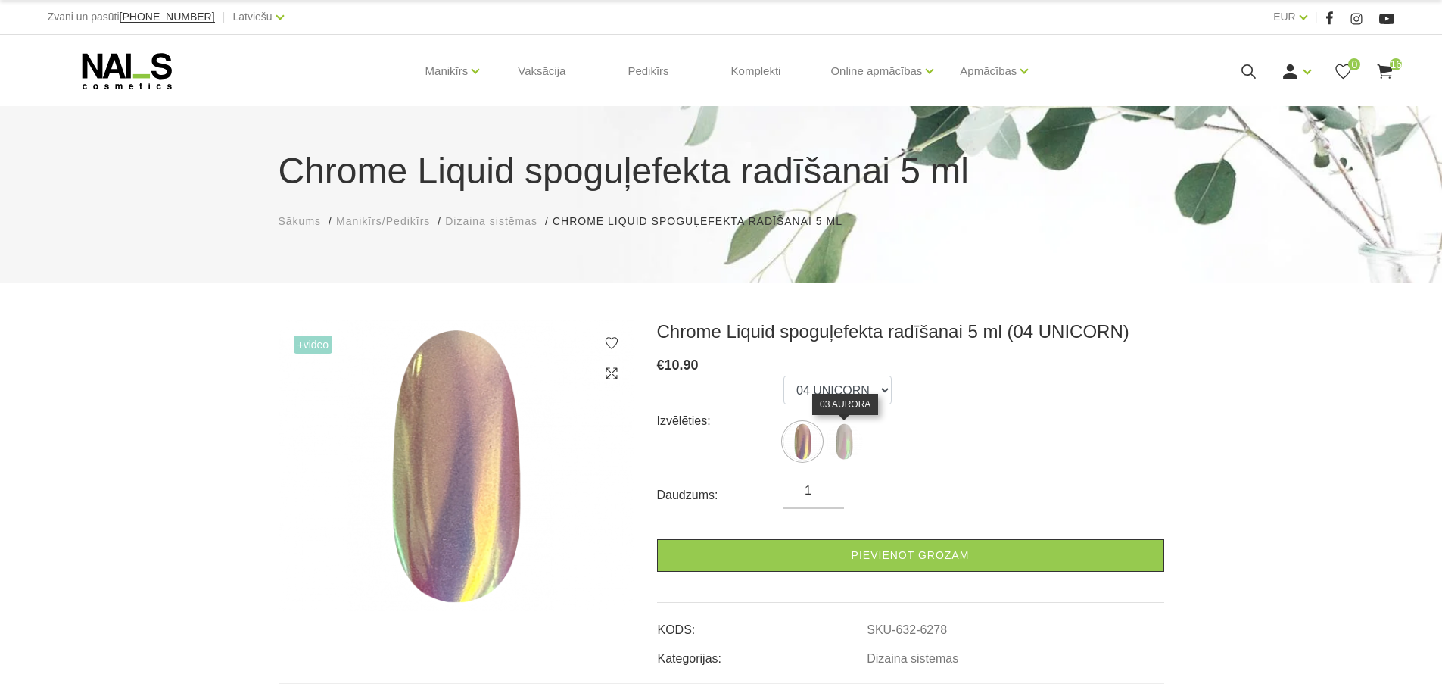
click at [843, 441] on img at bounding box center [844, 441] width 38 height 38
select select "6280"
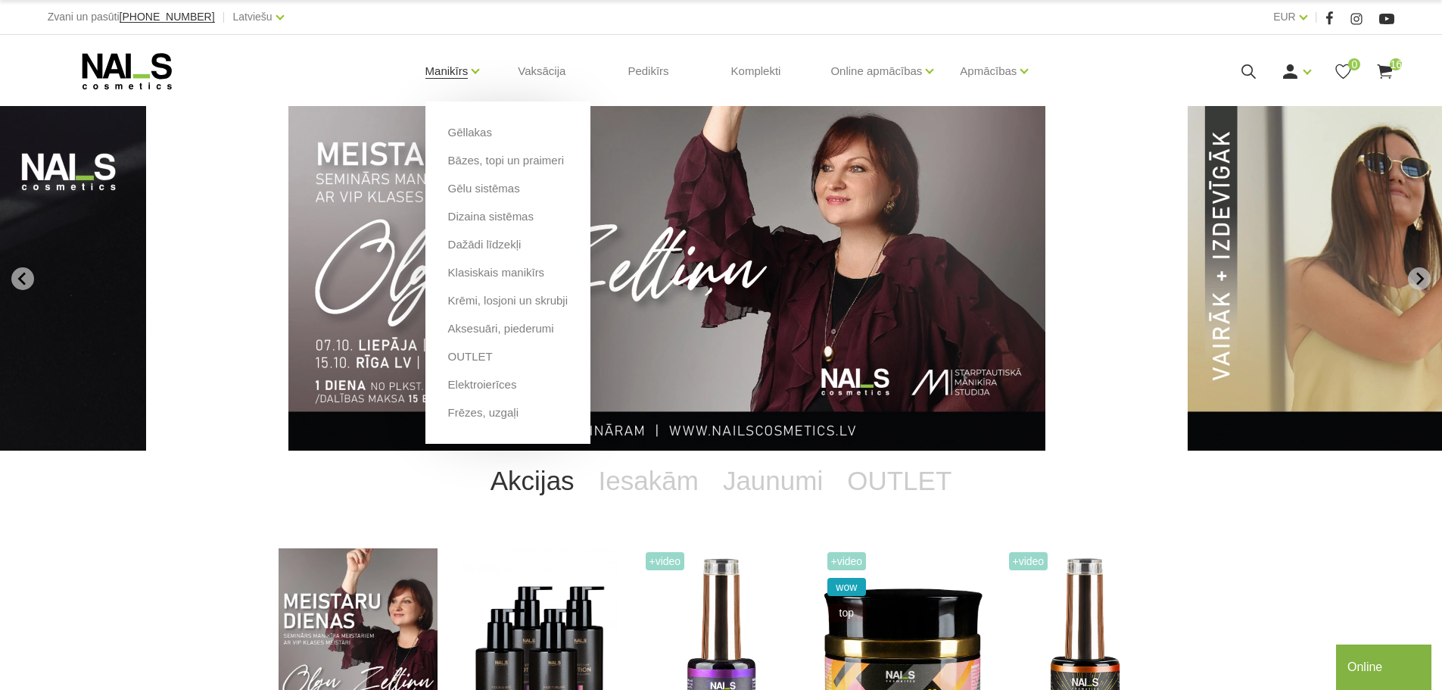
click at [461, 70] on link "Manikīrs" at bounding box center [446, 71] width 43 height 61
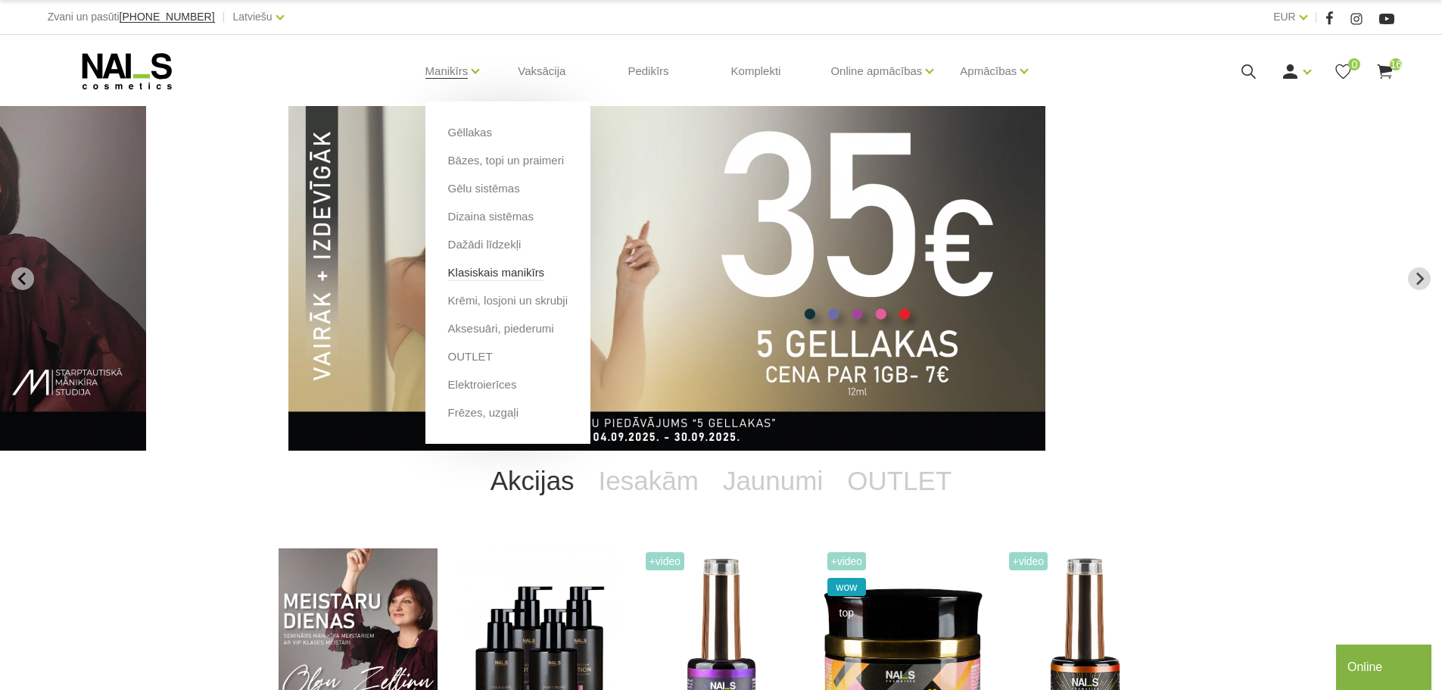
click at [511, 277] on link "Klasiskais manikīrs" at bounding box center [496, 272] width 97 height 17
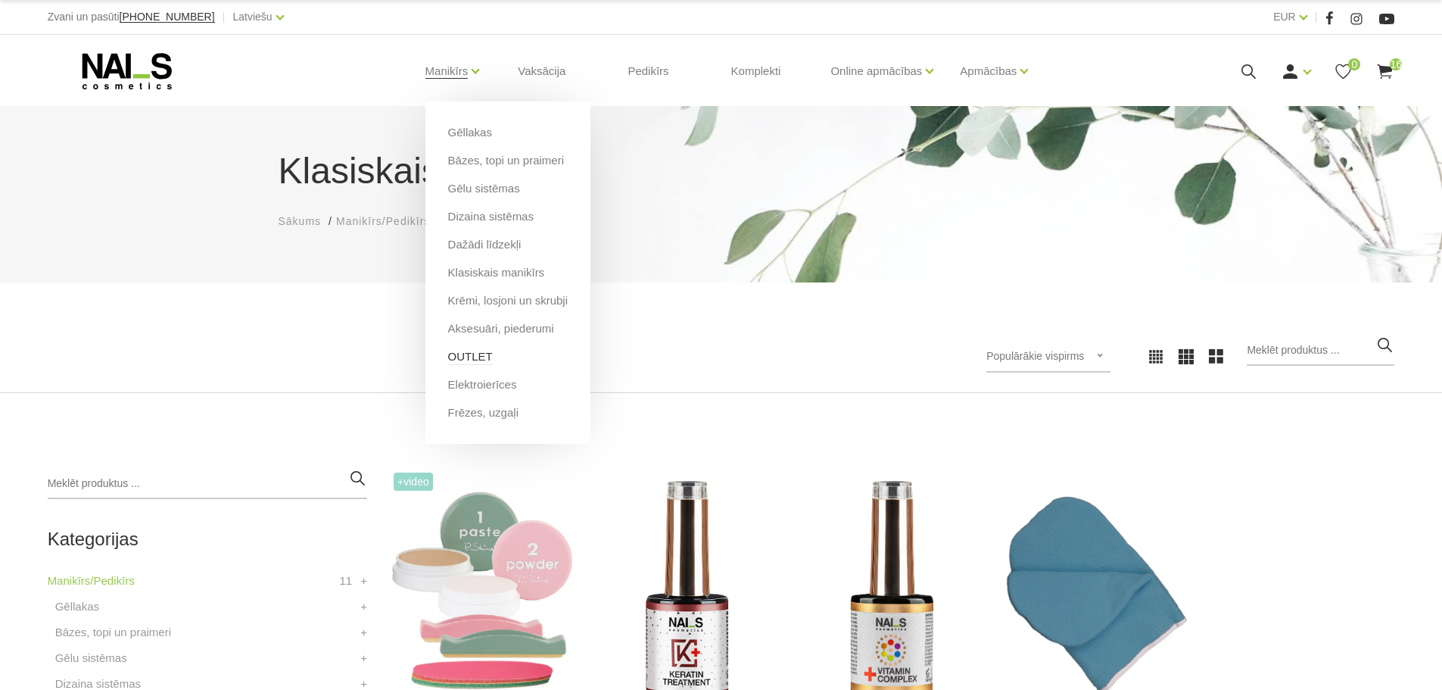
click at [477, 353] on link "OUTLET" at bounding box center [470, 356] width 45 height 17
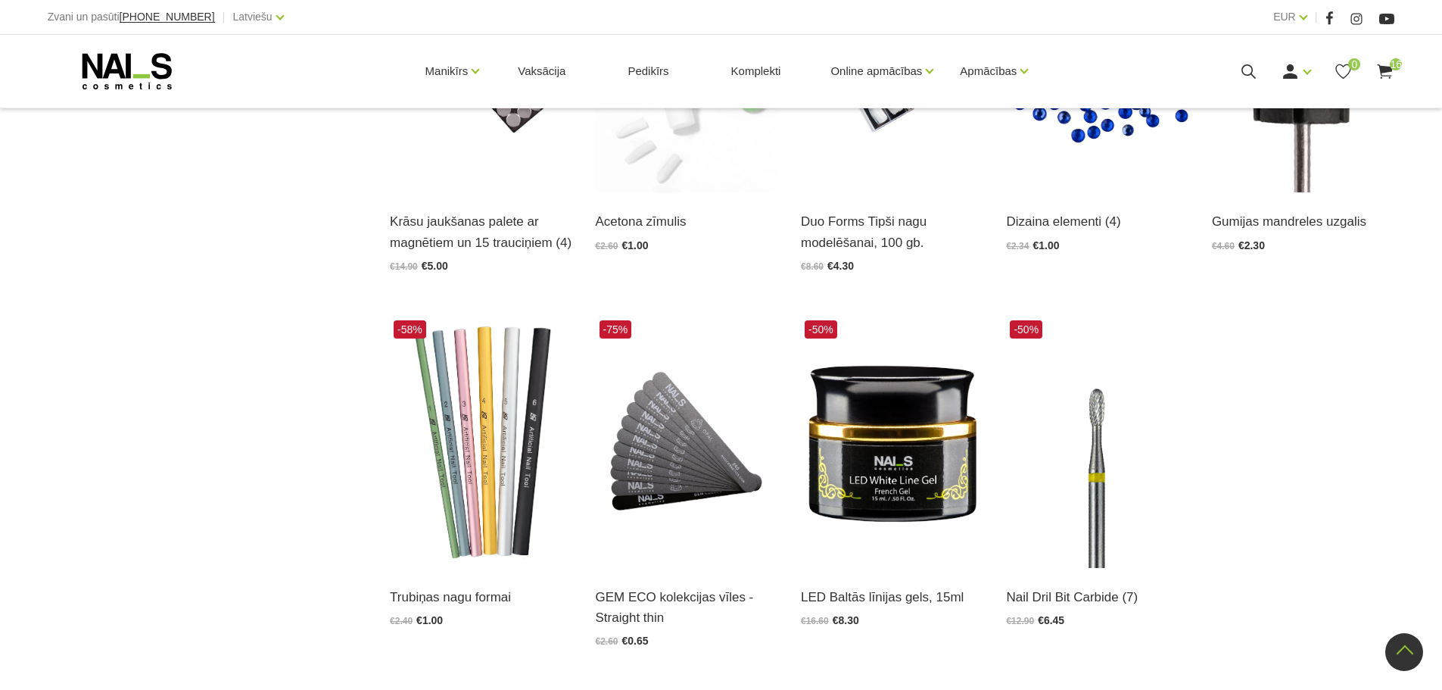
scroll to position [1716, 0]
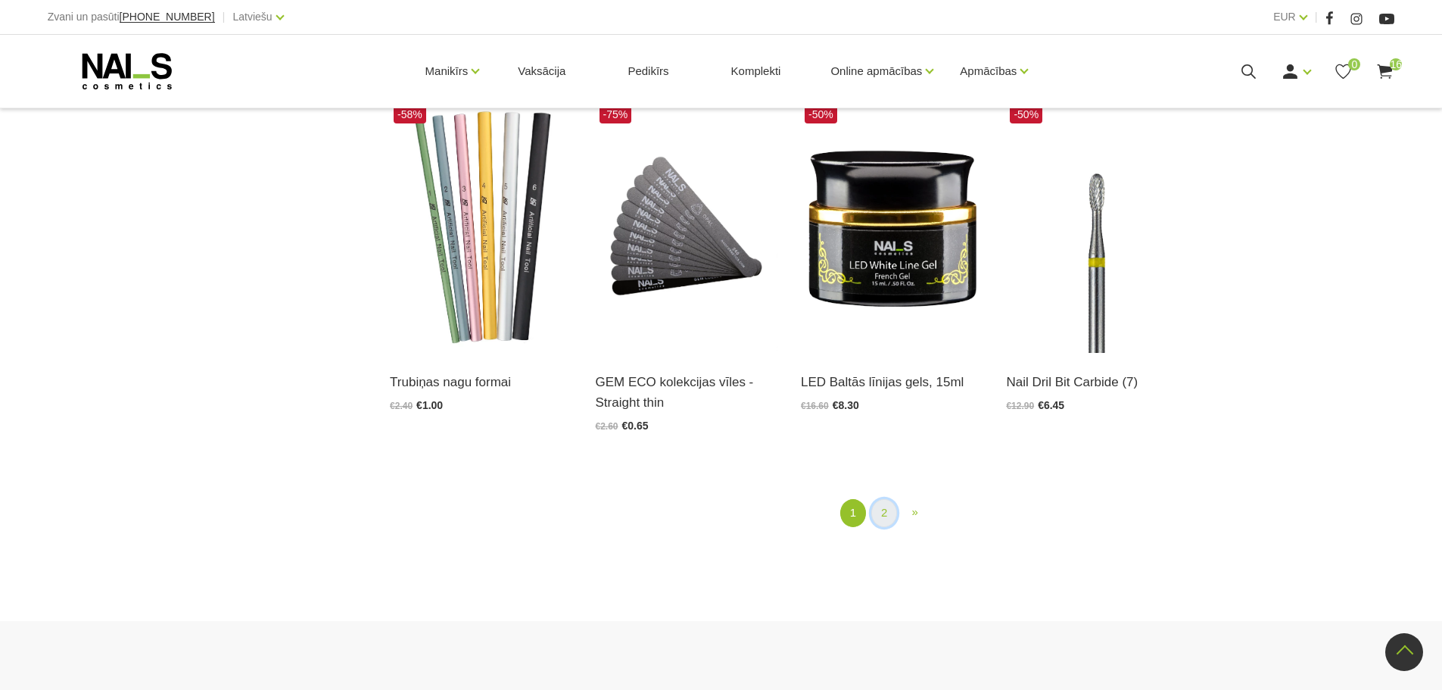
click at [889, 512] on link "2" at bounding box center [884, 513] width 26 height 28
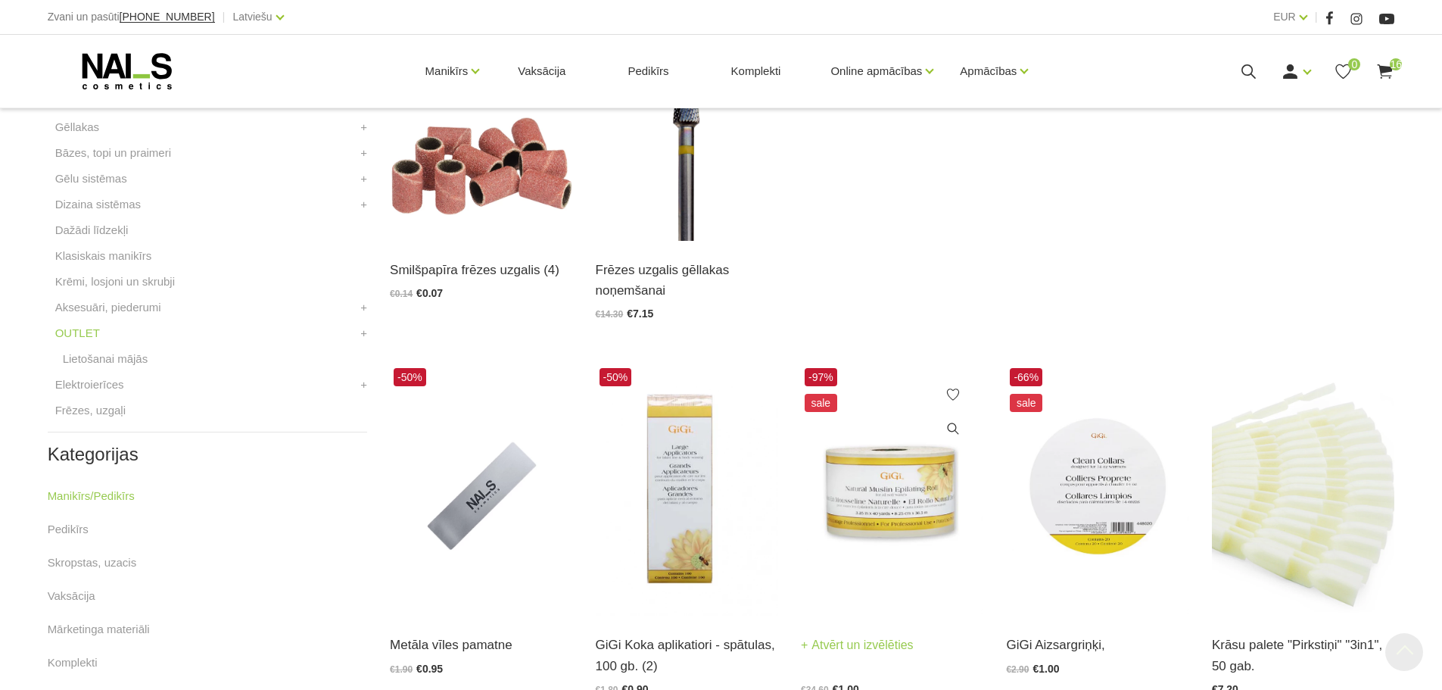
scroll to position [511, 0]
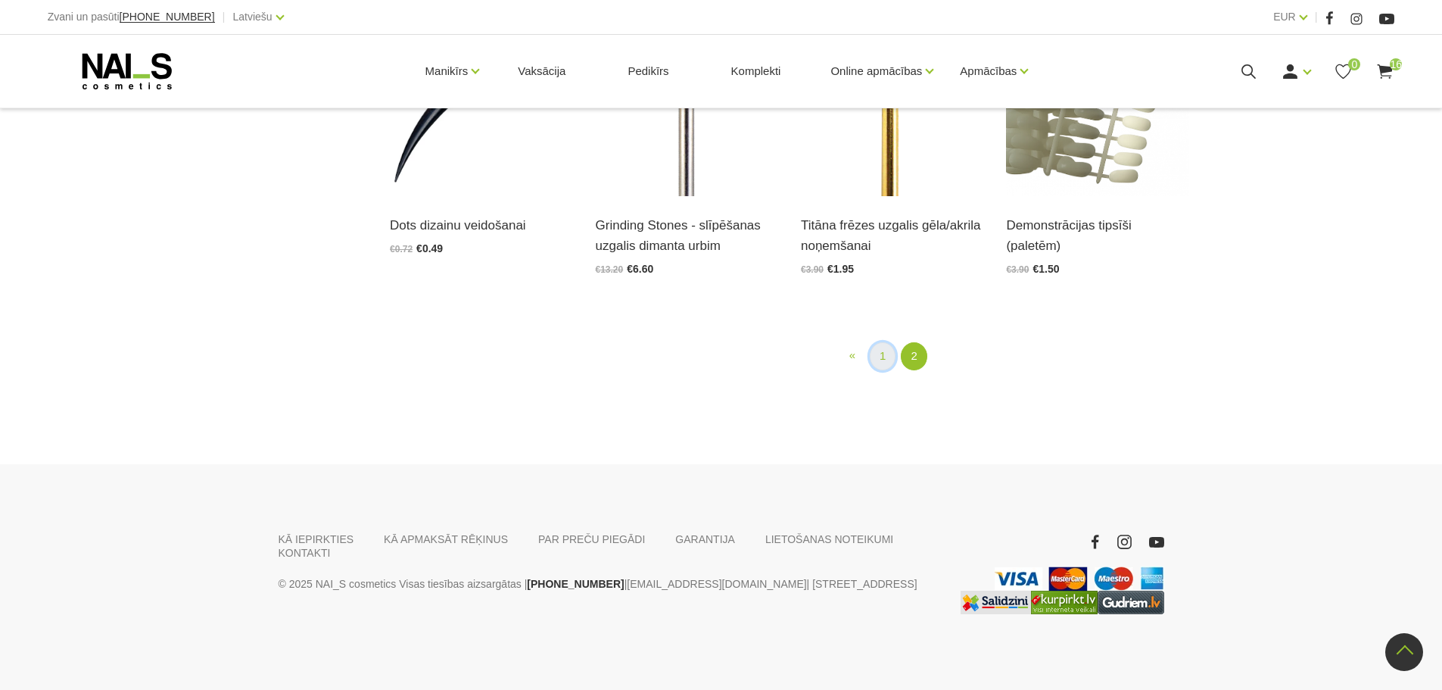
click at [883, 351] on link "1" at bounding box center [883, 356] width 26 height 28
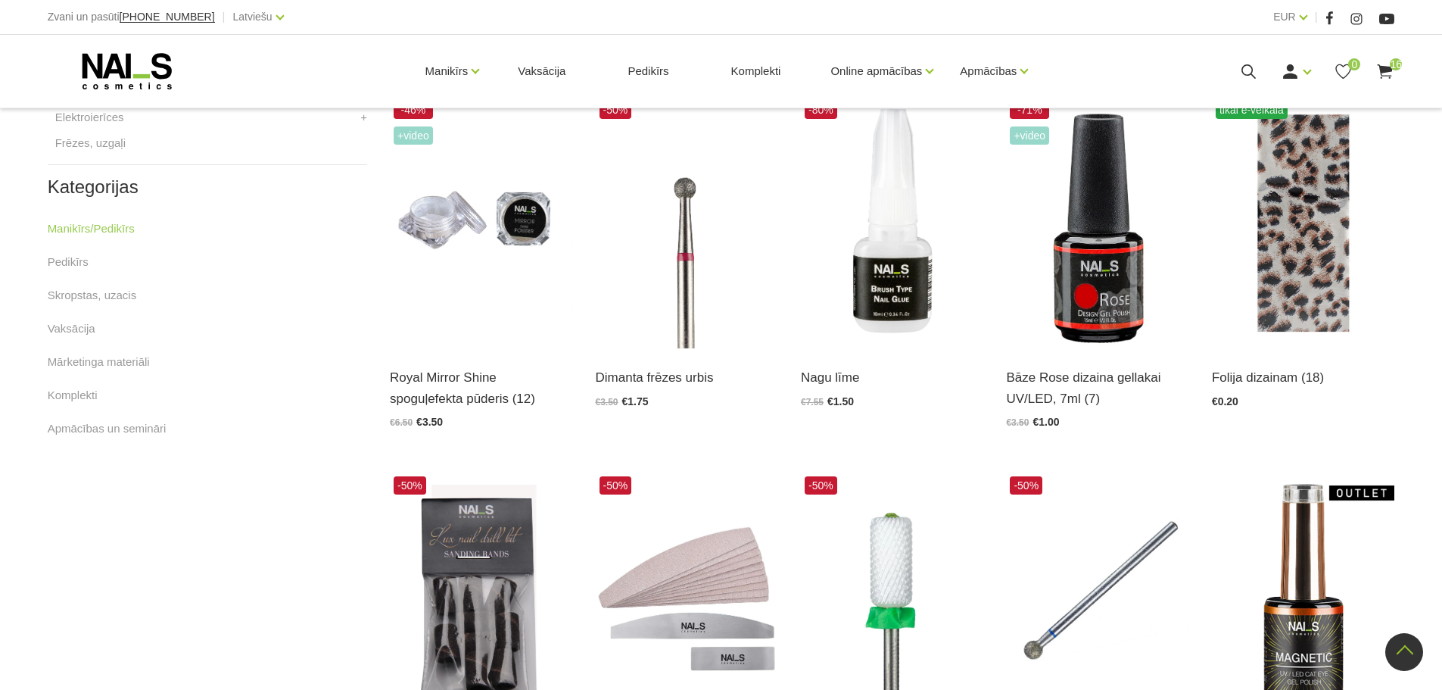
scroll to position [612, 0]
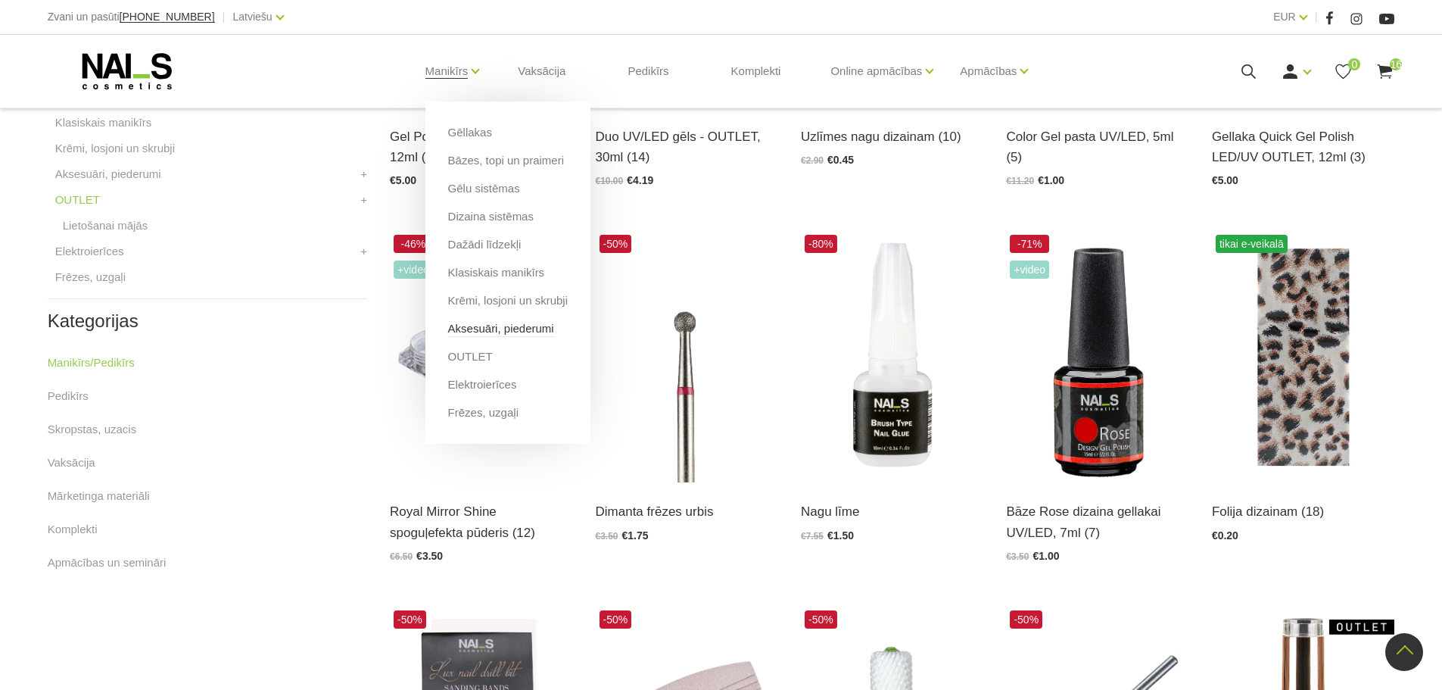
click at [500, 329] on link "Aksesuāri, piederumi" at bounding box center [501, 328] width 106 height 17
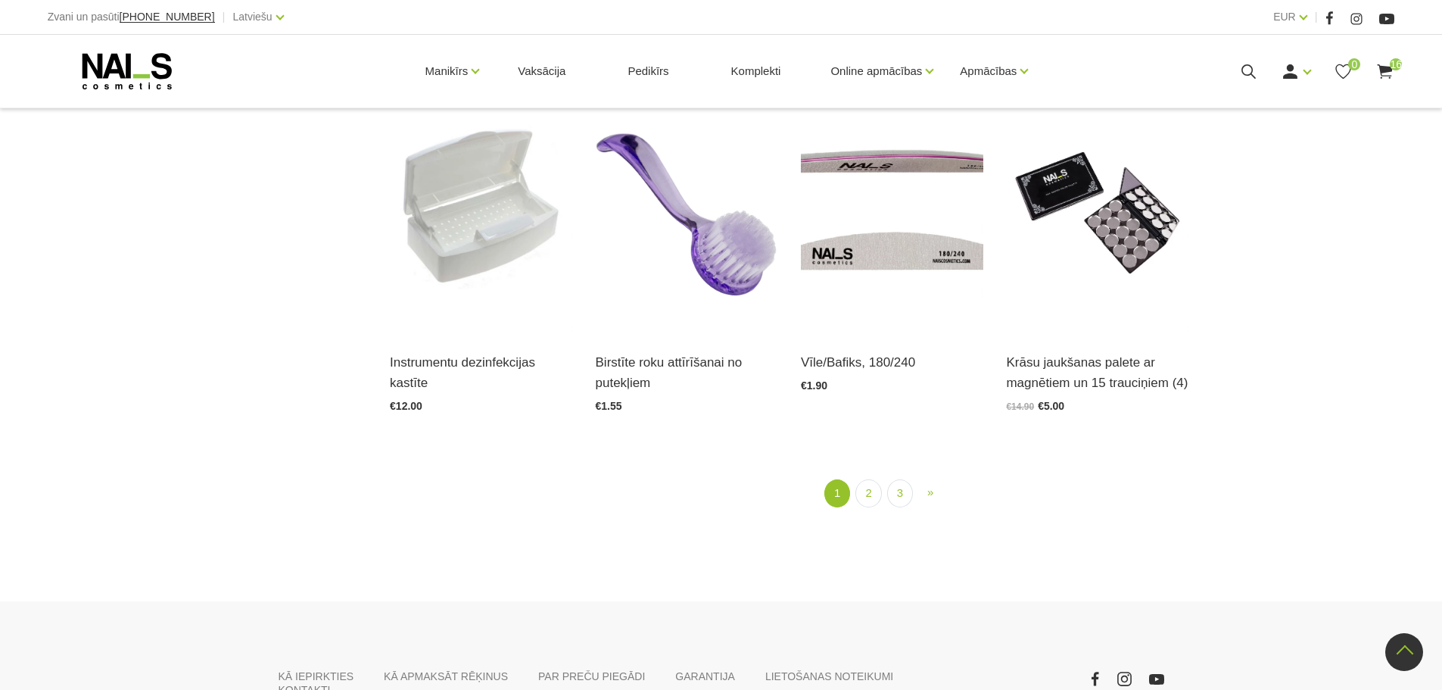
scroll to position [1968, 0]
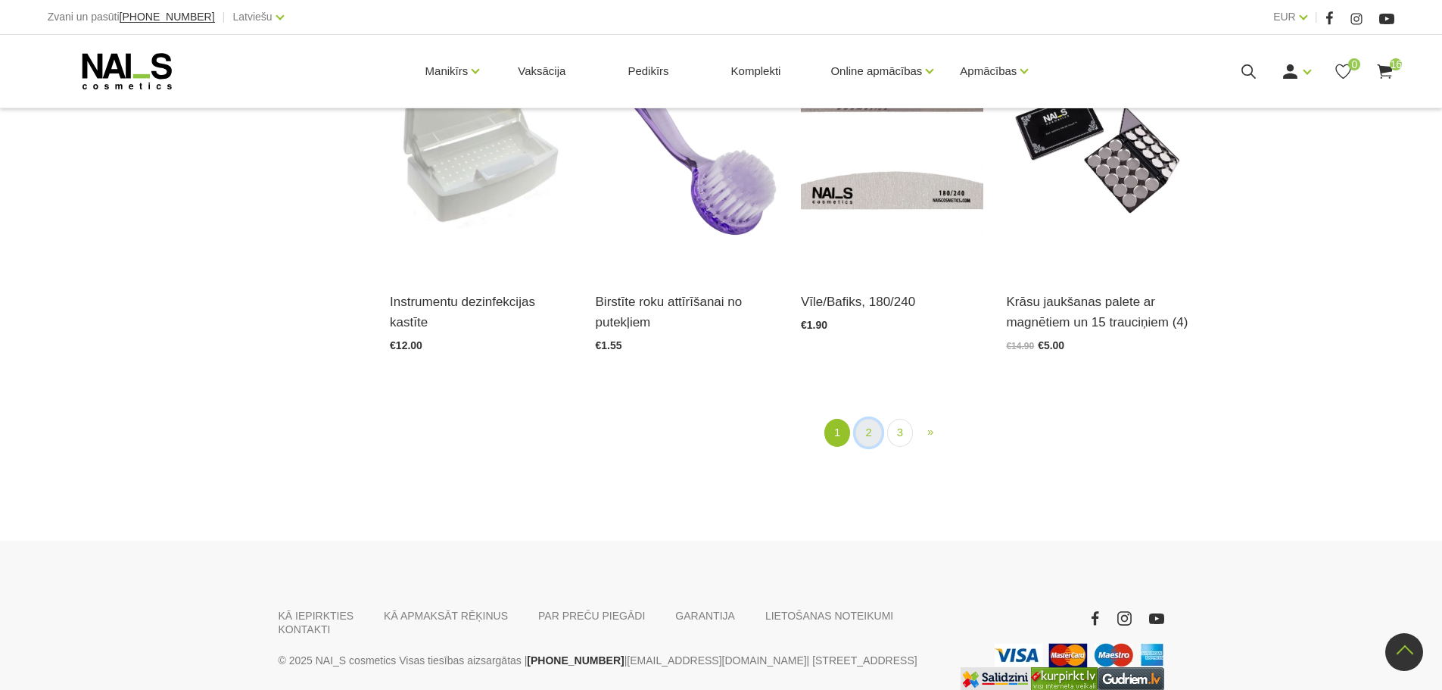
click at [878, 437] on link "2" at bounding box center [868, 433] width 26 height 28
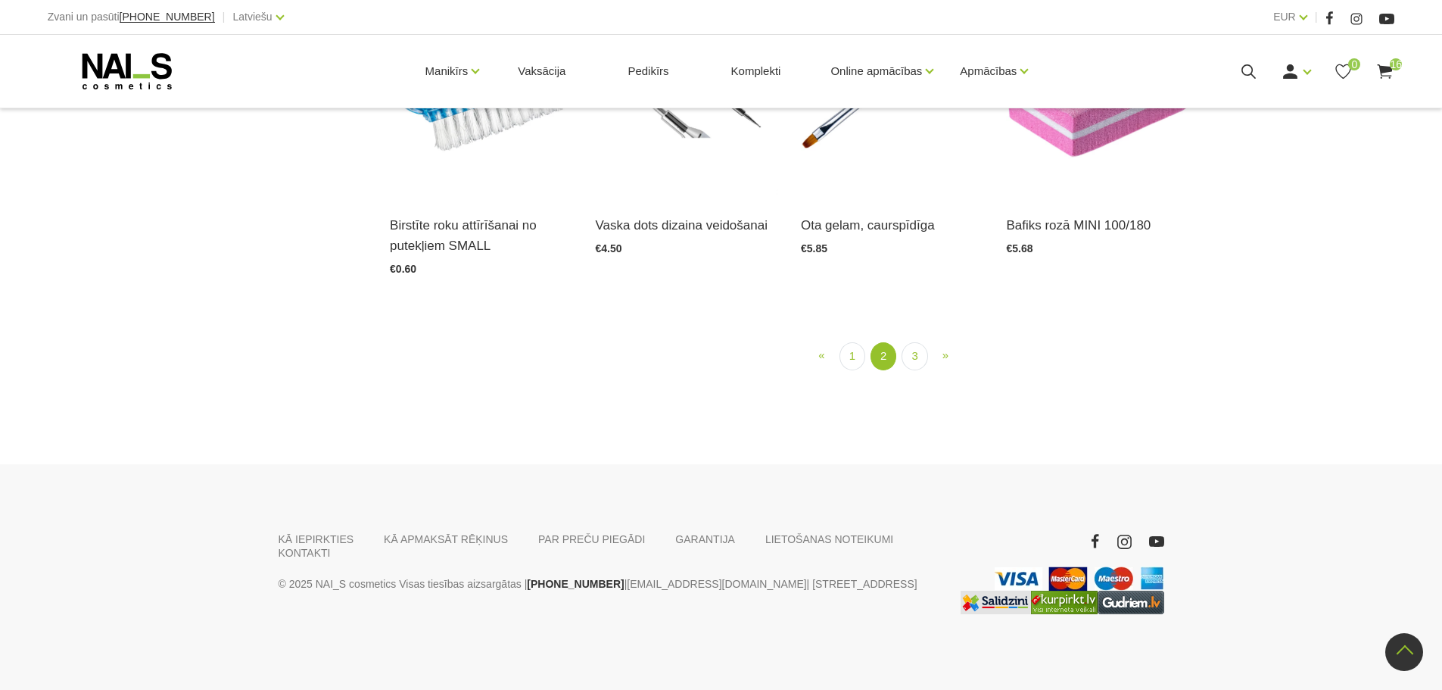
scroll to position [1773, 0]
click at [909, 370] on link "3" at bounding box center [914, 356] width 26 height 28
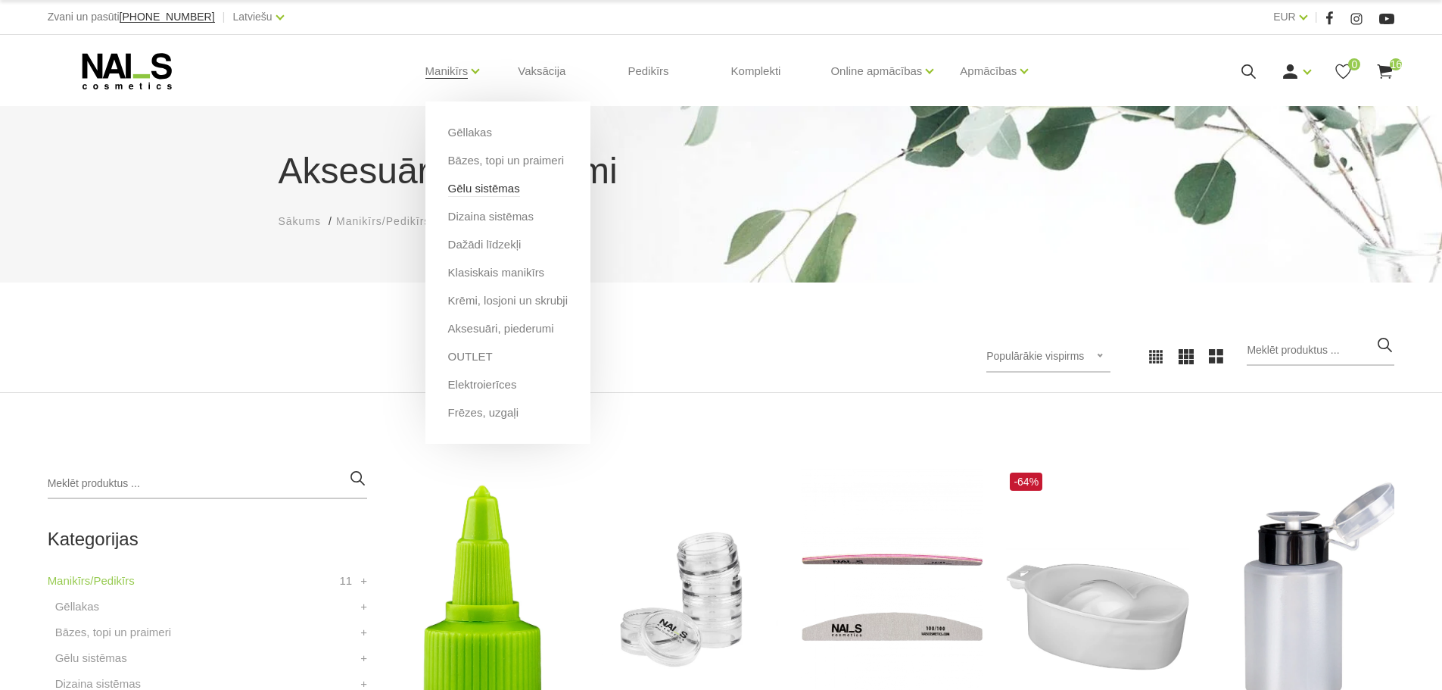
click at [482, 188] on link "Gēlu sistēmas" at bounding box center [484, 188] width 72 height 17
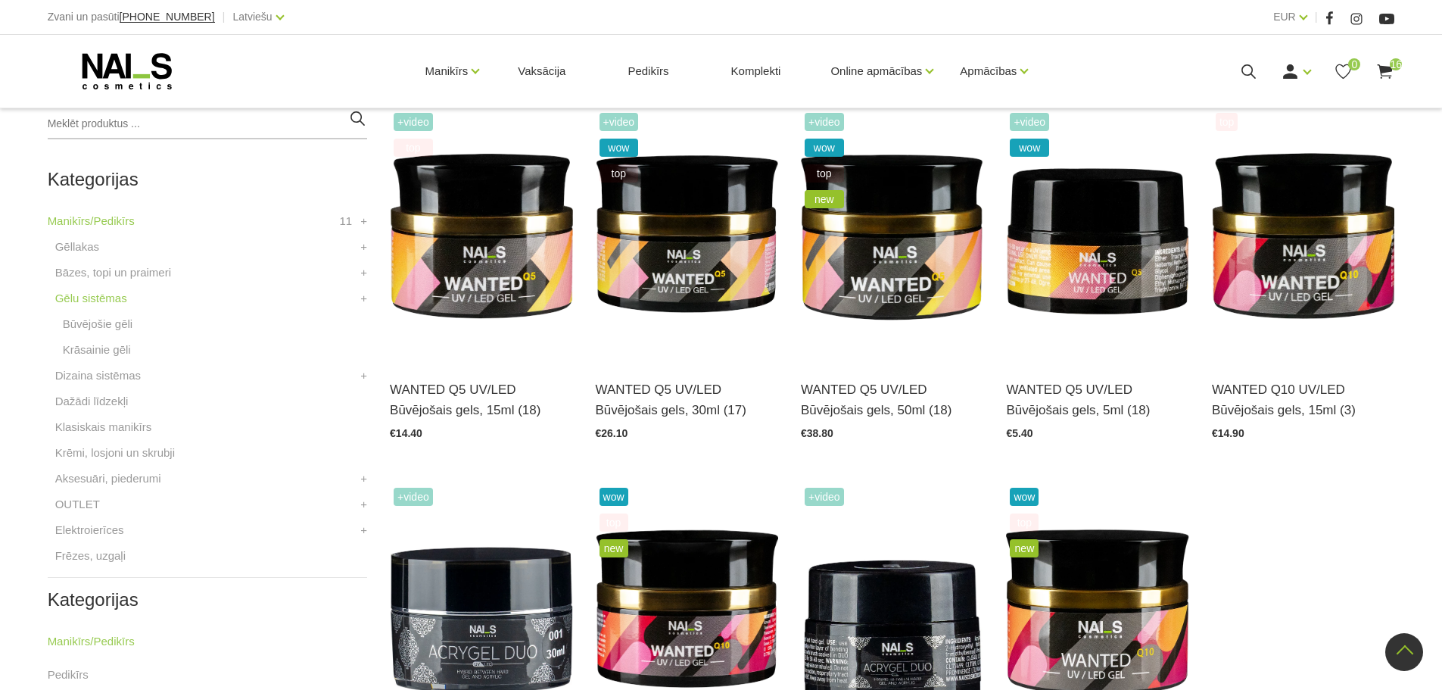
scroll to position [294, 0]
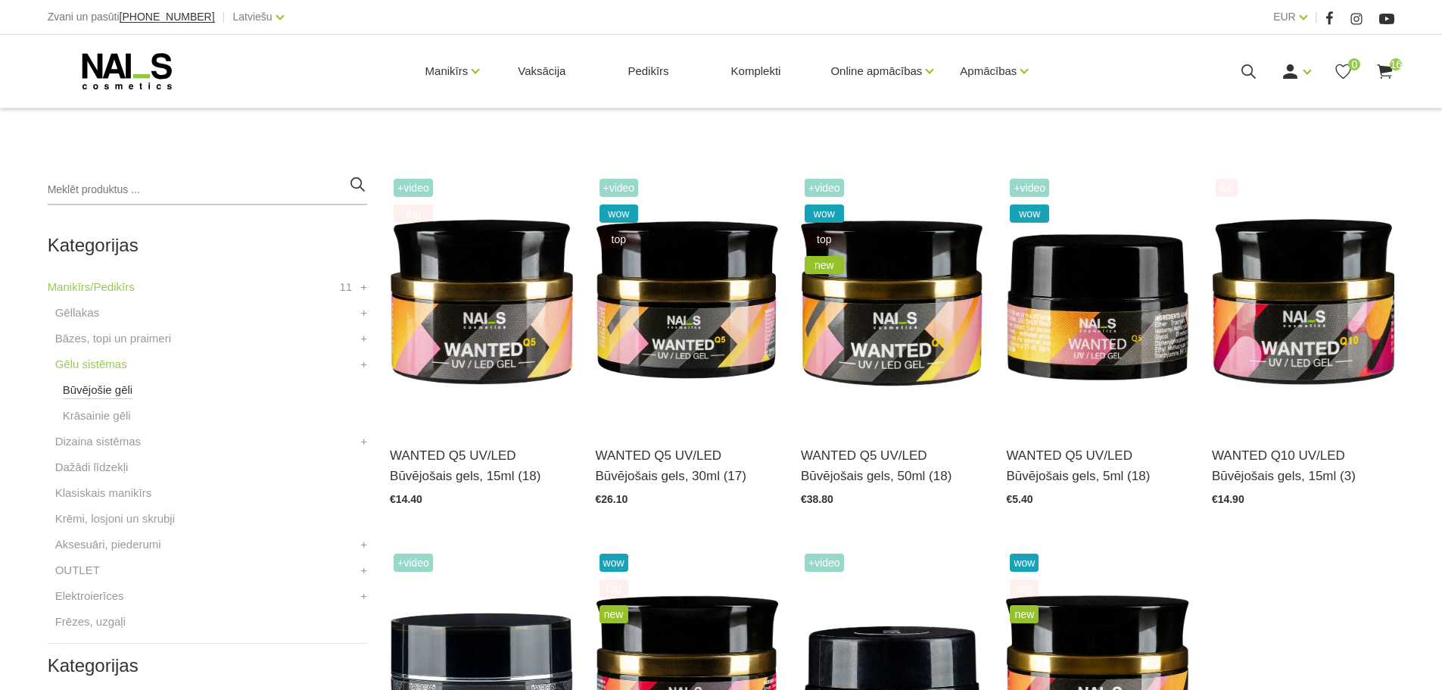
click at [119, 388] on link "Būvējošie gēli" at bounding box center [98, 390] width 70 height 18
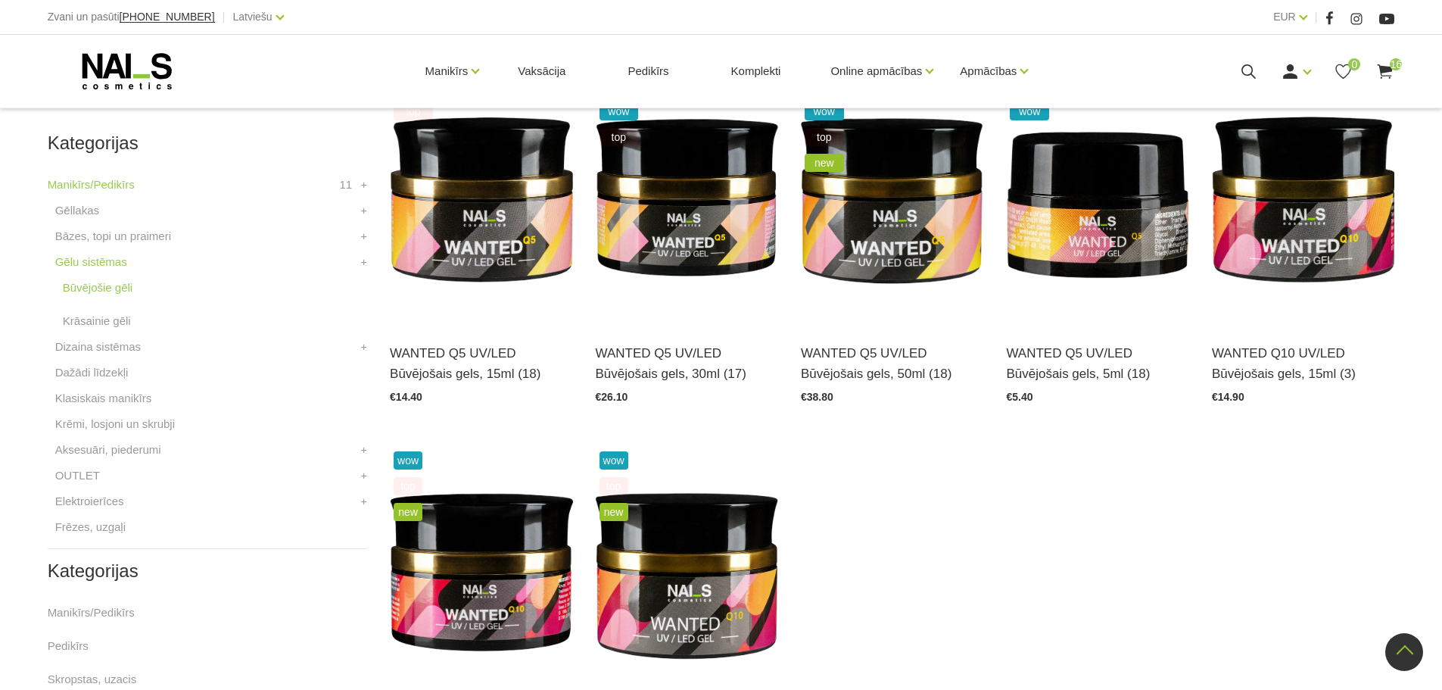
scroll to position [353, 0]
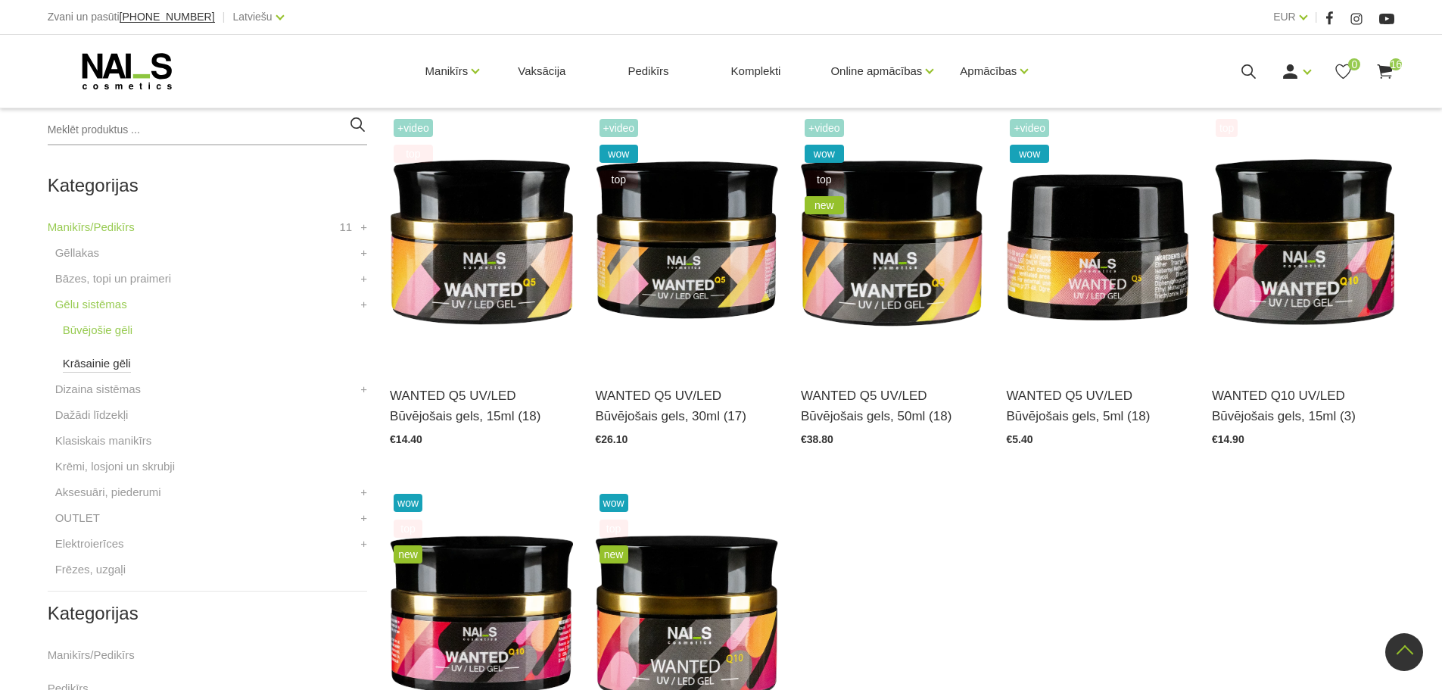
click at [114, 363] on link "Krāsainie gēli" at bounding box center [97, 363] width 68 height 18
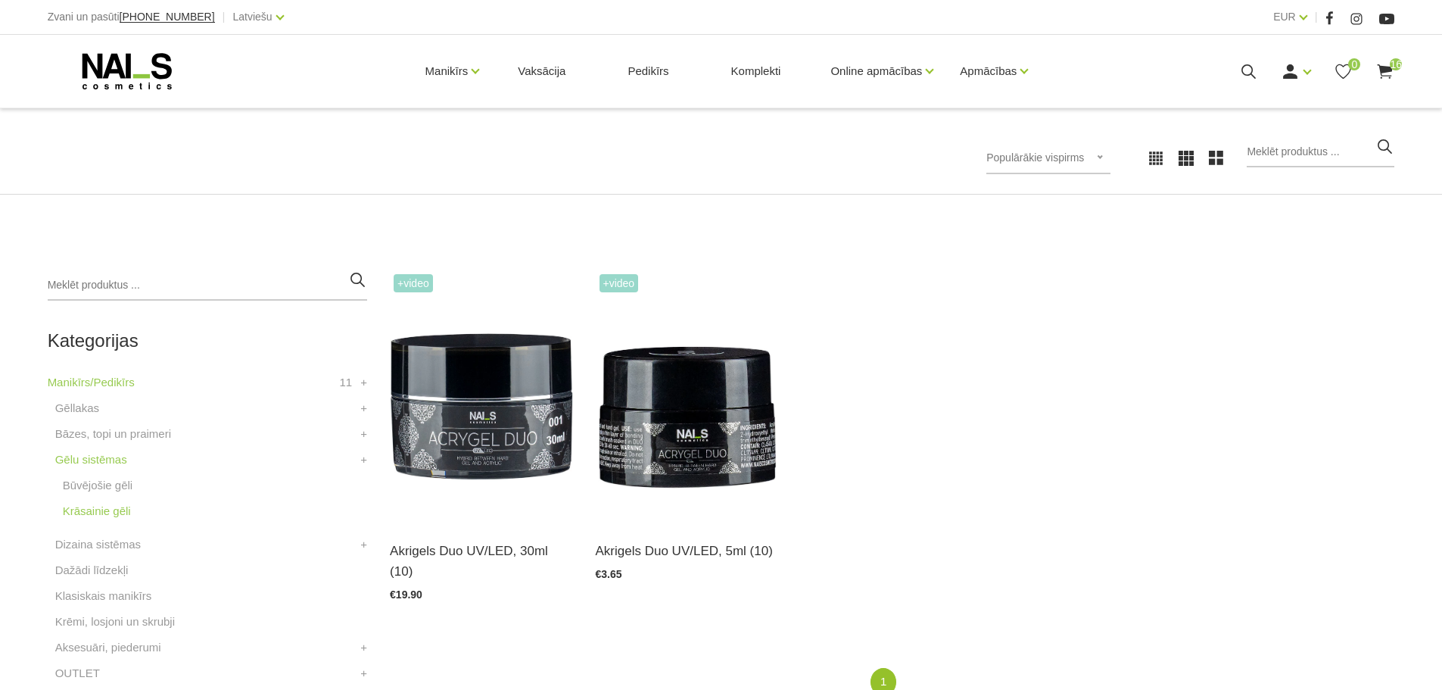
scroll to position [202, 0]
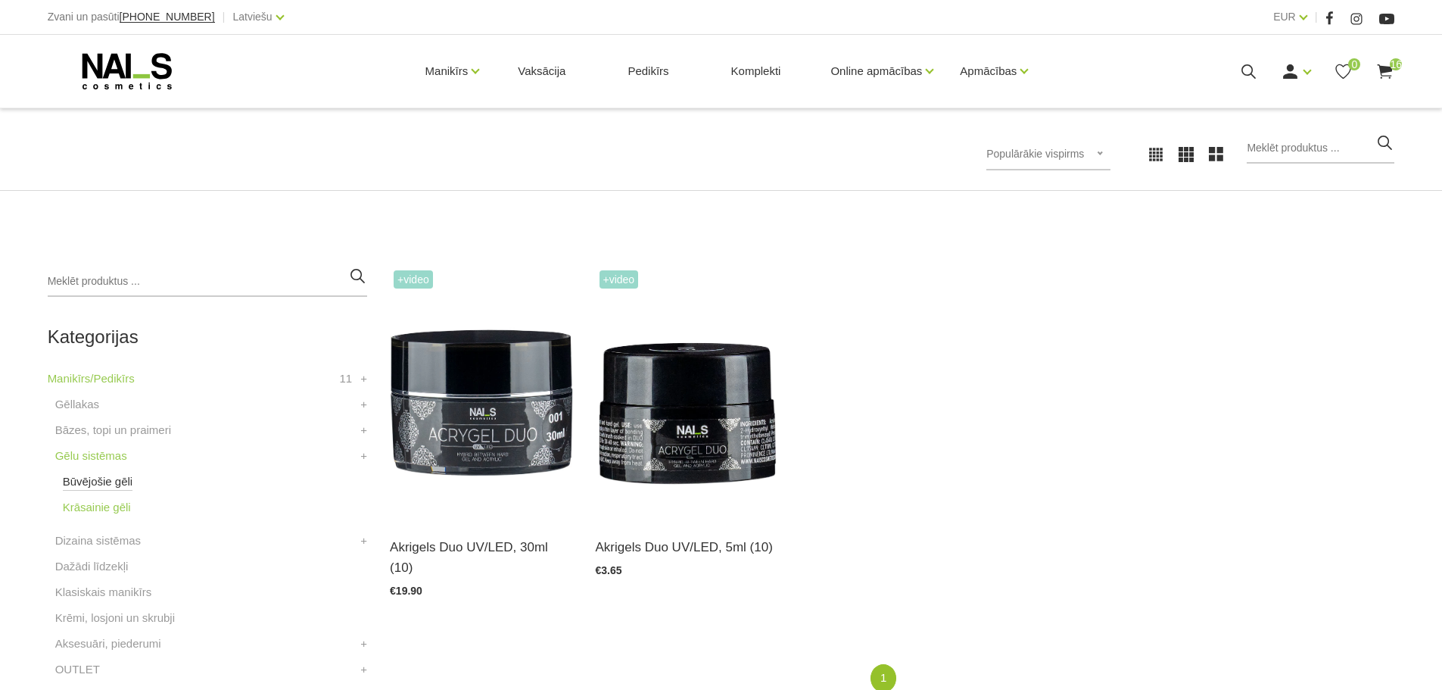
click at [129, 482] on link "Būvējošie gēli" at bounding box center [98, 481] width 70 height 18
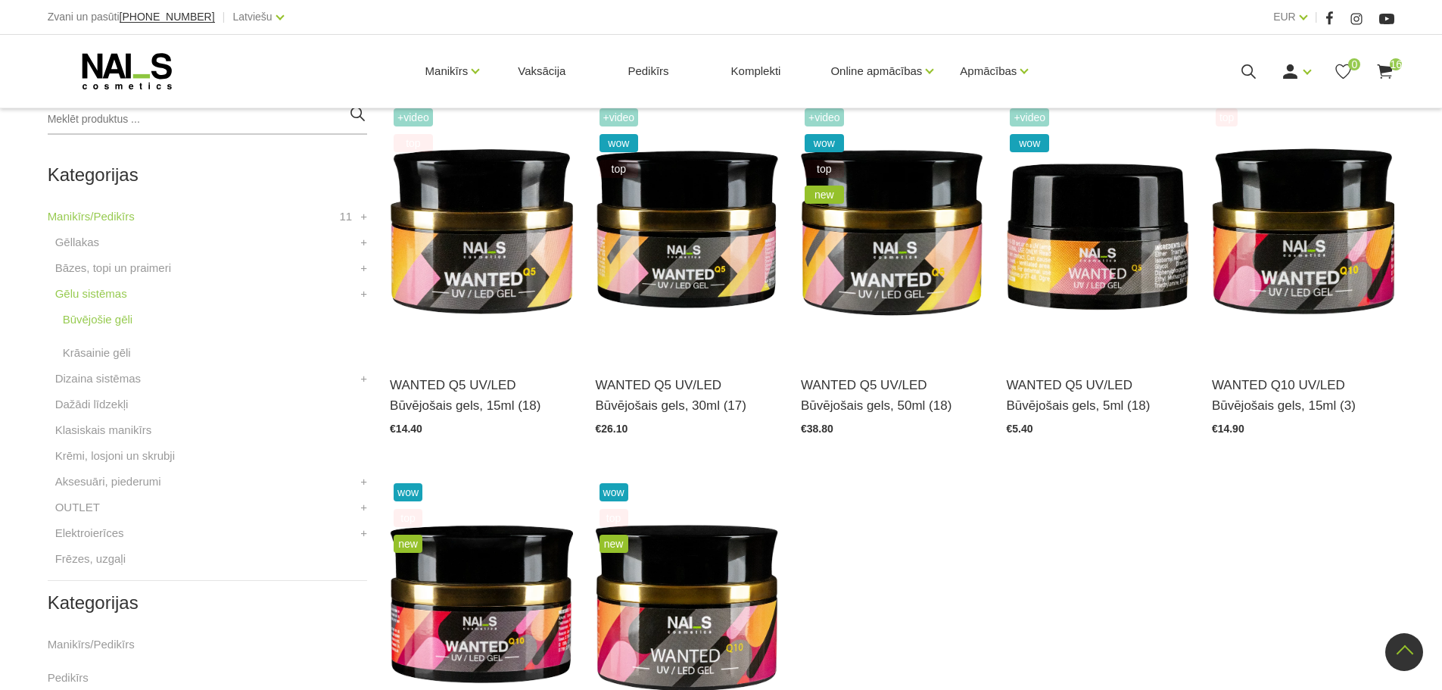
scroll to position [353, 0]
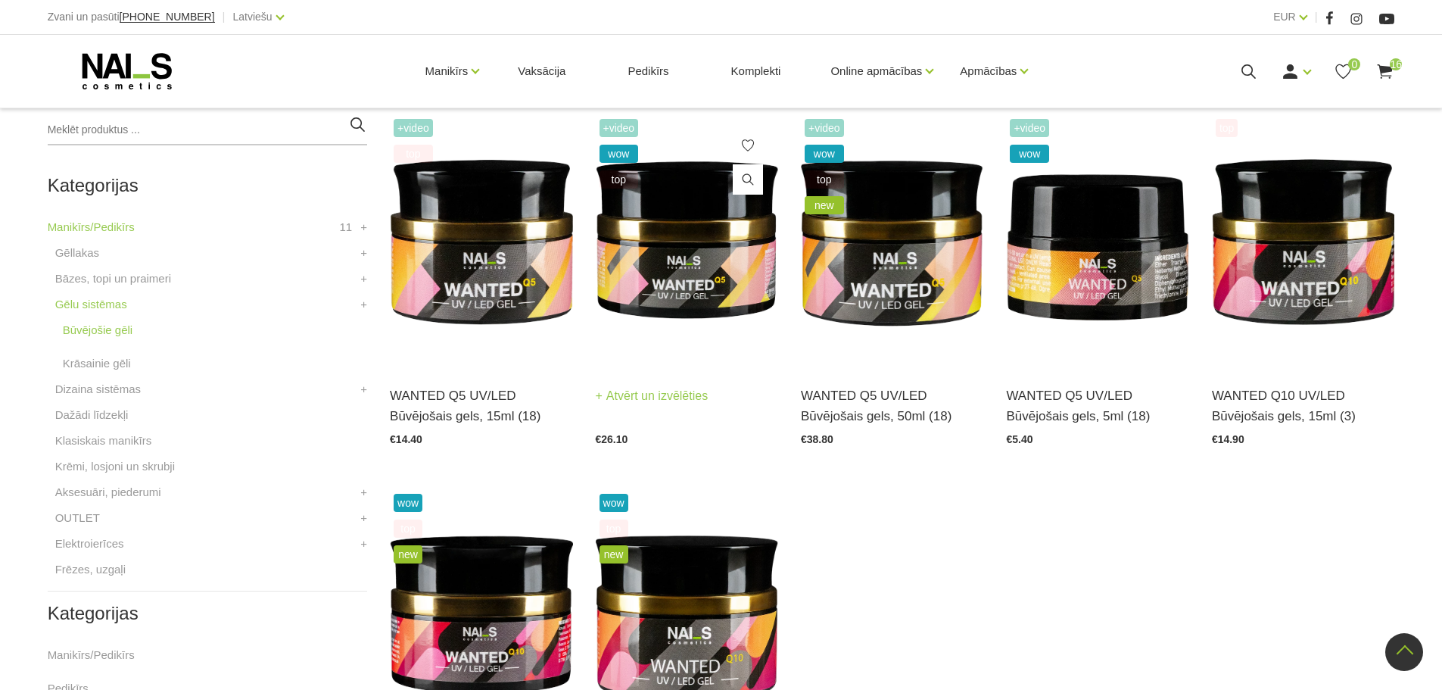
click at [710, 279] on img at bounding box center [687, 240] width 182 height 251
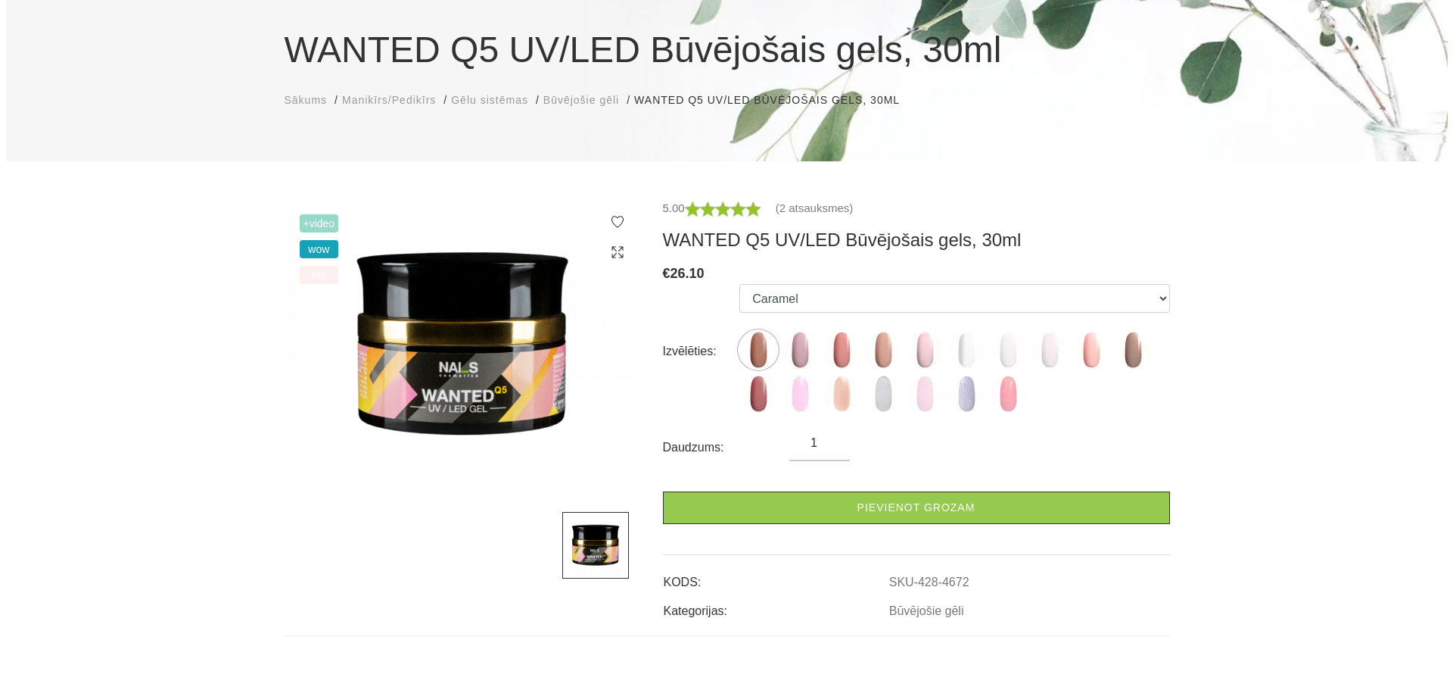
scroll to position [151, 0]
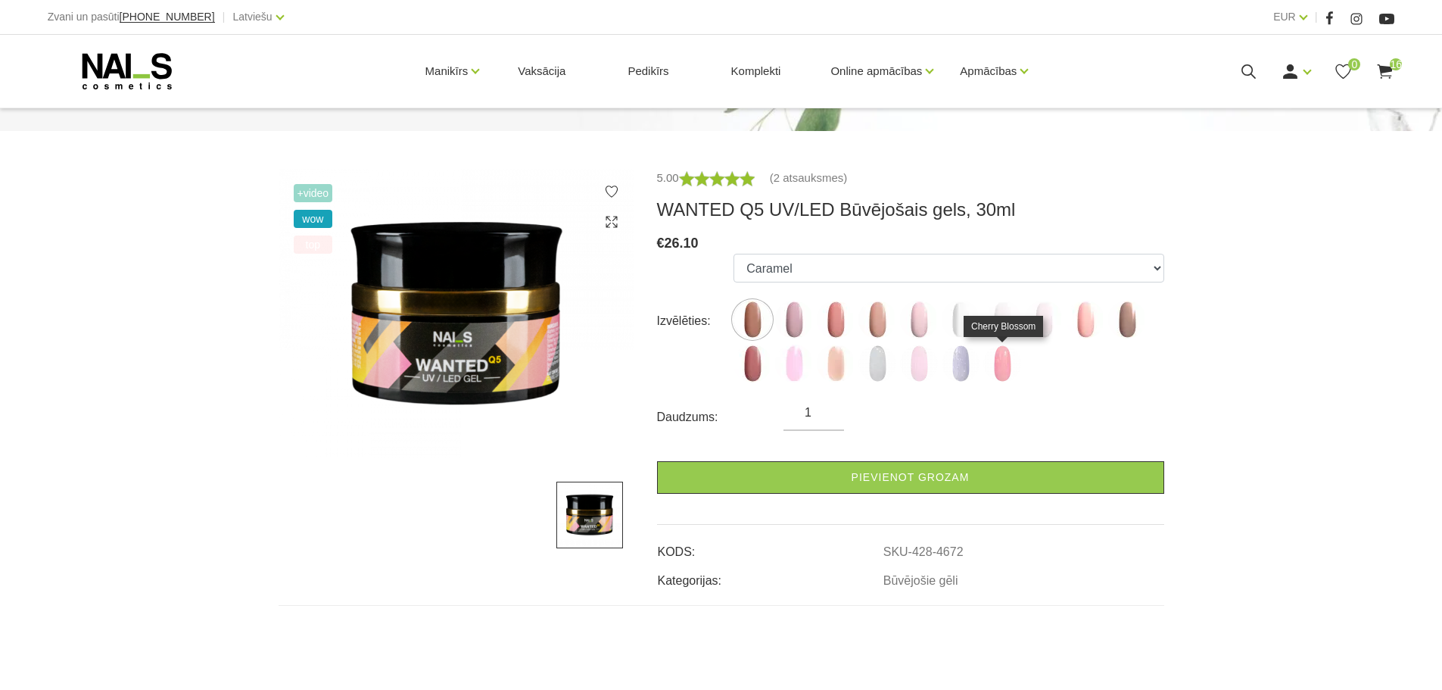
click at [999, 370] on img at bounding box center [1002, 363] width 38 height 38
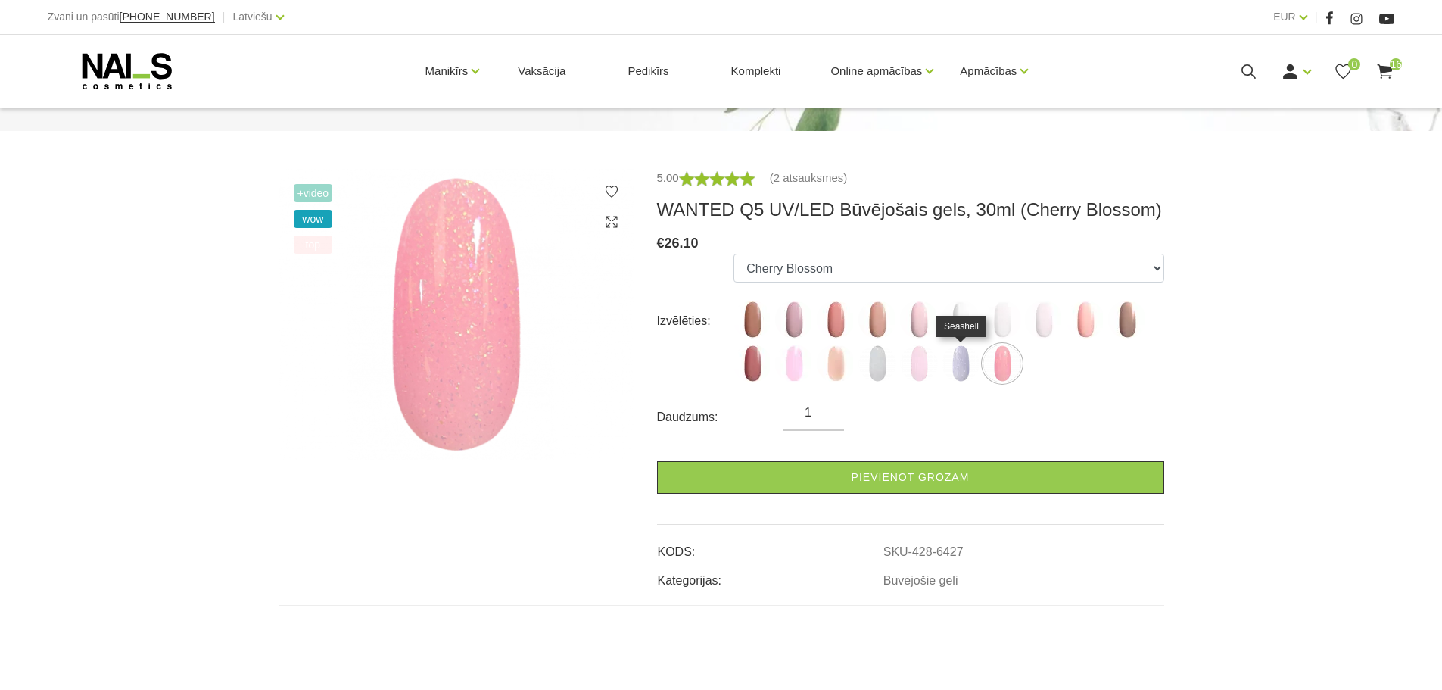
click at [962, 364] on img at bounding box center [961, 363] width 38 height 38
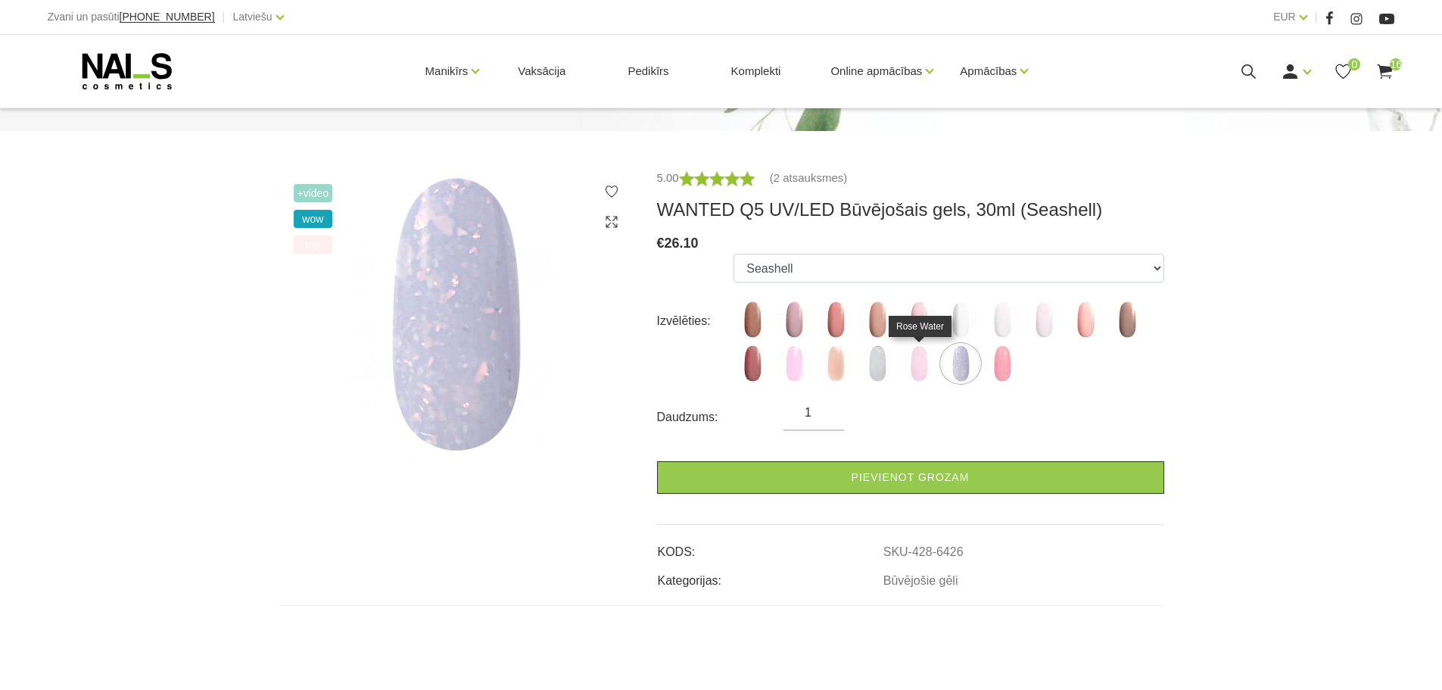
click at [923, 360] on img at bounding box center [919, 363] width 38 height 38
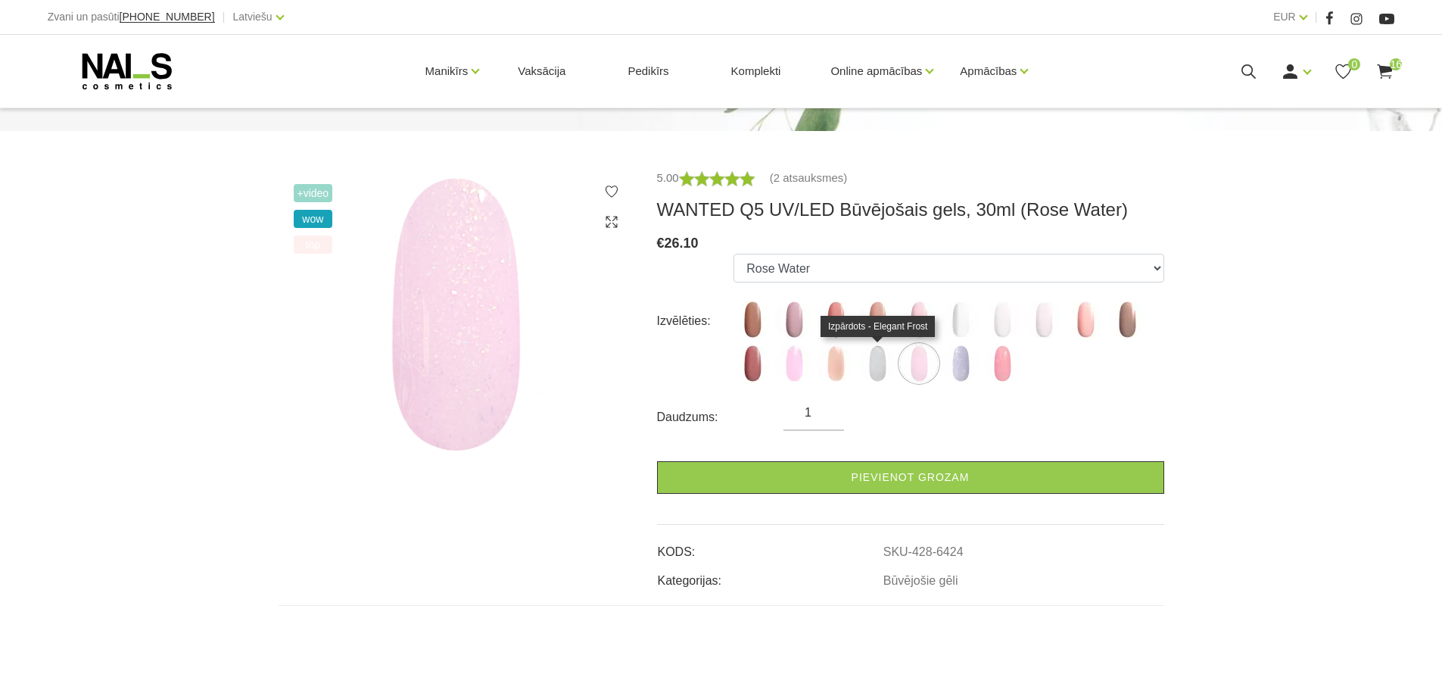
click at [886, 360] on img at bounding box center [877, 363] width 38 height 38
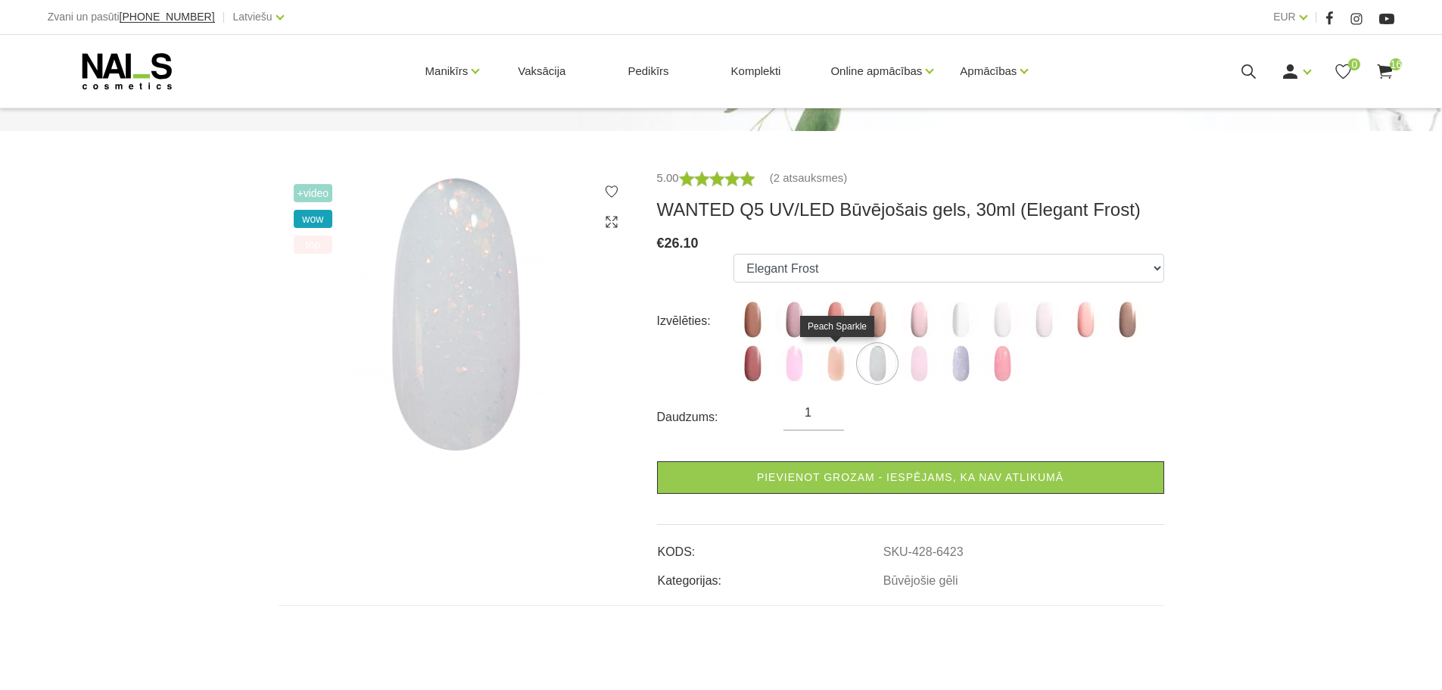
click at [841, 360] on img at bounding box center [836, 363] width 38 height 38
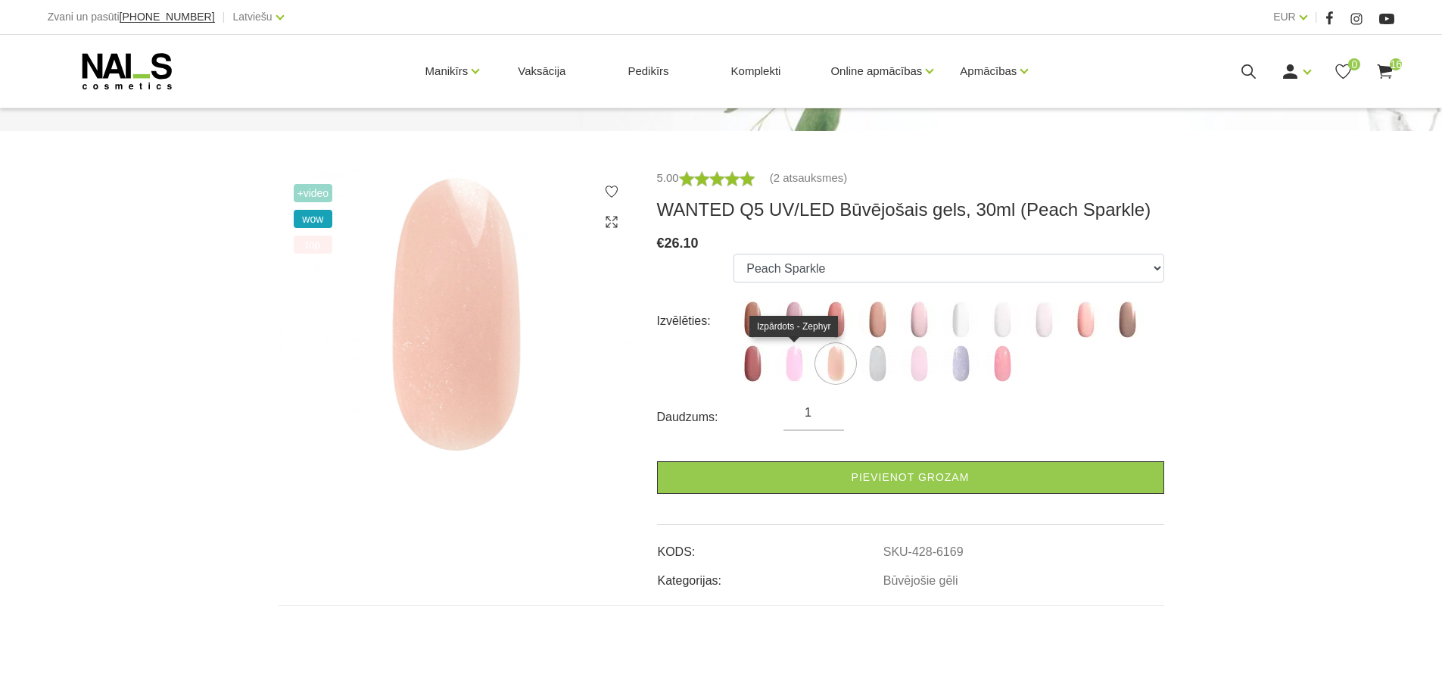
click at [799, 358] on img at bounding box center [794, 363] width 38 height 38
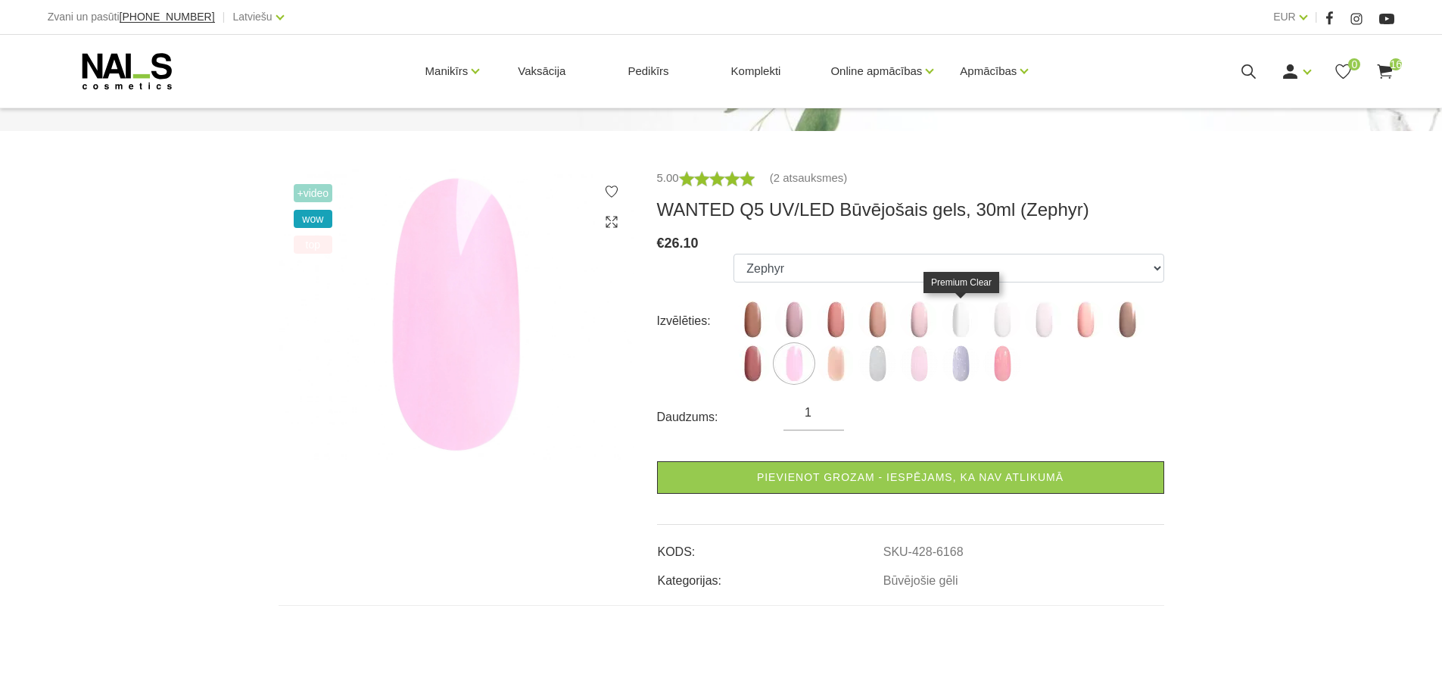
click at [958, 316] on img at bounding box center [961, 319] width 38 height 38
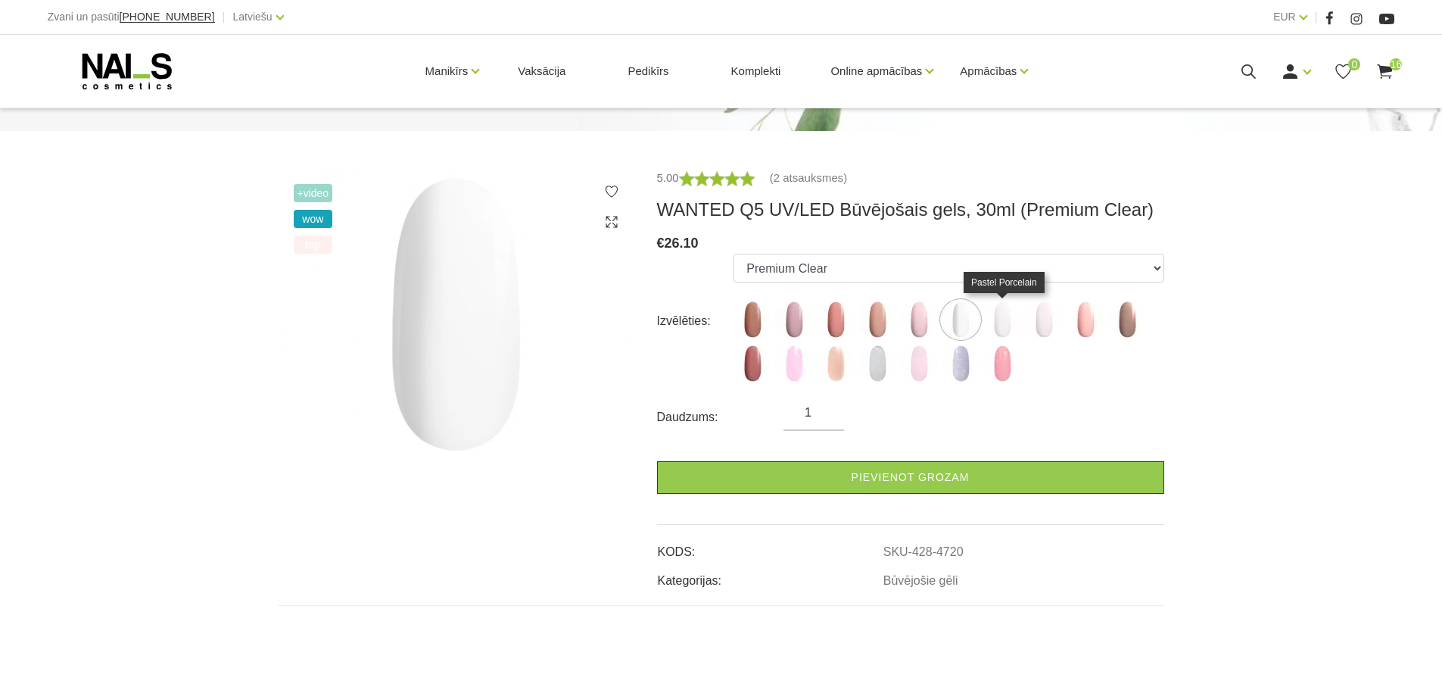
click at [1005, 315] on img at bounding box center [1002, 319] width 38 height 38
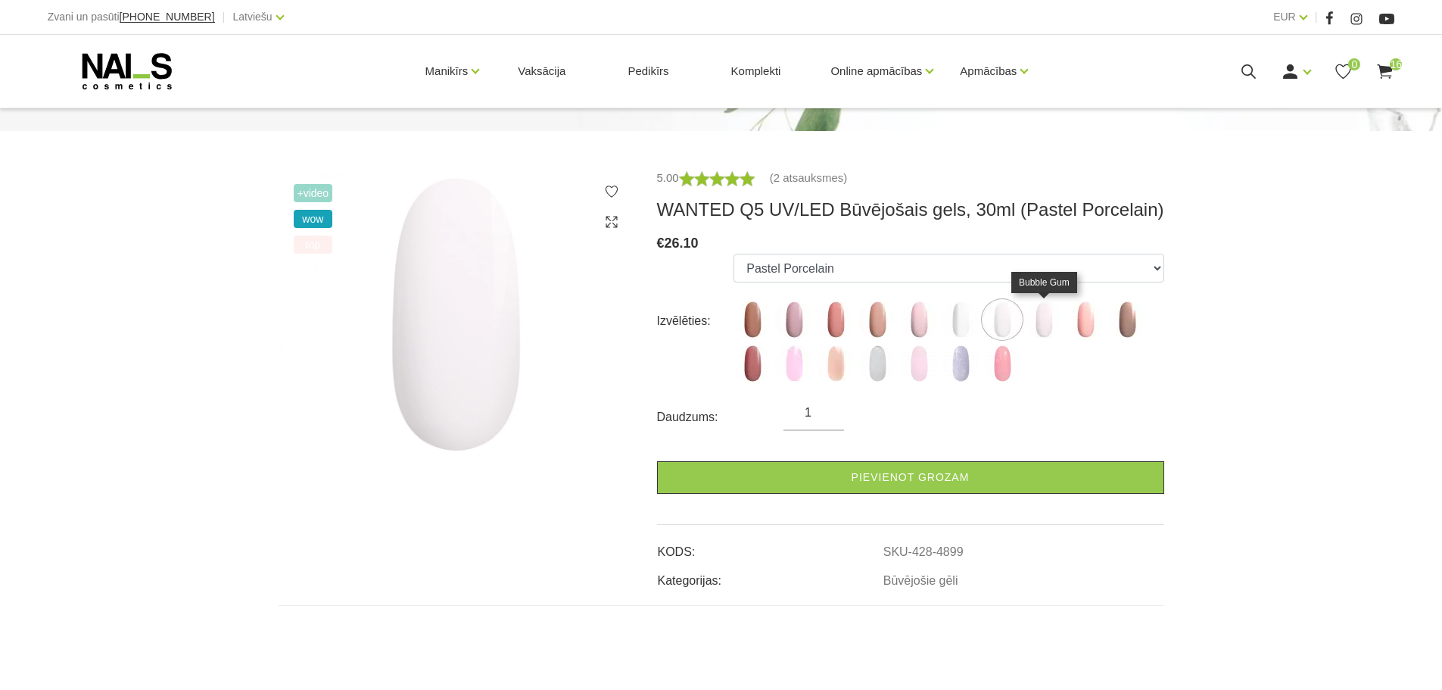
click at [1042, 317] on img at bounding box center [1044, 319] width 38 height 38
click at [1089, 316] on img at bounding box center [1085, 319] width 38 height 38
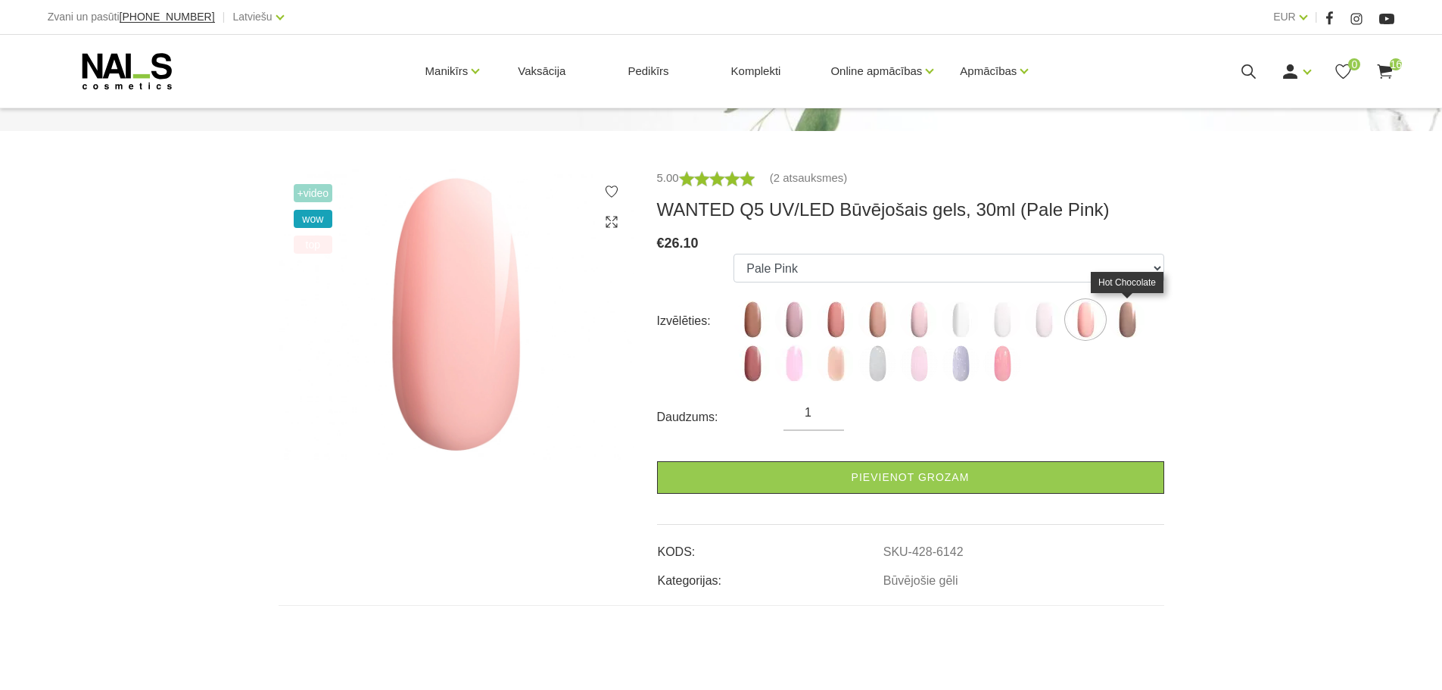
click at [1131, 316] on img at bounding box center [1127, 319] width 38 height 38
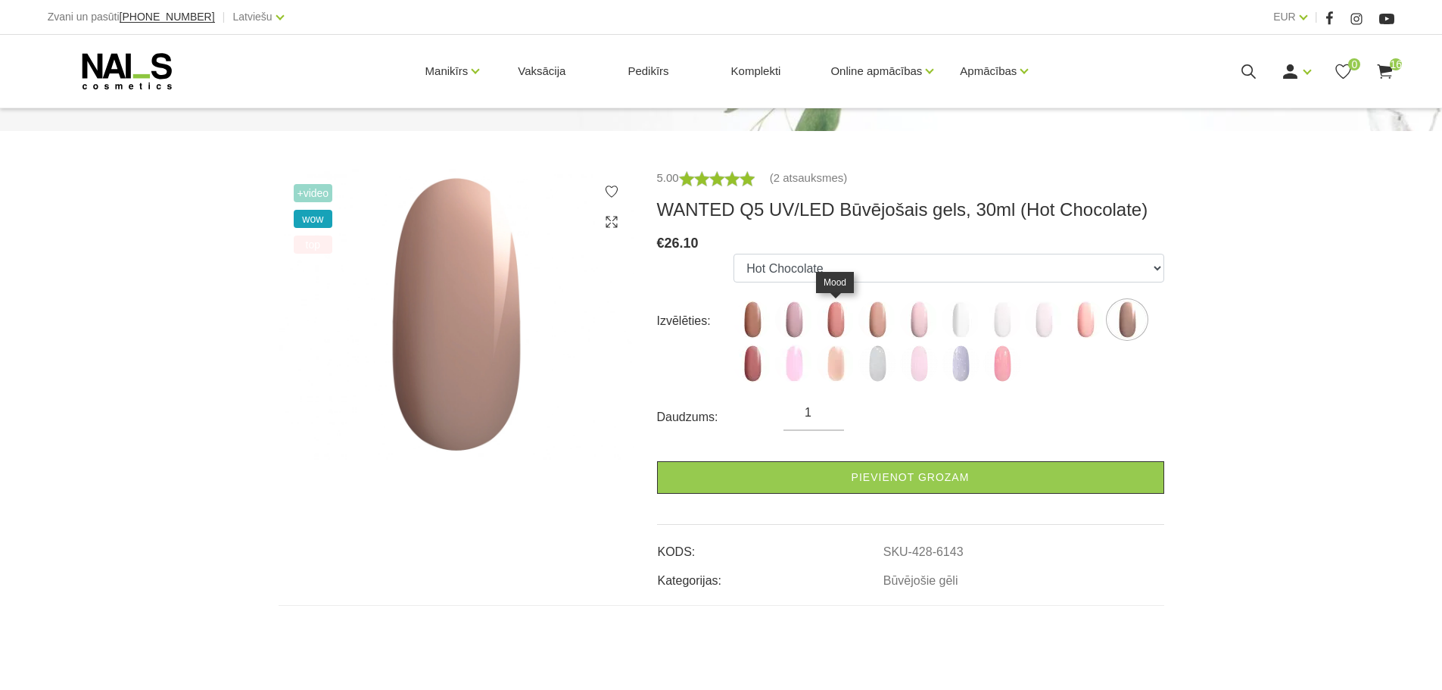
click at [833, 316] on img at bounding box center [836, 319] width 38 height 38
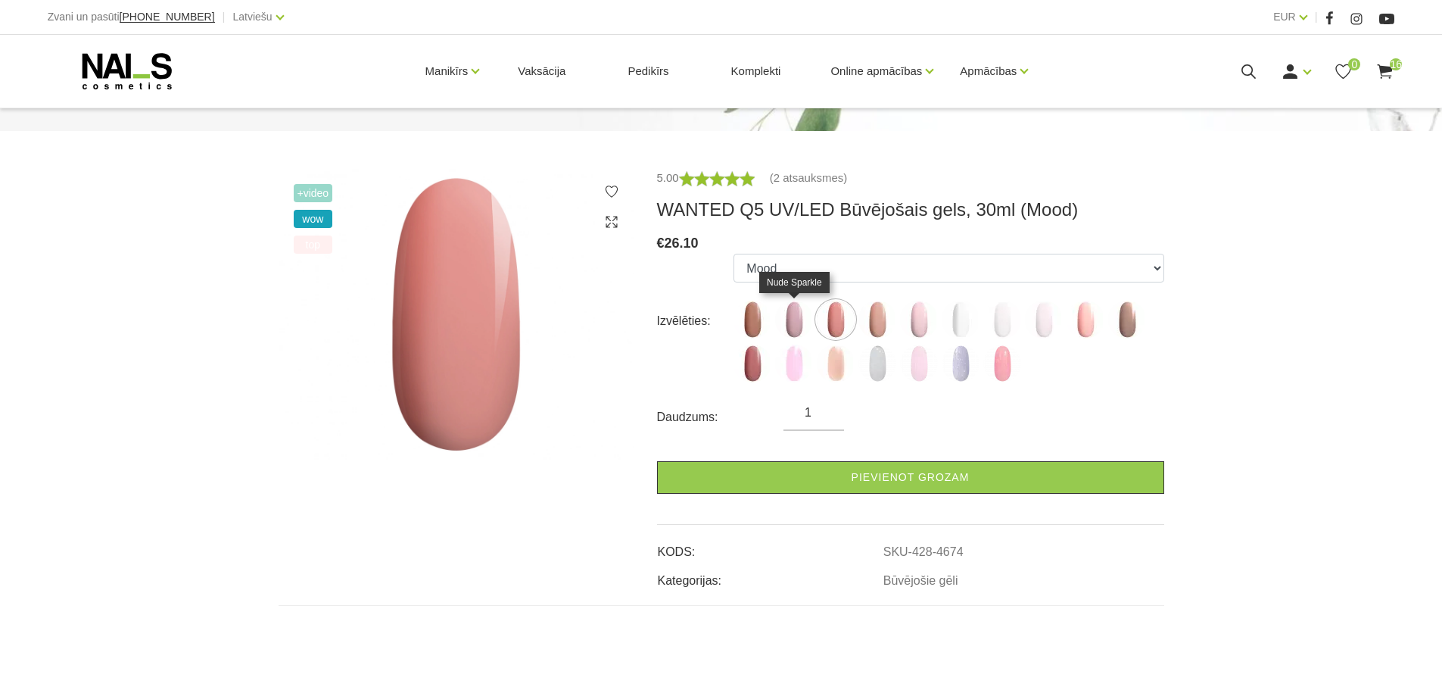
click at [799, 317] on img at bounding box center [794, 319] width 38 height 38
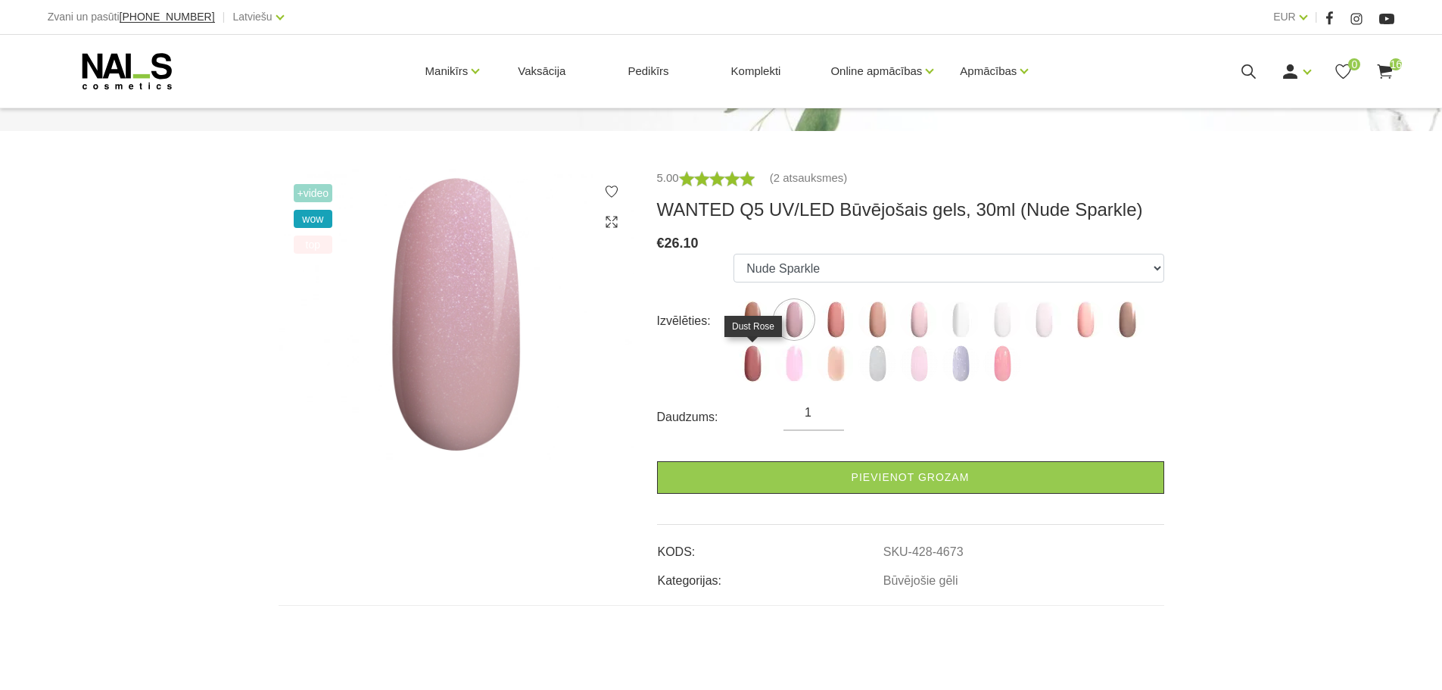
click at [752, 369] on img at bounding box center [752, 363] width 38 height 38
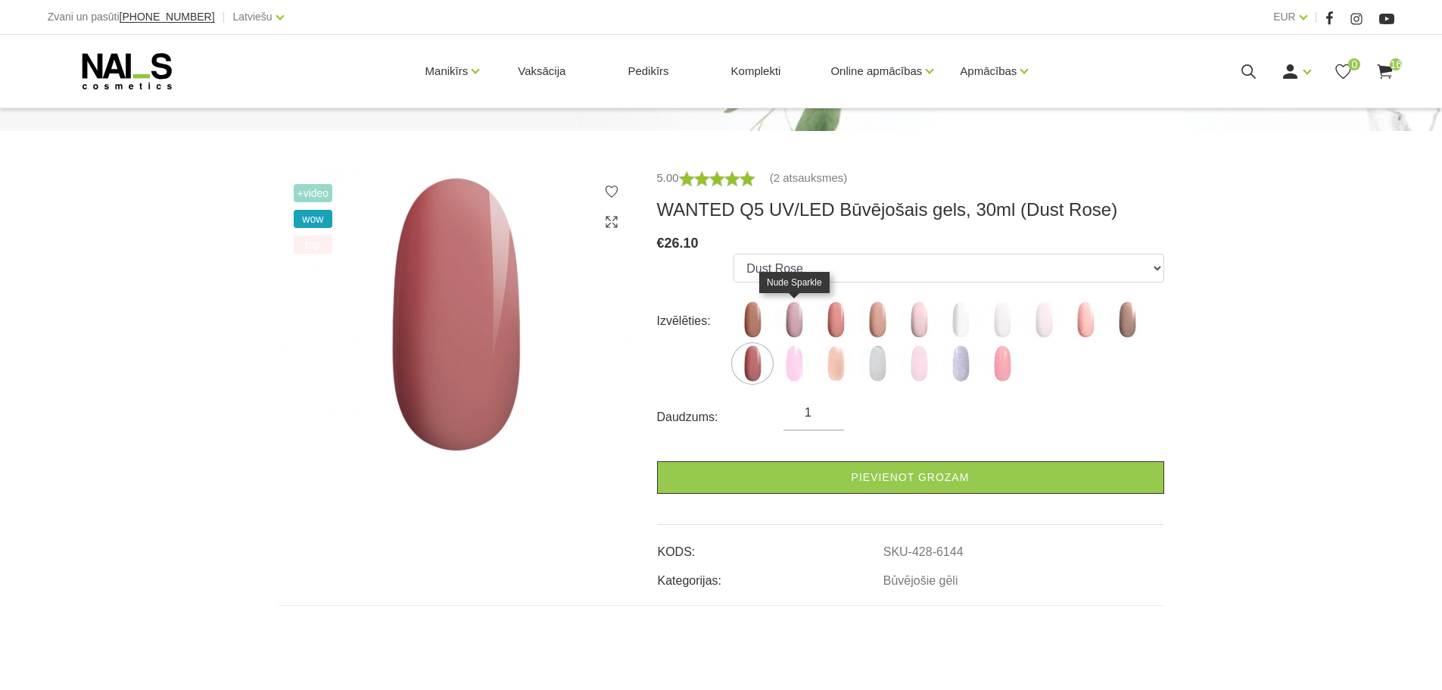
click at [794, 322] on img at bounding box center [794, 319] width 38 height 38
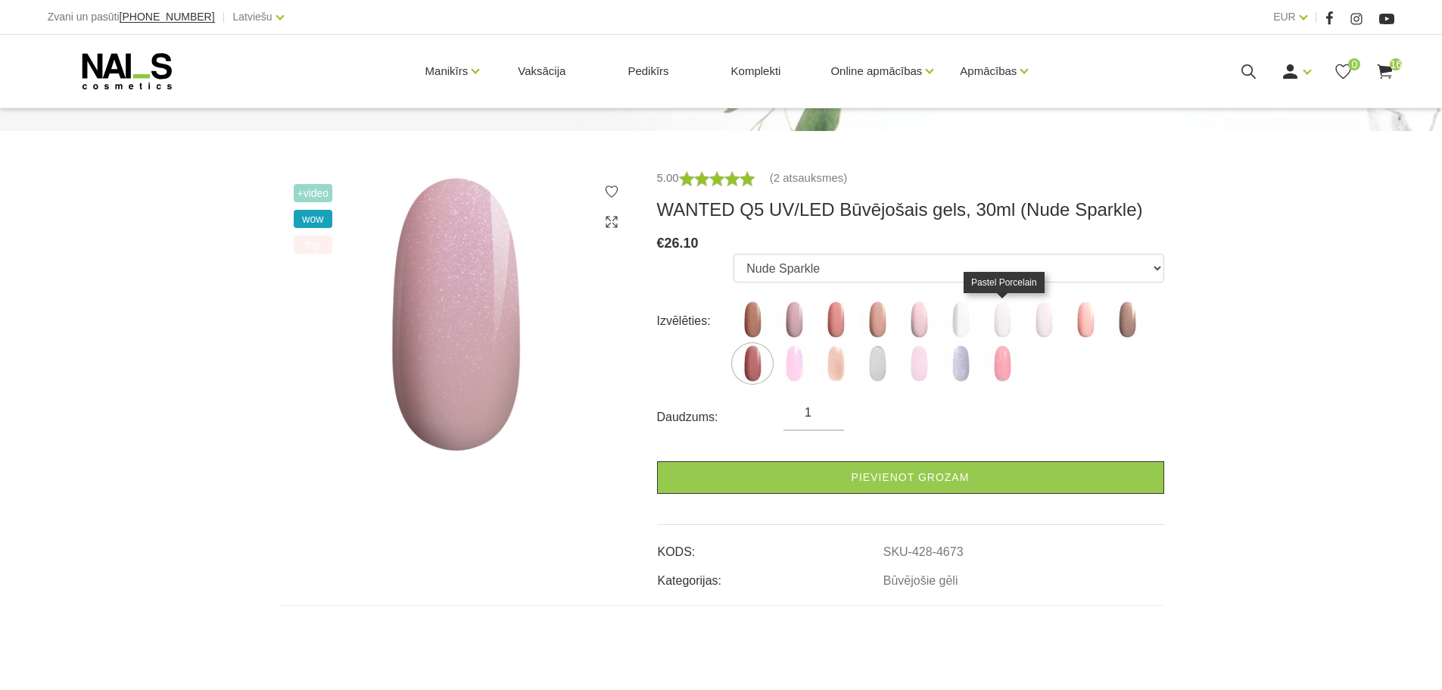
click at [1010, 325] on img at bounding box center [1002, 319] width 38 height 38
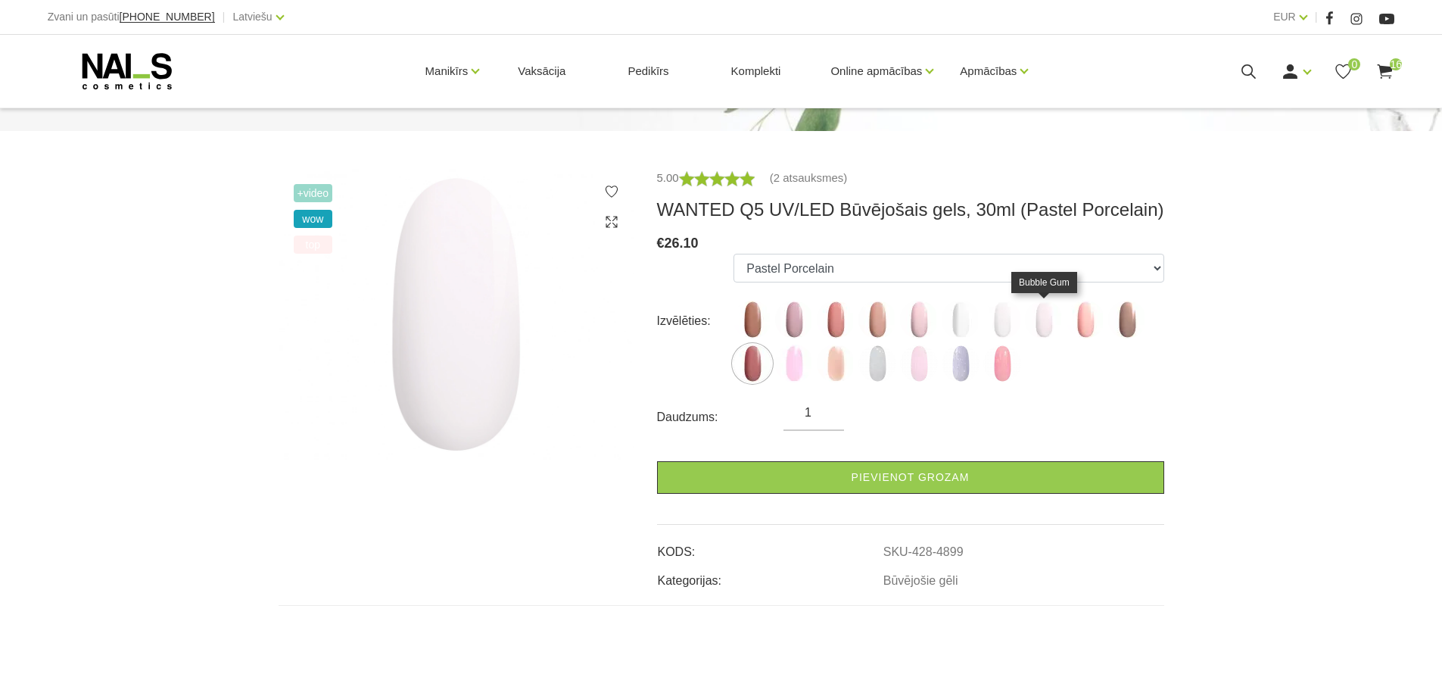
click at [1045, 319] on img at bounding box center [1044, 319] width 38 height 38
click at [797, 312] on img at bounding box center [794, 319] width 38 height 38
select select "4673"
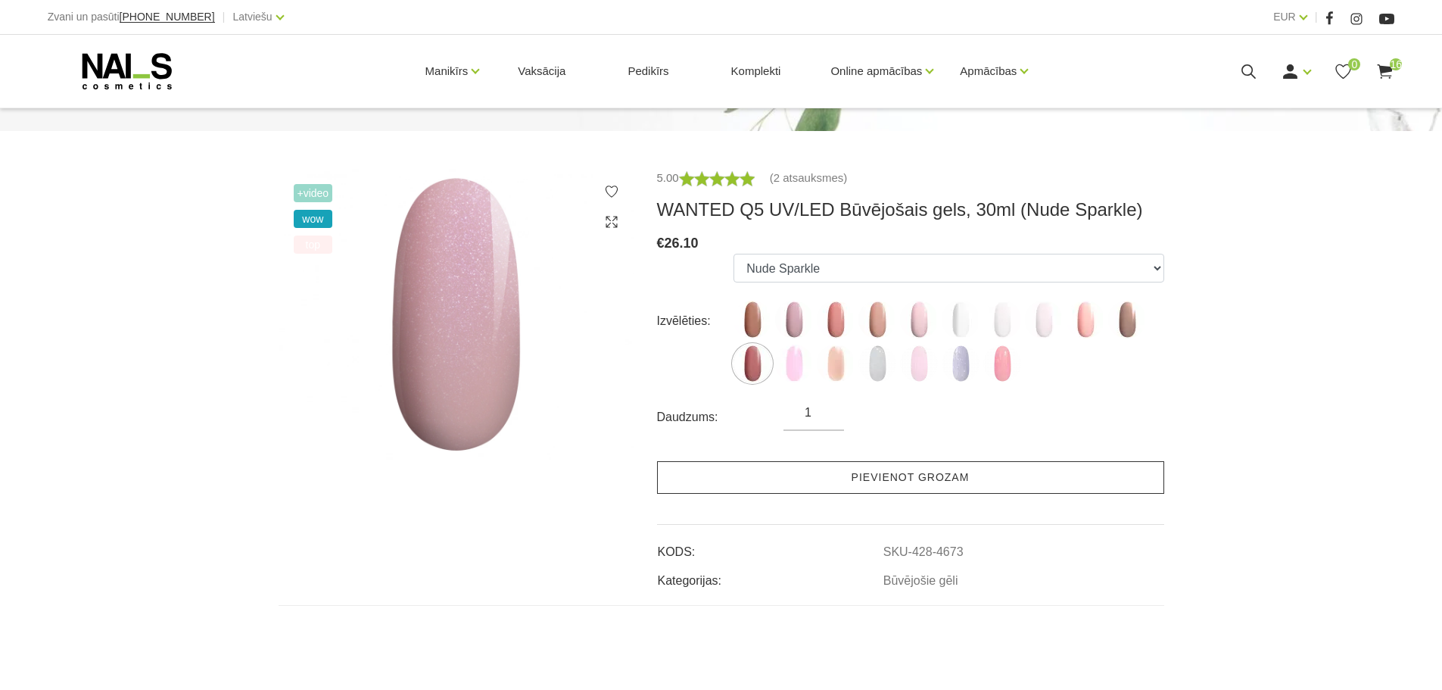
click at [890, 474] on link "Pievienot grozam" at bounding box center [910, 477] width 507 height 33
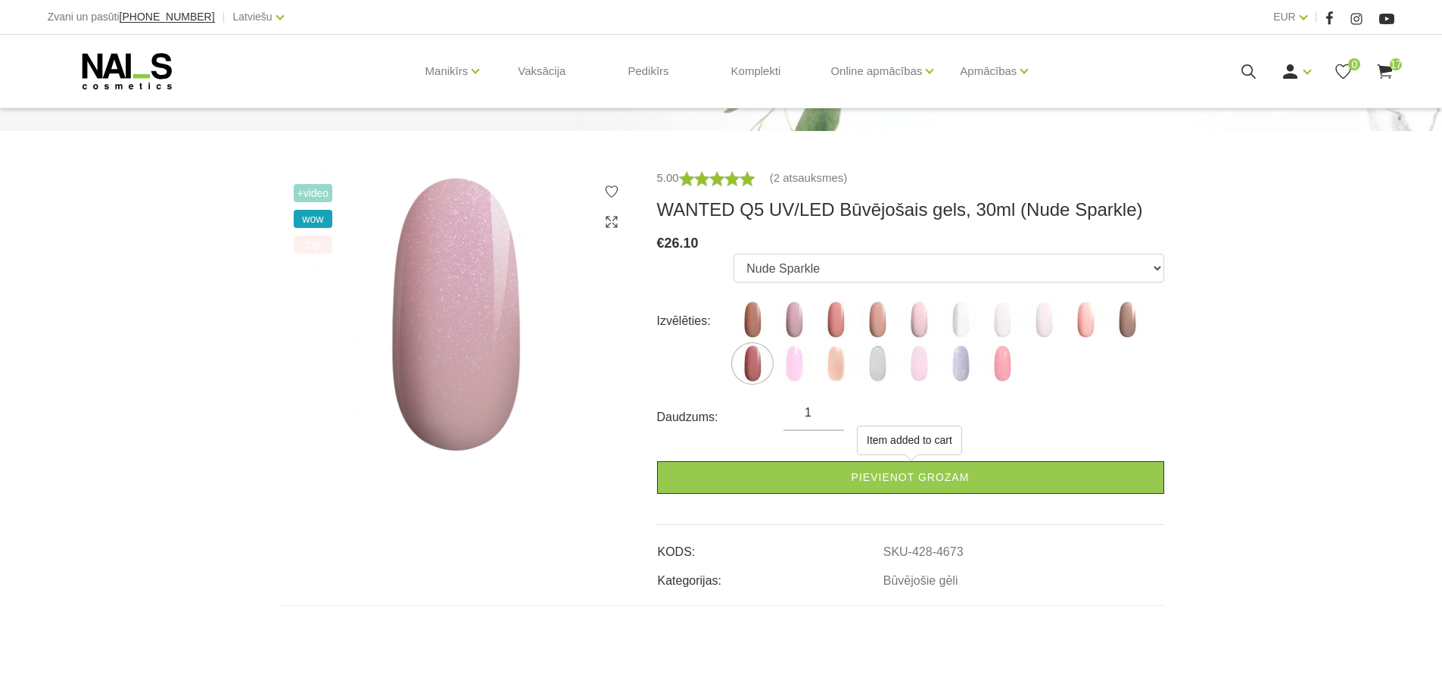
click at [1396, 72] on div "Manikīrs Gēllakas Bāzes, topi un praimeri Gēlu sistēmas Dizaina sistēmas Dažādi…" at bounding box center [721, 71] width 1370 height 73
click at [1384, 70] on use at bounding box center [1385, 71] width 15 height 14
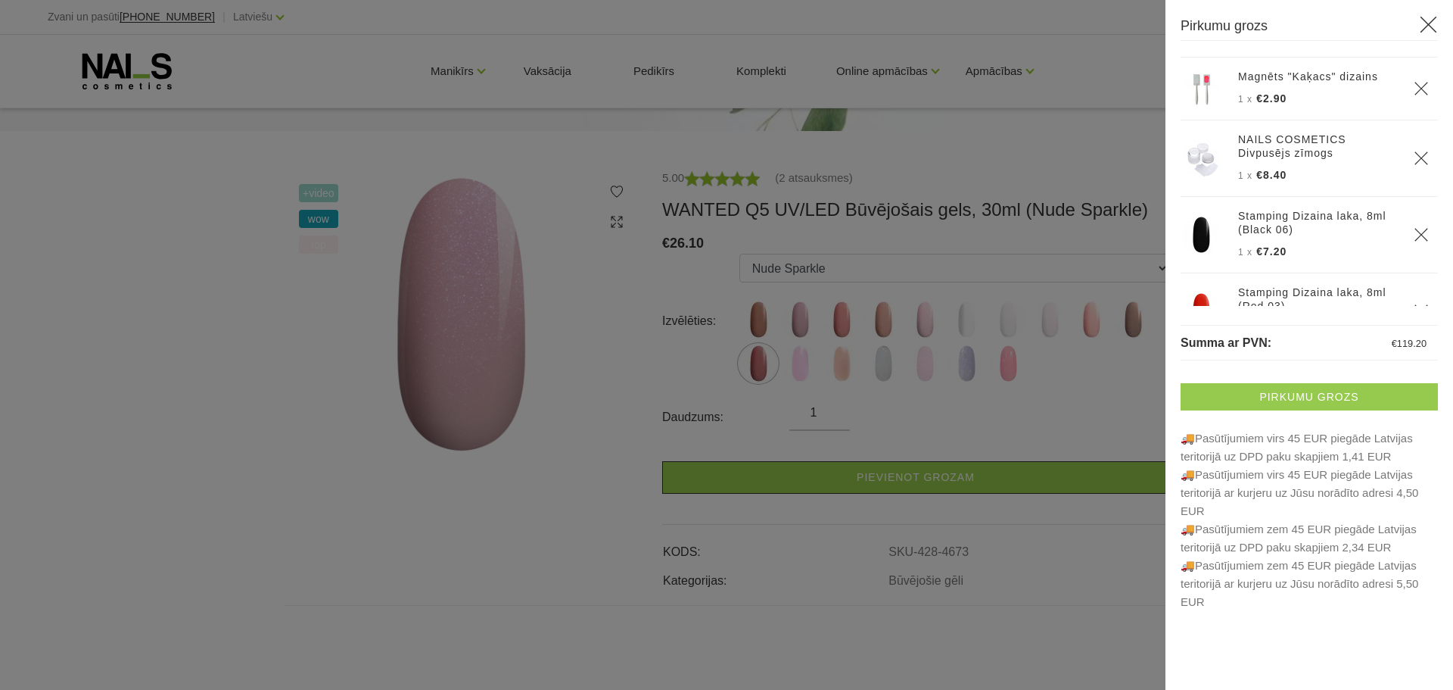
click at [1336, 394] on link "Pirkumu grozs" at bounding box center [1309, 396] width 257 height 27
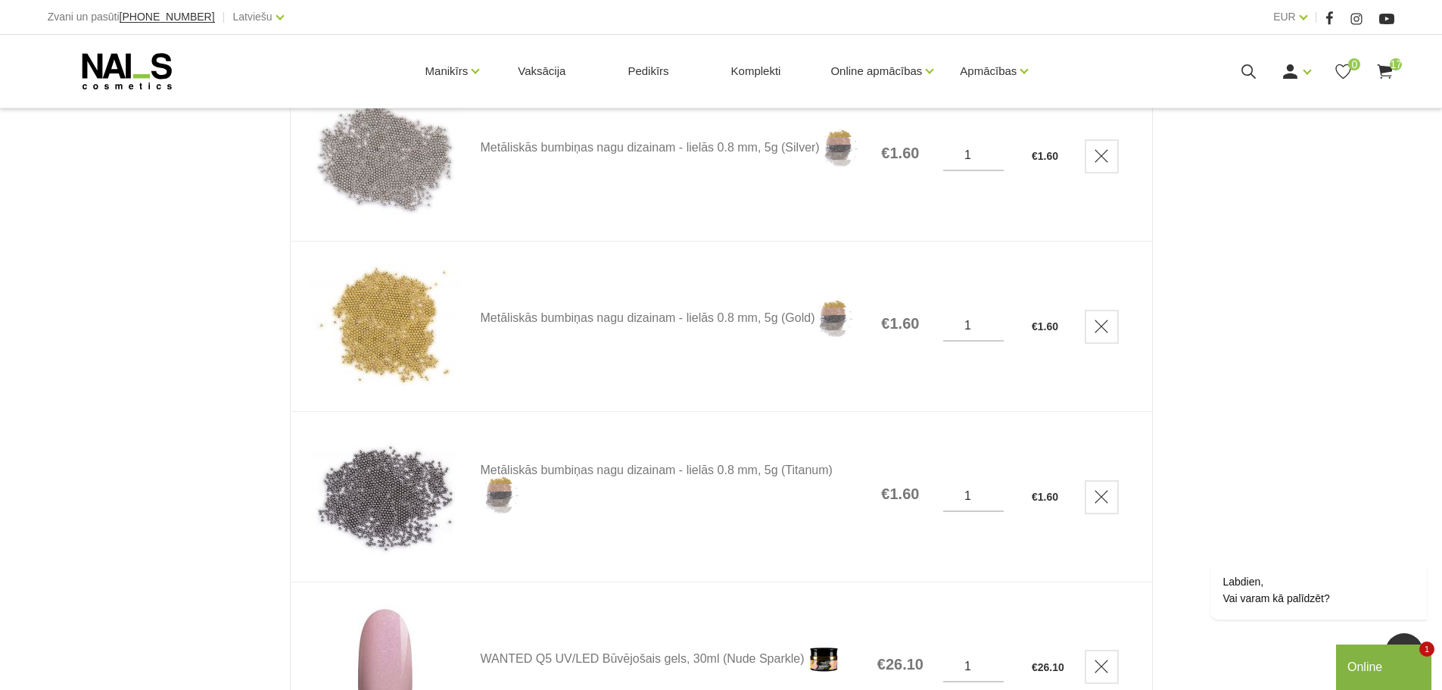
scroll to position [2624, 0]
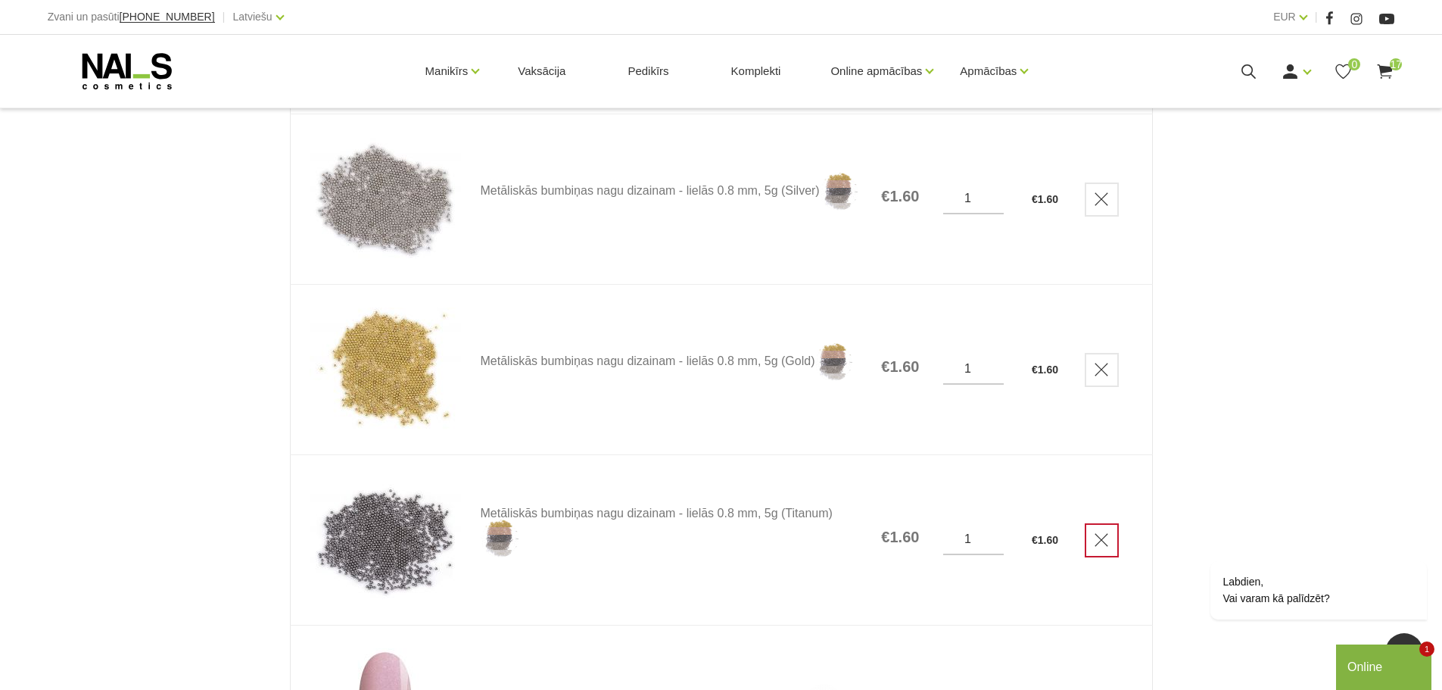
click at [1104, 543] on icon "Delete" at bounding box center [1101, 539] width 15 height 15
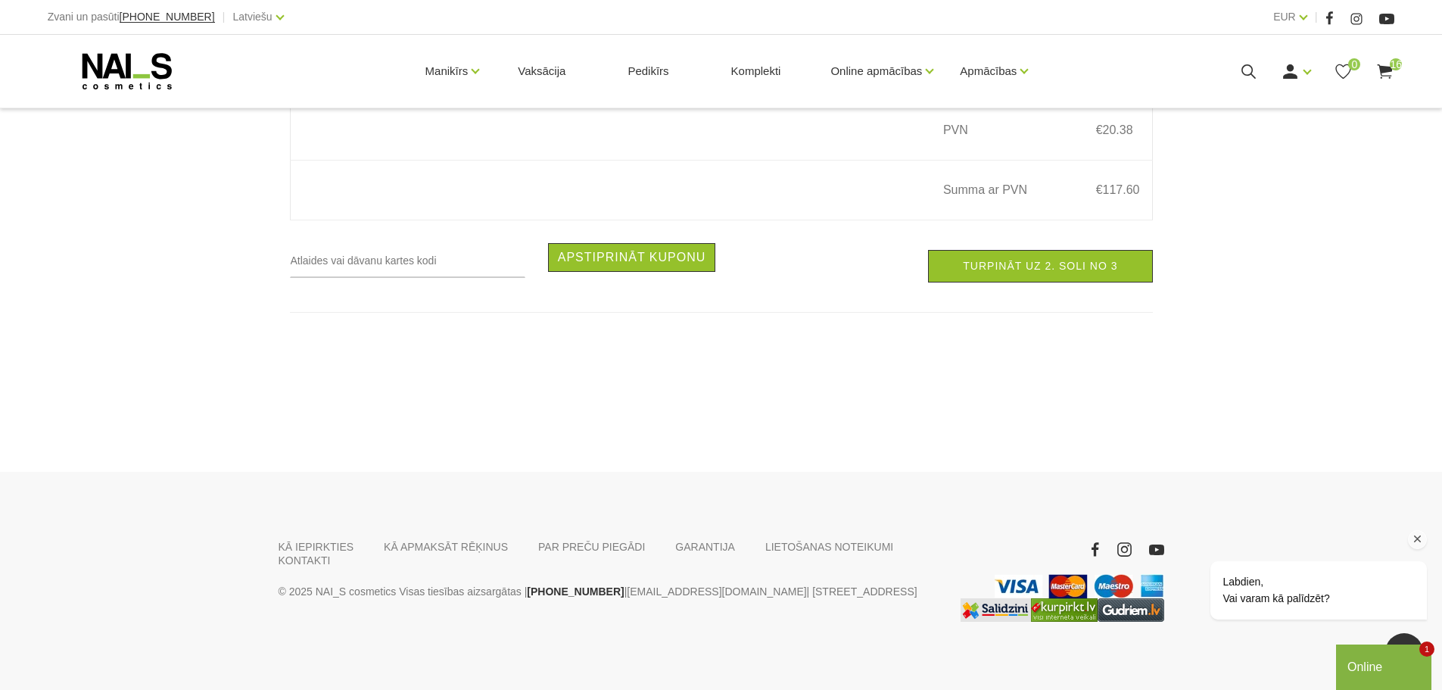
scroll to position [3222, 0]
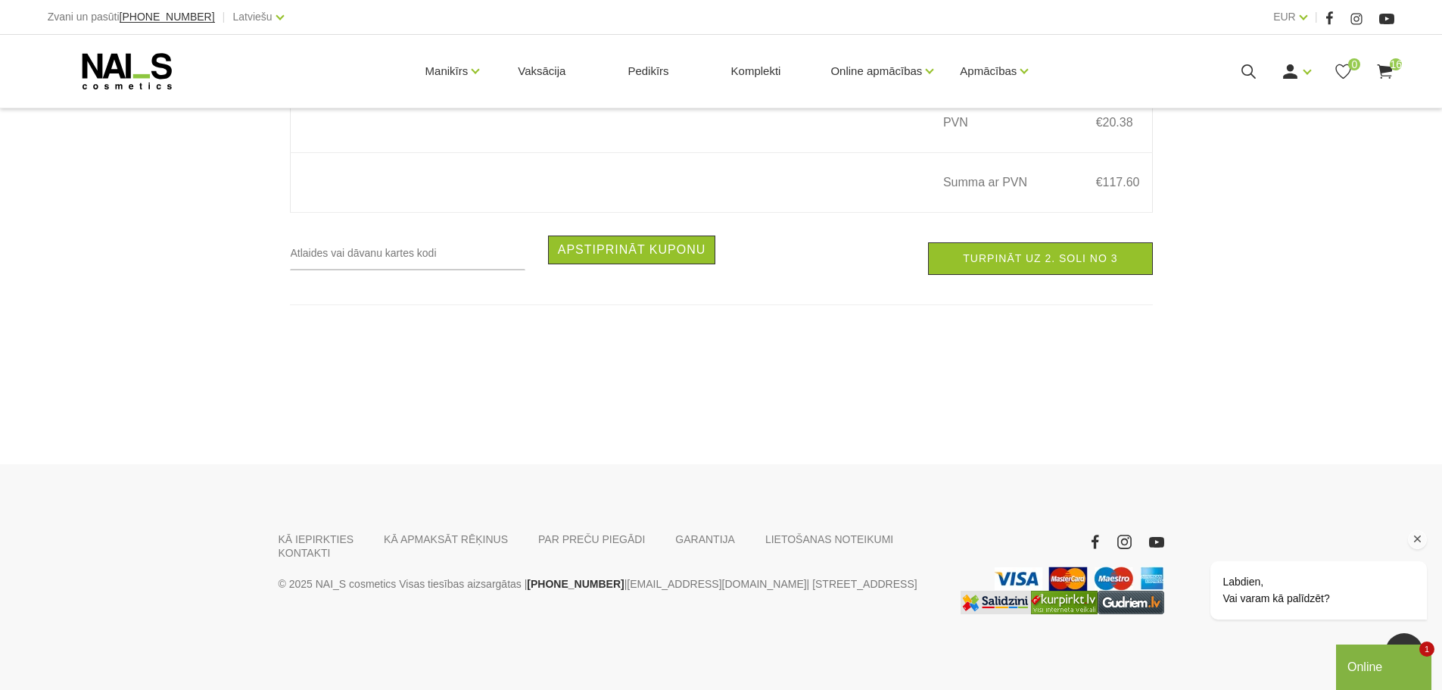
click at [1423, 540] on icon "Logrīka uzmanības tvērējs" at bounding box center [1418, 539] width 14 height 14
click at [1063, 257] on link "Turpināt uz 2. soli no 3" at bounding box center [1040, 258] width 224 height 33
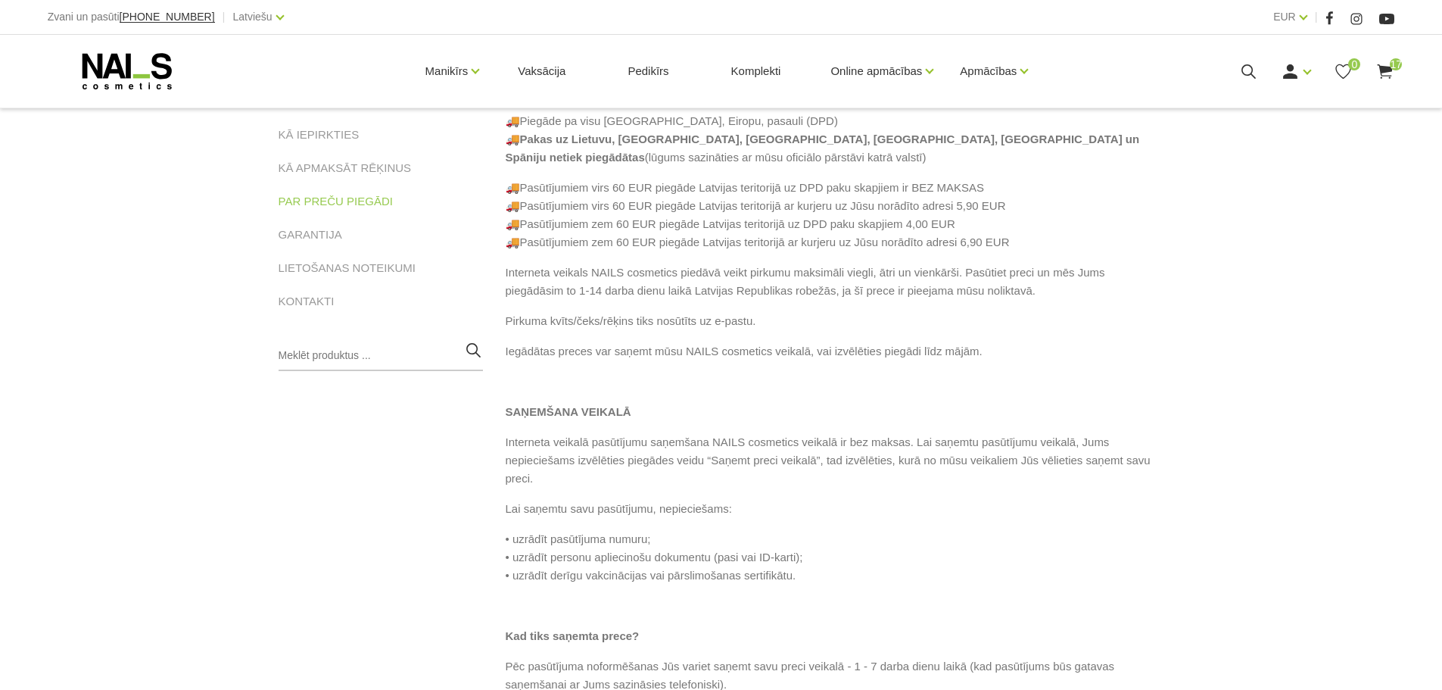
scroll to position [202, 0]
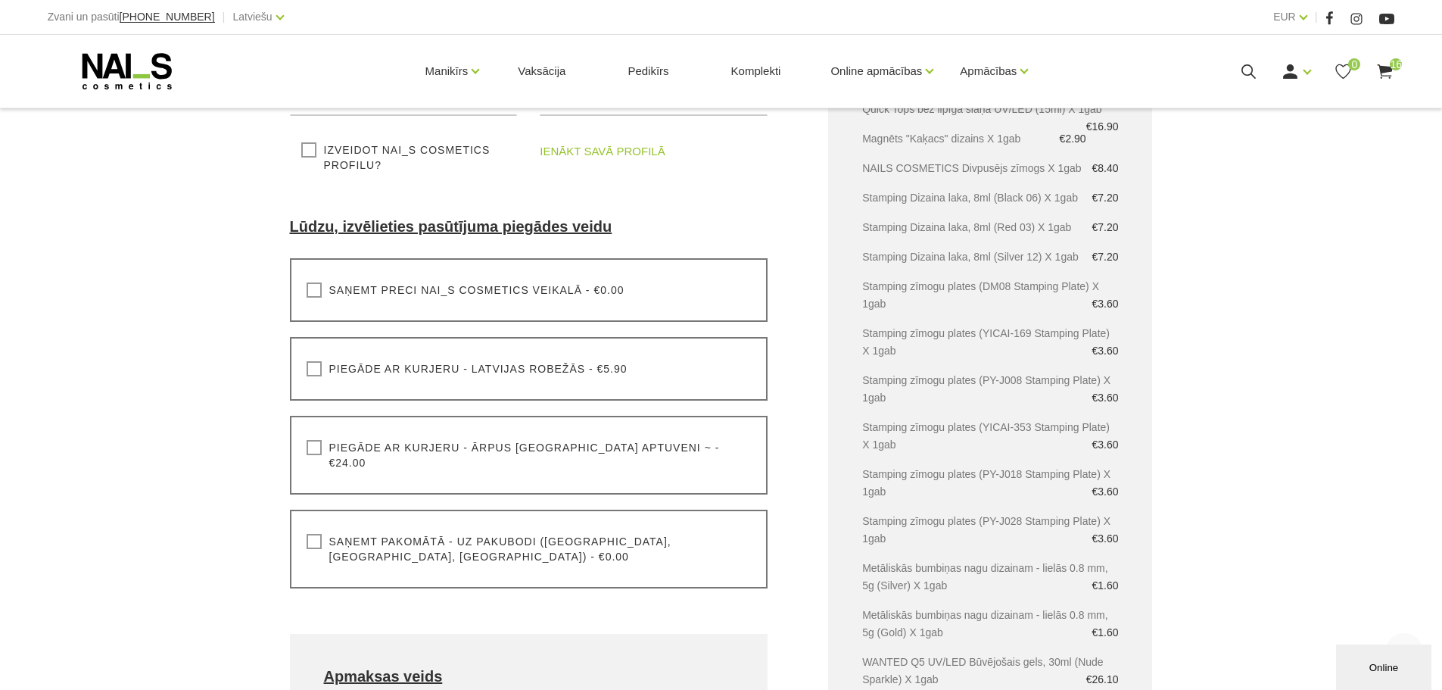
scroll to position [403, 0]
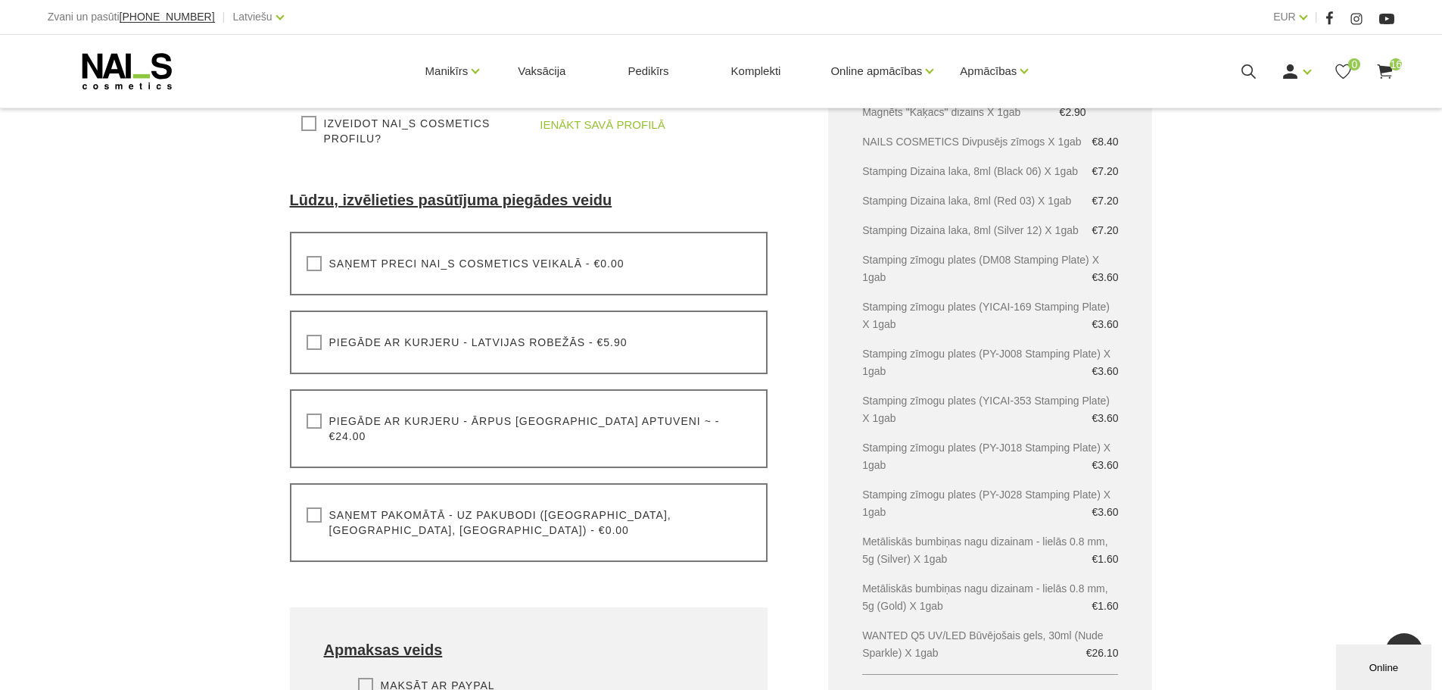
click at [307, 422] on label "Piegāde ar kurjeru - ārpus [GEOGRAPHIC_DATA] aptuveni ~ - €24.00" at bounding box center [529, 428] width 445 height 30
click at [0, 0] on input "Piegāde ar kurjeru - ārpus [GEOGRAPHIC_DATA] aptuveni ~ - €24.00" at bounding box center [0, 0] width 0 height 0
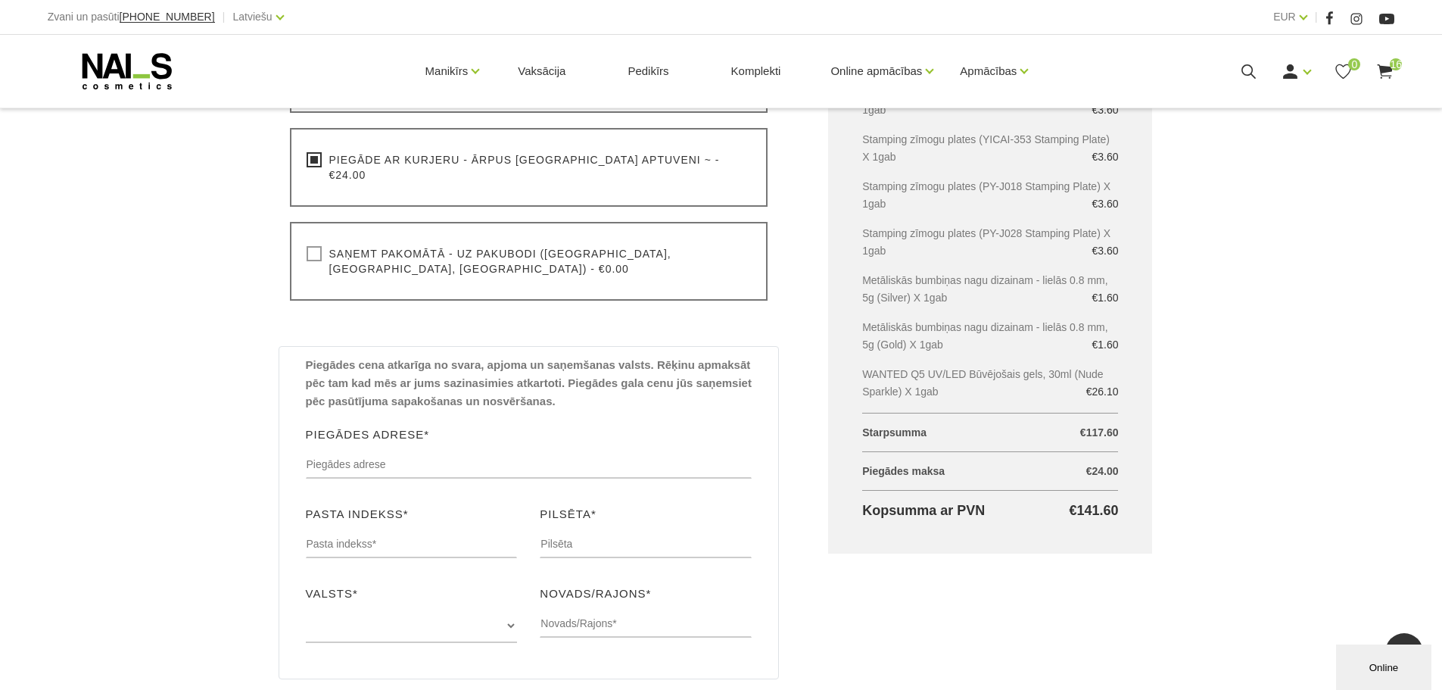
scroll to position [706, 0]
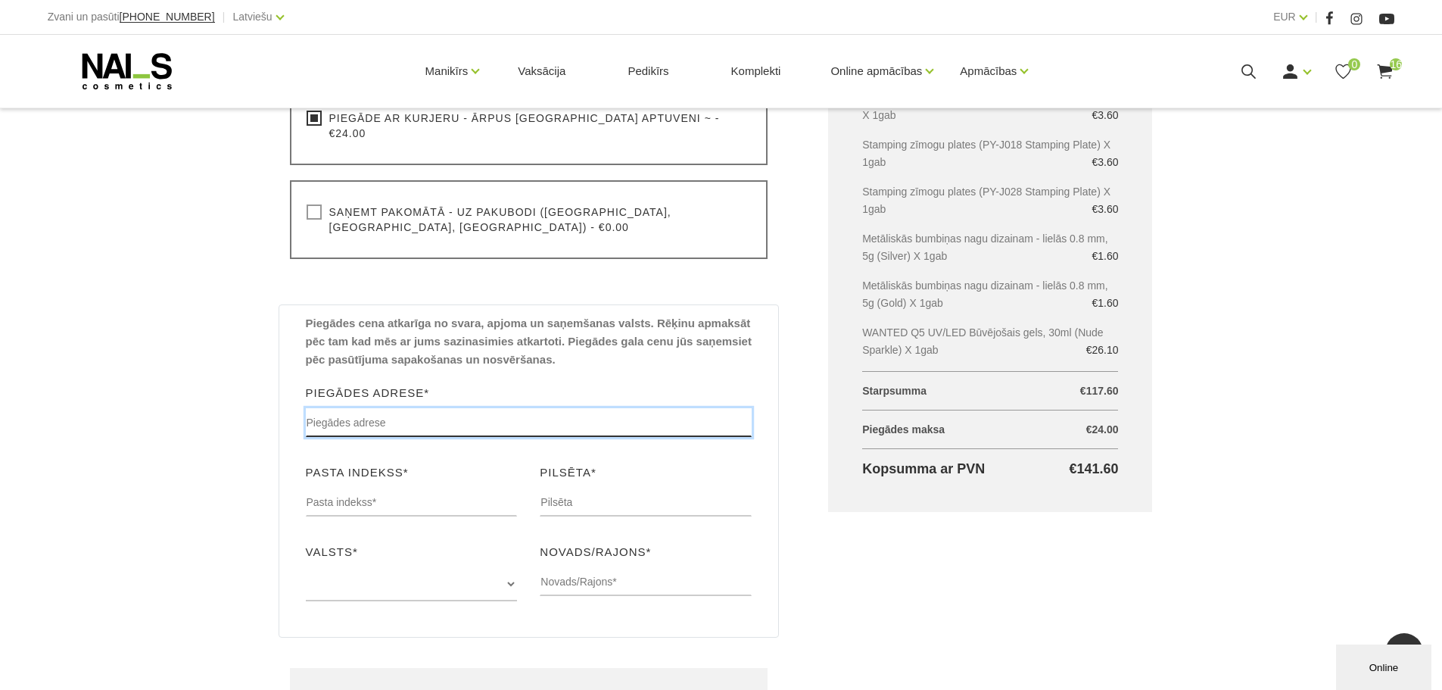
click at [338, 408] on input "text" at bounding box center [529, 422] width 447 height 29
type input "15 [GEOGRAPHIC_DATA]"
type input "[PERSON_NAME]"
type input "Valdmane"
type input "07405255792"
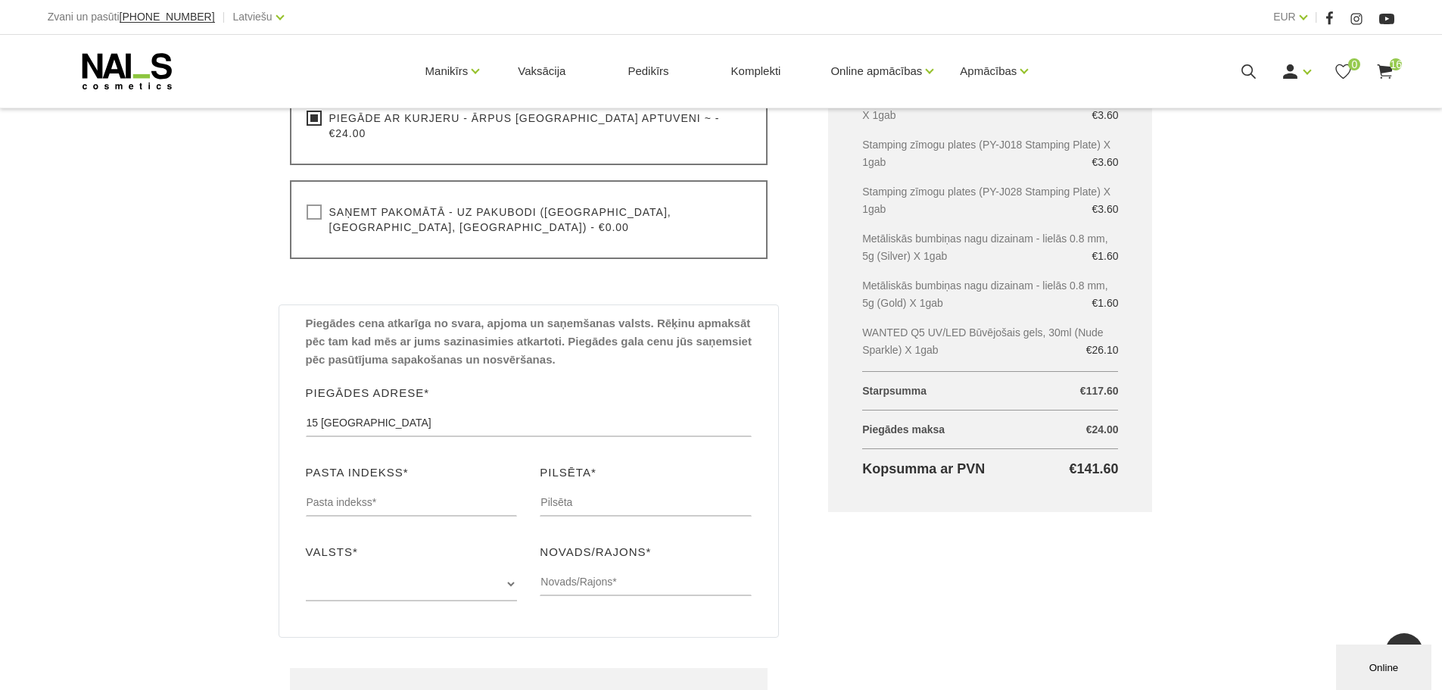
type input "LN6 7NQ"
type input "Lincoln"
click at [375, 567] on select "Dānija Zviedrija Polija Somija Vācija Izvēlieties šo ja jūsu valsts nav sarakst…" at bounding box center [412, 584] width 212 height 34
select select "Izvēlieties šo ja jūsu valsts nav sarakstā"
click at [306, 567] on select "Dānija Zviedrija Polija Somija Vācija Izvēlieties šo ja jūsu valsts nav sarakst…" at bounding box center [412, 584] width 212 height 34
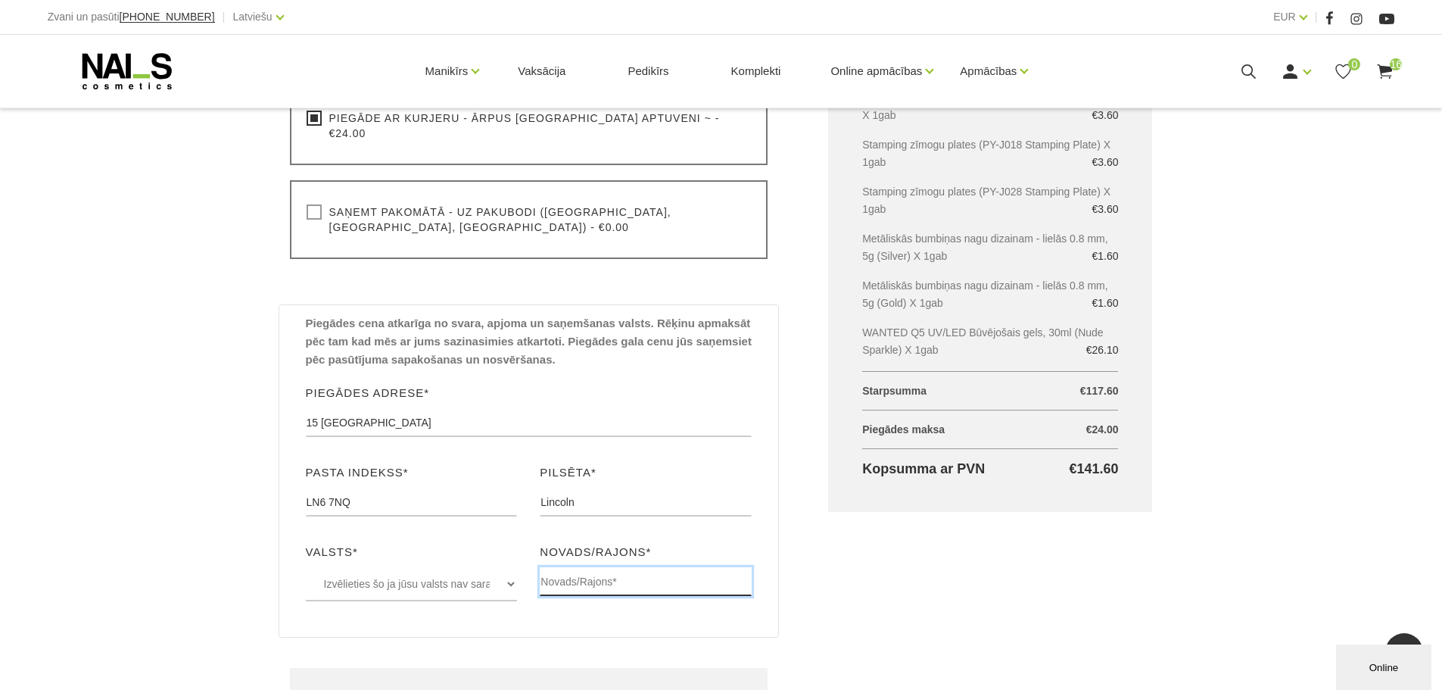
click at [555, 567] on input "text" at bounding box center [646, 581] width 212 height 29
click at [771, 568] on div "Piegādes cena atkarīga no svara, apjoma un saņemšanas valsts. Rēķinu apmaksāt p…" at bounding box center [529, 470] width 501 height 333
click at [559, 567] on input "Lincilnshire" at bounding box center [646, 581] width 212 height 29
type input "[GEOGRAPHIC_DATA]"
click at [824, 560] on div "Grozs kopā Produkts Kopā ar PVN Base and Glue UV/LED Clear - bāze un līme (15ml…" at bounding box center [990, 275] width 385 height 1322
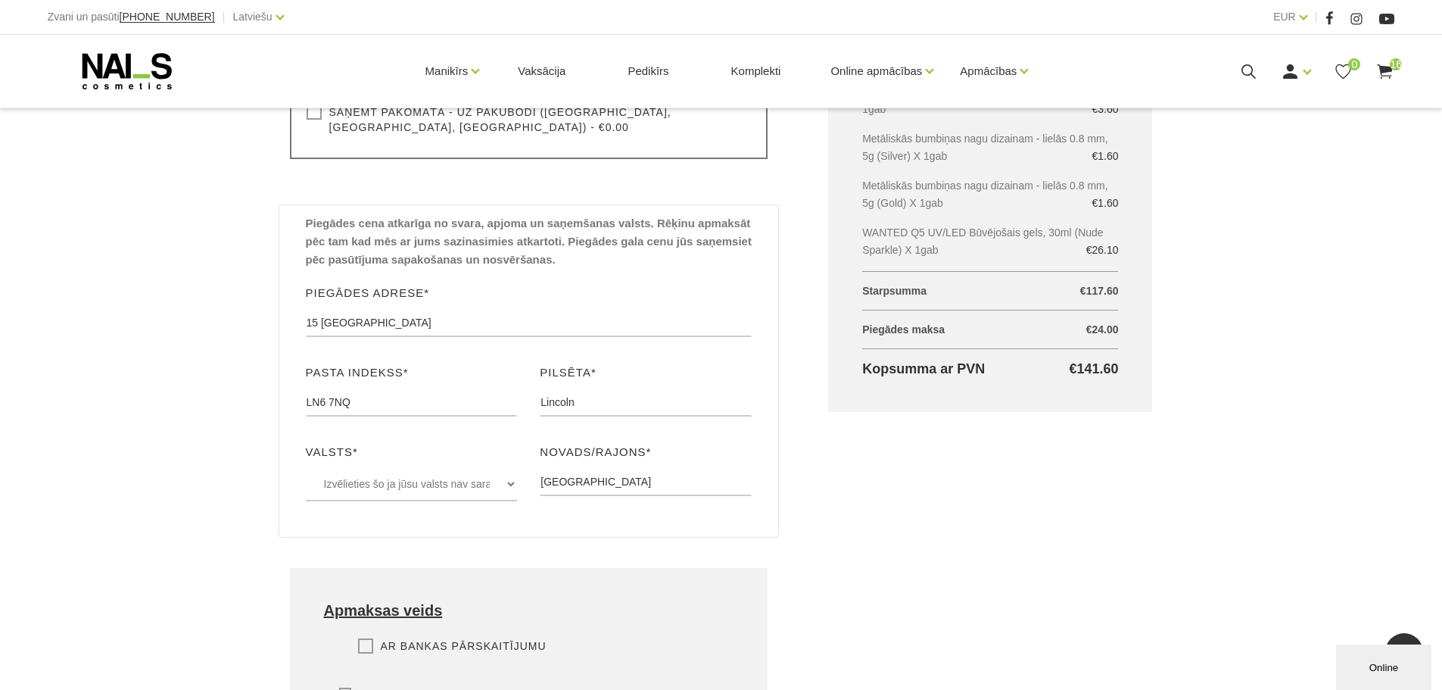
scroll to position [757, 0]
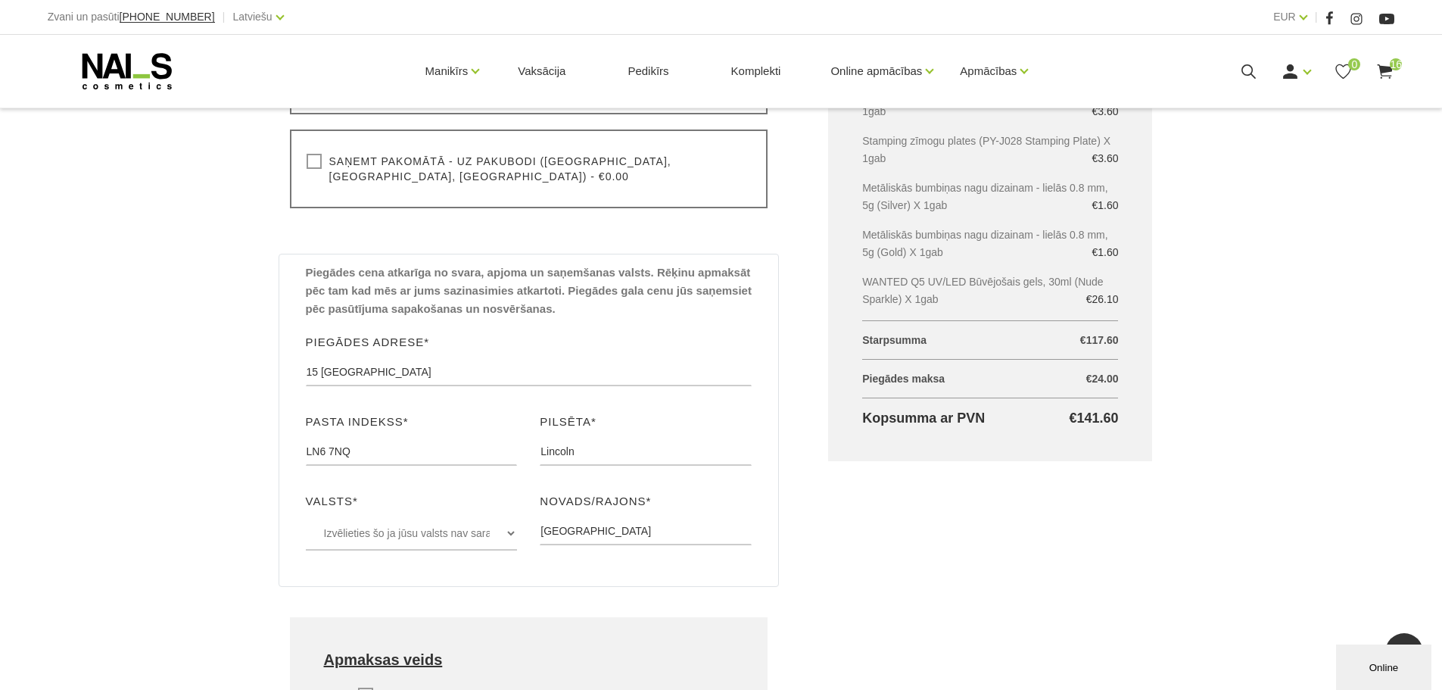
click at [796, 493] on div "Informācija par pircēju Vārds* [PERSON_NAME], ievadiet savu vārdu Uzvārds* Vald…" at bounding box center [529, 216] width 539 height 1307
click at [480, 516] on select "Dānija Zviedrija Polija Somija Vācija Izvēlieties šo ja jūsu valsts nav sarakst…" at bounding box center [412, 533] width 212 height 34
click at [306, 516] on select "Dānija Zviedrija Polija Somija Vācija Izvēlieties šo ja jūsu valsts nav sarakst…" at bounding box center [412, 533] width 212 height 34
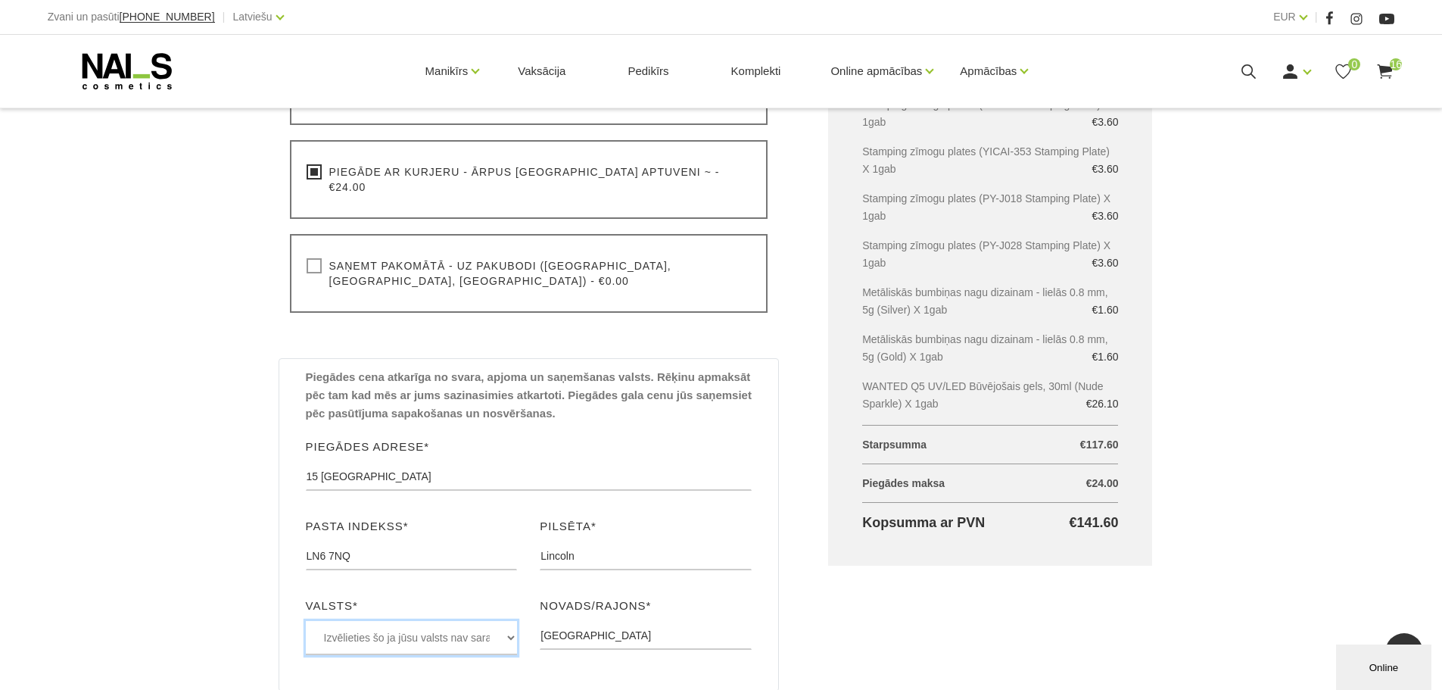
scroll to position [706, 0]
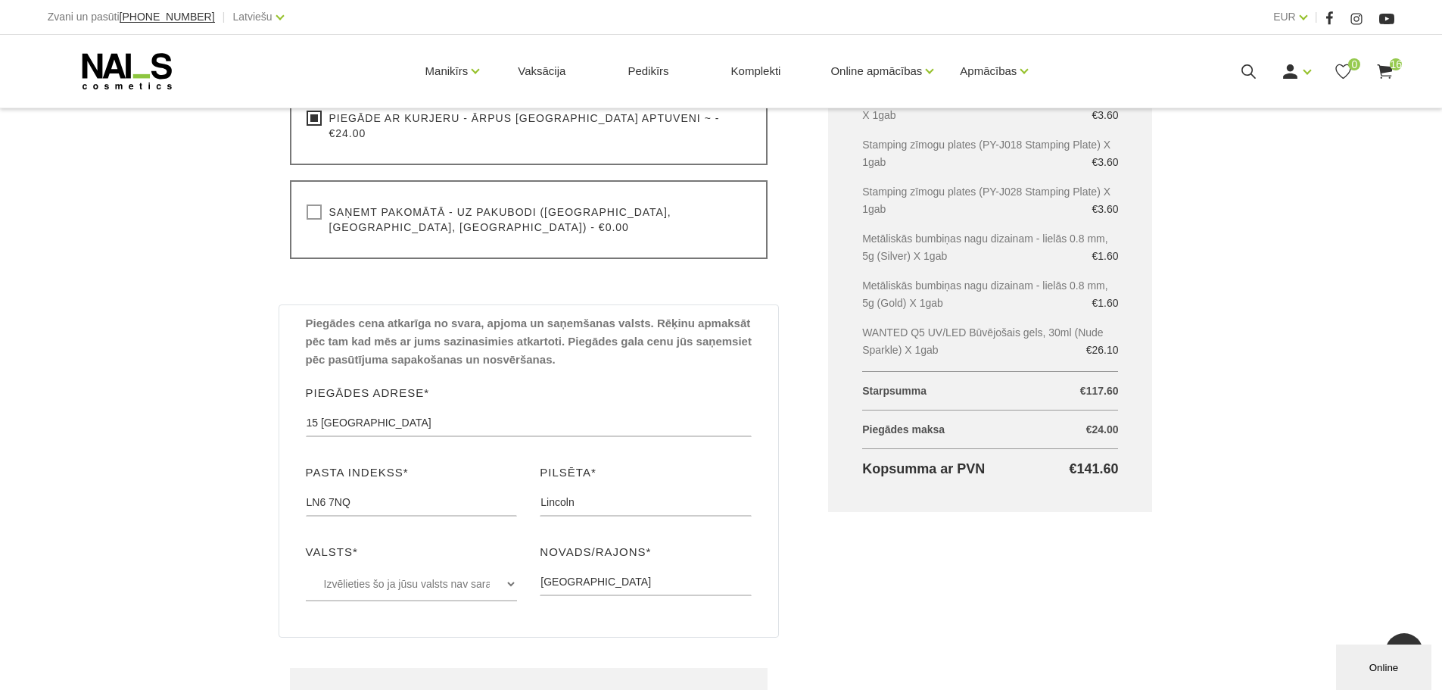
click at [251, 418] on div "Noformēt pirkumu Sākums Pirkumu grozs Noformēt pirkumu Noformēt pirkumu Lūdzu, …" at bounding box center [721, 121] width 1442 height 1654
click at [422, 569] on select "Dānija Zviedrija Polija Somija Vācija Izvēlieties šo ja jūsu valsts nav sarakst…" at bounding box center [412, 584] width 212 height 34
click at [306, 567] on select "Dānija Zviedrija Polija Somija Vācija Izvēlieties šo ja jūsu valsts nav sarakst…" at bounding box center [412, 584] width 212 height 34
click at [403, 408] on input "15 [GEOGRAPHIC_DATA]" at bounding box center [529, 422] width 447 height 29
type input "[STREET_ADDRESS]"
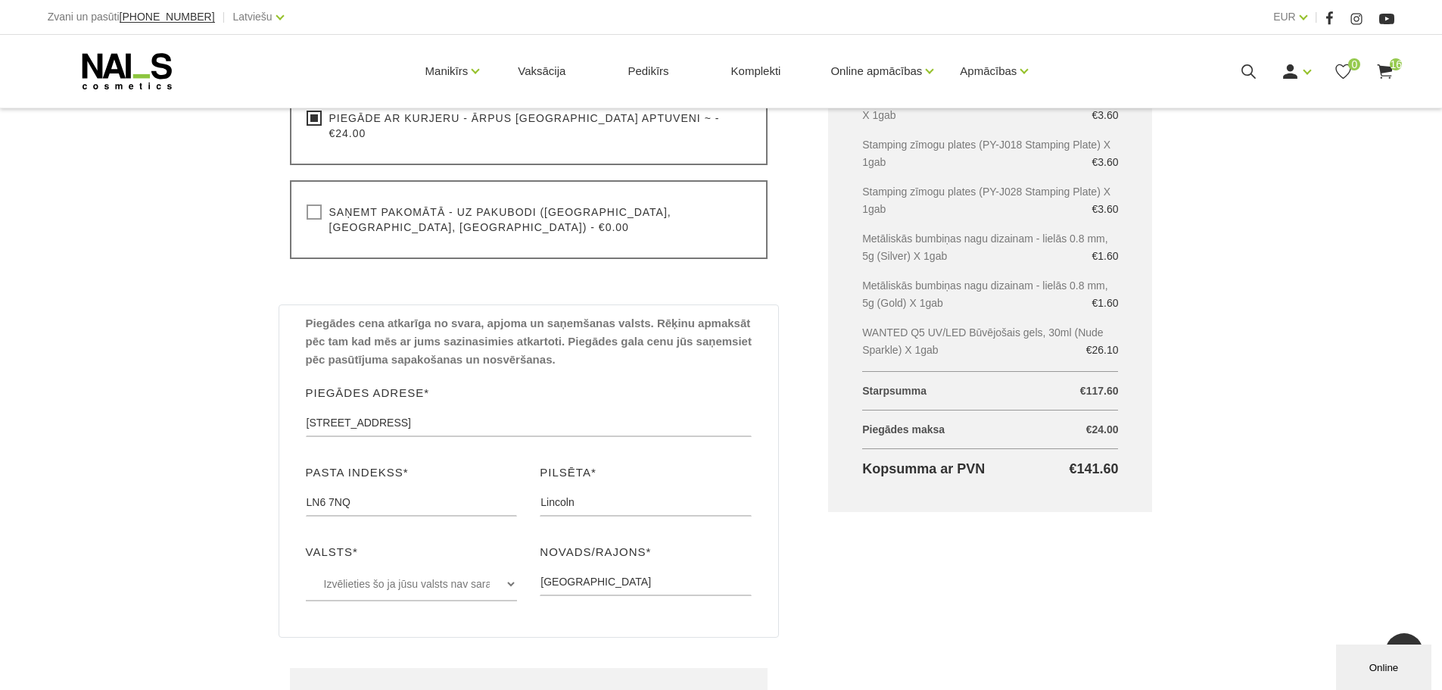
click at [810, 350] on div "Grozs kopā Produkts Kopā ar PVN Base and Glue UV/LED Clear - bāze un līme (15ml…" at bounding box center [990, 275] width 385 height 1322
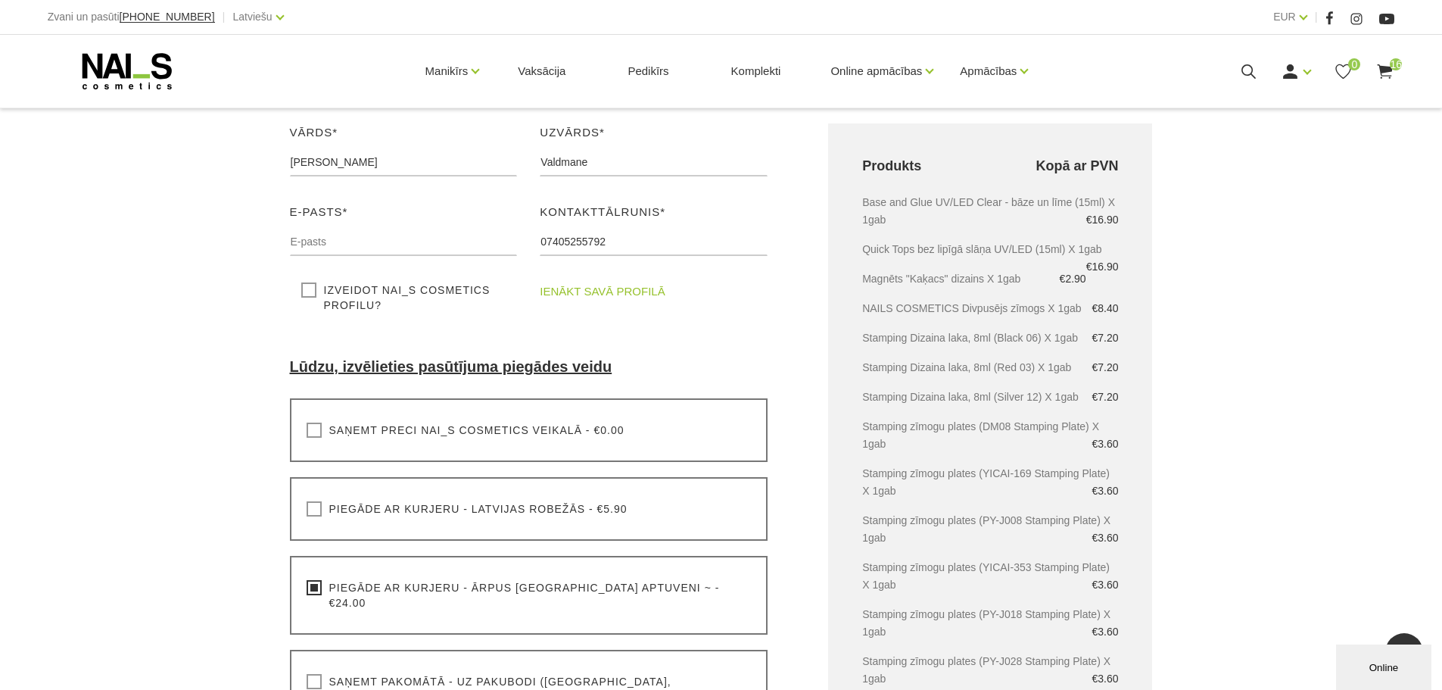
scroll to position [202, 0]
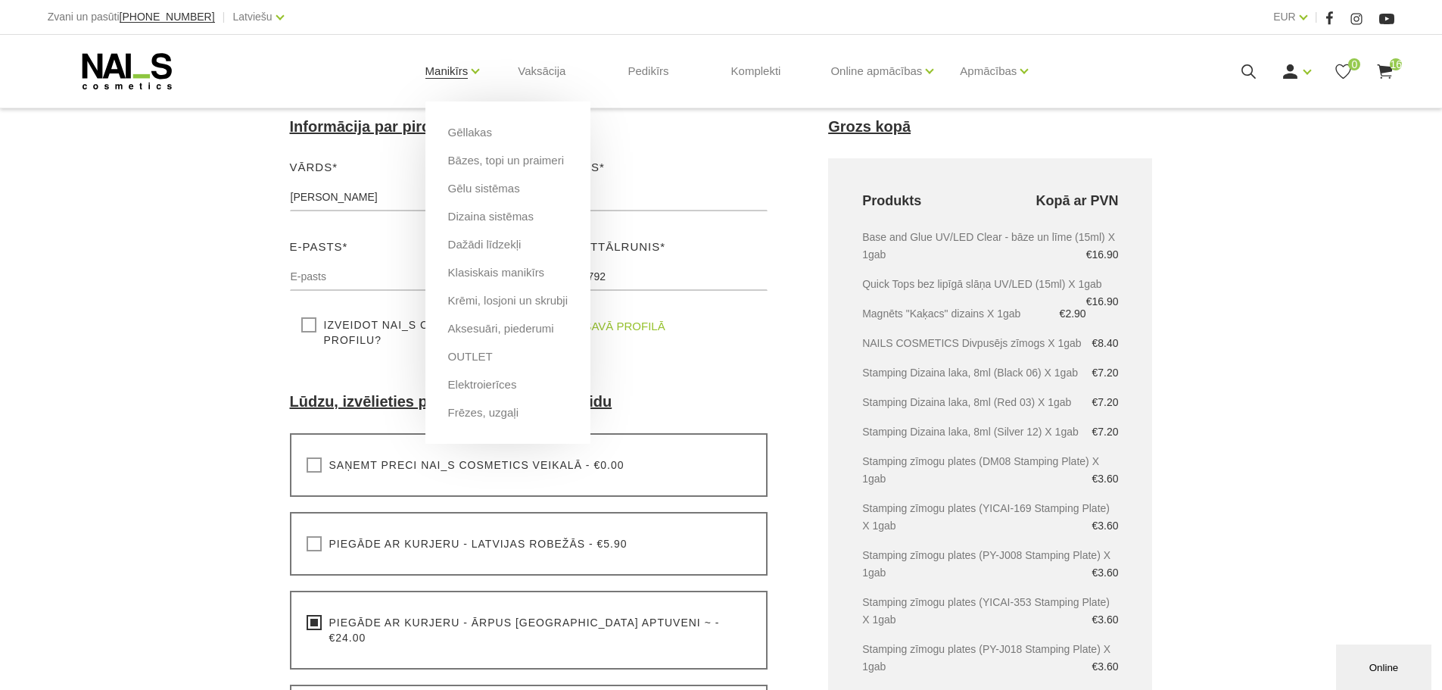
click at [431, 72] on link "Manikīrs" at bounding box center [446, 71] width 43 height 61
click at [480, 164] on link "Bāzes, topi un praimeri" at bounding box center [506, 160] width 116 height 17
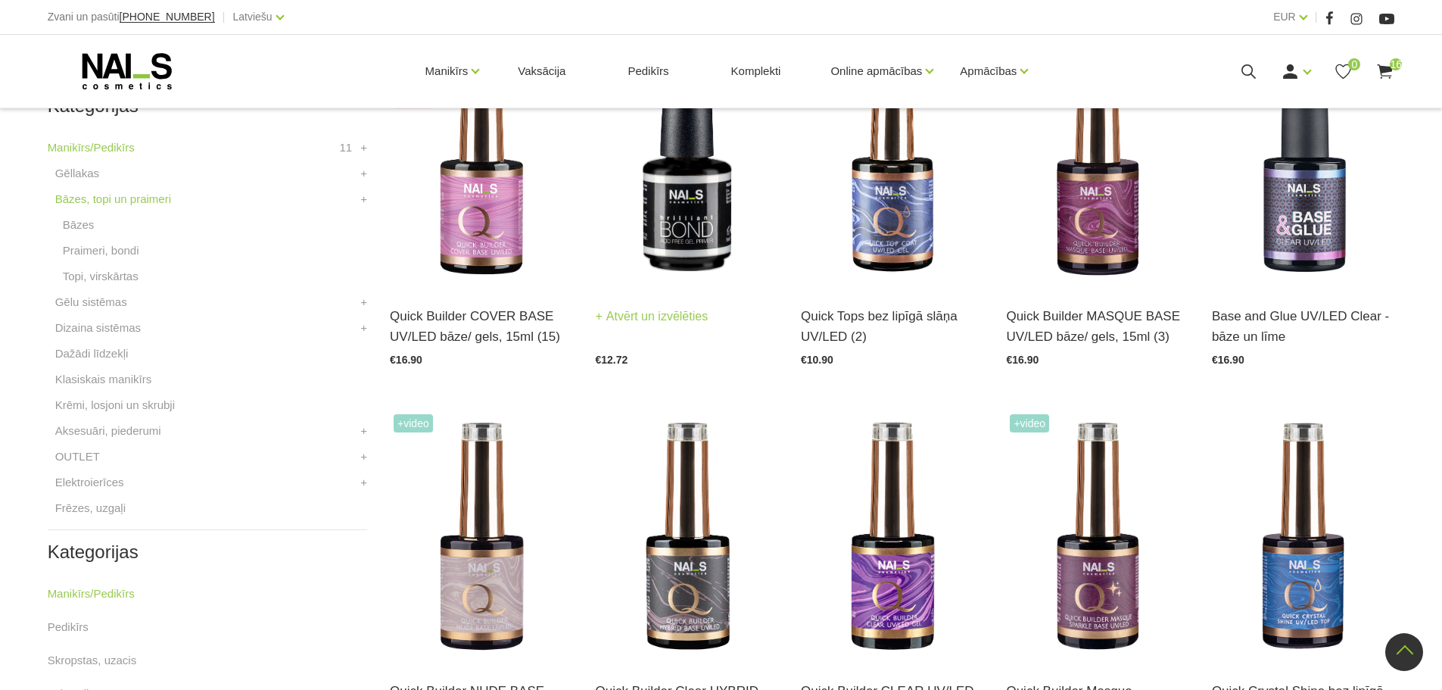
scroll to position [303, 0]
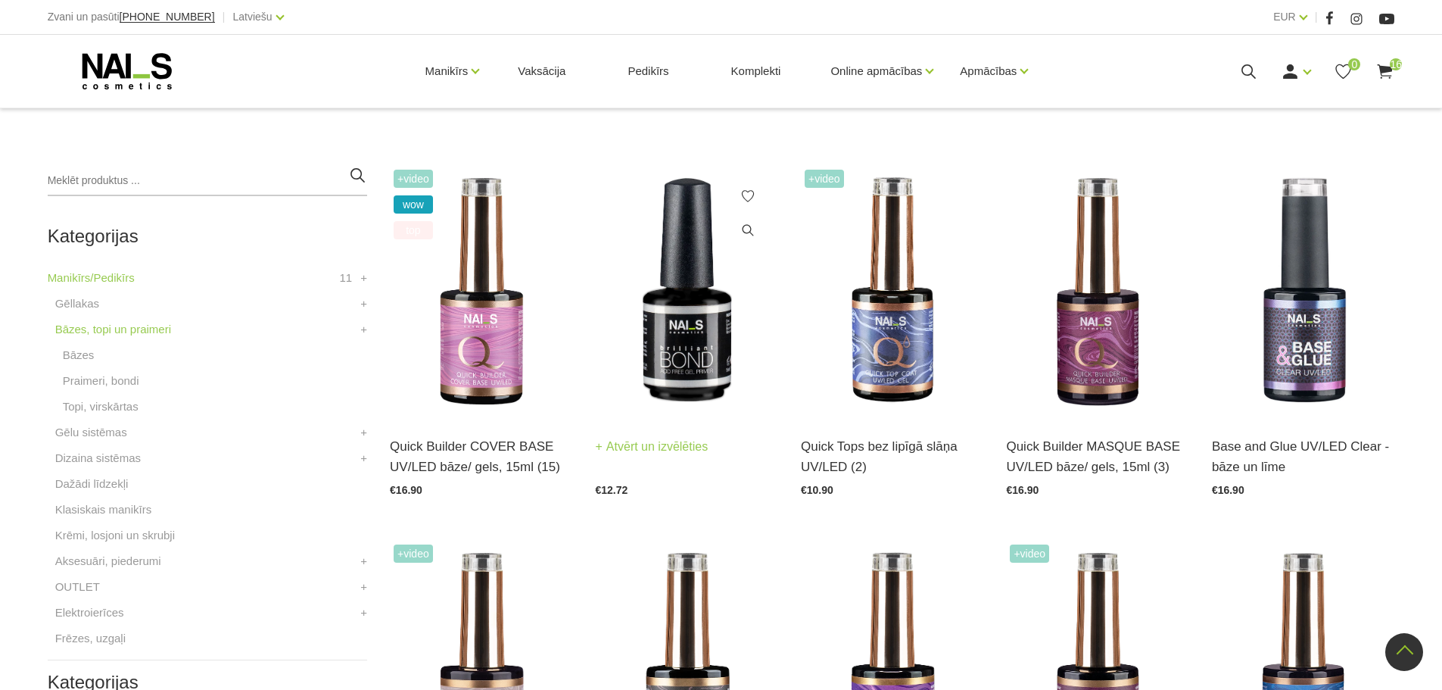
click at [639, 338] on img at bounding box center [687, 291] width 182 height 251
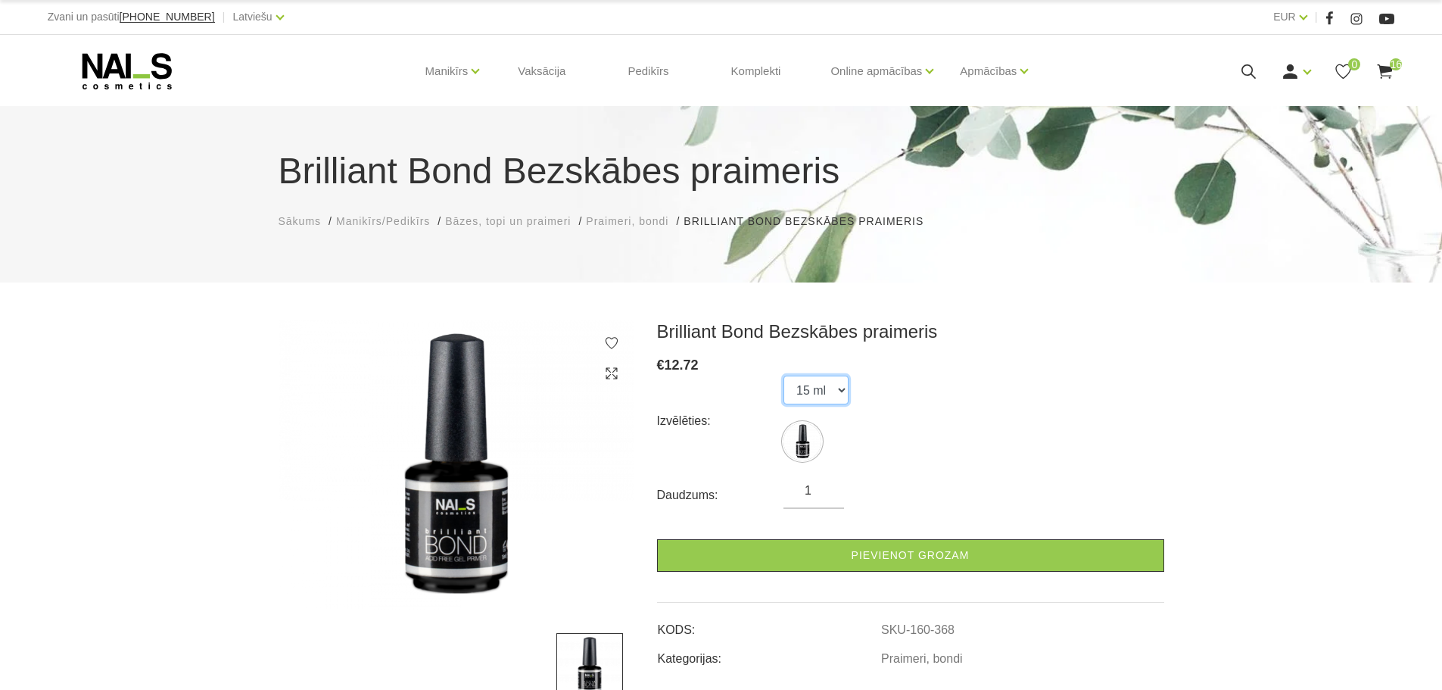
click at [836, 391] on select "15 ml" at bounding box center [815, 389] width 65 height 29
click at [783, 375] on select "15 ml" at bounding box center [815, 389] width 65 height 29
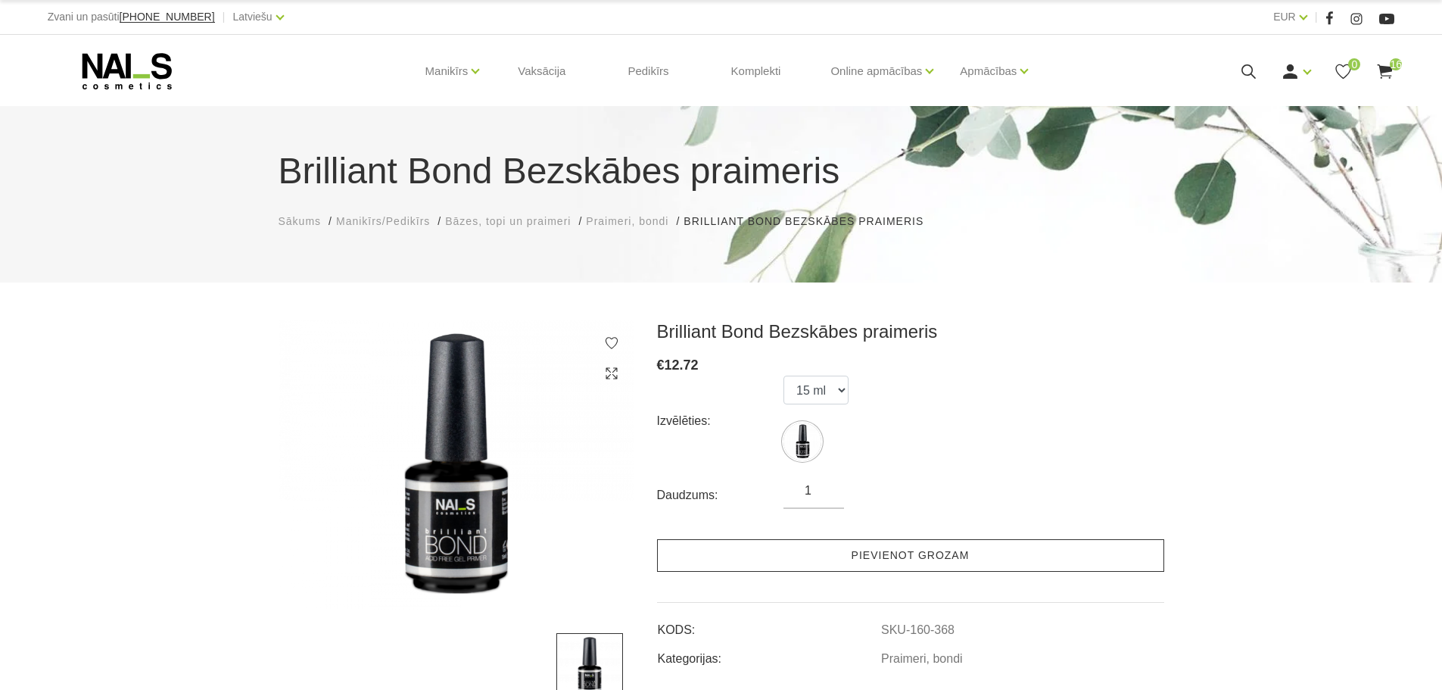
click at [892, 551] on link "Pievienot grozam" at bounding box center [910, 555] width 507 height 33
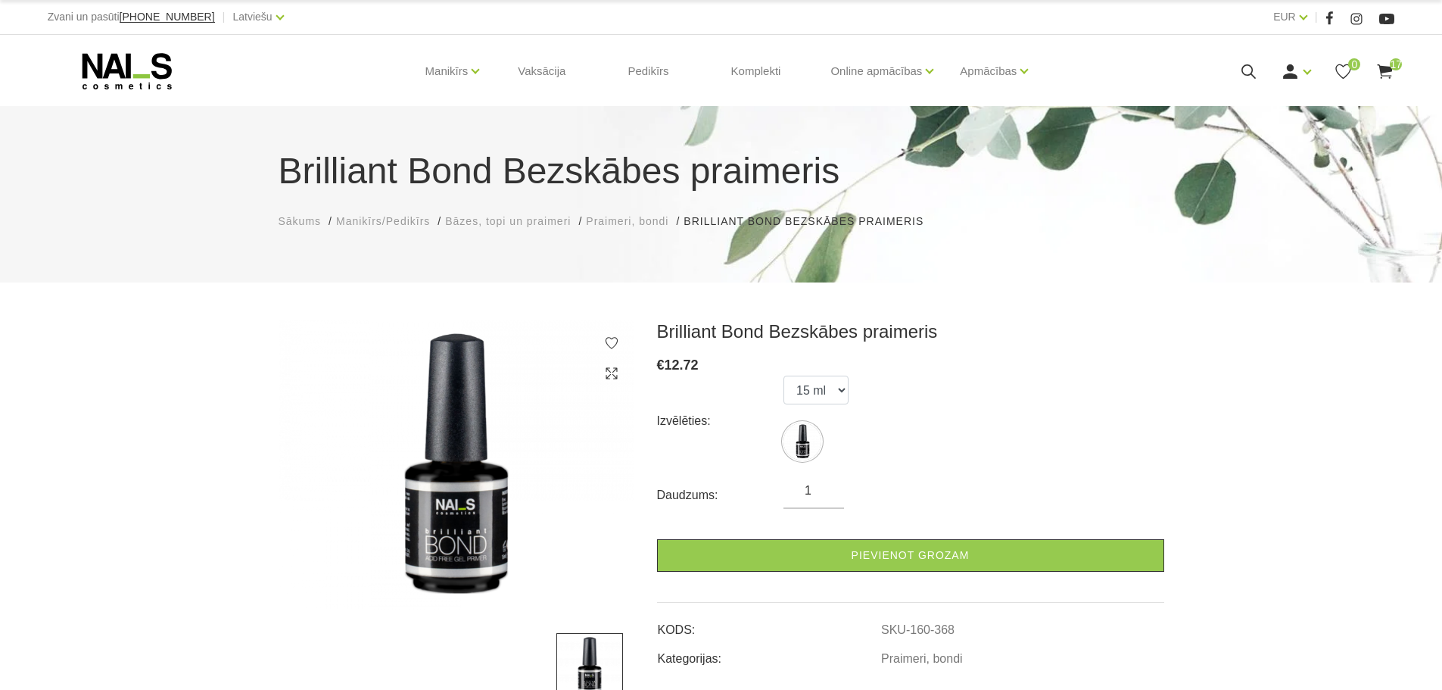
click at [1380, 70] on icon at bounding box center [1384, 71] width 19 height 19
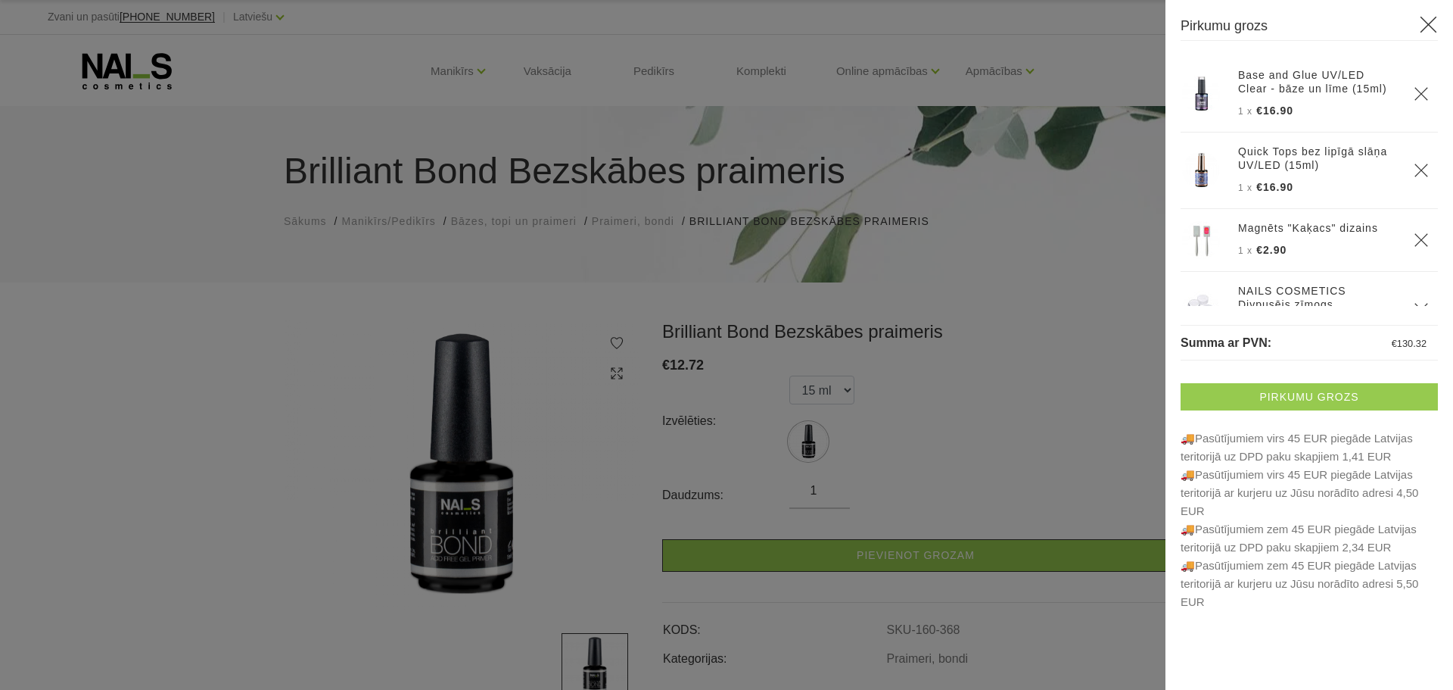
click at [1329, 393] on link "Pirkumu grozs" at bounding box center [1309, 396] width 257 height 27
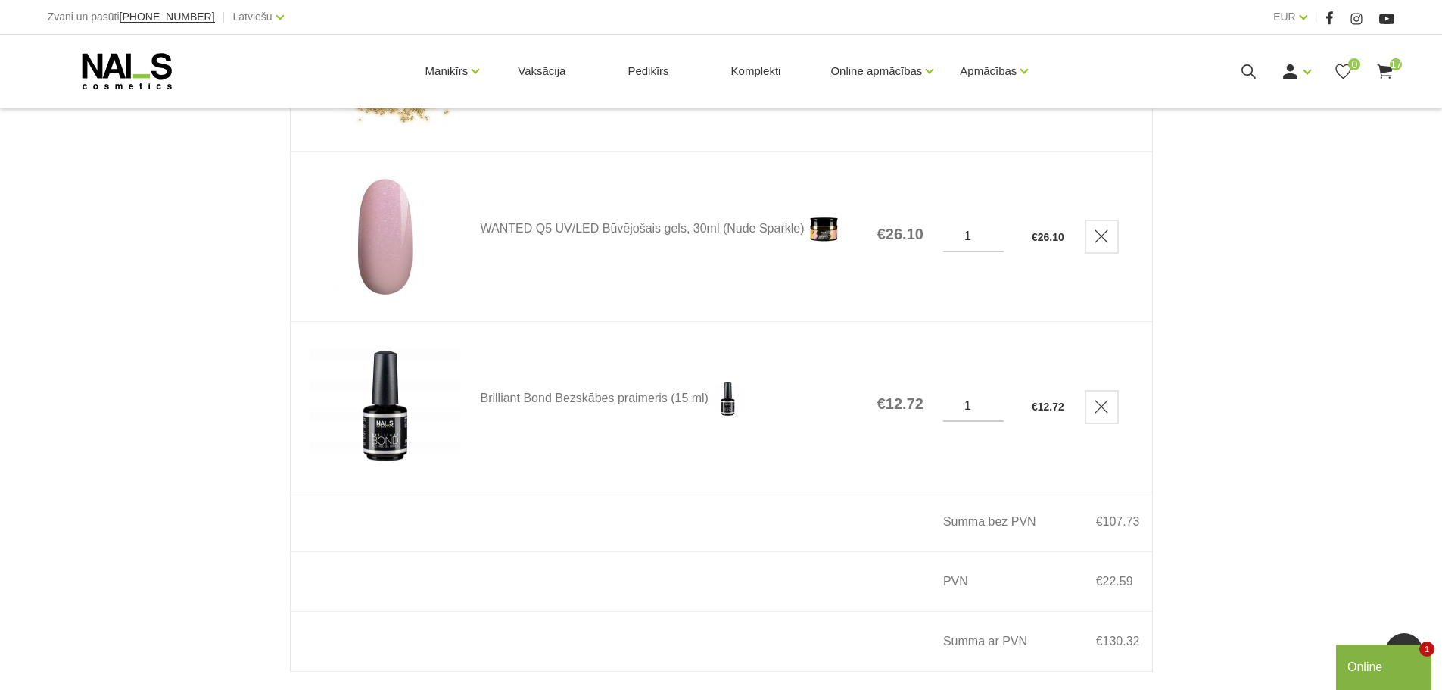
scroll to position [3179, 0]
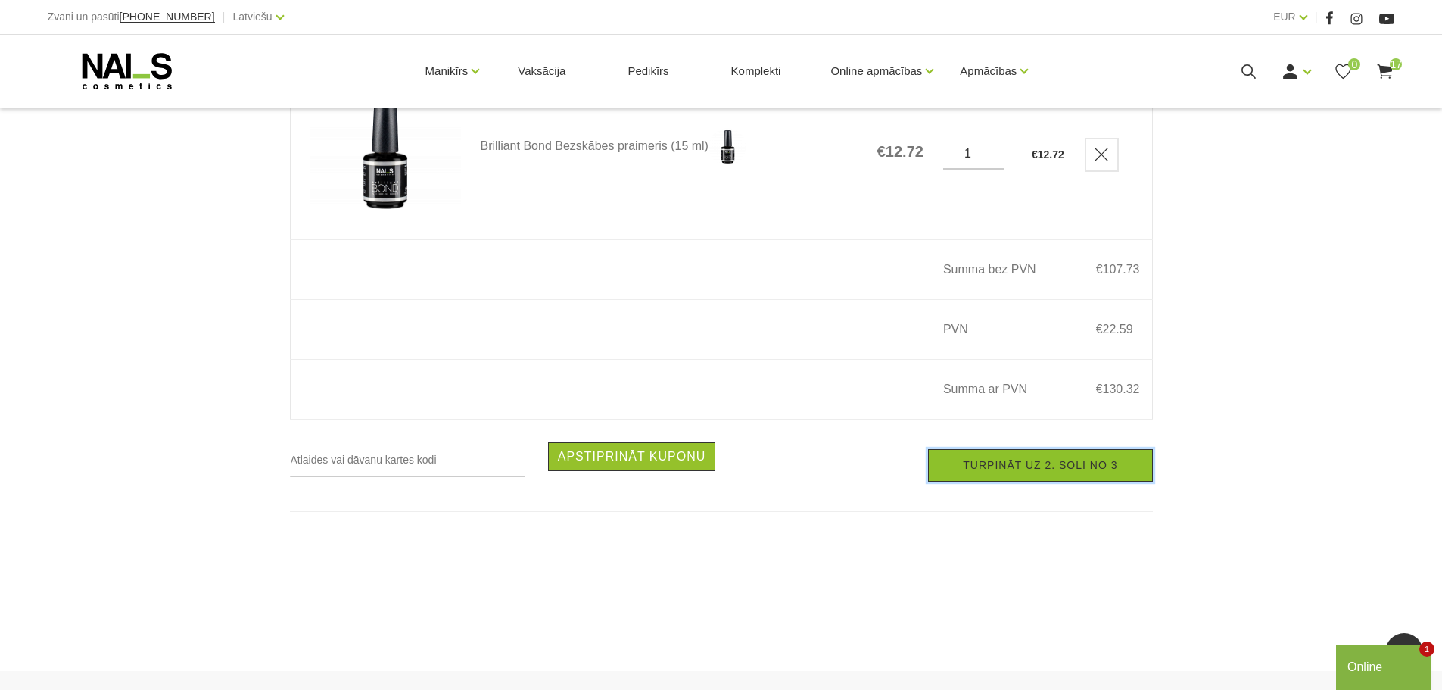
click at [1001, 474] on link "Turpināt uz 2. soli no 3" at bounding box center [1040, 465] width 224 height 33
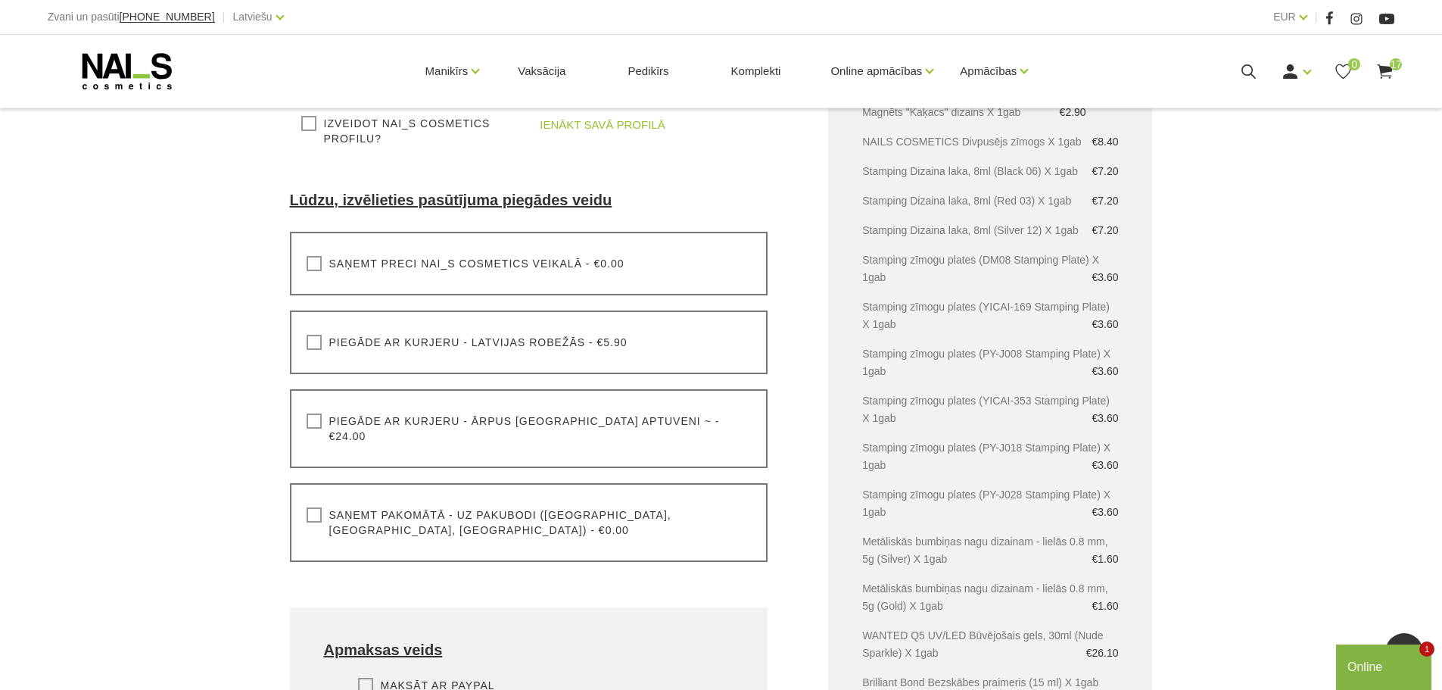
click at [319, 416] on label "Piegāde ar kurjeru - ārpus [GEOGRAPHIC_DATA] aptuveni ~ - €24.00" at bounding box center [529, 428] width 445 height 30
click at [0, 0] on input "Piegāde ar kurjeru - ārpus [GEOGRAPHIC_DATA] aptuveni ~ - €24.00" at bounding box center [0, 0] width 0 height 0
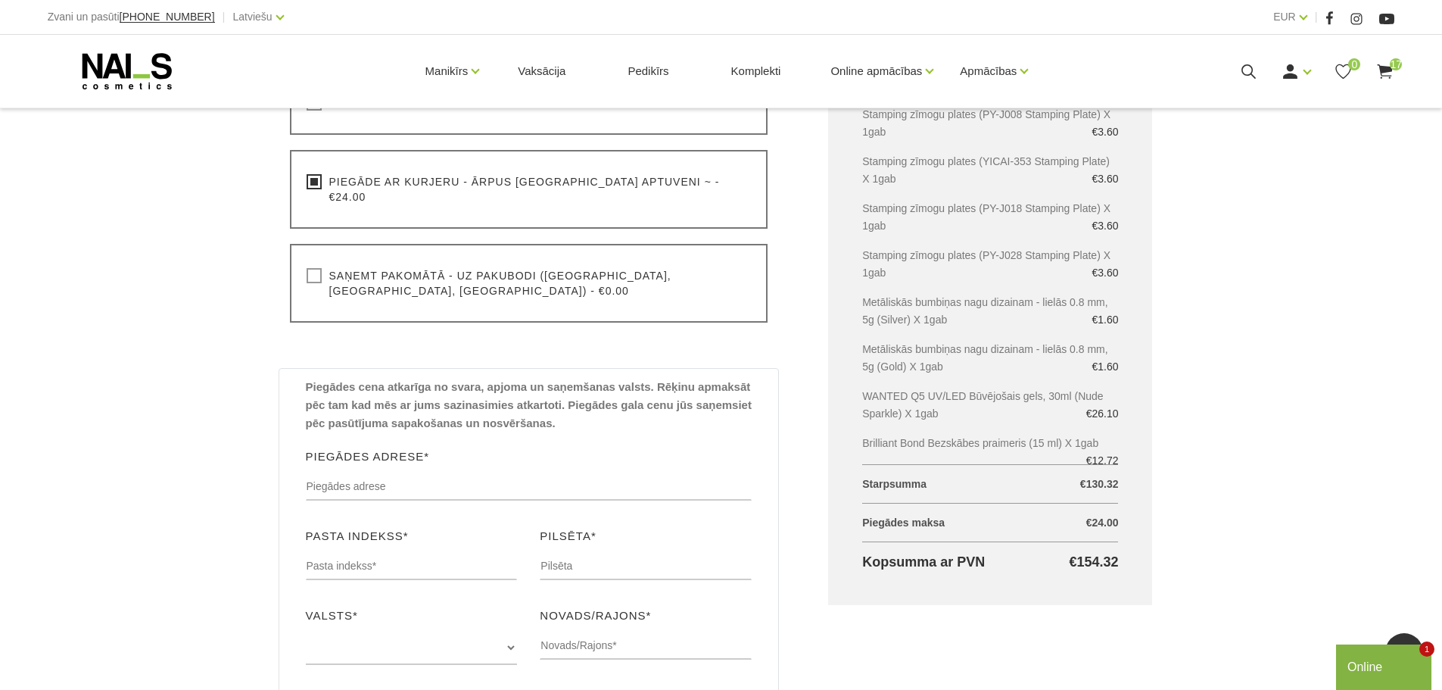
scroll to position [706, 0]
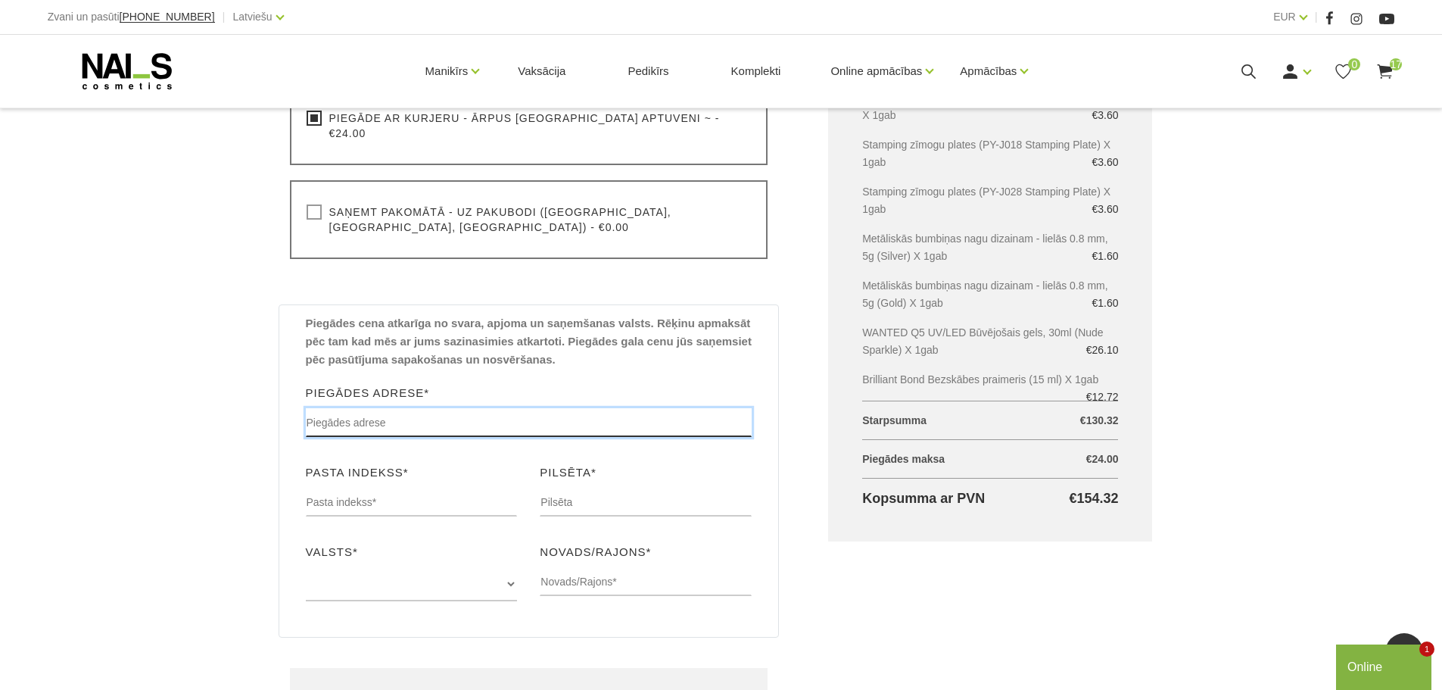
click at [360, 408] on input "text" at bounding box center [529, 422] width 447 height 29
type input "[STREET_ADDRESS]"
type input "[PERSON_NAME]"
type input "Valdmane"
type input "07405255792"
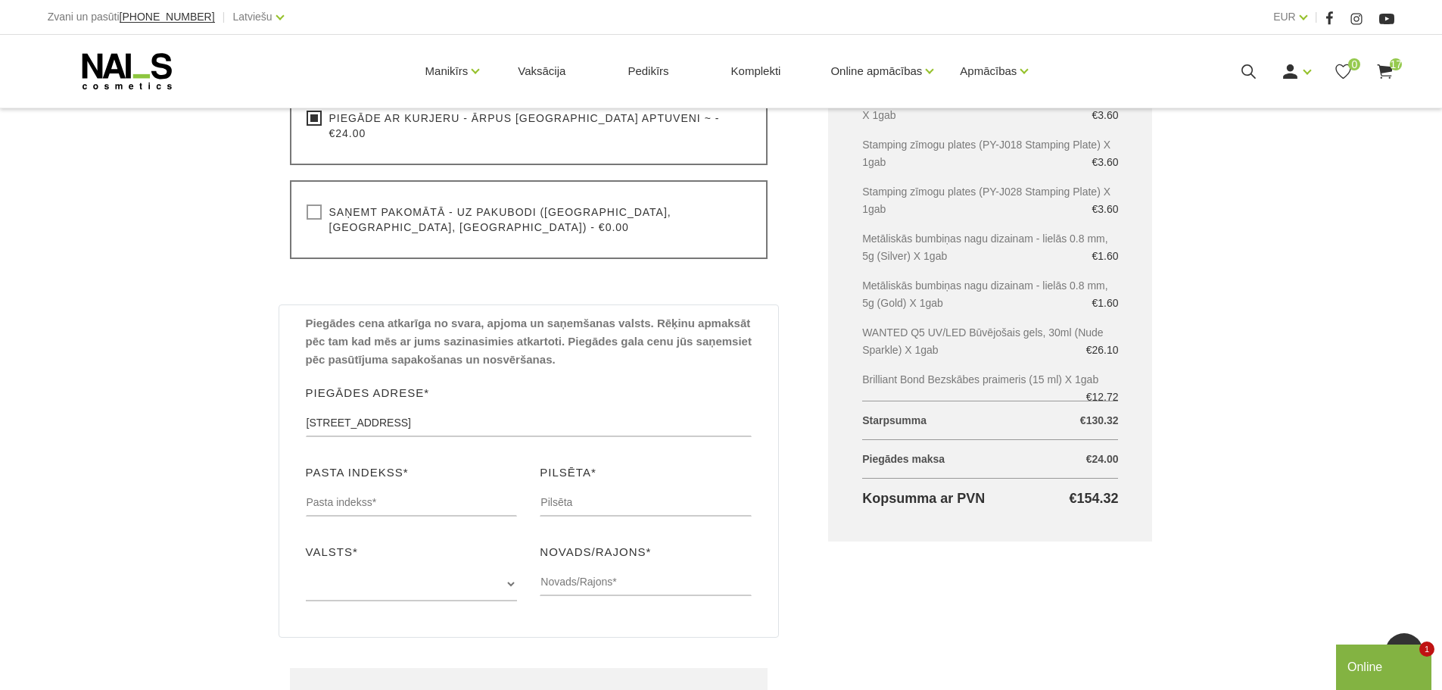
type input "LN67NQ"
type input "Lincoln"
click at [391, 567] on select "Dānija Zviedrija Polija Somija Vācija Izvēlieties šo ja jūsu valsts nav sarakst…" at bounding box center [412, 584] width 212 height 34
select select "Izvēlieties šo ja jūsu valsts nav sarakstā"
click at [306, 567] on select "Dānija Zviedrija Polija Somija Vācija Izvēlieties šo ja jūsu valsts nav sarakst…" at bounding box center [412, 584] width 212 height 34
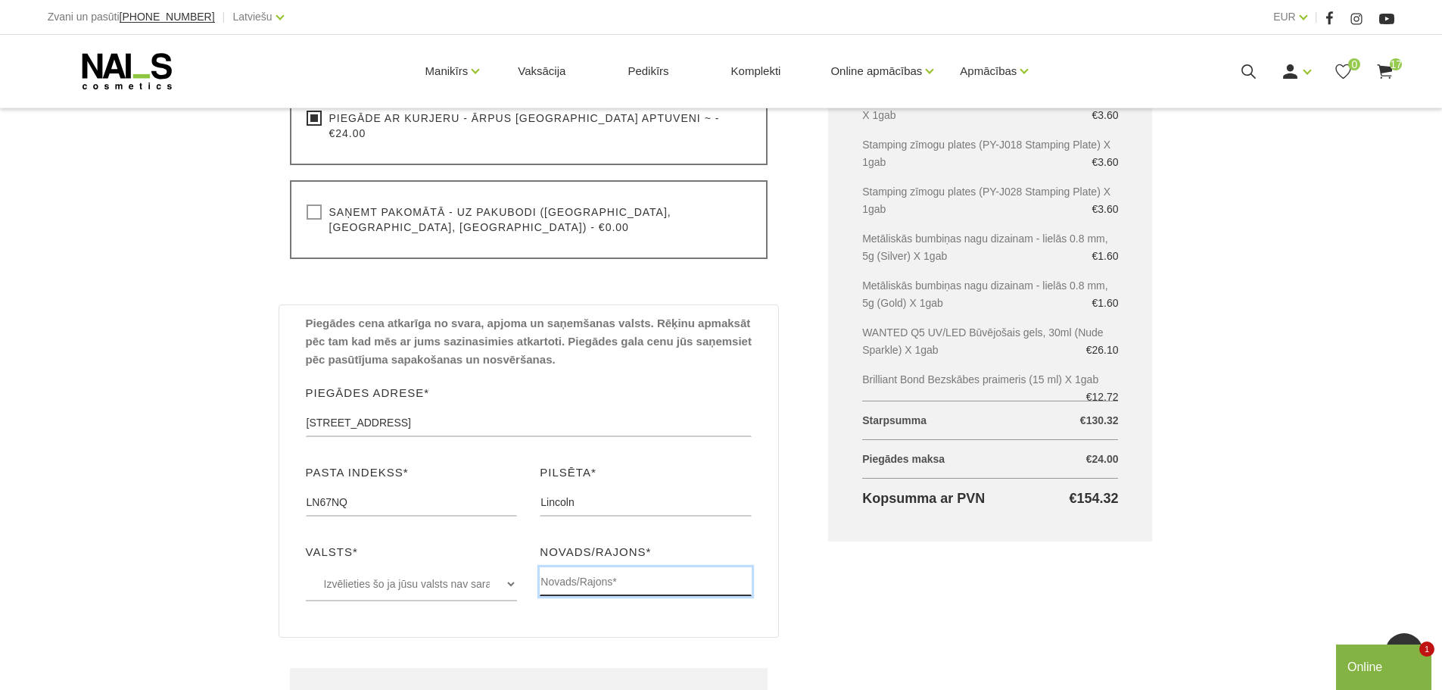
click at [602, 567] on input "text" at bounding box center [646, 581] width 212 height 29
click at [1257, 447] on div "Noformēt pirkumu Sākums Pirkumu grozs Noformēt pirkumu Noformēt pirkumu Lūdzu, …" at bounding box center [721, 121] width 1442 height 1654
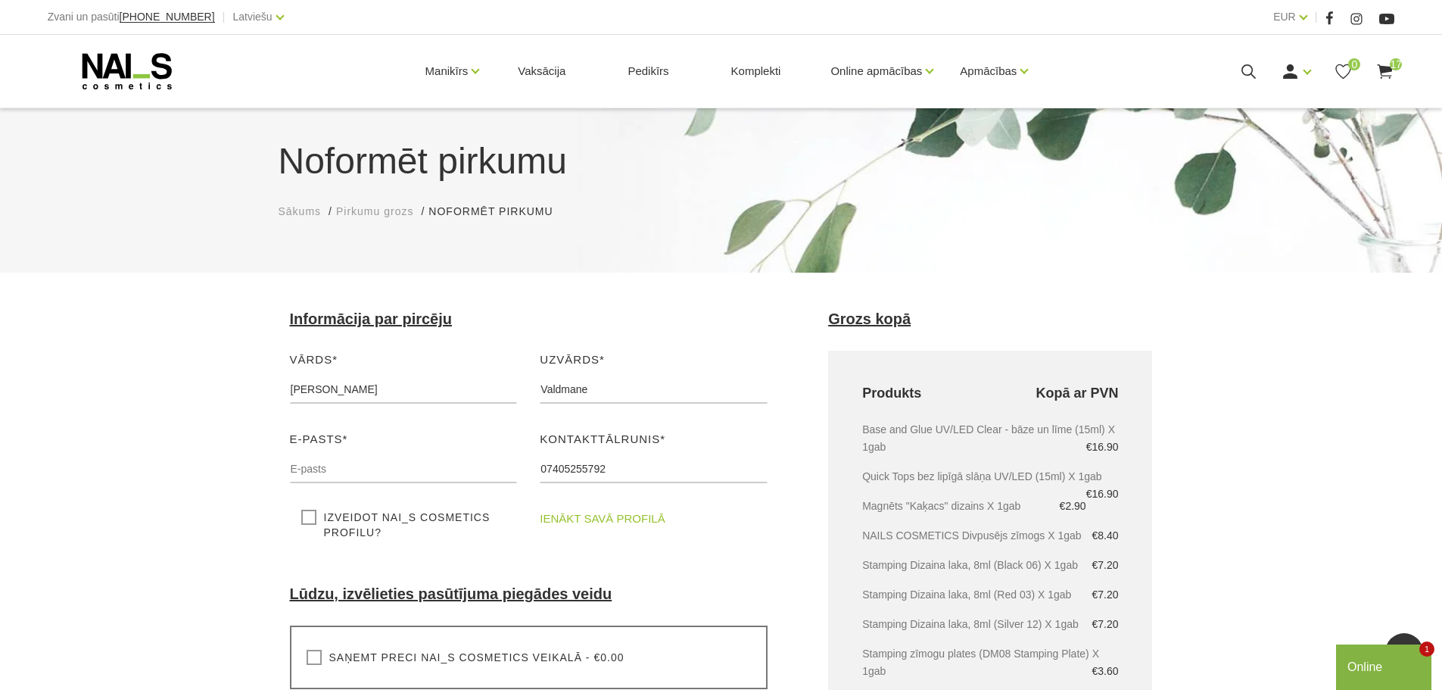
scroll to position [0, 0]
